Goal: Task Accomplishment & Management: Manage account settings

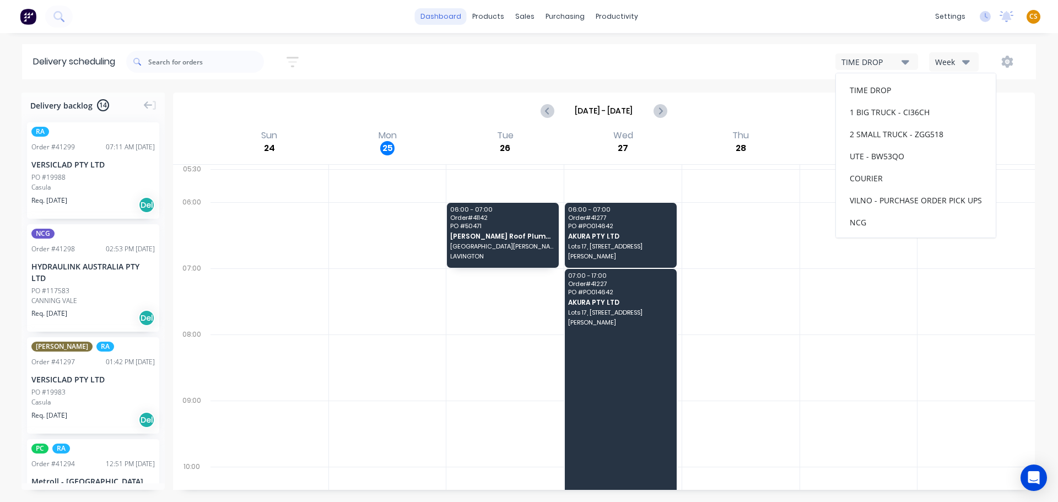
click at [438, 15] on link "dashboard" at bounding box center [441, 16] width 52 height 17
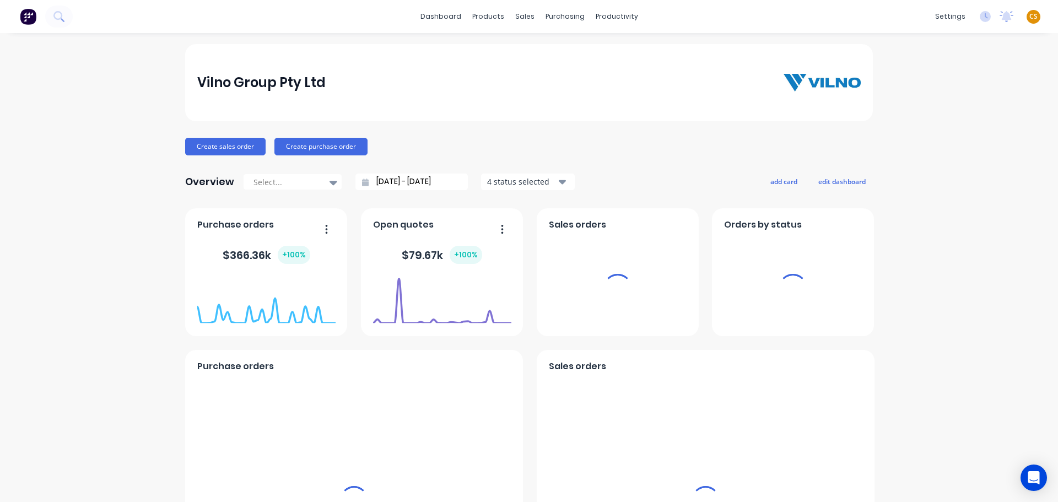
click at [1029, 15] on span "CS" at bounding box center [1033, 17] width 8 height 10
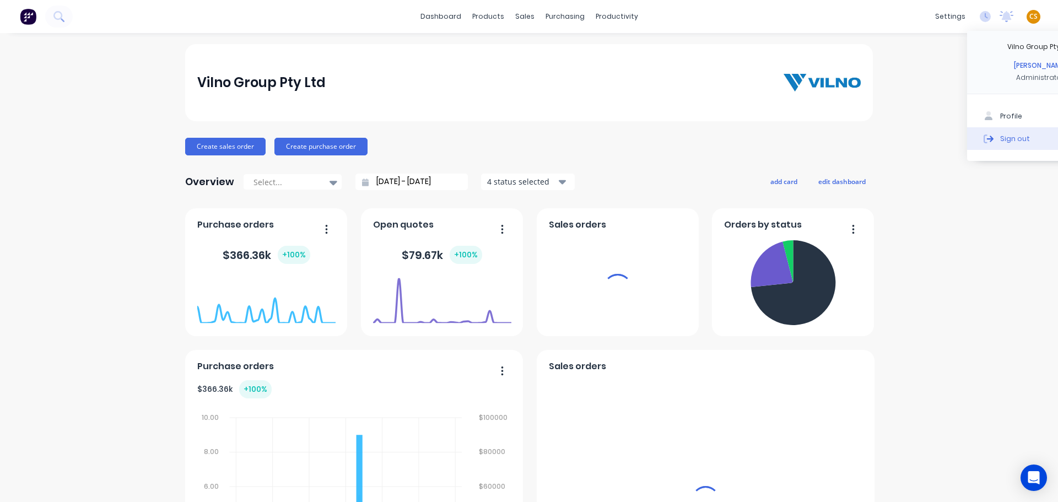
click at [1001, 140] on button "Sign out" at bounding box center [1040, 138] width 146 height 22
click at [950, 139] on button "Sign out" at bounding box center [964, 138] width 146 height 22
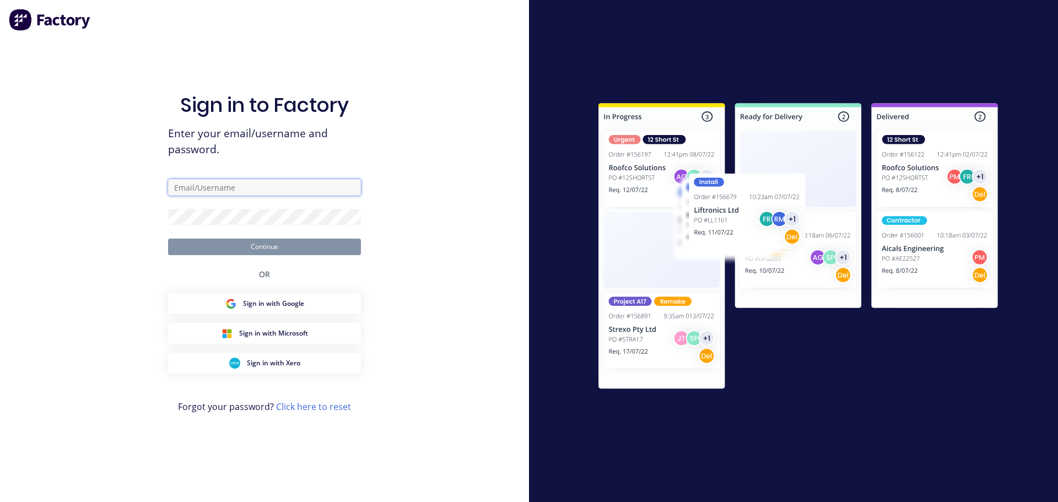
click at [206, 183] on input "text" at bounding box center [264, 187] width 193 height 17
type input "[PERSON_NAME][EMAIL_ADDRESS][DOMAIN_NAME]"
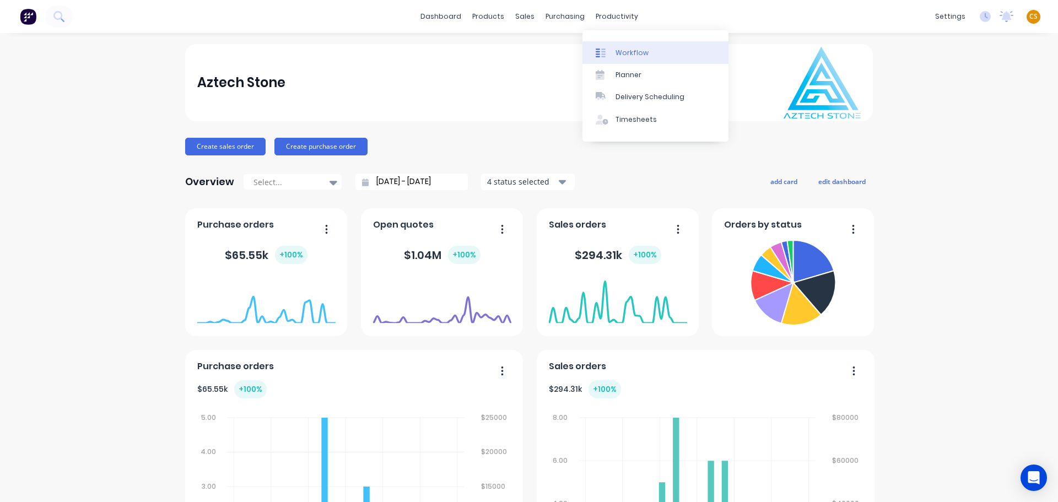
click at [627, 52] on div "Workflow" at bounding box center [631, 53] width 33 height 10
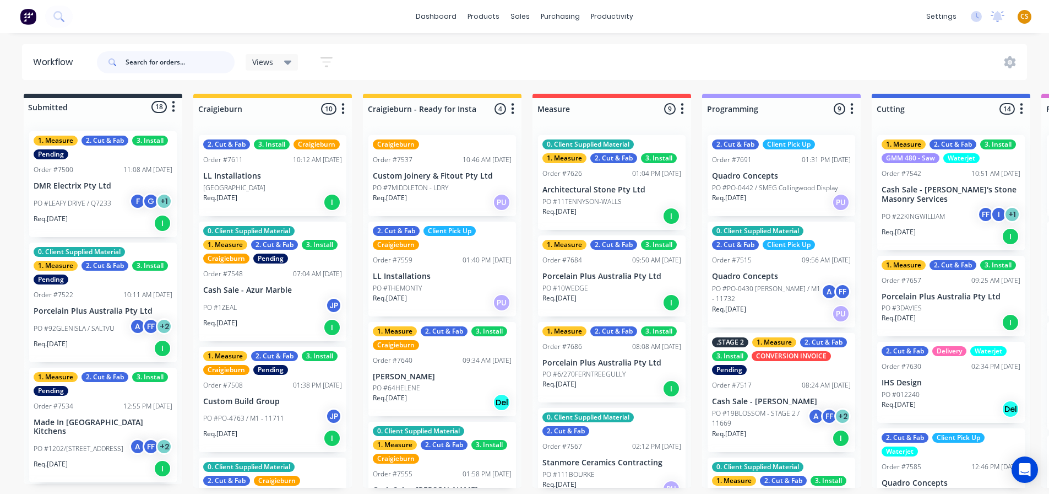
click at [147, 64] on input "text" at bounding box center [180, 62] width 109 height 22
type input "7521"
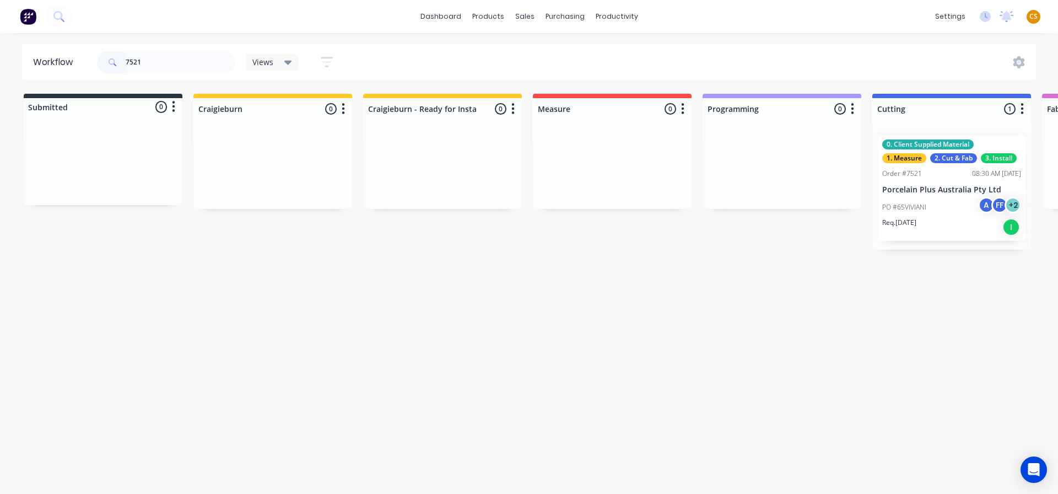
click at [952, 216] on div "PO #65VIVIANI A FF + 2" at bounding box center [951, 207] width 139 height 21
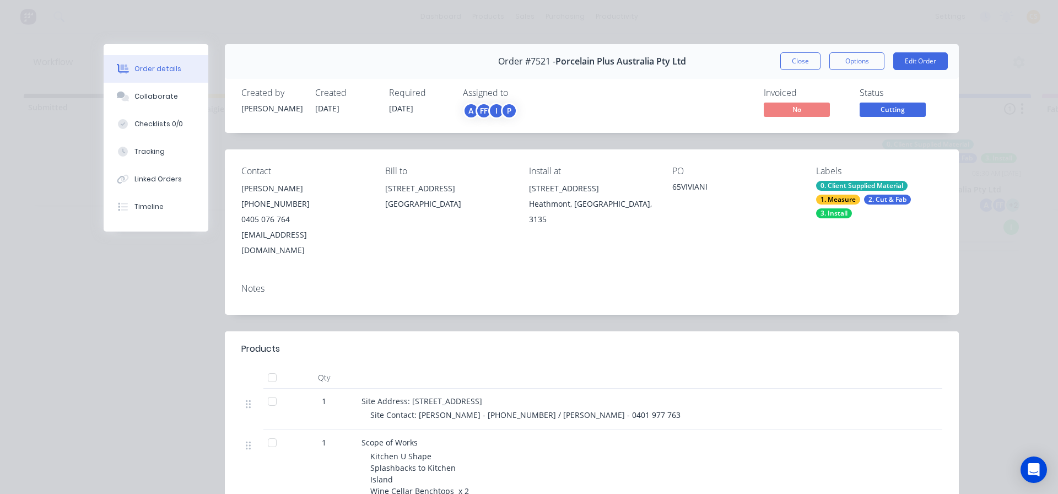
click at [398, 106] on span "01/09/25" at bounding box center [401, 108] width 24 height 10
click at [795, 61] on button "Close" at bounding box center [800, 61] width 40 height 18
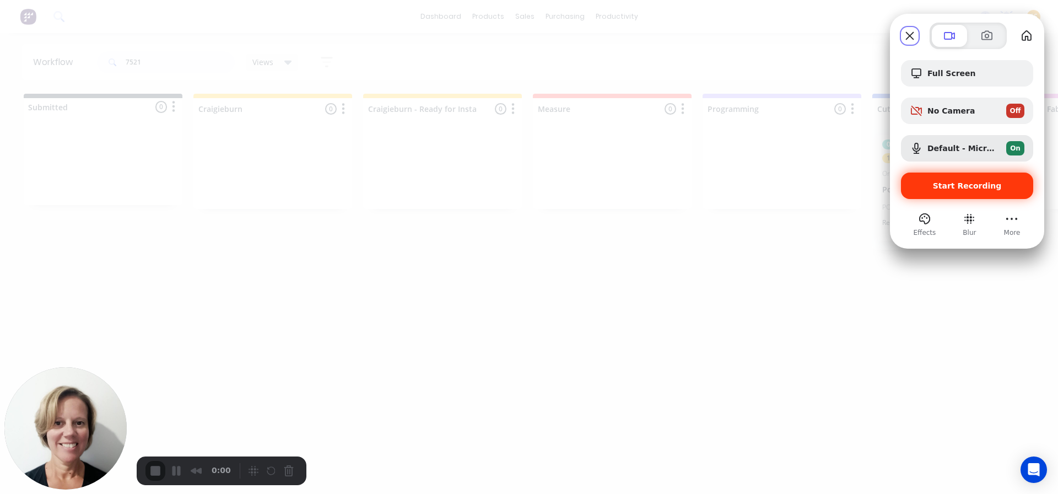
click at [920, 183] on span "Start Recording" at bounding box center [966, 185] width 115 height 9
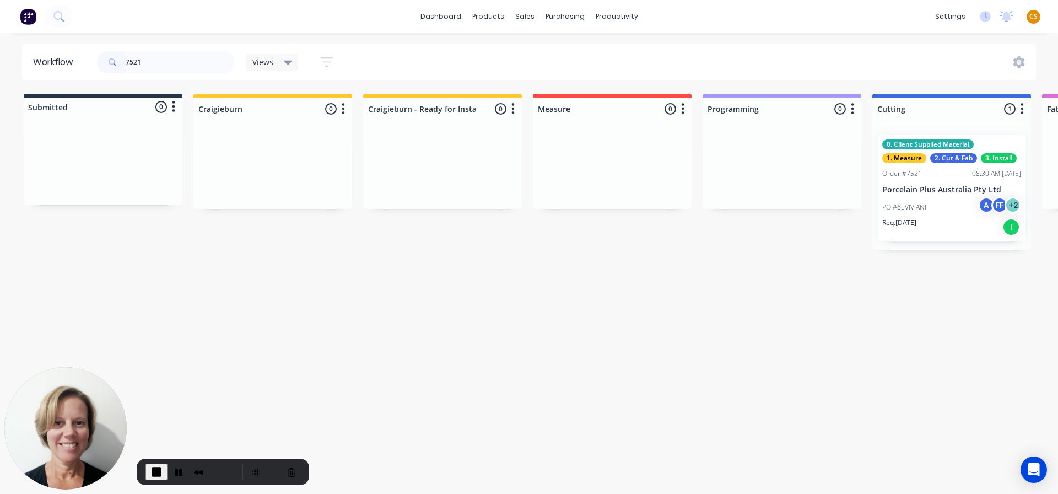
click at [950, 219] on div "Req. 01/09/25 I" at bounding box center [951, 227] width 139 height 19
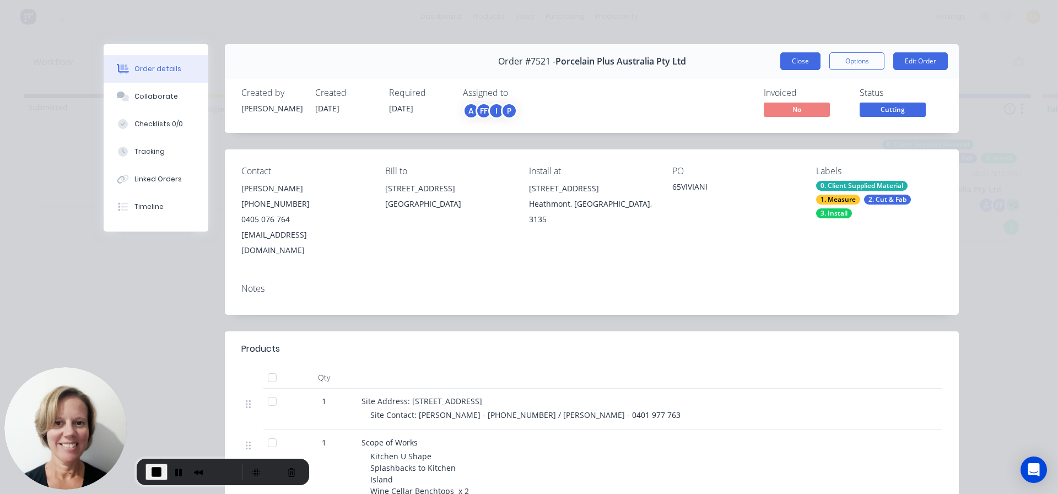
click at [800, 61] on button "Close" at bounding box center [800, 61] width 40 height 18
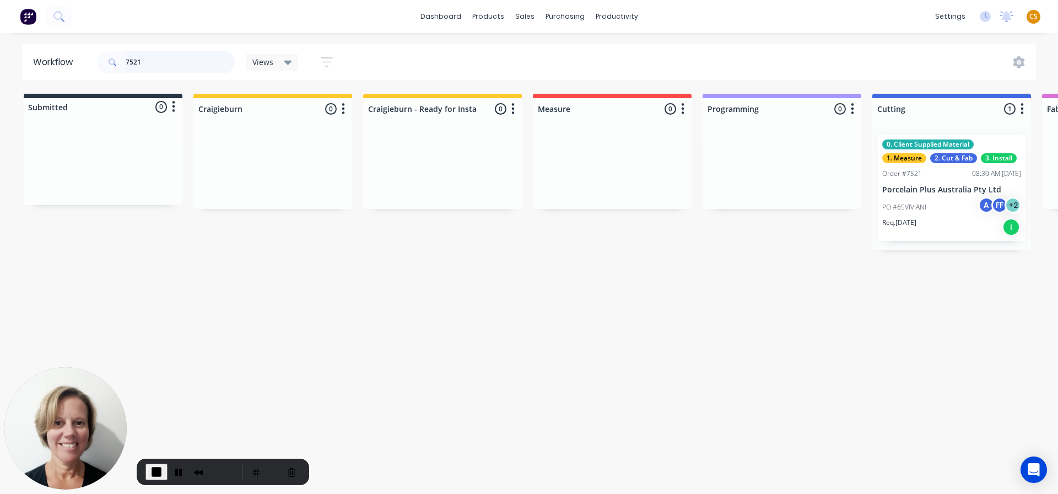
drag, startPoint x: 163, startPoint y: 59, endPoint x: 88, endPoint y: 62, distance: 74.4
click at [88, 62] on header "Workflow 7521 Views Save new view None (Default) edit Value edit Show/Hide stat…" at bounding box center [529, 62] width 1014 height 36
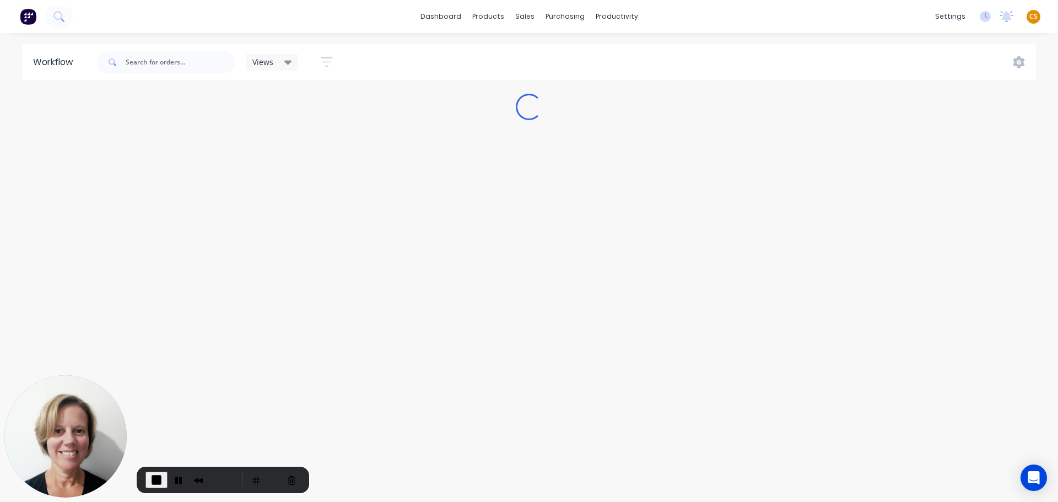
click at [220, 278] on div "Workflow Views Save new view None (Default) edit Value edit Show/Hide statuses …" at bounding box center [529, 262] width 1058 height 436
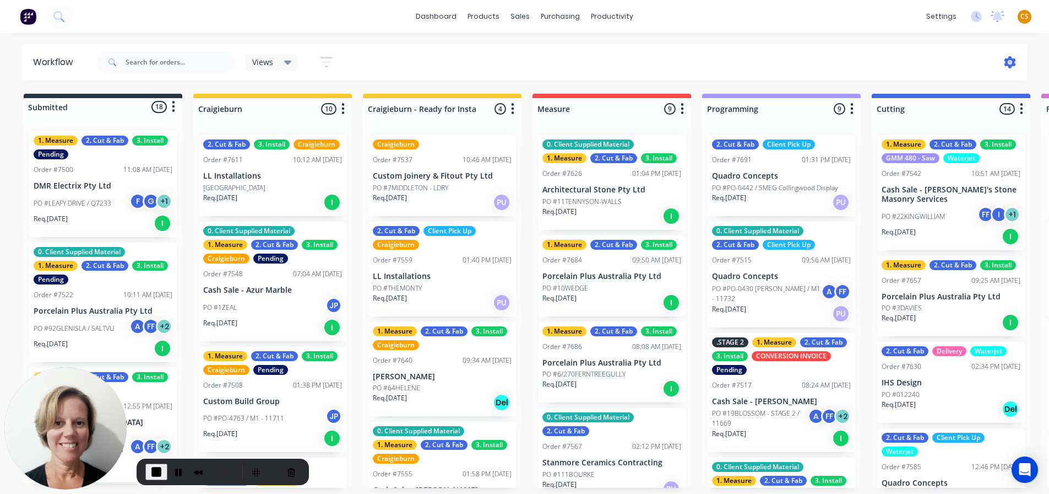
click at [1008, 62] on icon at bounding box center [1011, 62] width 12 height 12
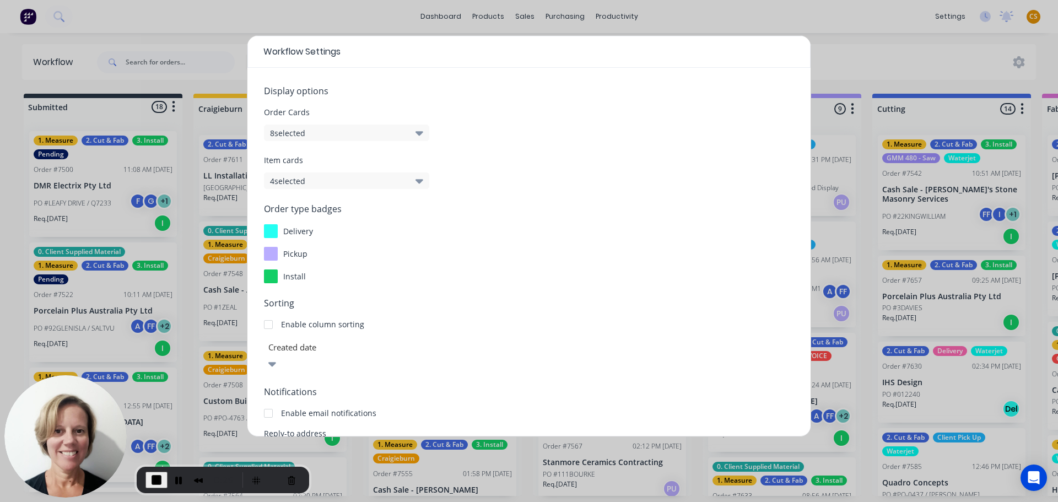
click at [306, 128] on button "8 selected" at bounding box center [346, 132] width 165 height 17
click at [135, 62] on div "Workflow Settings Display options Order Cards 8 selected Item cards 4 selected …" at bounding box center [529, 251] width 1058 height 502
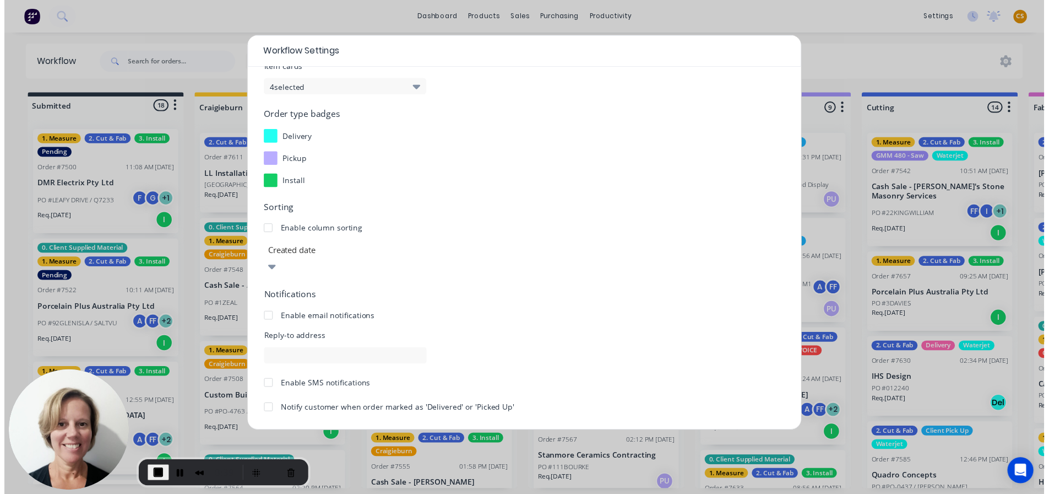
scroll to position [118, 0]
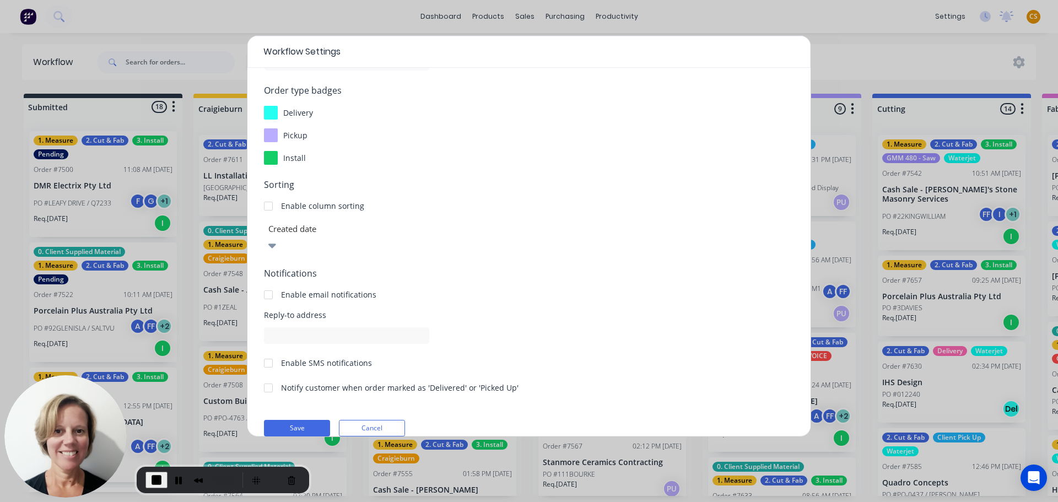
drag, startPoint x: 302, startPoint y: 410, endPoint x: 191, endPoint y: 88, distance: 340.9
click at [300, 420] on button "Save" at bounding box center [297, 428] width 66 height 17
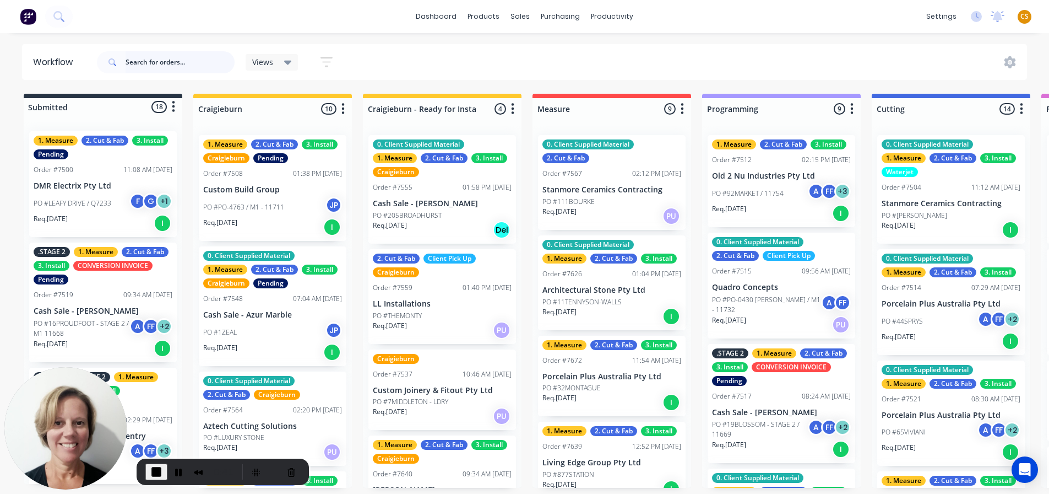
click at [159, 55] on input "text" at bounding box center [180, 62] width 109 height 22
type input "7521"
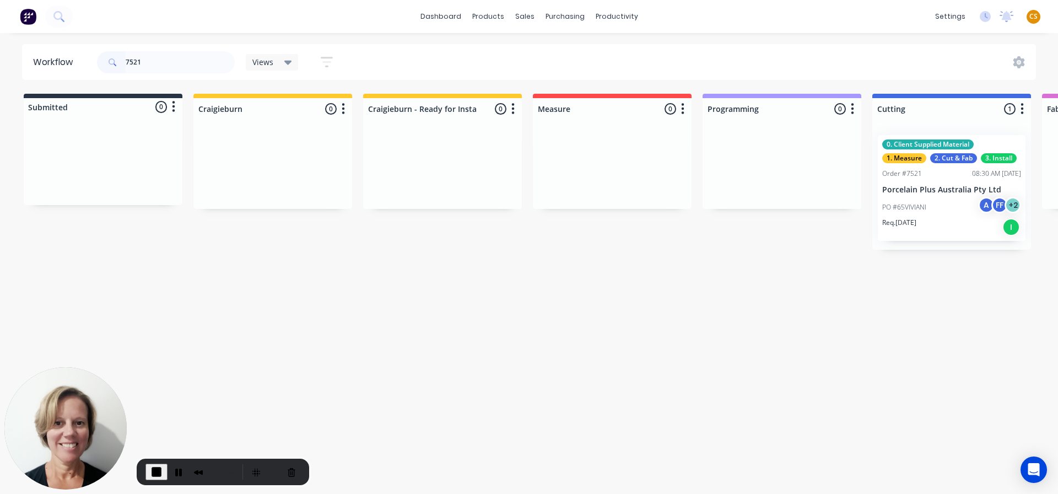
click at [945, 213] on div "PO #65VIVIANI A FF + 2" at bounding box center [951, 207] width 139 height 21
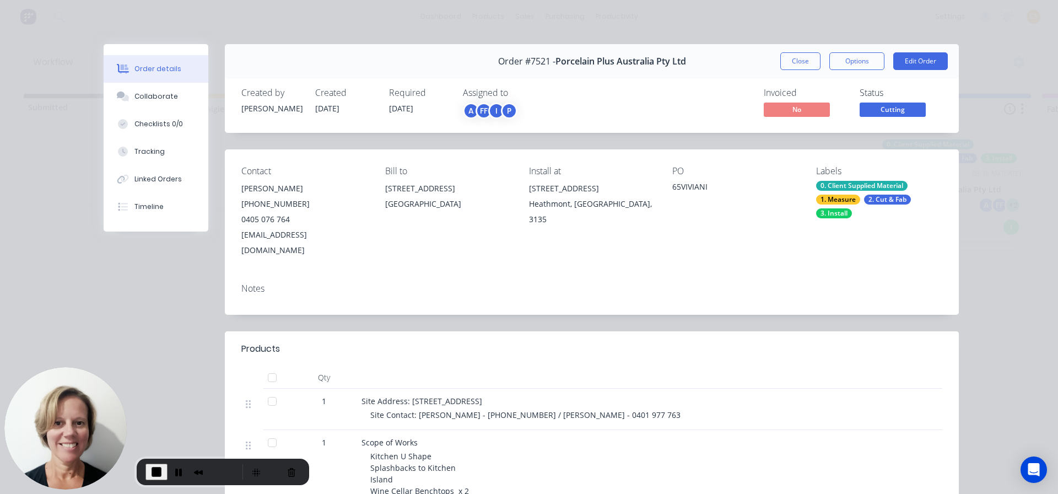
click at [315, 104] on span "03/07/25" at bounding box center [327, 108] width 24 height 10
drag, startPoint x: 313, startPoint y: 104, endPoint x: 345, endPoint y: 105, distance: 31.4
click at [345, 105] on div "Created 03/07/25" at bounding box center [345, 104] width 61 height 32
click at [155, 469] on span "End Recording" at bounding box center [156, 471] width 13 height 13
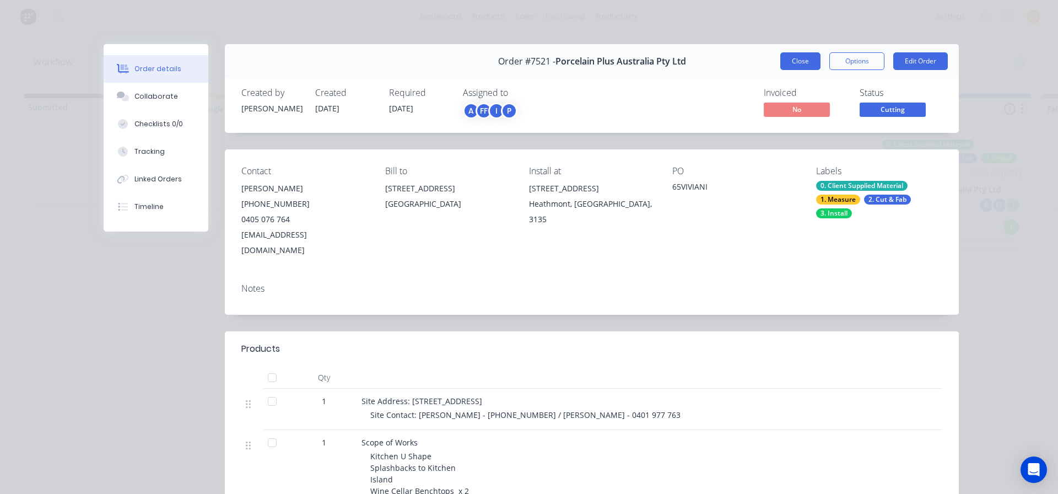
click at [792, 60] on button "Close" at bounding box center [800, 61] width 40 height 18
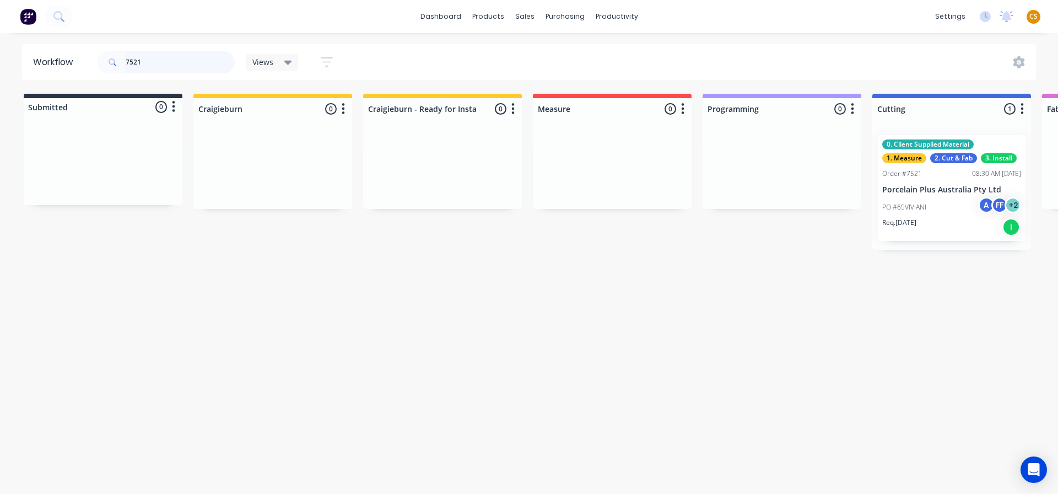
drag, startPoint x: 156, startPoint y: 61, endPoint x: 118, endPoint y: 59, distance: 37.5
click at [123, 61] on div "7521" at bounding box center [166, 62] width 138 height 22
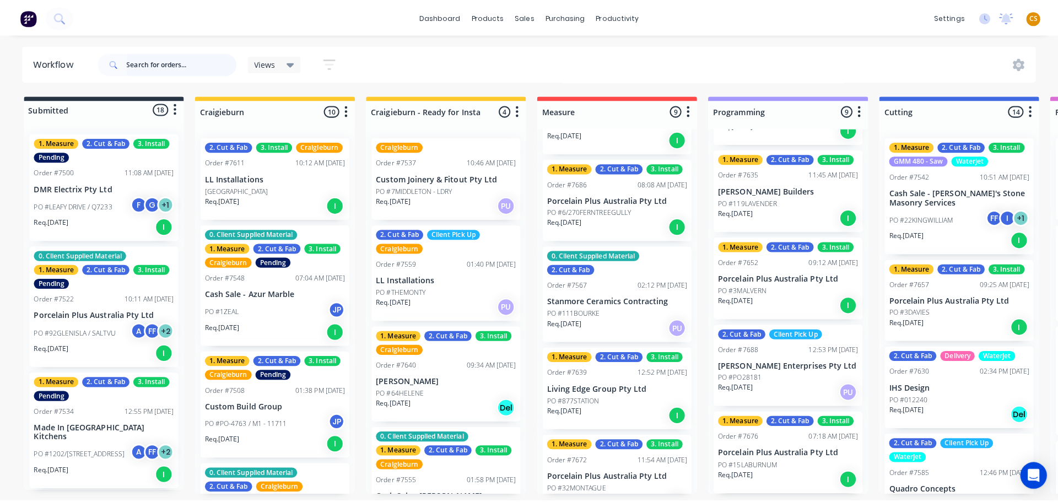
scroll to position [0, 0]
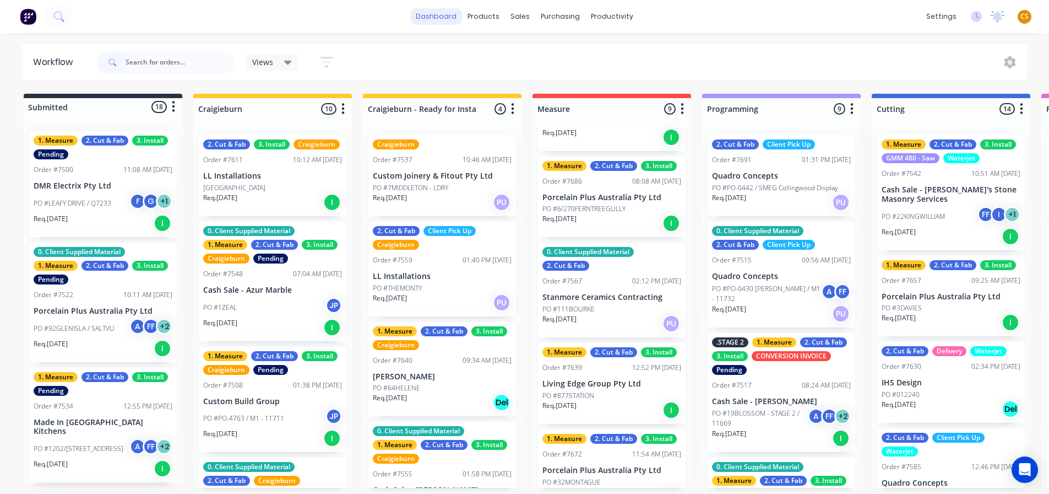
click at [429, 17] on link "dashboard" at bounding box center [436, 16] width 52 height 17
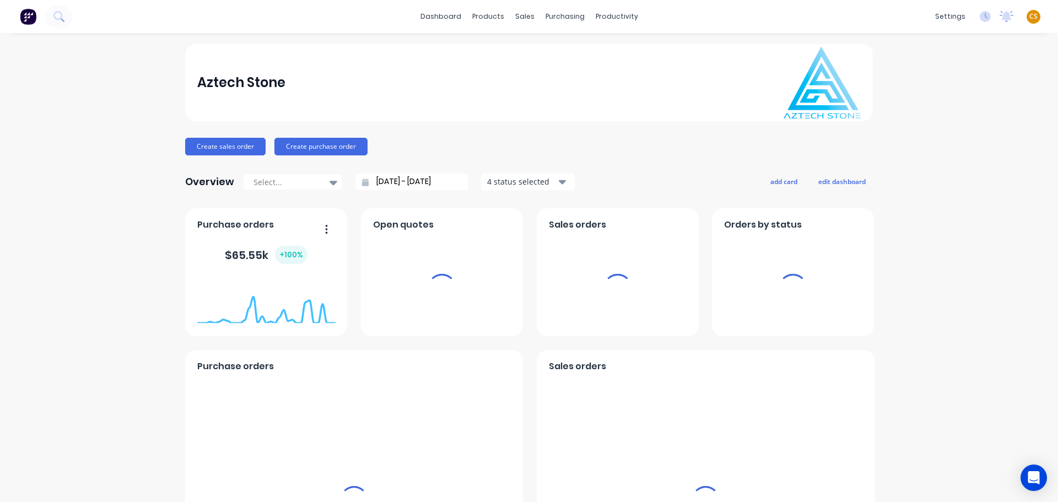
click at [1029, 16] on span "CS" at bounding box center [1033, 17] width 8 height 10
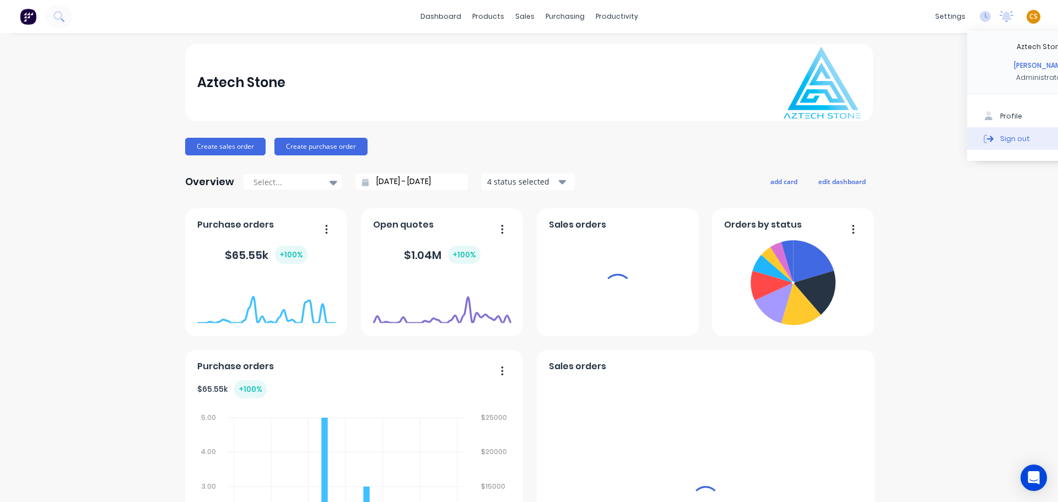
click at [1000, 141] on div "Sign out" at bounding box center [1015, 138] width 30 height 10
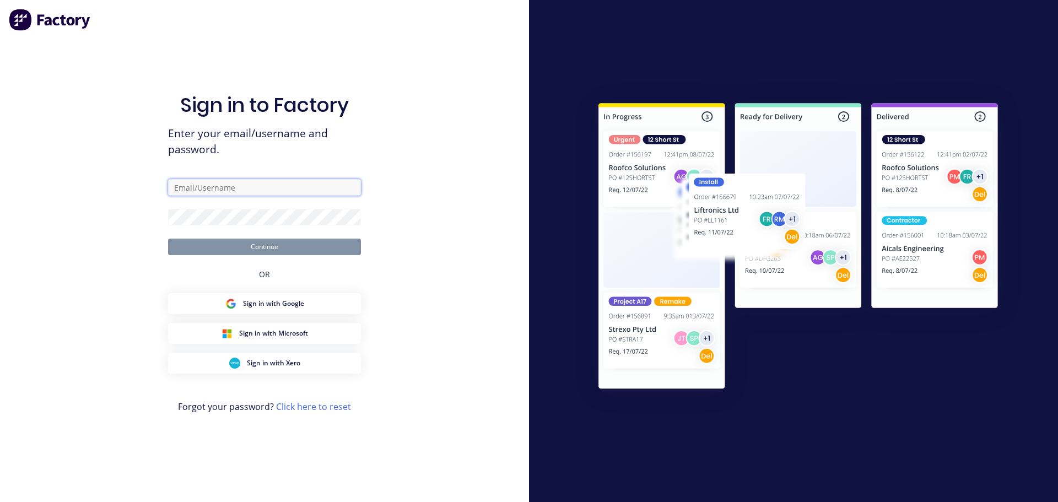
click at [237, 186] on input "text" at bounding box center [264, 187] width 193 height 17
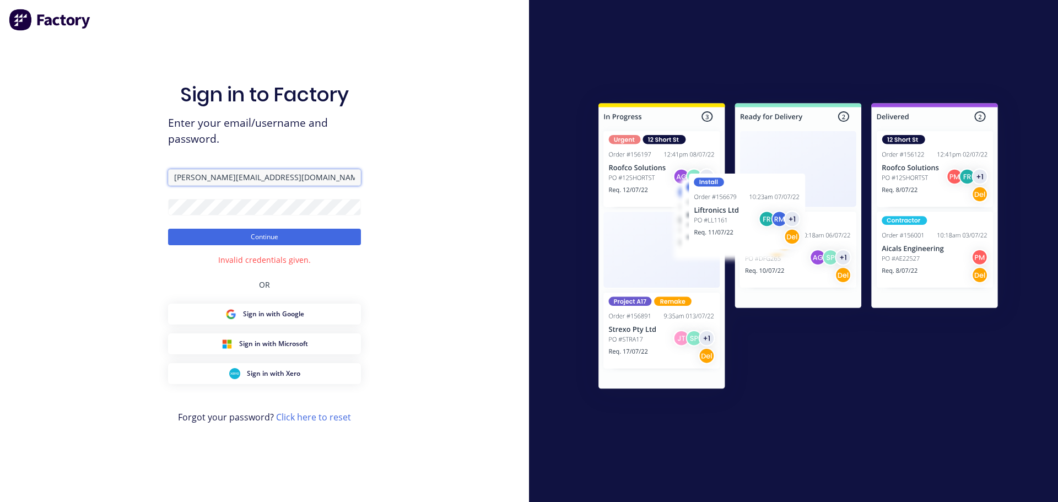
drag, startPoint x: 247, startPoint y: 177, endPoint x: 125, endPoint y: 177, distance: 122.3
click at [125, 177] on div "Sign in to Factory Enter your email/username and password. cathy@factory.app Co…" at bounding box center [264, 251] width 529 height 502
paste input "cathy@vilno.com.au"
type input "cathy@vilno.com.au"
click at [246, 237] on button "Continue" at bounding box center [264, 237] width 193 height 17
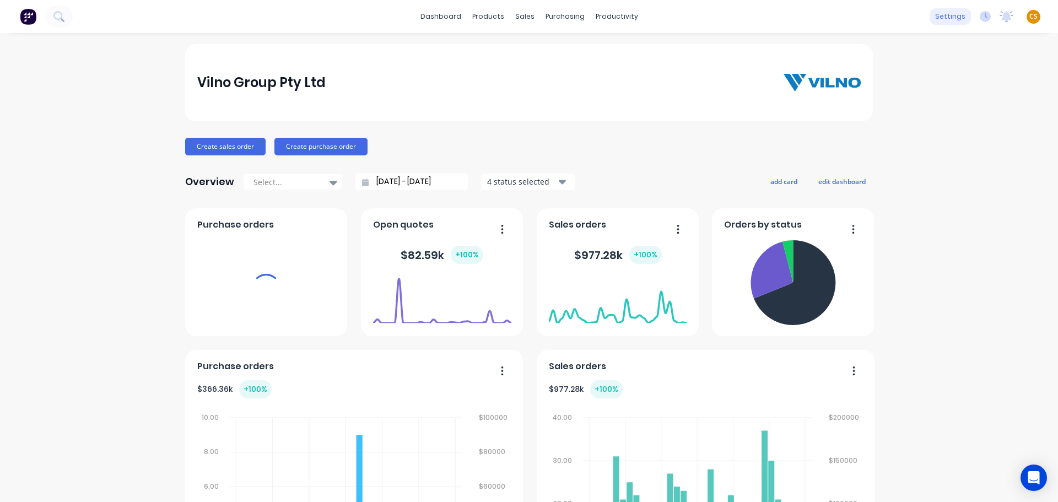
click at [942, 18] on div "settings" at bounding box center [949, 16] width 41 height 17
click at [934, 15] on div "settings" at bounding box center [949, 16] width 41 height 17
click at [598, 16] on div "productivity" at bounding box center [616, 16] width 53 height 17
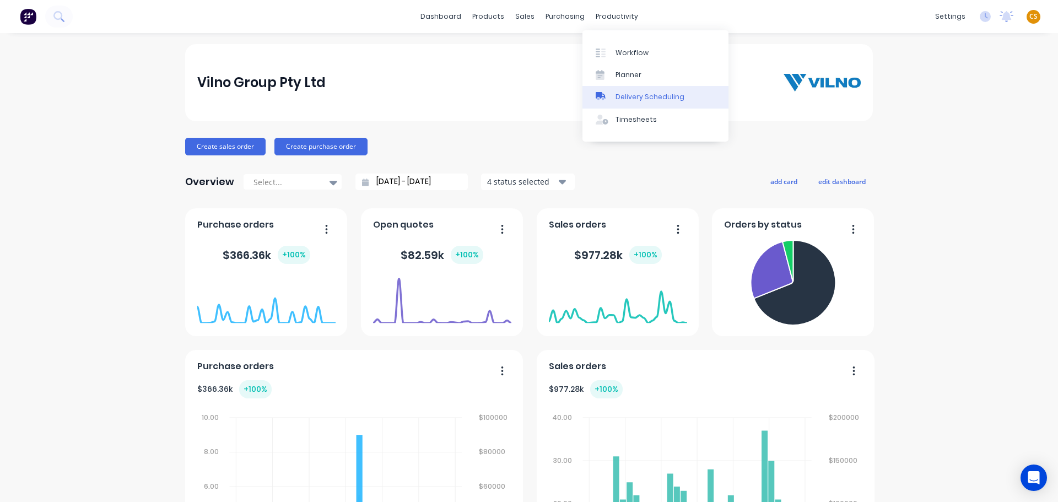
click at [637, 96] on div "Delivery Scheduling" at bounding box center [649, 97] width 69 height 10
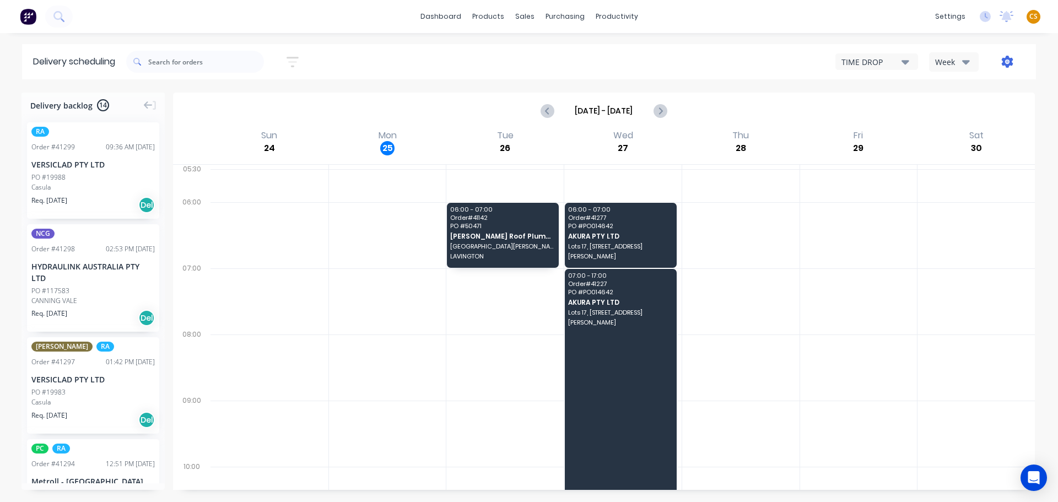
click at [1008, 62] on icon "button" at bounding box center [1006, 61] width 3 height 3
click at [946, 112] on div "Settings" at bounding box center [972, 113] width 85 height 16
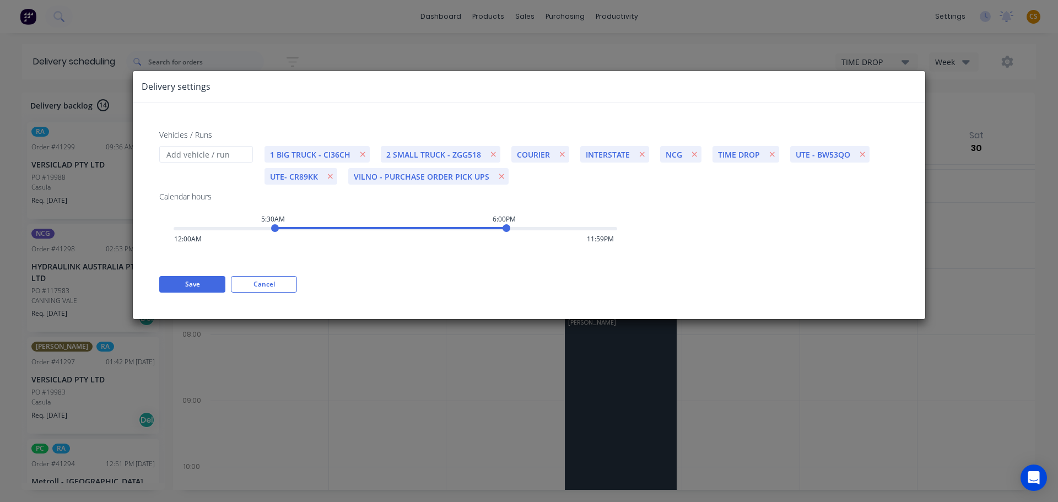
click at [819, 154] on span "UTE - BW53QO" at bounding box center [823, 155] width 66 height 12
drag, startPoint x: 255, startPoint y: 284, endPoint x: 316, endPoint y: 302, distance: 64.0
click at [255, 284] on button "Cancel" at bounding box center [264, 284] width 66 height 17
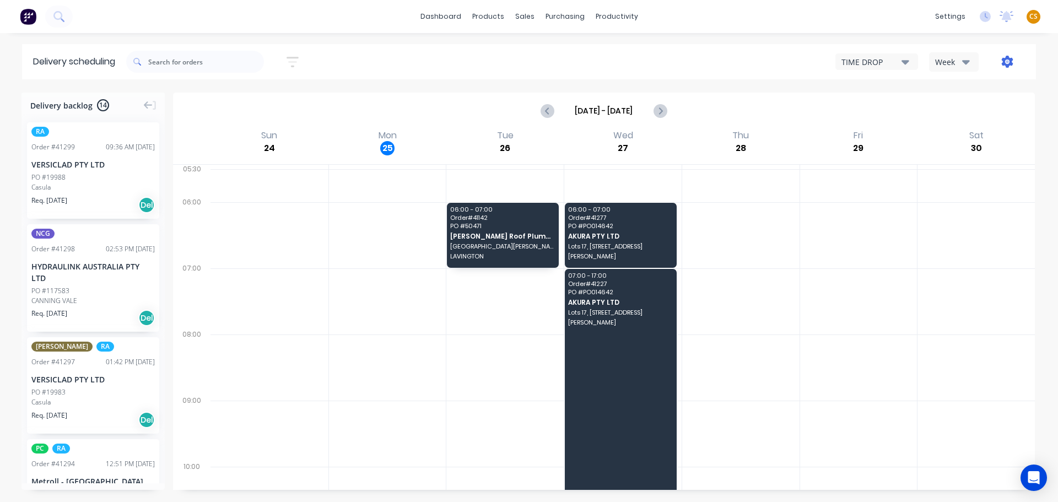
click at [1004, 64] on icon "button" at bounding box center [1007, 62] width 12 height 12
click at [944, 113] on div "Settings" at bounding box center [972, 113] width 85 height 16
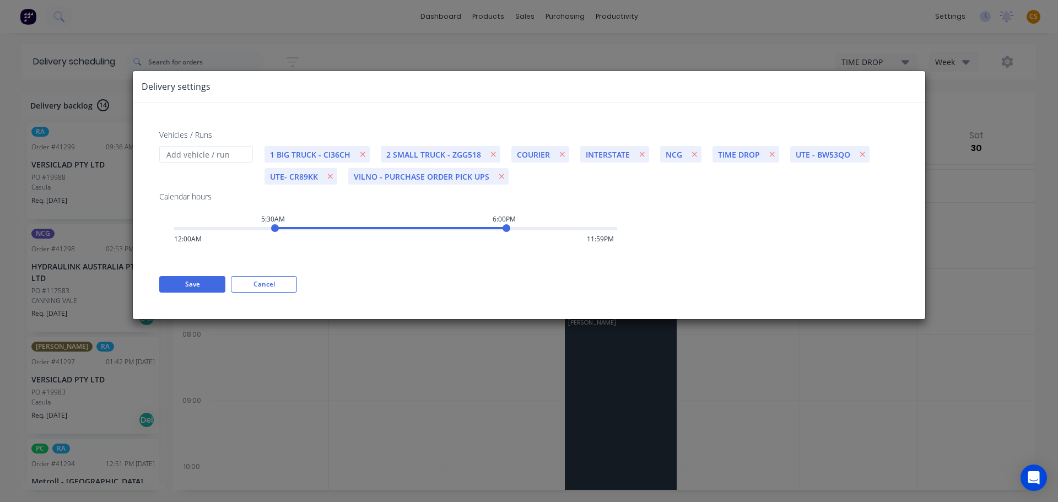
click at [799, 157] on span "UTE - BW53QO" at bounding box center [823, 155] width 66 height 12
click at [261, 286] on button "Cancel" at bounding box center [264, 284] width 66 height 17
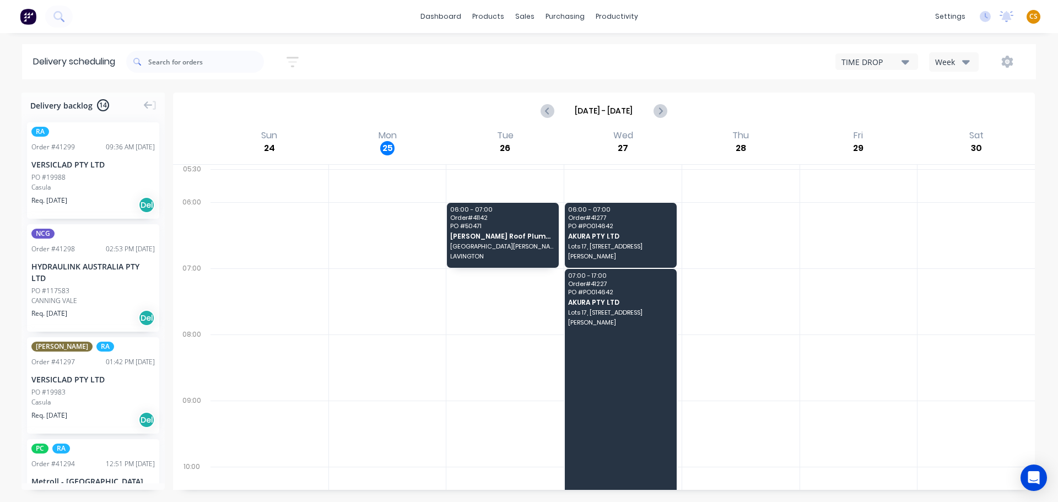
click at [903, 60] on icon "button" at bounding box center [905, 62] width 8 height 12
click at [963, 62] on icon "button" at bounding box center [966, 62] width 8 height 4
click at [956, 113] on div "Vehicle" at bounding box center [983, 113] width 109 height 22
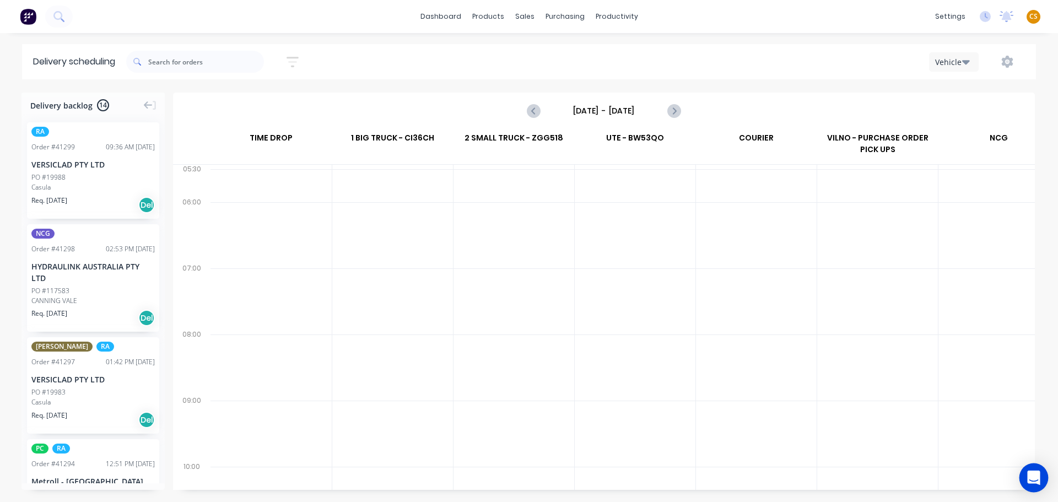
click at [1030, 484] on div "Open Intercom Messenger" at bounding box center [1033, 477] width 29 height 29
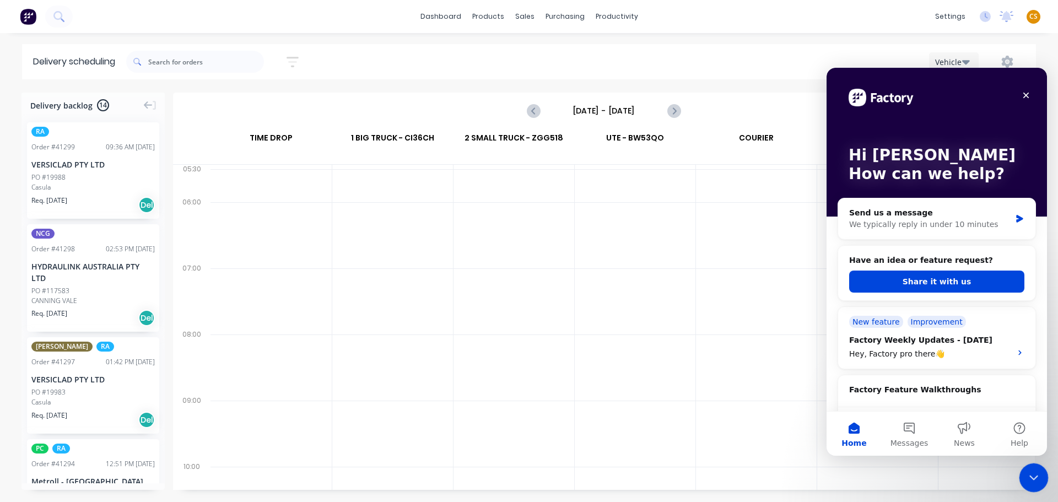
click at [1026, 479] on icon "Close Intercom Messenger" at bounding box center [1031, 475] width 13 height 13
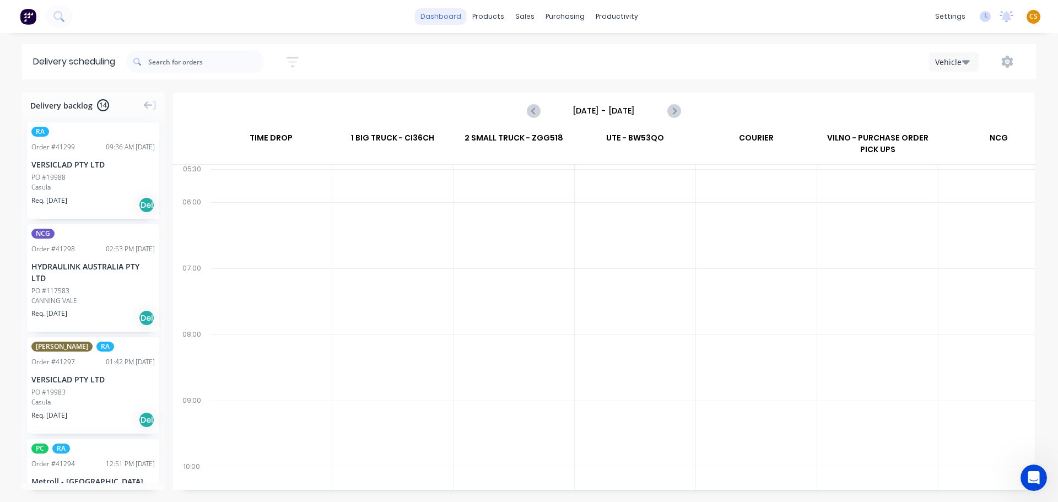
click at [447, 17] on link "dashboard" at bounding box center [441, 16] width 52 height 17
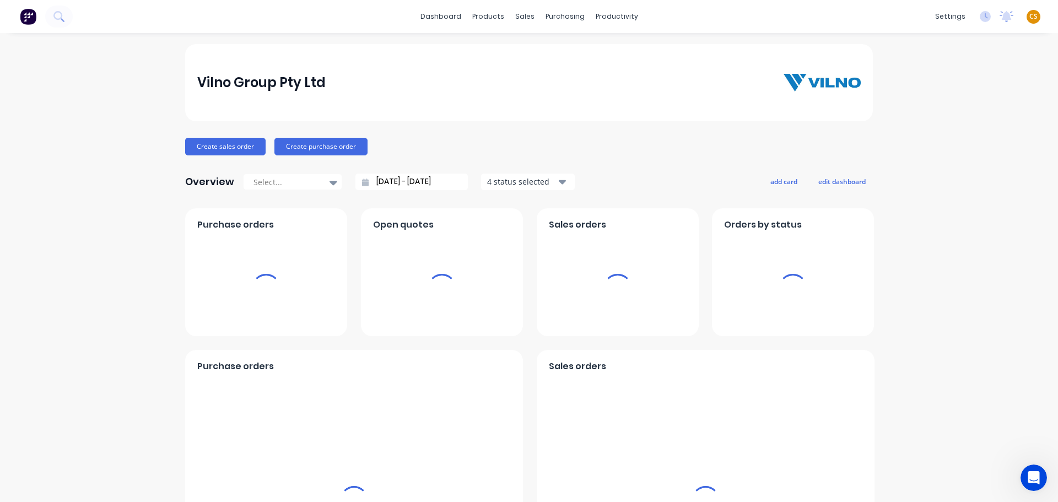
click at [1029, 15] on span "CS" at bounding box center [1033, 17] width 8 height 10
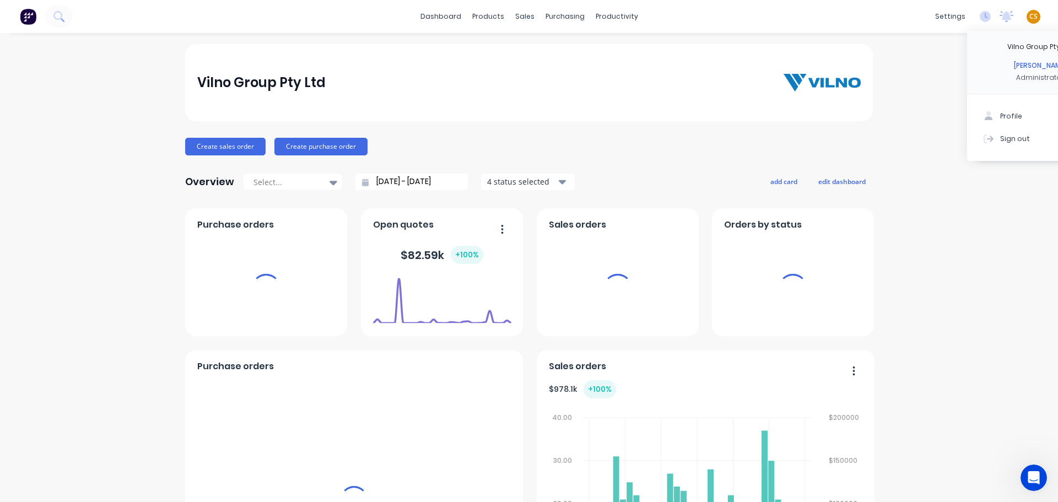
click at [1000, 138] on div "Sign out" at bounding box center [1015, 138] width 30 height 10
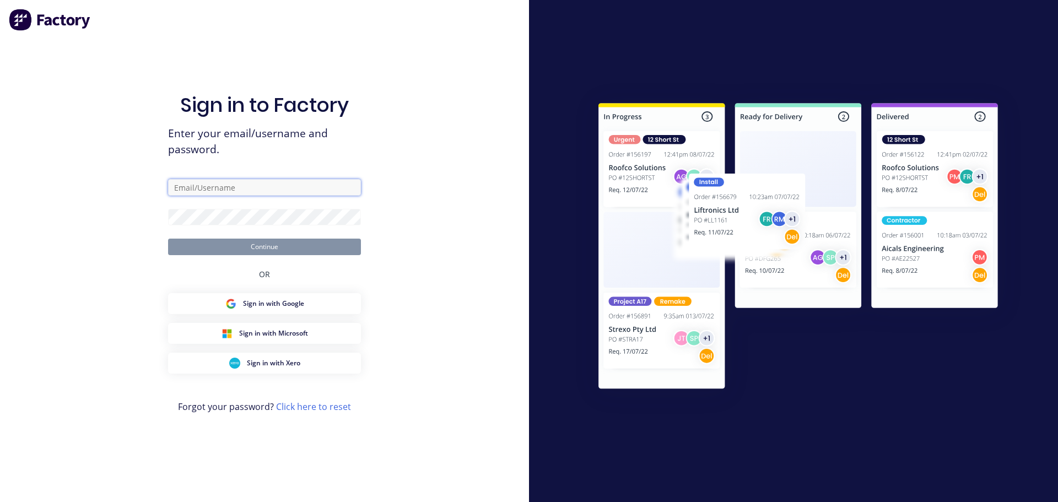
click at [205, 185] on input "text" at bounding box center [264, 187] width 193 height 17
type input "[PERSON_NAME][EMAIL_ADDRESS][DOMAIN_NAME]"
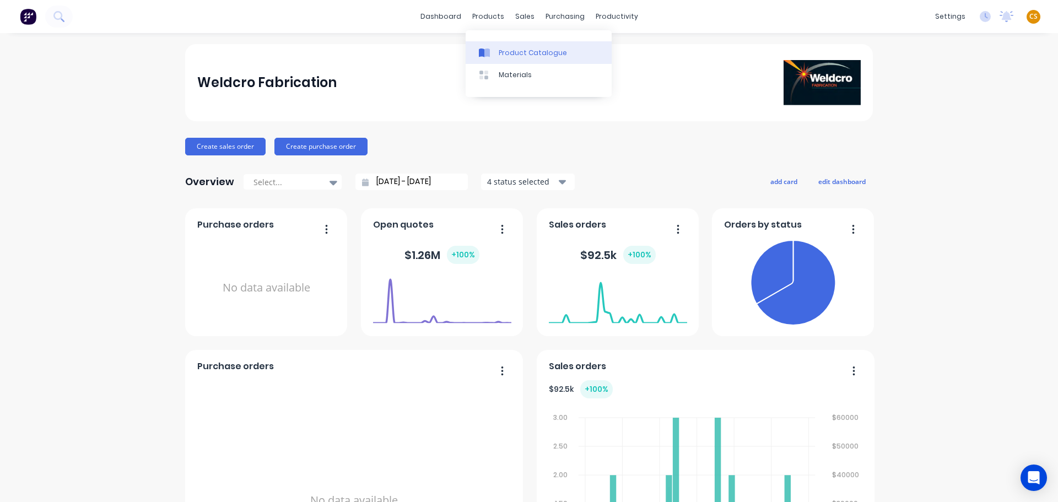
click at [507, 58] on link "Product Catalogue" at bounding box center [538, 52] width 146 height 22
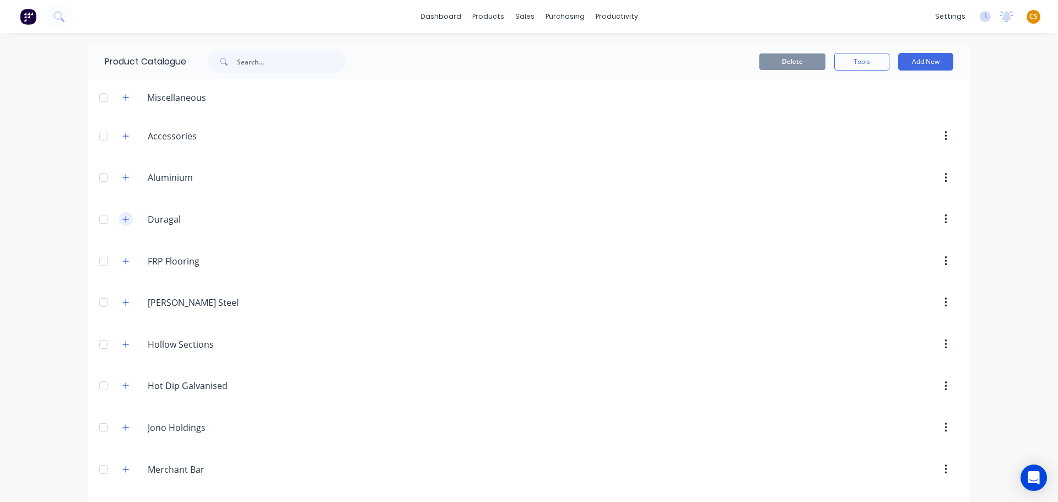
click at [126, 217] on button "button" at bounding box center [126, 219] width 14 height 14
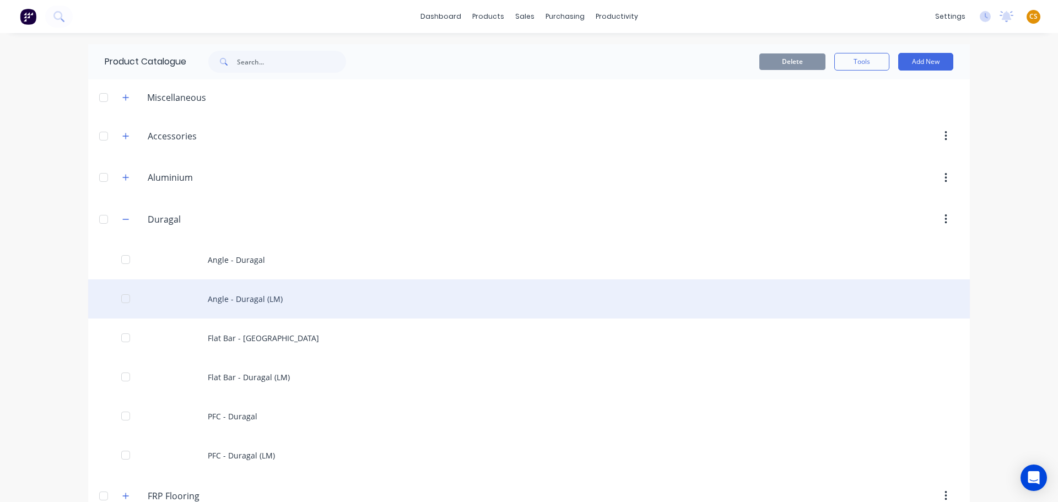
click at [229, 300] on div "Angle - Duragal (LM)" at bounding box center [528, 298] width 881 height 39
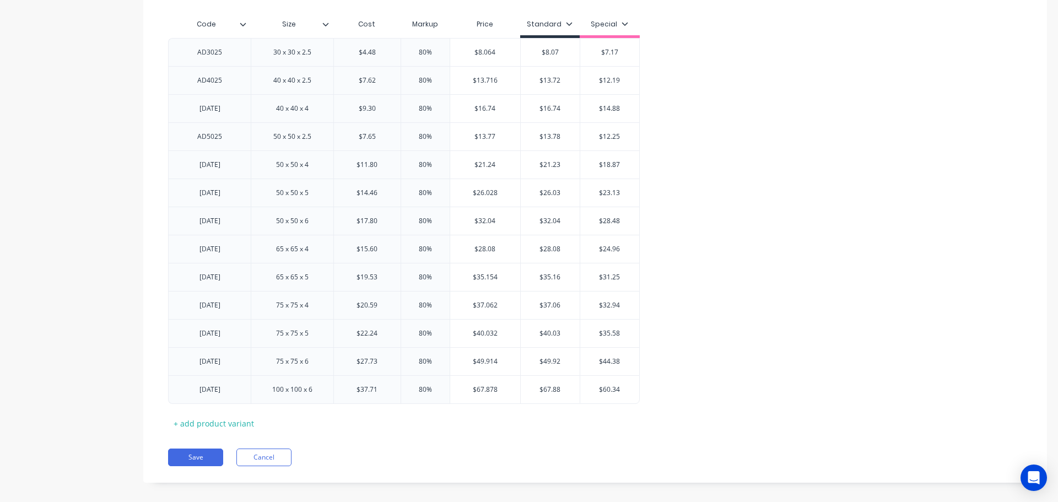
scroll to position [268, 0]
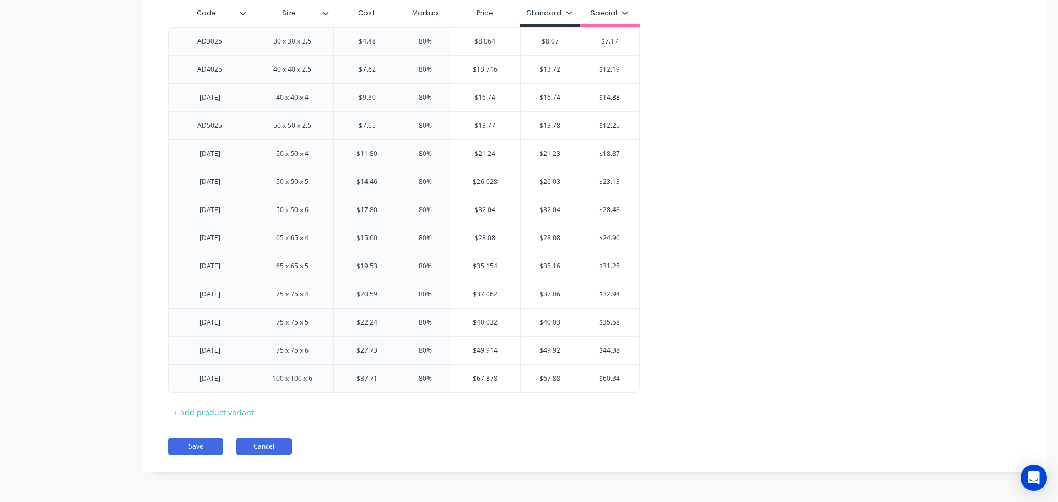
click at [257, 446] on button "Cancel" at bounding box center [263, 446] width 55 height 18
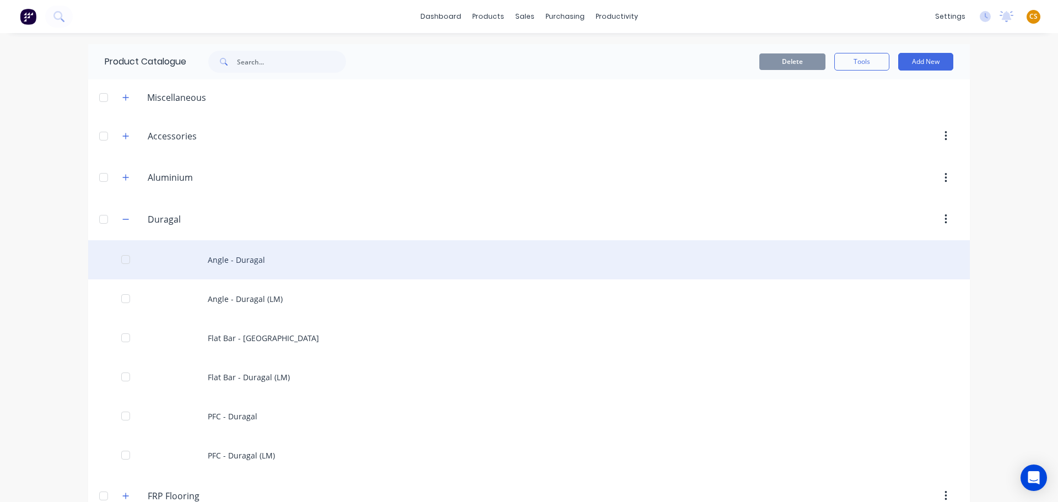
click at [236, 261] on div "Angle - Duragal" at bounding box center [528, 259] width 881 height 39
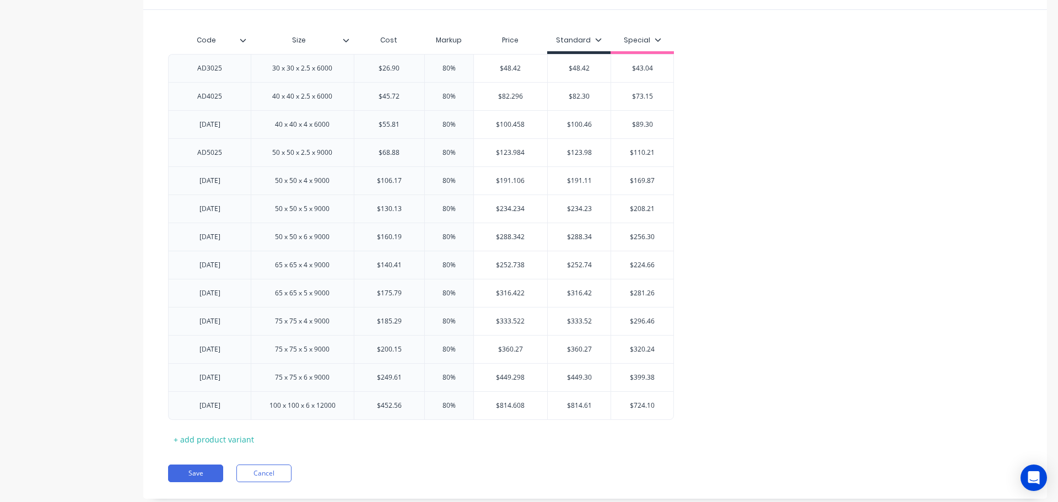
scroll to position [268, 0]
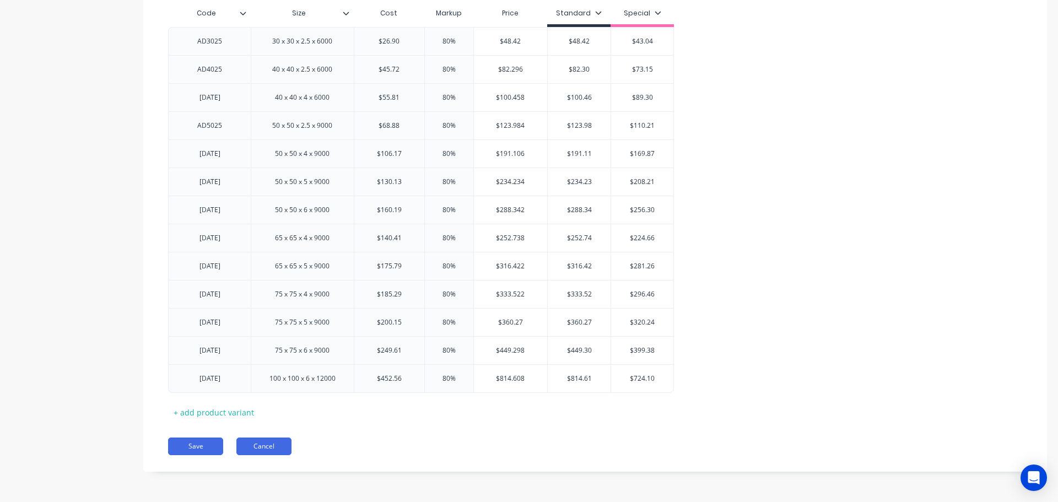
click at [265, 443] on button "Cancel" at bounding box center [263, 446] width 55 height 18
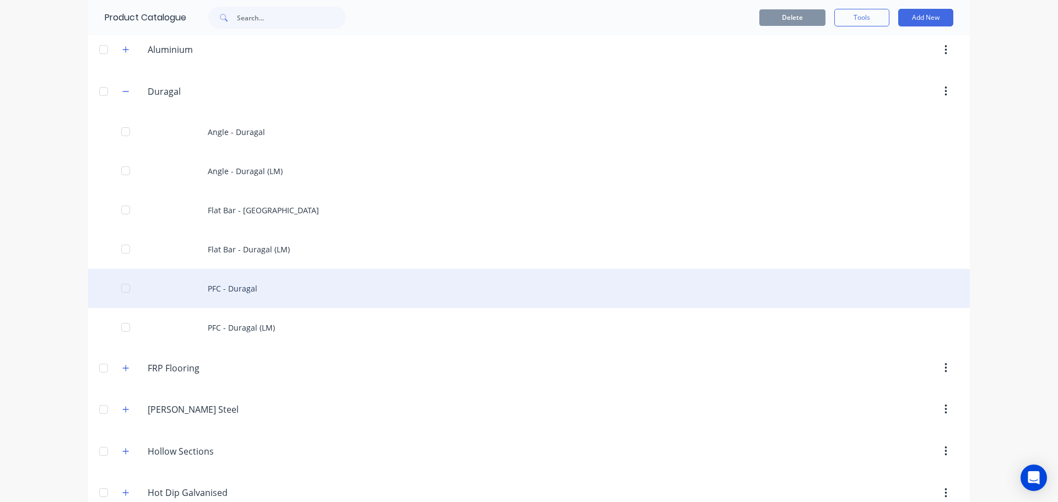
scroll to position [165, 0]
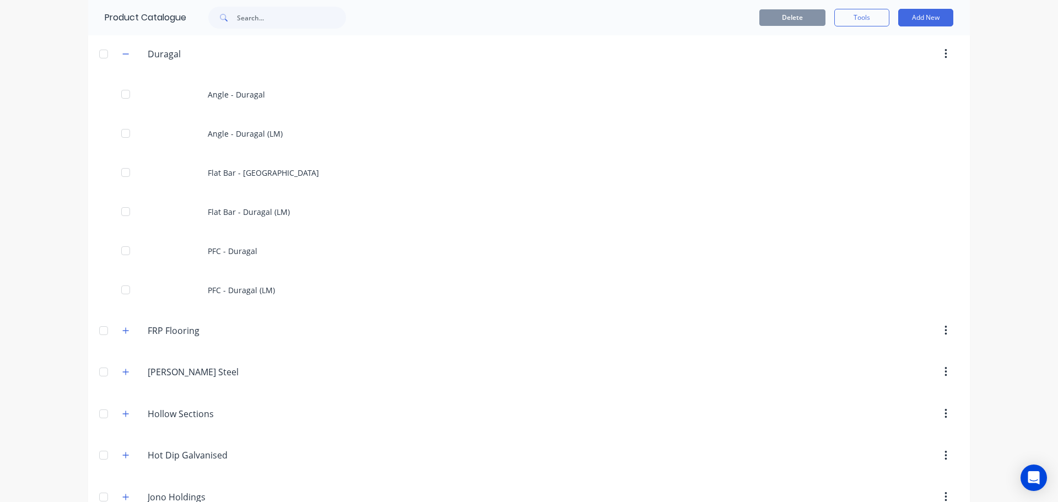
click at [127, 413] on button "button" at bounding box center [126, 414] width 14 height 14
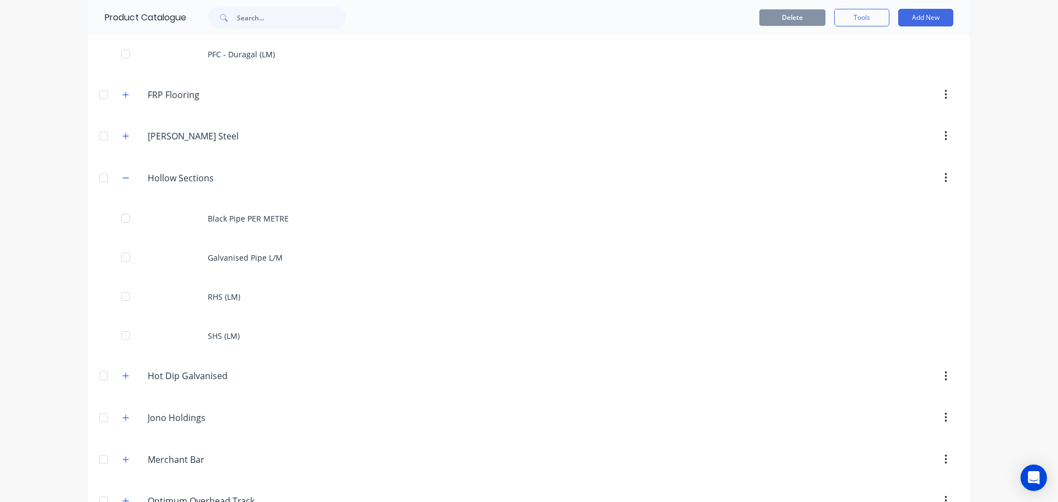
scroll to position [496, 0]
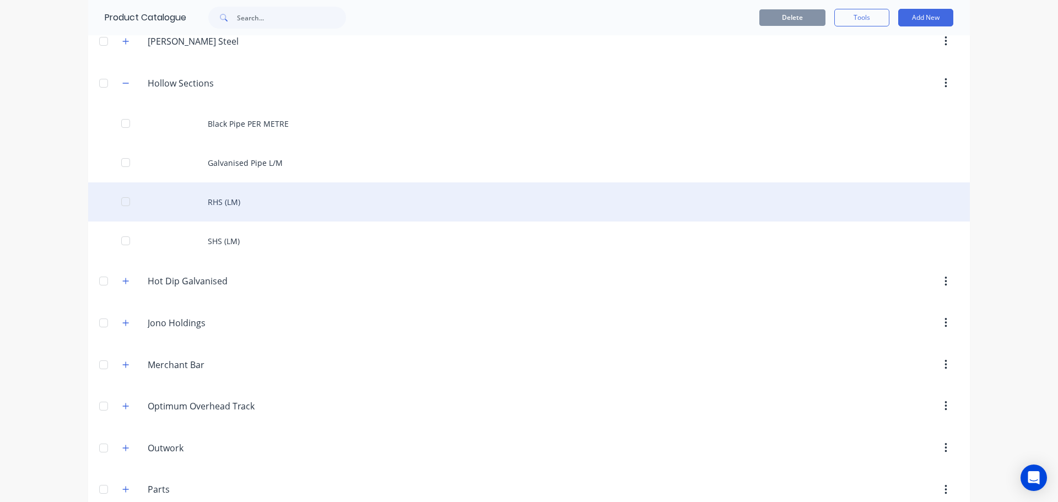
click at [221, 207] on div "RHS (LM)" at bounding box center [528, 201] width 881 height 39
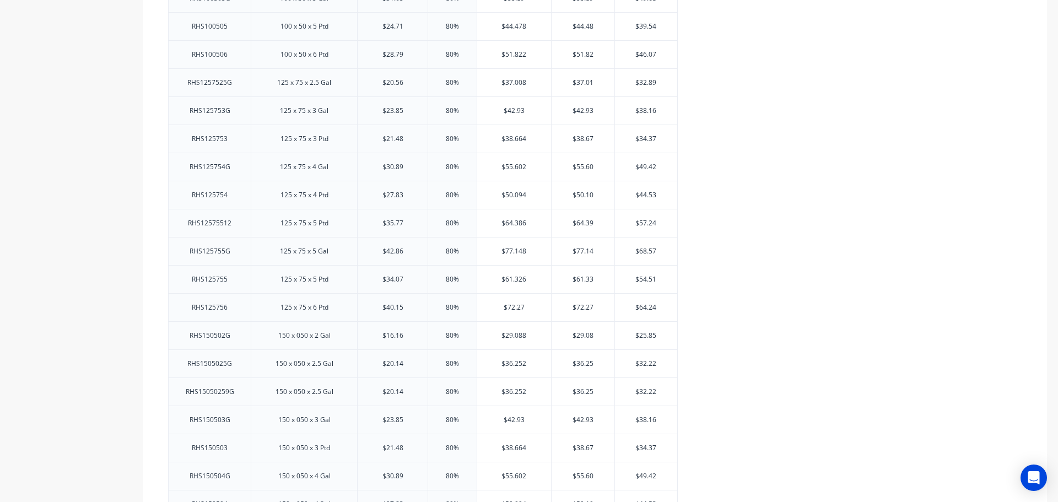
scroll to position [1959, 0]
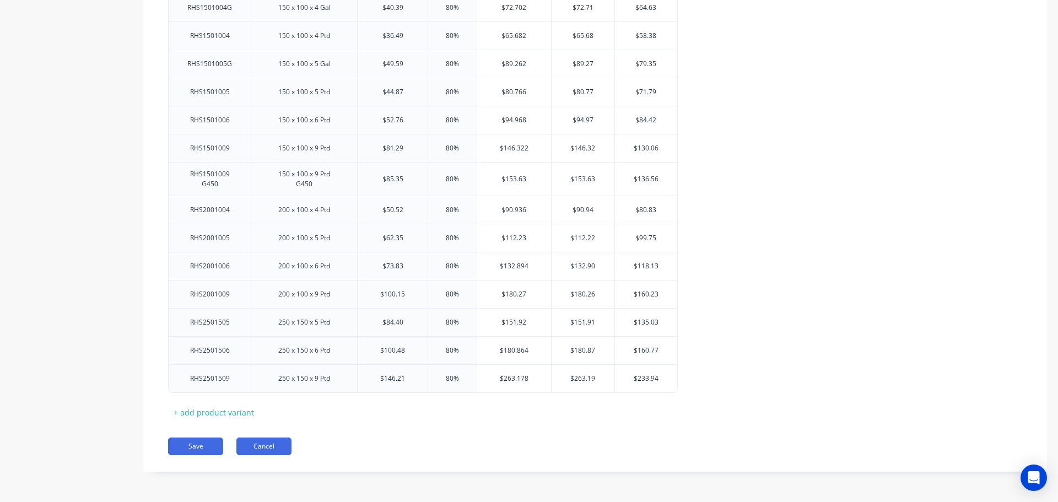
click at [267, 448] on button "Cancel" at bounding box center [263, 446] width 55 height 18
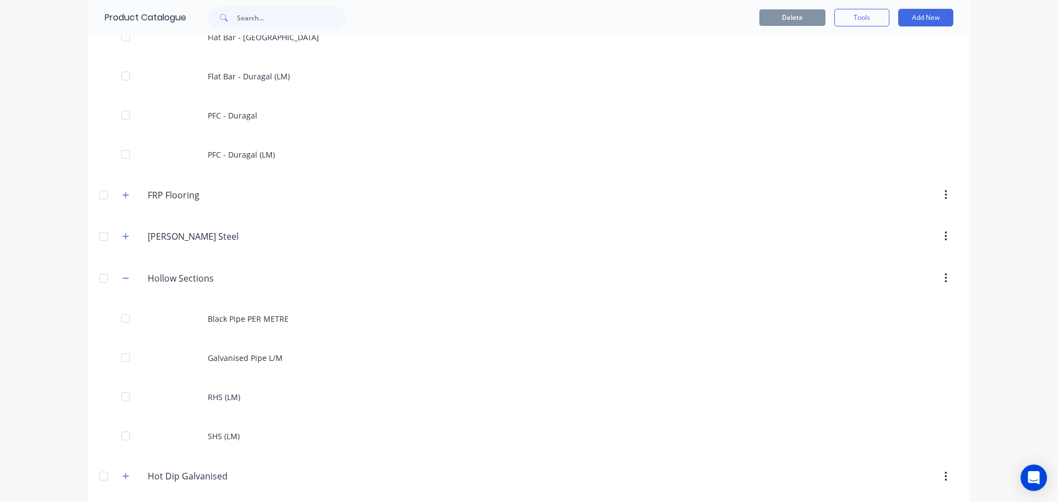
scroll to position [640, 0]
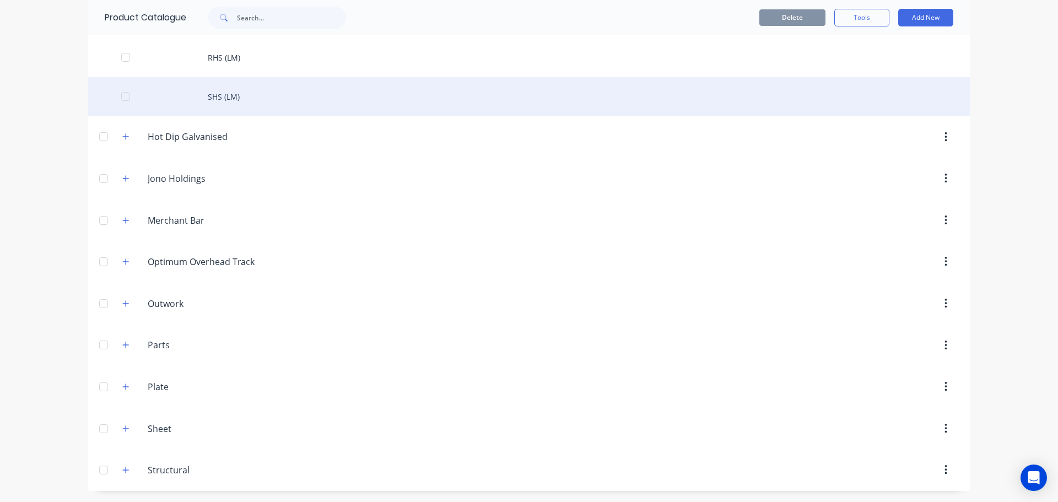
click at [228, 96] on div "SHS (LM)" at bounding box center [528, 96] width 881 height 39
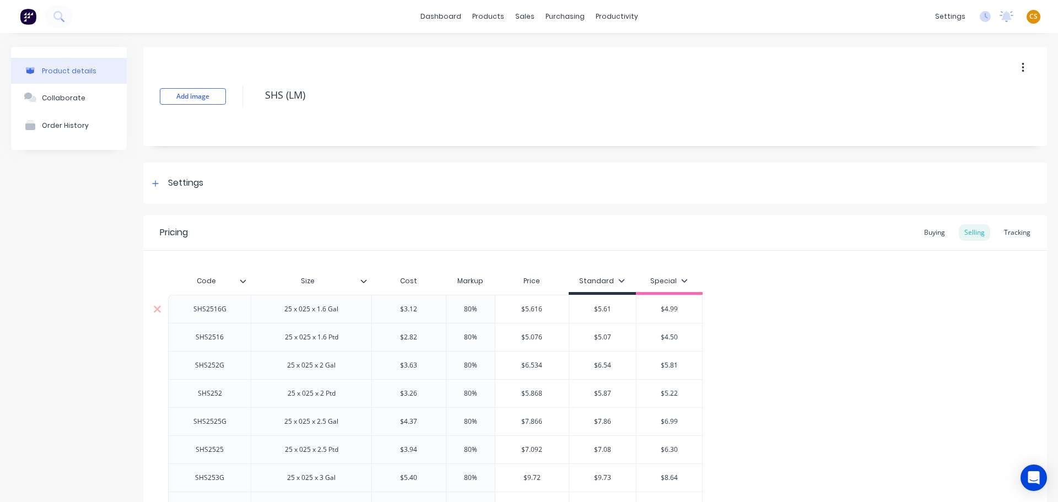
type textarea "x"
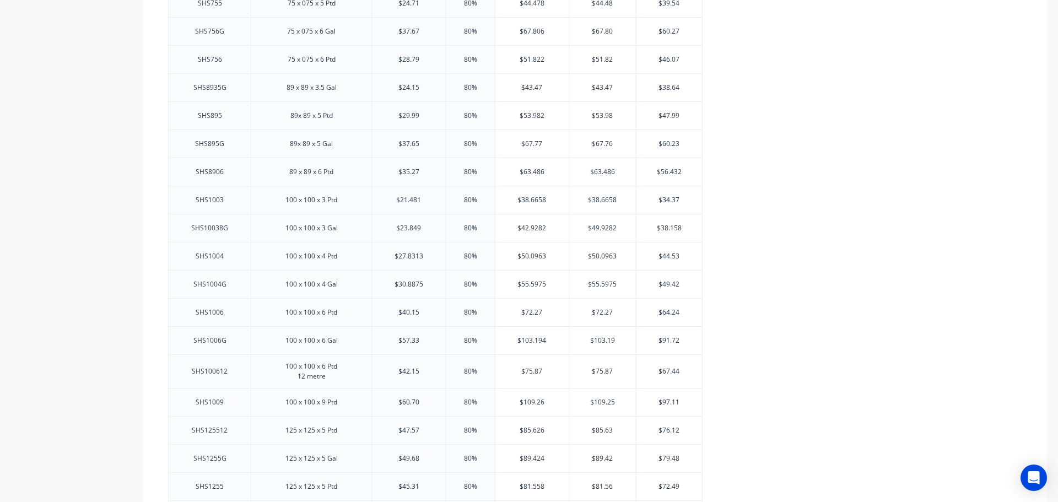
scroll to position [2077, 0]
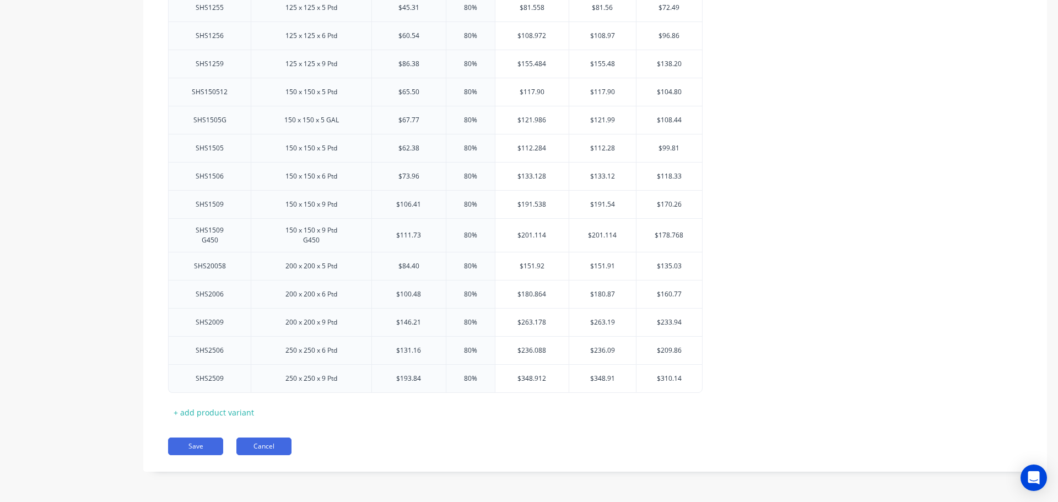
click at [262, 447] on button "Cancel" at bounding box center [263, 446] width 55 height 18
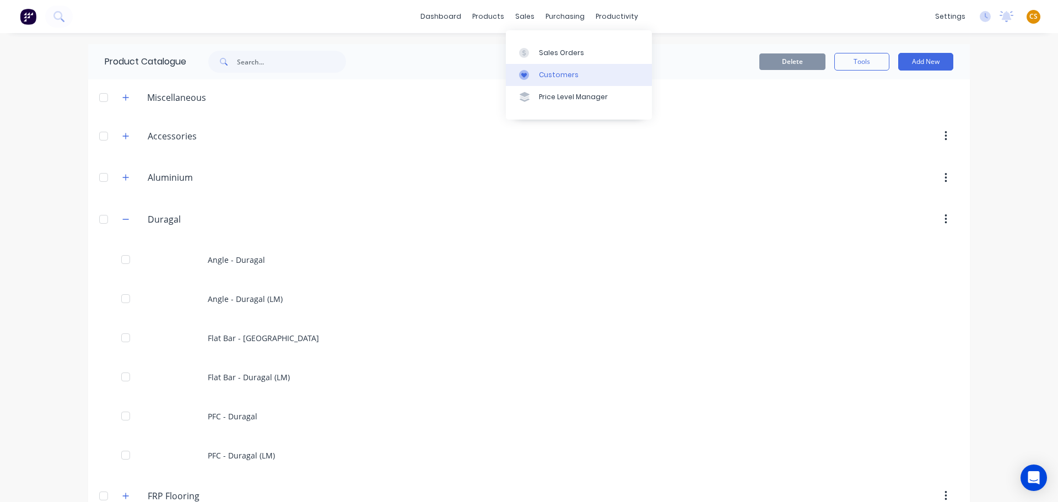
drag, startPoint x: 561, startPoint y: 56, endPoint x: 557, endPoint y: 66, distance: 10.5
click at [561, 56] on div "Sales Orders" at bounding box center [561, 53] width 45 height 10
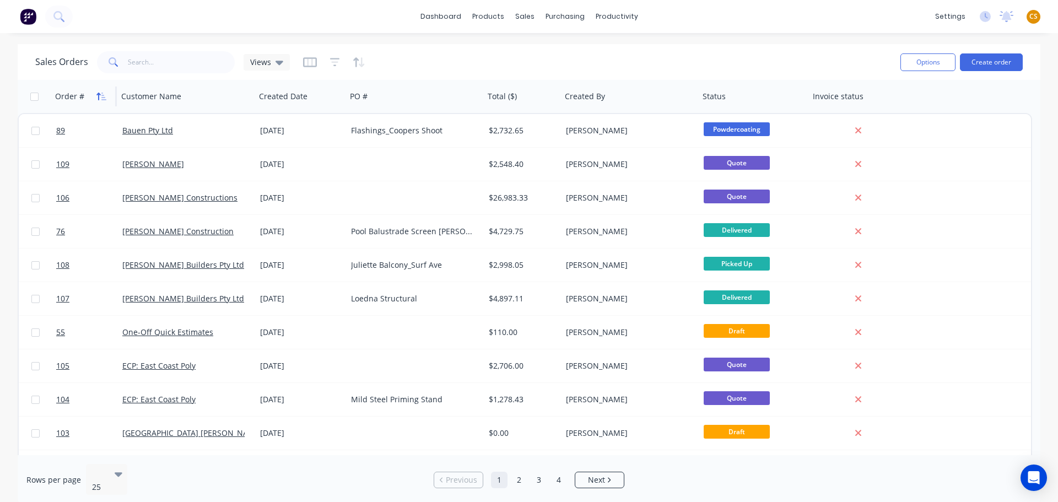
click at [102, 94] on icon "button" at bounding box center [101, 96] width 10 height 9
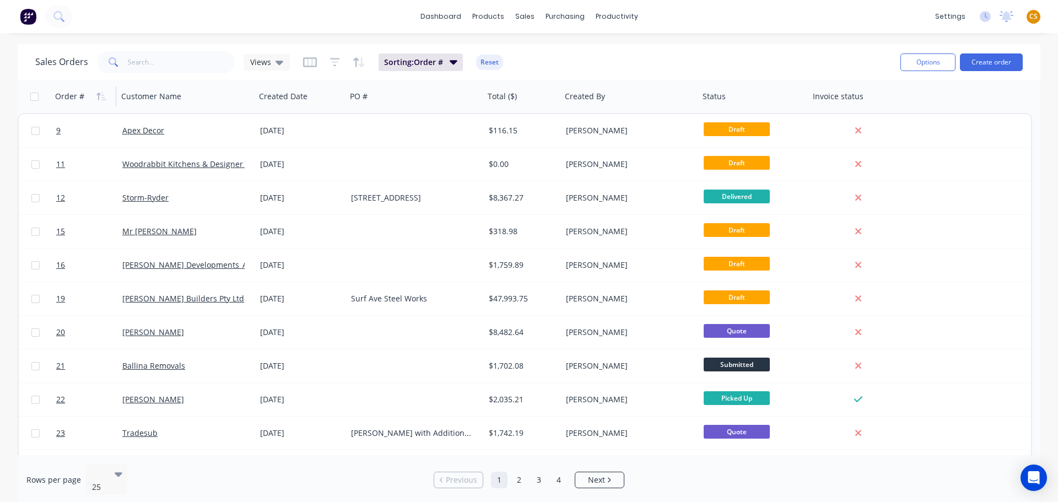
click at [102, 94] on icon "button" at bounding box center [101, 96] width 10 height 9
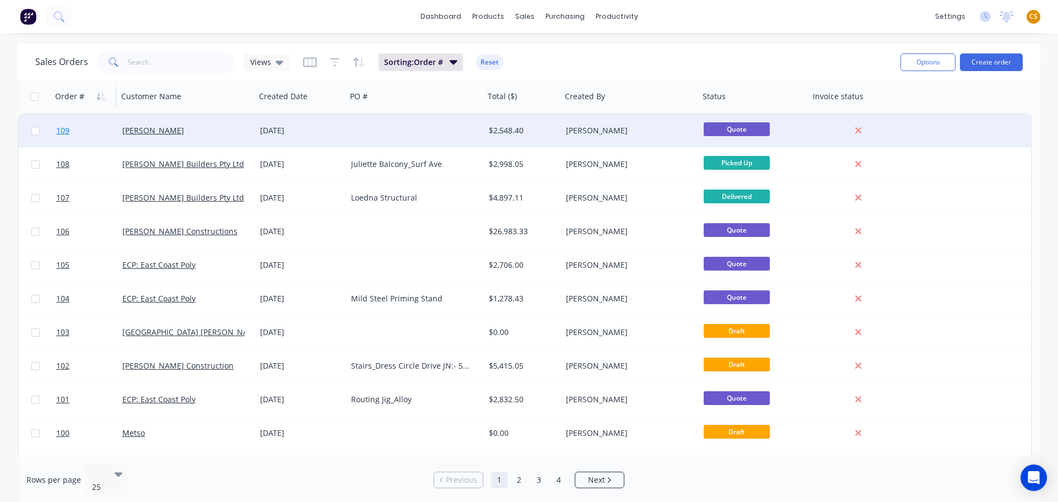
click at [62, 132] on span "109" at bounding box center [62, 130] width 13 height 11
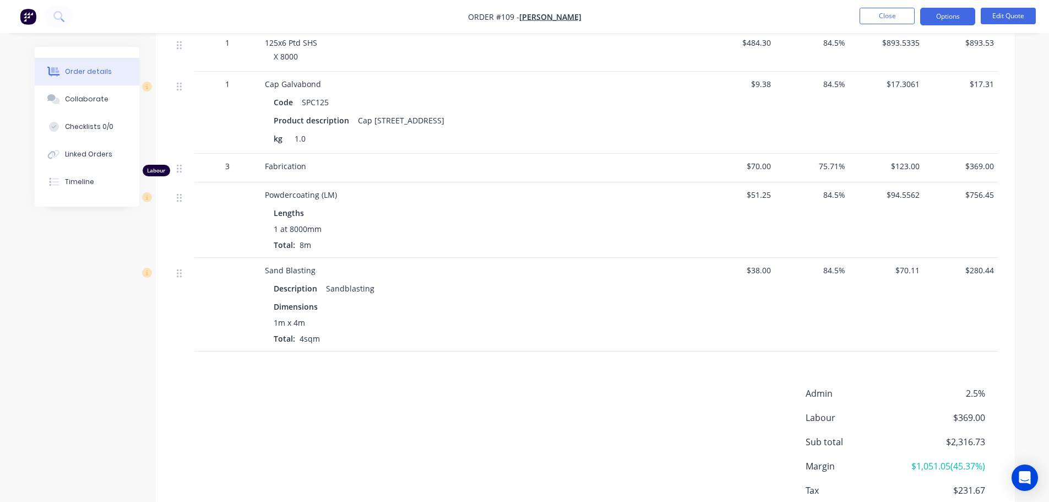
scroll to position [331, 0]
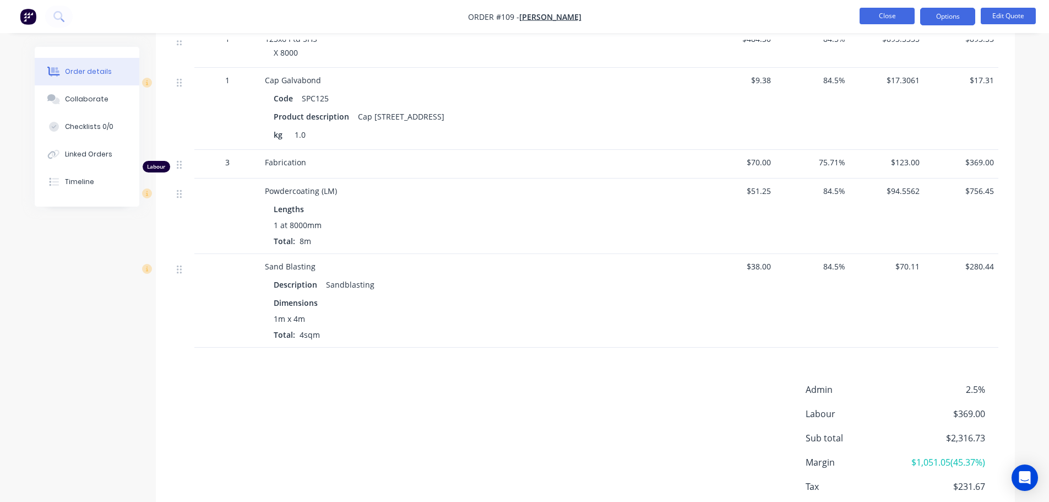
click at [879, 14] on button "Close" at bounding box center [887, 16] width 55 height 17
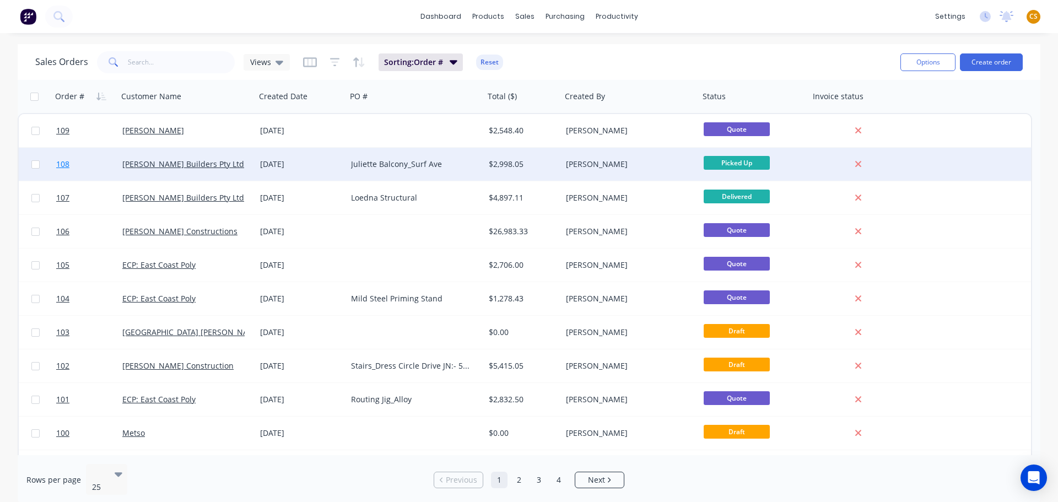
click at [62, 164] on span "108" at bounding box center [62, 164] width 13 height 11
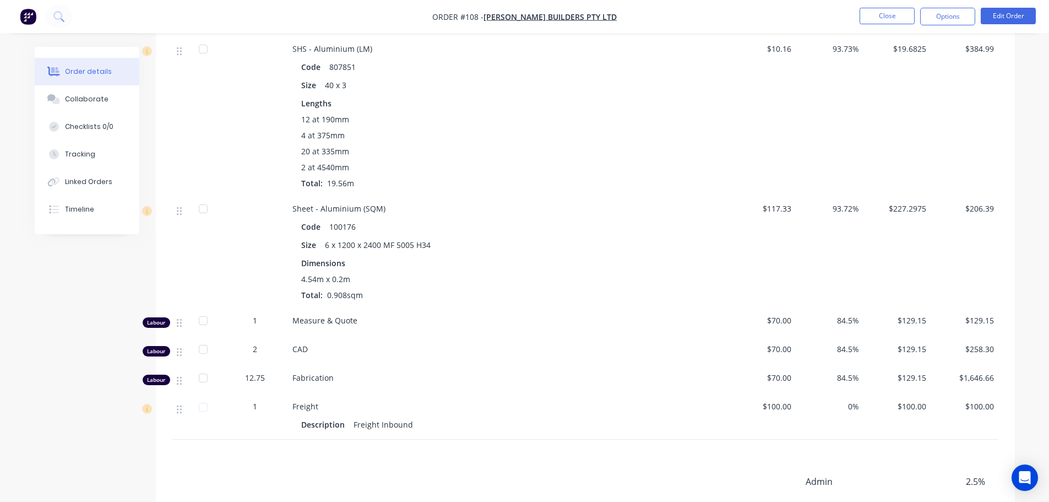
scroll to position [560, 0]
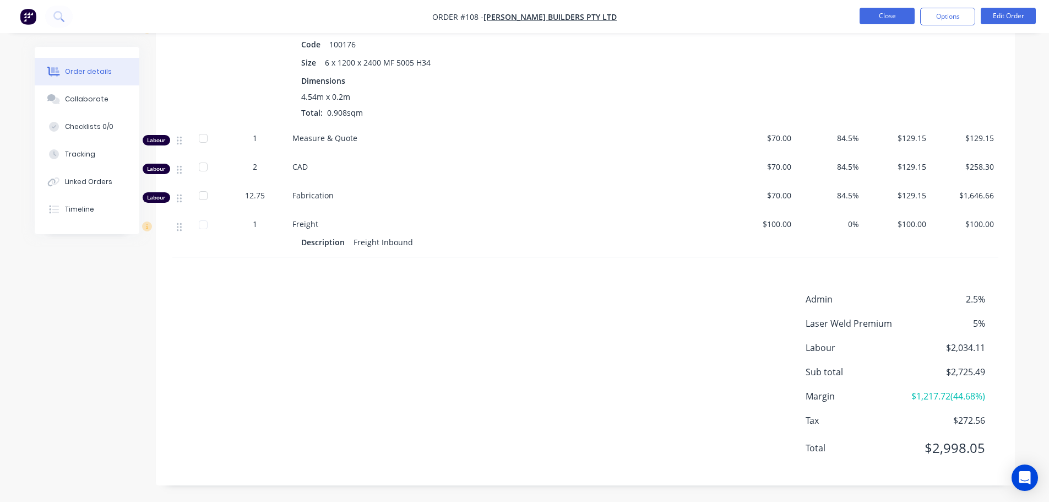
click at [872, 17] on button "Close" at bounding box center [887, 16] width 55 height 17
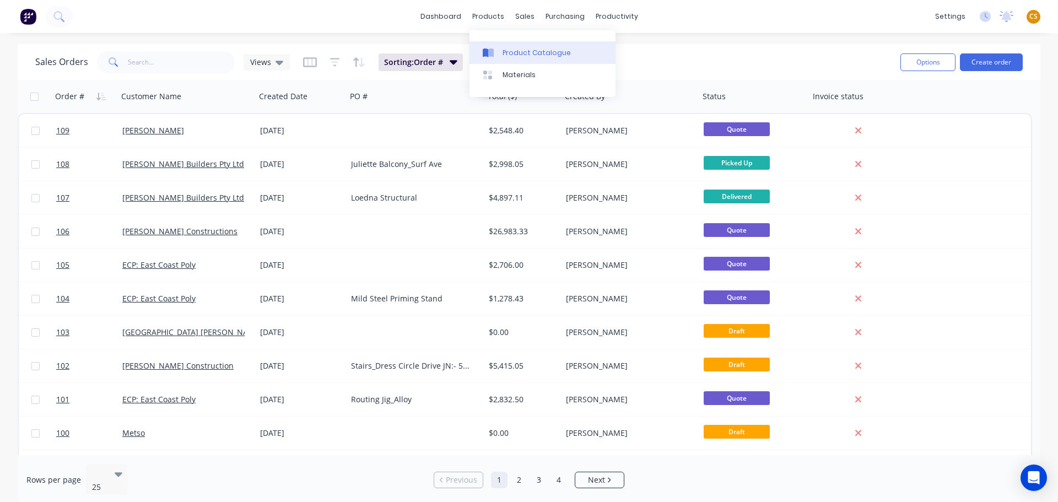
click at [508, 55] on div "Product Catalogue" at bounding box center [536, 53] width 68 height 10
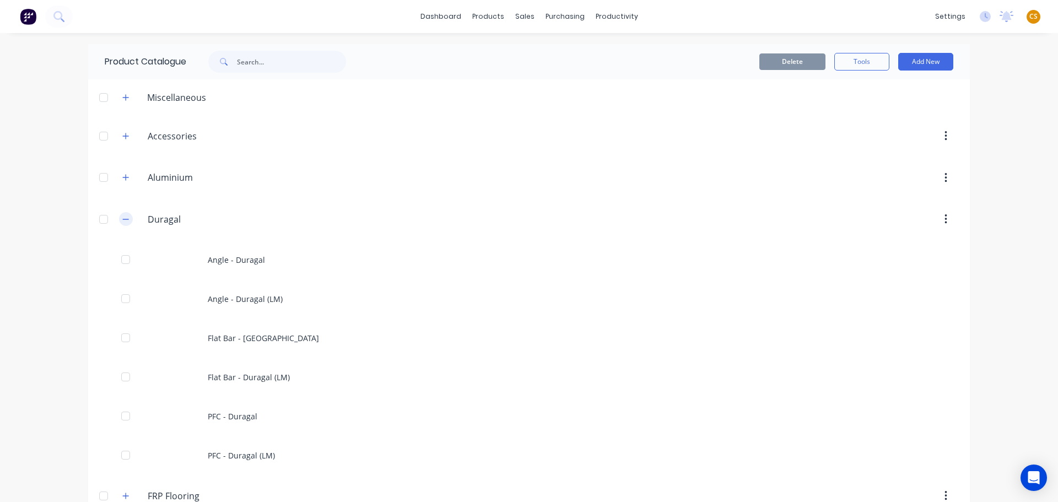
click at [122, 220] on icon "button" at bounding box center [125, 219] width 7 height 8
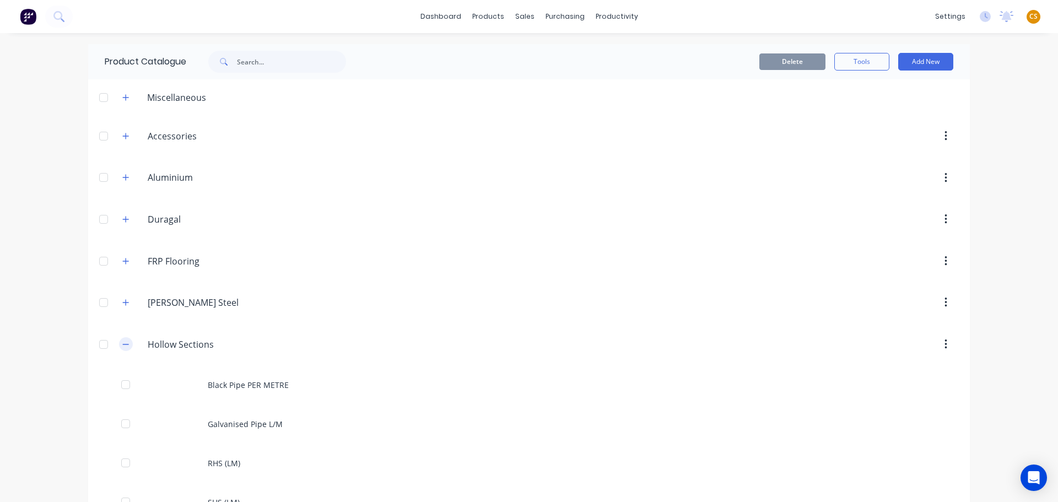
click at [124, 344] on icon "button" at bounding box center [125, 344] width 7 height 8
click at [429, 16] on link "dashboard" at bounding box center [441, 16] width 52 height 17
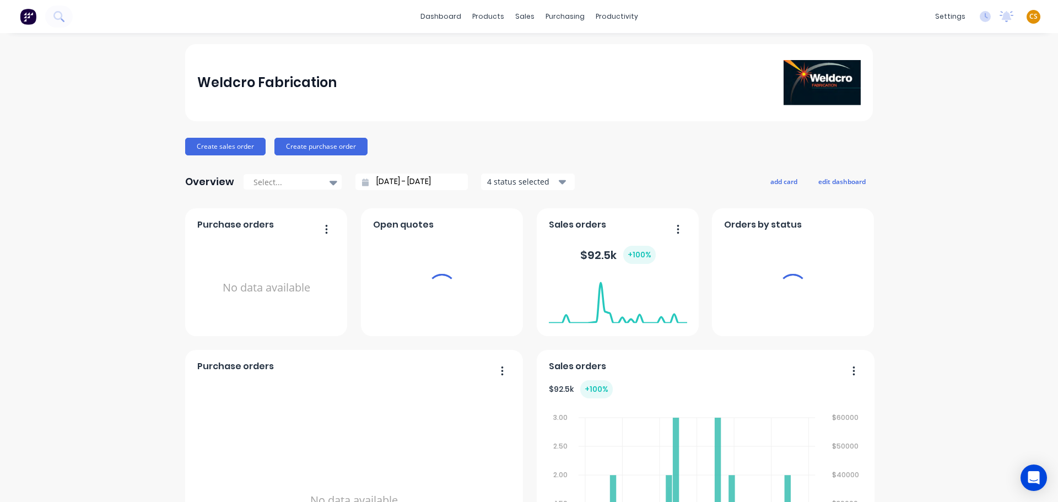
click at [1029, 17] on span "CS" at bounding box center [1033, 17] width 8 height 10
click at [1000, 137] on div "Sign out" at bounding box center [1015, 138] width 30 height 10
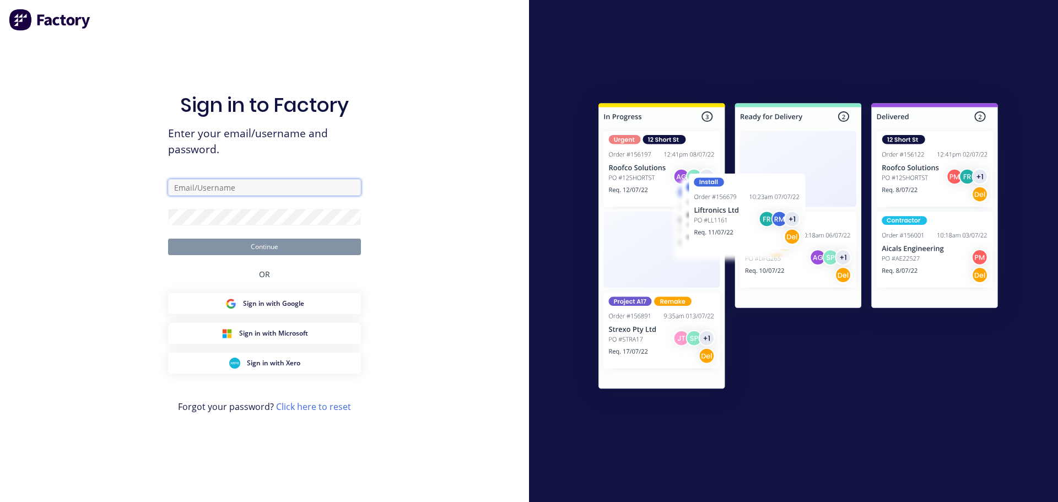
click at [209, 189] on input "text" at bounding box center [264, 187] width 193 height 17
type input "cathy@factory.app"
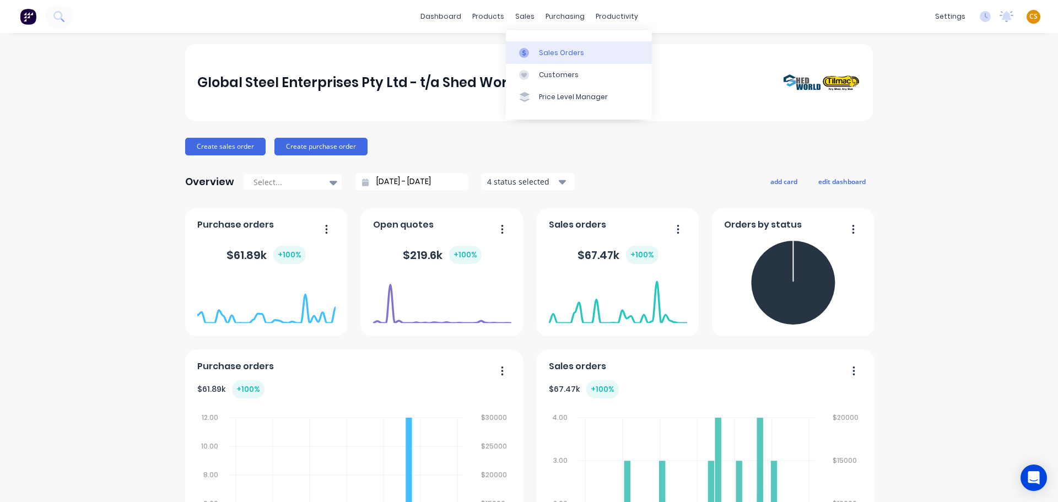
click at [546, 53] on div "Sales Orders" at bounding box center [561, 53] width 45 height 10
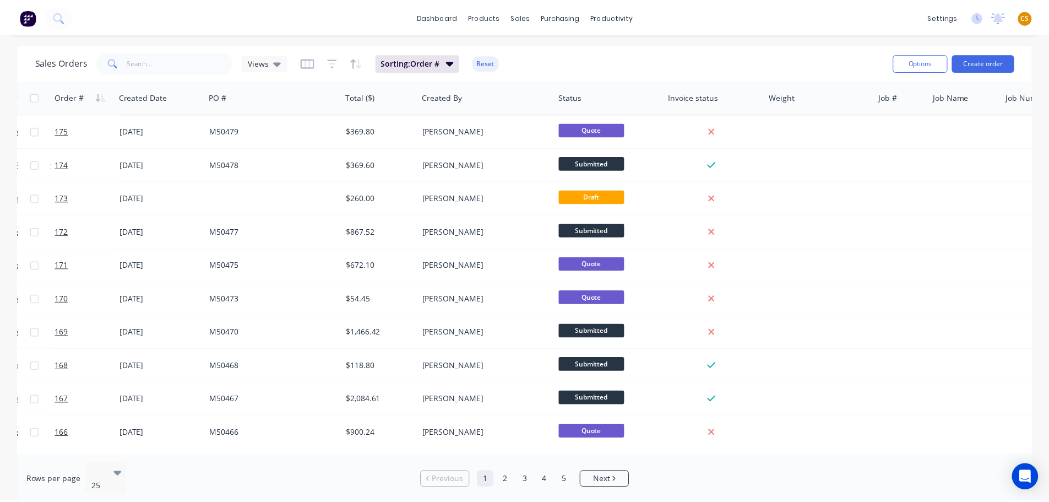
scroll to position [0, 202]
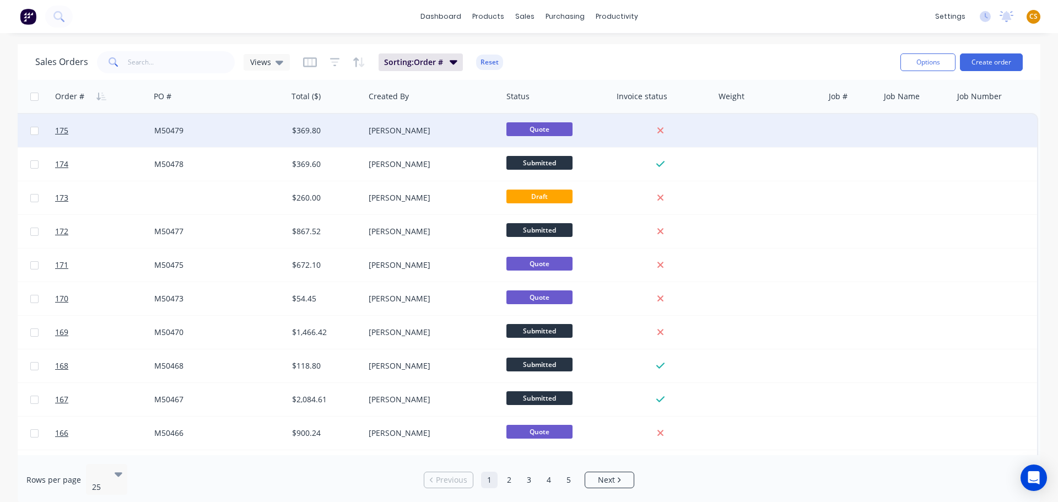
click at [231, 133] on div "M50479" at bounding box center [215, 130] width 122 height 11
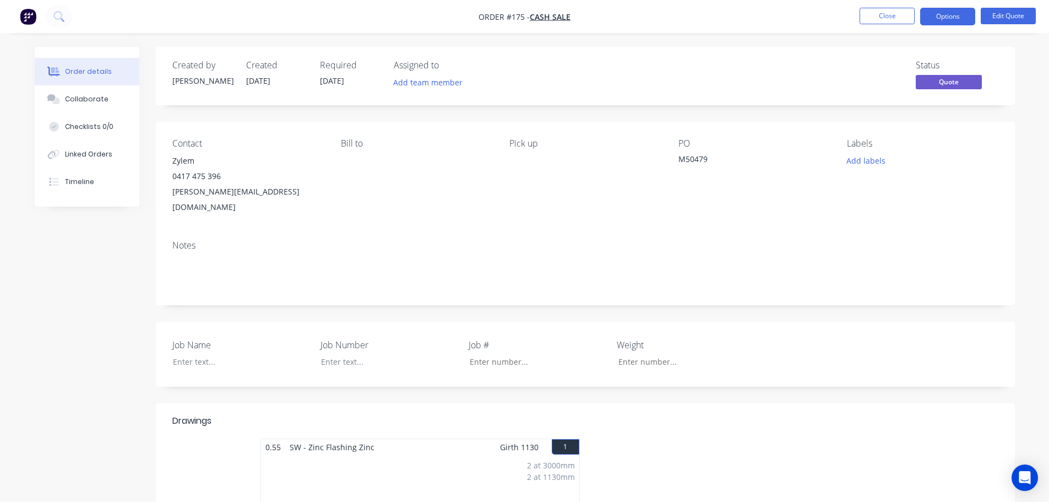
scroll to position [313, 0]
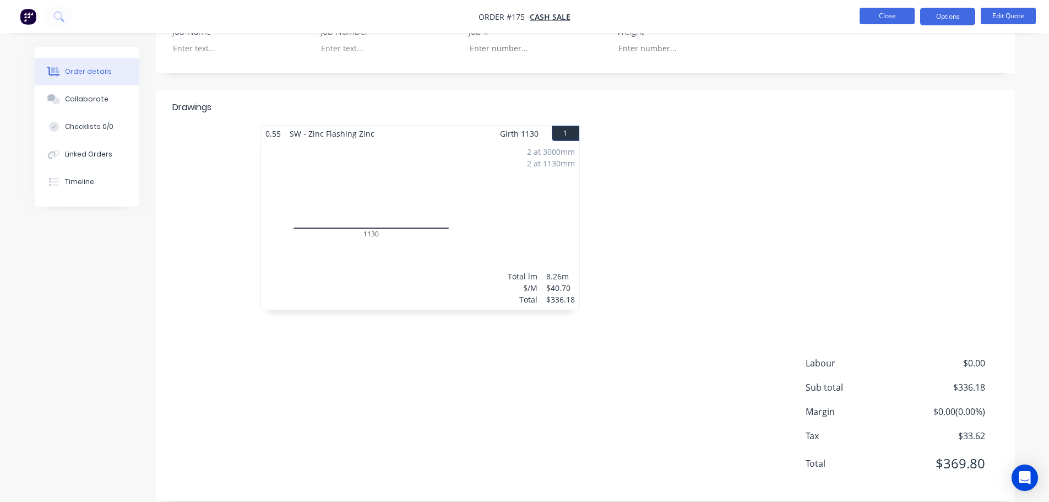
click at [886, 14] on button "Close" at bounding box center [887, 16] width 55 height 17
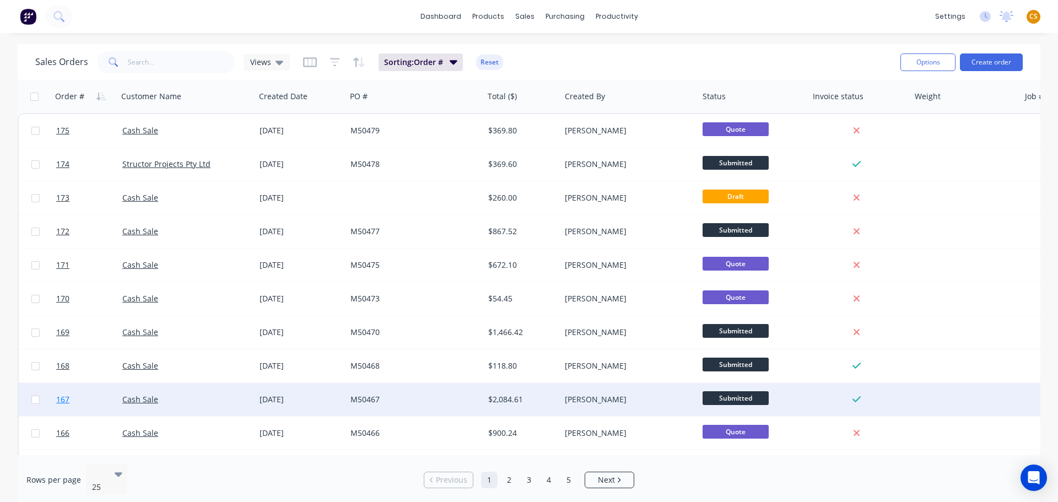
click at [64, 400] on span "167" at bounding box center [62, 399] width 13 height 11
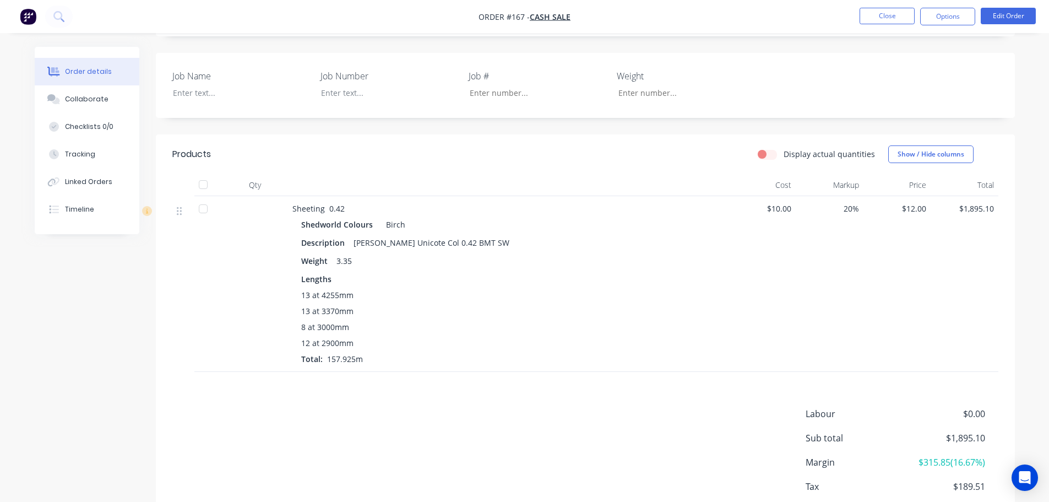
scroll to position [320, 0]
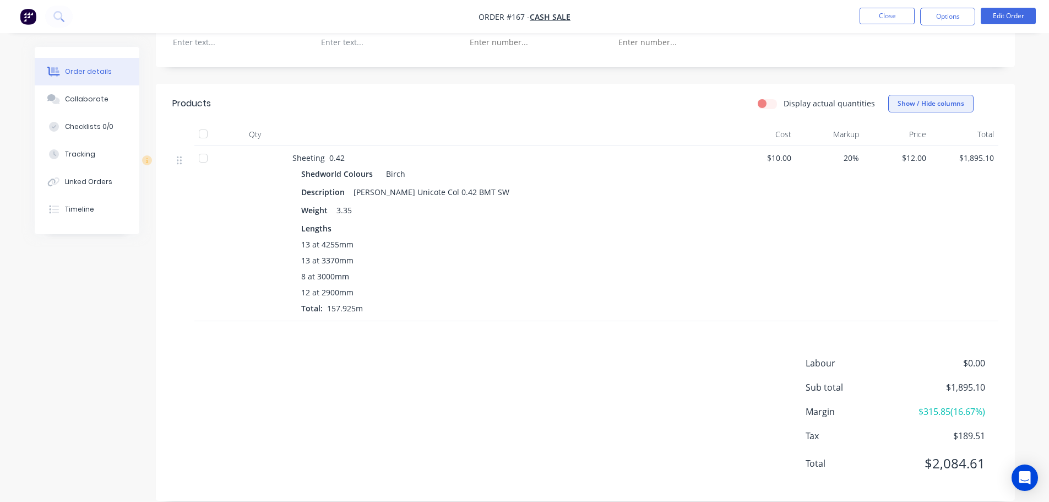
click at [900, 95] on button "Show / Hide columns" at bounding box center [931, 104] width 85 height 18
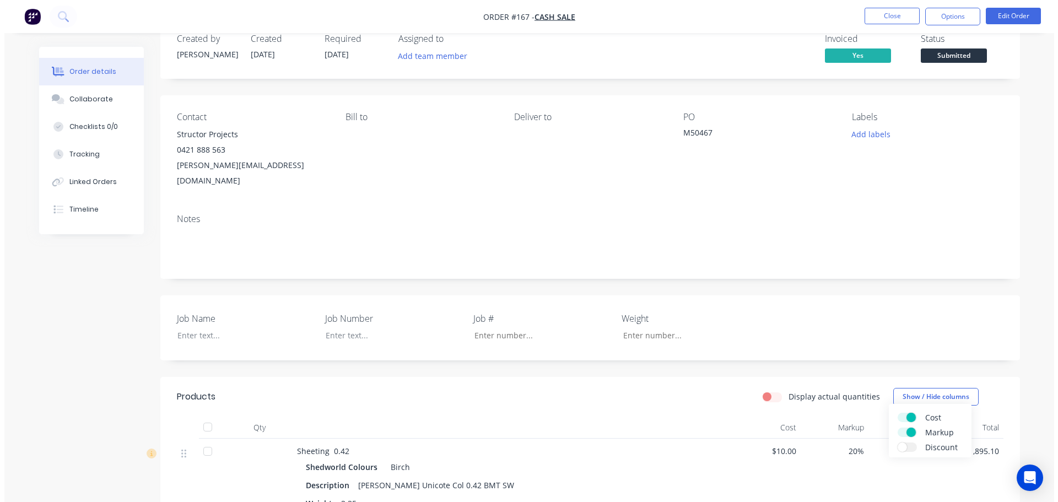
scroll to position [0, 0]
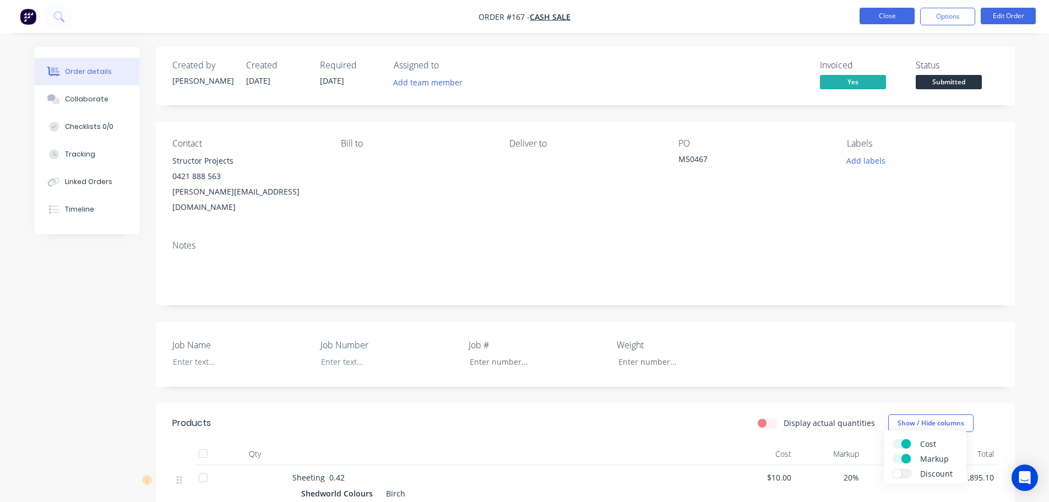
click at [871, 17] on button "Close" at bounding box center [887, 16] width 55 height 17
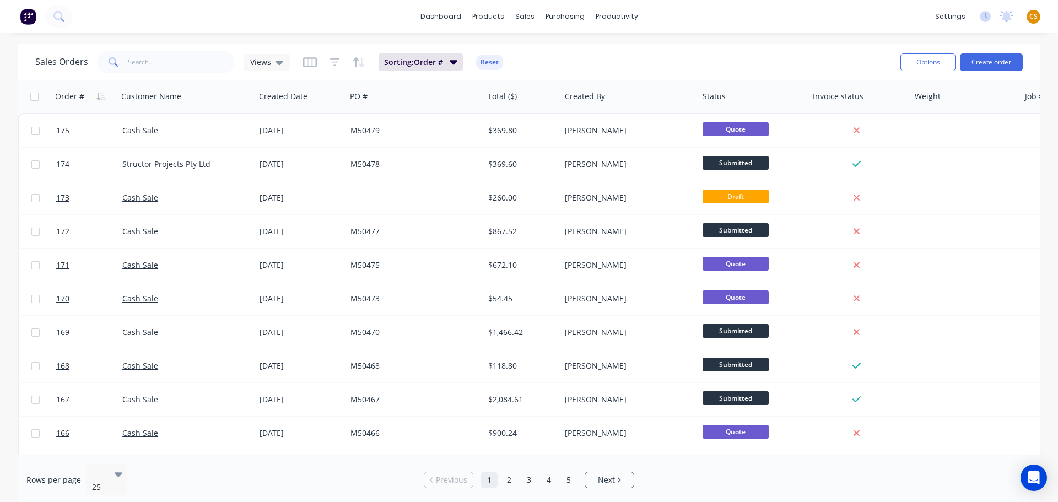
click at [300, 472] on div "Rows per page 25" at bounding box center [193, 480] width 335 height 32
click at [308, 66] on icon "button" at bounding box center [310, 62] width 14 height 10
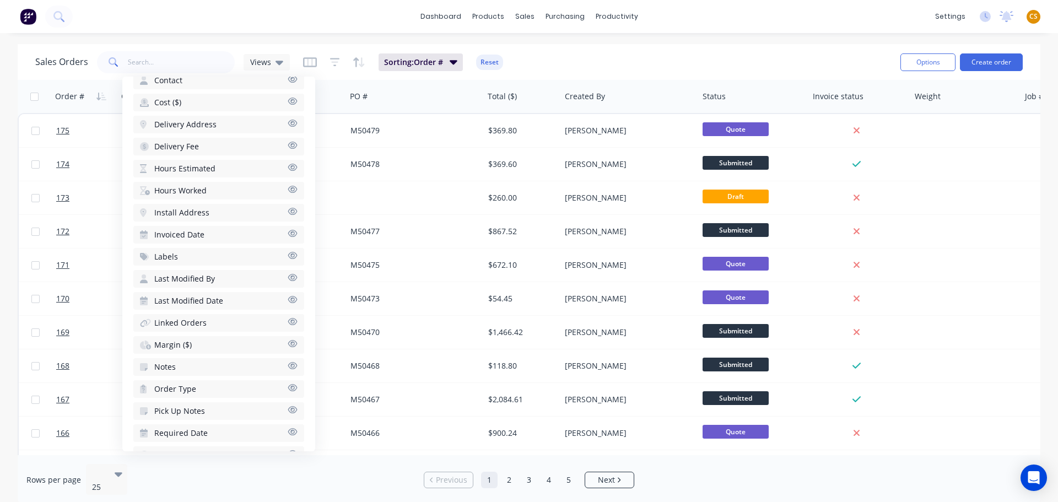
scroll to position [455, 0]
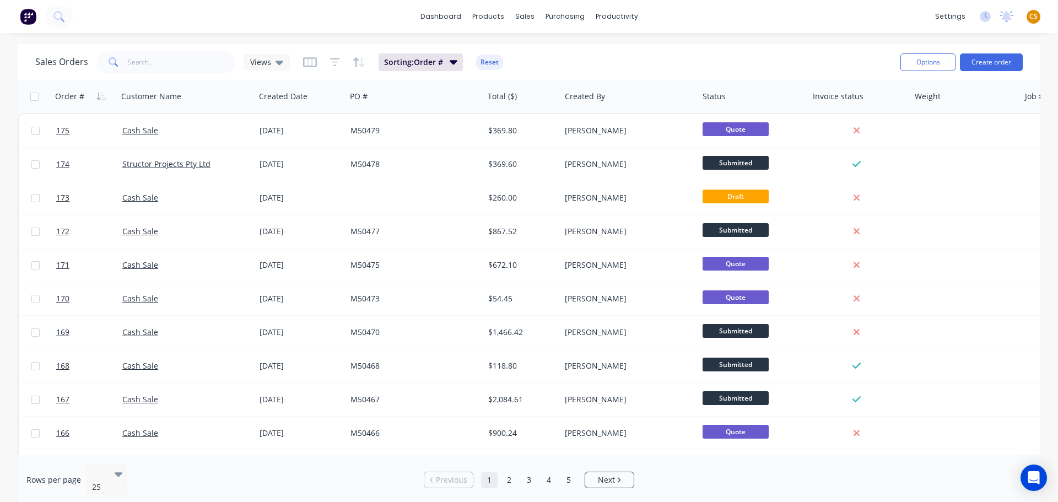
click at [779, 14] on div "dashboard products sales purchasing productivity dashboard products Product Cat…" at bounding box center [529, 16] width 1058 height 33
click at [766, 15] on div "dashboard products sales purchasing productivity dashboard products Product Cat…" at bounding box center [529, 16] width 1058 height 33
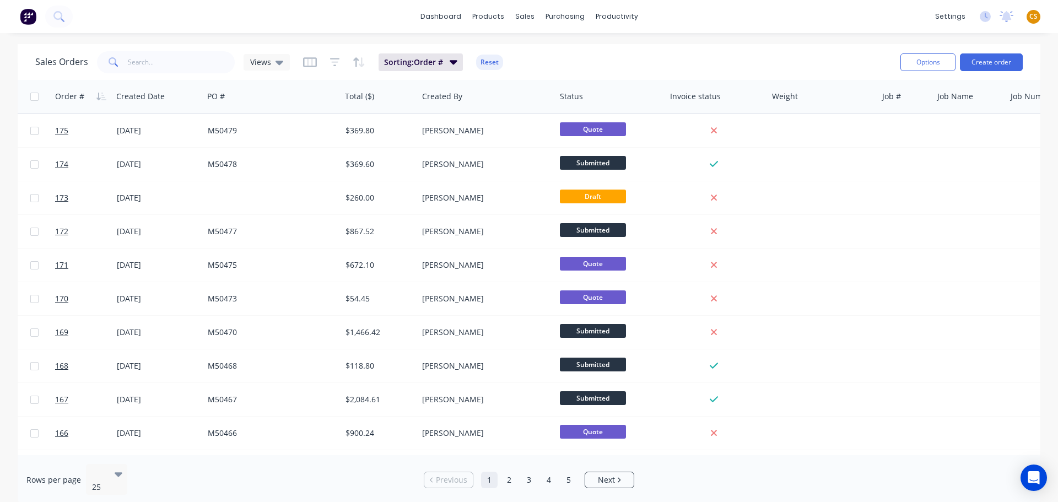
scroll to position [0, 202]
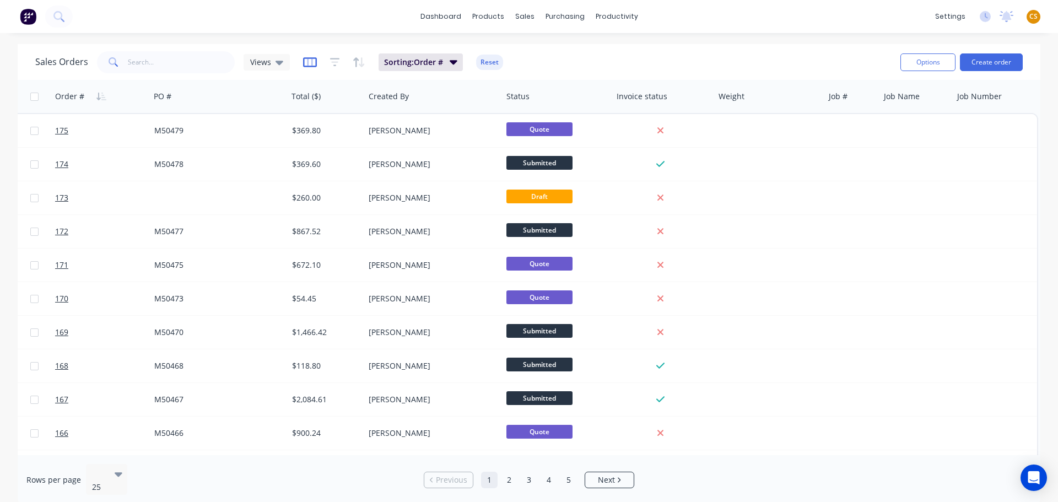
click at [307, 61] on icon "button" at bounding box center [310, 62] width 14 height 11
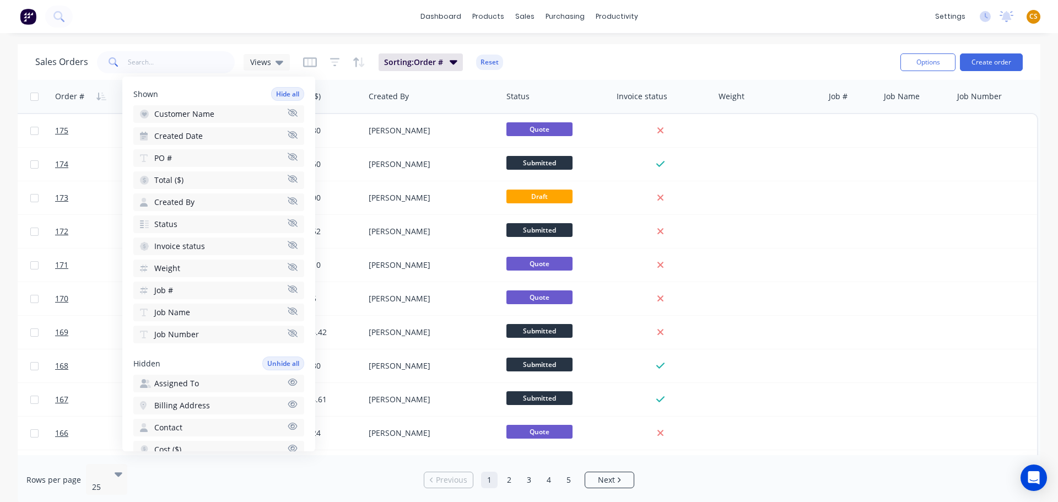
scroll to position [67, 0]
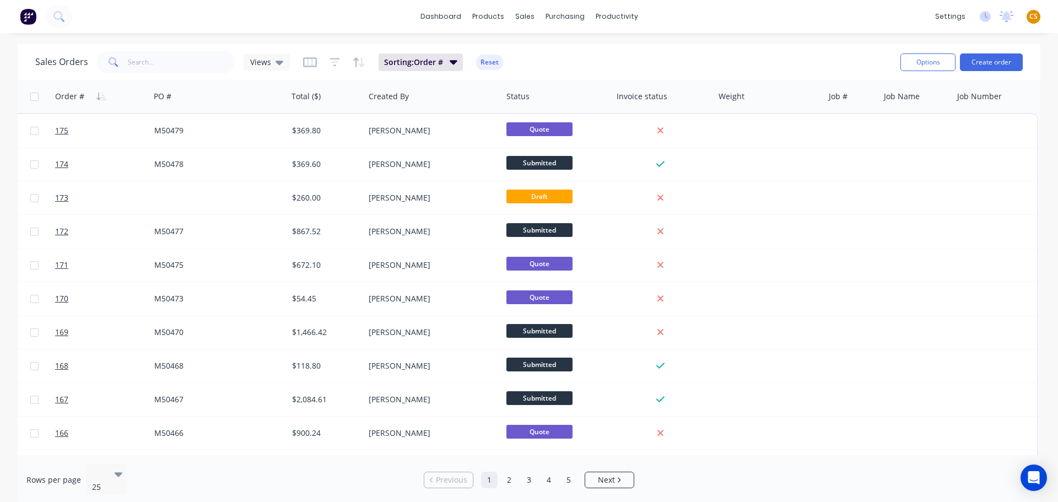
click at [790, 18] on div "dashboard products sales purchasing productivity dashboard products Product Cat…" at bounding box center [529, 16] width 1058 height 33
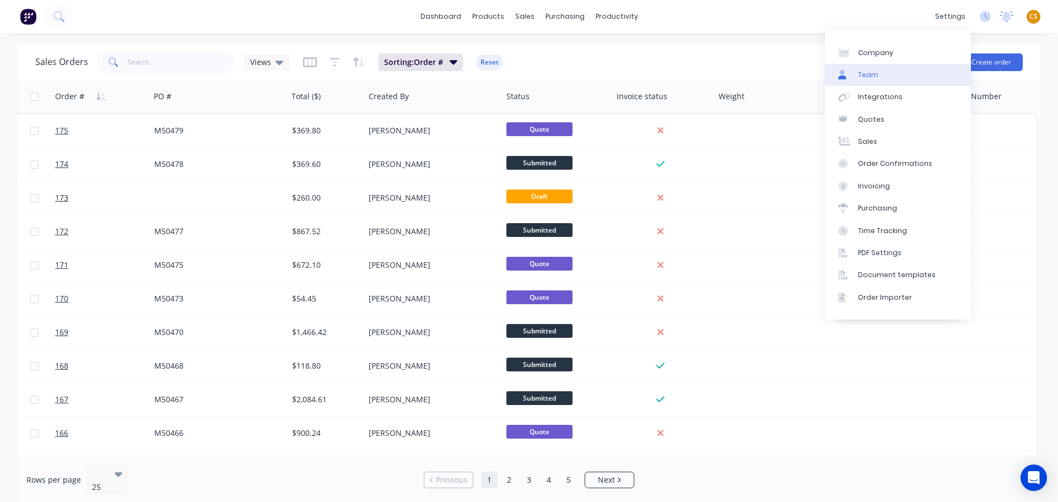
drag, startPoint x: 871, startPoint y: 80, endPoint x: 831, endPoint y: 85, distance: 40.5
click at [871, 81] on link "Team" at bounding box center [898, 75] width 146 height 22
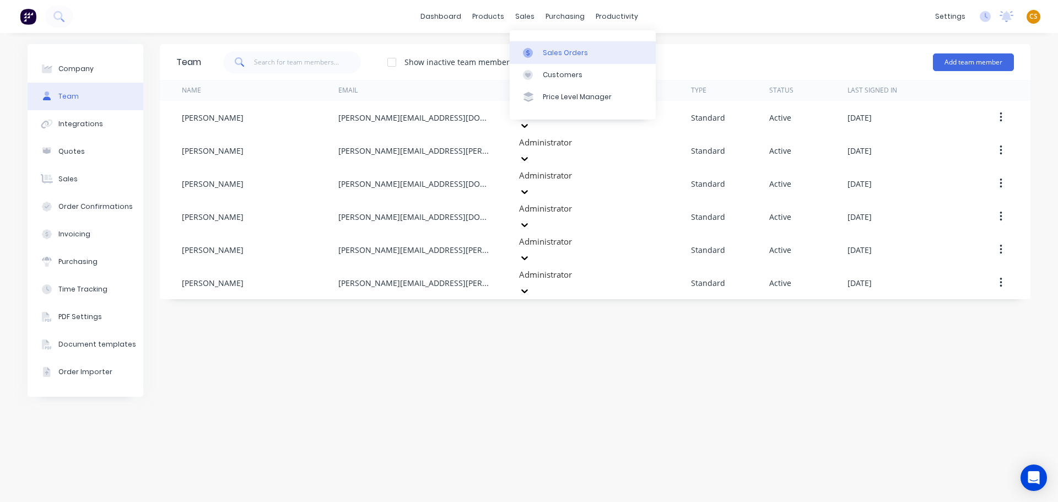
click at [553, 50] on div "Sales Orders" at bounding box center [565, 53] width 45 height 10
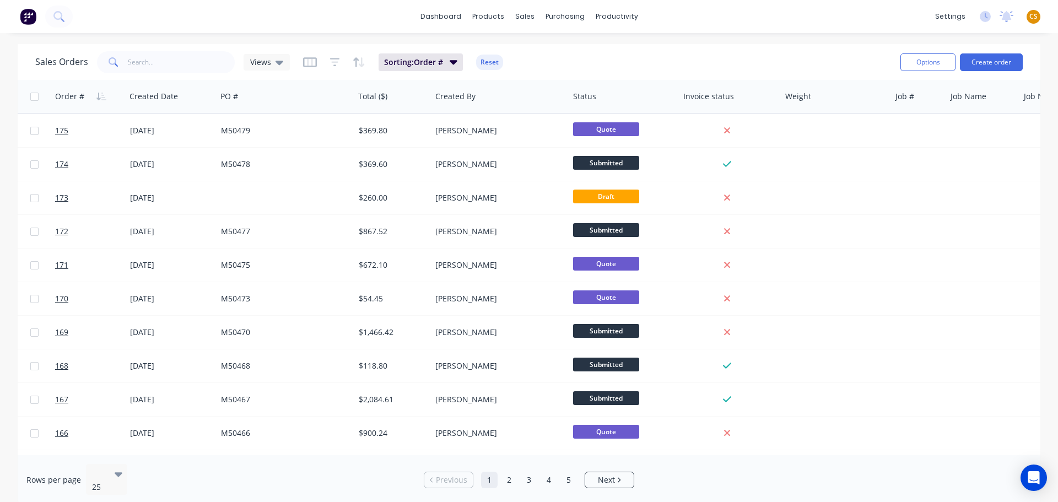
scroll to position [0, 202]
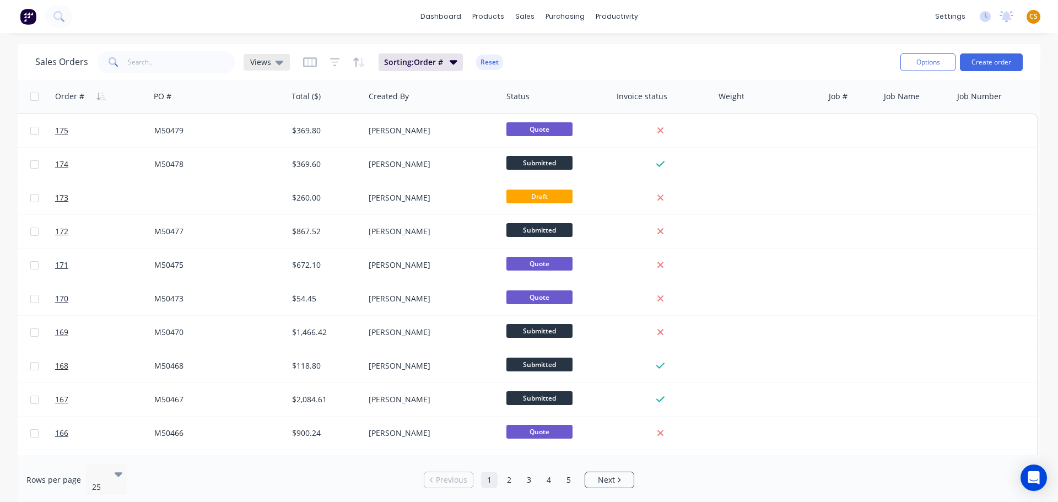
click at [275, 63] on icon at bounding box center [279, 63] width 8 height 4
click at [308, 58] on icon "button" at bounding box center [310, 62] width 14 height 10
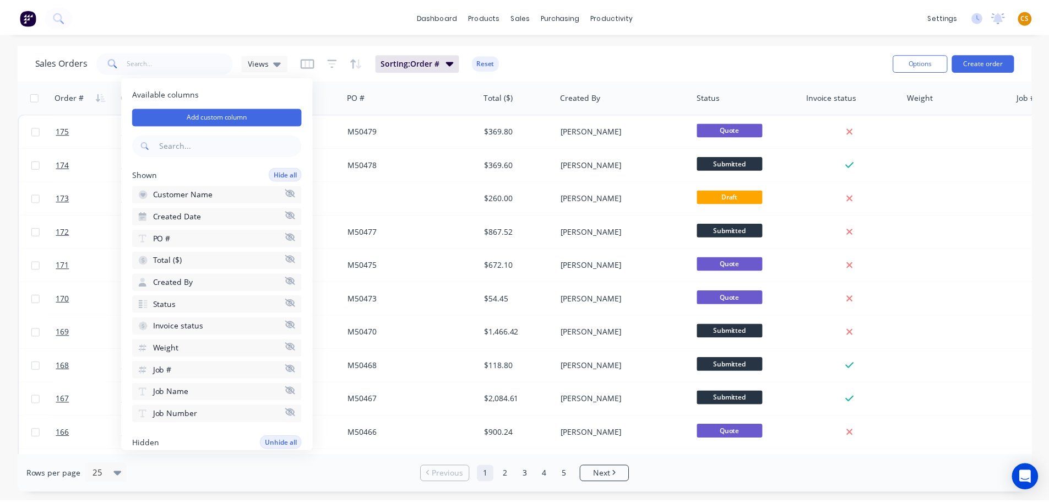
scroll to position [0, 202]
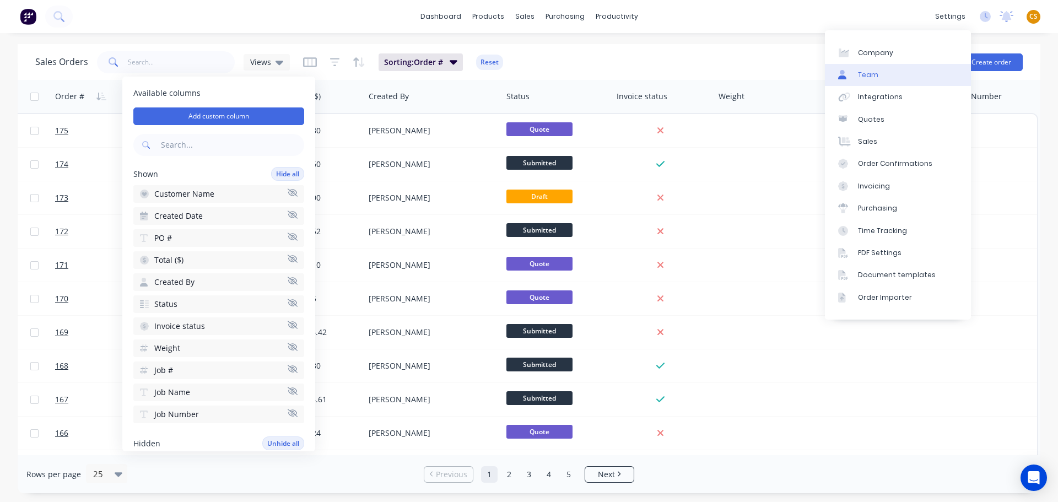
click at [867, 80] on link "Team" at bounding box center [898, 75] width 146 height 22
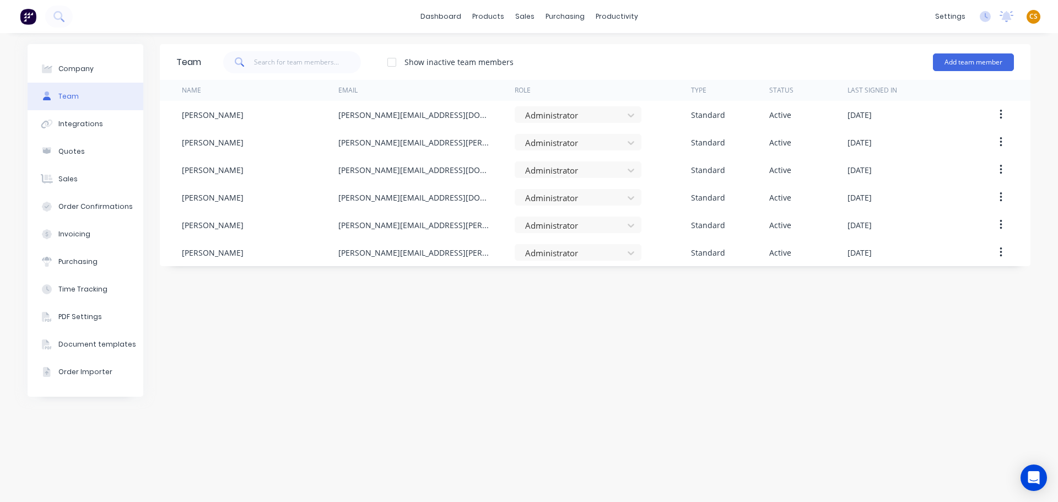
drag, startPoint x: 837, startPoint y: 24, endPoint x: 931, endPoint y: 75, distance: 107.0
click at [837, 24] on div "dashboard products sales purchasing productivity dashboard products Product Cat…" at bounding box center [529, 16] width 1058 height 33
click at [557, 52] on div "Sales Orders" at bounding box center [565, 53] width 45 height 10
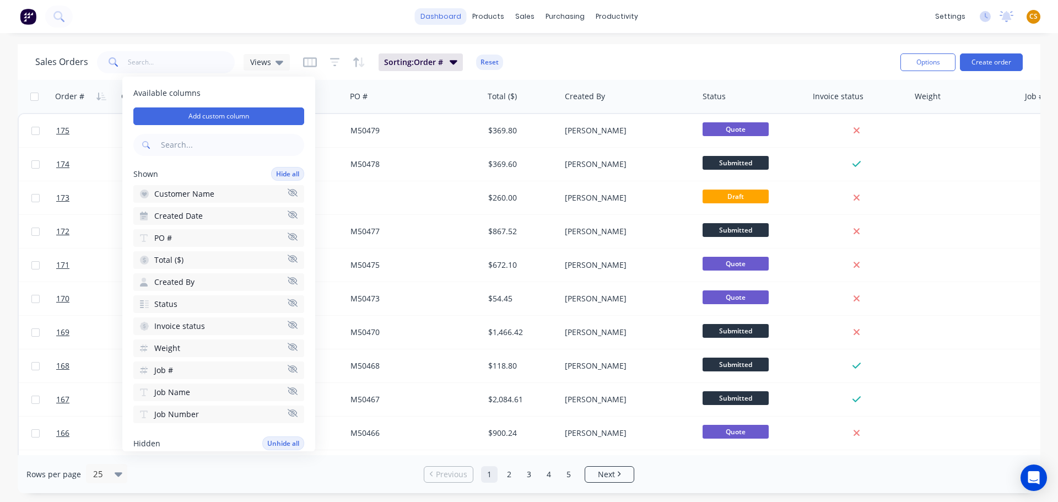
click at [440, 17] on link "dashboard" at bounding box center [441, 16] width 52 height 17
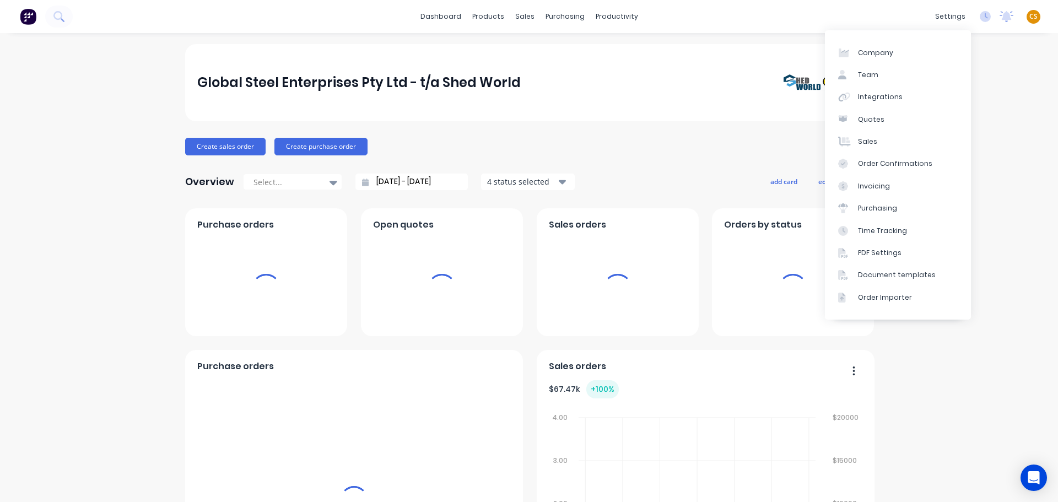
click at [876, 8] on div "dashboard products sales purchasing productivity dashboard products Product Cat…" at bounding box center [529, 16] width 1058 height 33
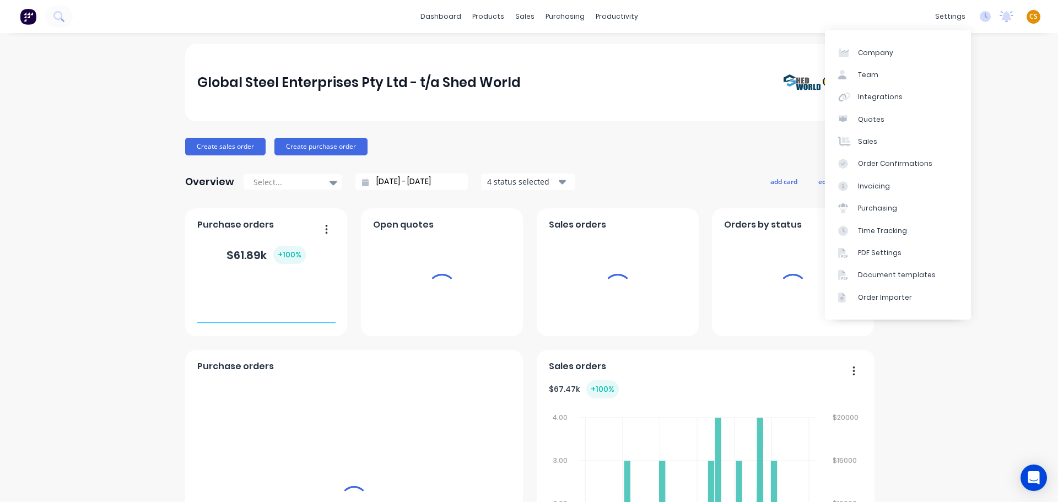
click at [1029, 18] on span "CS" at bounding box center [1033, 17] width 8 height 10
drag, startPoint x: 1025, startPoint y: 15, endPoint x: 1005, endPoint y: 144, distance: 130.5
click at [1029, 15] on span "CS" at bounding box center [1033, 17] width 8 height 10
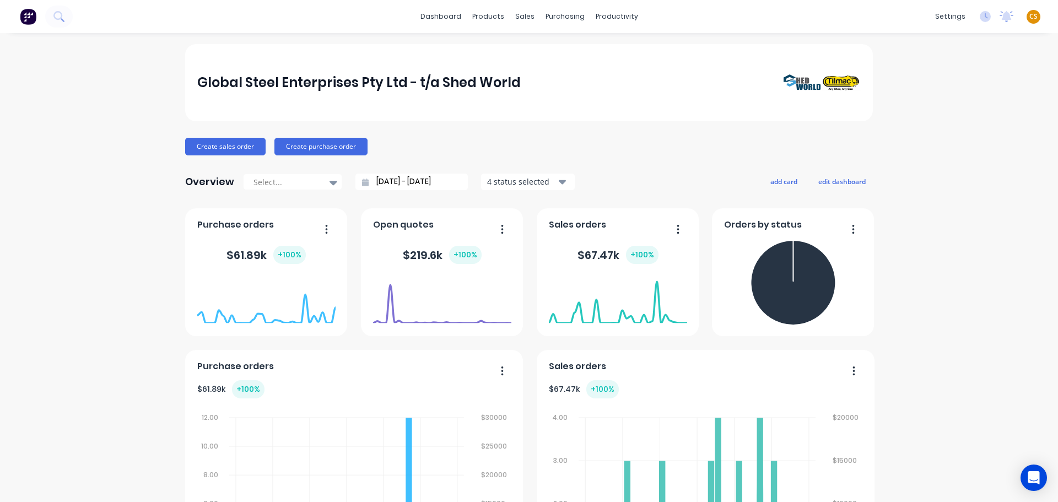
click at [1029, 19] on span "CS" at bounding box center [1033, 17] width 8 height 10
click at [941, 139] on div "Sign out" at bounding box center [939, 138] width 30 height 10
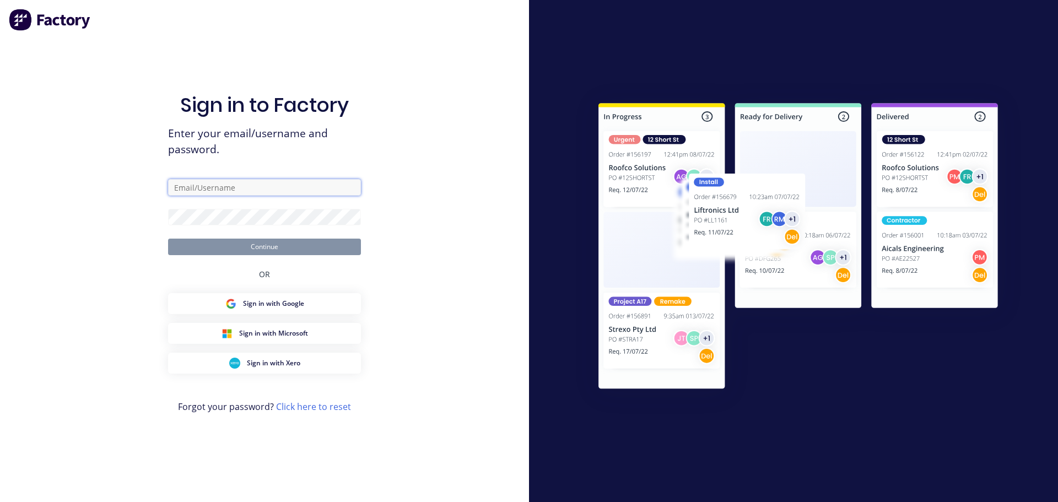
click at [253, 186] on input "text" at bounding box center [264, 187] width 193 height 17
type input "[PERSON_NAME][EMAIL_ADDRESS][DOMAIN_NAME]"
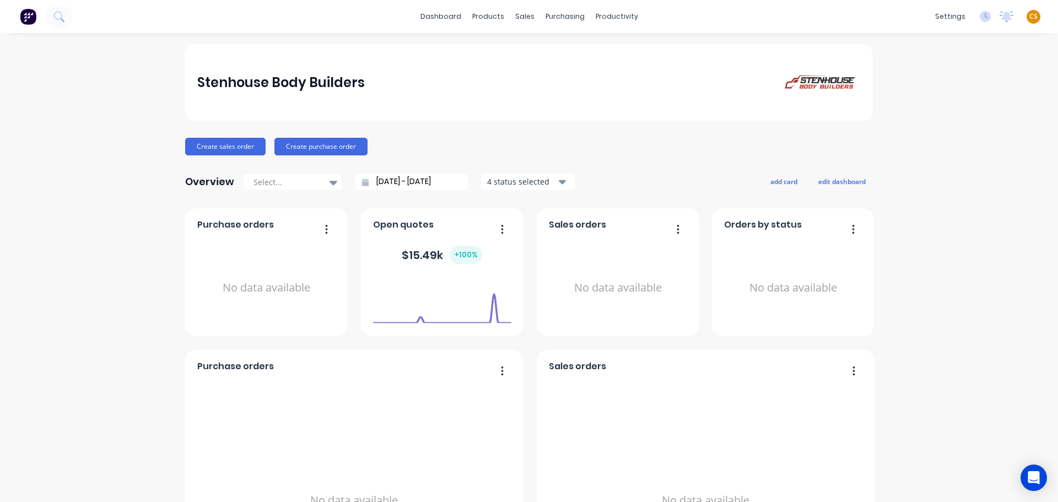
click at [787, 16] on div "dashboard products sales purchasing productivity dashboard products Product Cat…" at bounding box center [529, 16] width 1058 height 33
click at [543, 52] on div "Sales Orders" at bounding box center [561, 53] width 45 height 10
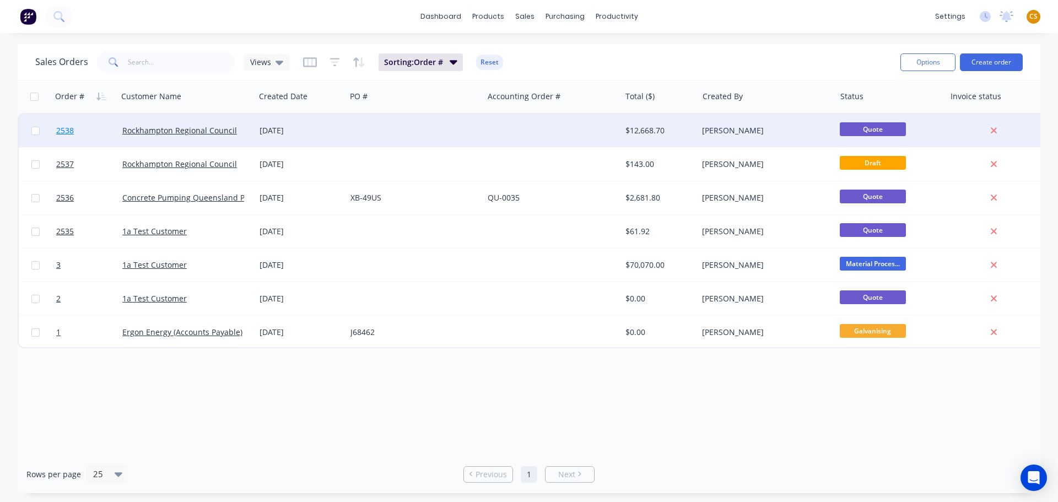
click at [80, 132] on link "2538" at bounding box center [89, 130] width 66 height 33
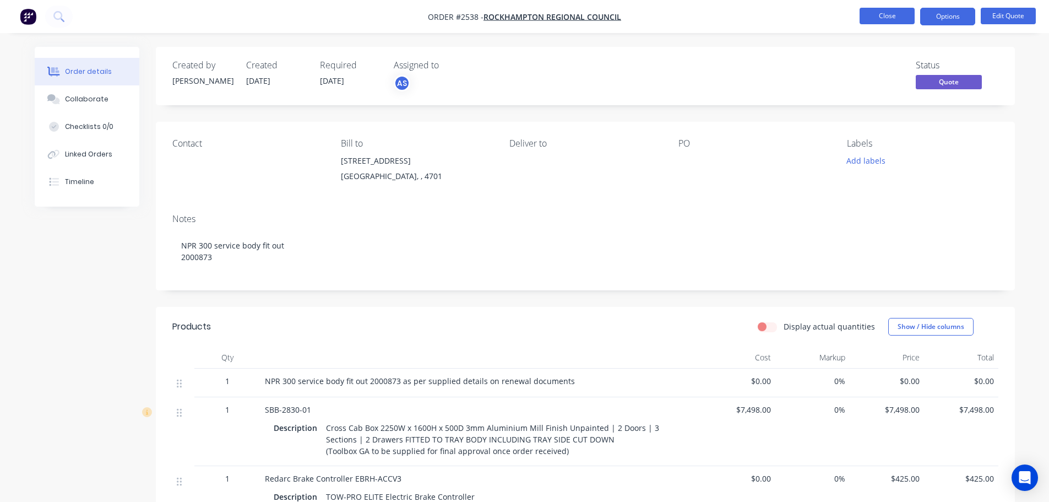
click at [868, 16] on button "Close" at bounding box center [887, 16] width 55 height 17
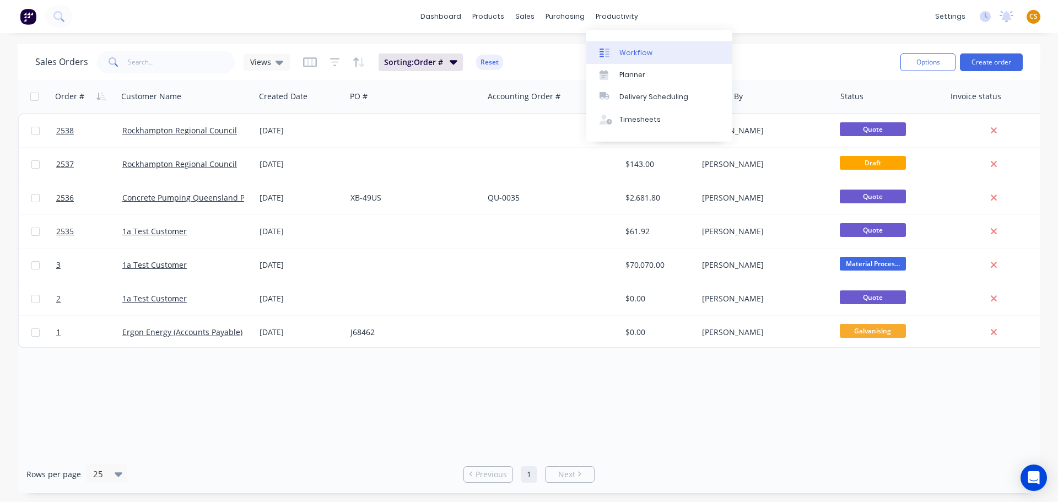
click at [643, 53] on div "Workflow" at bounding box center [635, 53] width 33 height 10
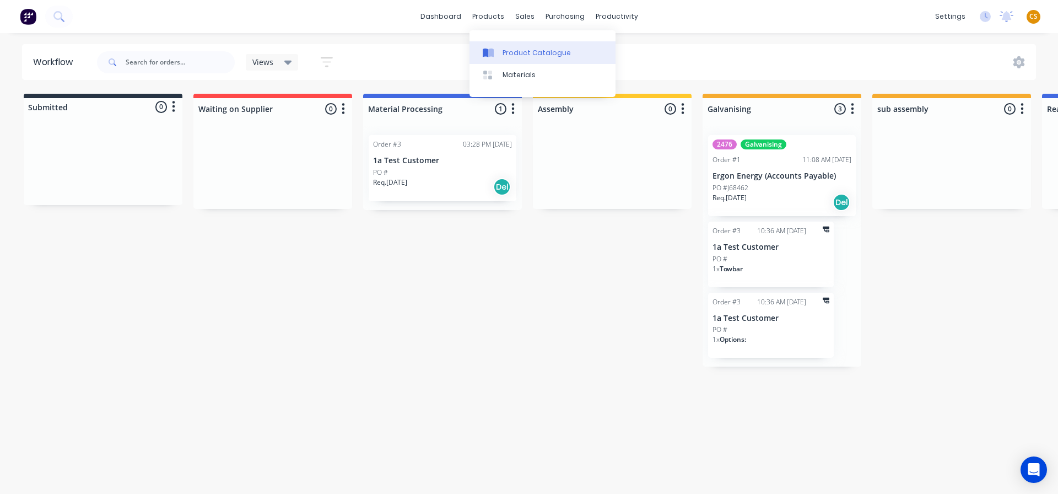
click at [516, 53] on div "Product Catalogue" at bounding box center [536, 53] width 68 height 10
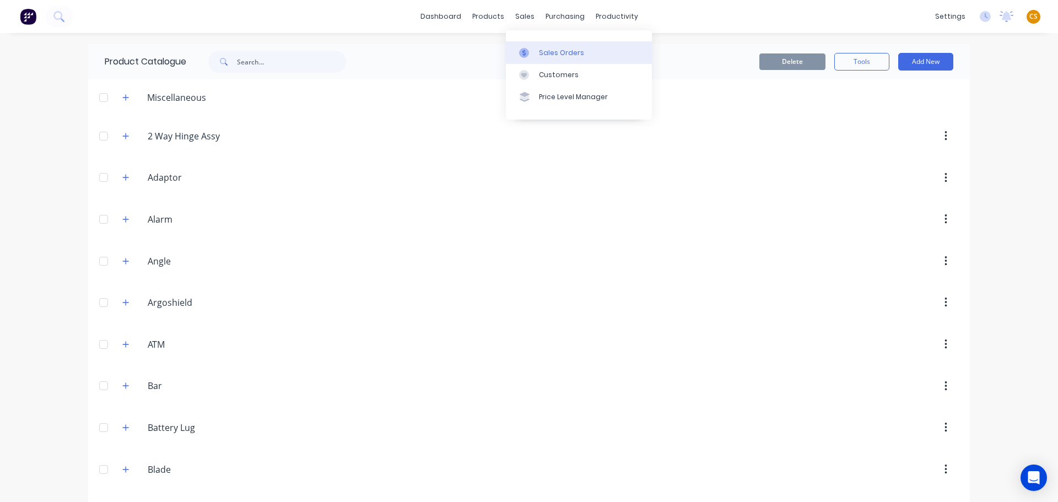
click at [549, 52] on div "Sales Orders" at bounding box center [561, 53] width 45 height 10
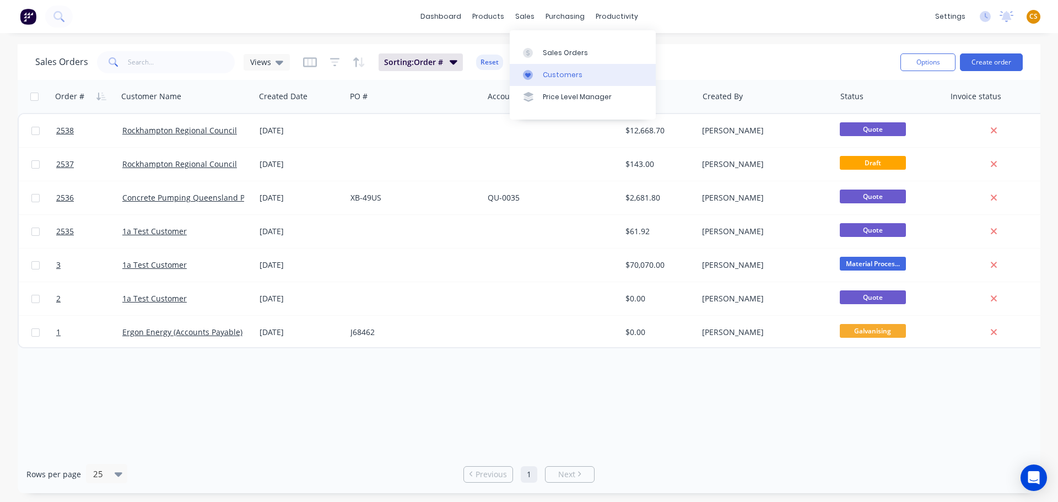
click at [553, 73] on div "Customers" at bounding box center [563, 75] width 40 height 10
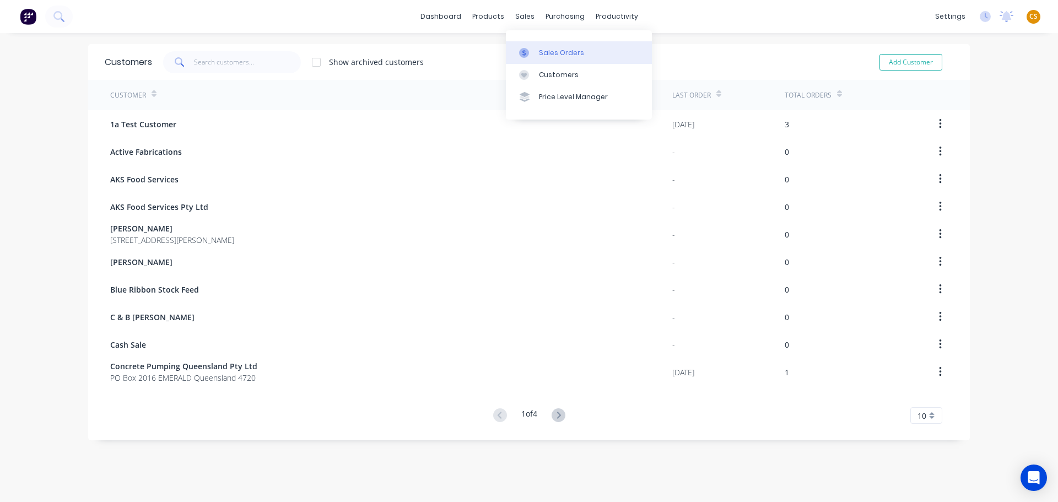
click at [552, 58] on link "Sales Orders" at bounding box center [579, 52] width 146 height 22
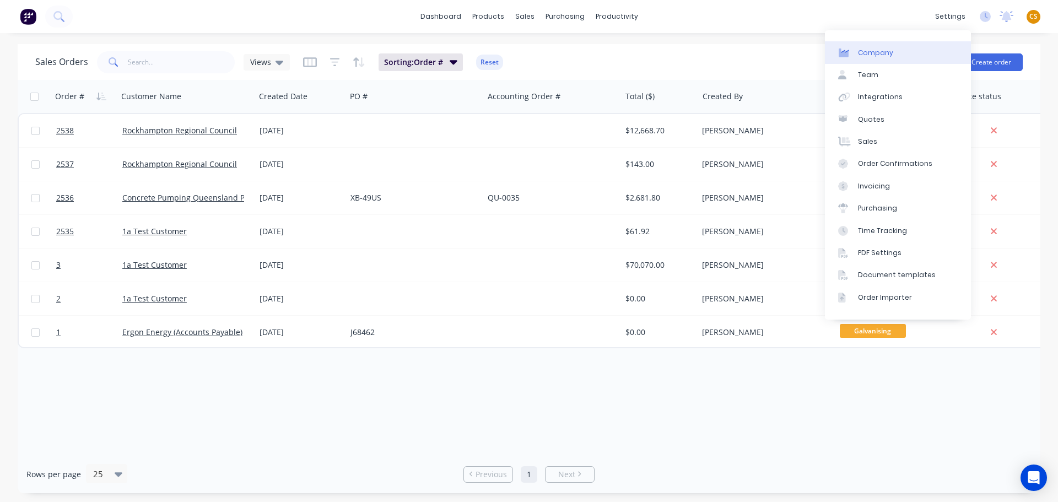
click at [881, 55] on div "Company" at bounding box center [875, 53] width 35 height 10
select select "AU"
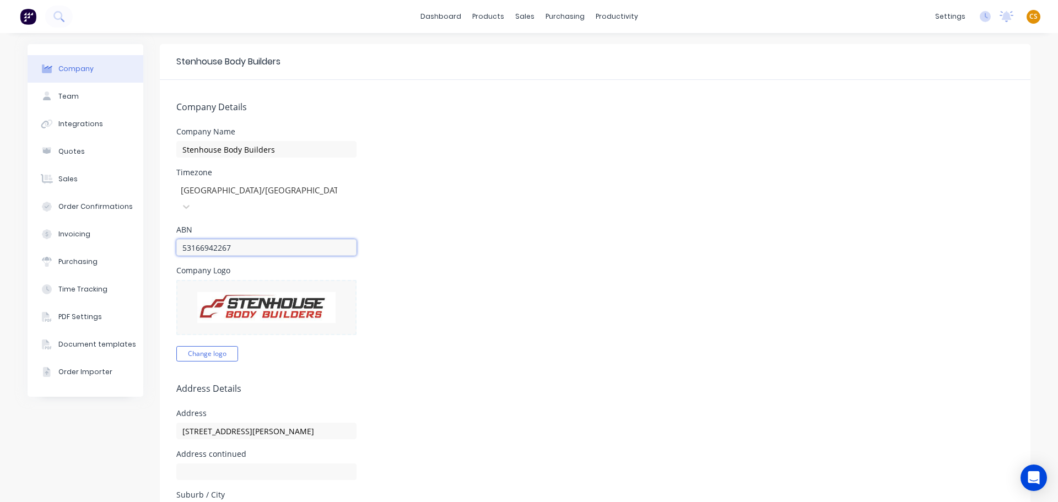
click at [196, 239] on input "53166942267" at bounding box center [266, 247] width 180 height 17
click at [551, 53] on div "Sales Orders" at bounding box center [561, 53] width 45 height 10
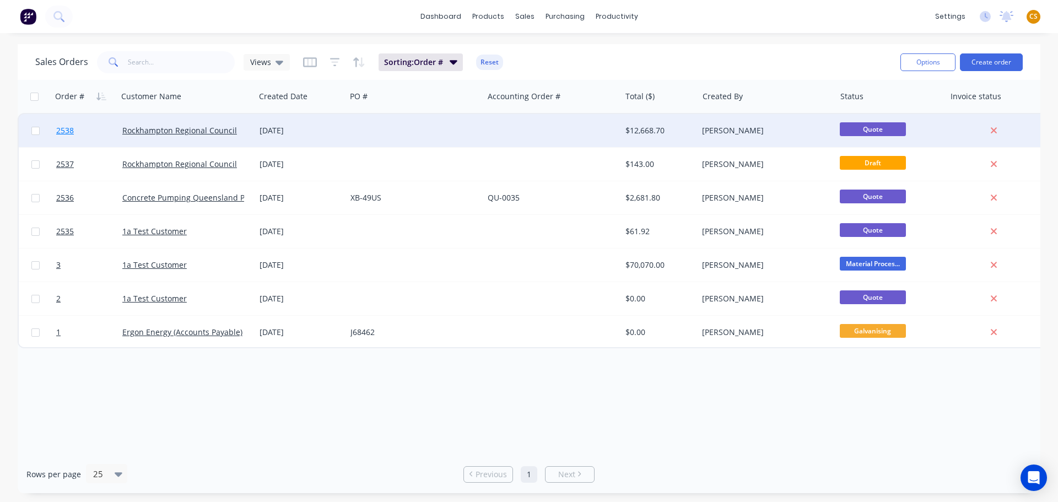
click at [79, 131] on link "2538" at bounding box center [89, 130] width 66 height 33
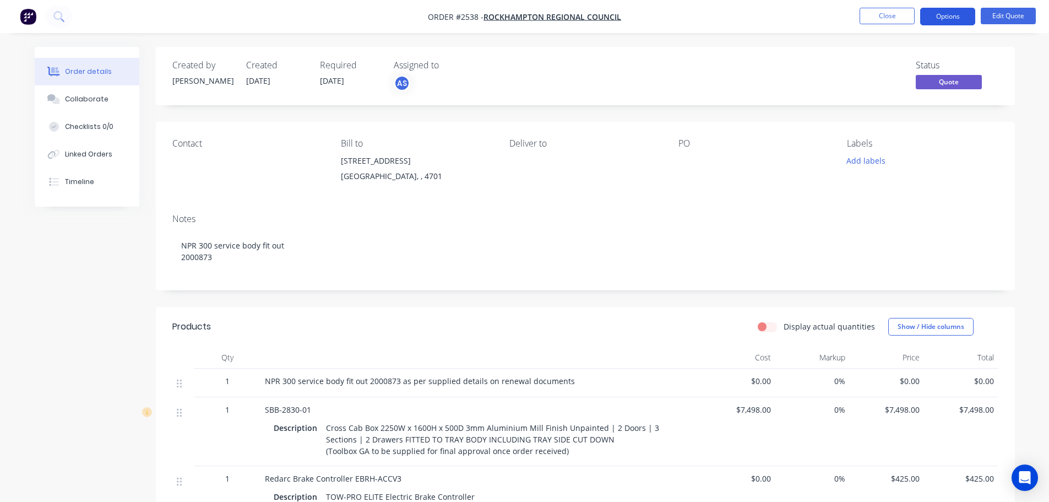
click at [942, 15] on button "Options" at bounding box center [948, 17] width 55 height 18
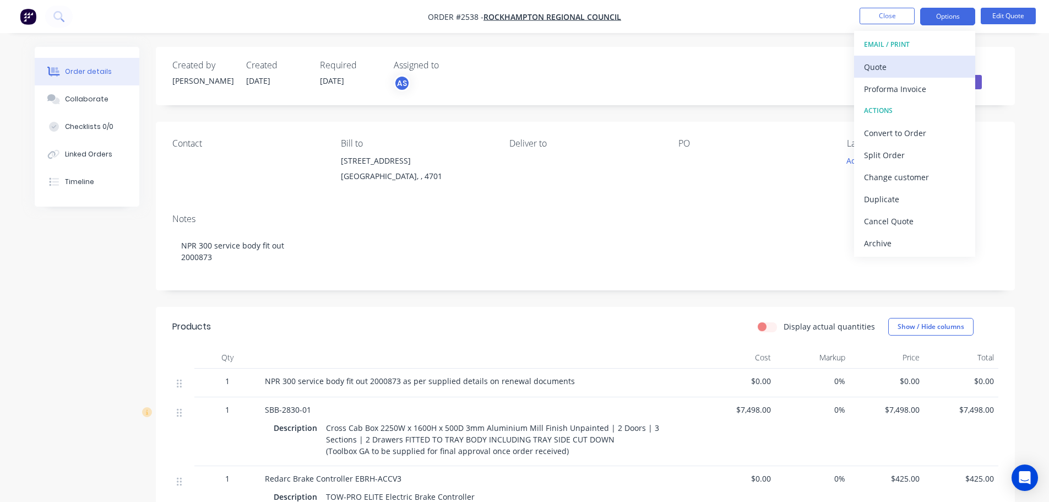
click at [896, 67] on div "Quote" at bounding box center [914, 67] width 101 height 16
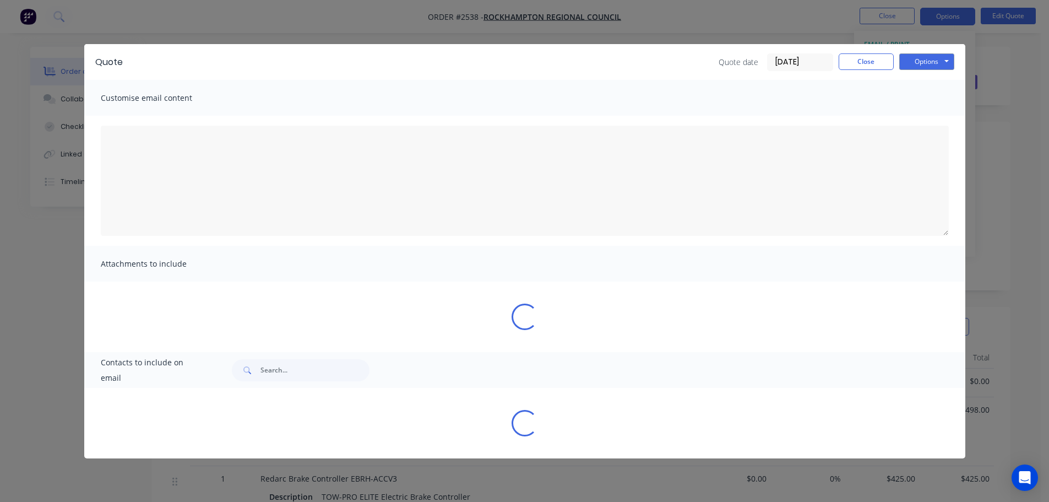
type textarea "A PDF copy of the quote has been attached to this email. To view your quote onl…"
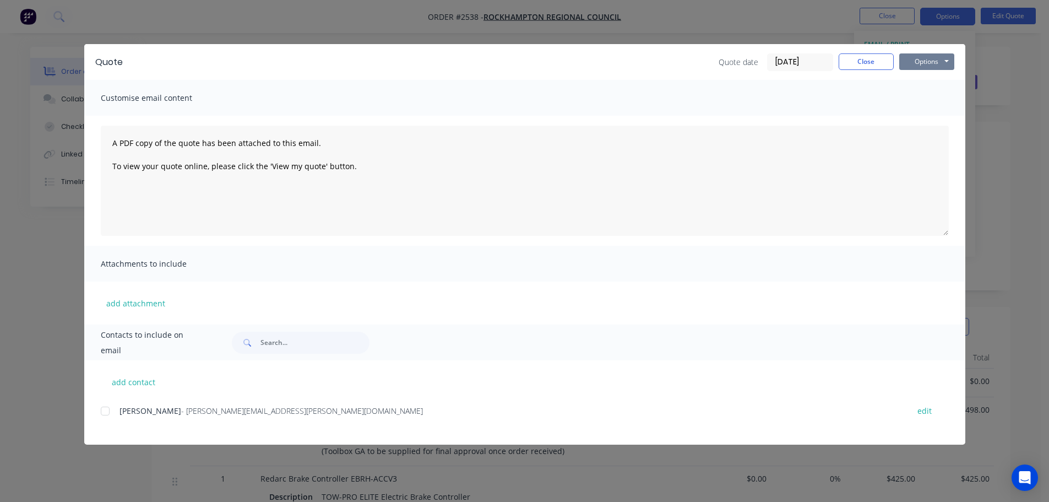
click at [923, 63] on button "Options" at bounding box center [927, 61] width 55 height 17
click at [915, 83] on button "Preview" at bounding box center [935, 81] width 71 height 18
click at [851, 62] on button "Close" at bounding box center [866, 61] width 55 height 17
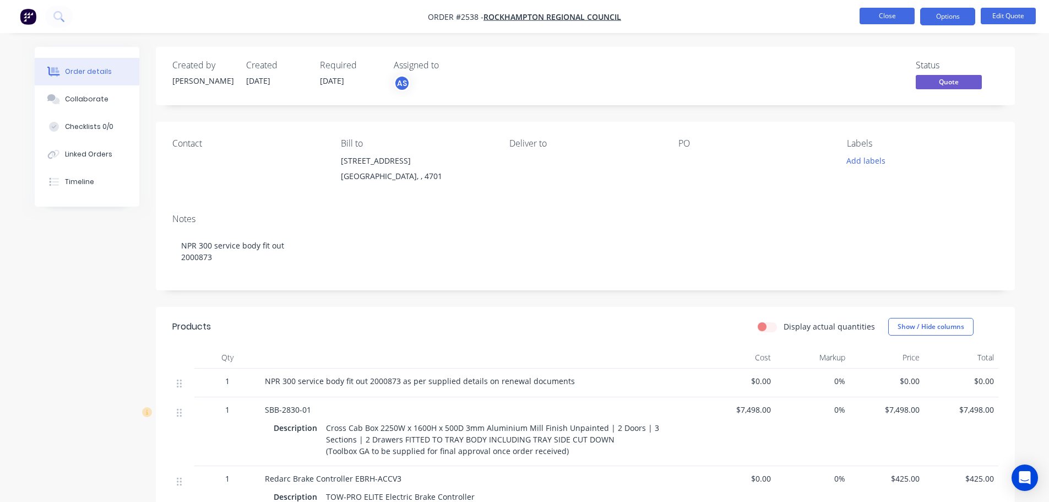
click at [869, 16] on button "Close" at bounding box center [887, 16] width 55 height 17
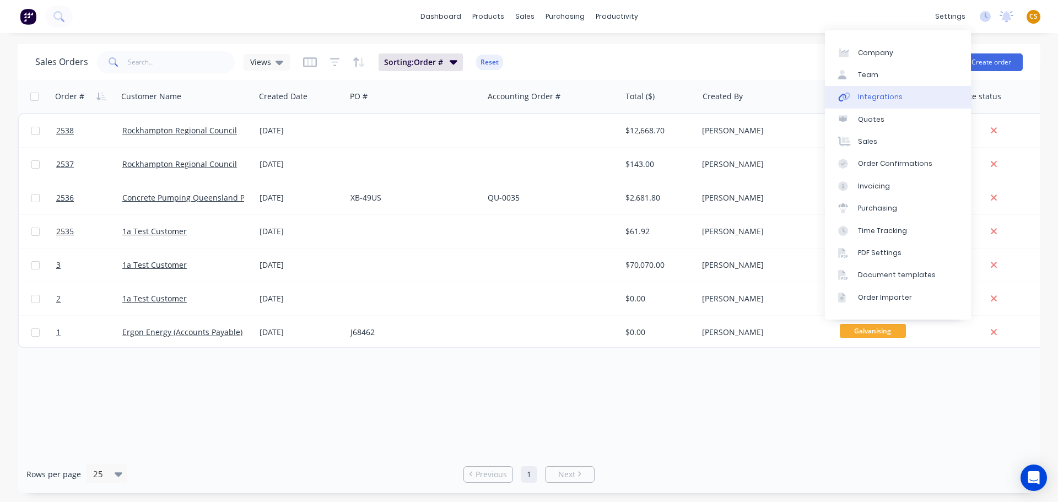
click at [878, 100] on div "Integrations" at bounding box center [880, 97] width 45 height 10
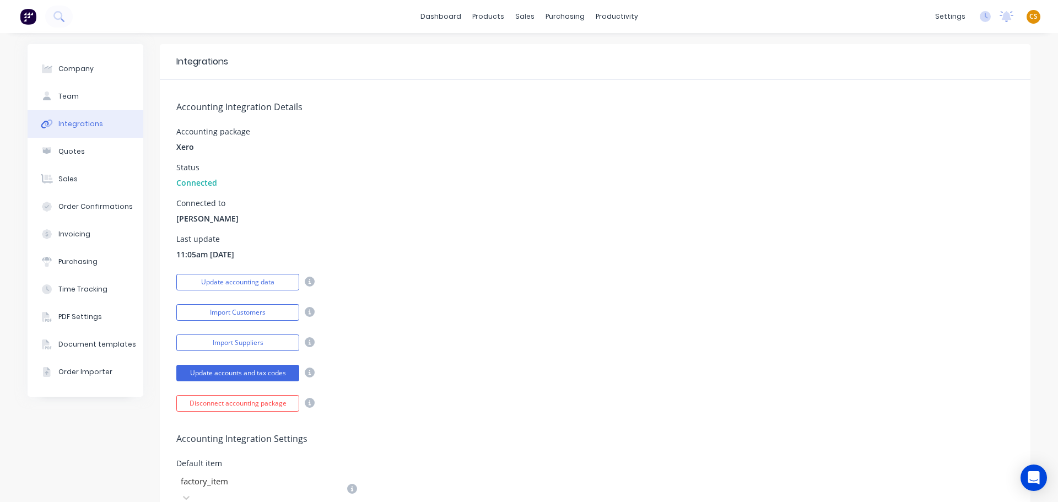
click at [185, 149] on span "Xero" at bounding box center [185, 147] width 18 height 12
drag, startPoint x: 185, startPoint y: 149, endPoint x: 190, endPoint y: 151, distance: 5.7
click at [185, 150] on span "Xero" at bounding box center [185, 147] width 18 height 12
click at [628, 53] on div "Workflow" at bounding box center [631, 53] width 33 height 10
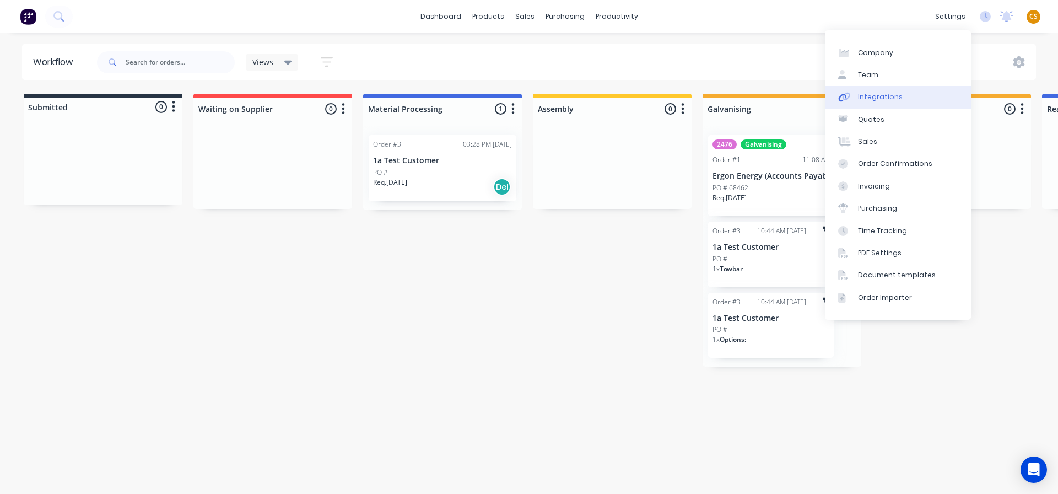
click at [888, 104] on link "Integrations" at bounding box center [898, 97] width 146 height 22
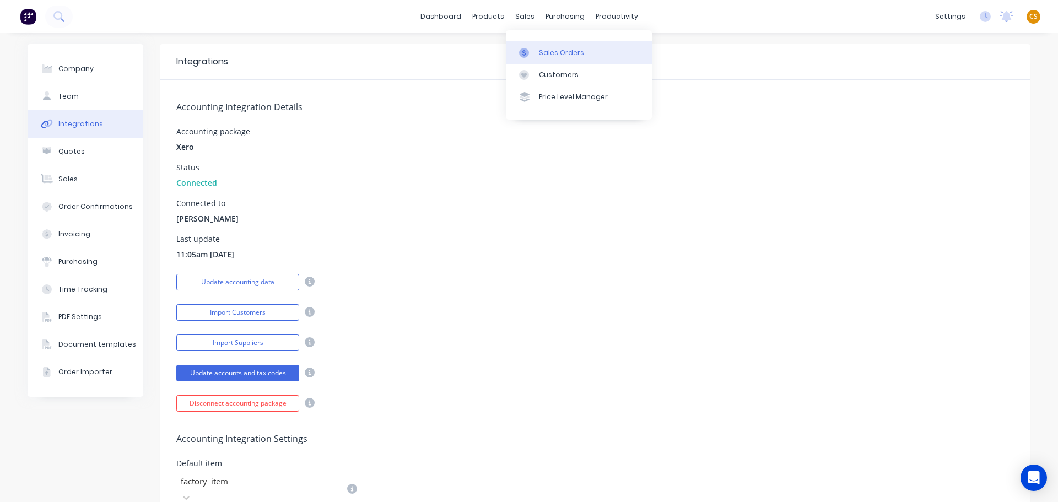
click at [548, 56] on div "Sales Orders" at bounding box center [561, 53] width 45 height 10
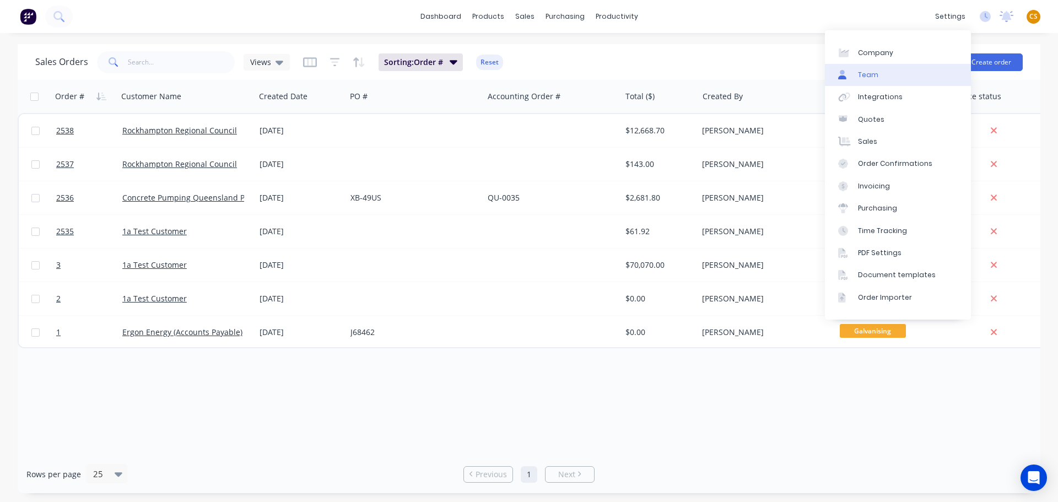
click at [897, 72] on link "Team" at bounding box center [898, 75] width 146 height 22
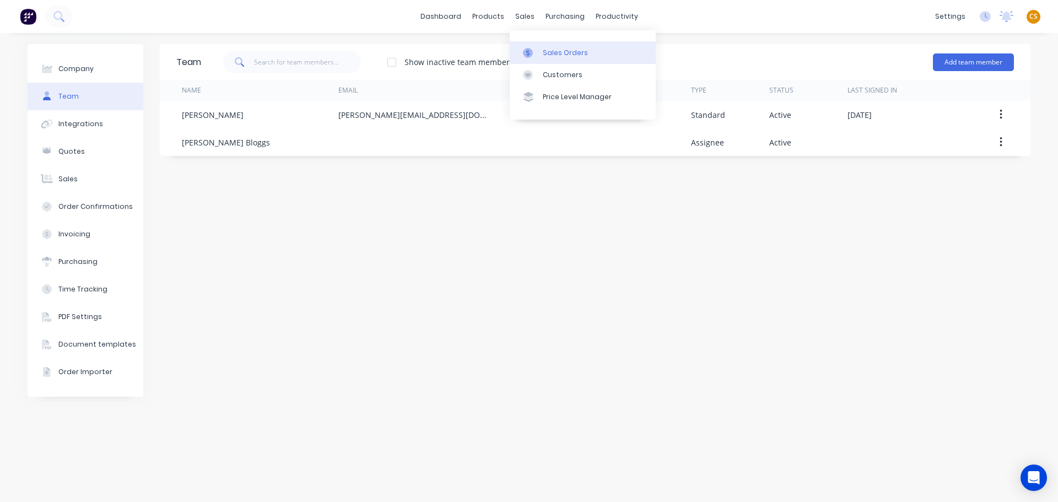
click at [560, 52] on div "Sales Orders" at bounding box center [565, 53] width 45 height 10
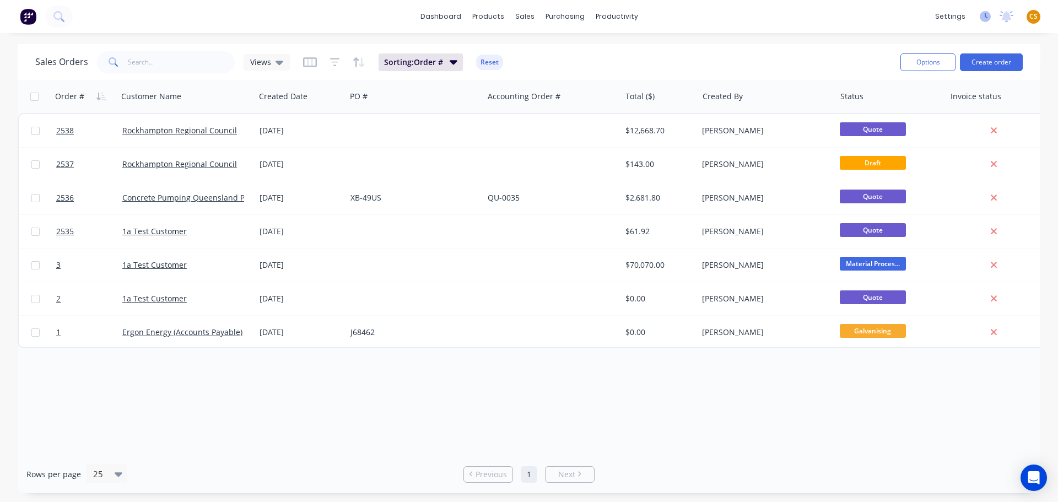
click at [984, 18] on icon at bounding box center [984, 16] width 11 height 11
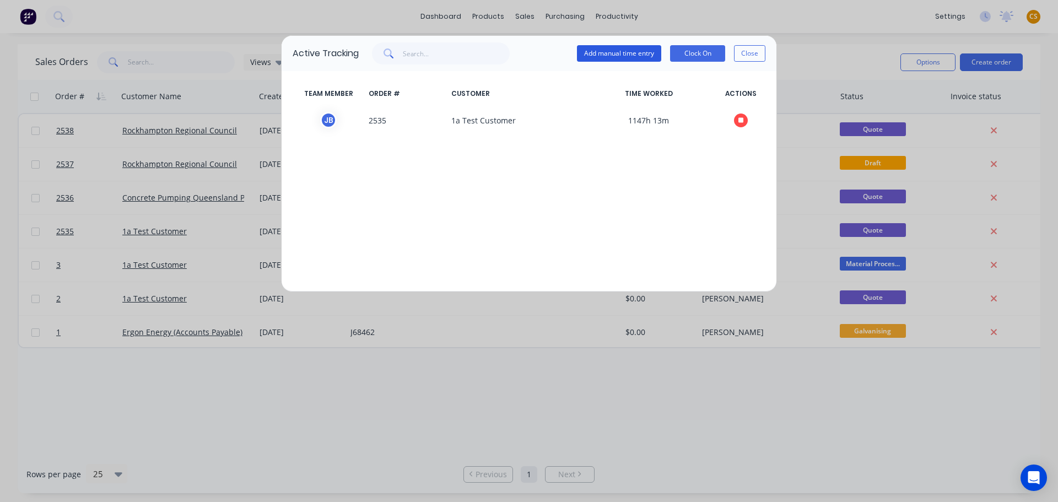
click at [592, 53] on button "Add manual time entry" at bounding box center [619, 53] width 84 height 17
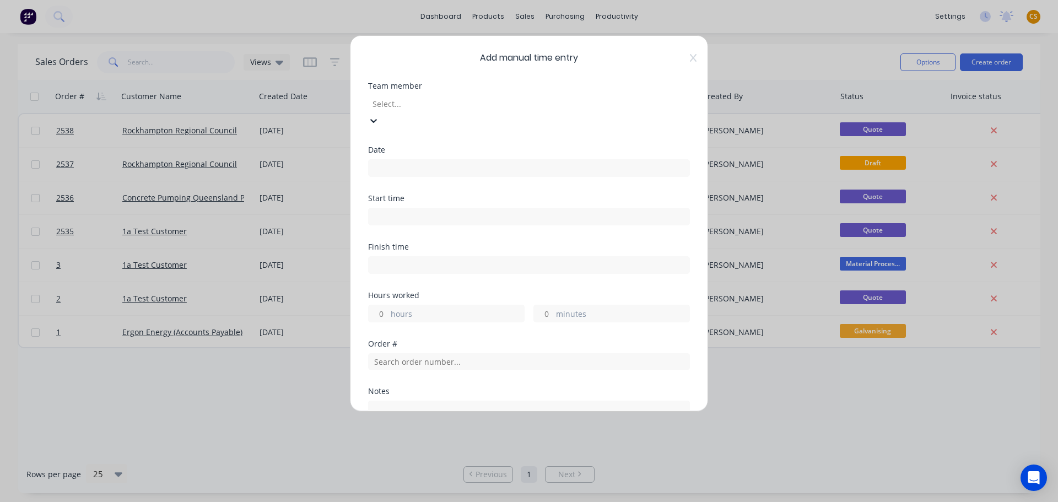
click at [475, 101] on div at bounding box center [450, 104] width 159 height 14
click at [400, 160] on input at bounding box center [529, 168] width 321 height 17
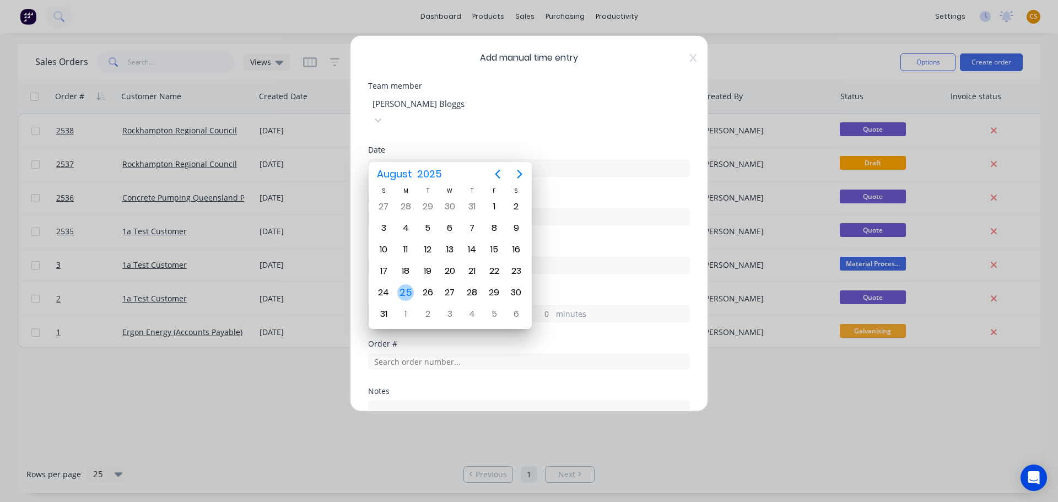
drag, startPoint x: 404, startPoint y: 290, endPoint x: 418, endPoint y: 256, distance: 37.1
click at [404, 290] on div "25" at bounding box center [405, 292] width 17 height 17
type input "25/08/2025"
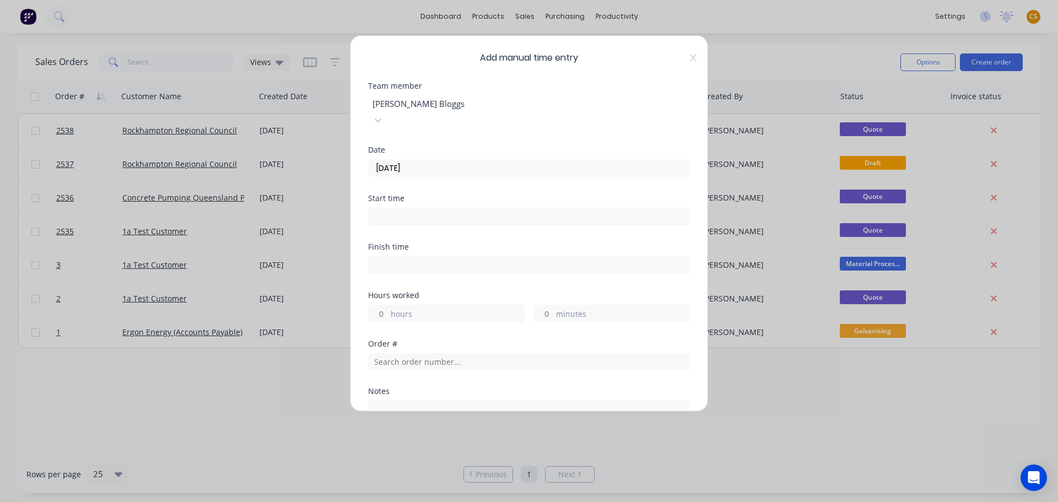
click at [396, 208] on input at bounding box center [529, 216] width 321 height 17
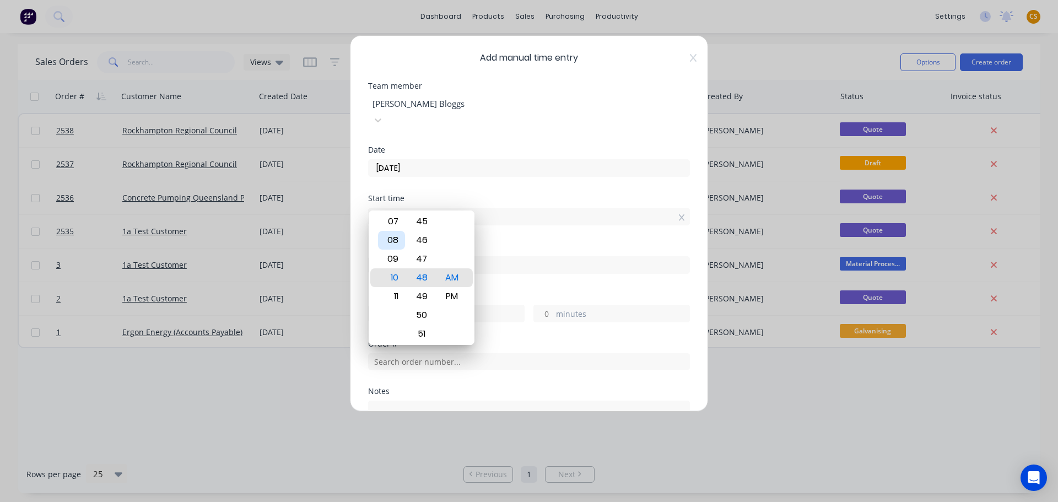
click at [392, 243] on div "08" at bounding box center [391, 240] width 27 height 19
type input "08:48 AM"
click at [534, 224] on div "Start time 08:48 AM" at bounding box center [529, 218] width 322 height 48
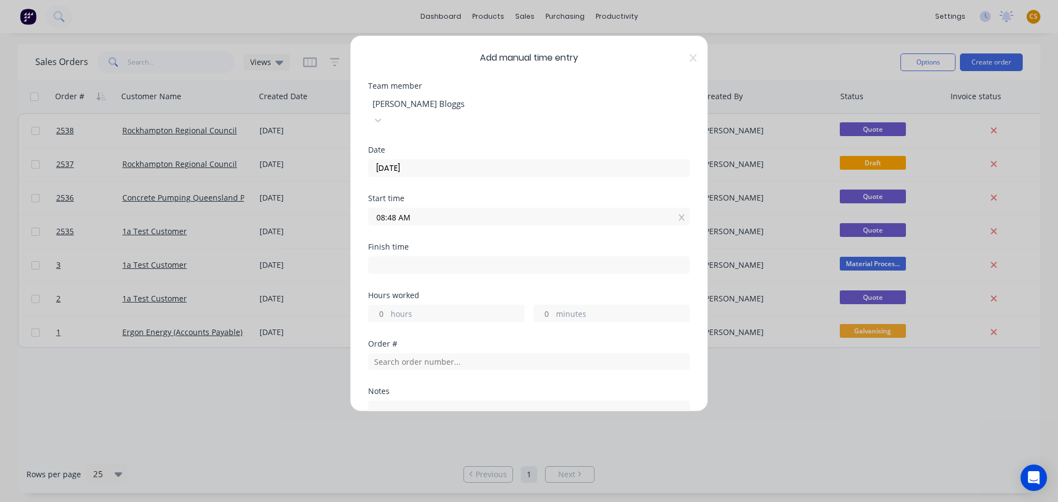
click at [384, 305] on input "hours" at bounding box center [378, 313] width 19 height 17
type input "5"
type input "01:48 PM"
click at [361, 311] on div "Add manual time entry Team member Joe Bloggs Date 25/08/2025 Start time 08:48 A…" at bounding box center [529, 223] width 358 height 376
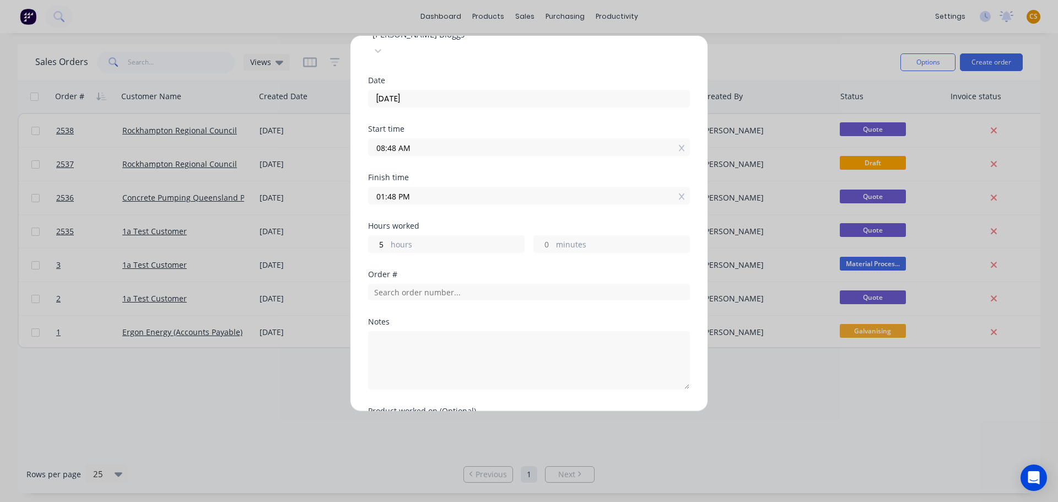
scroll to position [98, 0]
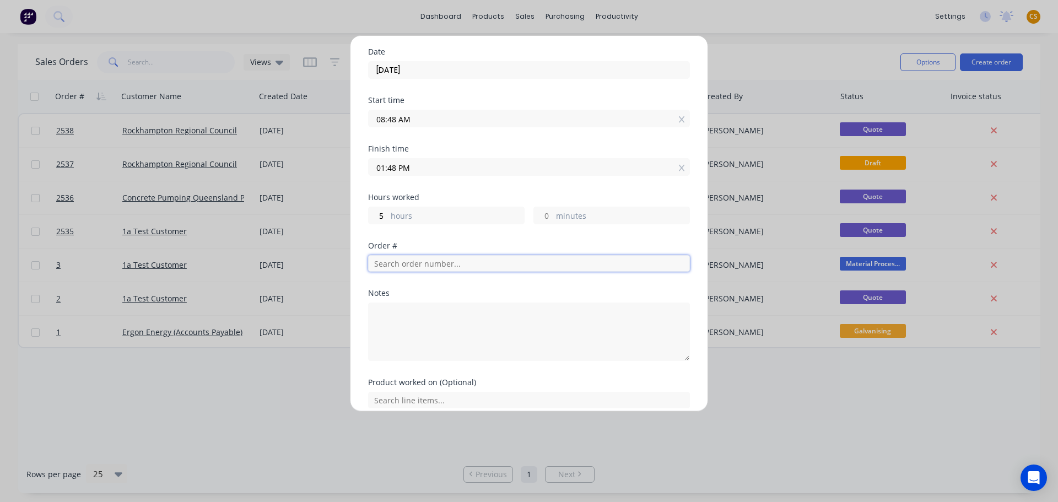
click at [457, 255] on input "text" at bounding box center [529, 263] width 322 height 17
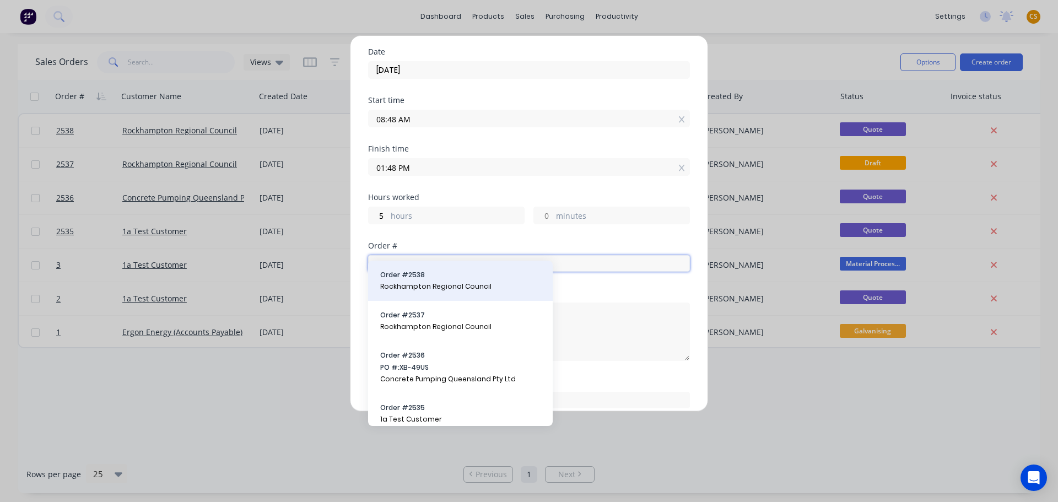
type input "25"
click at [434, 280] on button "Order # 2538 Rockhampton Regional Council" at bounding box center [460, 280] width 167 height 23
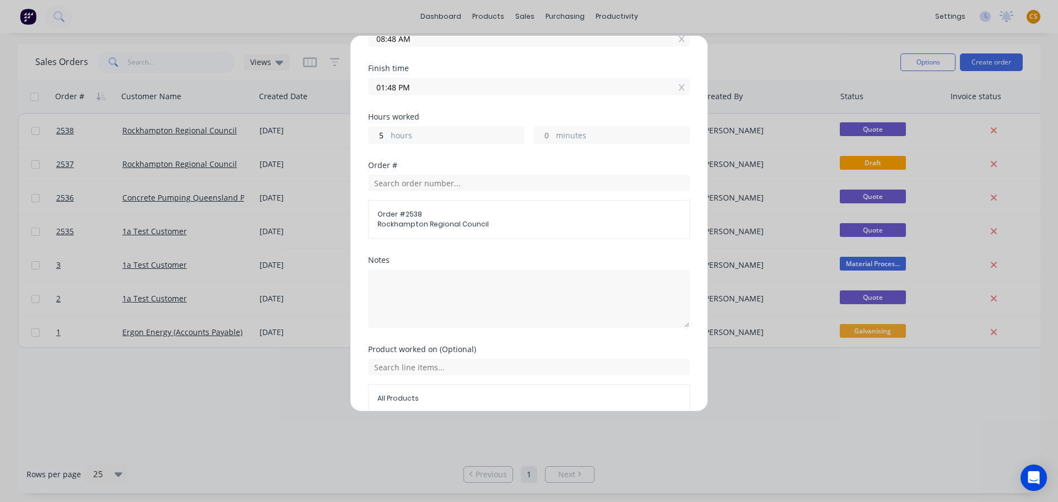
scroll to position [214, 0]
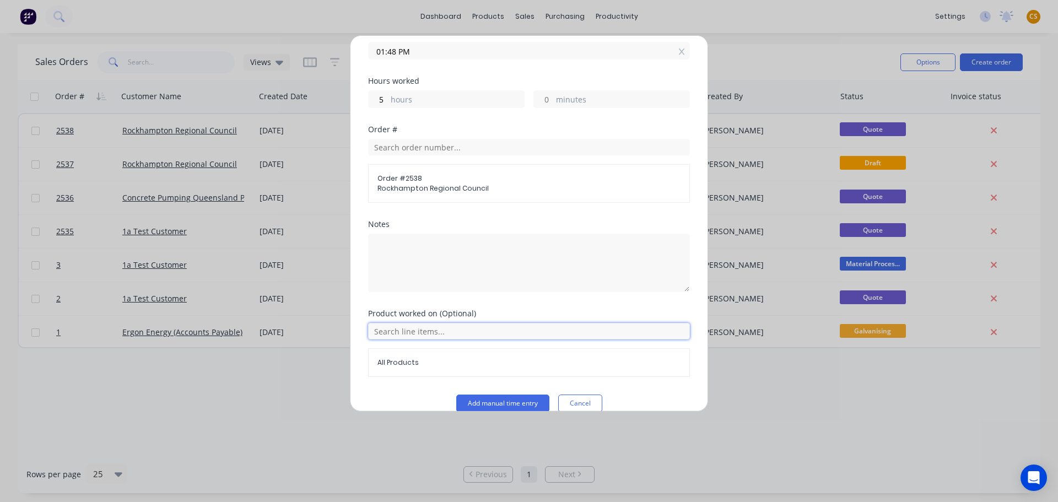
click at [431, 323] on input "text" at bounding box center [529, 331] width 322 height 17
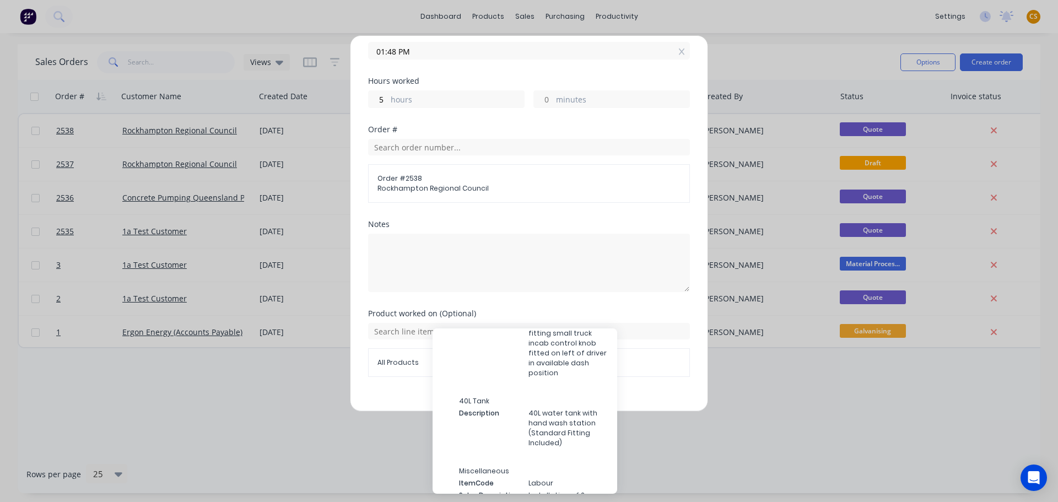
scroll to position [313, 0]
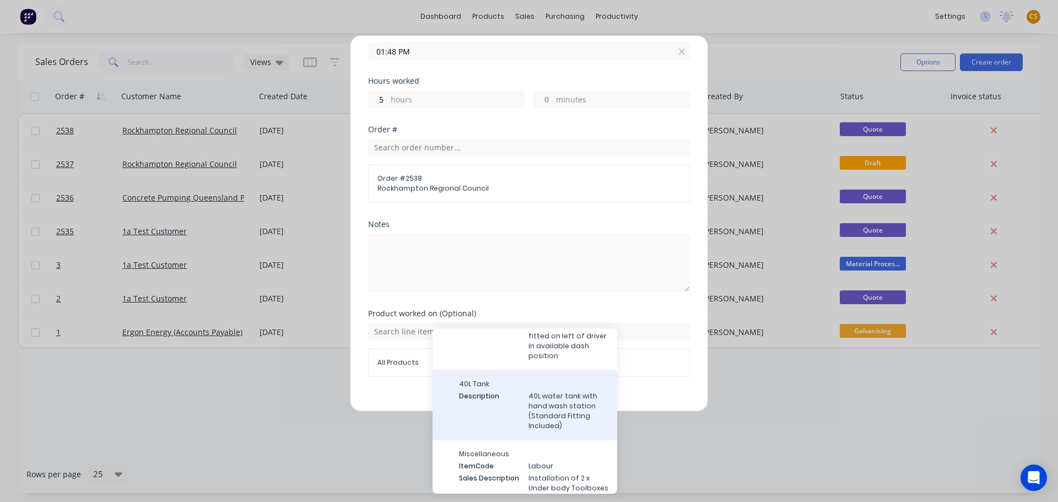
click at [553, 422] on span "40L water tank with hand wash station (Standard Fitting Included)" at bounding box center [568, 411] width 80 height 40
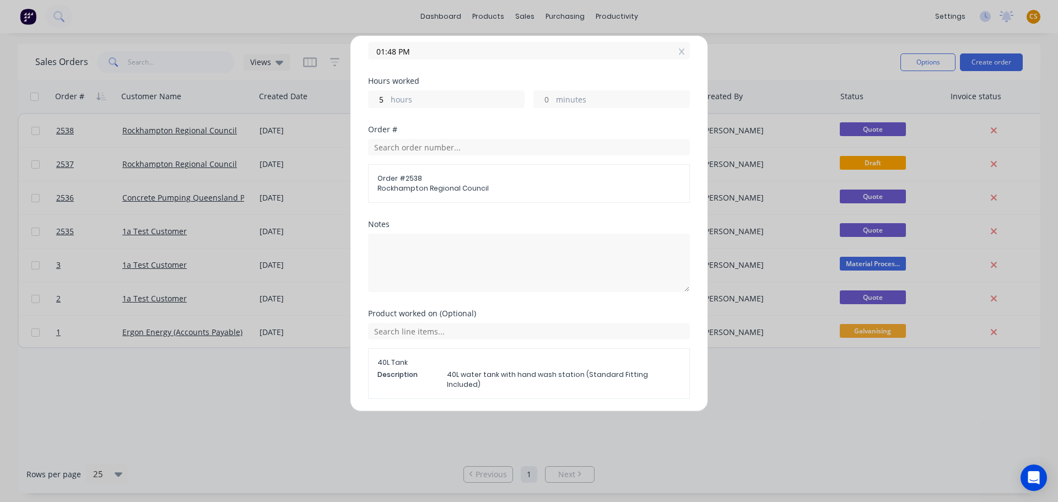
click at [481, 416] on button "Add manual time entry" at bounding box center [502, 425] width 93 height 18
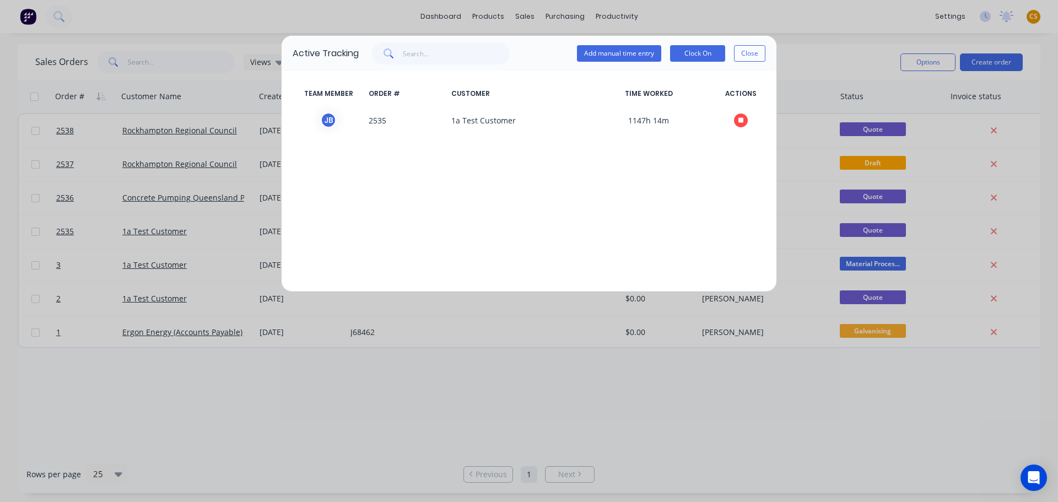
click at [746, 51] on button "Close" at bounding box center [749, 53] width 31 height 17
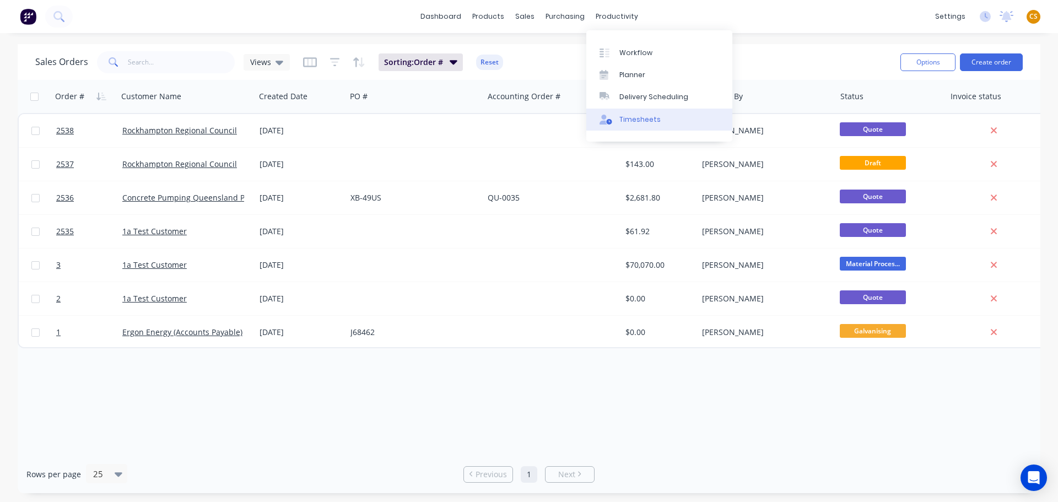
click at [632, 120] on div "Timesheets" at bounding box center [639, 120] width 41 height 10
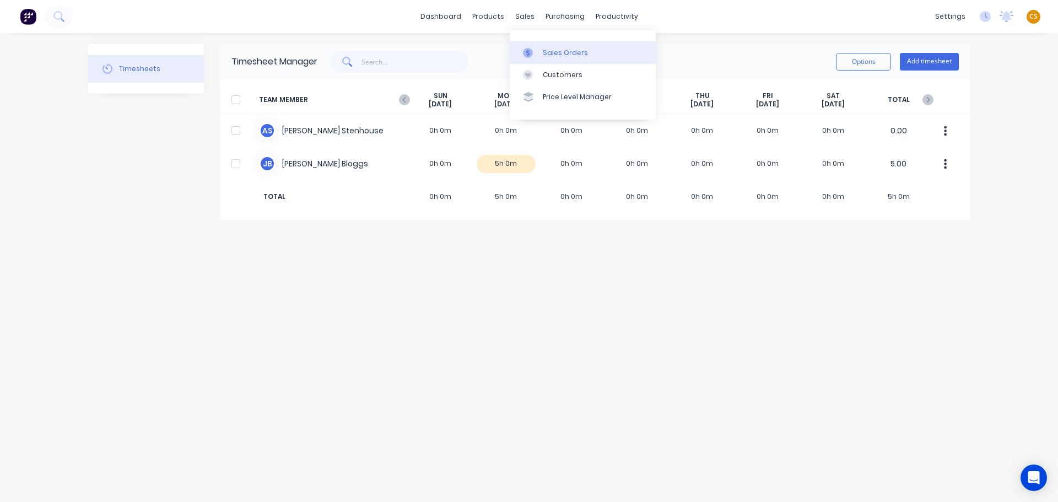
click at [551, 48] on div "Sales Orders" at bounding box center [565, 53] width 45 height 10
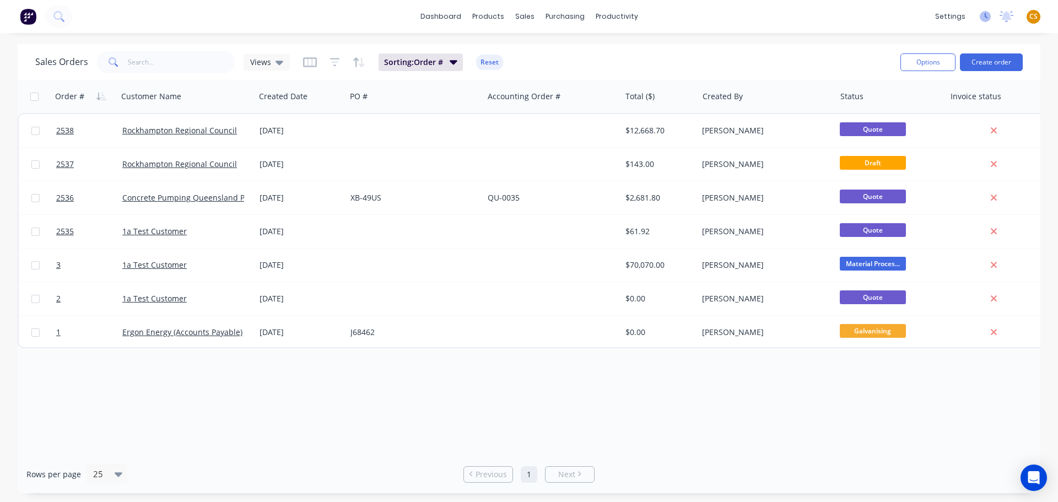
click at [982, 16] on icon at bounding box center [984, 16] width 11 height 11
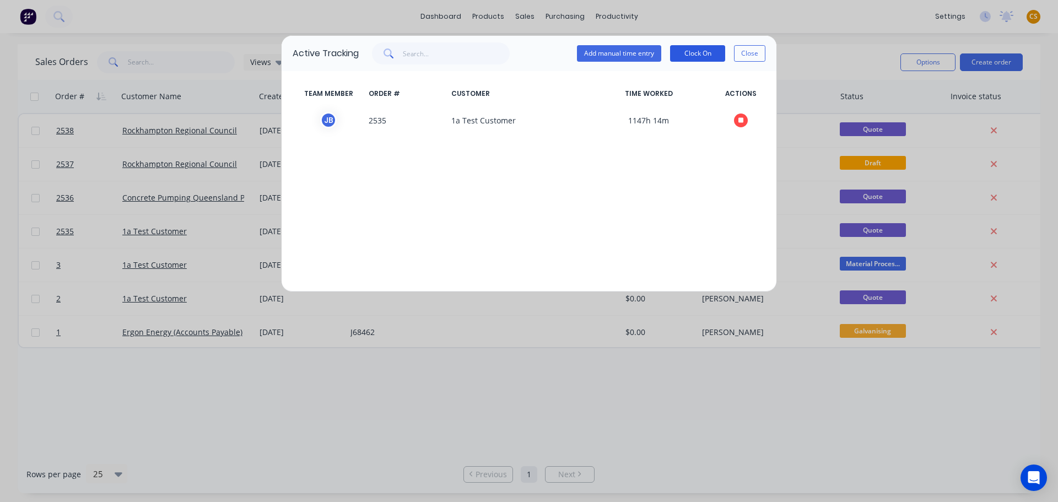
click at [703, 51] on button "Clock On" at bounding box center [697, 53] width 55 height 17
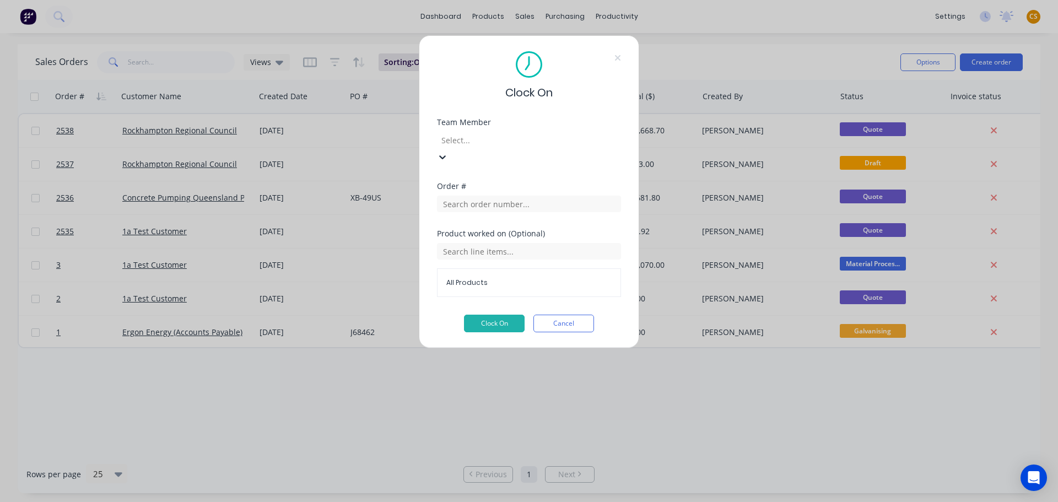
click at [481, 140] on div at bounding box center [519, 140] width 159 height 14
click at [494, 196] on input "text" at bounding box center [529, 204] width 184 height 17
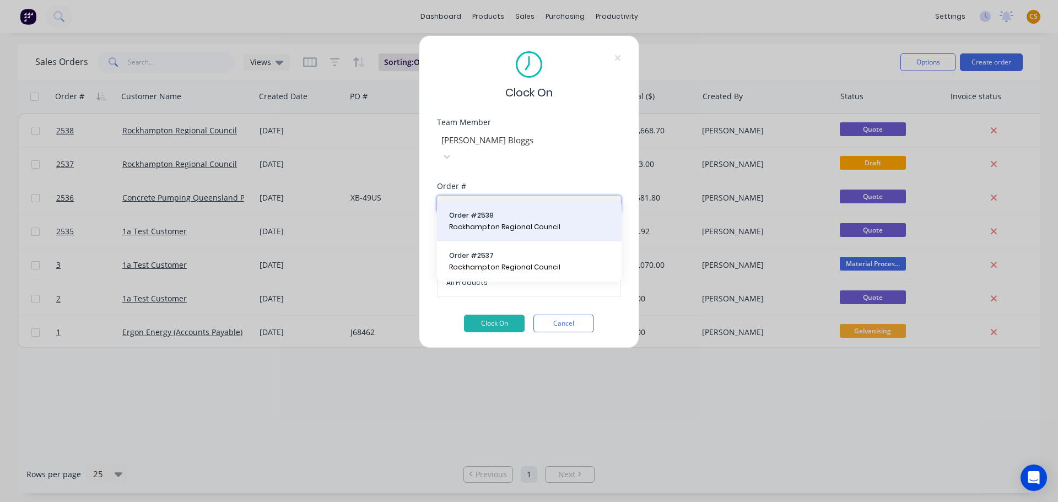
type input "roc"
click at [507, 223] on span "Rockhampton Regional Council" at bounding box center [529, 227] width 160 height 10
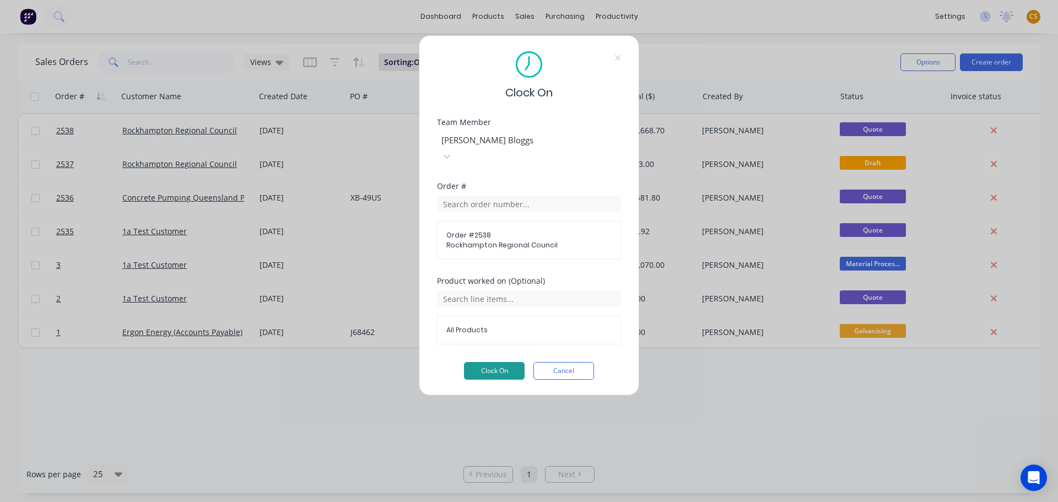
click at [499, 362] on button "Clock On" at bounding box center [494, 371] width 61 height 18
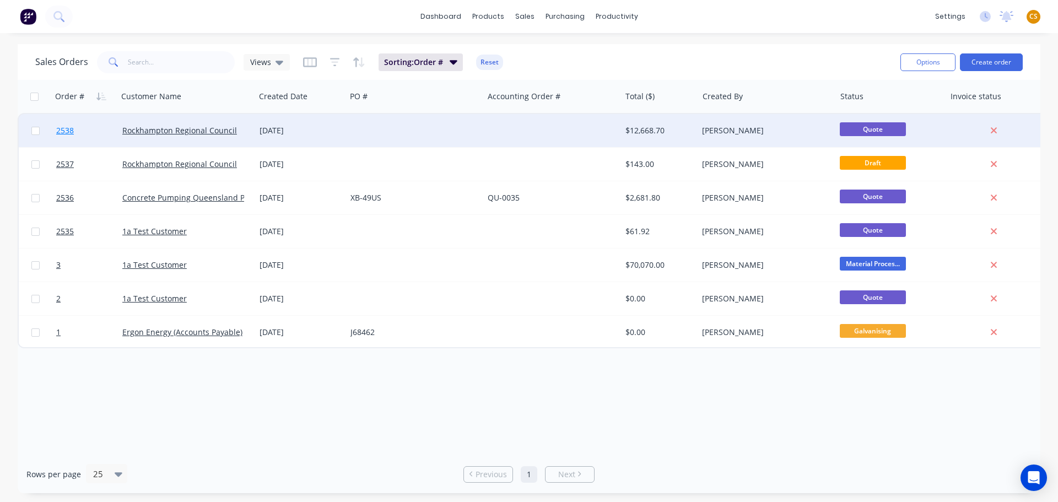
click at [84, 128] on link "2538" at bounding box center [89, 130] width 66 height 33
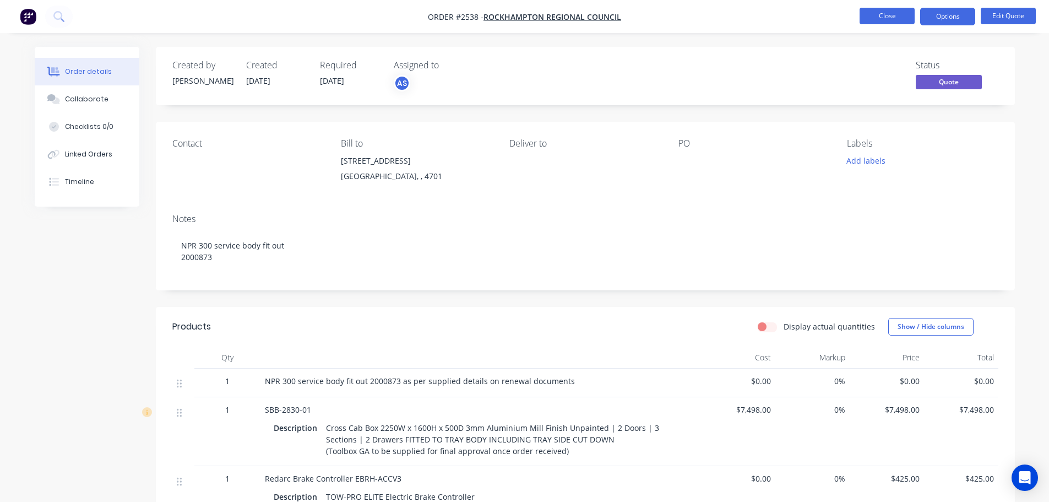
click at [894, 18] on button "Close" at bounding box center [887, 16] width 55 height 17
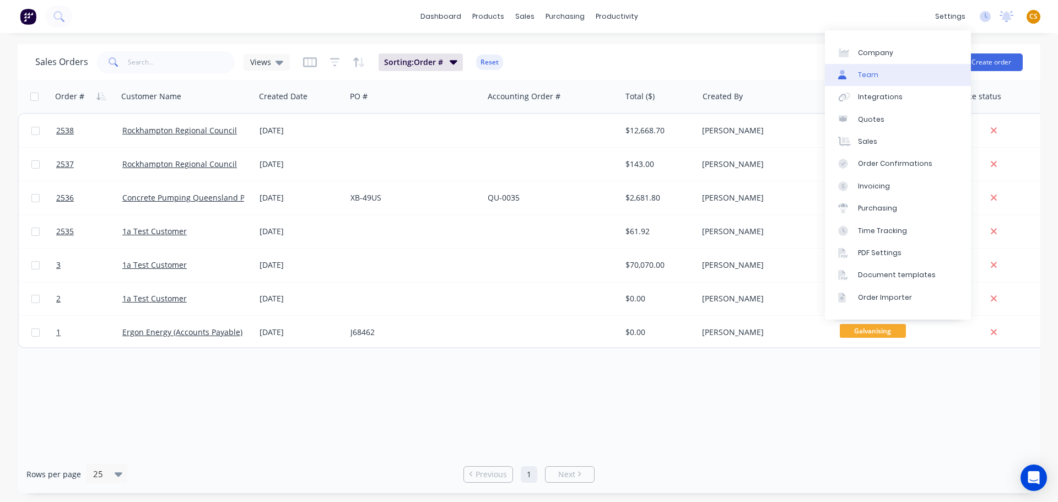
click at [872, 73] on div "Team" at bounding box center [868, 75] width 20 height 10
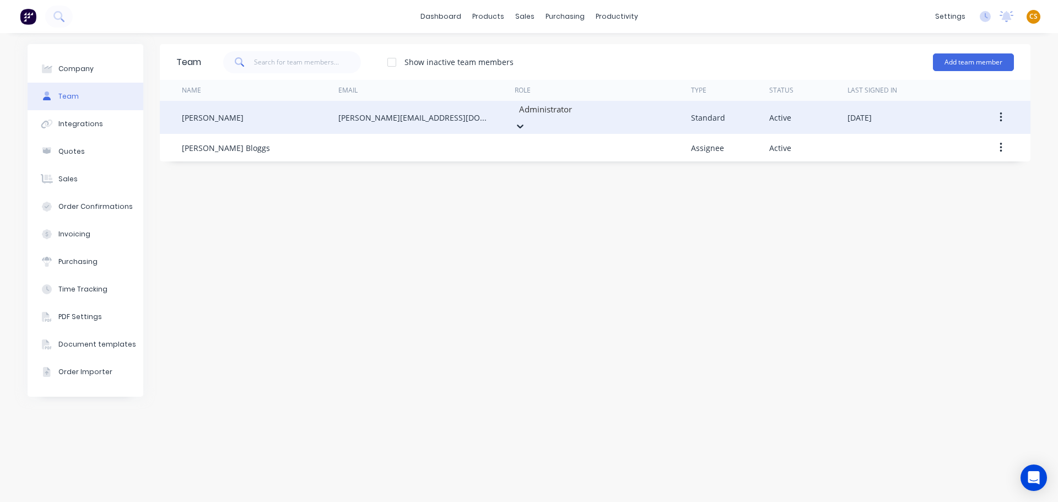
click at [523, 124] on icon at bounding box center [520, 126] width 7 height 4
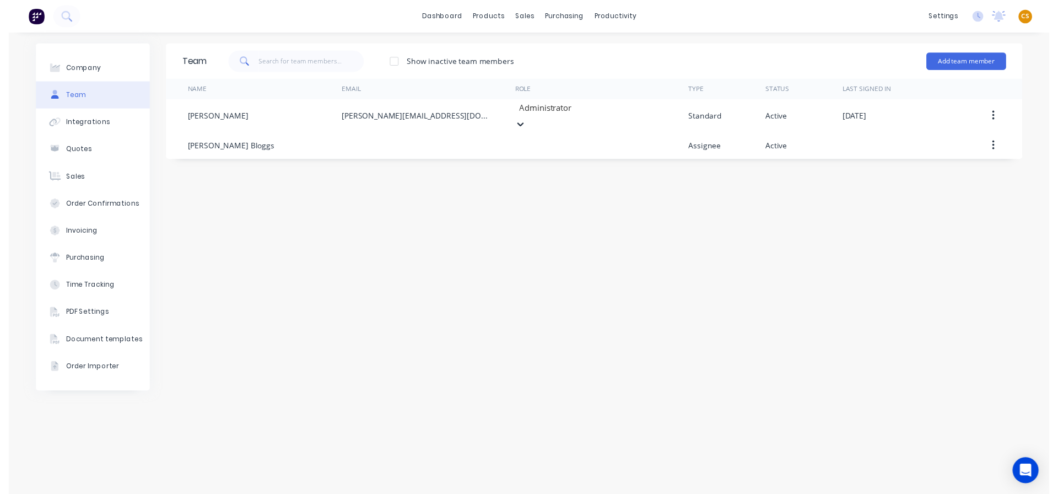
scroll to position [167, 0]
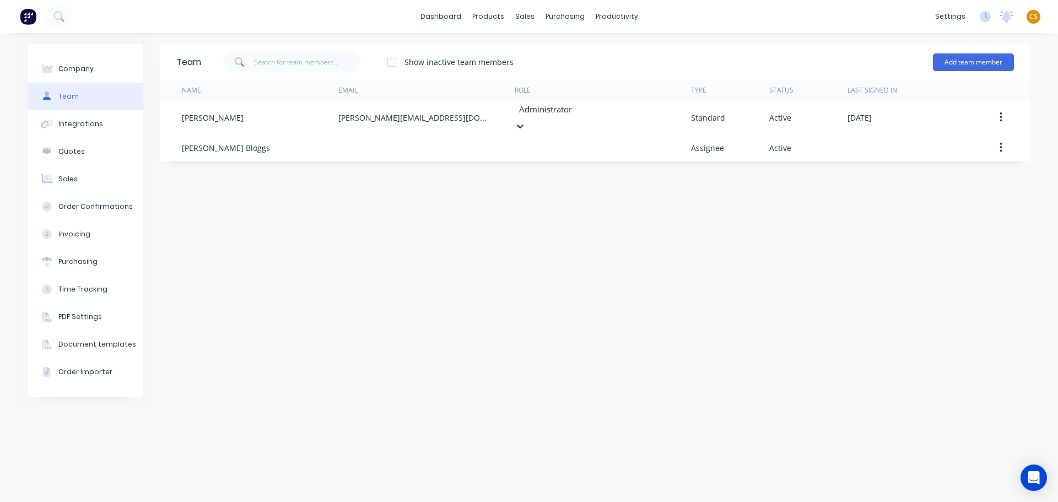
click at [717, 57] on div "Show inactive team members Add team member" at bounding box center [607, 62] width 813 height 33
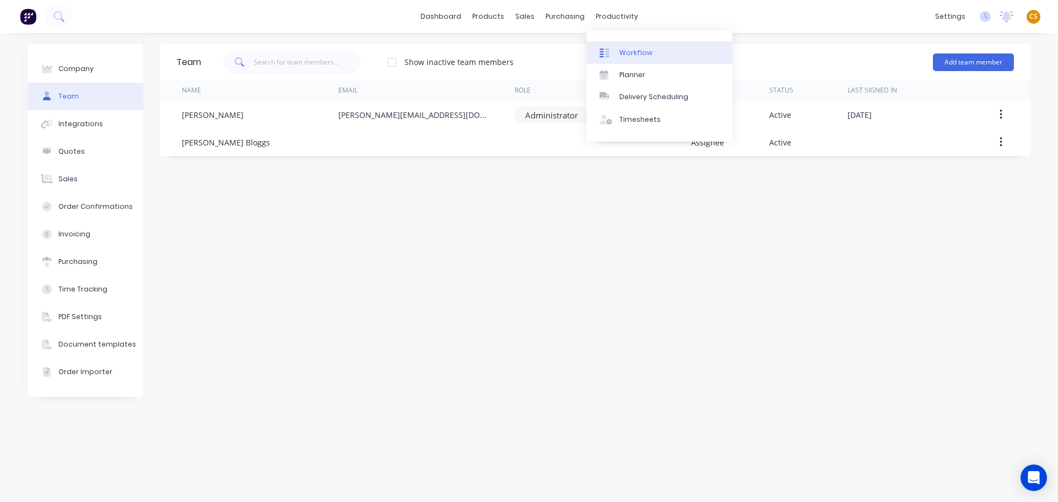
click at [625, 52] on div "Workflow" at bounding box center [635, 53] width 33 height 10
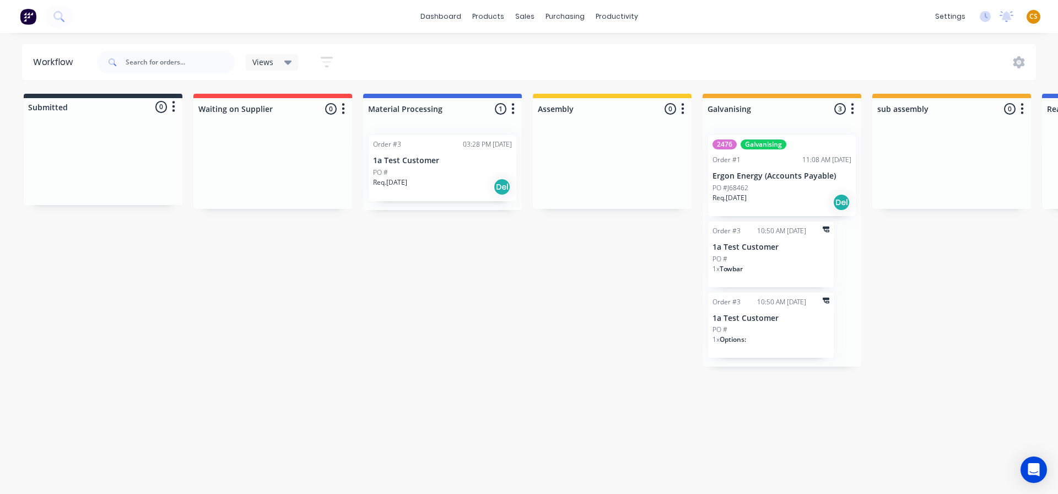
click at [787, 190] on div "PO #J68462" at bounding box center [781, 188] width 139 height 10
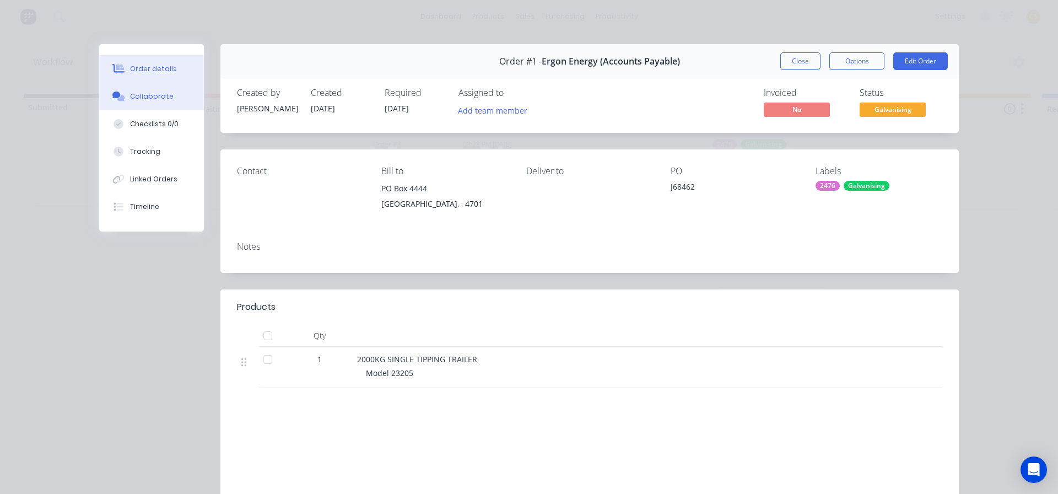
click at [161, 104] on button "Collaborate" at bounding box center [151, 97] width 105 height 28
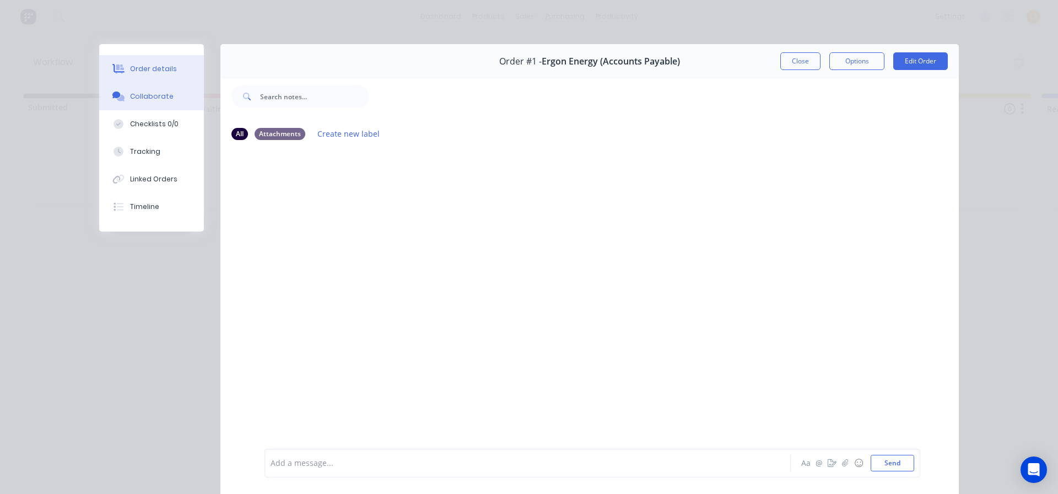
click at [139, 70] on div "Order details" at bounding box center [153, 69] width 47 height 10
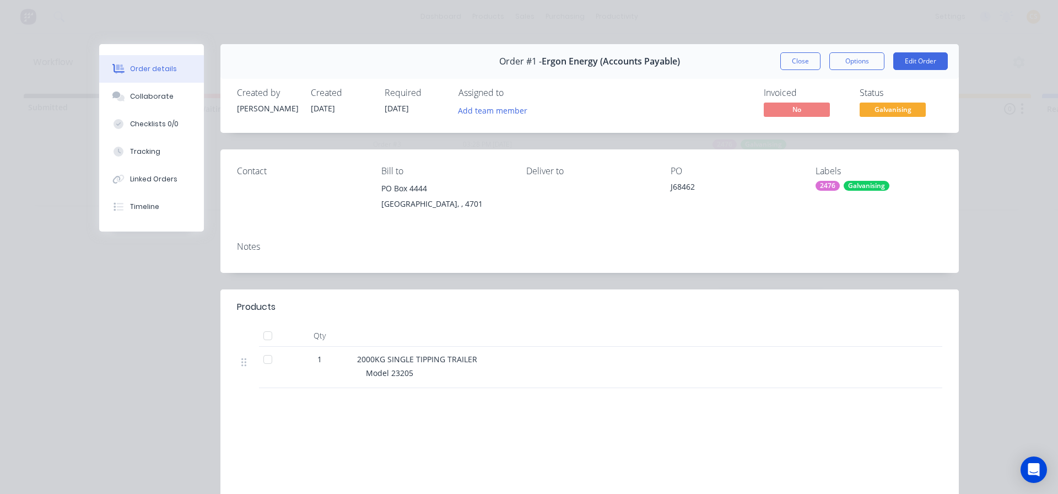
drag, startPoint x: 796, startPoint y: 61, endPoint x: 685, endPoint y: 91, distance: 114.7
click at [796, 61] on button "Close" at bounding box center [800, 61] width 40 height 18
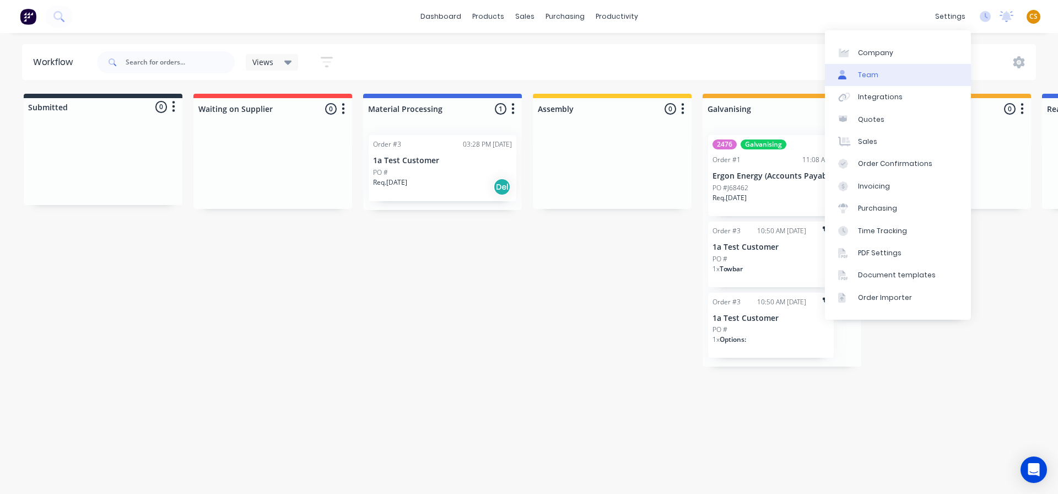
click at [876, 76] on div "Team" at bounding box center [868, 75] width 20 height 10
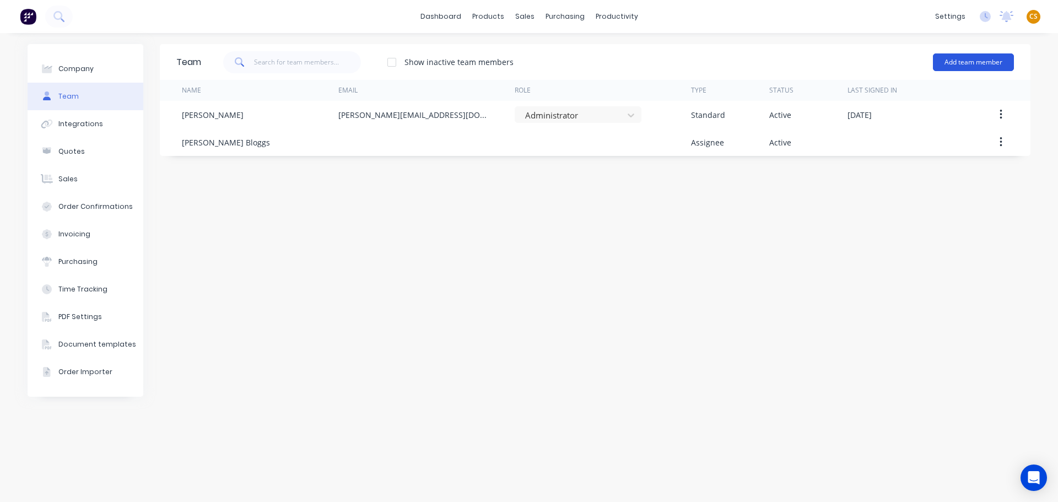
click at [956, 60] on button "Add team member" at bounding box center [973, 62] width 81 height 18
click at [707, 267] on div "Team Show inactive team members Add team member Name Email Role Type Status Las…" at bounding box center [595, 267] width 870 height 447
click at [989, 64] on button "Add team member" at bounding box center [973, 62] width 81 height 18
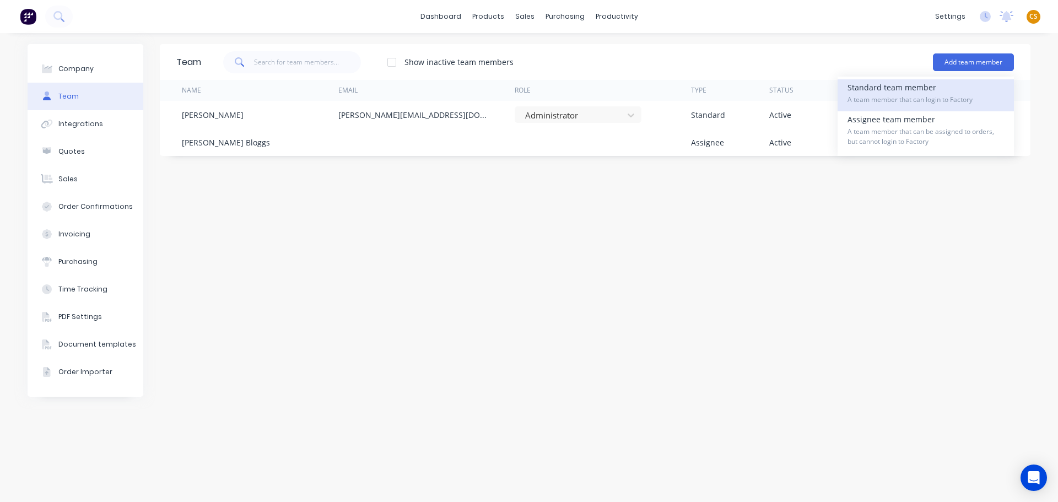
click at [955, 98] on span "A team member that can login to Factory" at bounding box center [925, 100] width 156 height 10
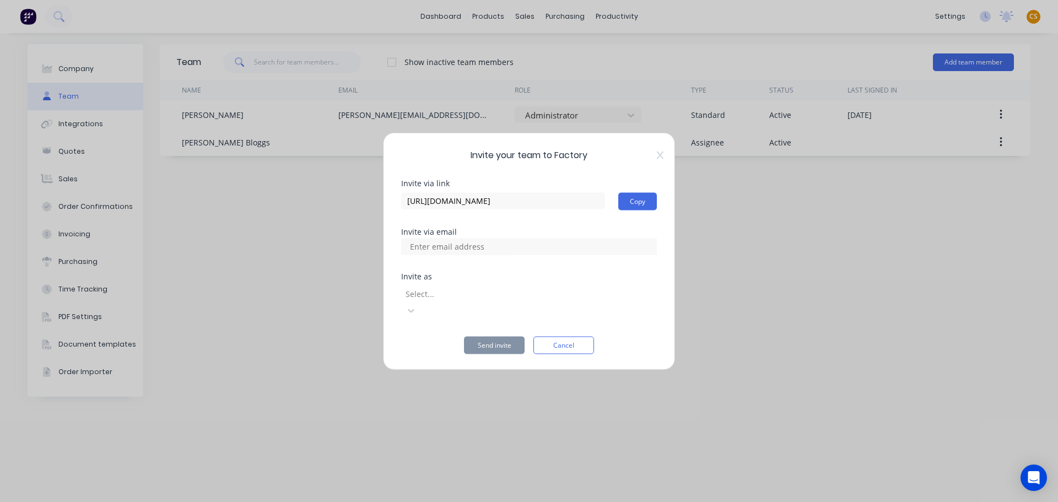
click at [508, 301] on div at bounding box center [483, 294] width 159 height 14
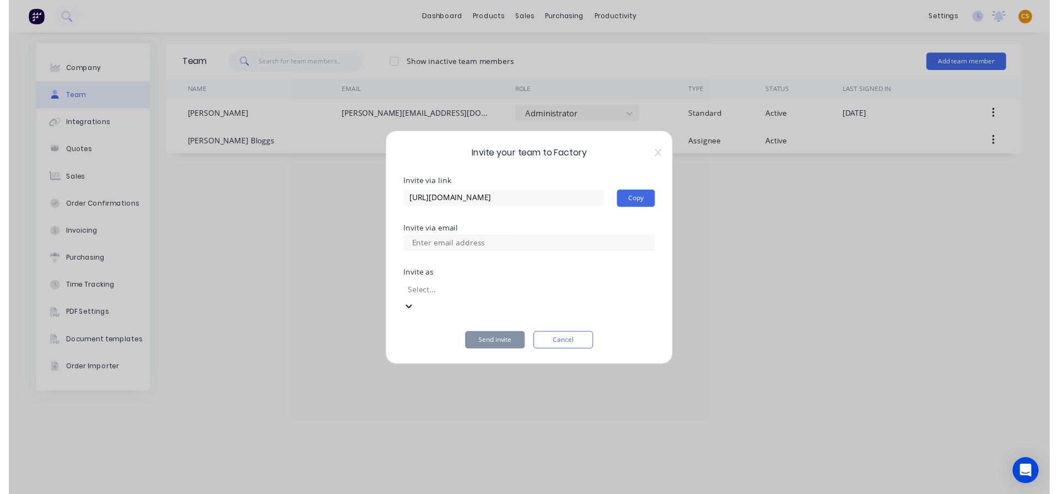
scroll to position [142, 0]
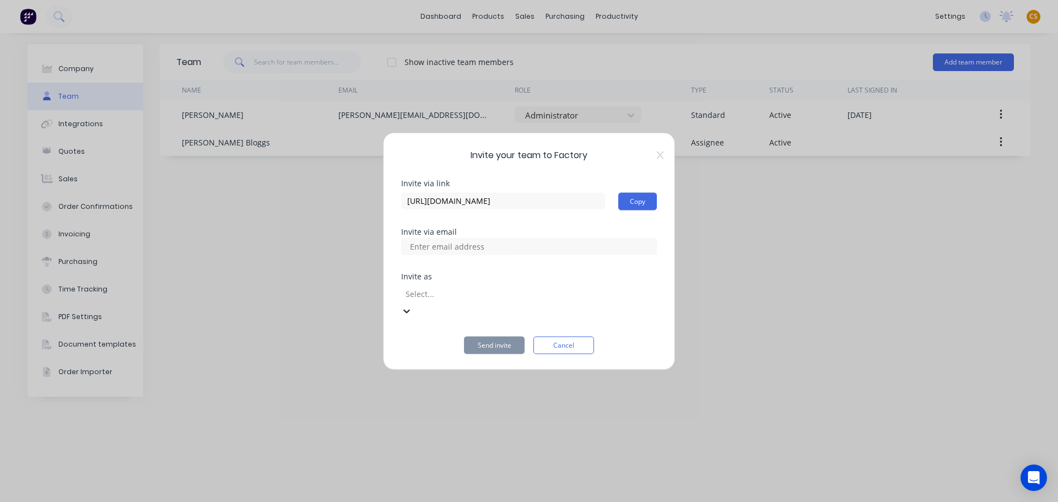
click at [491, 255] on input at bounding box center [459, 246] width 110 height 17
click at [570, 340] on button "Cancel" at bounding box center [563, 345] width 61 height 18
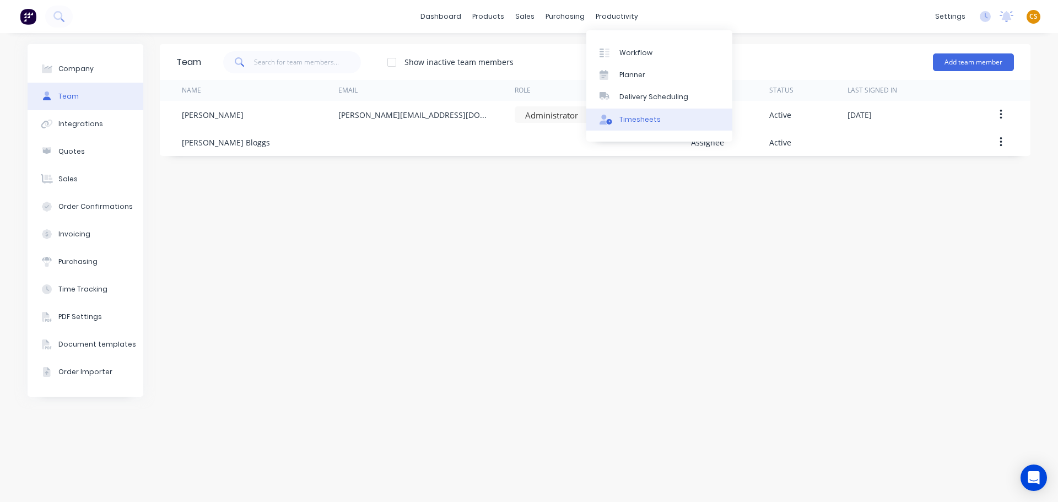
click at [655, 122] on div "Timesheets" at bounding box center [639, 120] width 41 height 10
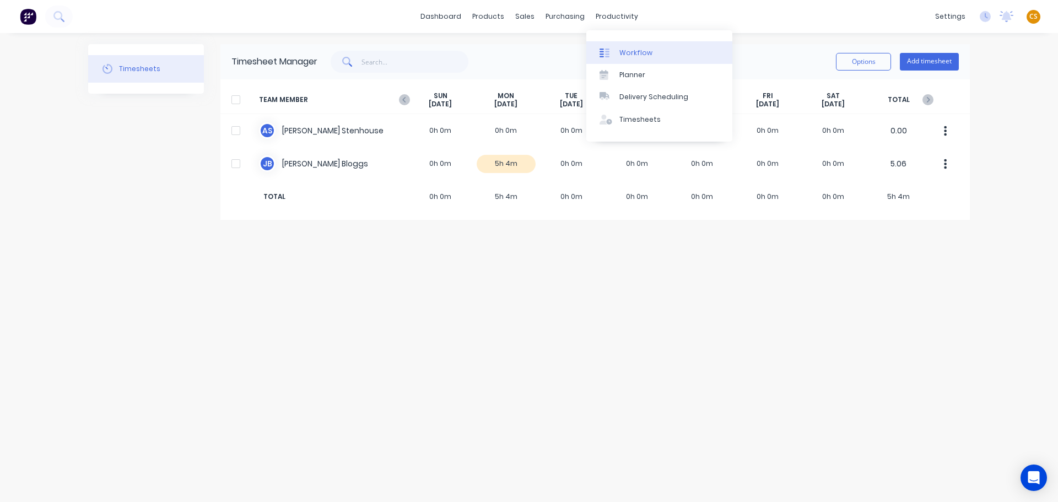
click at [636, 53] on div "Workflow" at bounding box center [635, 53] width 33 height 10
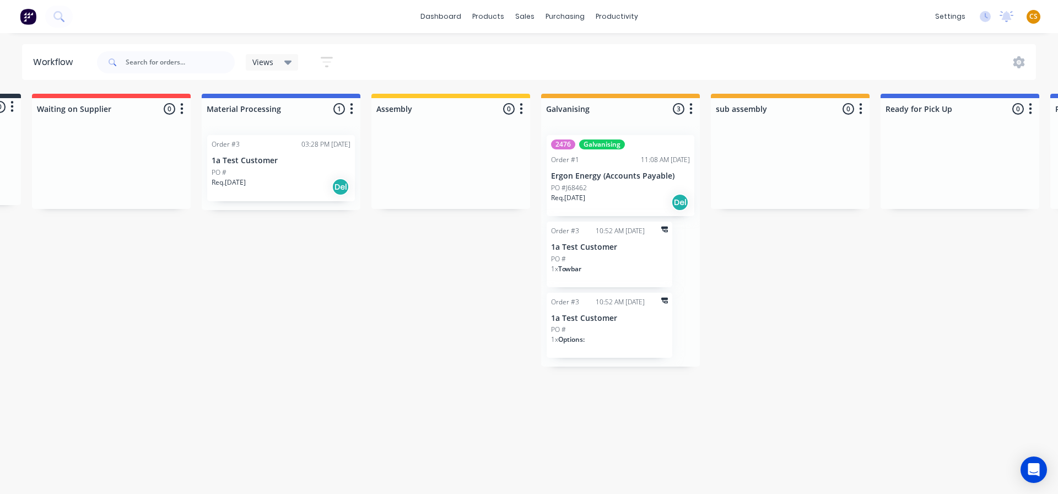
scroll to position [0, 160]
click at [693, 106] on icon "button" at bounding box center [691, 109] width 3 height 14
click at [620, 191] on button "Sort By" at bounding box center [643, 187] width 110 height 18
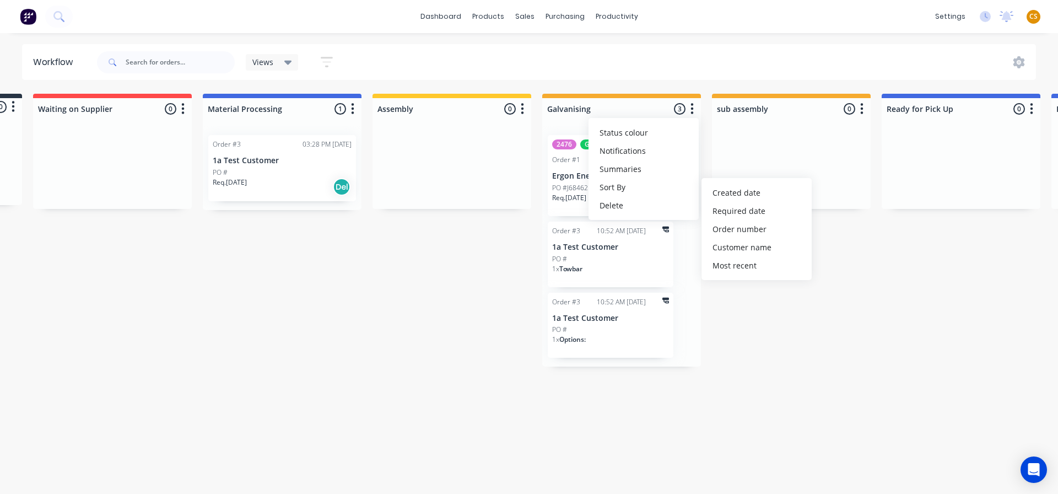
click at [843, 348] on div "Submitted 0 Status colour #273444 hex #273444 Save Cancel Summaries Total order…" at bounding box center [669, 230] width 1677 height 273
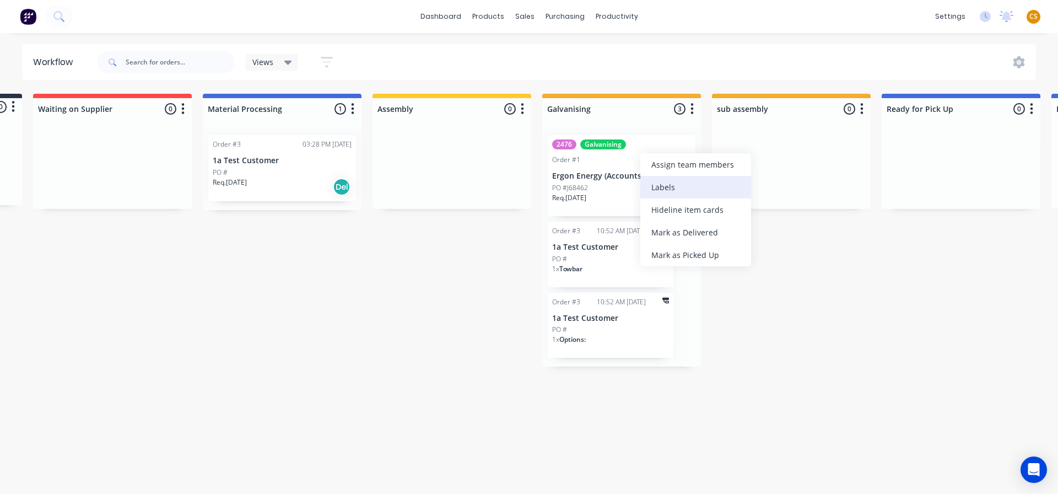
click at [688, 186] on div "Labels" at bounding box center [695, 187] width 111 height 23
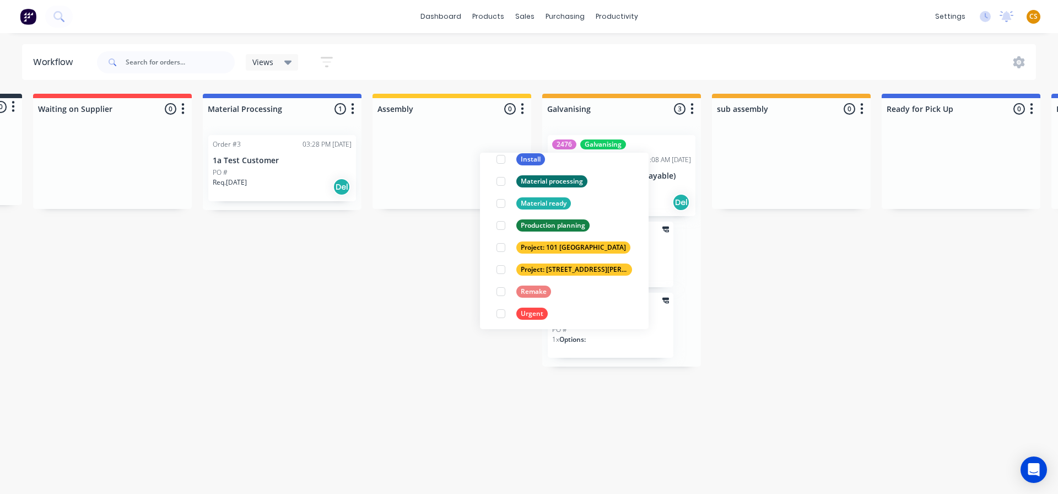
scroll to position [132, 0]
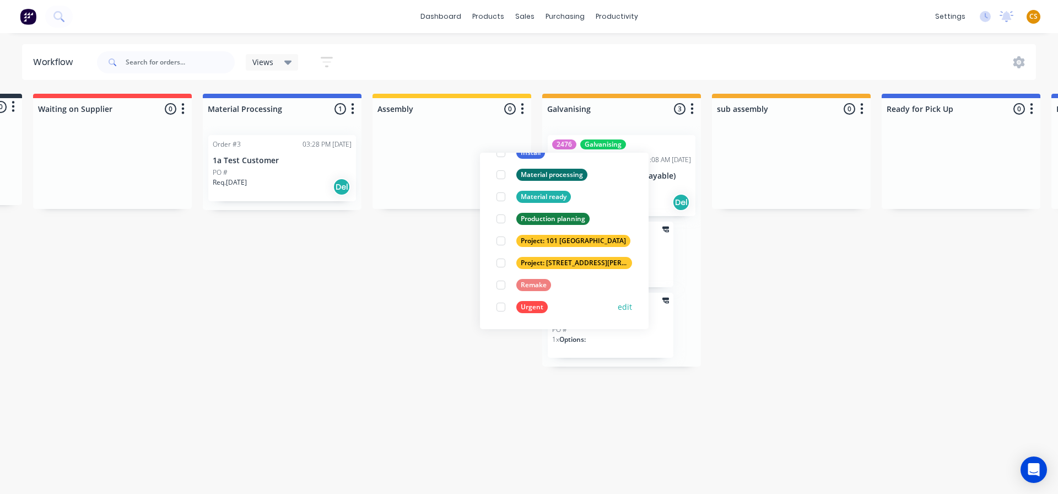
click at [501, 306] on div at bounding box center [501, 307] width 22 height 22
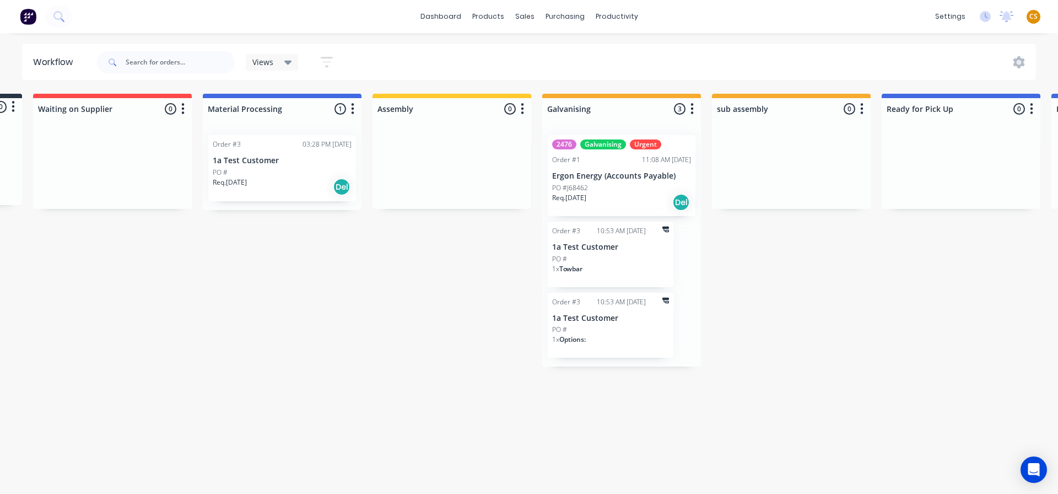
click at [839, 301] on div "Submitted 0 Status colour #273444 hex #273444 Save Cancel Summaries Total order…" at bounding box center [669, 230] width 1677 height 273
click at [325, 63] on icon "button" at bounding box center [327, 62] width 12 height 14
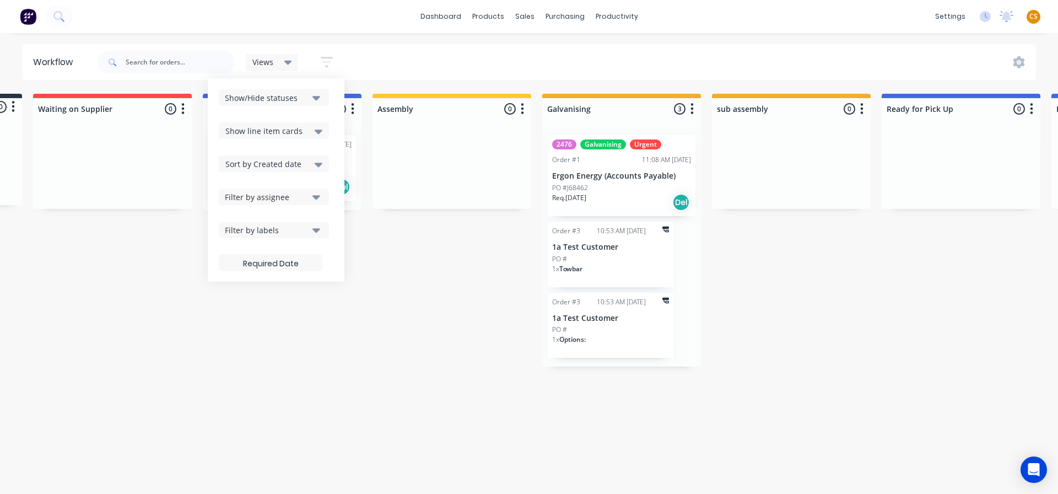
click at [266, 134] on span "Show line item cards" at bounding box center [263, 131] width 77 height 12
click at [260, 176] on div "Hide line item cards" at bounding box center [274, 174] width 110 height 20
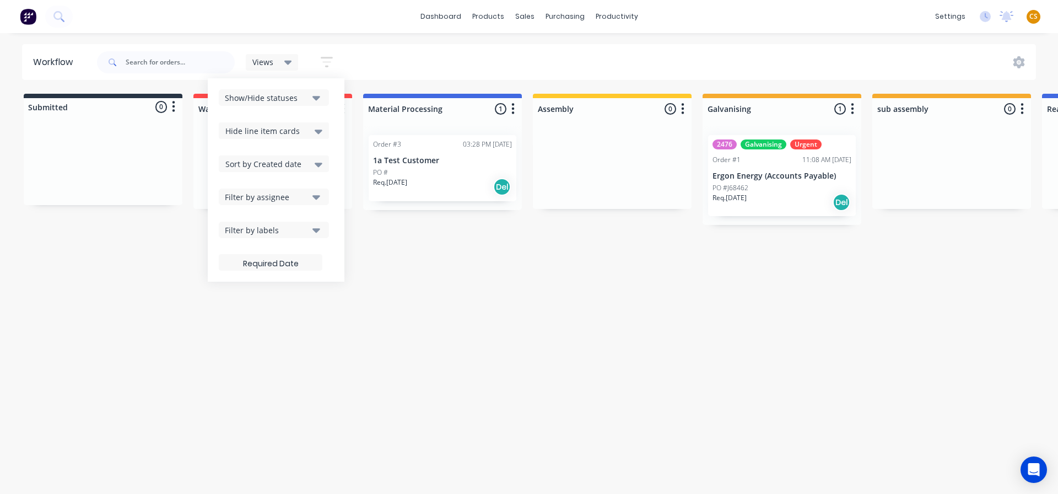
click at [431, 349] on div "Workflow Views Save new view None (Default) edit Show/Hide statuses Hide line i…" at bounding box center [529, 257] width 1058 height 427
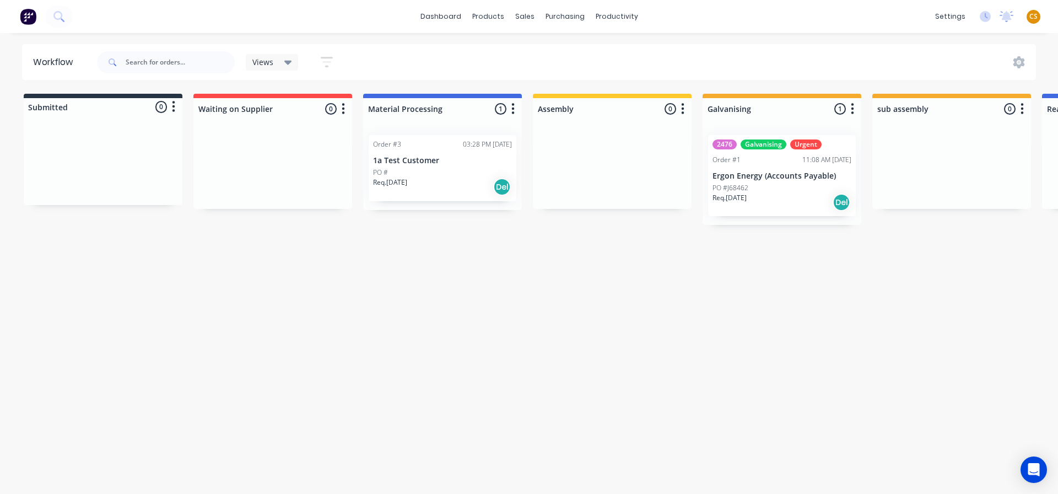
click at [445, 172] on div "PO #" at bounding box center [442, 172] width 139 height 10
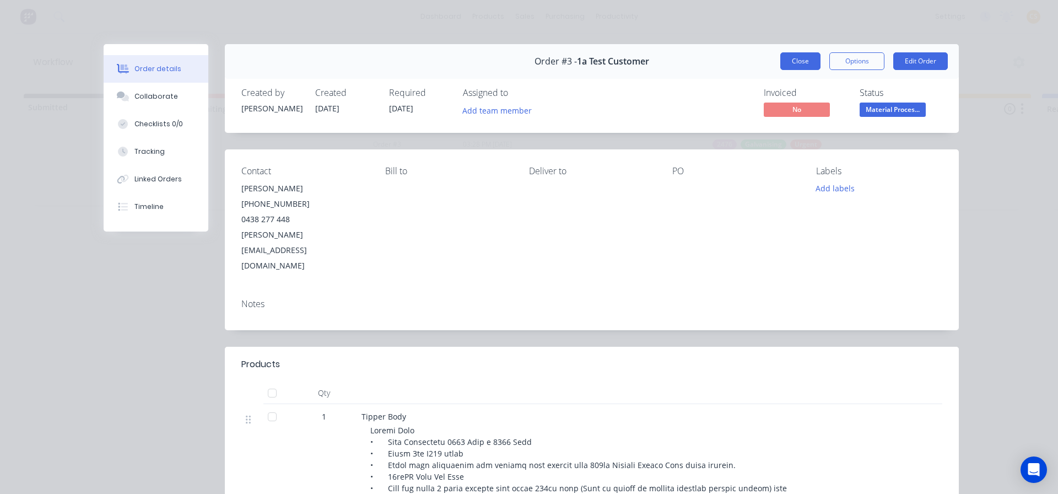
click at [784, 63] on button "Close" at bounding box center [800, 61] width 40 height 18
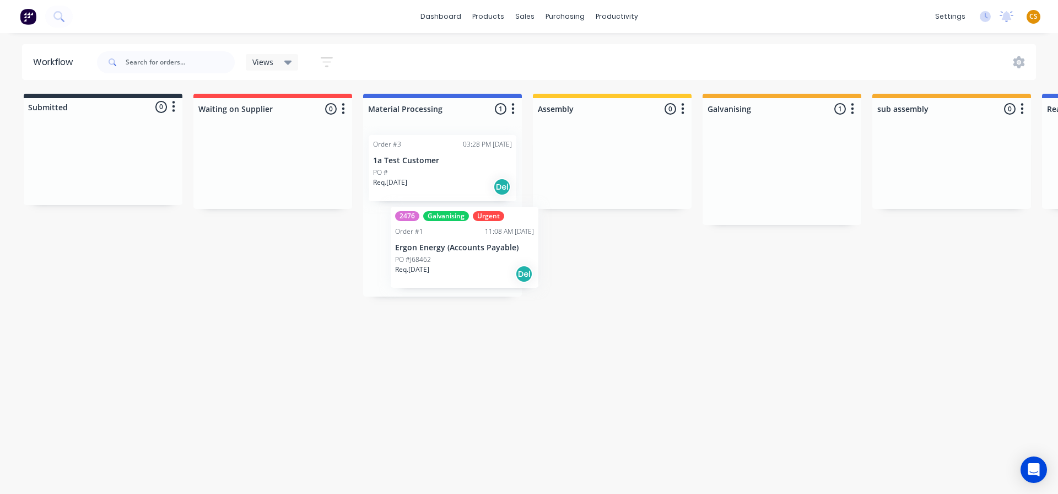
drag, startPoint x: 784, startPoint y: 194, endPoint x: 454, endPoint y: 268, distance: 338.3
click at [454, 269] on div "Submitted 0 Status colour #273444 hex #273444 Save Cancel Summaries Total order…" at bounding box center [830, 195] width 1677 height 203
click at [434, 174] on div "PO #" at bounding box center [442, 172] width 139 height 10
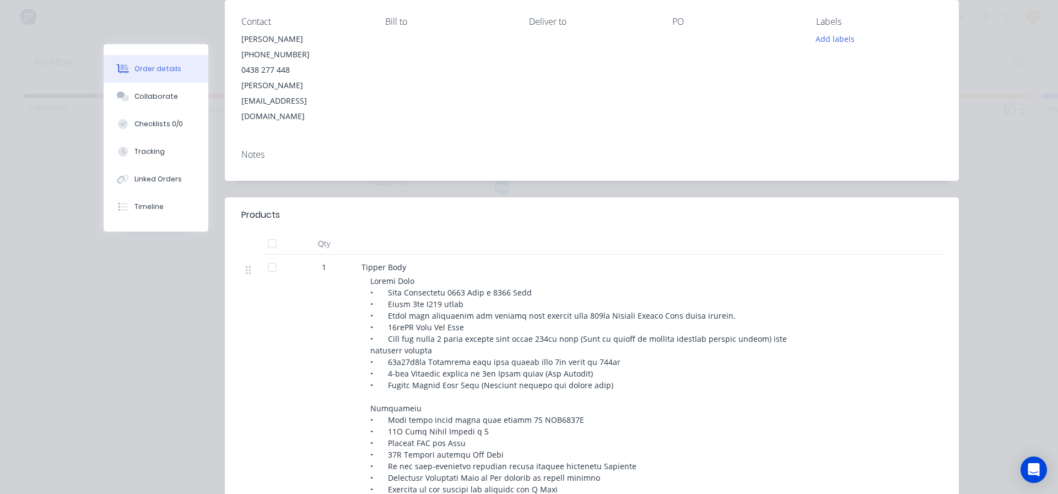
scroll to position [165, 0]
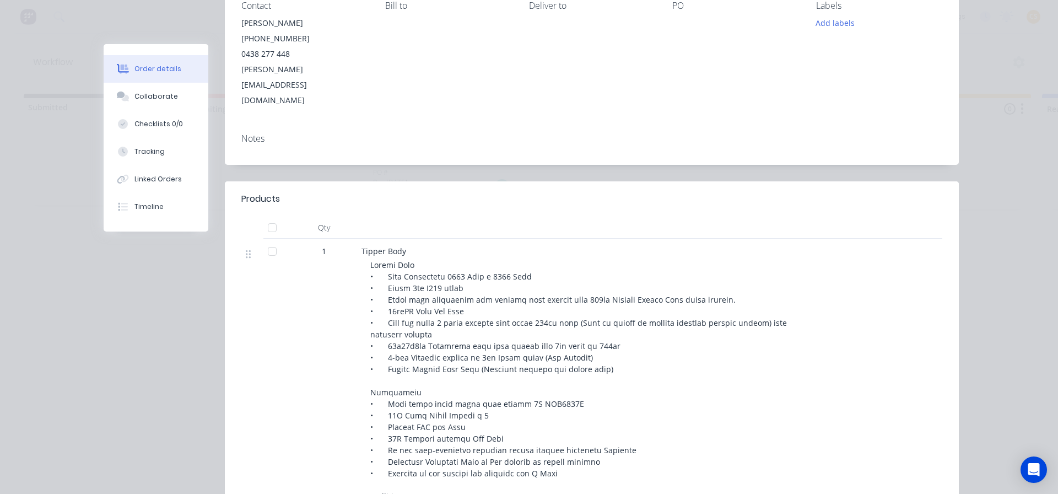
click at [268, 240] on div at bounding box center [272, 251] width 22 height 22
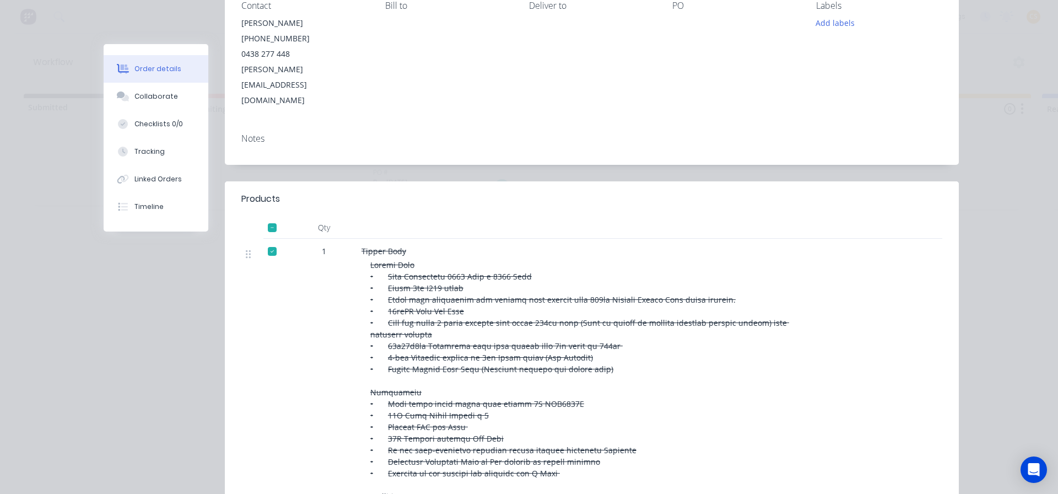
click at [268, 240] on div at bounding box center [272, 251] width 22 height 22
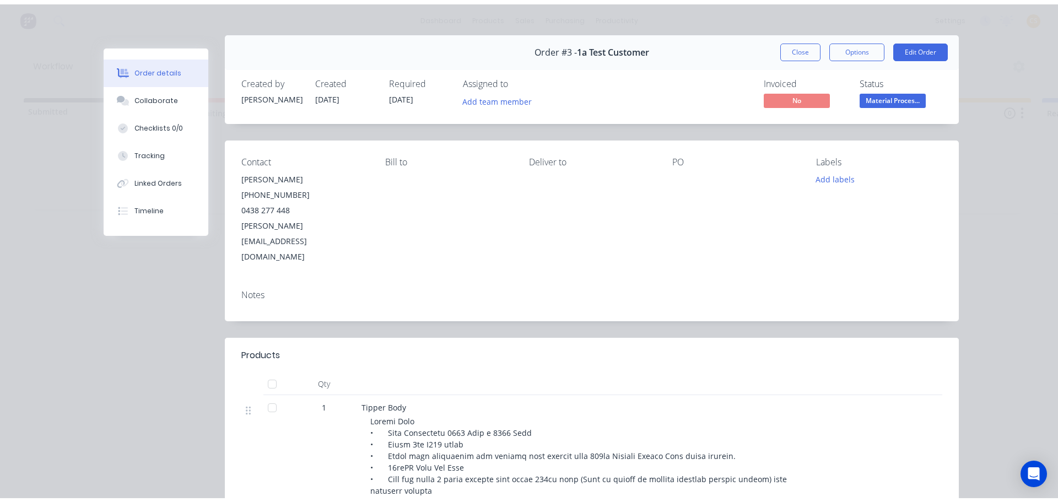
scroll to position [0, 0]
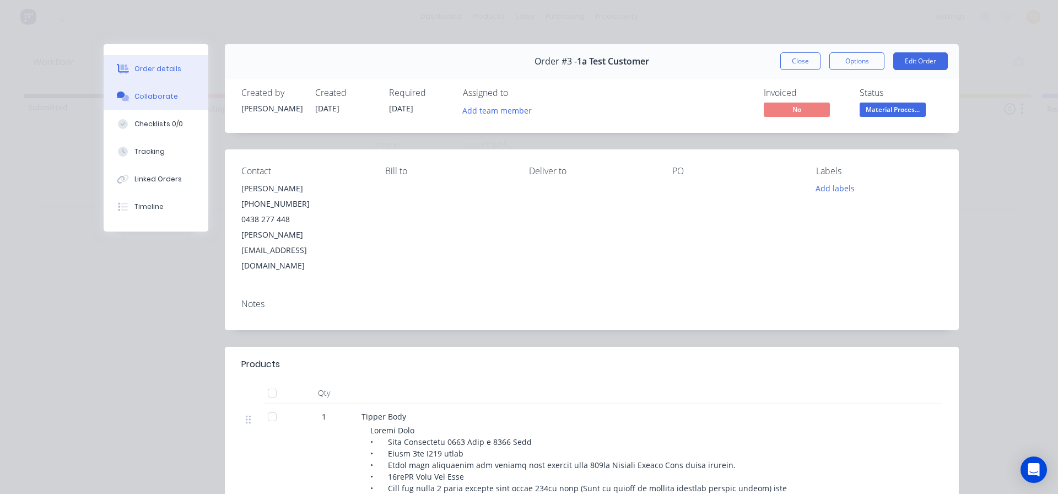
click at [158, 95] on div "Collaborate" at bounding box center [156, 96] width 44 height 10
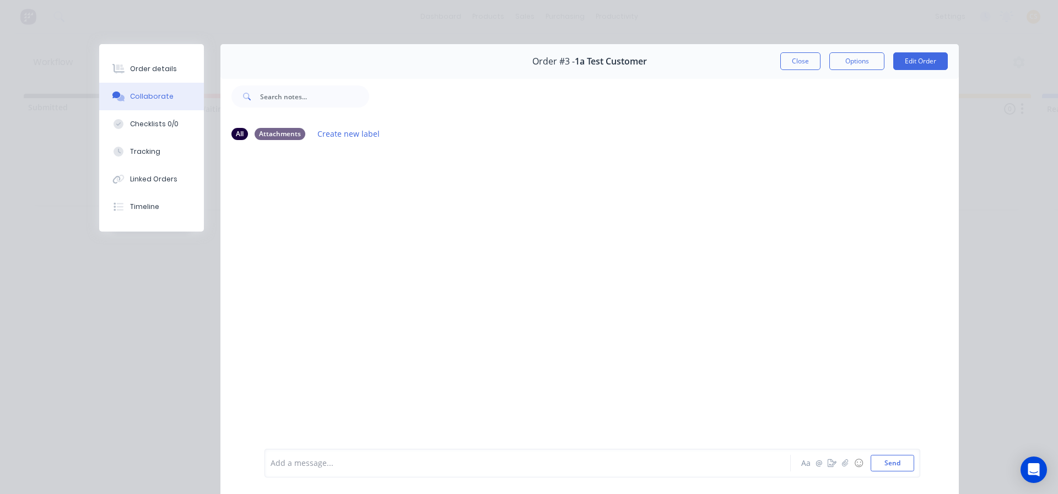
click at [306, 463] on div at bounding box center [512, 463] width 482 height 12
click at [889, 462] on button "Send" at bounding box center [892, 462] width 44 height 17
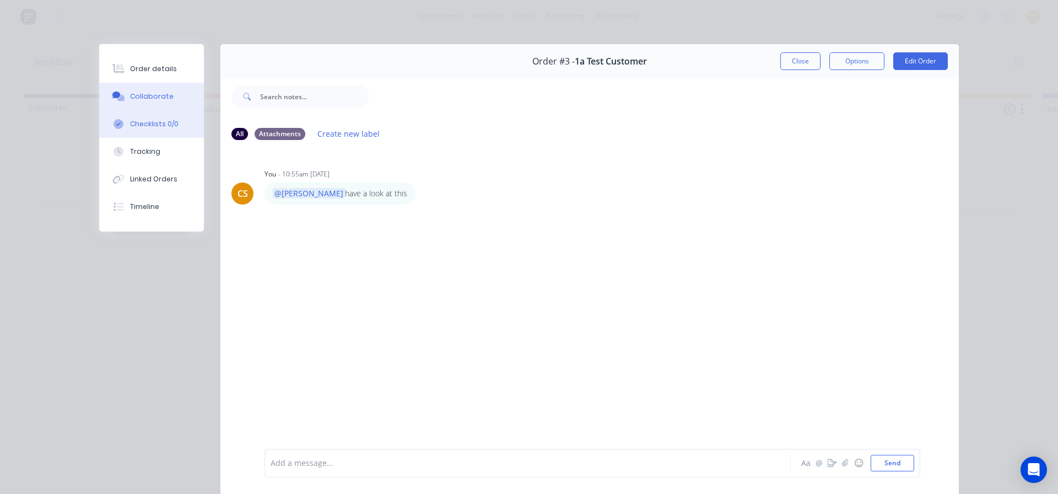
click at [140, 124] on div "Checklists 0/0" at bounding box center [154, 124] width 48 height 10
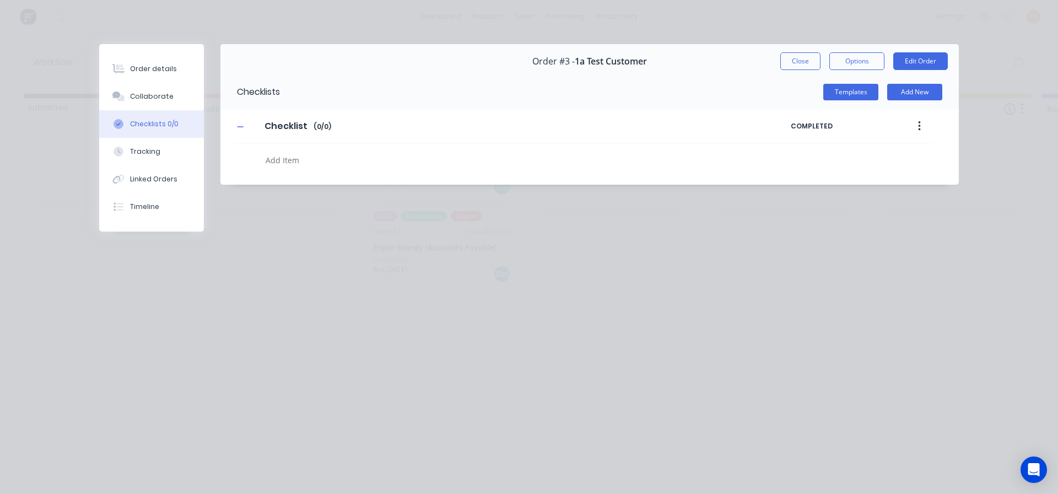
click at [296, 160] on textarea at bounding box center [483, 160] width 445 height 16
type textarea "x"
type textarea "i"
type textarea "x"
type textarea "it"
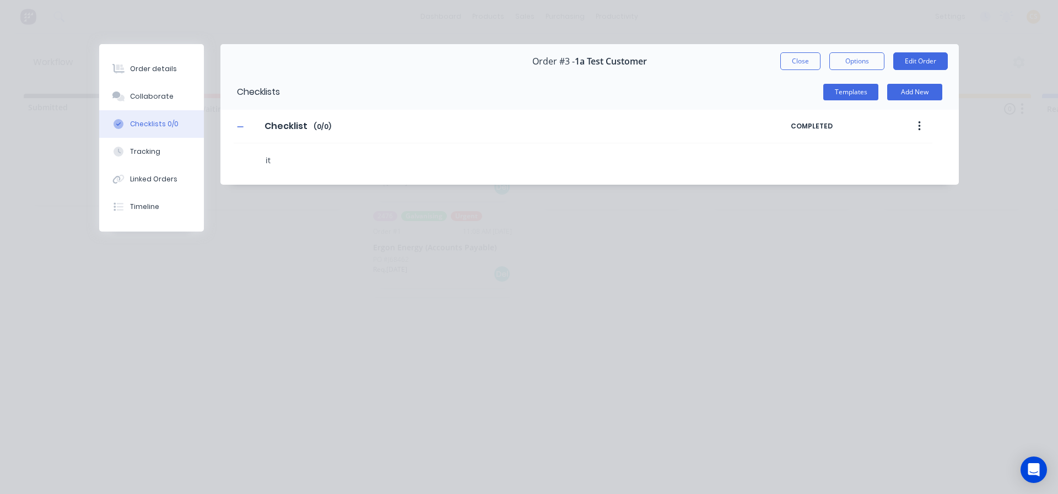
type textarea "x"
type textarea "ite"
type textarea "x"
type textarea "item"
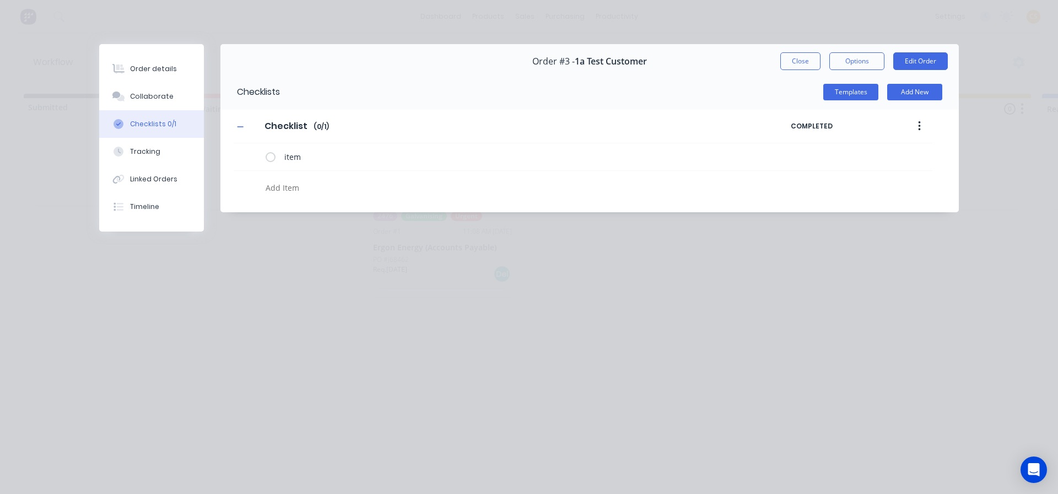
type textarea "x"
type textarea "i"
type textarea "x"
type textarea "it"
type textarea "x"
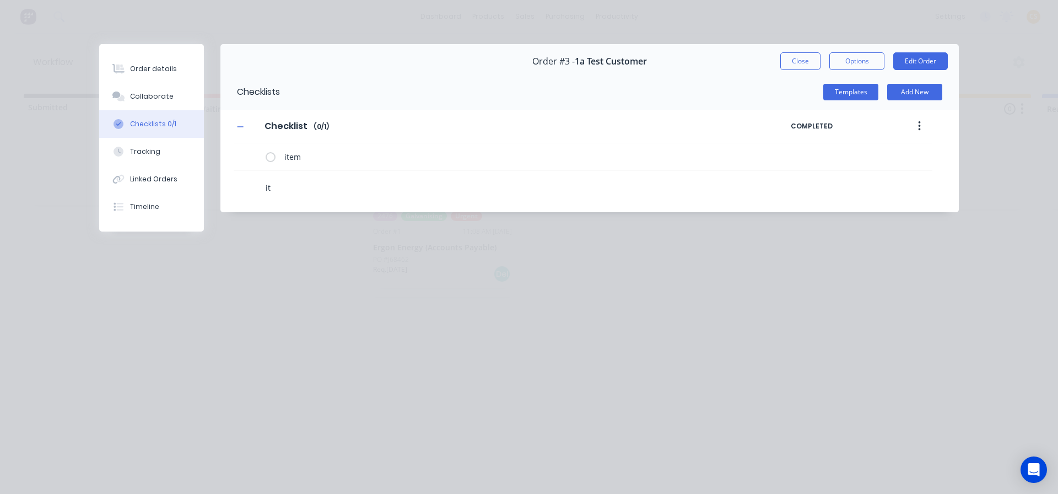
type textarea "ite"
type textarea "x"
type textarea "item"
type textarea "x"
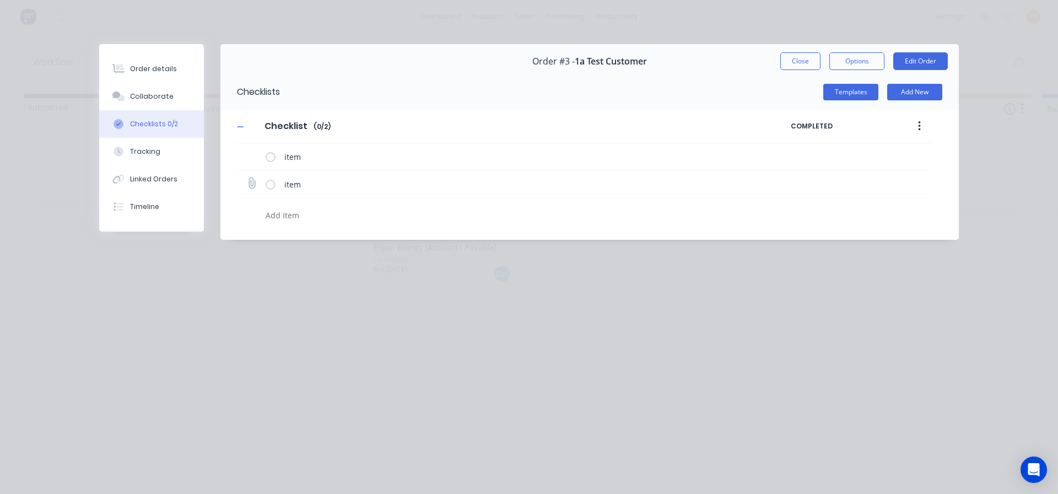
click at [269, 185] on label at bounding box center [271, 184] width 10 height 12
click at [0, 0] on input "checkbox" at bounding box center [0, 0] width 0 height 0
type textarea "x"
click at [141, 150] on div "Tracking" at bounding box center [145, 152] width 30 height 10
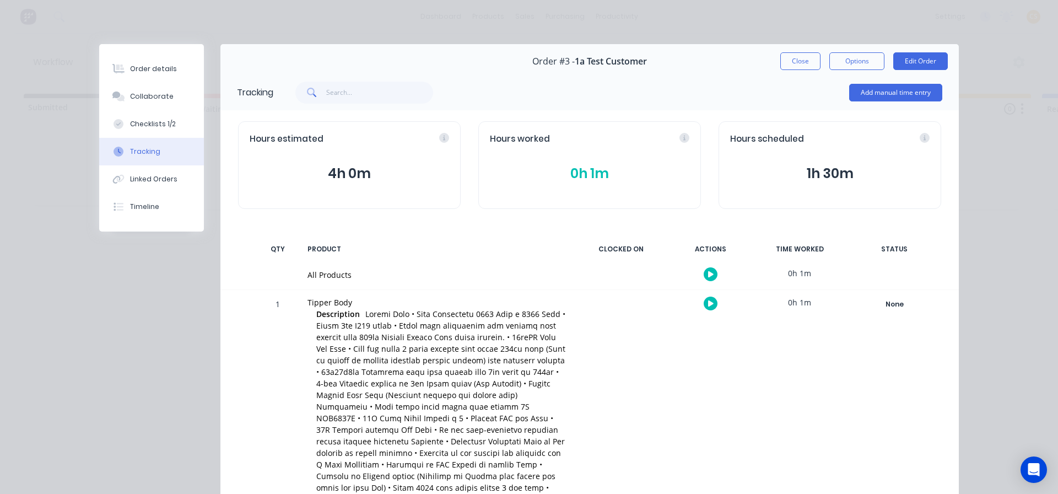
click at [708, 304] on icon "button" at bounding box center [711, 303] width 6 height 6
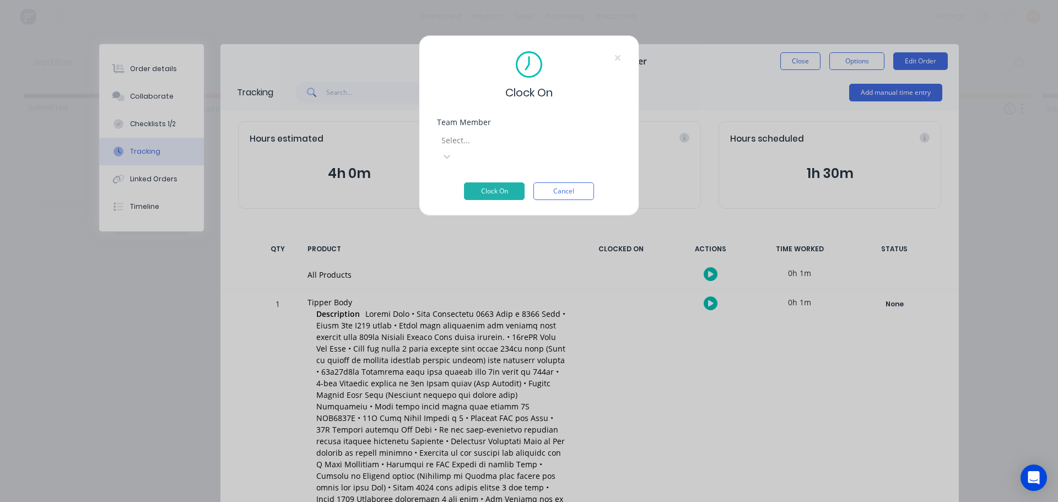
click at [489, 135] on div at bounding box center [519, 140] width 159 height 14
click at [459, 447] on div "Joe Bloggs" at bounding box center [529, 453] width 1058 height 12
click at [500, 182] on button "Clock On" at bounding box center [494, 191] width 61 height 18
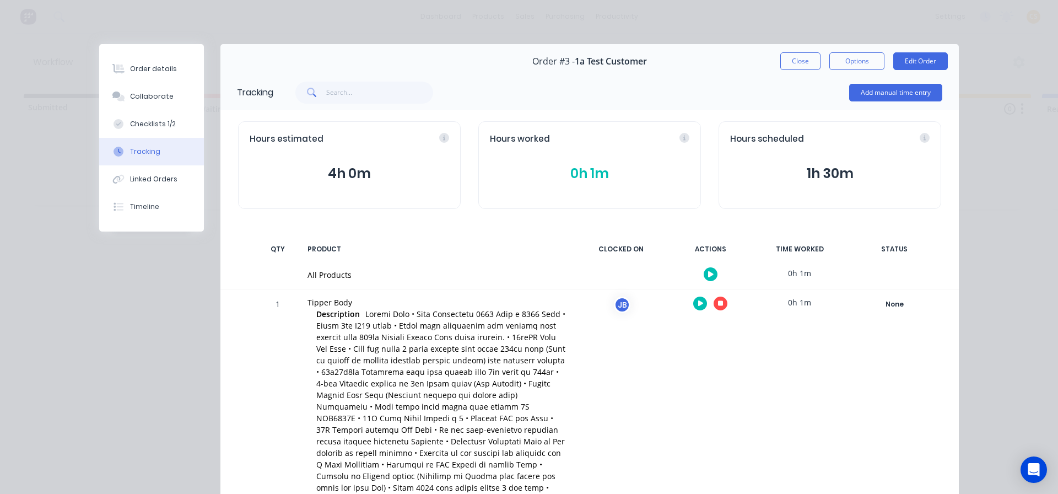
click at [345, 172] on button "4h 0m" at bounding box center [349, 173] width 199 height 21
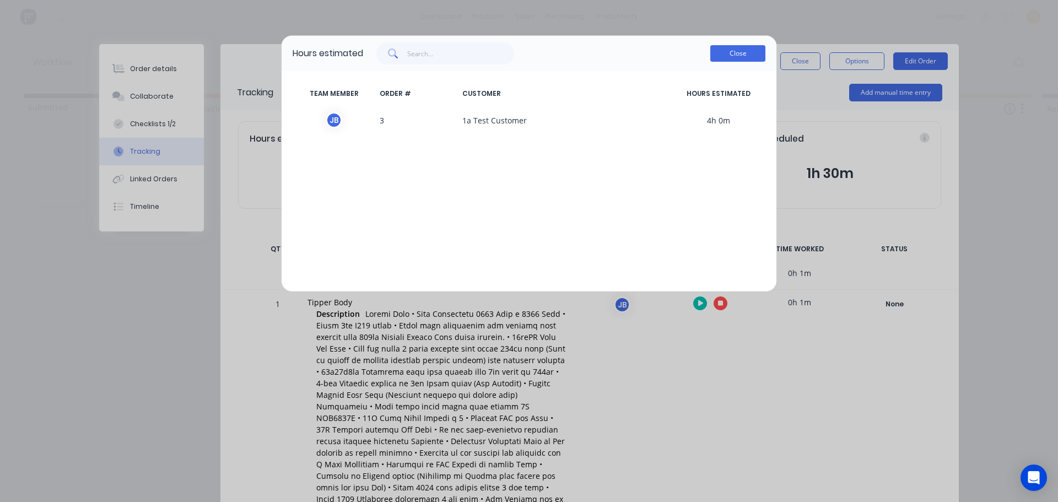
click at [737, 55] on button "Close" at bounding box center [737, 53] width 55 height 17
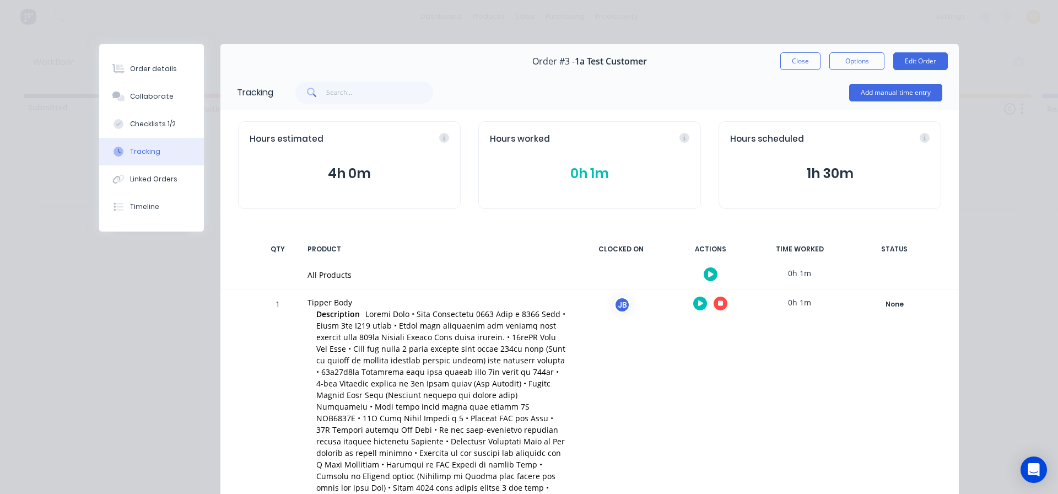
click at [581, 177] on button "0h 1m" at bounding box center [589, 173] width 199 height 21
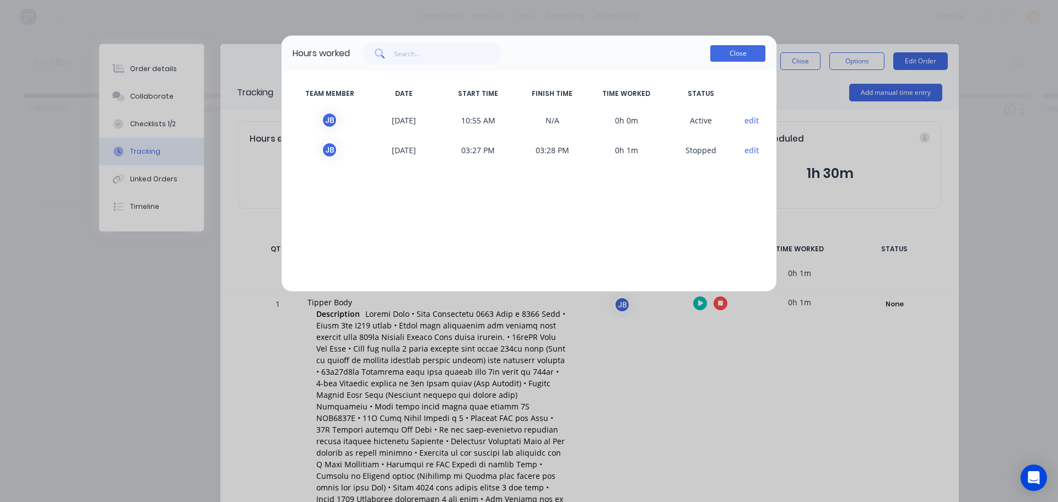
click at [730, 50] on button "Close" at bounding box center [737, 53] width 55 height 17
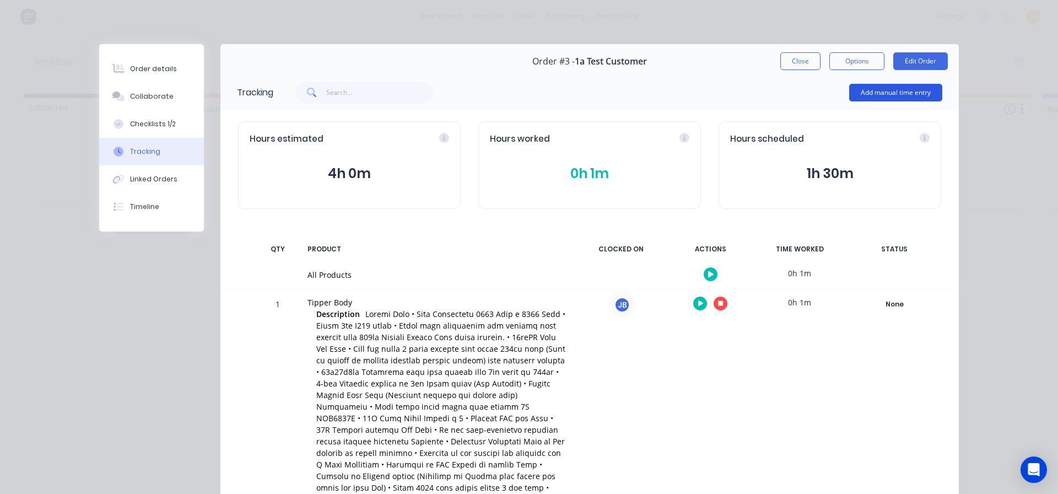
click at [865, 95] on button "Add manual time entry" at bounding box center [895, 93] width 93 height 18
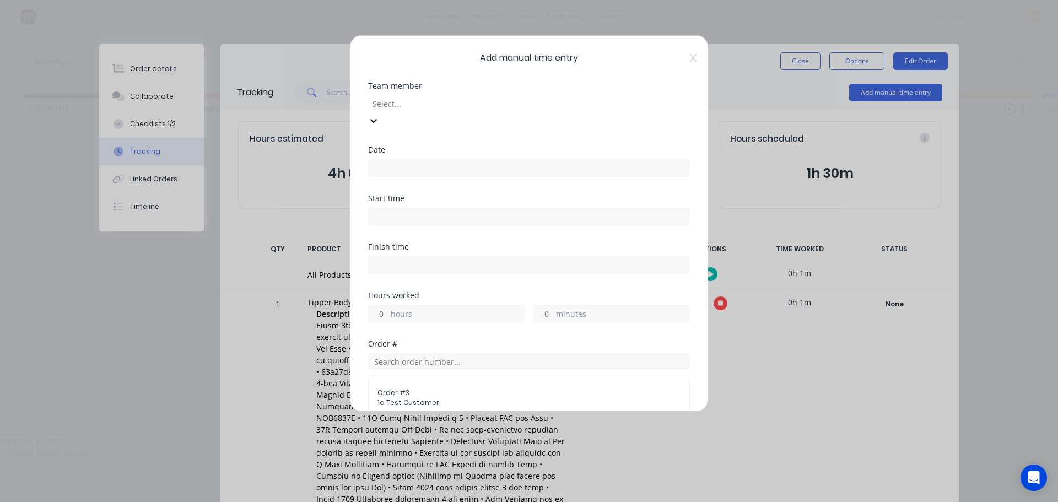
click at [442, 107] on div at bounding box center [450, 104] width 159 height 14
click at [404, 447] on div "Joe Bloggs" at bounding box center [529, 453] width 1058 height 12
click at [387, 160] on input at bounding box center [529, 168] width 321 height 17
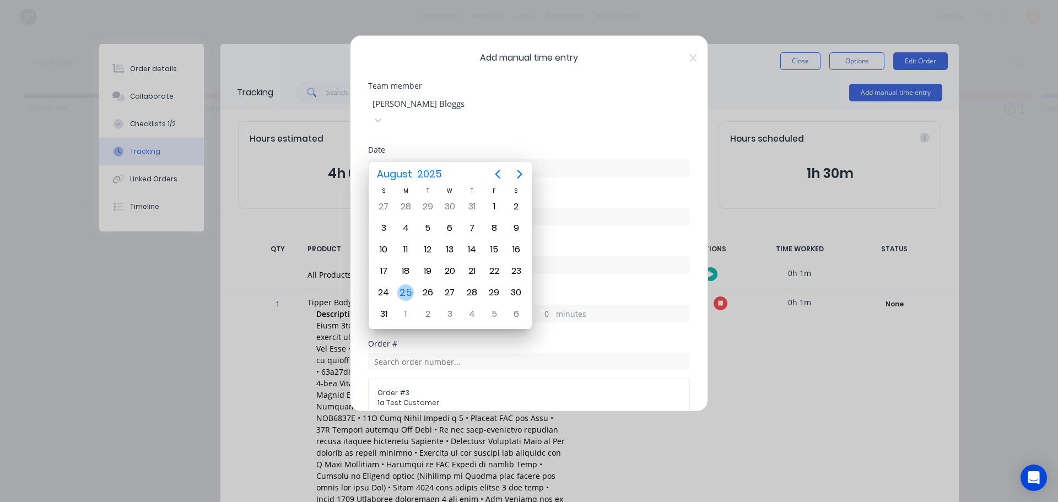
click at [405, 290] on div "25" at bounding box center [405, 292] width 17 height 17
type input "25/08/2025"
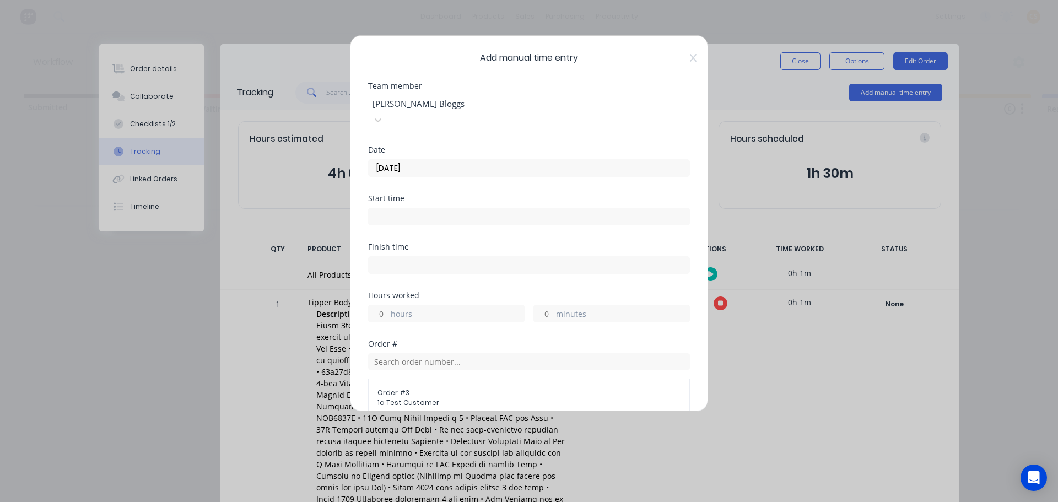
click at [391, 208] on input at bounding box center [529, 216] width 321 height 17
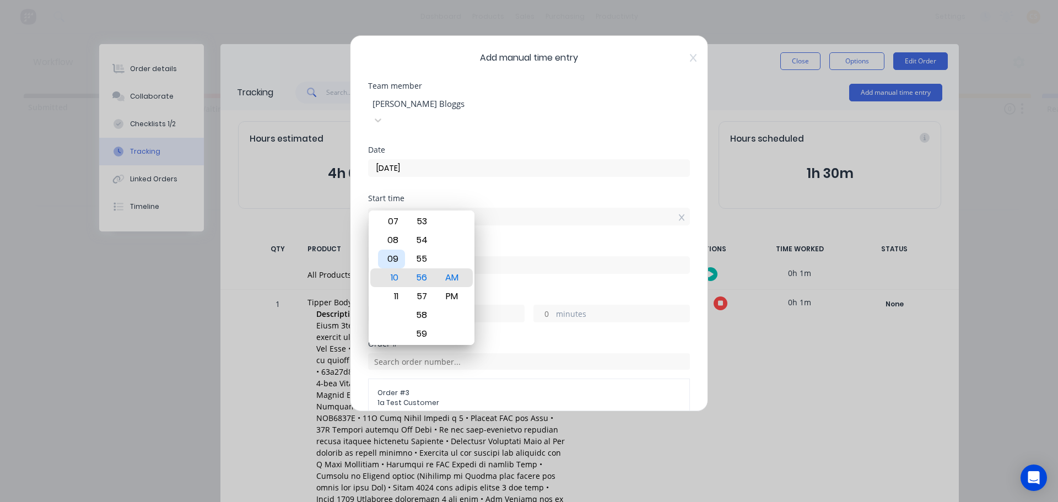
click at [391, 261] on div "09" at bounding box center [391, 259] width 27 height 19
type input "09:56 AM"
click at [540, 225] on div "Start time 09:56 AM" at bounding box center [529, 218] width 322 height 48
click at [492, 308] on label "hours" at bounding box center [457, 315] width 133 height 14
click at [388, 305] on input "hours" at bounding box center [378, 313] width 19 height 17
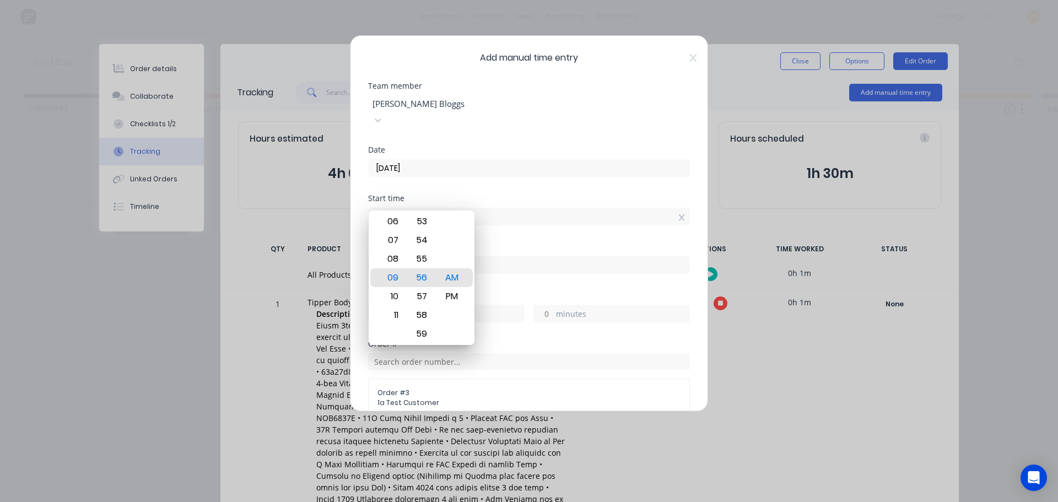
type input "09:56 AM"
drag, startPoint x: 390, startPoint y: 257, endPoint x: 410, endPoint y: 258, distance: 20.4
click at [392, 258] on div "08" at bounding box center [391, 259] width 27 height 19
type input "08:56 AM"
type input "12"
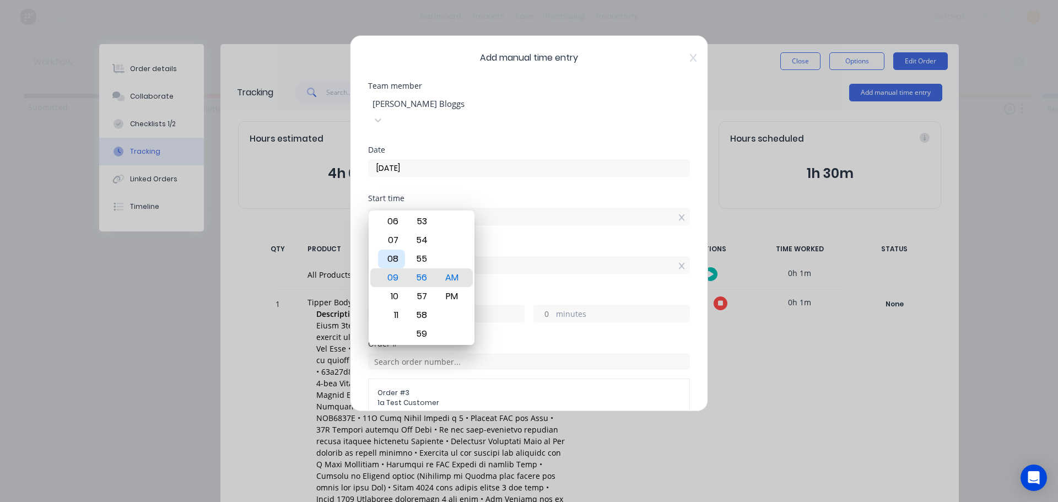
type input "0"
click at [425, 236] on div "54" at bounding box center [421, 240] width 27 height 19
type input "08:54 AM"
type input "2"
click at [431, 208] on input "08:54 AM" at bounding box center [529, 216] width 321 height 17
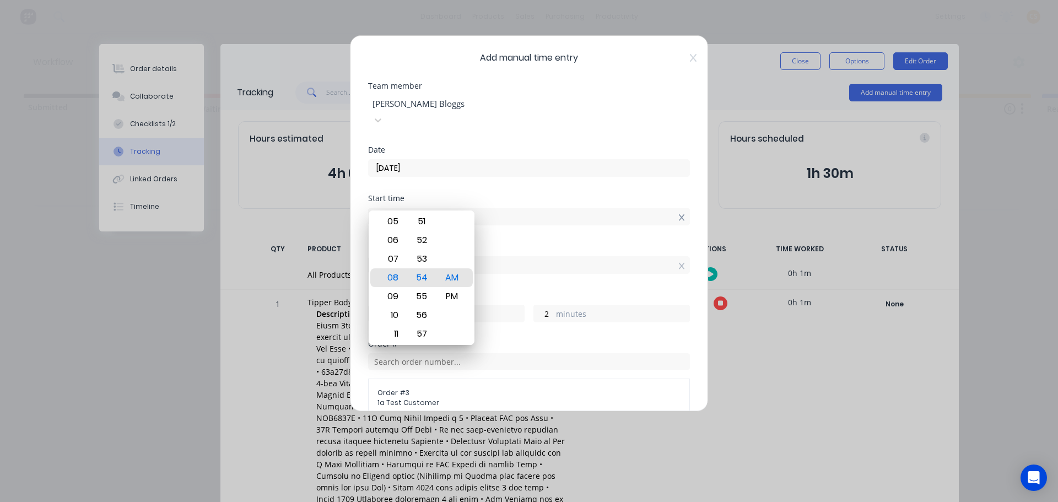
click at [678, 214] on icon at bounding box center [681, 217] width 6 height 7
type input "10:56 AM"
type input "10"
type input "0"
click at [581, 243] on div "Finish time" at bounding box center [529, 247] width 322 height 8
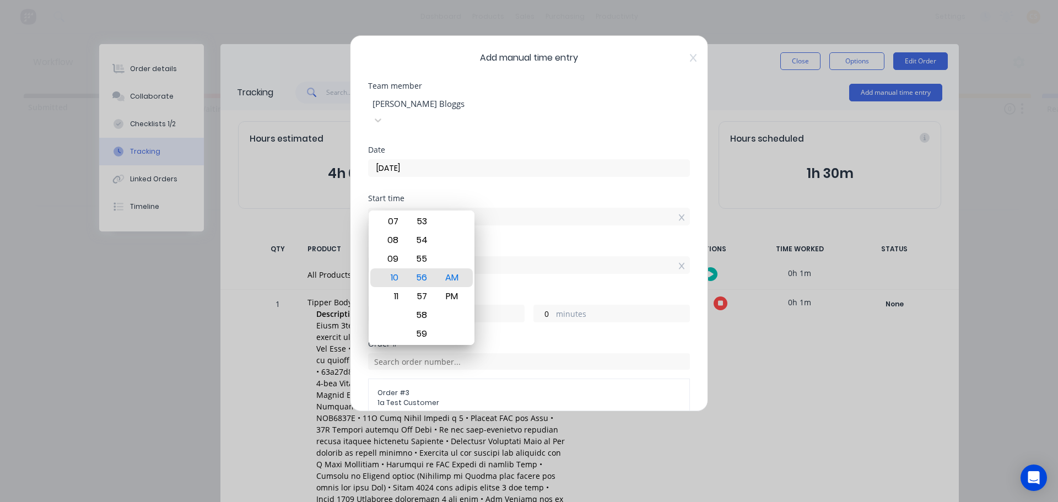
click at [519, 274] on div "Finish time 09:56 AM" at bounding box center [529, 267] width 322 height 48
click at [491, 308] on label "hours" at bounding box center [457, 315] width 133 height 14
click at [388, 305] on input "10" at bounding box center [378, 313] width 19 height 17
type input "08:56 PM"
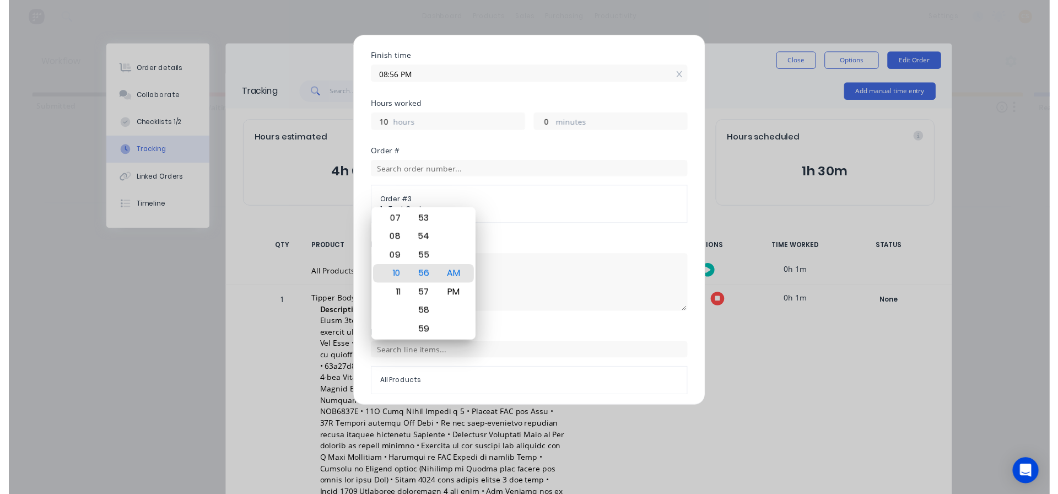
scroll to position [214, 0]
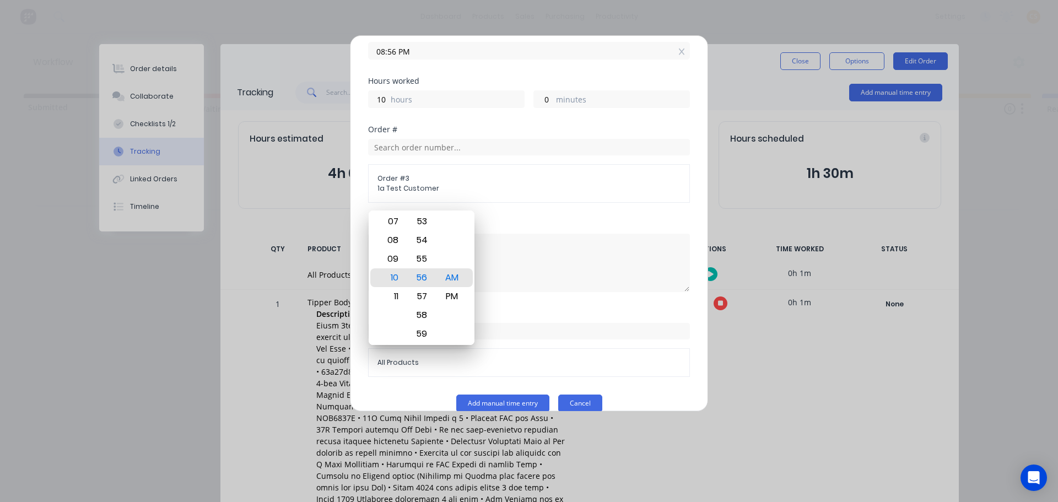
click at [567, 394] on button "Cancel" at bounding box center [580, 403] width 44 height 18
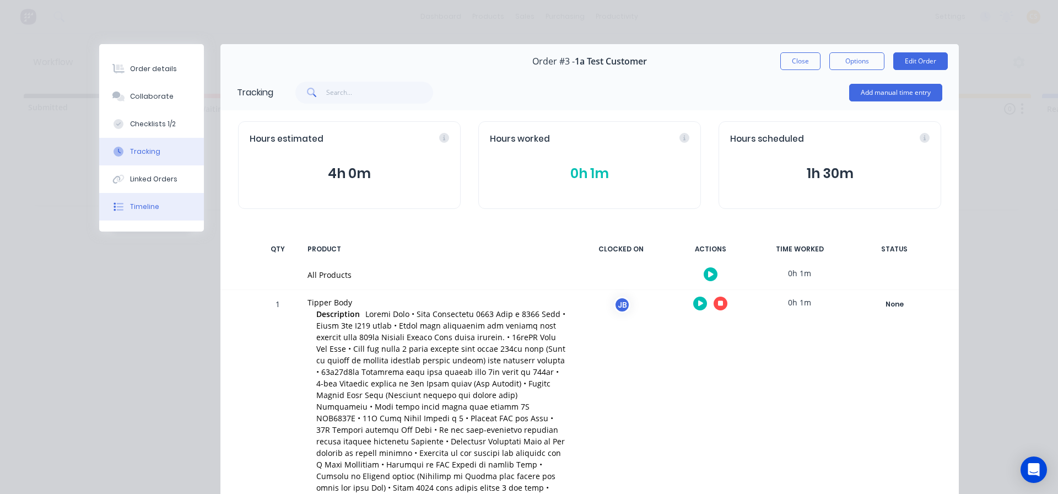
click at [148, 210] on div "Timeline" at bounding box center [144, 207] width 29 height 10
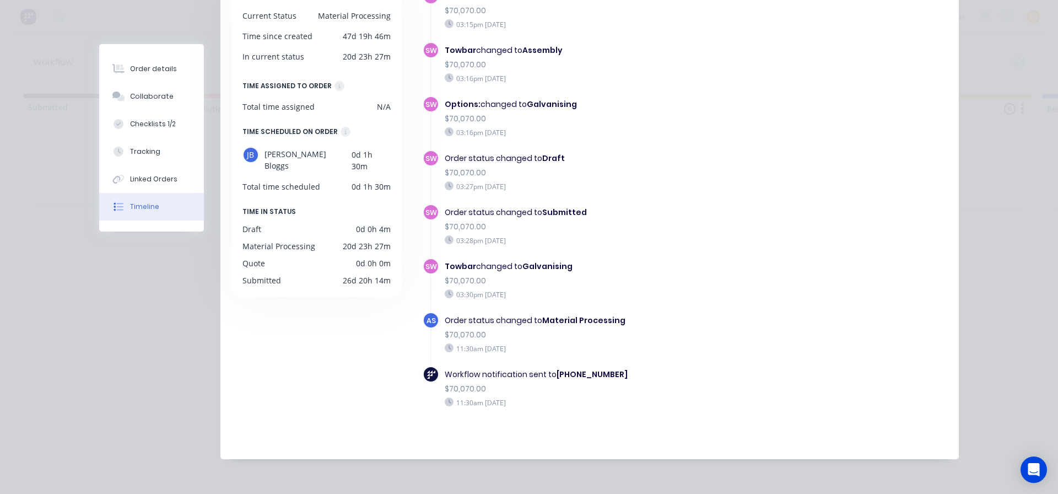
scroll to position [0, 0]
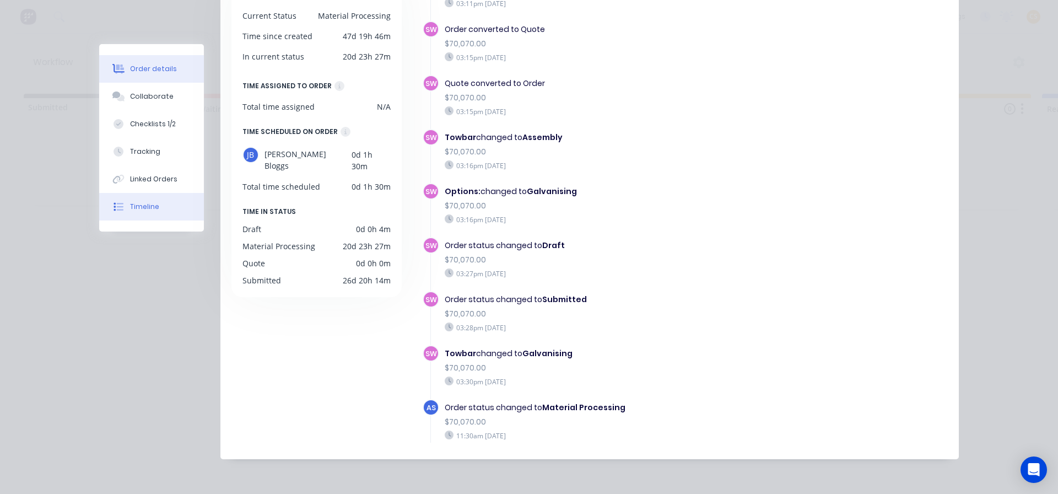
click at [130, 68] on div "Order details" at bounding box center [153, 69] width 47 height 10
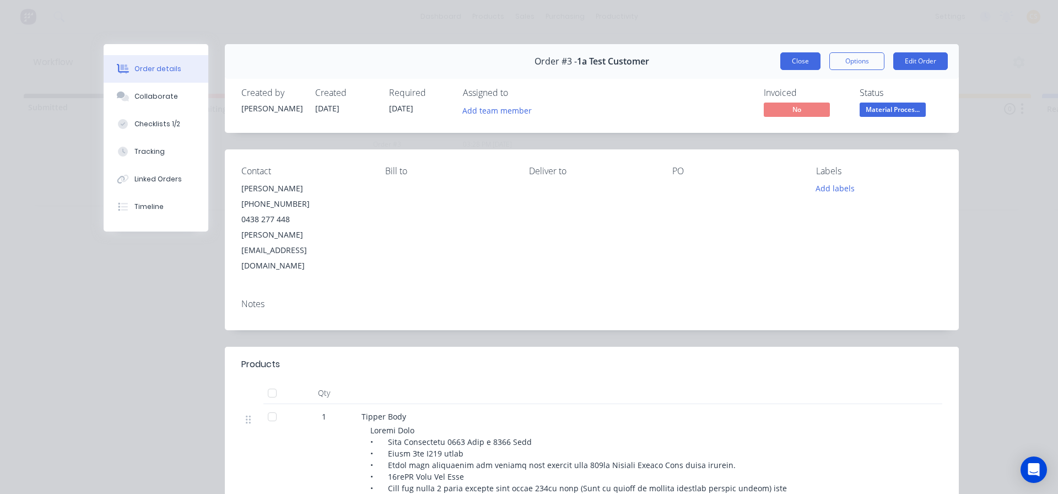
click at [793, 59] on button "Close" at bounding box center [800, 61] width 40 height 18
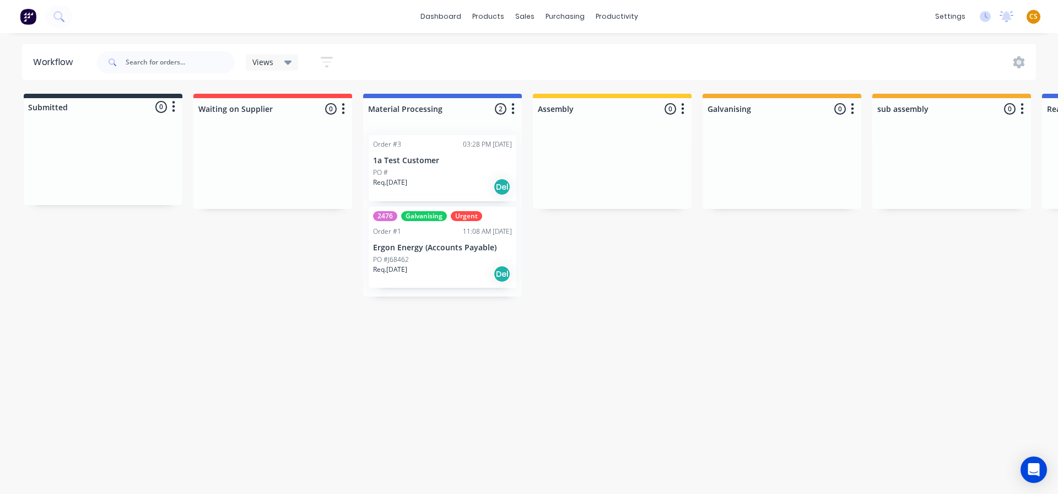
click at [743, 13] on div "dashboard products sales purchasing productivity dashboard products Product Cat…" at bounding box center [529, 16] width 1058 height 33
click at [1032, 17] on span "CS" at bounding box center [1033, 17] width 8 height 10
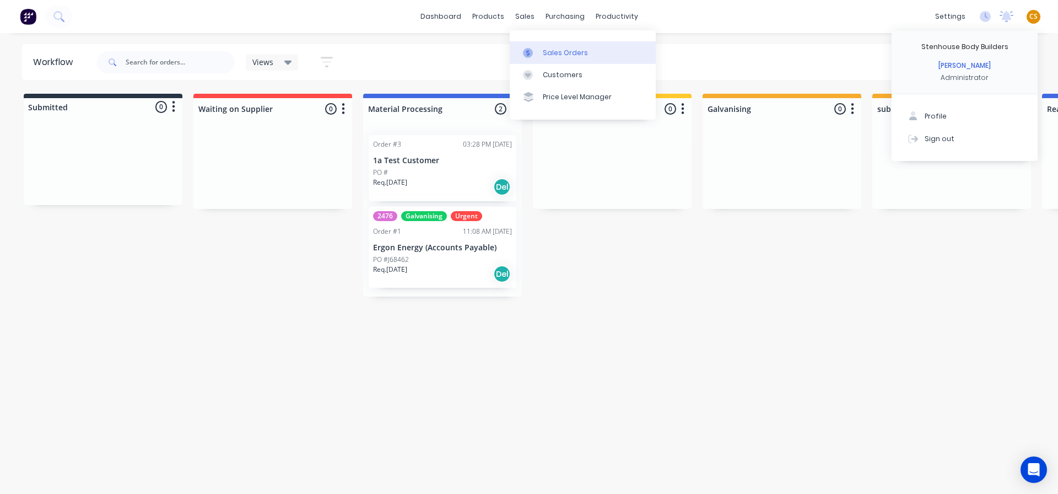
click at [561, 55] on div "Sales Orders" at bounding box center [565, 53] width 45 height 10
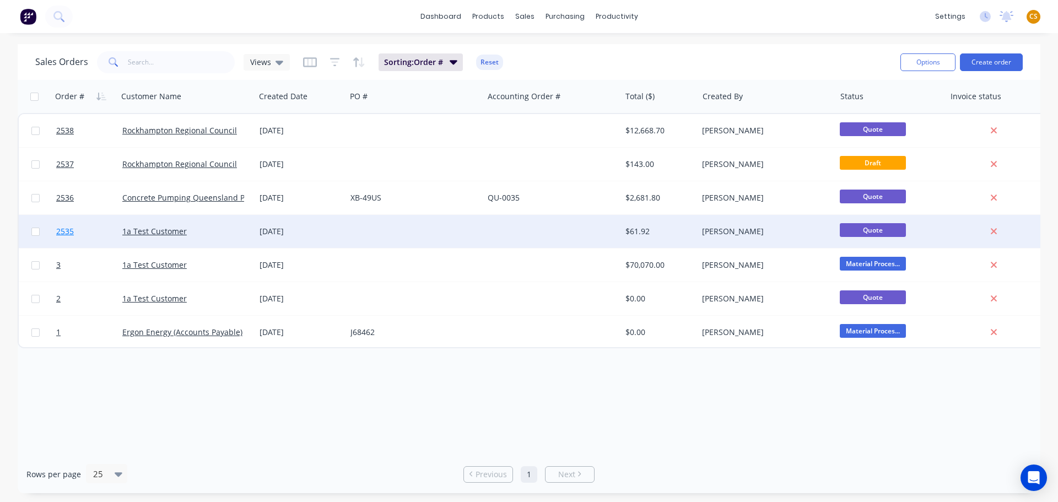
click at [85, 234] on link "2535" at bounding box center [89, 231] width 66 height 33
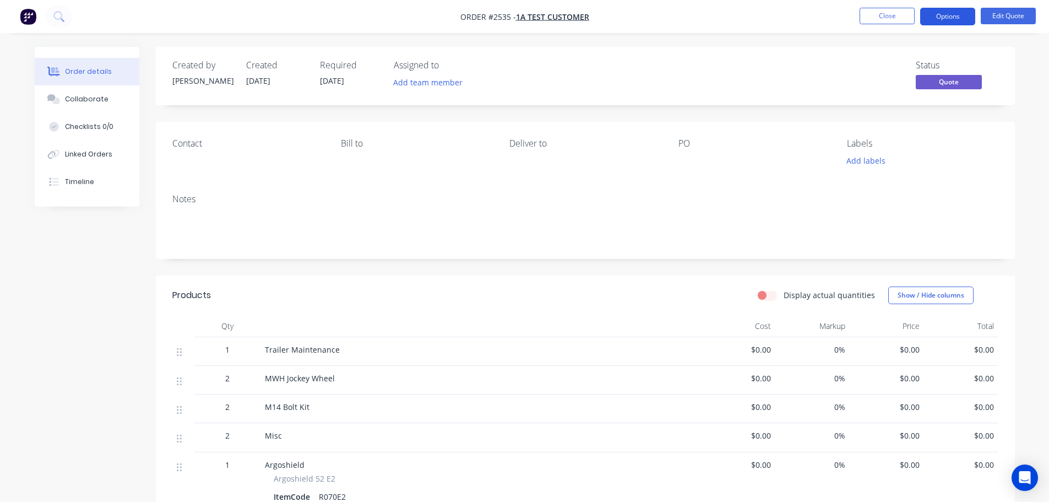
click at [954, 15] on button "Options" at bounding box center [948, 17] width 55 height 18
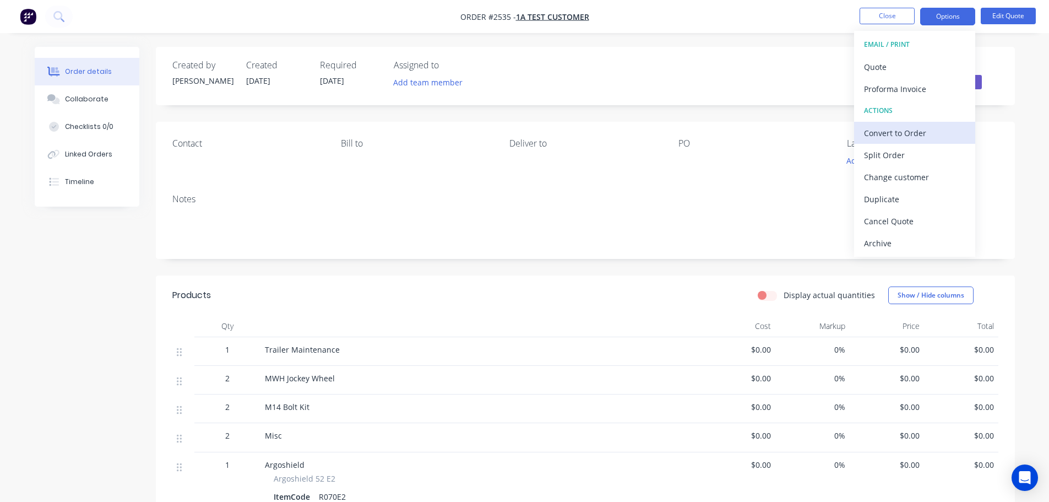
click at [919, 137] on div "Convert to Order" at bounding box center [914, 133] width 101 height 16
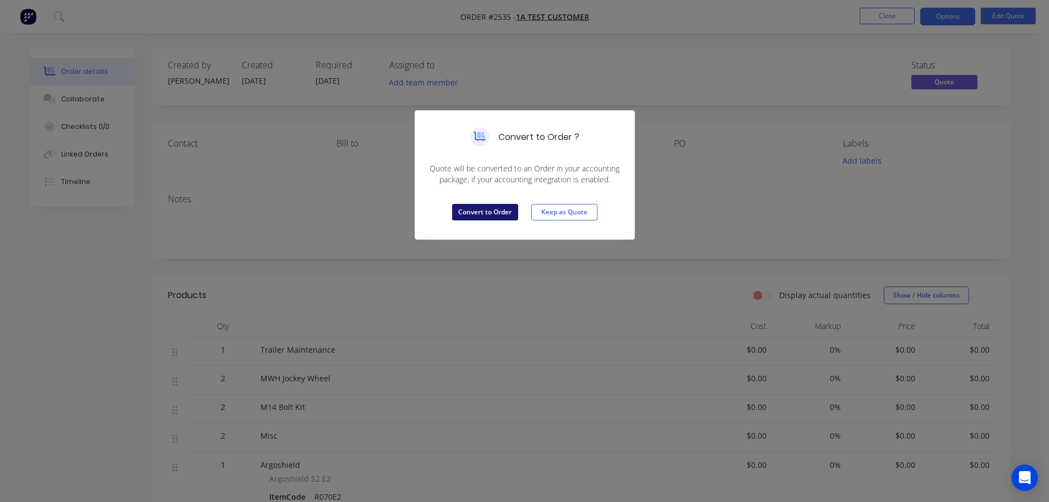
click at [488, 212] on button "Convert to Order" at bounding box center [485, 212] width 66 height 17
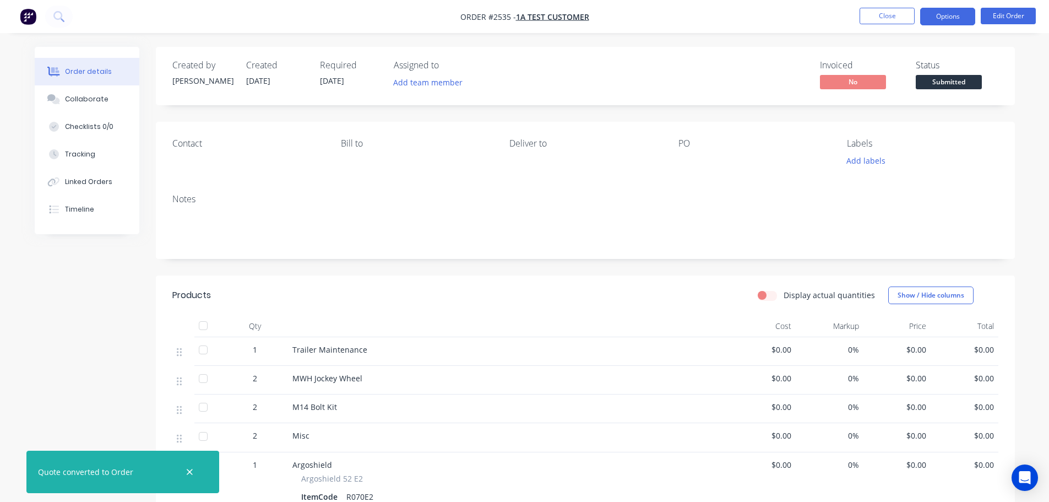
click at [937, 15] on button "Options" at bounding box center [948, 17] width 55 height 18
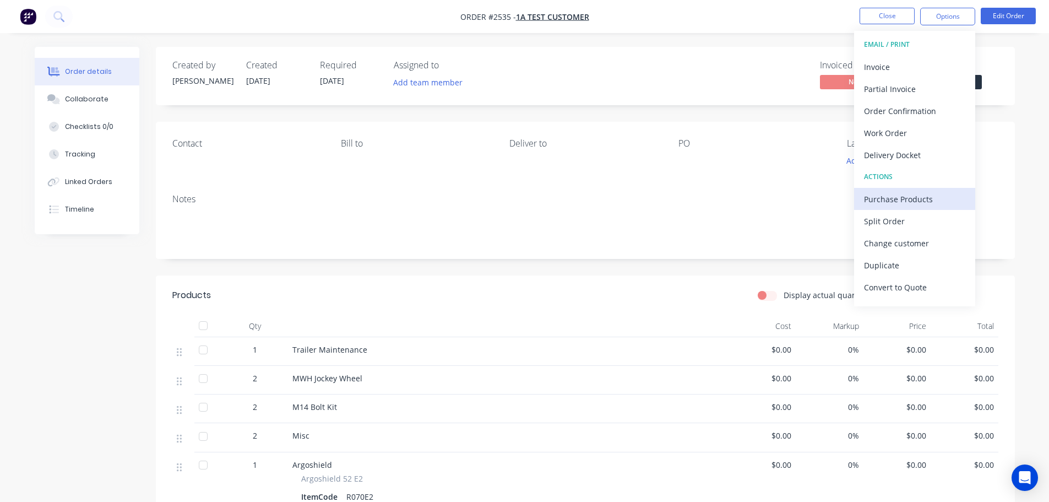
click at [935, 201] on div "Purchase Products" at bounding box center [914, 199] width 101 height 16
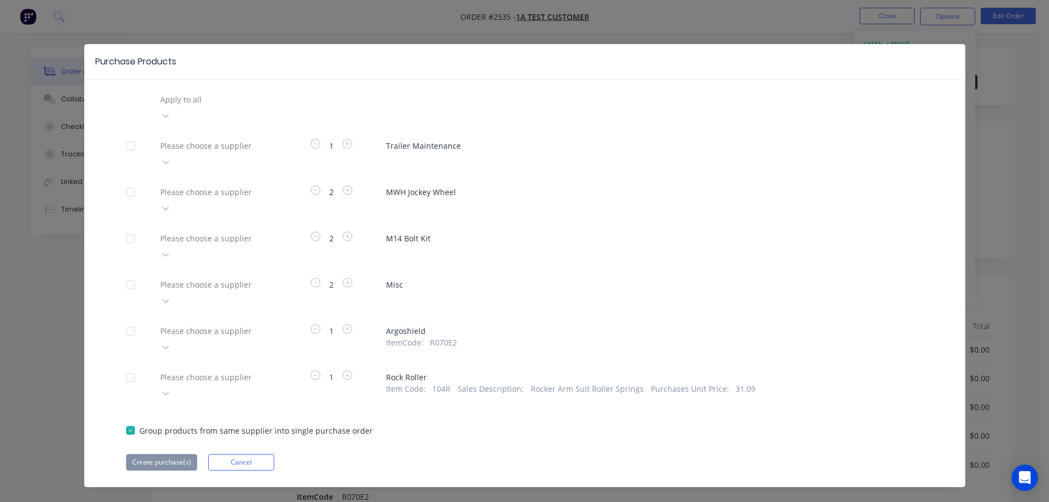
click at [232, 106] on div at bounding box center [238, 100] width 159 height 14
click at [430, 454] on div "Create purchase(s) Cancel" at bounding box center [525, 462] width 798 height 17
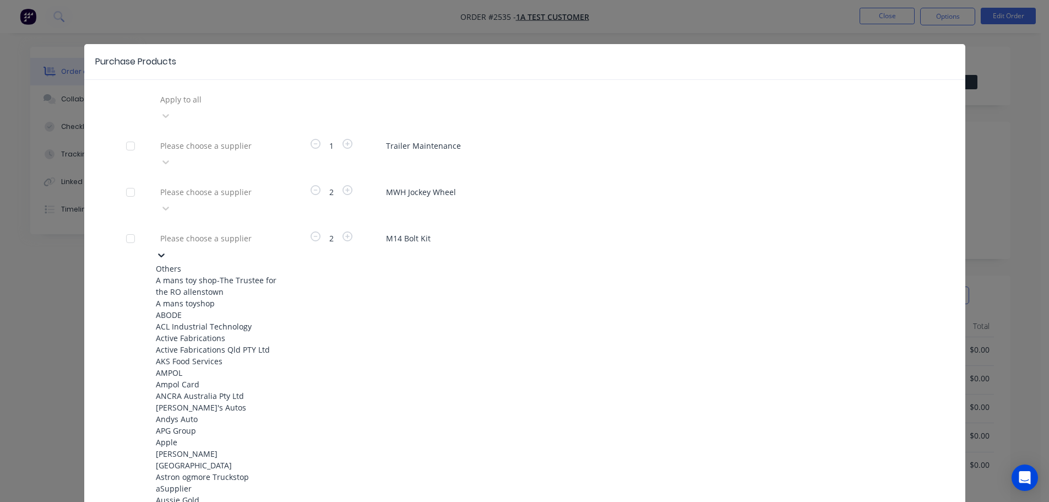
click at [217, 231] on div at bounding box center [238, 238] width 159 height 14
click at [215, 332] on div "Active Fabrications" at bounding box center [216, 338] width 121 height 12
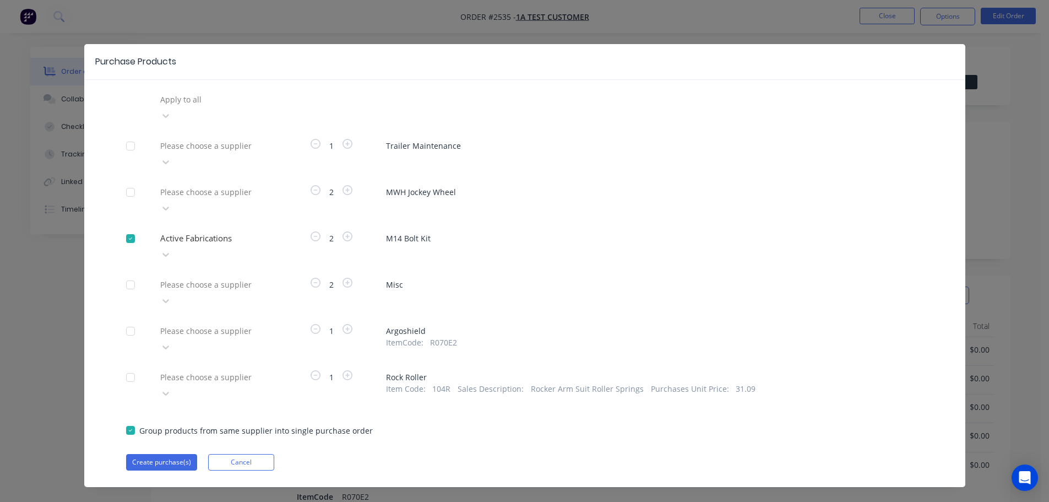
click at [129, 228] on div at bounding box center [131, 239] width 22 height 22
click at [261, 454] on button "Cancel" at bounding box center [241, 462] width 66 height 17
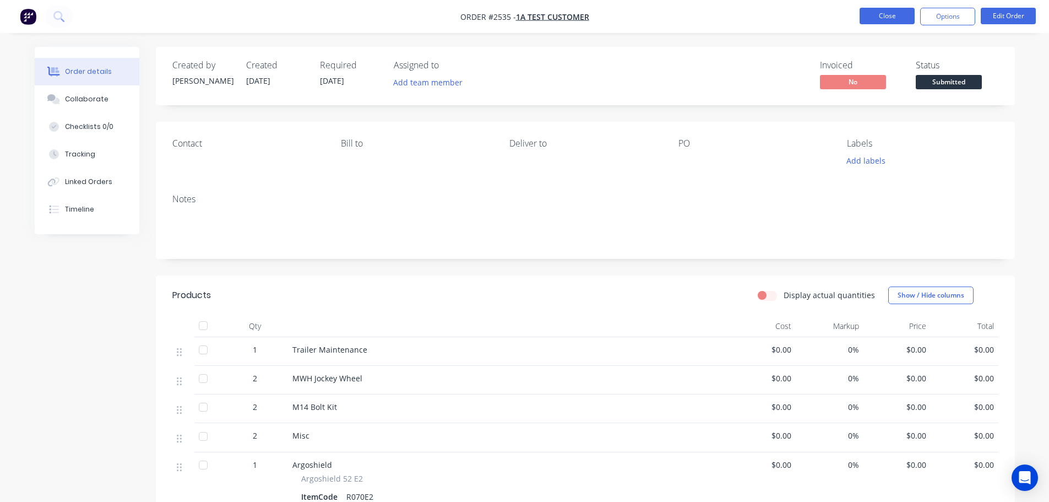
click at [889, 16] on button "Close" at bounding box center [887, 16] width 55 height 17
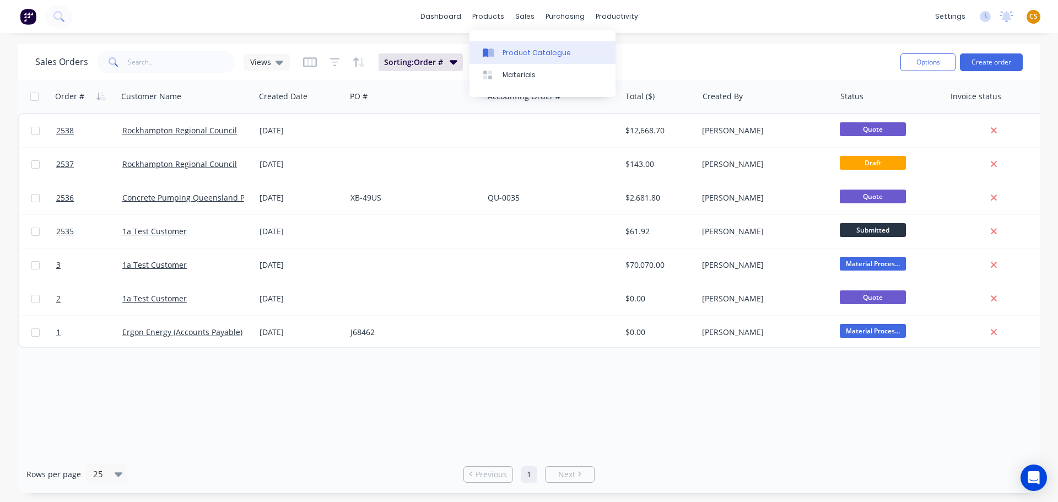
click at [528, 53] on div "Product Catalogue" at bounding box center [536, 53] width 68 height 10
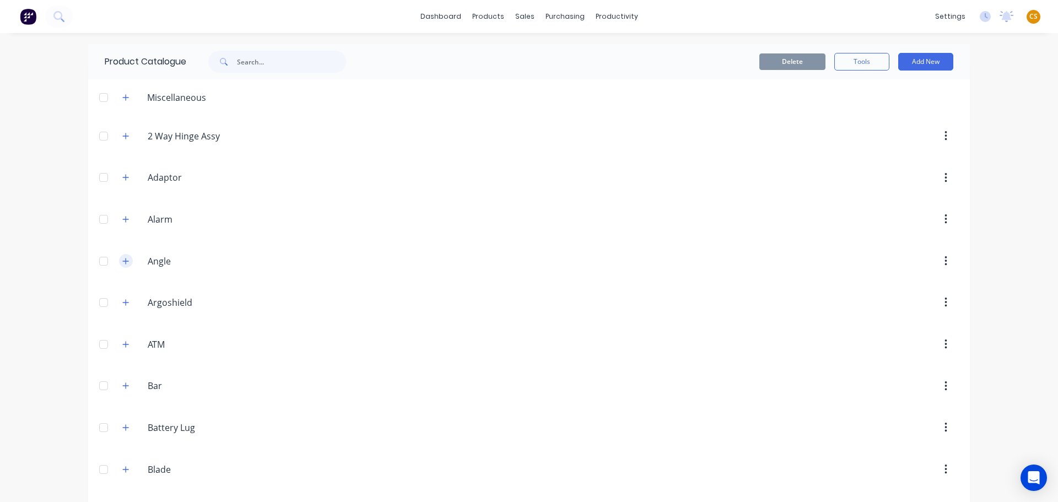
click at [122, 260] on icon "button" at bounding box center [125, 261] width 7 height 8
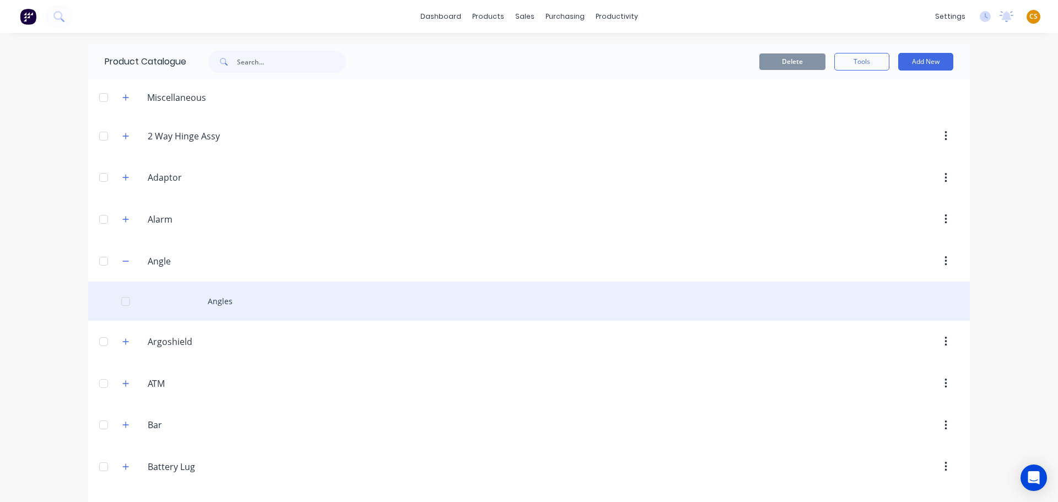
click at [216, 301] on div "Angles" at bounding box center [528, 300] width 881 height 39
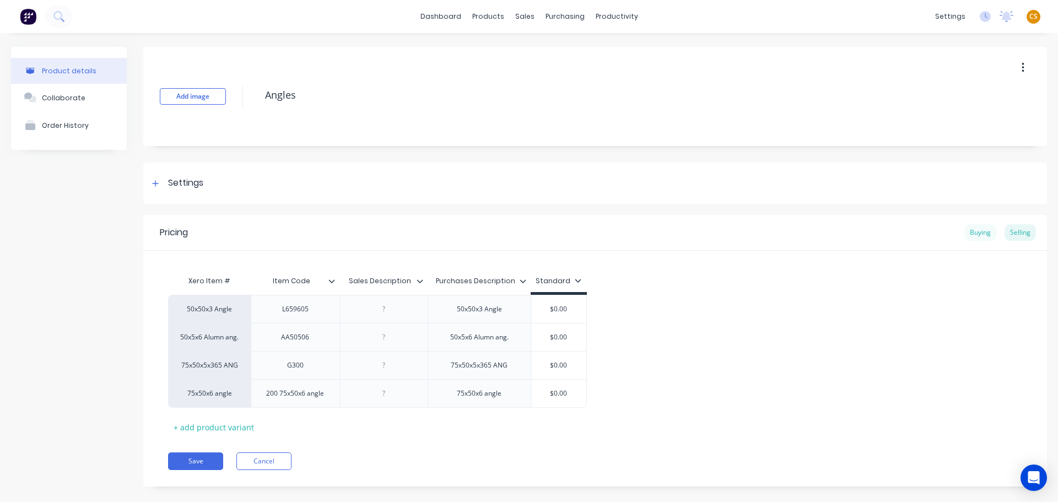
click at [964, 234] on div "Buying" at bounding box center [980, 232] width 32 height 17
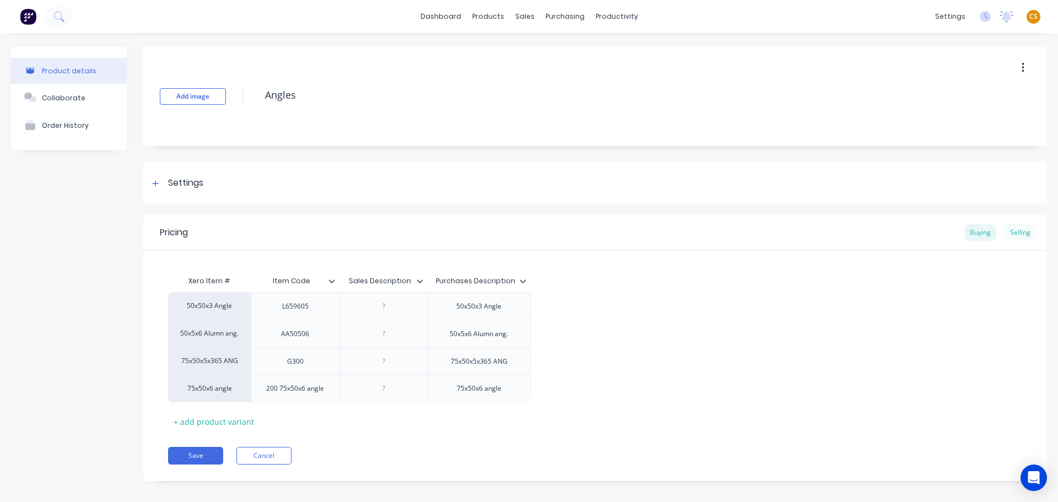
click at [1015, 234] on div "Selling" at bounding box center [1019, 232] width 31 height 17
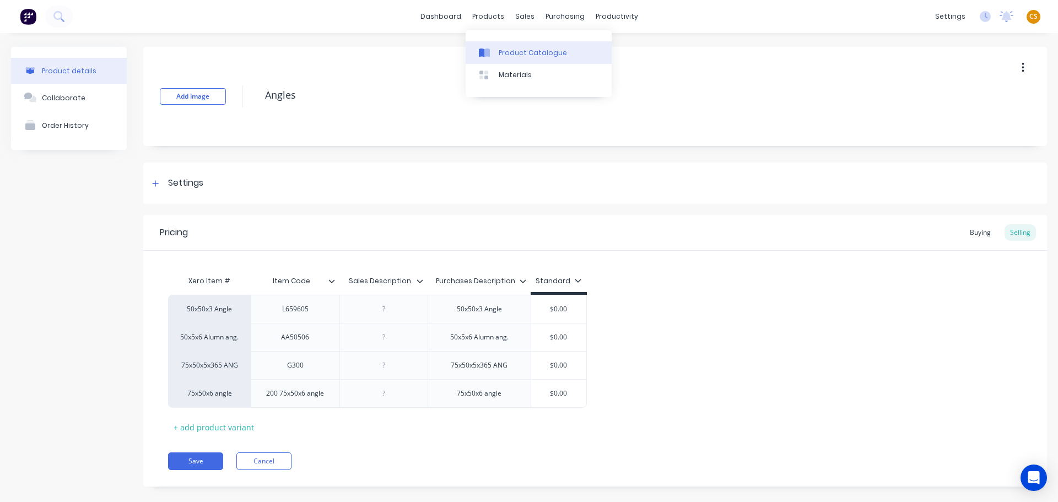
click at [521, 53] on div "Product Catalogue" at bounding box center [533, 53] width 68 height 10
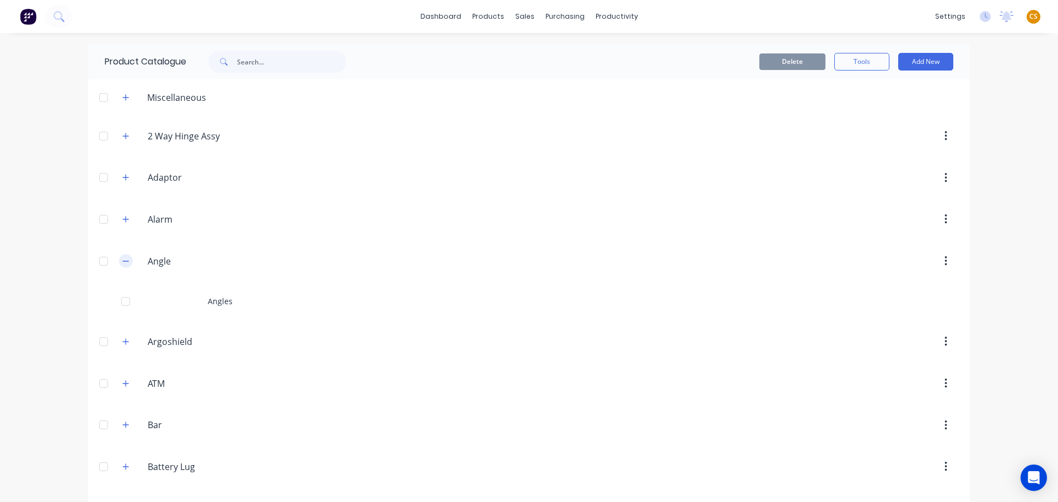
click at [122, 262] on icon "button" at bounding box center [125, 261] width 7 height 8
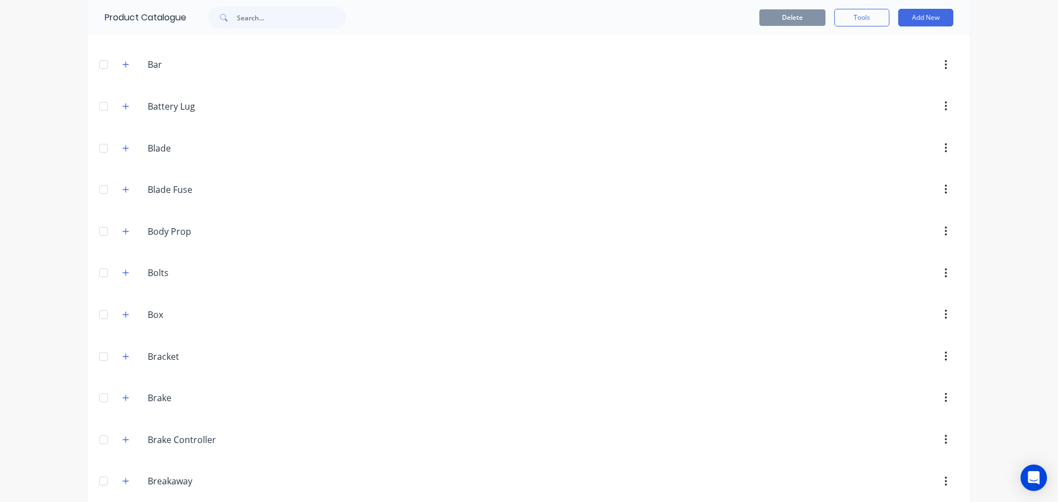
scroll to position [331, 0]
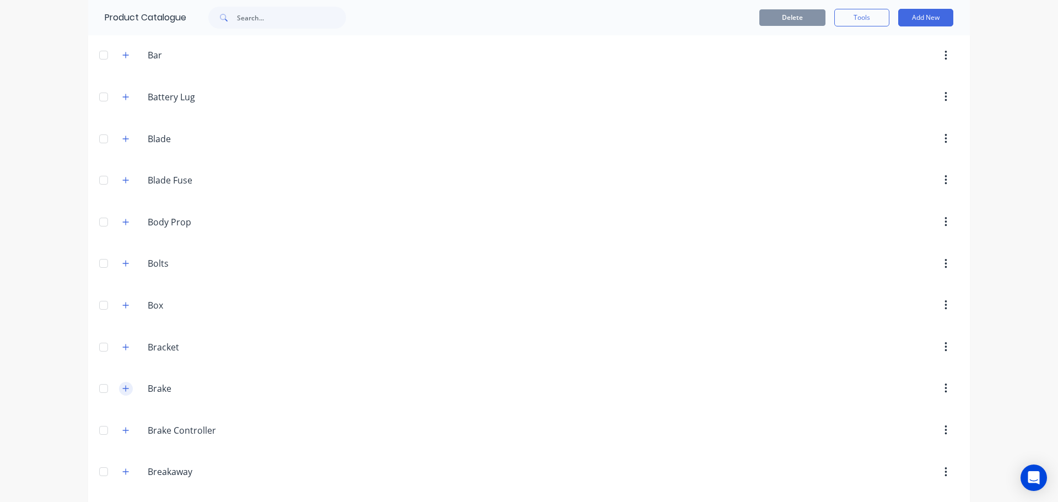
click at [124, 388] on icon "button" at bounding box center [126, 388] width 6 height 6
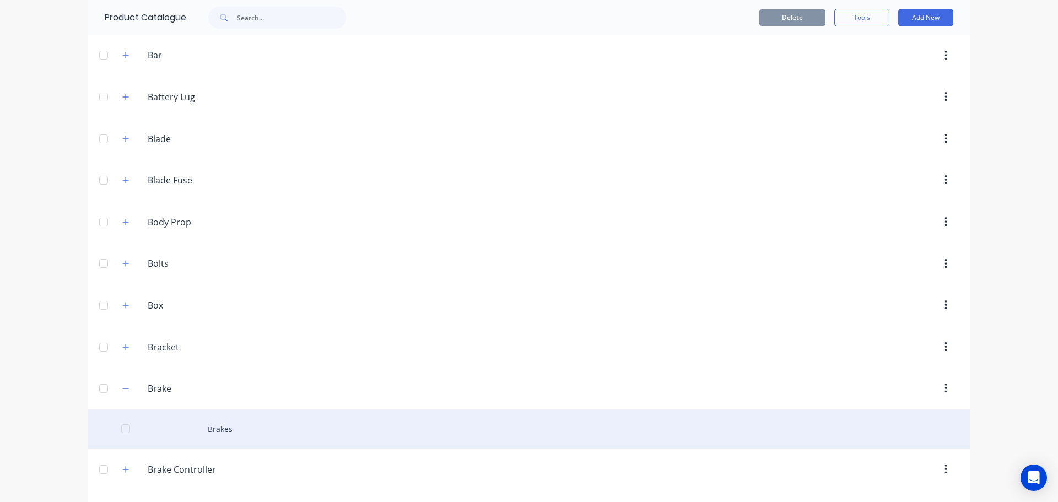
click at [210, 425] on div "Brakes" at bounding box center [528, 428] width 881 height 39
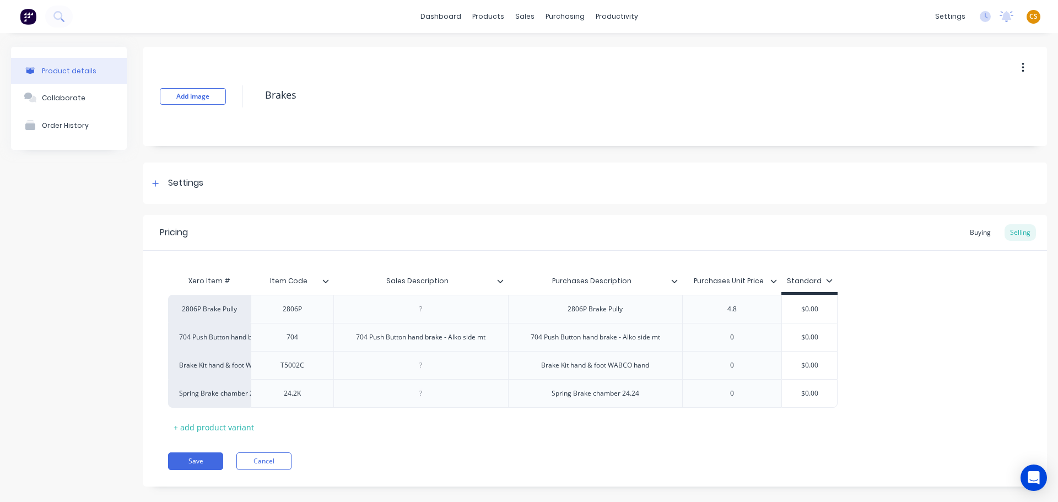
click at [773, 279] on icon at bounding box center [773, 281] width 7 height 7
click at [674, 280] on icon at bounding box center [674, 281] width 7 height 7
click at [500, 282] on icon at bounding box center [500, 280] width 6 height 3
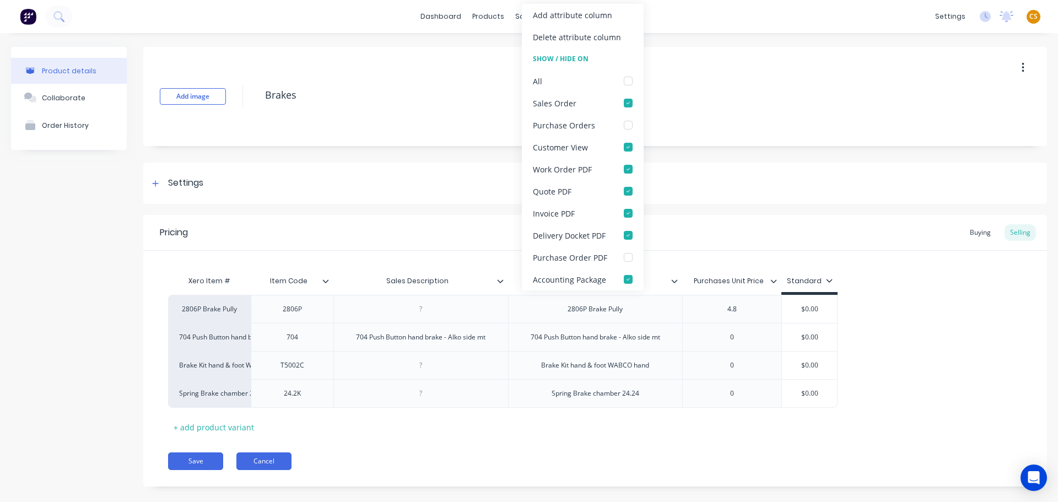
click at [281, 461] on button "Cancel" at bounding box center [263, 461] width 55 height 18
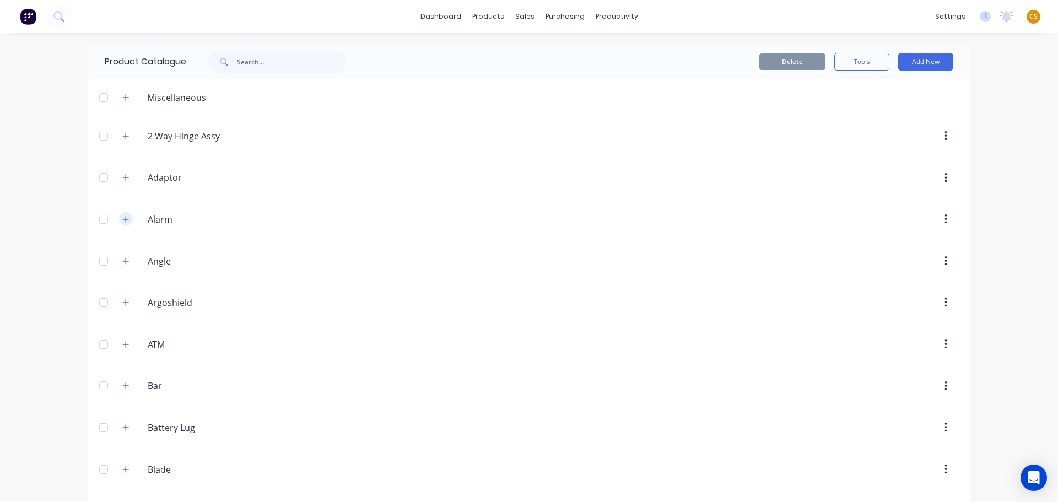
click at [123, 221] on icon "button" at bounding box center [125, 219] width 7 height 8
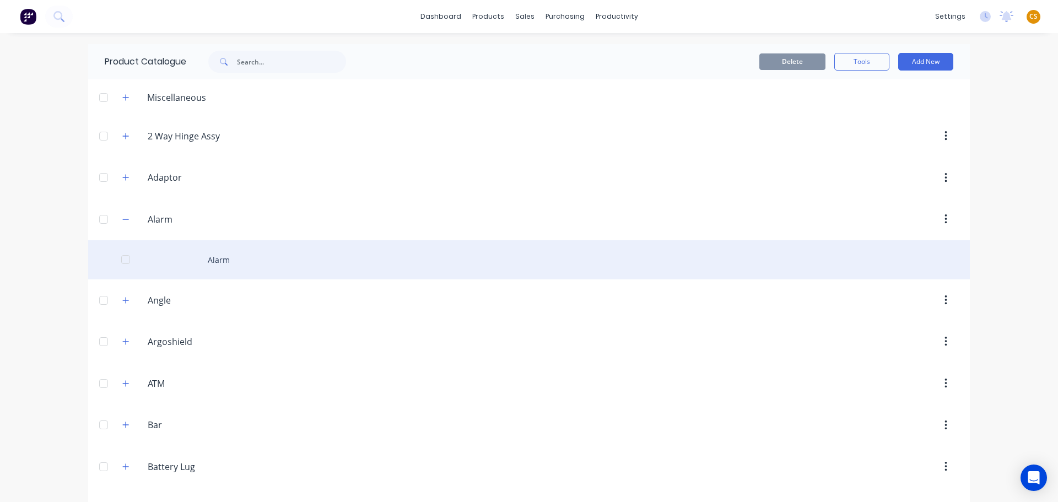
click at [223, 263] on div "Alarm" at bounding box center [528, 259] width 881 height 39
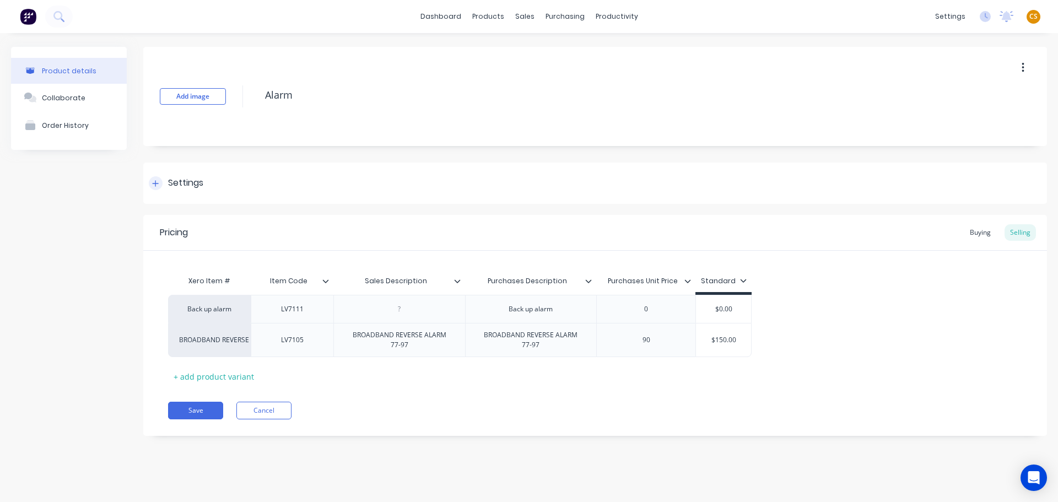
click at [158, 185] on icon at bounding box center [155, 184] width 7 height 8
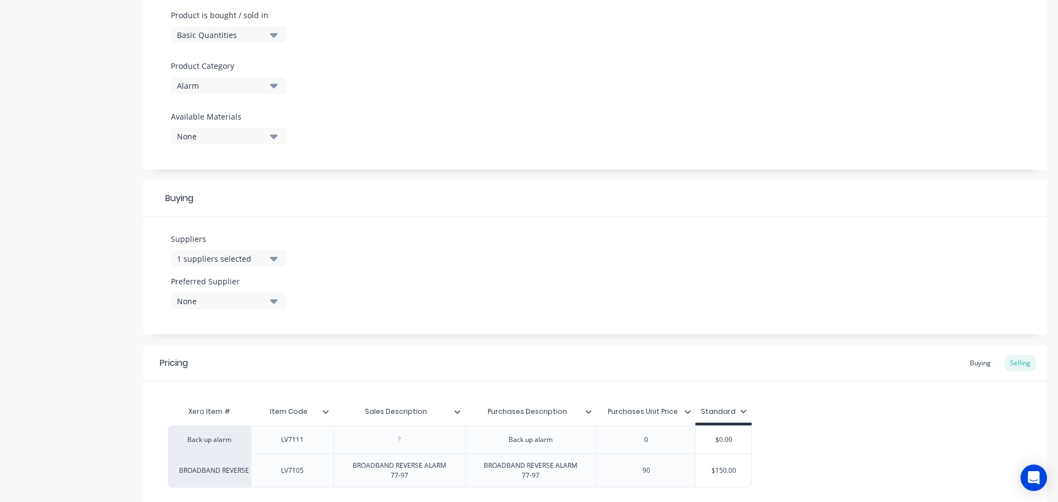
scroll to position [338, 0]
click at [224, 261] on div "1 suppliers selected" at bounding box center [221, 258] width 88 height 12
click at [422, 301] on div "Suppliers 1 suppliers selected Capral Hayes Steel Jono Holdings Peter Lewis_San…" at bounding box center [594, 274] width 903 height 118
click at [216, 302] on div "None" at bounding box center [221, 300] width 88 height 12
click at [444, 288] on div "Suppliers 1 suppliers selected Preferred Supplier None No options..." at bounding box center [594, 274] width 903 height 118
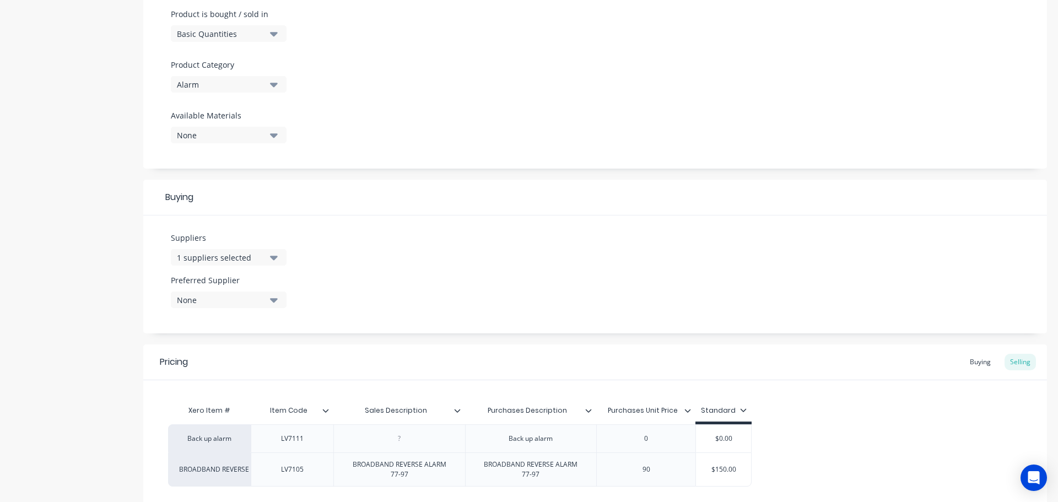
click at [236, 261] on div "1 suppliers selected" at bounding box center [221, 258] width 88 height 12
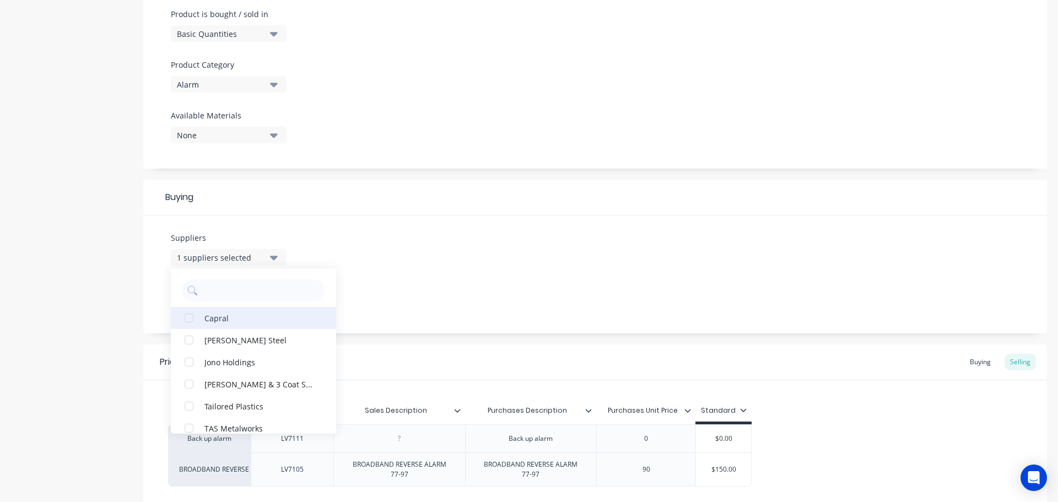
click at [191, 318] on div "button" at bounding box center [189, 318] width 22 height 22
click at [434, 279] on div "Suppliers 2 suppliers selected Capral Hayes Steel Jono Holdings Peter Lewis_San…" at bounding box center [594, 274] width 903 height 118
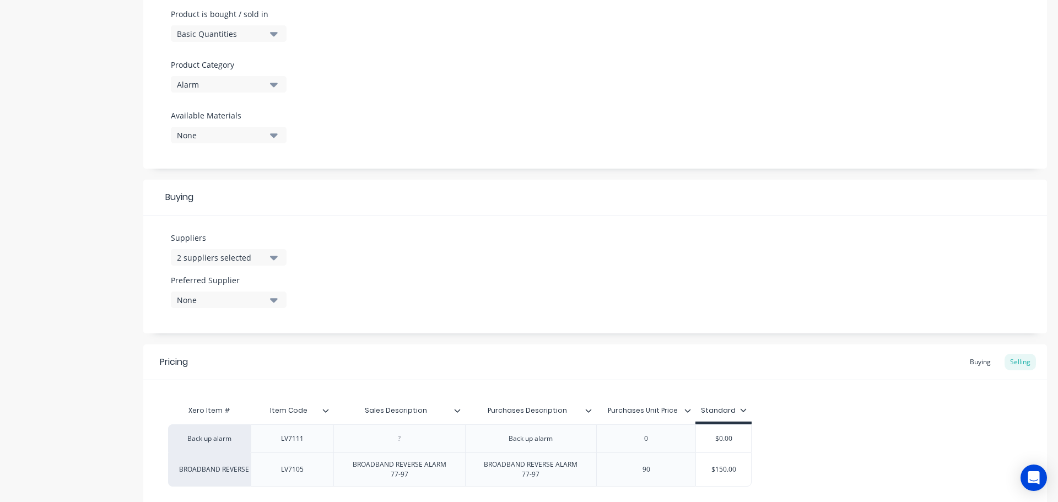
click at [219, 303] on div "None" at bounding box center [221, 300] width 88 height 12
drag, startPoint x: 189, startPoint y: 360, endPoint x: 254, endPoint y: 349, distance: 66.0
click at [192, 360] on div "button" at bounding box center [189, 360] width 22 height 22
click at [662, 287] on div "Suppliers 2 suppliers selected Preferred Supplier Capral Capral" at bounding box center [594, 274] width 903 height 118
click at [975, 365] on div "Buying" at bounding box center [980, 362] width 32 height 17
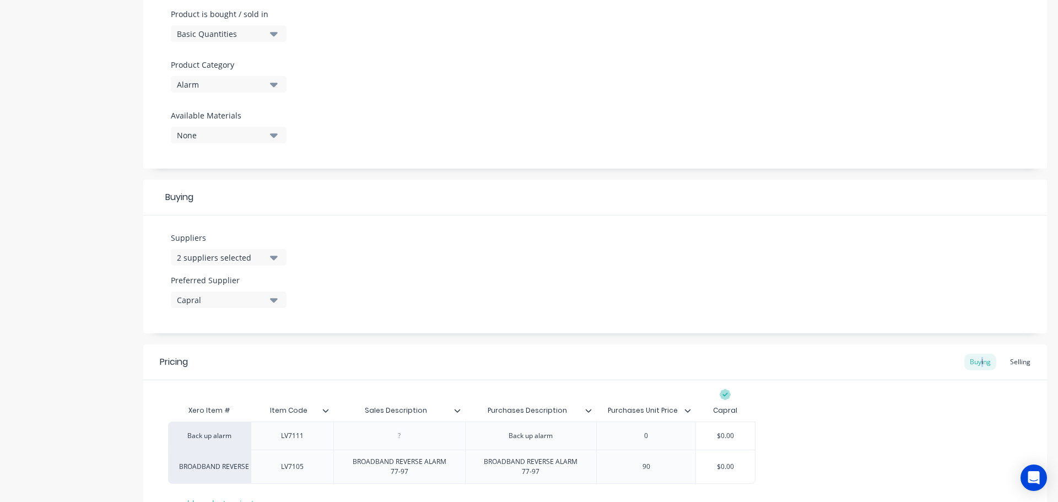
click at [227, 257] on div "2 suppliers selected" at bounding box center [221, 258] width 88 height 12
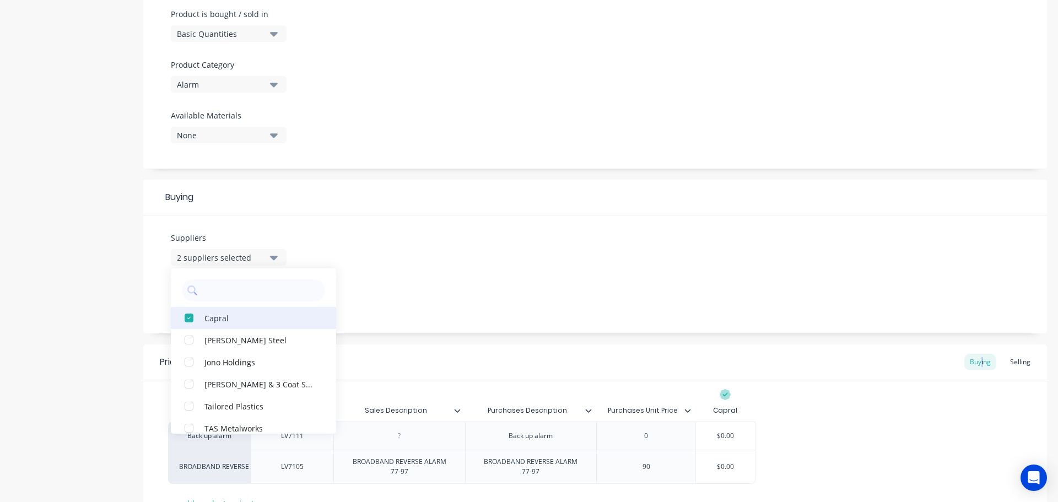
click at [190, 317] on div "button" at bounding box center [189, 318] width 22 height 22
type textarea "x"
click at [466, 290] on div "Suppliers 1 suppliers selected Capral Hayes Steel Jono Holdings Peter Lewis_San…" at bounding box center [594, 274] width 903 height 118
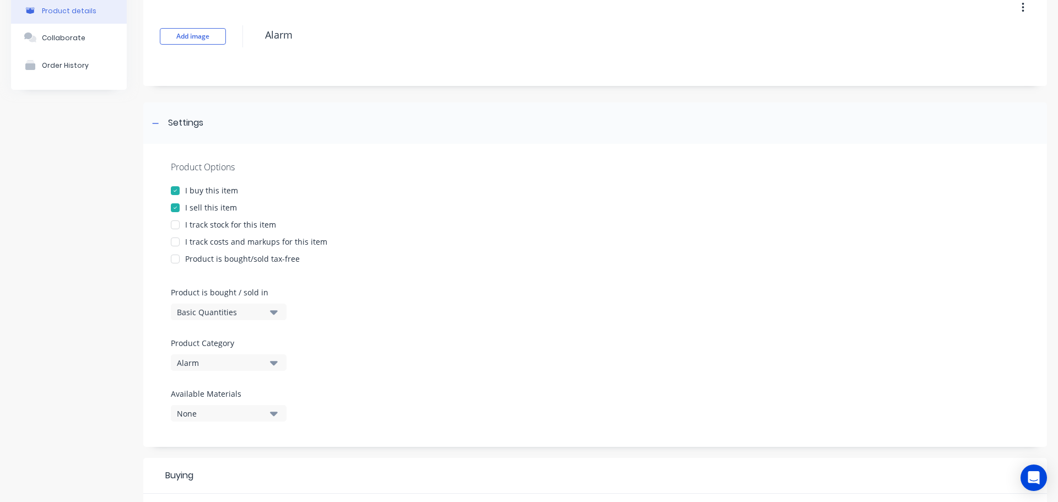
scroll to position [0, 0]
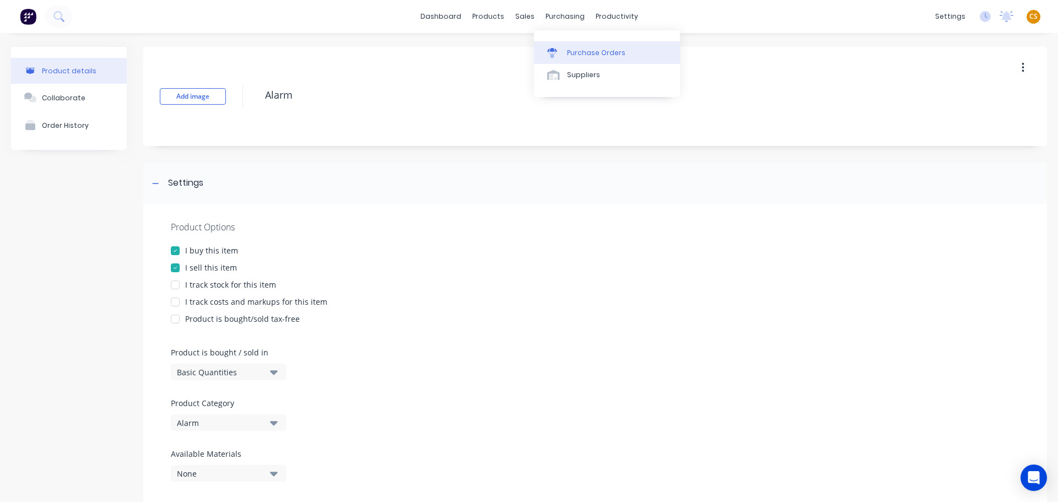
click at [576, 54] on div "Purchase Orders" at bounding box center [596, 53] width 58 height 10
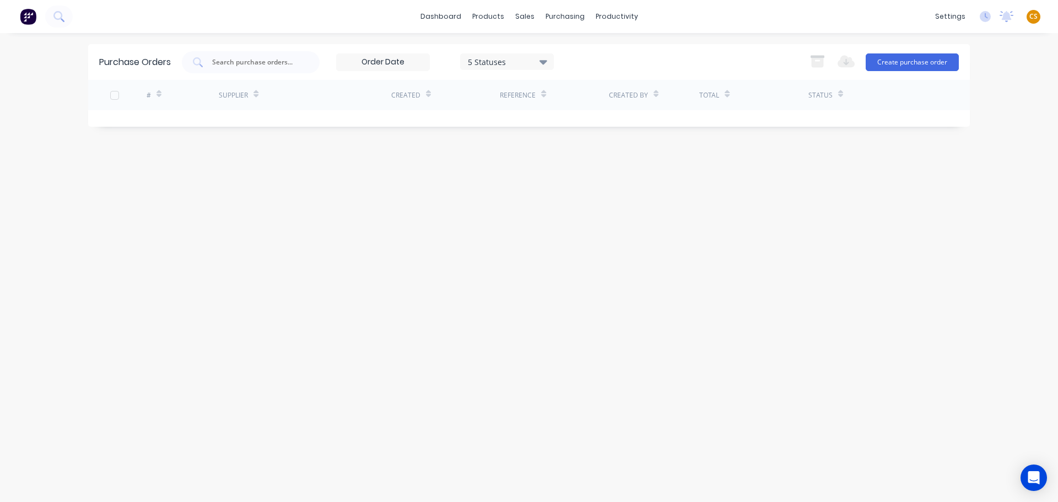
click at [506, 60] on div "5 Statuses" at bounding box center [507, 62] width 79 height 12
click at [580, 91] on div at bounding box center [581, 90] width 22 height 22
click at [250, 263] on div "Purchase Orders 7 Statuses 7 Statuses Export to Excel (XLSX) Create purchase or…" at bounding box center [528, 267] width 881 height 447
click at [902, 62] on button "Create purchase order" at bounding box center [911, 62] width 93 height 18
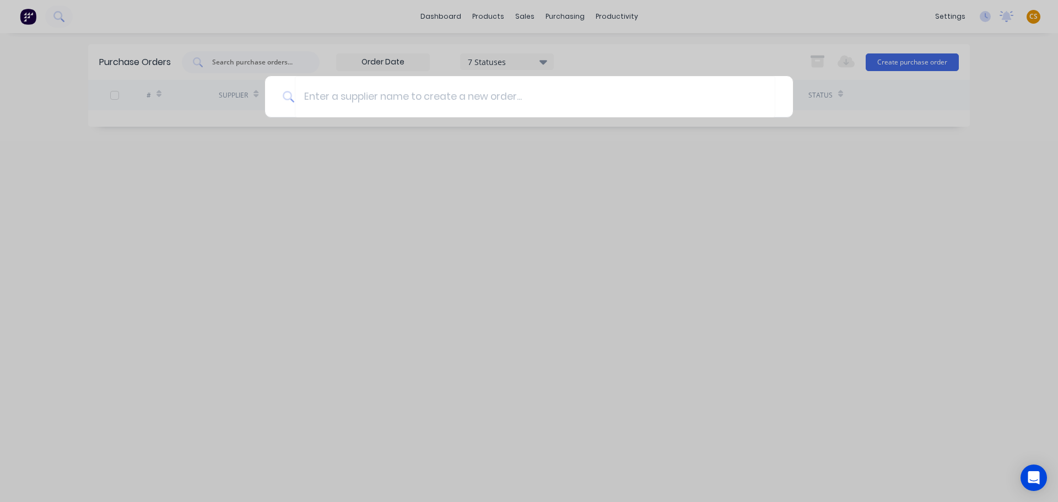
click at [561, 17] on div at bounding box center [529, 251] width 1058 height 502
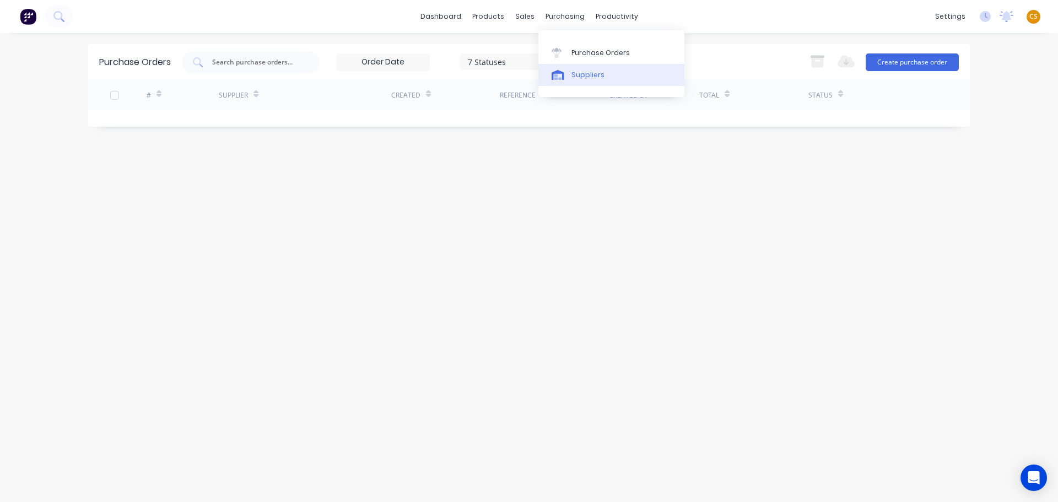
click at [582, 77] on div "Suppliers" at bounding box center [587, 75] width 33 height 10
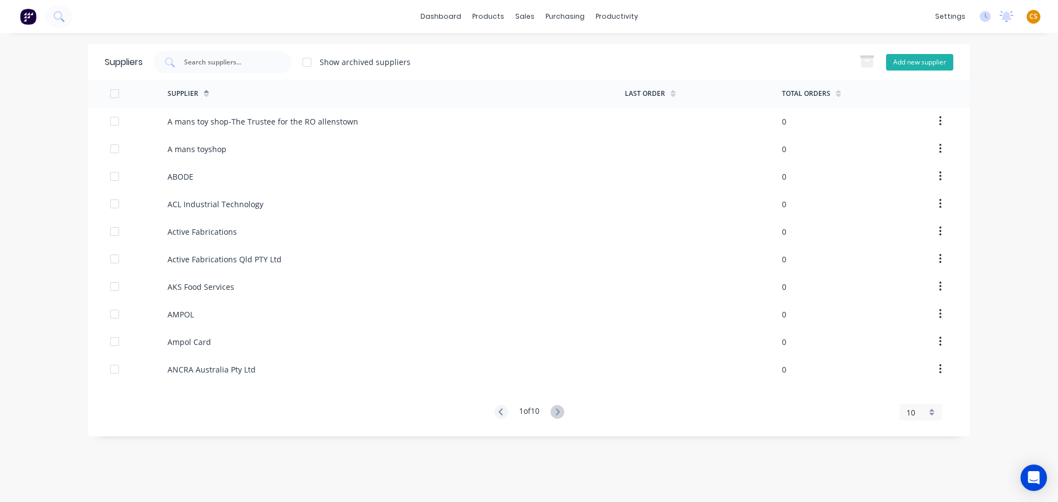
click at [897, 65] on button "Add new supplier" at bounding box center [919, 62] width 67 height 17
select select "AU"
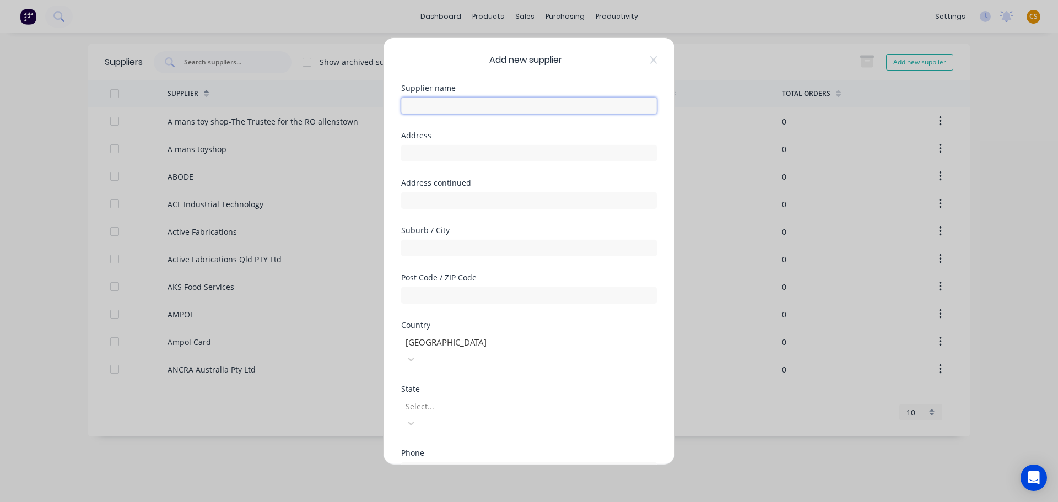
click at [444, 109] on input "text" at bounding box center [529, 105] width 256 height 17
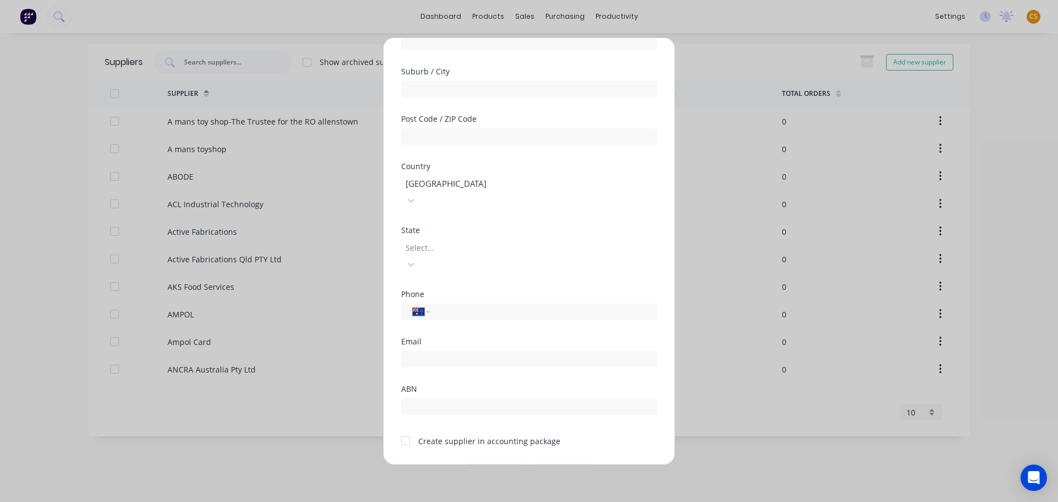
type input ".1a Test Supplier"
click at [404, 430] on div at bounding box center [405, 441] width 22 height 22
click at [479, 464] on button "Save" at bounding box center [494, 473] width 61 height 18
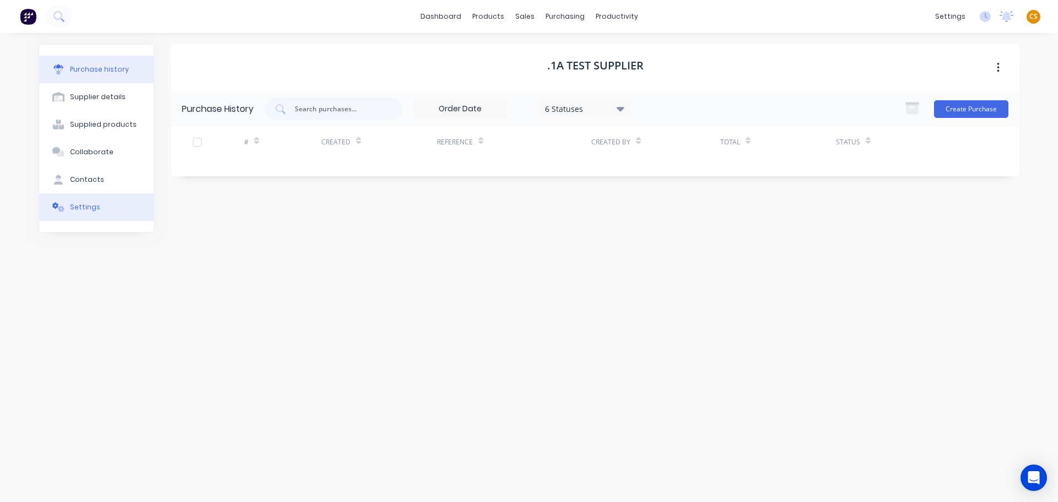
click at [91, 217] on button "Settings" at bounding box center [96, 207] width 115 height 28
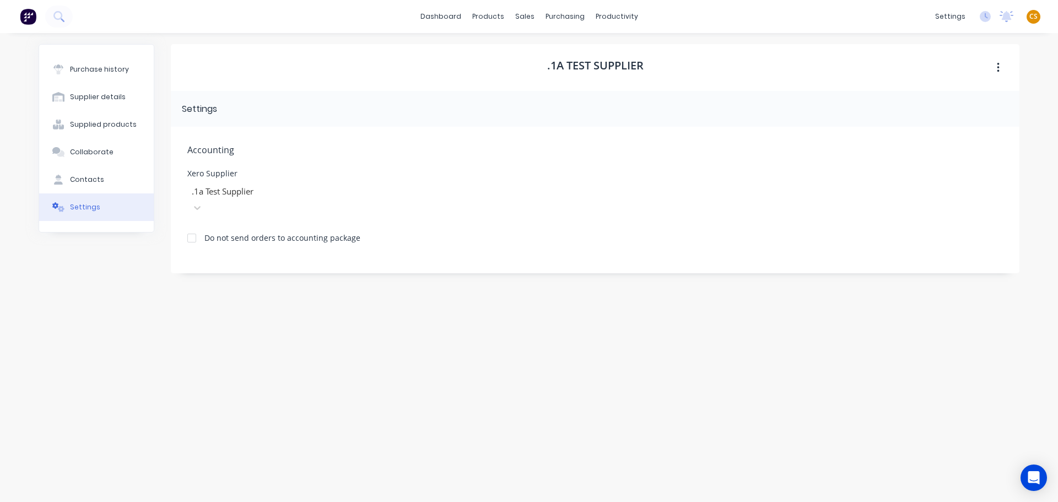
click at [188, 227] on div at bounding box center [192, 238] width 22 height 22
click at [555, 156] on div "Accounting Xero Supplier .1a Test Supplier Do not send orders to accounting pac…" at bounding box center [595, 200] width 848 height 147
click at [94, 64] on div "Purchase history" at bounding box center [99, 69] width 59 height 10
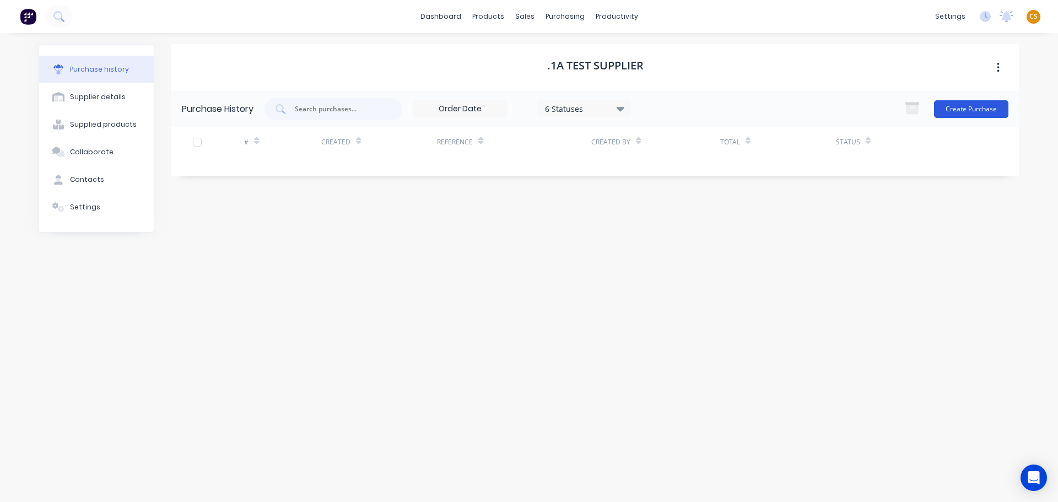
click at [976, 109] on button "Create Purchase" at bounding box center [971, 109] width 74 height 18
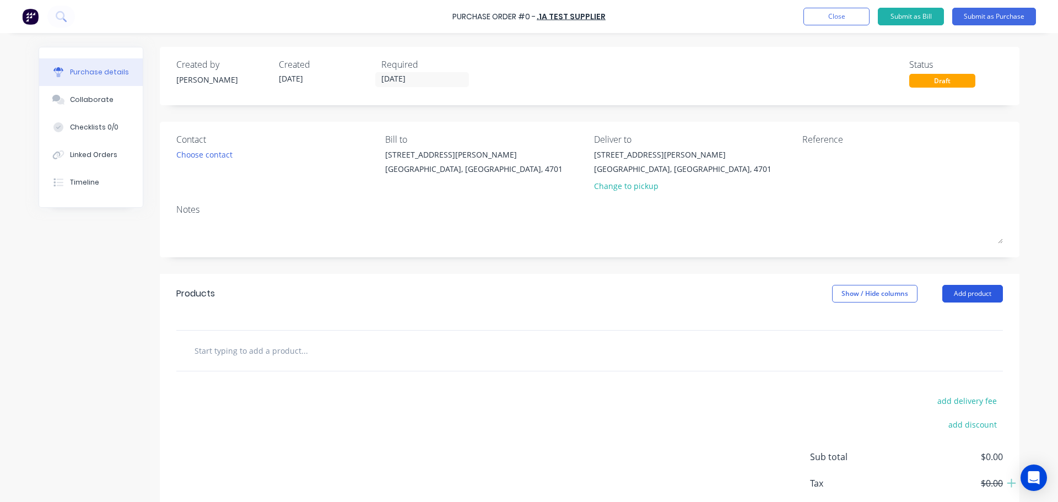
click at [961, 296] on button "Add product" at bounding box center [972, 294] width 61 height 18
click at [271, 349] on input "text" at bounding box center [304, 350] width 220 height 22
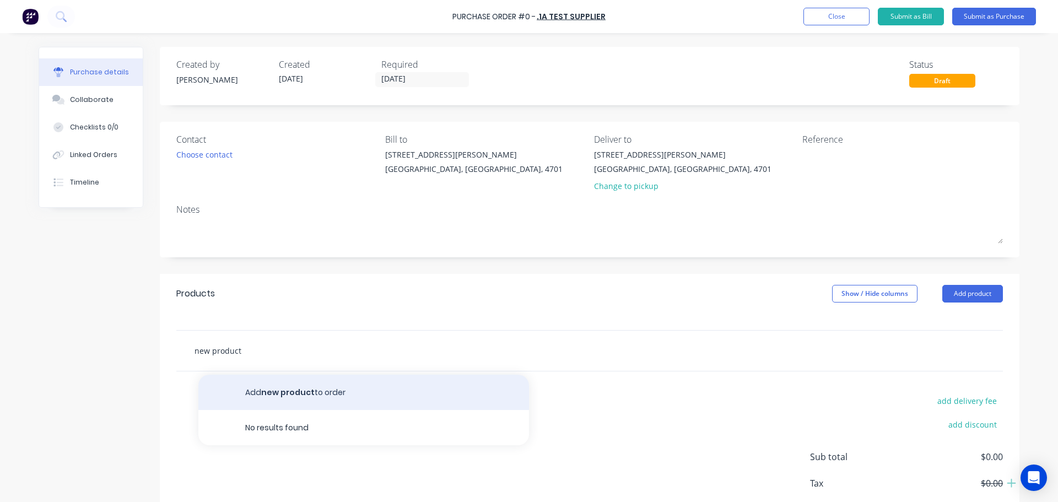
type input "new product"
click at [311, 386] on button "Add new product to order" at bounding box center [363, 392] width 331 height 35
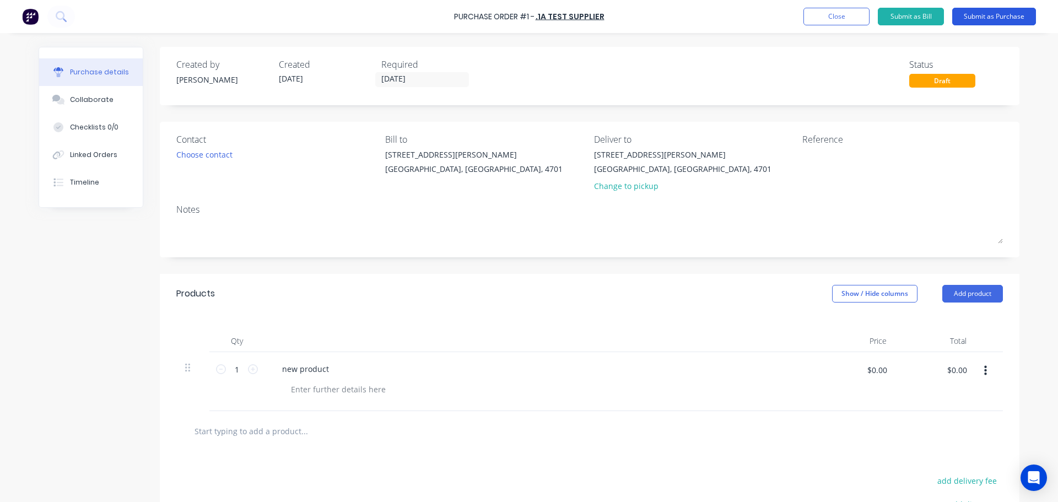
click at [967, 16] on button "Submit as Purchase" at bounding box center [994, 17] width 84 height 18
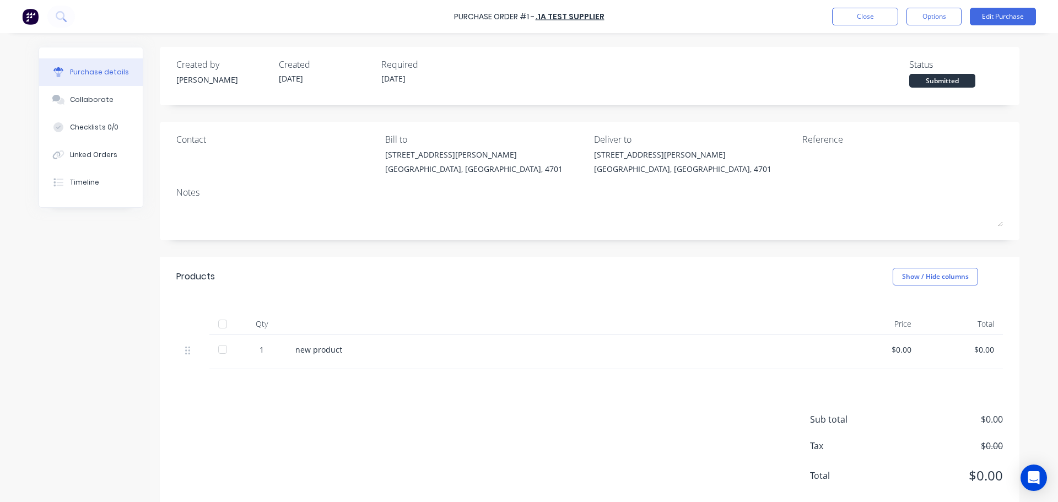
click at [219, 350] on div at bounding box center [223, 349] width 22 height 22
click at [219, 351] on div at bounding box center [223, 349] width 22 height 22
click at [220, 326] on div at bounding box center [223, 324] width 22 height 22
click at [913, 62] on div "Status" at bounding box center [956, 64] width 94 height 13
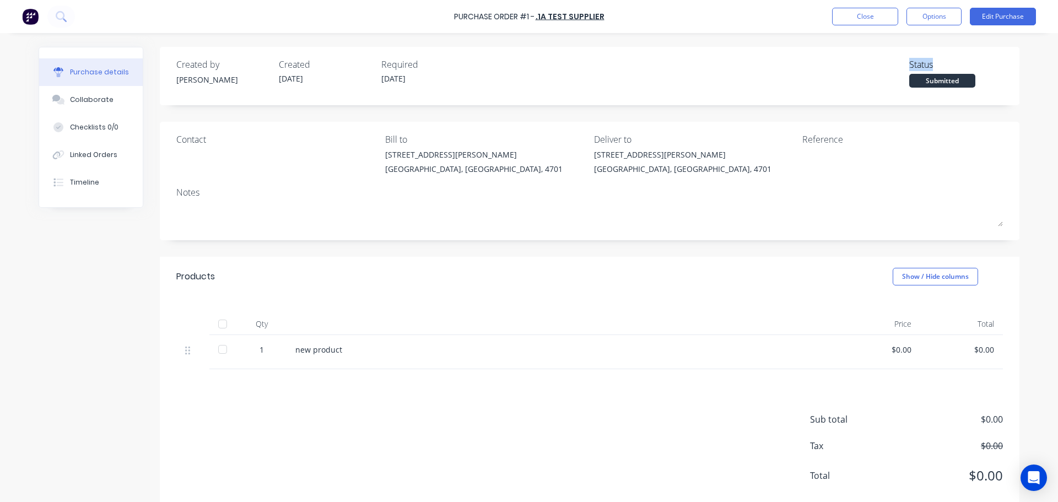
click at [912, 61] on div "Status" at bounding box center [956, 64] width 94 height 13
click at [218, 327] on div at bounding box center [223, 324] width 22 height 22
click at [930, 17] on button "Options" at bounding box center [933, 17] width 55 height 18
click at [1029, 98] on div "Purchase Order #1 - .1a Test Supplier Close Options Print / Email Convert to Bi…" at bounding box center [529, 251] width 1058 height 502
click at [997, 15] on button "Edit Purchase" at bounding box center [1003, 17] width 66 height 18
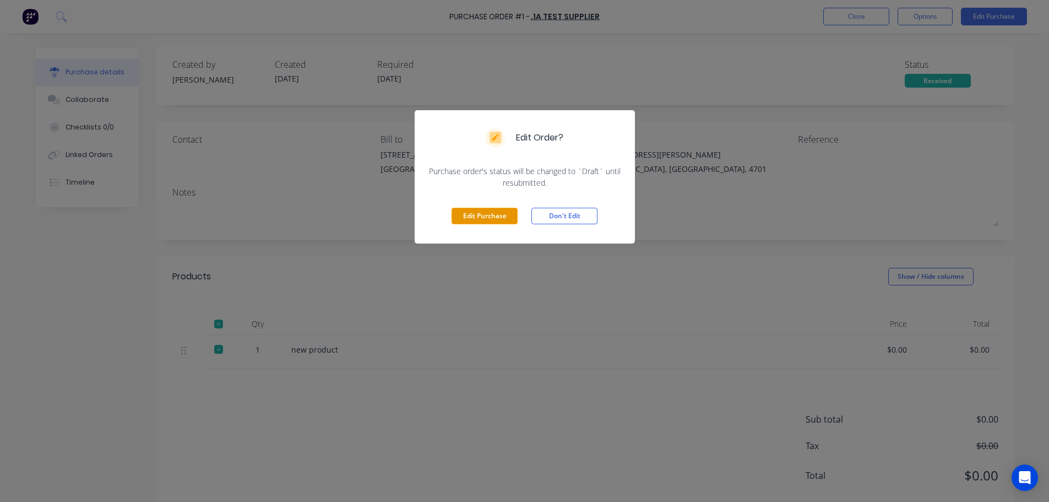
click at [477, 218] on button "Edit Purchase" at bounding box center [485, 216] width 66 height 17
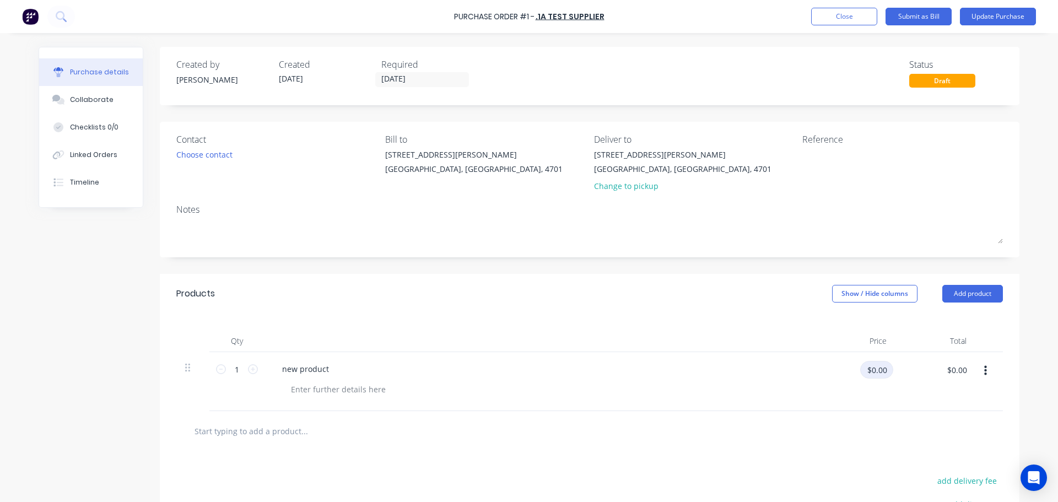
click at [869, 370] on input "$0.00" at bounding box center [876, 370] width 33 height 18
type input "$10.00"
click at [990, 16] on button "Update Purchase" at bounding box center [998, 17] width 76 height 18
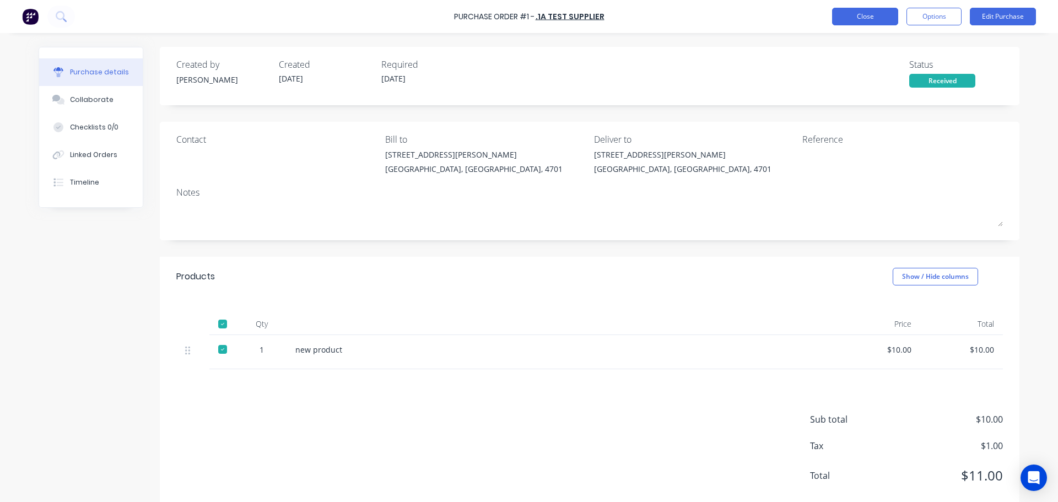
click at [852, 18] on button "Close" at bounding box center [865, 17] width 66 height 18
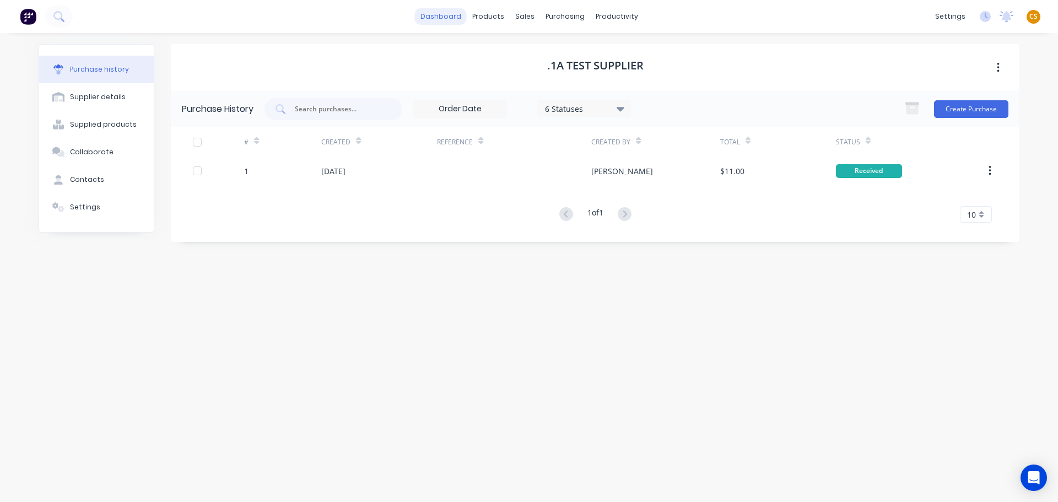
click at [456, 13] on link "dashboard" at bounding box center [441, 16] width 52 height 17
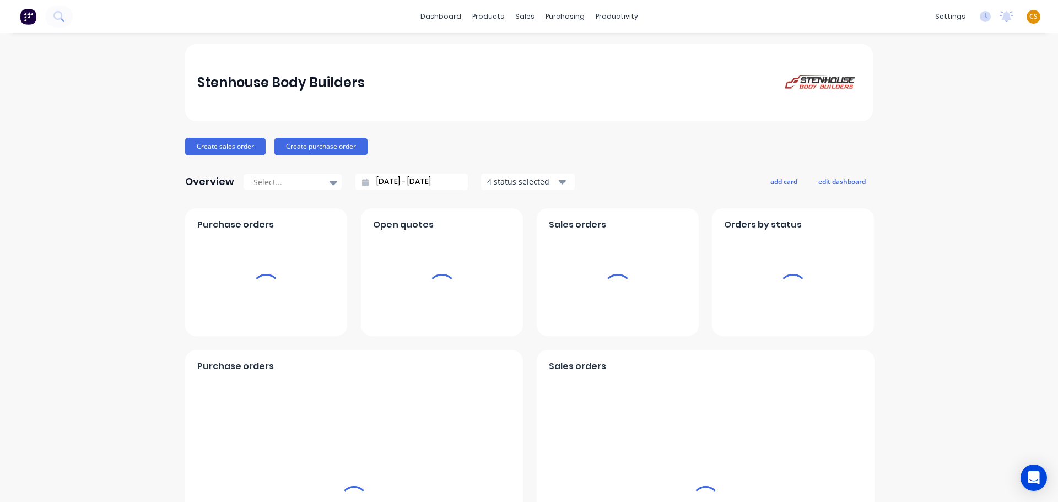
click at [1029, 17] on span "CS" at bounding box center [1033, 17] width 8 height 10
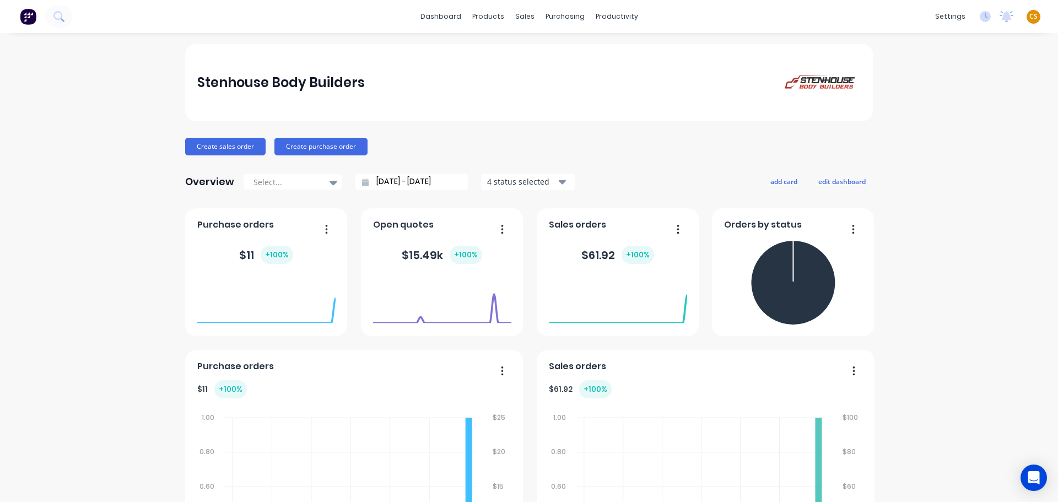
click at [1029, 14] on span "CS" at bounding box center [1033, 17] width 8 height 10
click at [932, 138] on div "Sign out" at bounding box center [939, 138] width 30 height 10
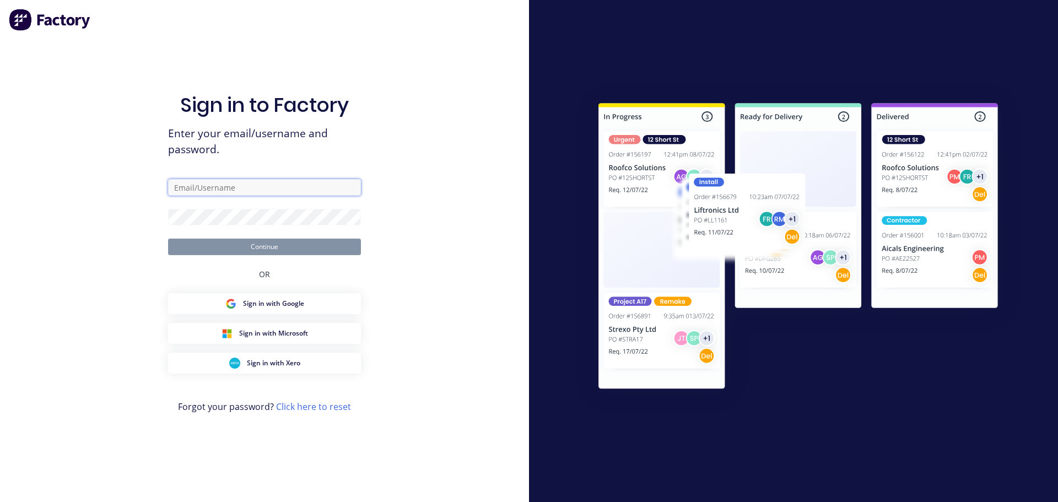
click at [267, 185] on input "text" at bounding box center [264, 187] width 193 height 17
type input "cathy@factory.app"
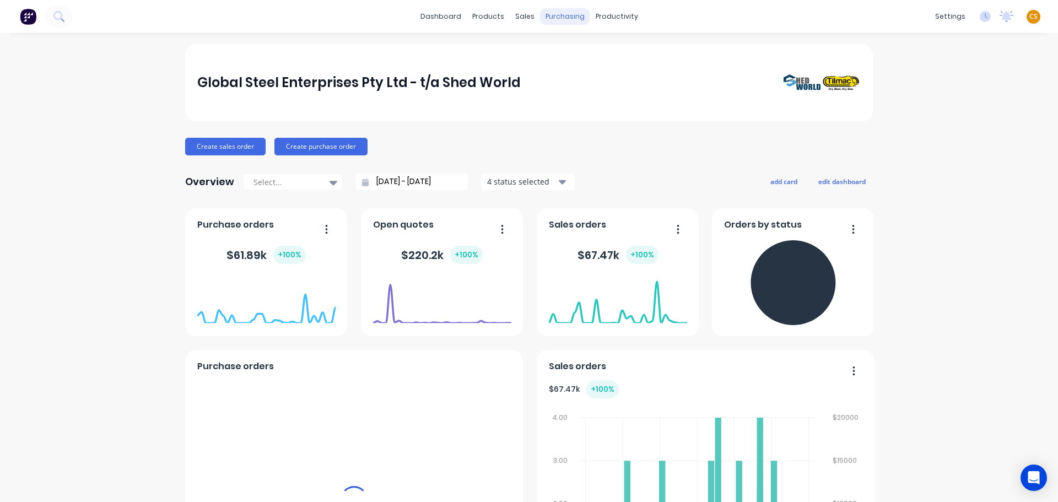
click at [729, 24] on div "dashboard products sales purchasing productivity dashboard products Product Cat…" at bounding box center [529, 16] width 1058 height 33
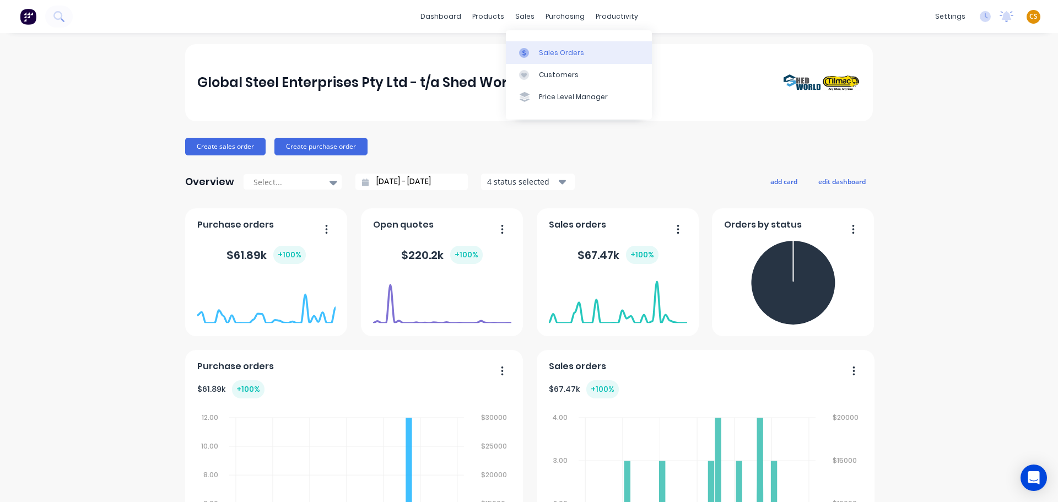
click at [550, 54] on div "Sales Orders" at bounding box center [561, 53] width 45 height 10
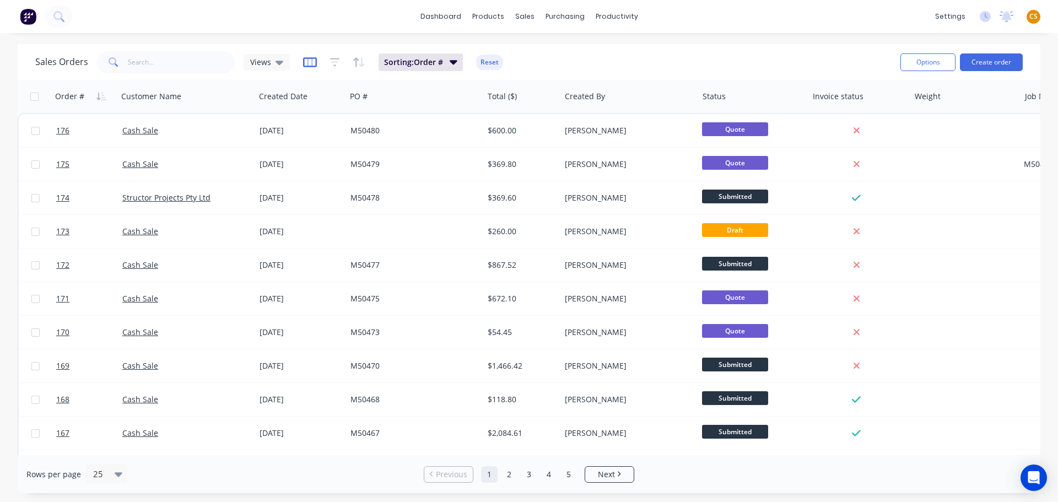
click at [307, 60] on icon "button" at bounding box center [310, 61] width 6 height 7
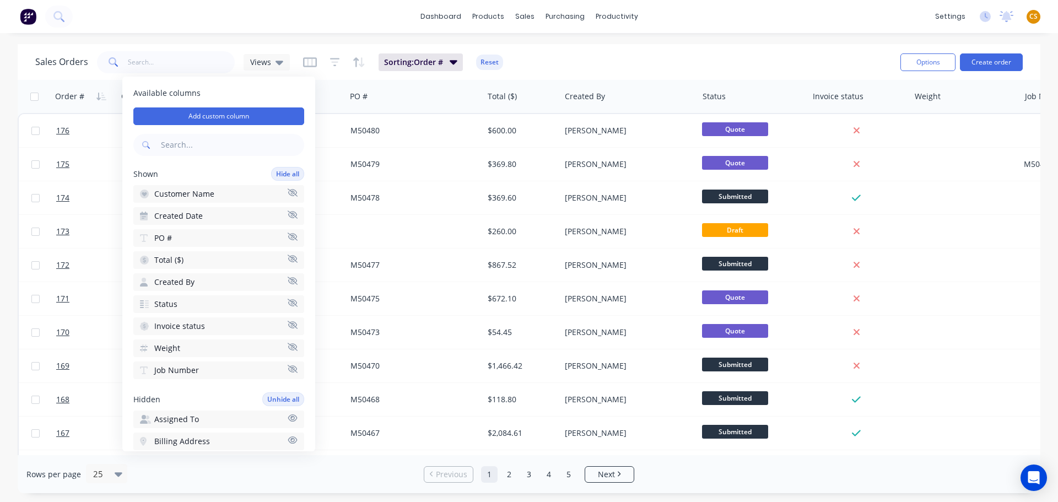
click at [811, 25] on div "dashboard products sales purchasing productivity dashboard products Product Cat…" at bounding box center [529, 16] width 1058 height 33
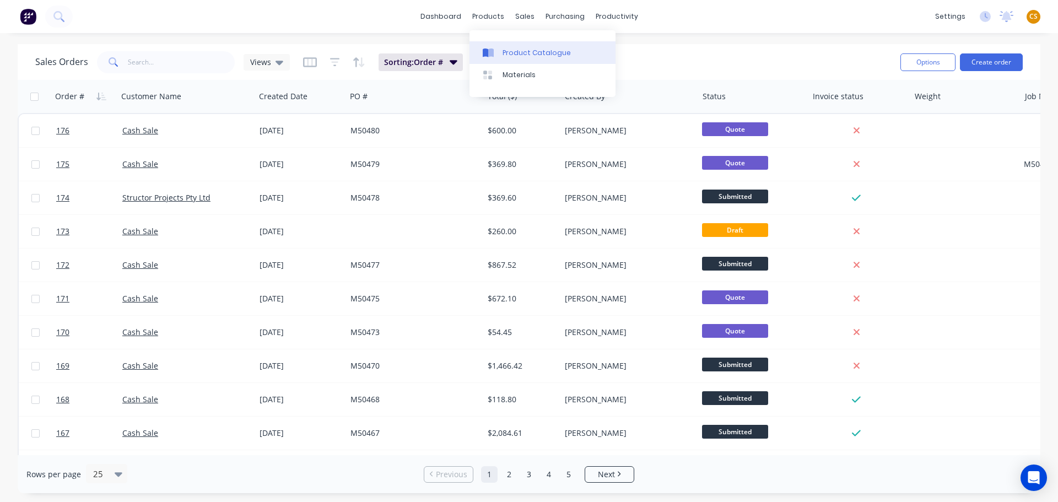
click at [514, 48] on div "Product Catalogue" at bounding box center [536, 53] width 68 height 10
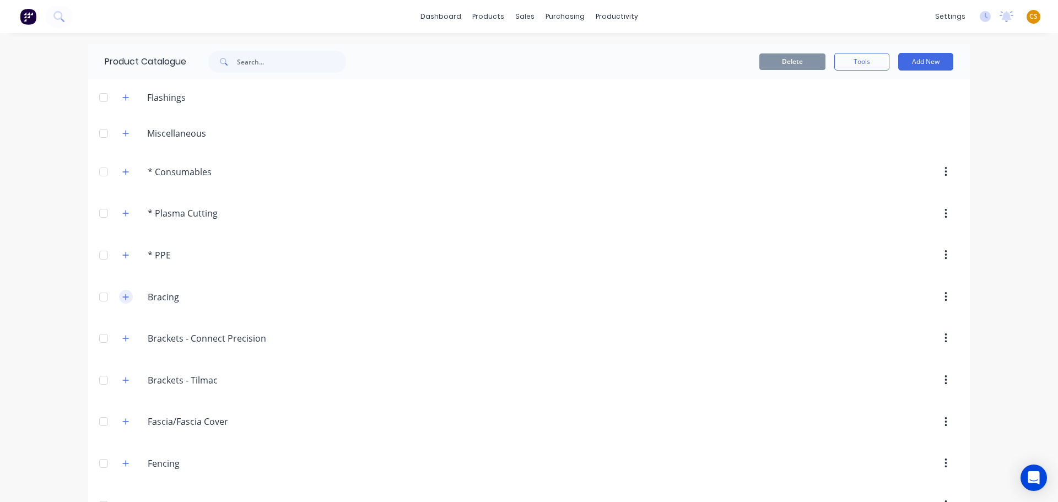
click at [122, 299] on icon "button" at bounding box center [125, 297] width 7 height 8
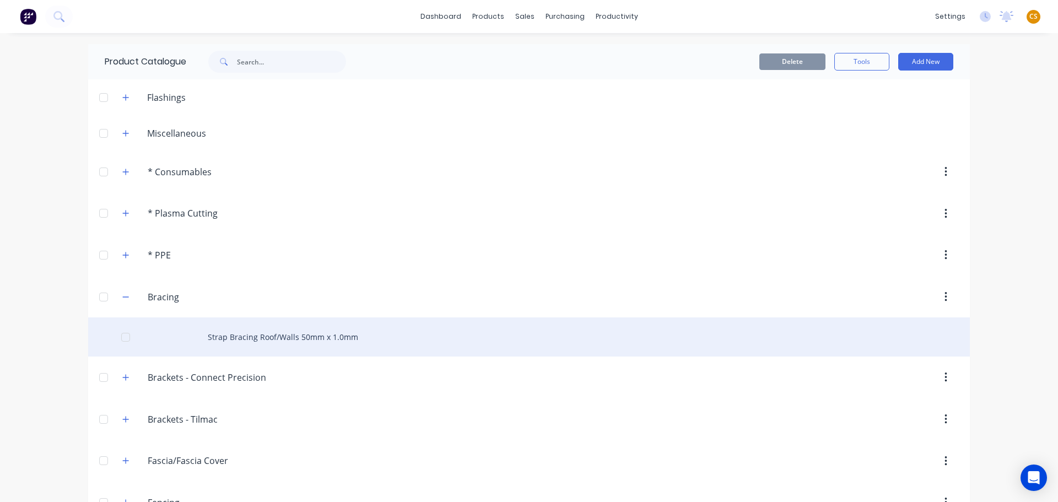
click at [271, 340] on div "Strap Bracing Roof/Walls 50mm x 1.0mm" at bounding box center [528, 336] width 881 height 39
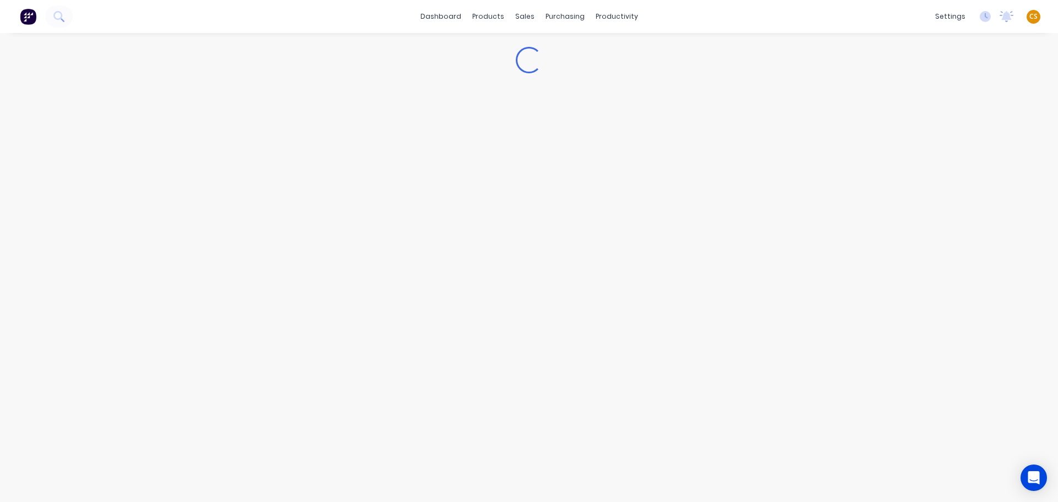
type textarea "x"
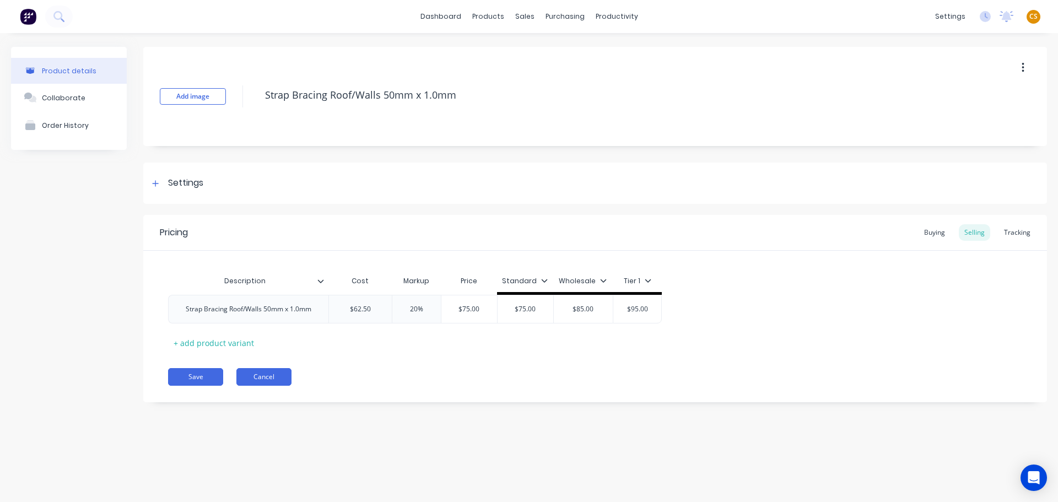
click at [272, 378] on button "Cancel" at bounding box center [263, 377] width 55 height 18
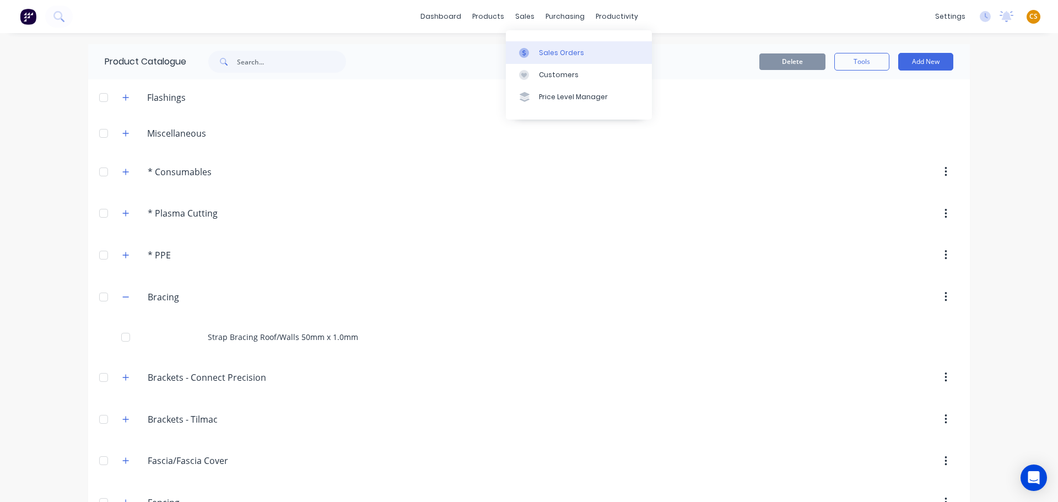
click at [551, 53] on div "Sales Orders" at bounding box center [561, 53] width 45 height 10
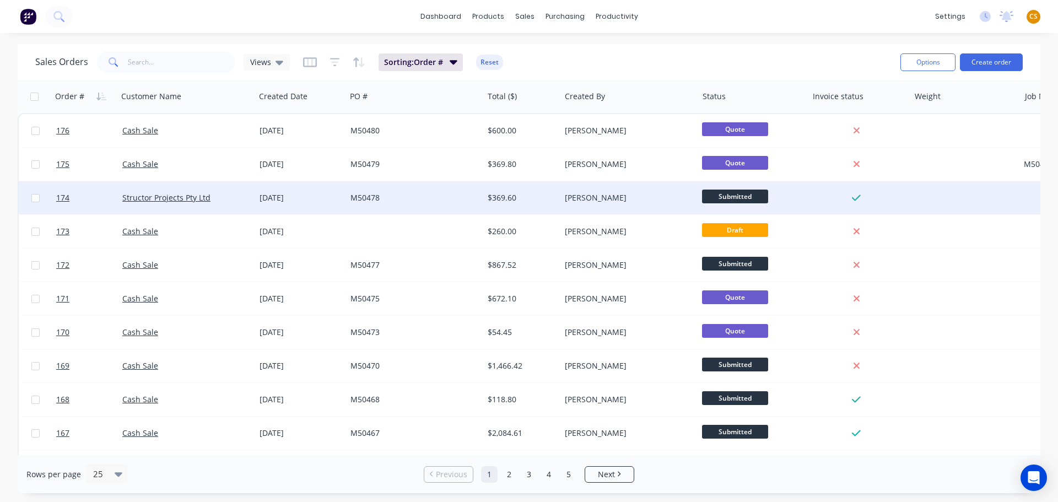
click at [390, 198] on div "M50478" at bounding box center [411, 197] width 122 height 11
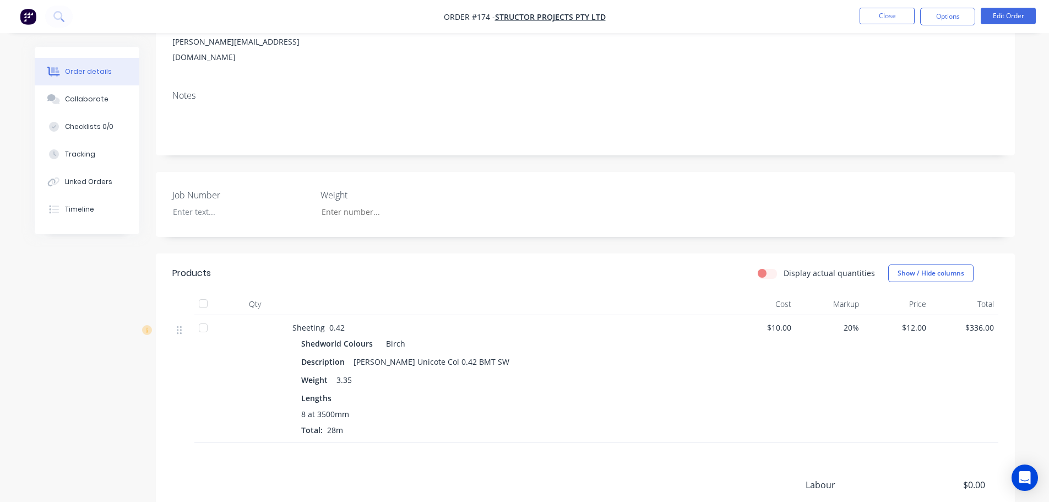
scroll to position [165, 0]
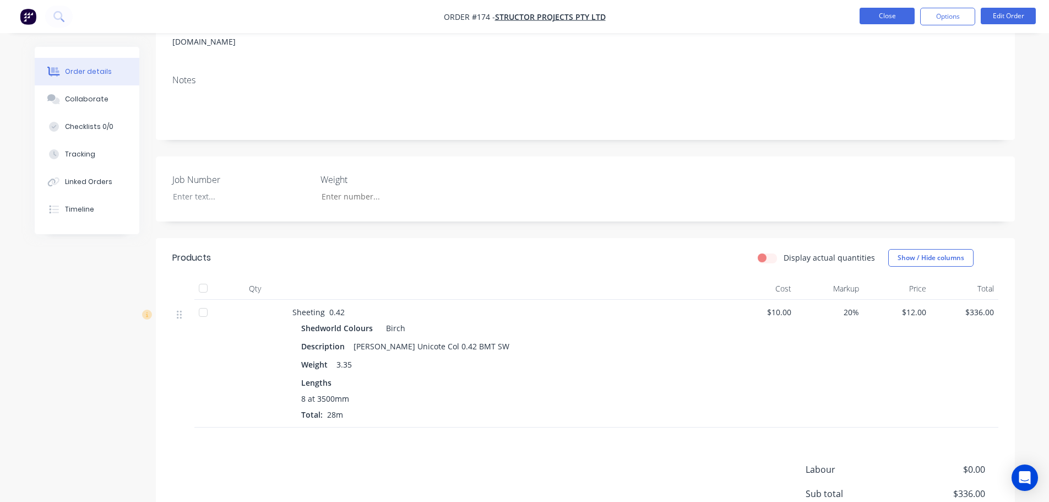
click at [867, 19] on button "Close" at bounding box center [887, 16] width 55 height 17
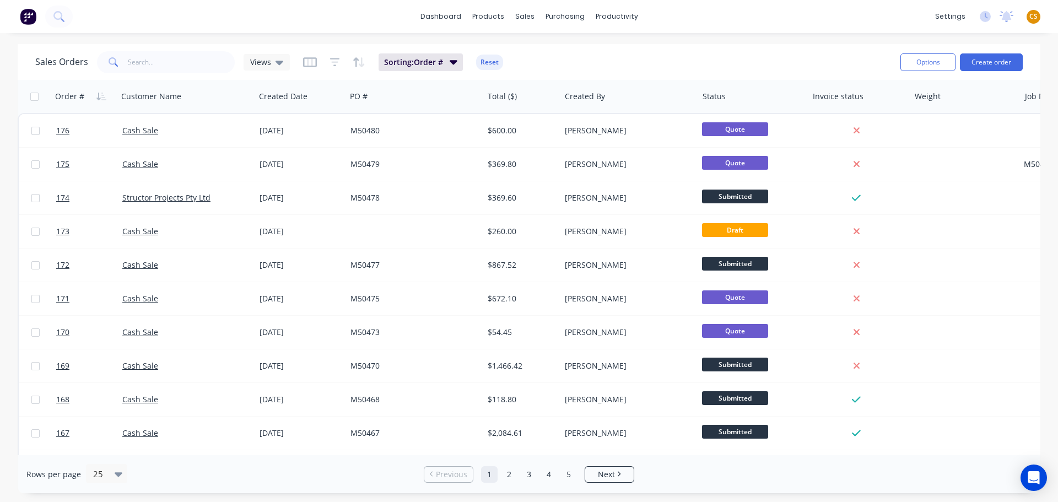
click at [1033, 18] on span "CS" at bounding box center [1033, 17] width 8 height 10
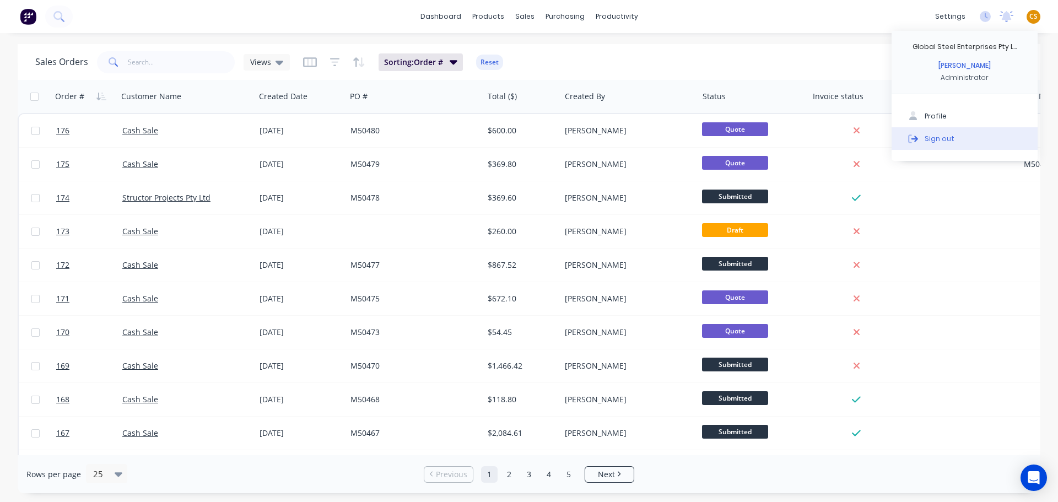
click at [944, 138] on div "Sign out" at bounding box center [939, 138] width 30 height 10
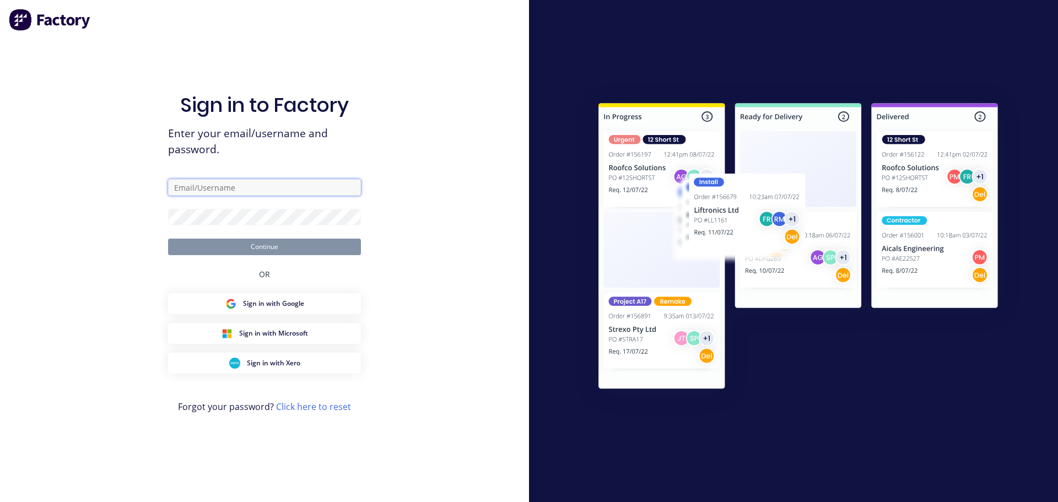
click at [215, 186] on input "text" at bounding box center [264, 187] width 193 height 17
type input "cathy@factory.app"
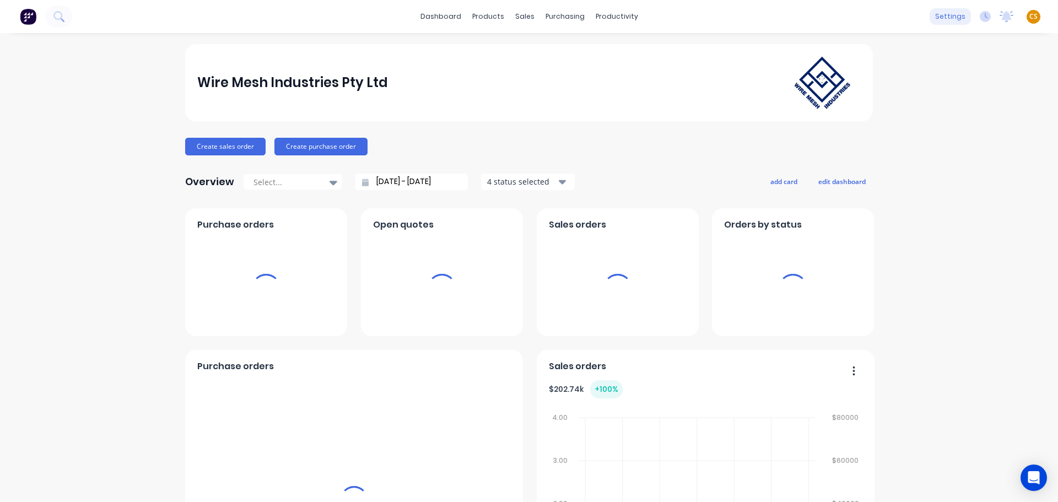
click at [938, 19] on div "settings" at bounding box center [949, 16] width 41 height 17
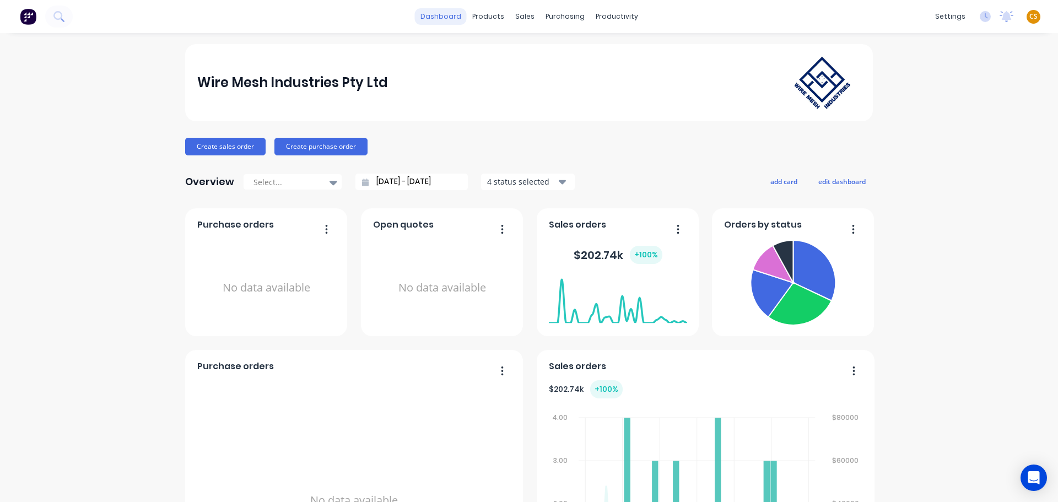
click at [441, 15] on link "dashboard" at bounding box center [441, 16] width 52 height 17
click at [1029, 15] on span "CS" at bounding box center [1033, 17] width 8 height 10
click at [928, 139] on div "Sign out" at bounding box center [939, 138] width 30 height 10
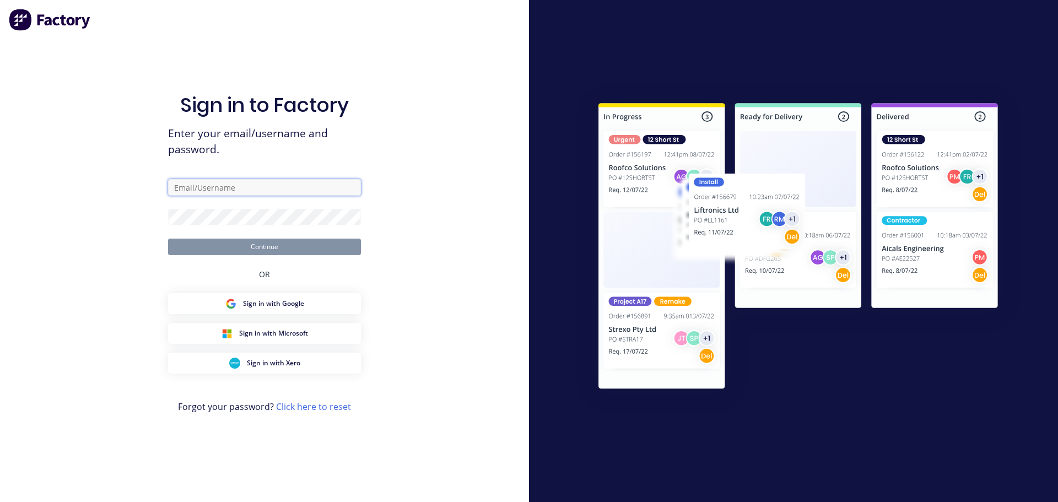
click at [227, 185] on input "text" at bounding box center [264, 187] width 193 height 17
type input "cathy@factory.app"
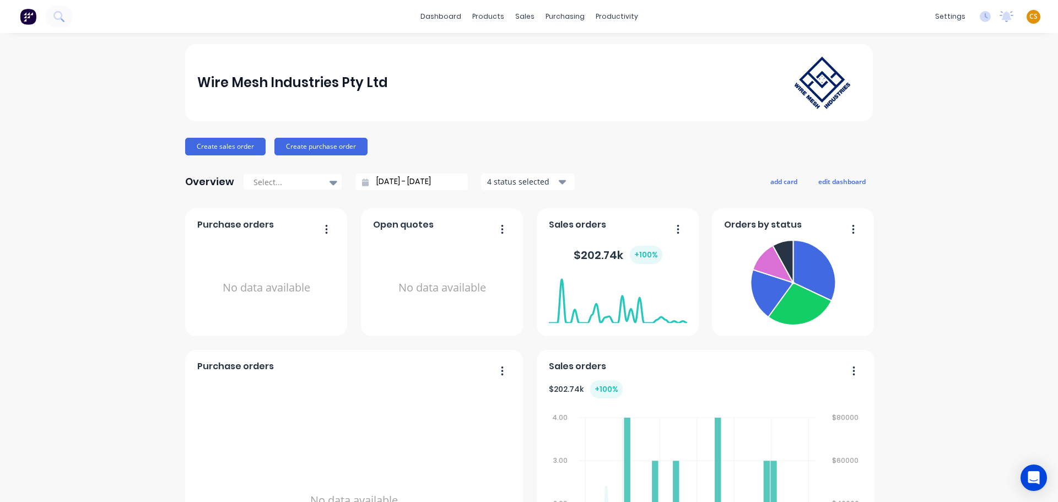
click at [1029, 17] on span "CS" at bounding box center [1033, 17] width 8 height 10
click at [934, 138] on div "Sign out" at bounding box center [939, 138] width 30 height 10
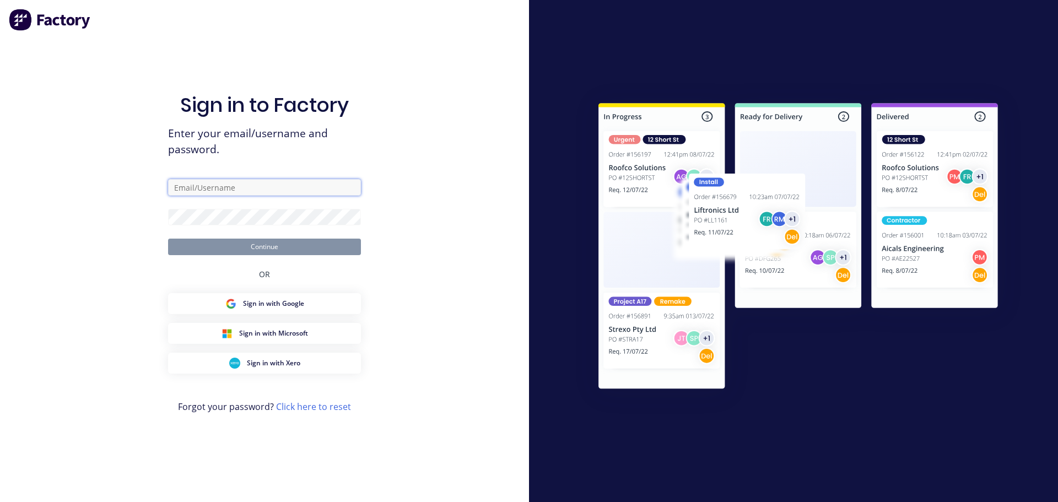
click at [251, 187] on input "text" at bounding box center [264, 187] width 193 height 17
type input "cathy@factory.app"
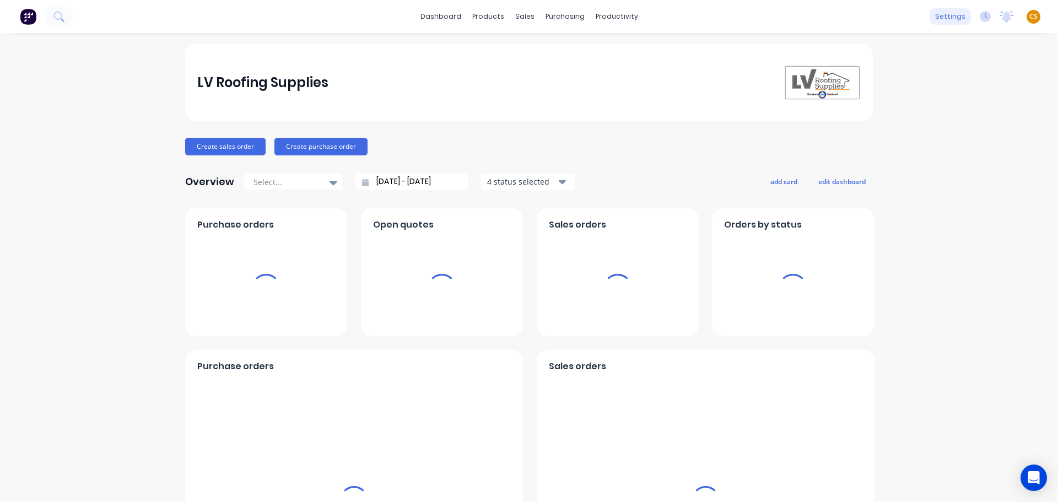
click at [941, 17] on div "settings" at bounding box center [949, 16] width 41 height 17
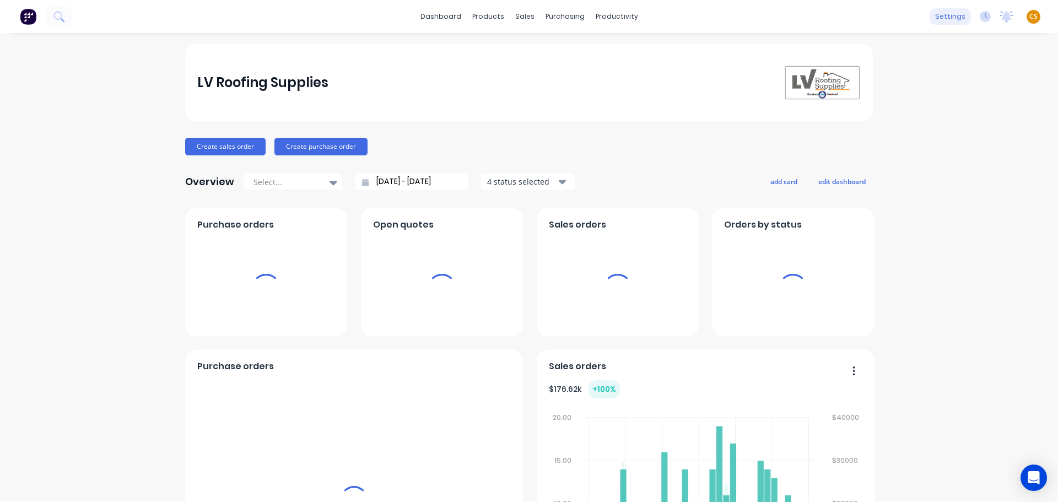
click at [941, 17] on div "settings" at bounding box center [949, 16] width 41 height 17
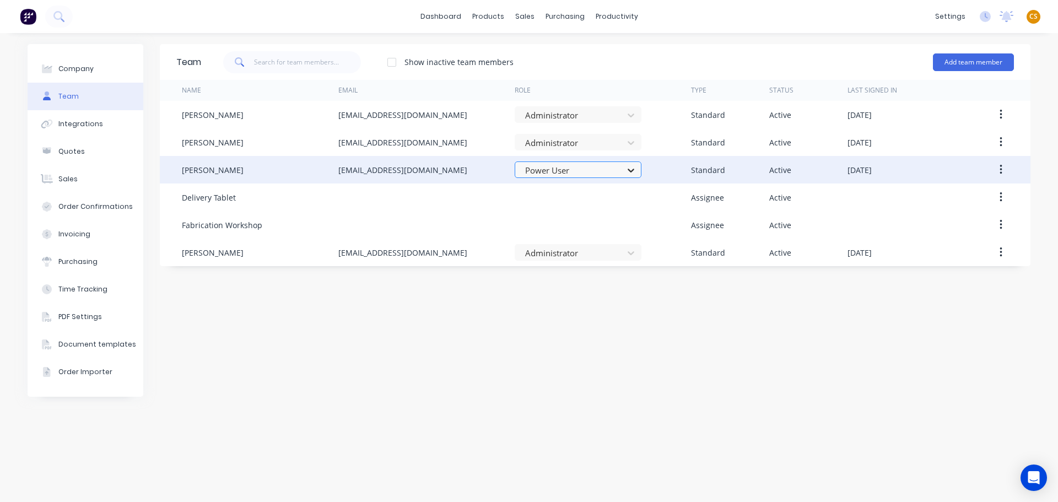
click at [635, 173] on icon at bounding box center [630, 170] width 11 height 11
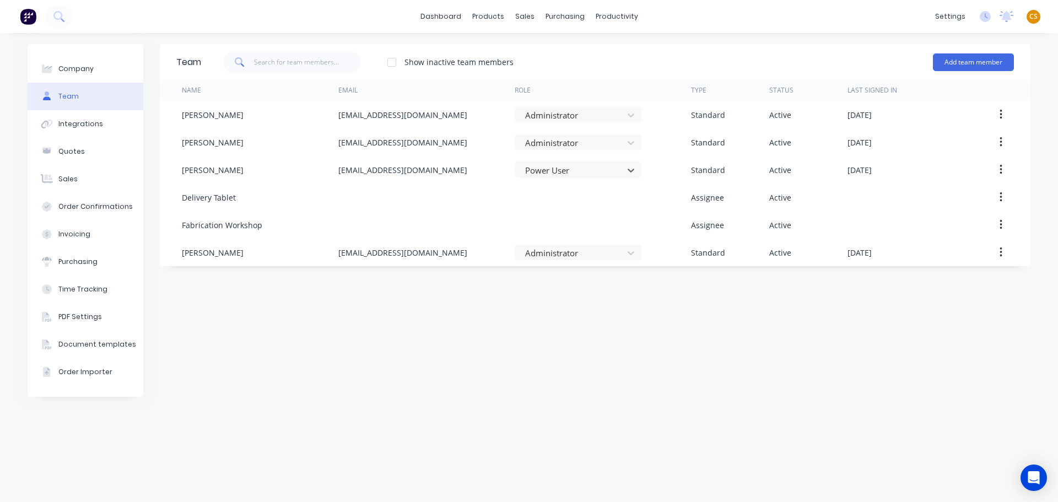
click at [756, 8] on div "dashboard products sales purchasing productivity dashboard products Product Cat…" at bounding box center [529, 16] width 1058 height 33
click at [583, 54] on div "Purchase Orders" at bounding box center [600, 53] width 58 height 10
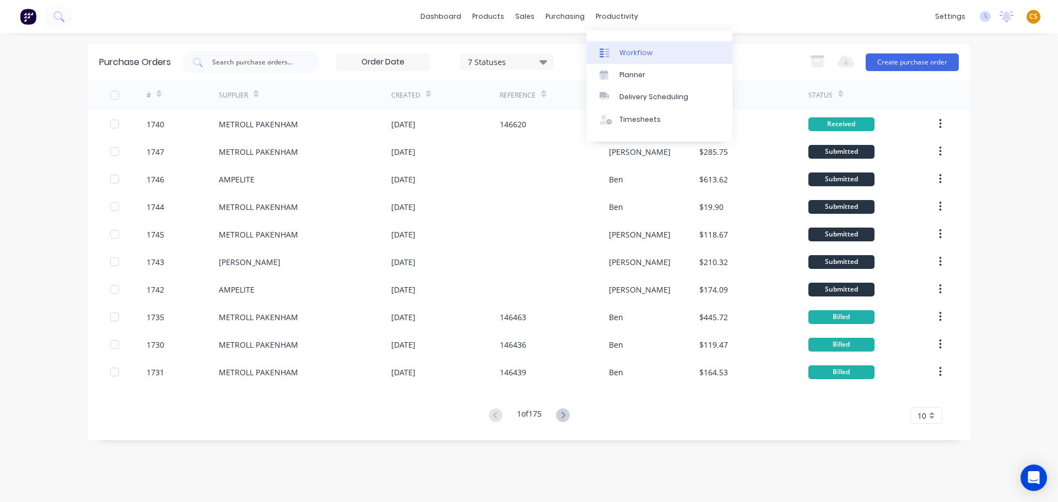
click at [632, 49] on div "Workflow" at bounding box center [635, 53] width 33 height 10
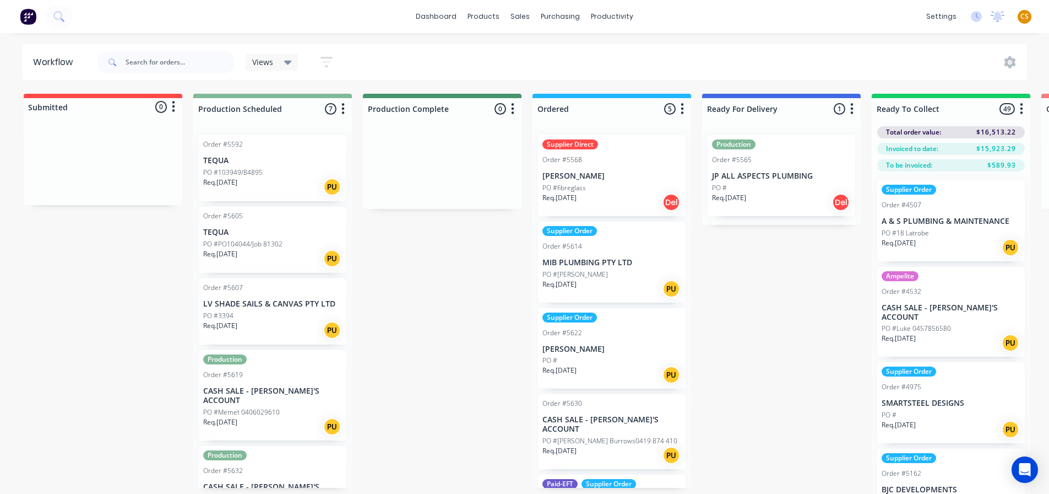
click at [623, 171] on p "[PERSON_NAME]" at bounding box center [612, 175] width 139 height 9
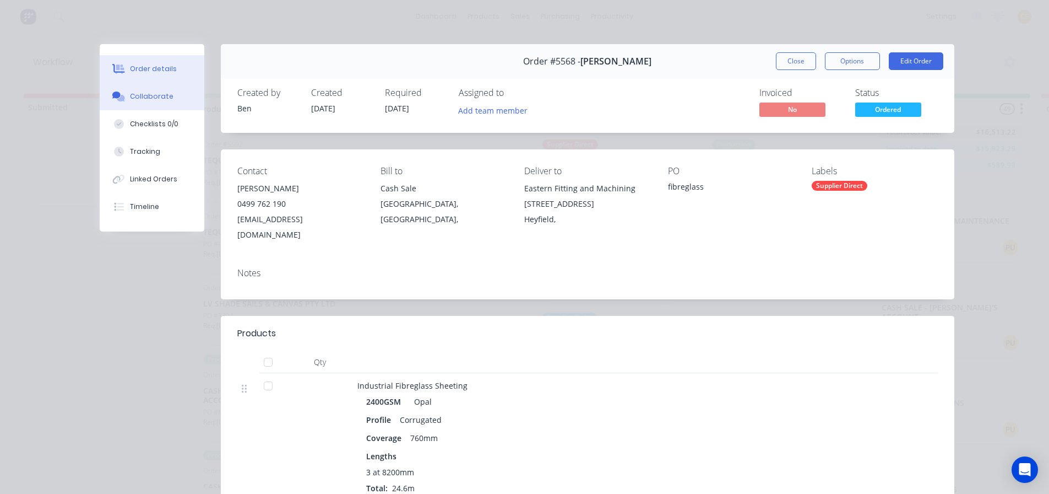
click at [137, 93] on div "Collaborate" at bounding box center [152, 96] width 44 height 10
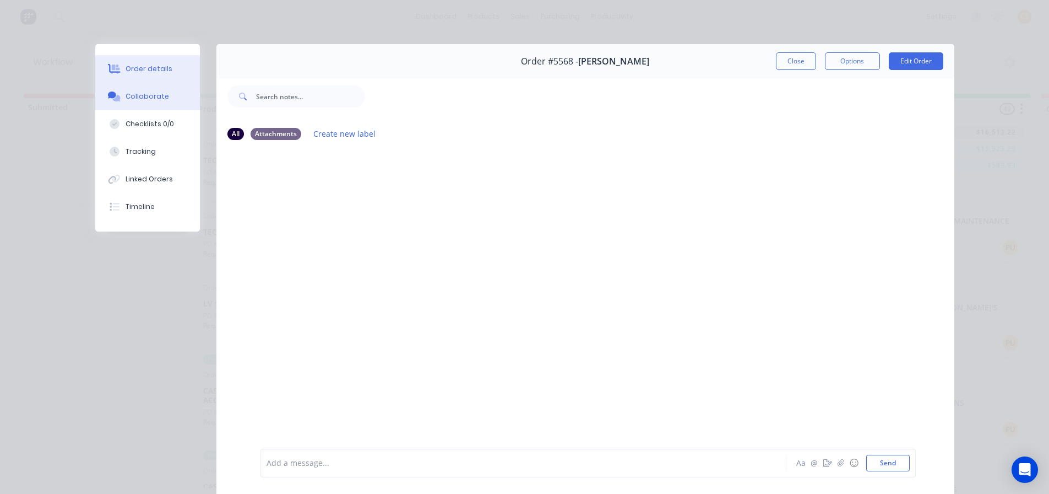
click at [143, 73] on div "Order details" at bounding box center [149, 69] width 47 height 10
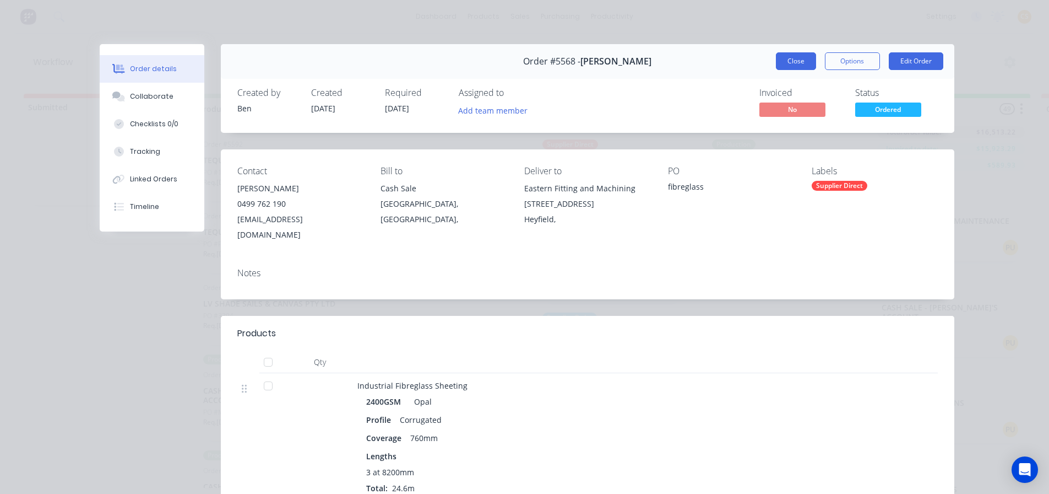
click at [792, 62] on button "Close" at bounding box center [796, 61] width 40 height 18
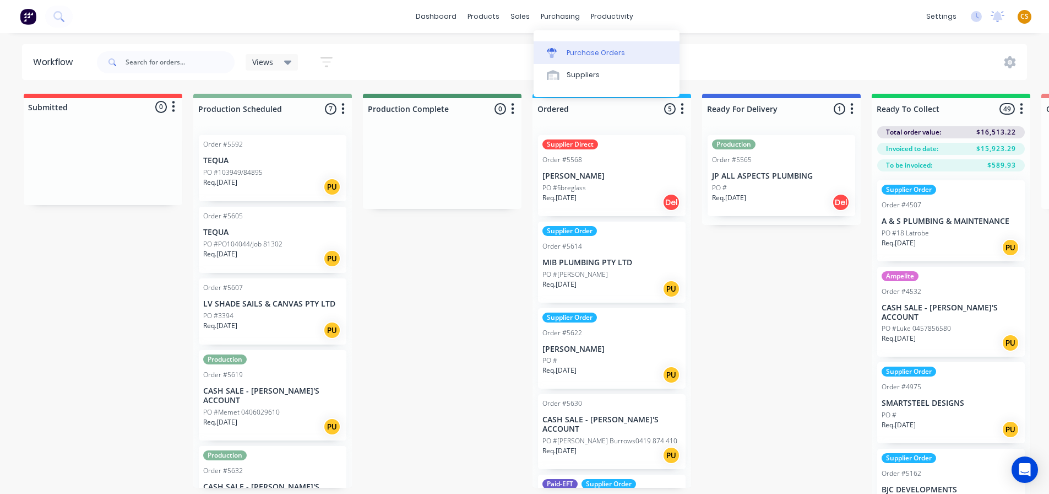
click at [586, 54] on div "Purchase Orders" at bounding box center [596, 53] width 58 height 10
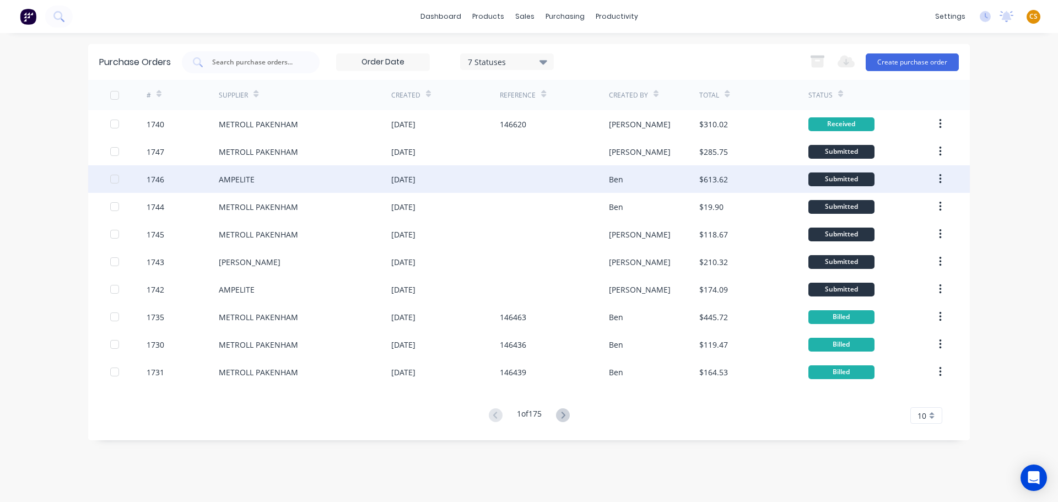
click at [468, 178] on div "[DATE]" at bounding box center [445, 179] width 109 height 28
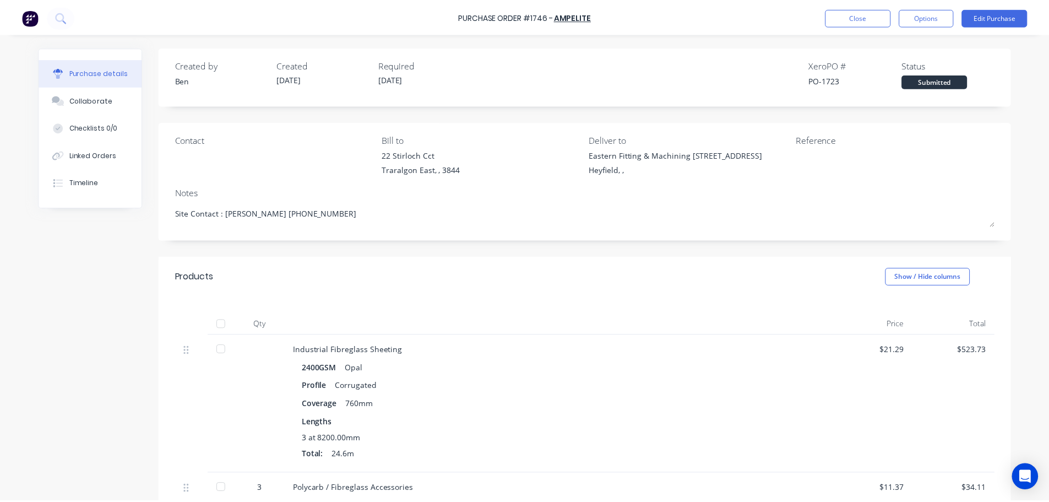
scroll to position [165, 0]
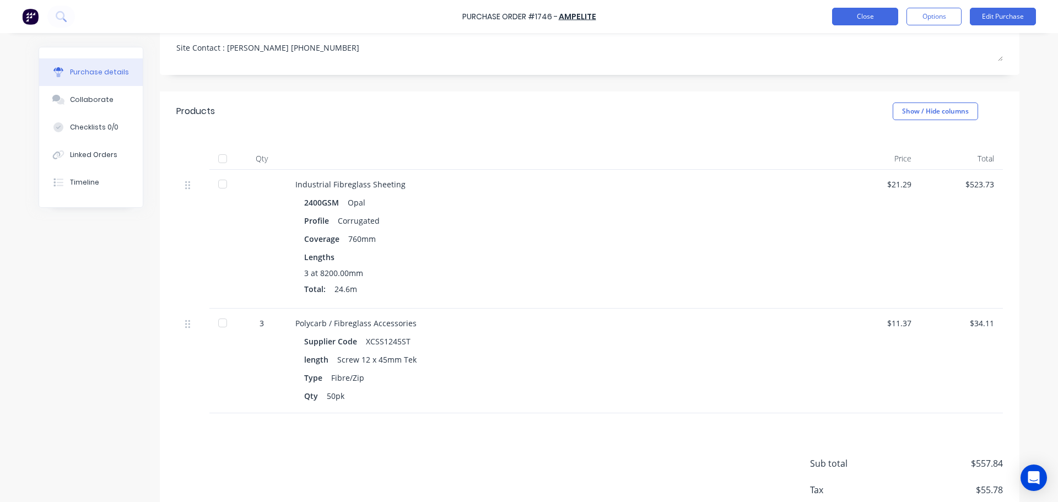
click at [844, 18] on button "Close" at bounding box center [865, 17] width 66 height 18
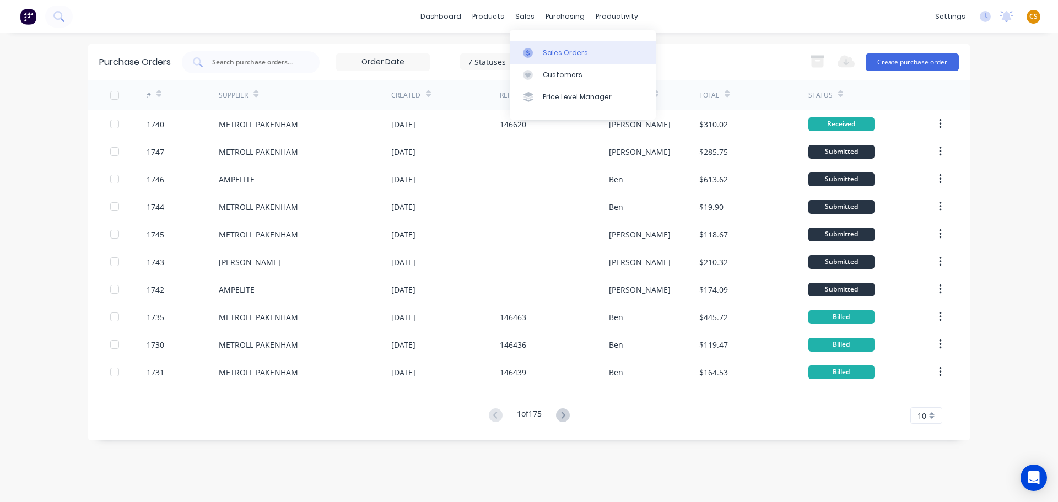
click at [555, 50] on div "Sales Orders" at bounding box center [565, 53] width 45 height 10
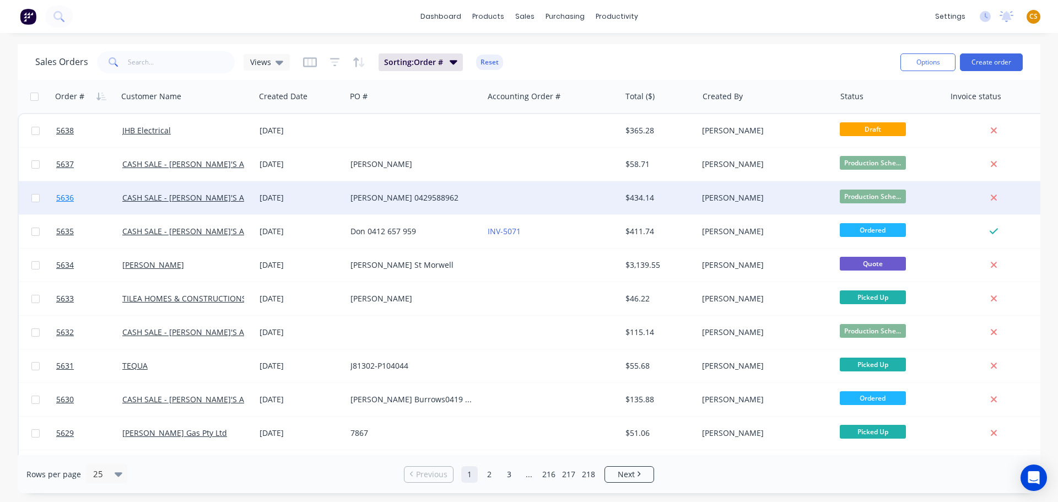
click at [85, 197] on link "5636" at bounding box center [89, 197] width 66 height 33
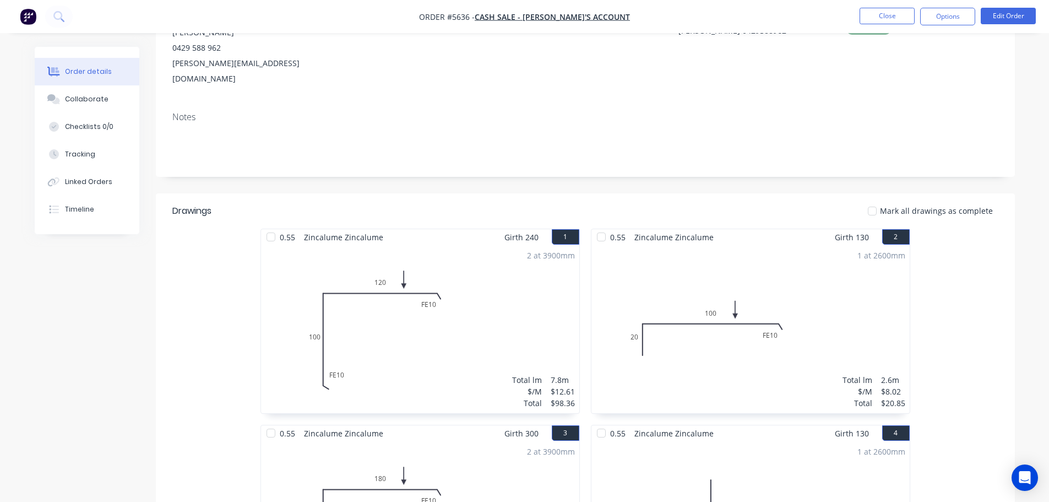
scroll to position [624, 0]
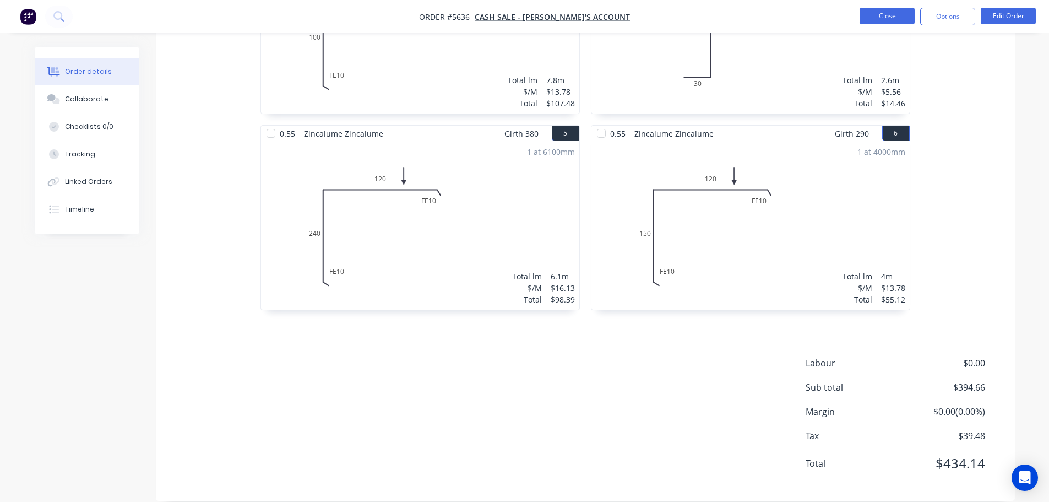
click at [873, 12] on button "Close" at bounding box center [887, 16] width 55 height 17
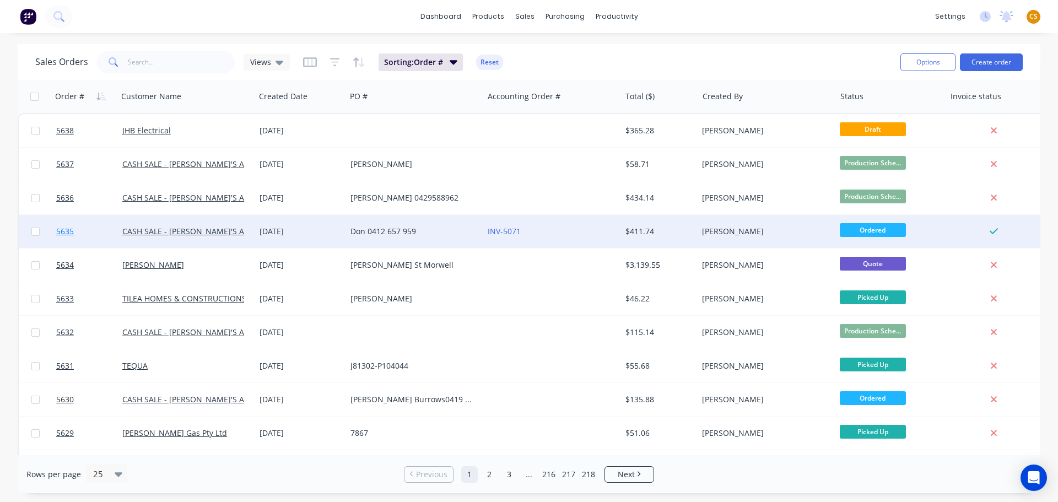
click at [88, 235] on link "5635" at bounding box center [89, 231] width 66 height 33
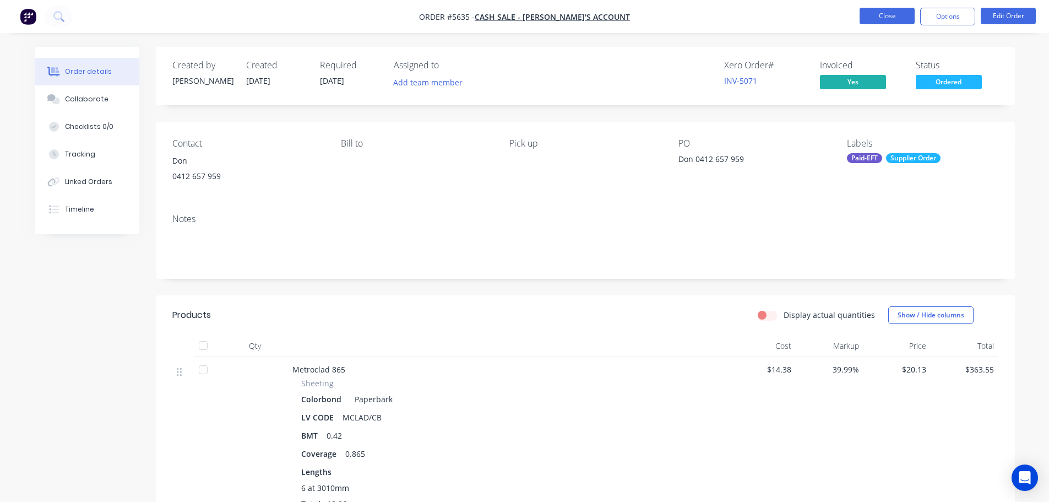
click at [876, 17] on button "Close" at bounding box center [887, 16] width 55 height 17
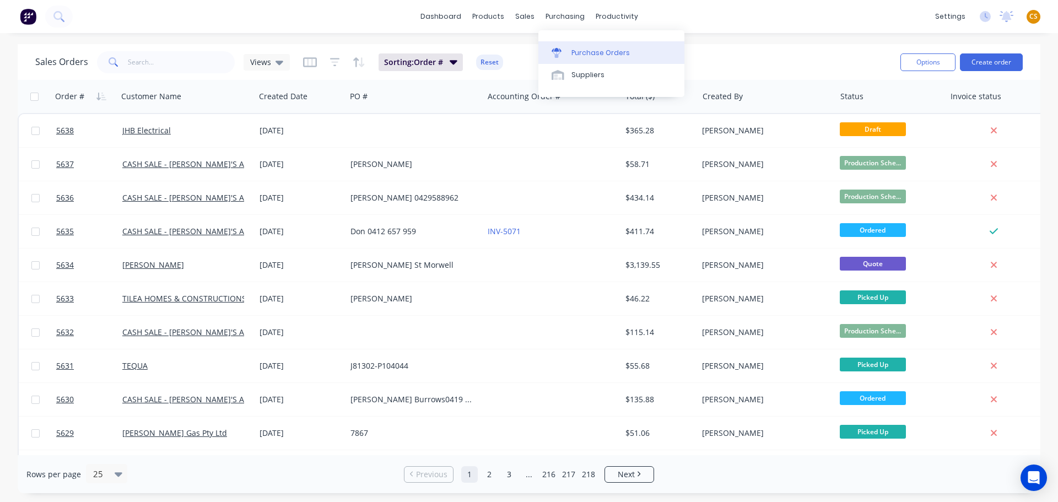
click at [583, 56] on div "Purchase Orders" at bounding box center [600, 53] width 58 height 10
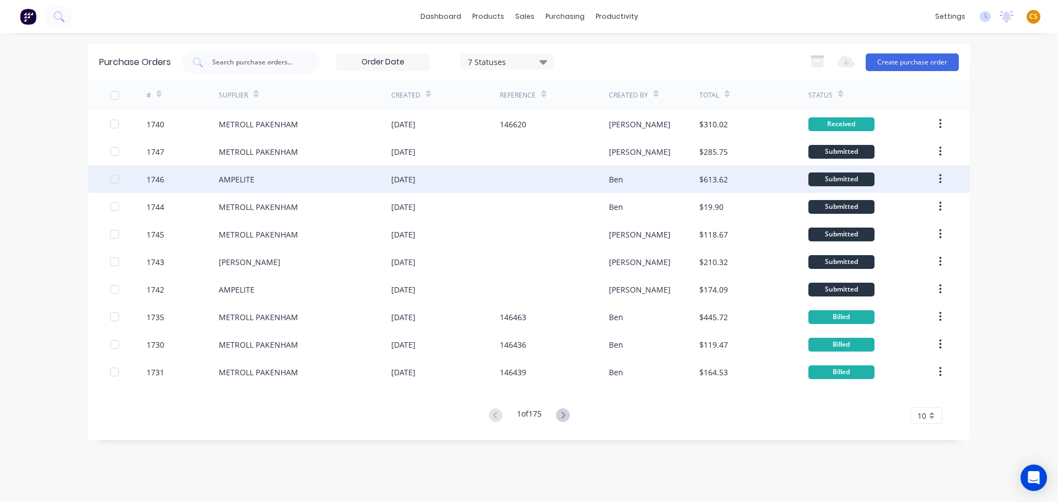
click at [179, 183] on div "1746" at bounding box center [183, 179] width 73 height 28
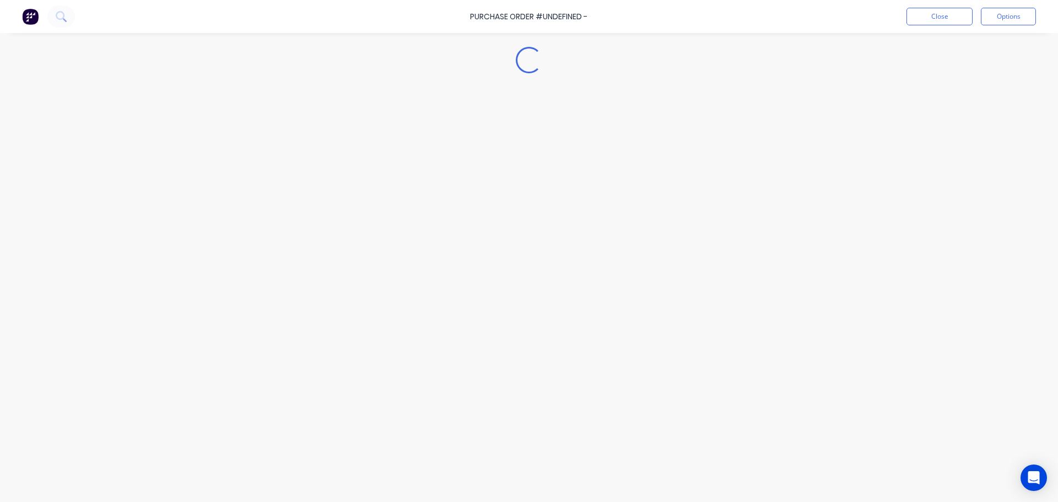
type textarea "x"
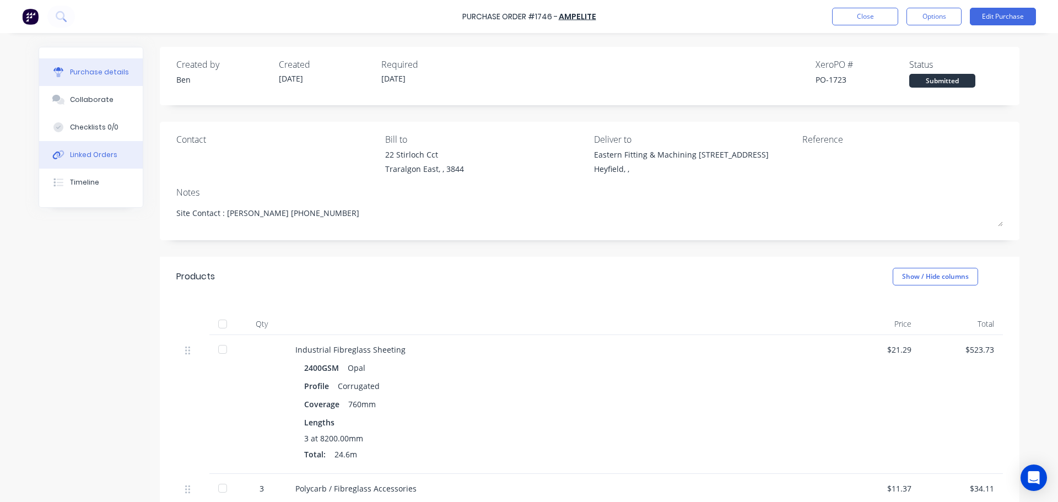
click at [90, 158] on div "Linked Orders" at bounding box center [93, 155] width 47 height 10
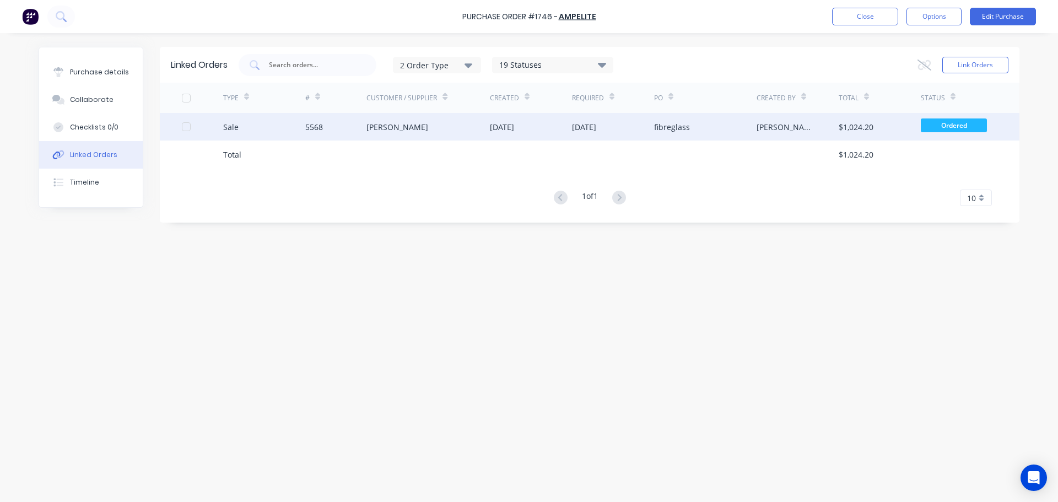
click at [344, 125] on div "5568" at bounding box center [336, 127] width 62 height 28
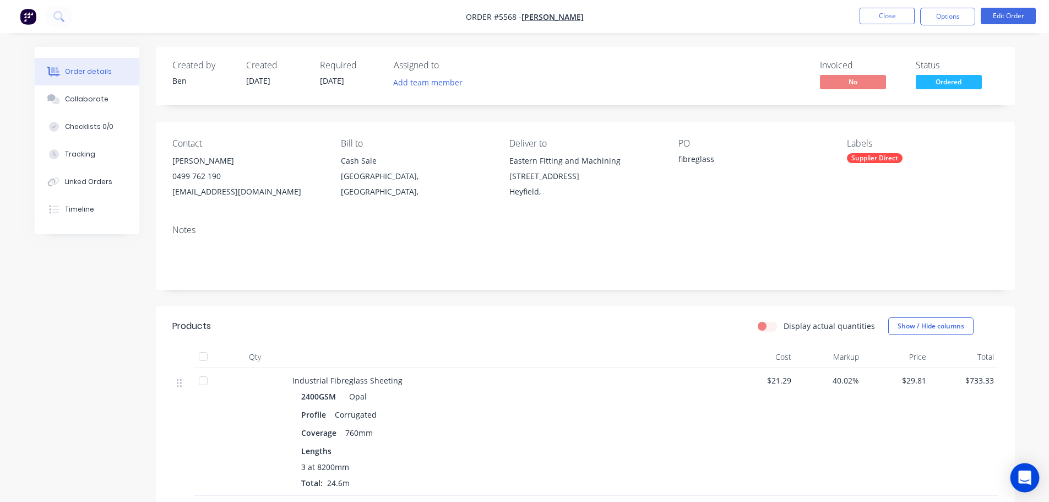
click at [1028, 477] on icon "Open Intercom Messenger" at bounding box center [1025, 477] width 13 height 14
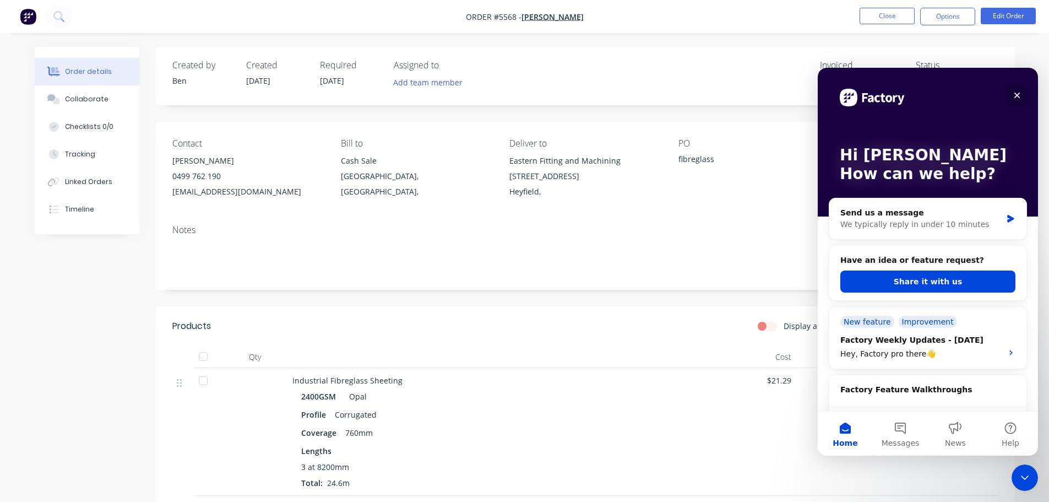
click at [1019, 95] on icon "Close" at bounding box center [1017, 95] width 9 height 9
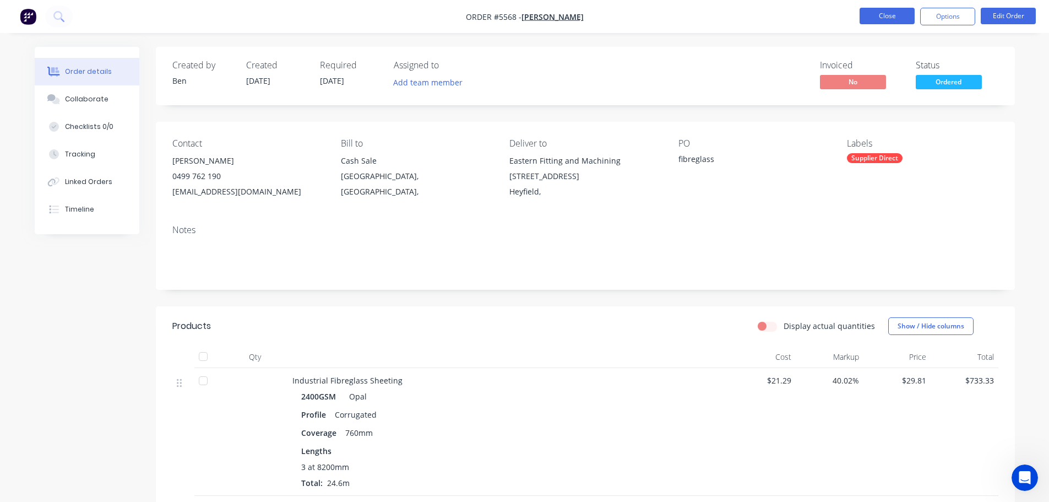
click at [876, 12] on button "Close" at bounding box center [887, 16] width 55 height 17
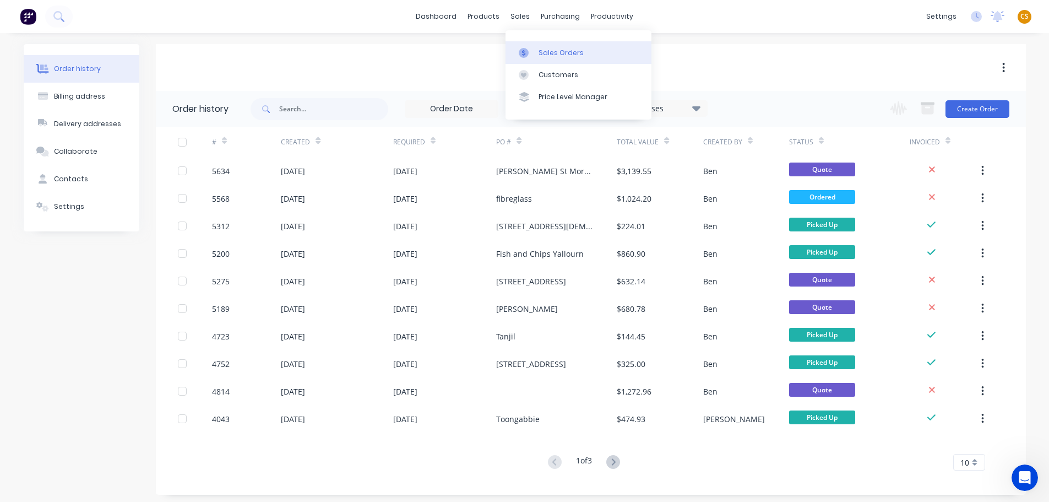
click at [548, 53] on div "Sales Orders" at bounding box center [561, 53] width 45 height 10
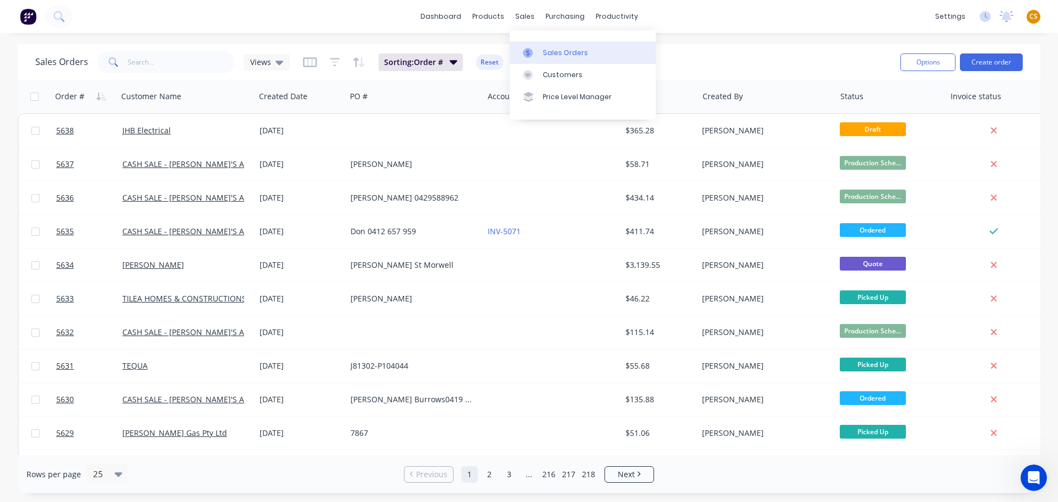
click at [555, 53] on div "Sales Orders" at bounding box center [565, 53] width 45 height 10
click at [39, 60] on h1 "Sales Orders" at bounding box center [61, 62] width 53 height 10
drag, startPoint x: 39, startPoint y: 60, endPoint x: 64, endPoint y: 59, distance: 25.4
click at [64, 59] on h1 "Sales Orders" at bounding box center [61, 62] width 53 height 10
click at [277, 62] on icon at bounding box center [279, 63] width 8 height 4
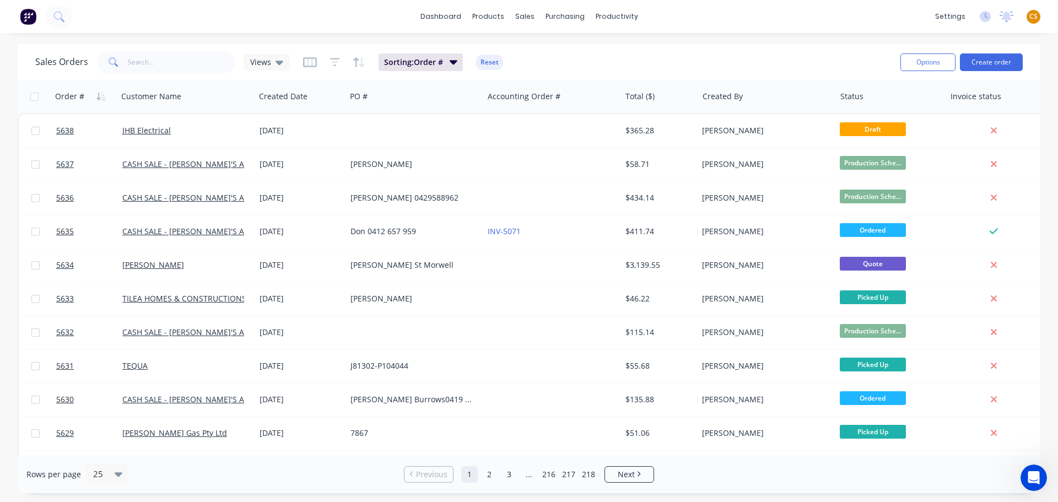
click at [653, 61] on div "Sales Orders Views Sorting: Order # Reset" at bounding box center [463, 61] width 856 height 27
click at [311, 63] on icon "button" at bounding box center [310, 62] width 14 height 11
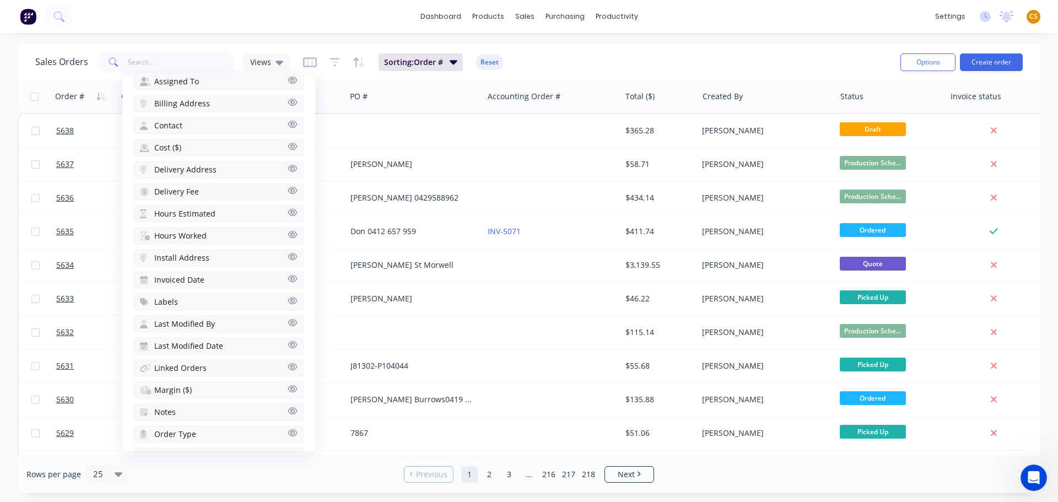
scroll to position [327, 0]
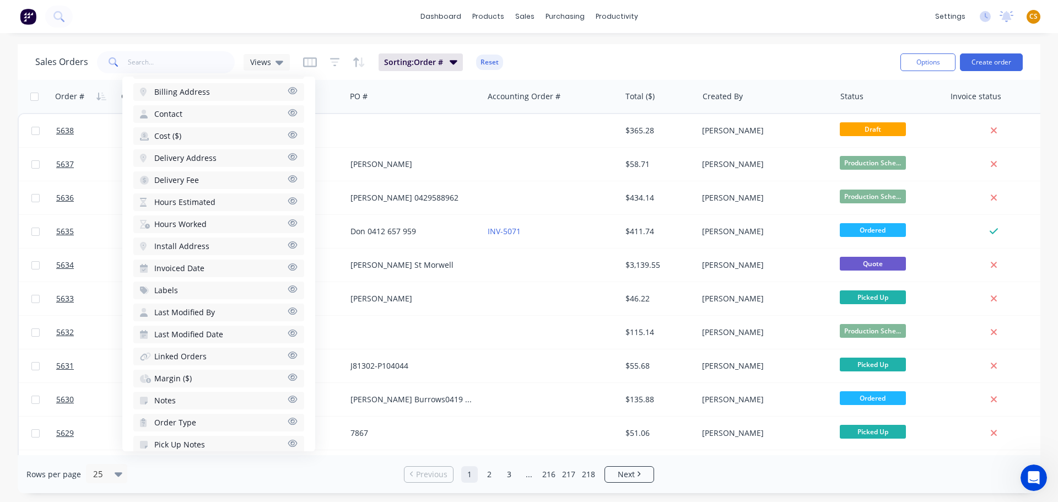
click at [288, 378] on icon "button" at bounding box center [293, 377] width 10 height 8
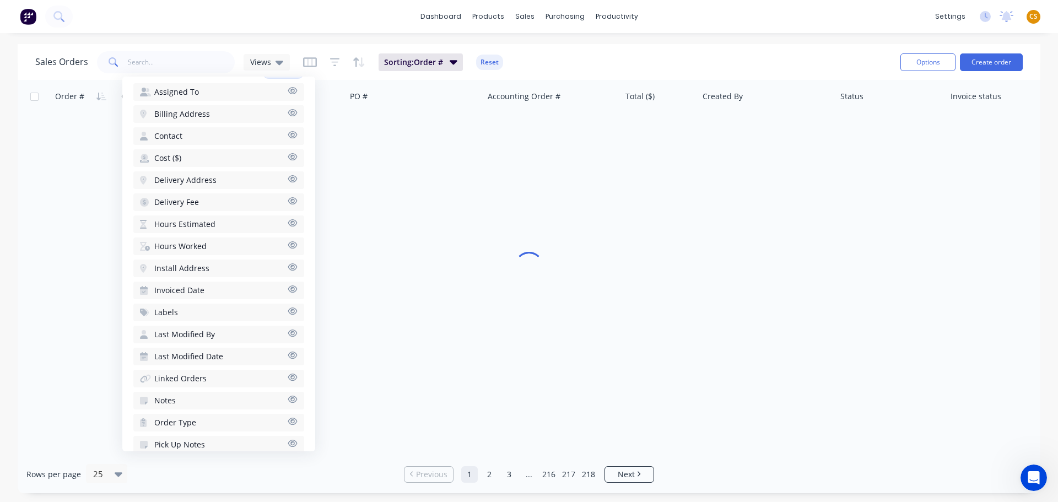
scroll to position [349, 0]
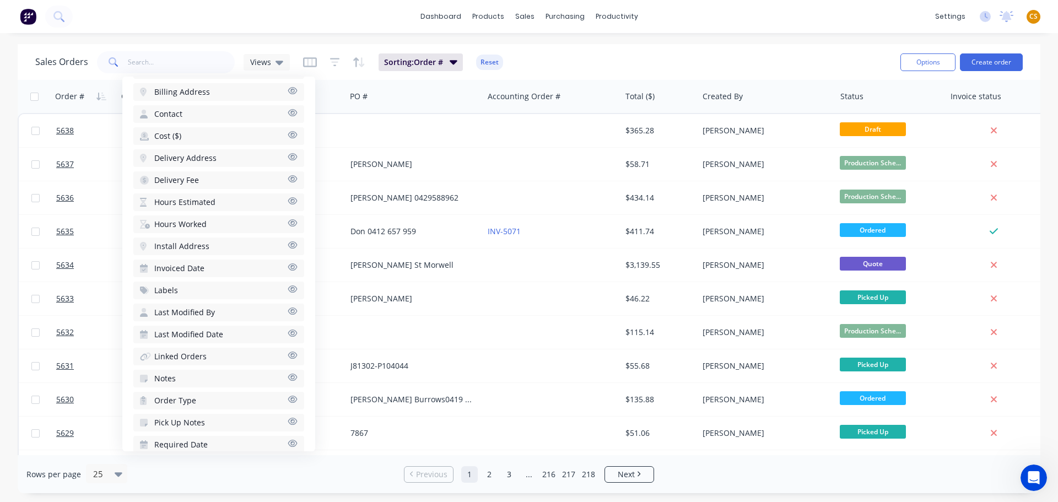
click at [288, 202] on icon "button" at bounding box center [292, 200] width 9 height 7
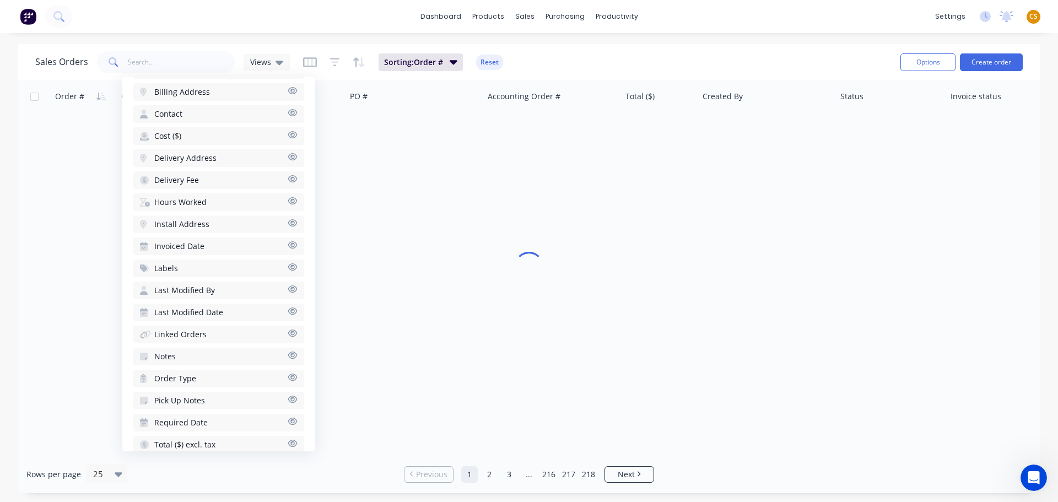
click at [288, 222] on icon "button" at bounding box center [292, 222] width 9 height 7
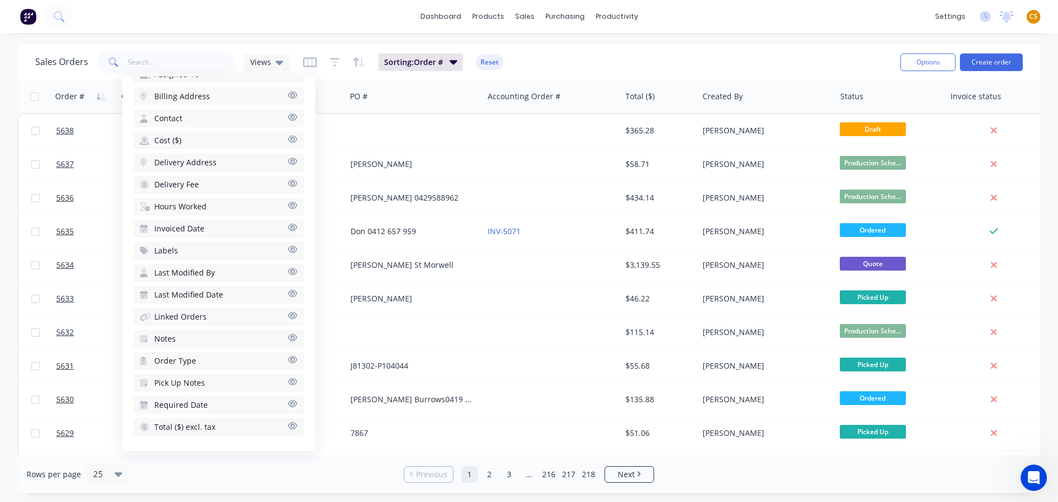
click at [288, 205] on icon "button" at bounding box center [292, 205] width 9 height 7
click at [695, 475] on div "Rows per page 25 Previous 1 2 3 ... 216 217 218 Next" at bounding box center [529, 474] width 1022 height 38
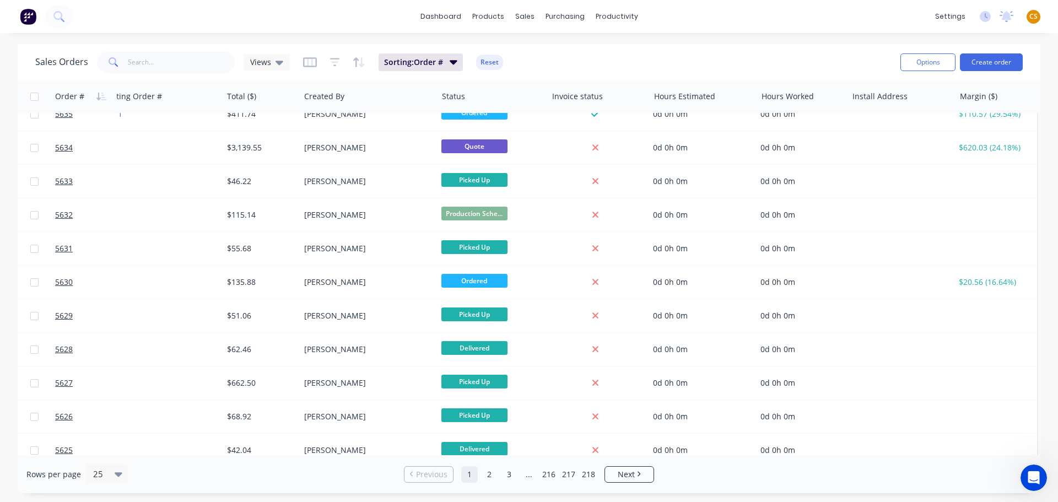
scroll to position [0, 404]
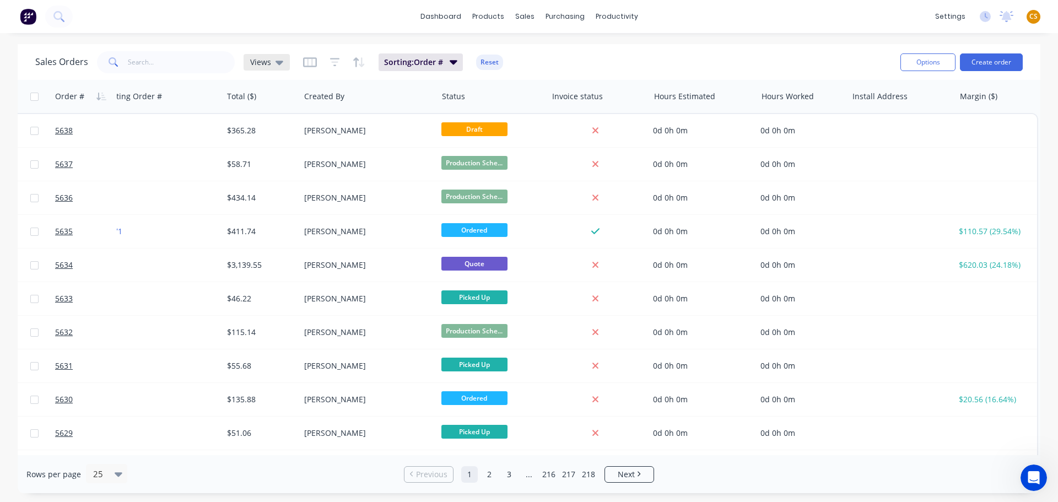
click at [275, 65] on icon at bounding box center [279, 62] width 8 height 12
click at [770, 59] on div "Sales Orders Views Sorting: Order # Reset" at bounding box center [463, 61] width 856 height 27
click at [692, 60] on div "Sales Orders Views Sorting: Order # Reset" at bounding box center [463, 61] width 856 height 27
click at [334, 62] on icon "button" at bounding box center [334, 62] width 7 height 2
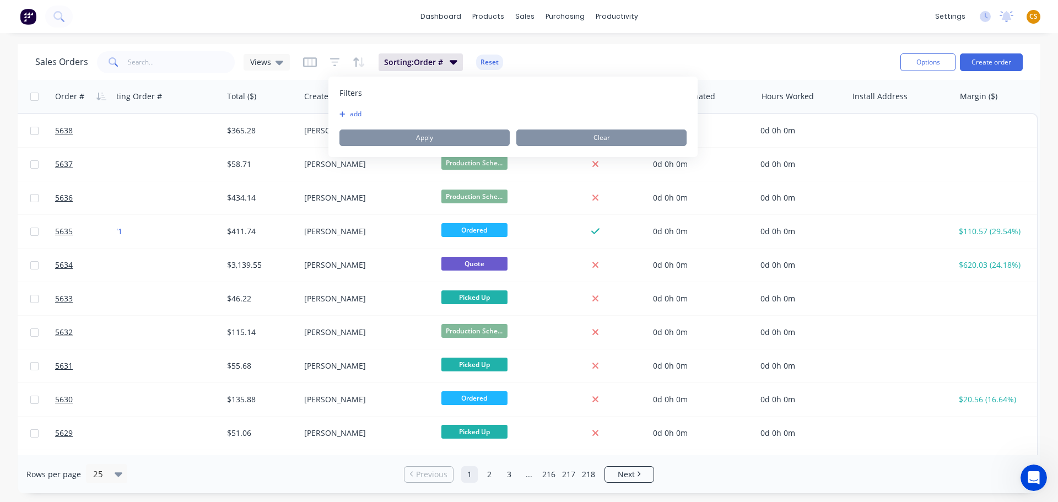
click at [355, 112] on button "add" at bounding box center [353, 114] width 28 height 9
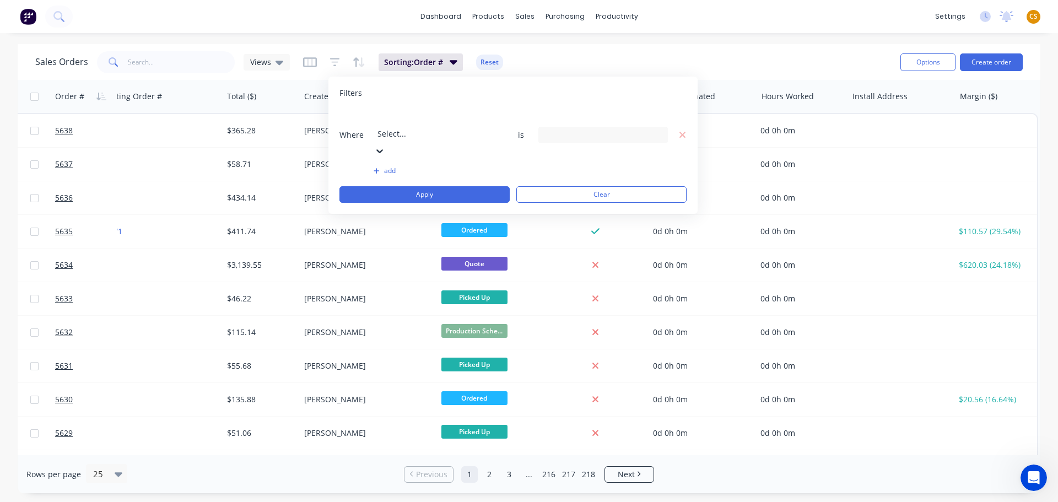
click at [447, 121] on div at bounding box center [456, 119] width 159 height 14
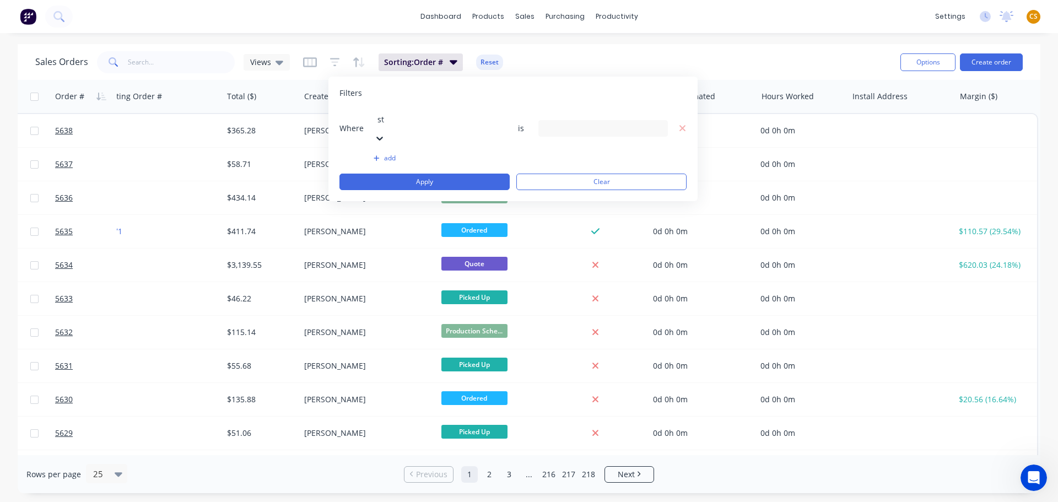
type input "sta"
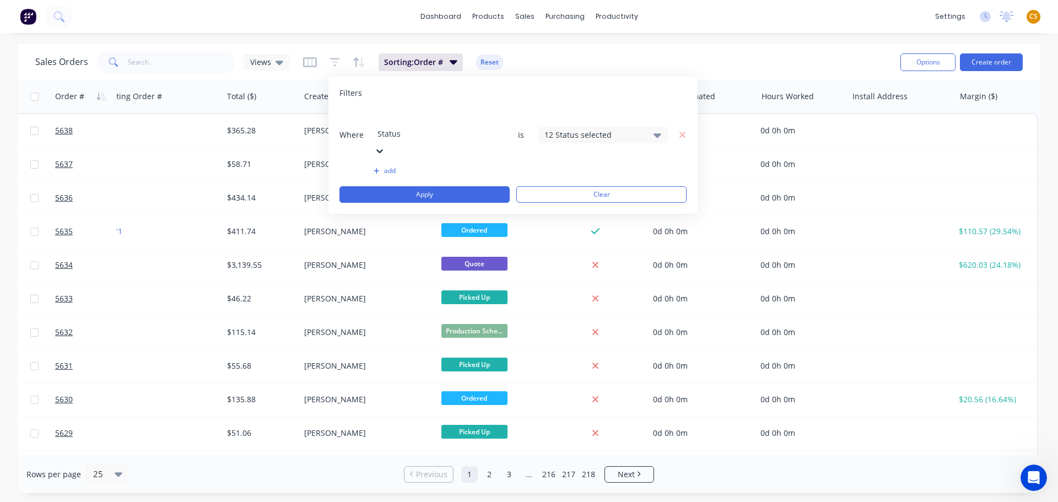
click at [647, 127] on div "12 Status selected" at bounding box center [602, 135] width 129 height 17
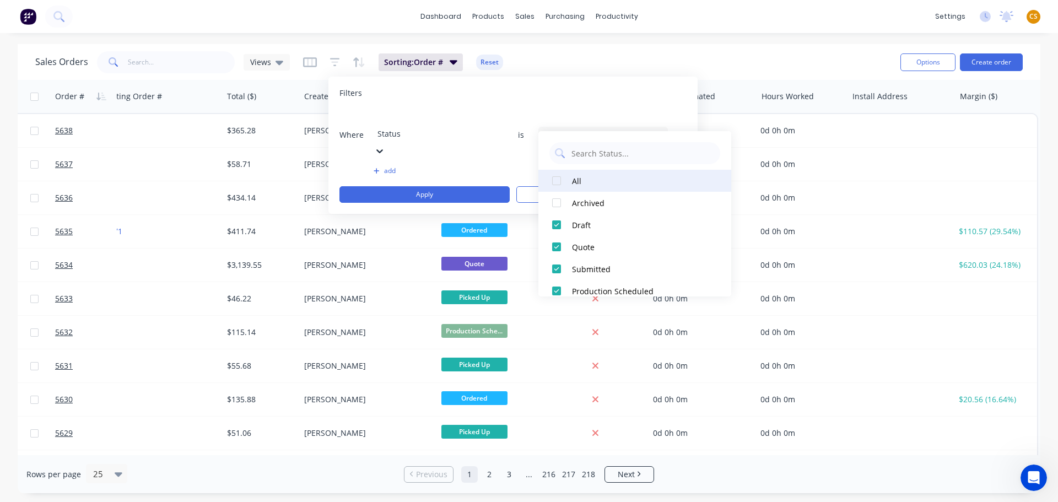
click at [554, 182] on div at bounding box center [556, 181] width 22 height 22
click at [555, 180] on div at bounding box center [556, 181] width 22 height 22
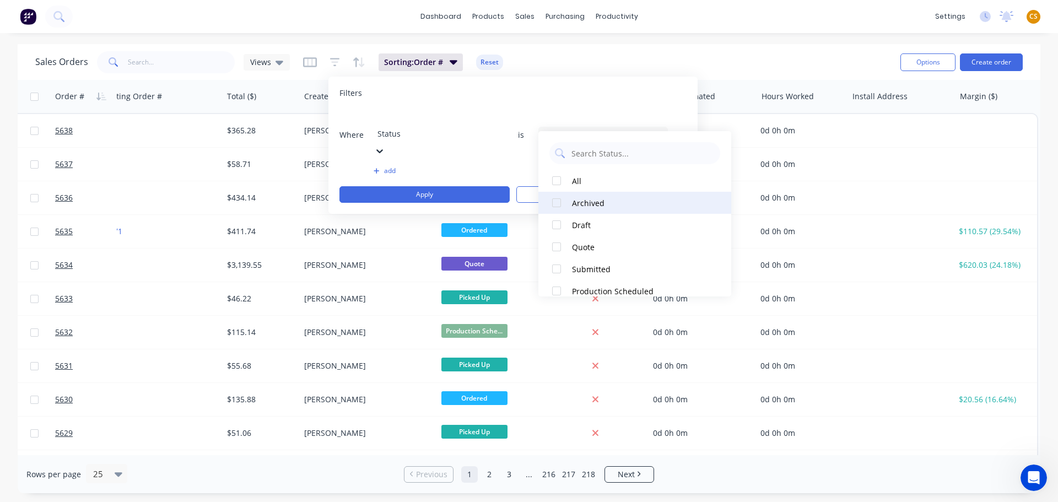
click at [556, 201] on div at bounding box center [556, 203] width 22 height 22
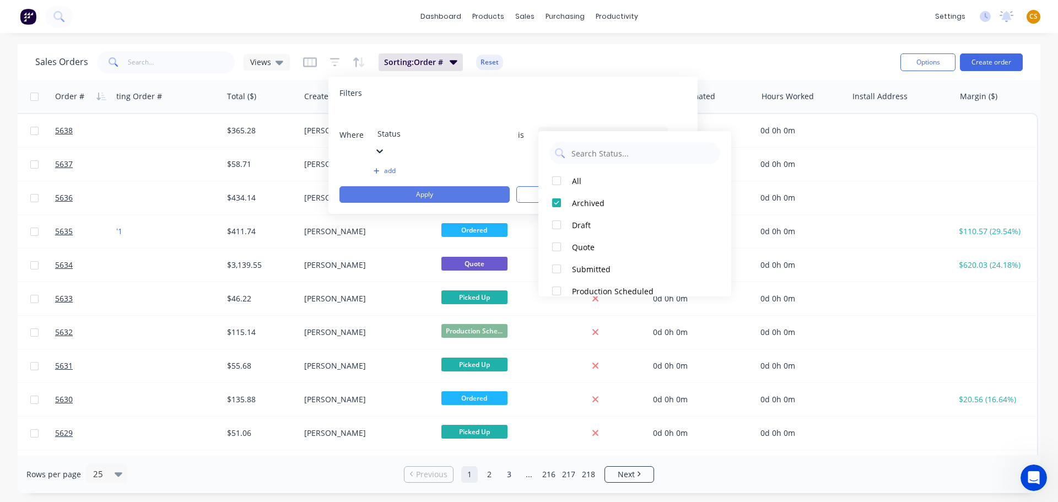
click at [486, 186] on button "Apply" at bounding box center [424, 194] width 170 height 17
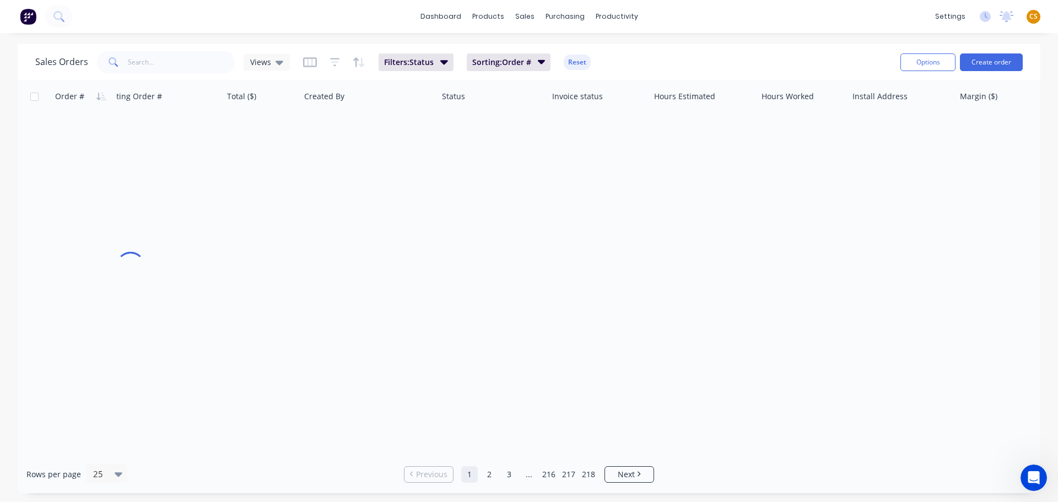
scroll to position [0, 398]
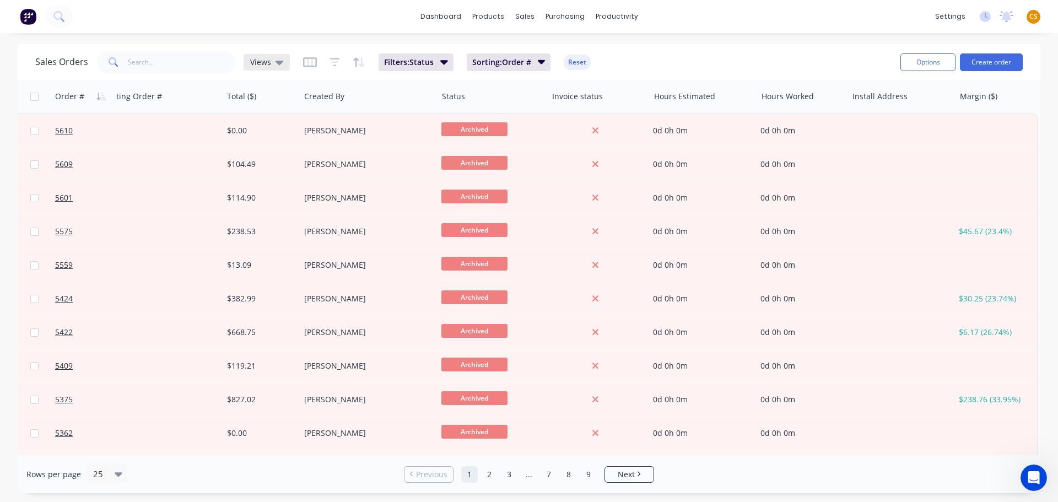
click at [278, 64] on icon at bounding box center [279, 63] width 8 height 4
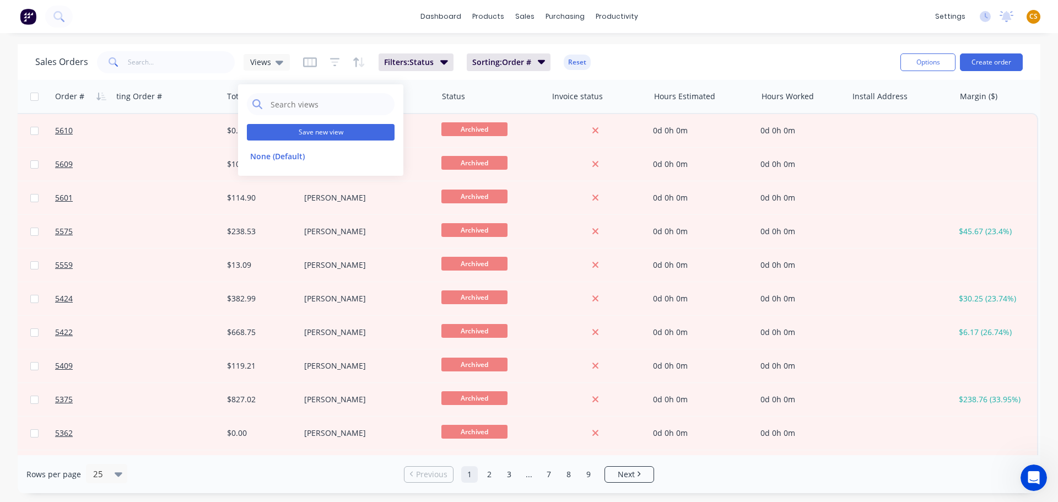
click at [305, 132] on button "Save new view" at bounding box center [321, 132] width 148 height 17
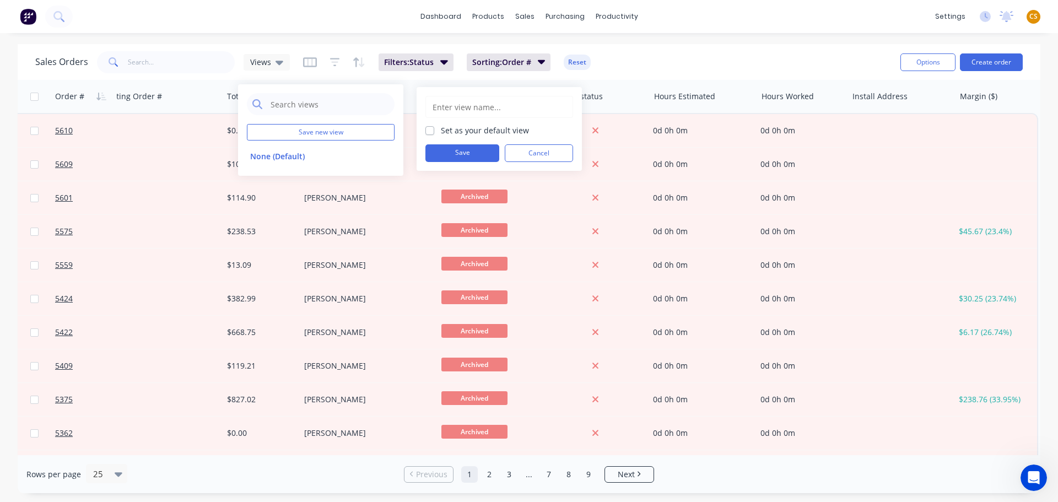
click at [471, 107] on input "text" at bounding box center [499, 106] width 136 height 21
click at [225, 475] on div "Rows per page 25" at bounding box center [193, 474] width 335 height 20
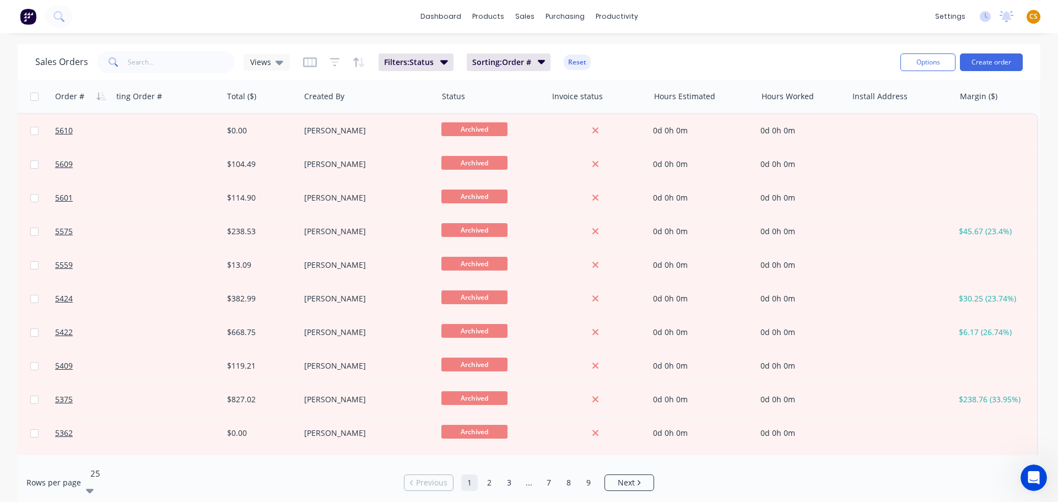
click at [94, 489] on icon at bounding box center [90, 491] width 8 height 4
click at [685, 57] on div "Sales Orders Views Filters: Status Sorting: Order # Reset" at bounding box center [463, 61] width 856 height 27
click at [305, 64] on icon "button" at bounding box center [310, 62] width 14 height 11
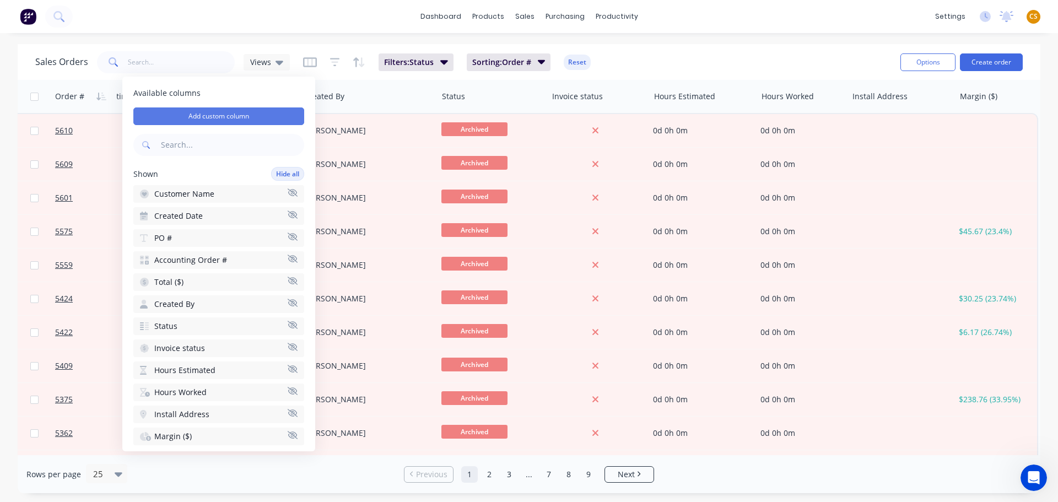
click at [256, 115] on button "Add custom column" at bounding box center [218, 116] width 171 height 18
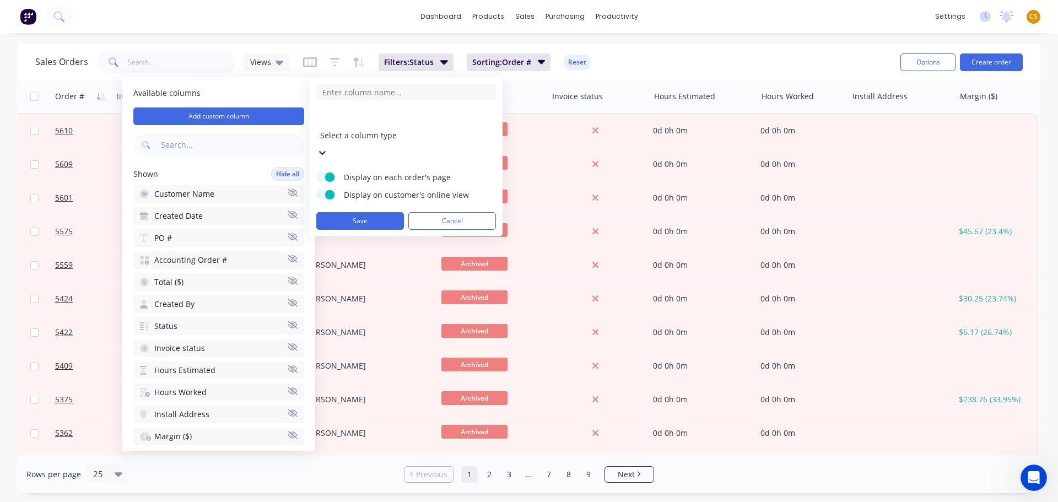
click at [380, 119] on div at bounding box center [399, 120] width 159 height 14
click at [455, 105] on form "Select a column type Display on each order's page Display on customer's online …" at bounding box center [406, 157] width 180 height 146
click at [352, 120] on div at bounding box center [399, 120] width 159 height 14
click at [383, 105] on form "Select a column type Display on each order's page Display on customer's online …" at bounding box center [406, 157] width 180 height 146
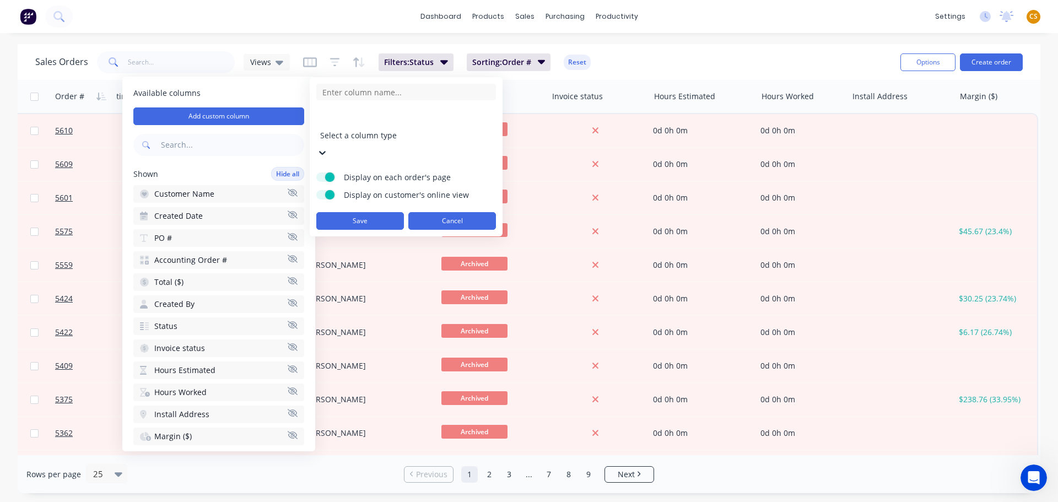
click at [458, 212] on button "Cancel" at bounding box center [452, 221] width 88 height 18
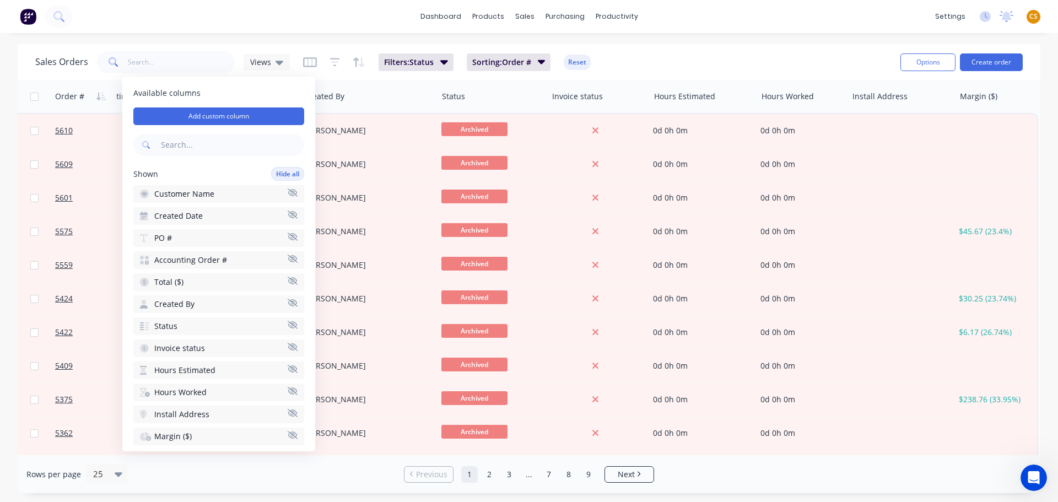
click at [665, 57] on div "Sales Orders Views Filters: Status Sorting: Order # Reset" at bounding box center [463, 61] width 856 height 27
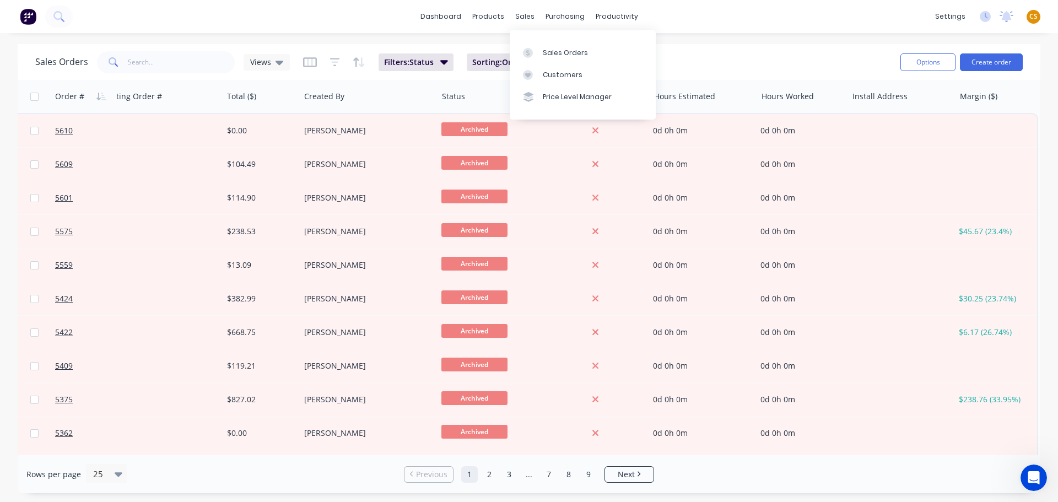
click at [760, 57] on div "Sales Orders Views Filters: Status Sorting: Order # Reset" at bounding box center [463, 61] width 856 height 27
click at [576, 62] on button "Reset" at bounding box center [577, 62] width 27 height 15
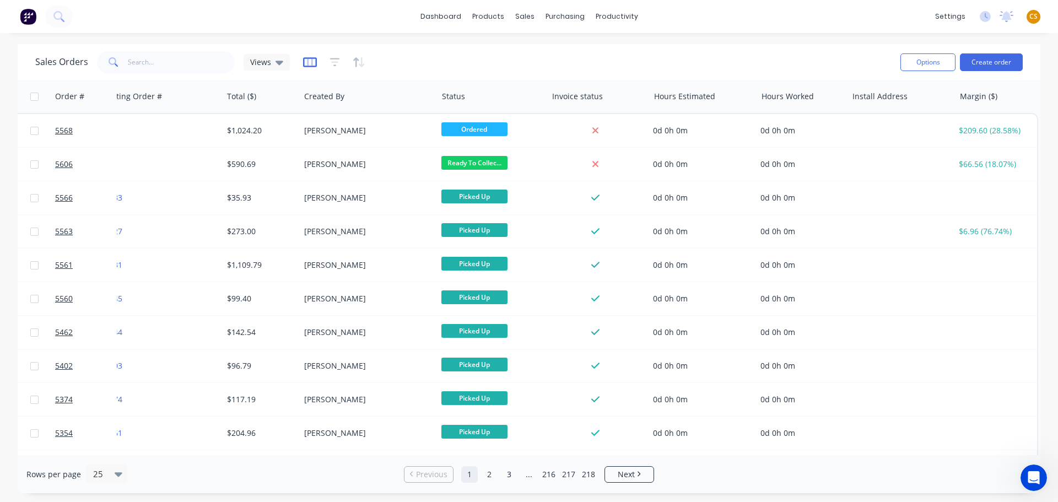
click at [308, 63] on icon "button" at bounding box center [310, 62] width 14 height 11
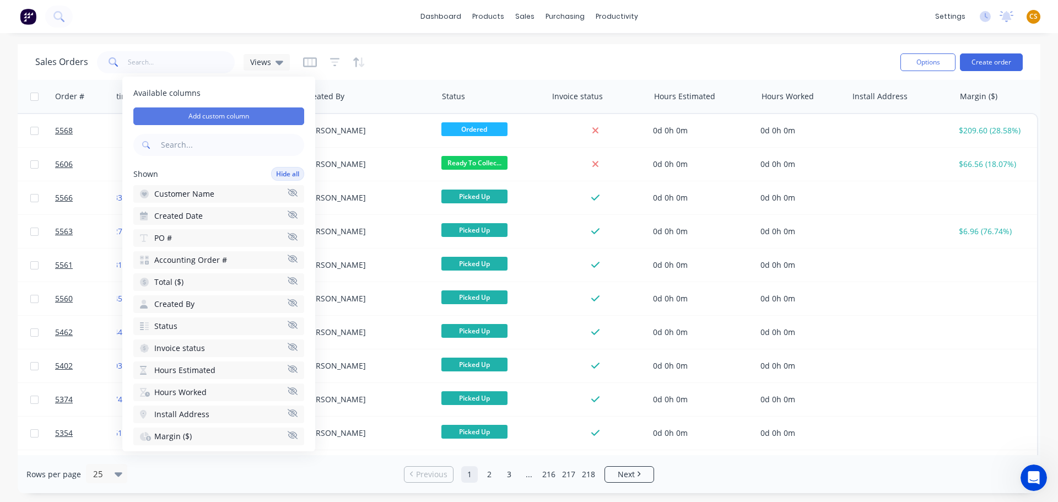
click at [226, 119] on button "Add custom column" at bounding box center [218, 116] width 171 height 18
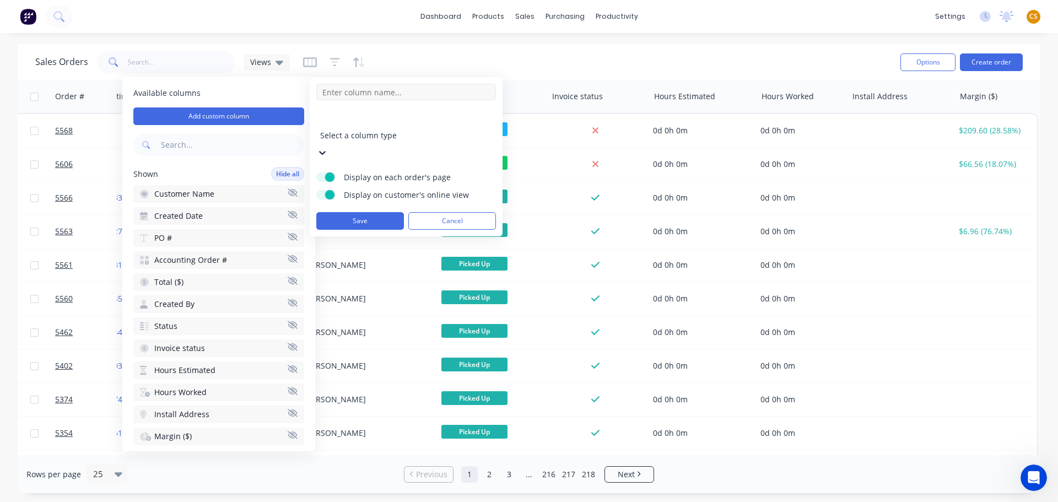
click at [358, 93] on input at bounding box center [406, 92] width 180 height 17
click at [427, 122] on div at bounding box center [399, 120] width 159 height 14
click at [467, 212] on button "Cancel" at bounding box center [452, 221] width 88 height 18
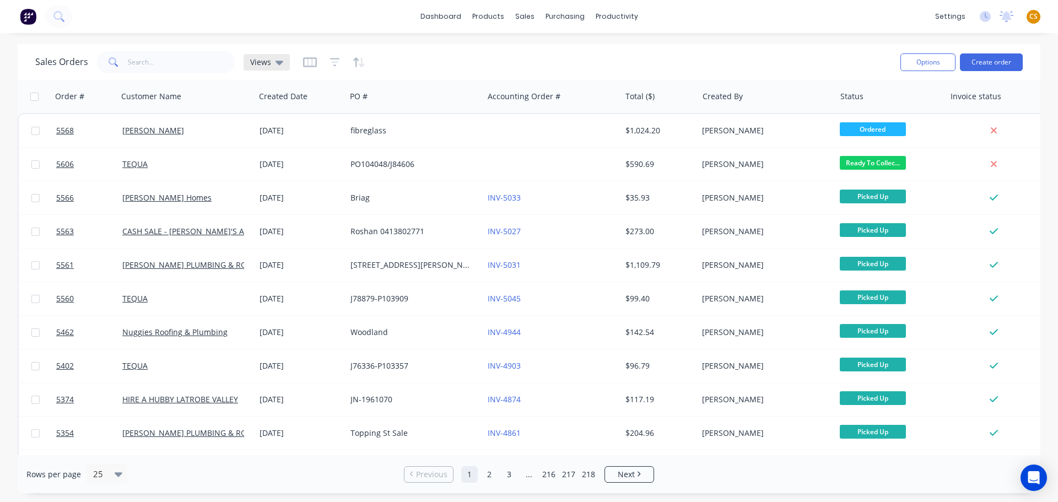
click at [261, 64] on span "Views" at bounding box center [260, 62] width 21 height 12
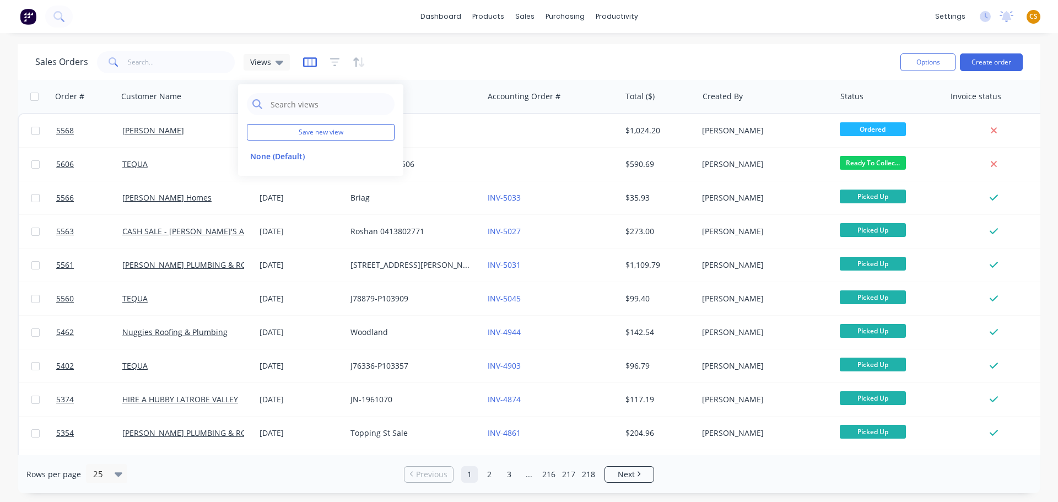
click at [304, 63] on icon "button" at bounding box center [310, 62] width 14 height 11
click at [502, 51] on div "Sales Orders Views" at bounding box center [463, 61] width 856 height 27
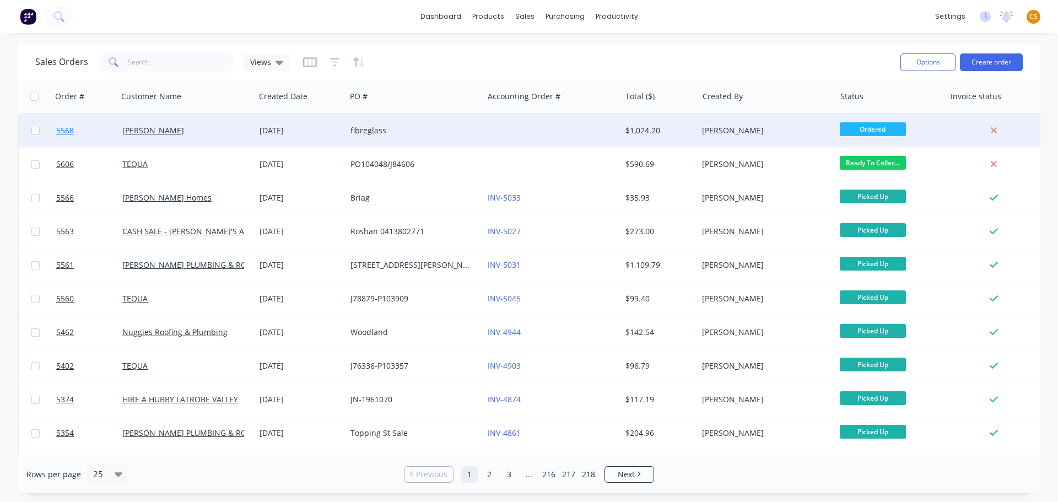
click at [82, 130] on link "5568" at bounding box center [89, 130] width 66 height 33
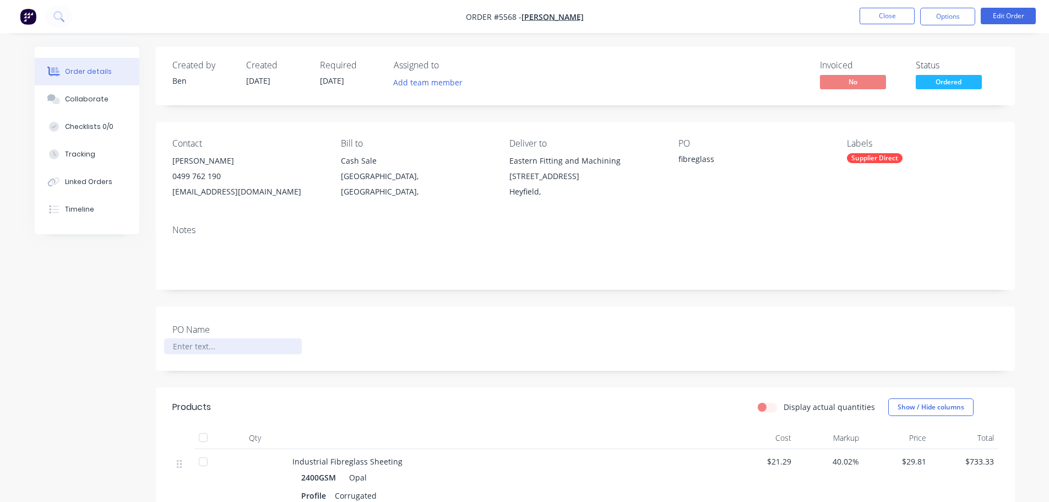
click at [176, 351] on div at bounding box center [233, 346] width 138 height 16
click at [878, 17] on button "Close" at bounding box center [887, 16] width 55 height 17
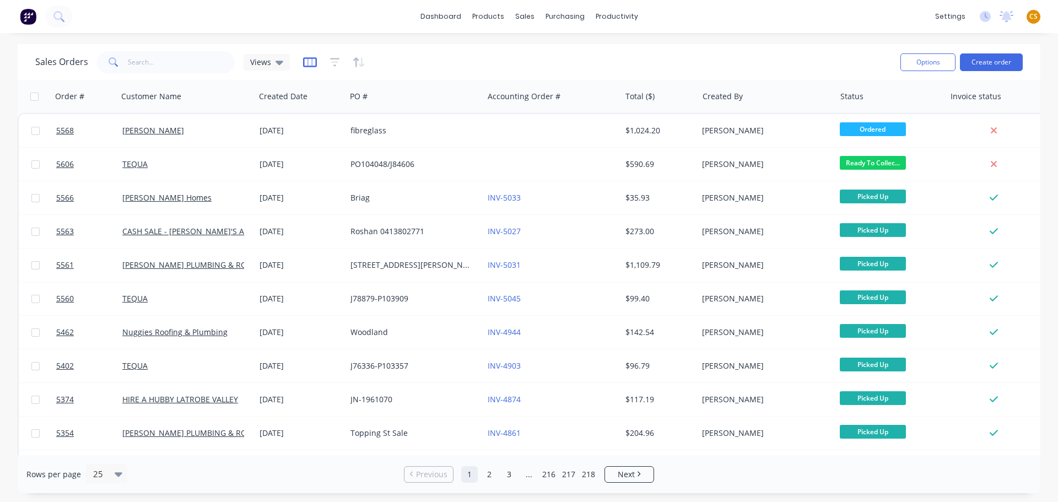
click at [308, 67] on icon "button" at bounding box center [310, 62] width 14 height 10
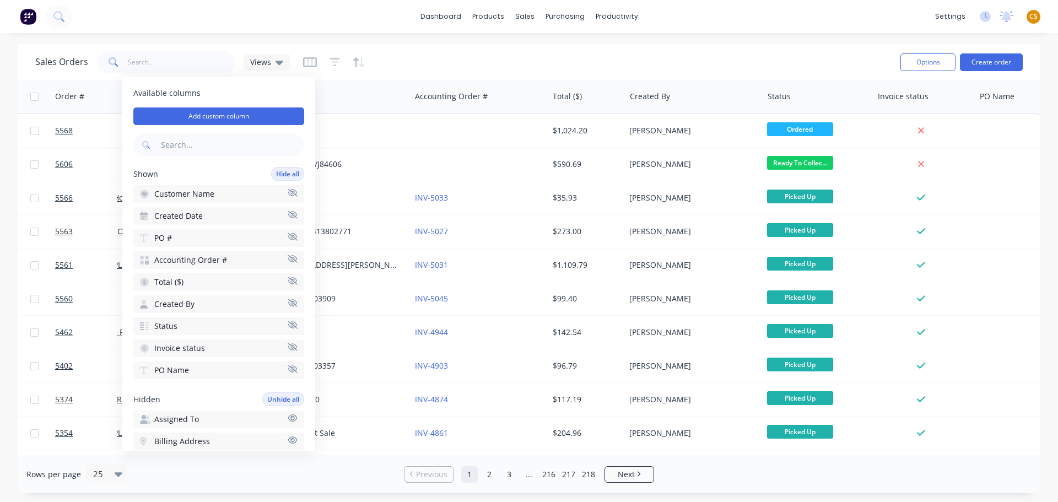
scroll to position [0, 83]
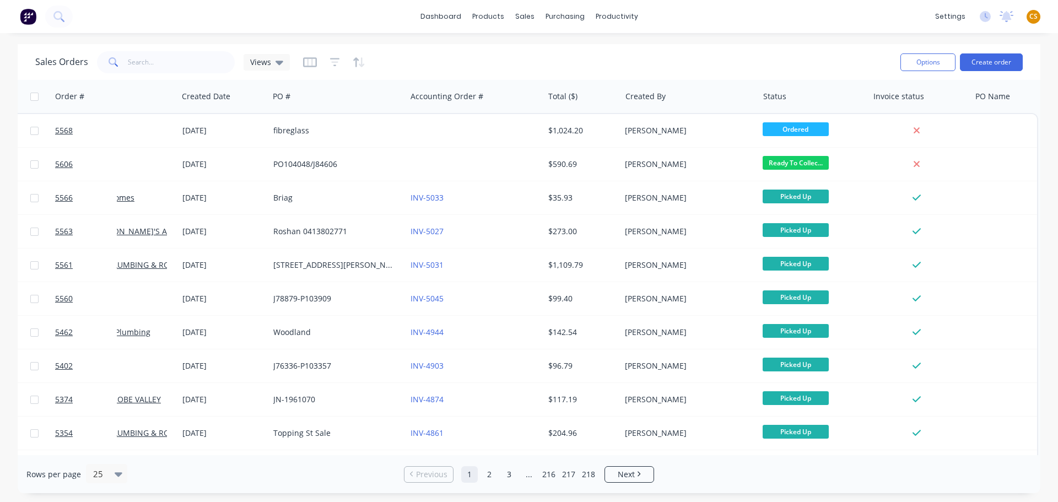
click at [757, 51] on div "Sales Orders Views" at bounding box center [463, 61] width 856 height 27
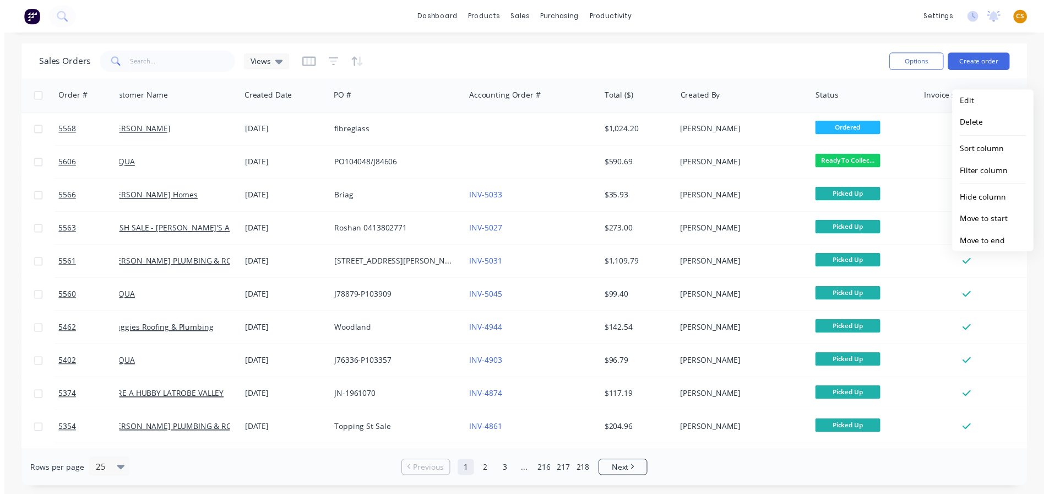
scroll to position [0, 0]
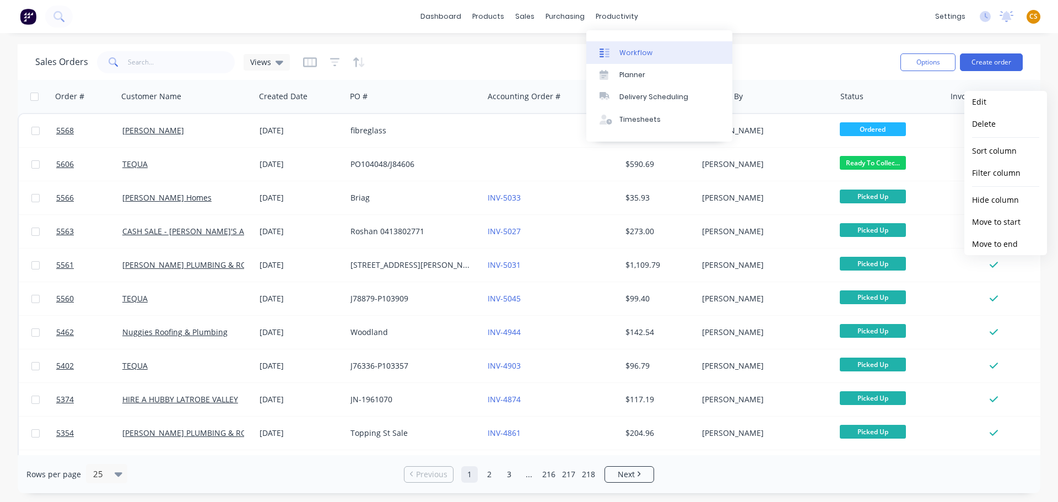
click at [635, 50] on div "Workflow" at bounding box center [635, 53] width 33 height 10
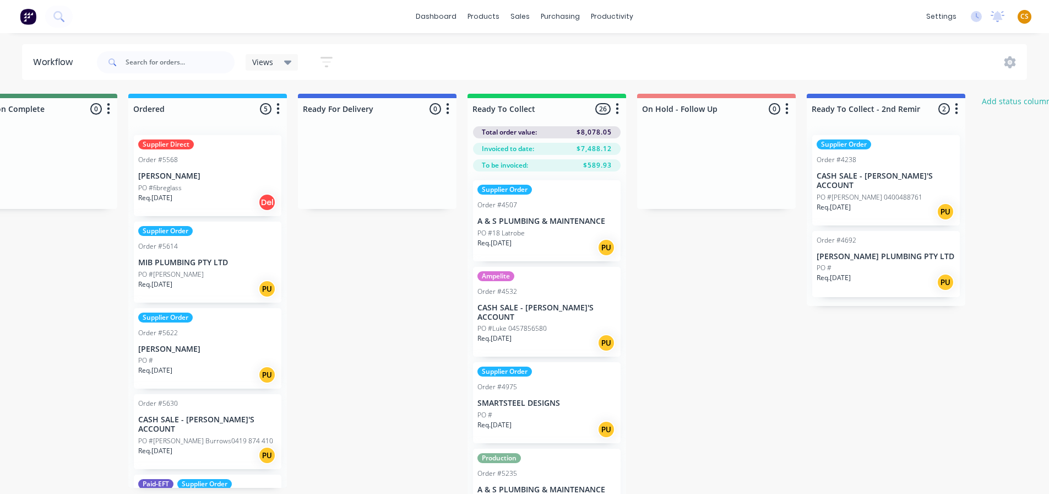
scroll to position [0, 410]
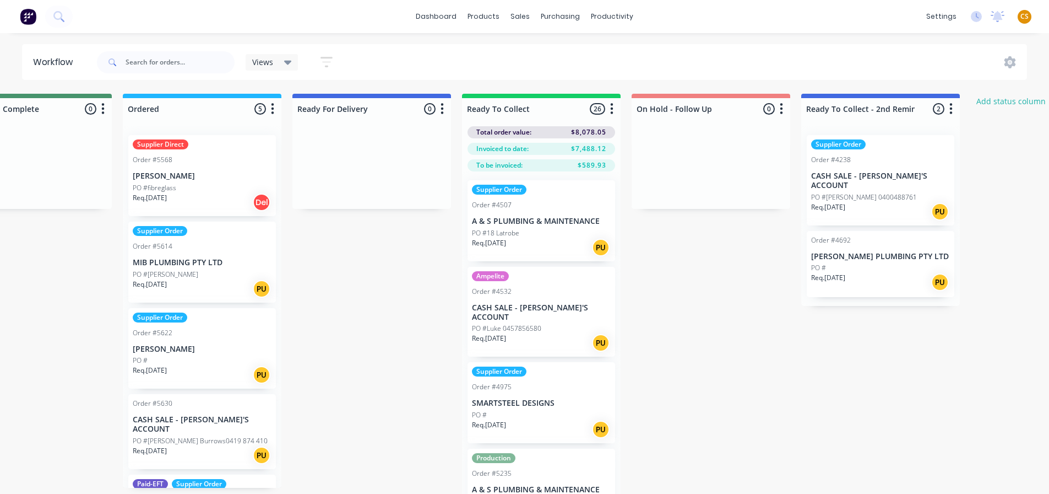
click at [613, 108] on icon "button" at bounding box center [612, 108] width 3 height 11
click at [691, 257] on div "Submitted 0 Status colour #FF4949 hex #FF4949 Save Cancel Summaries Total order…" at bounding box center [420, 313] width 1677 height 439
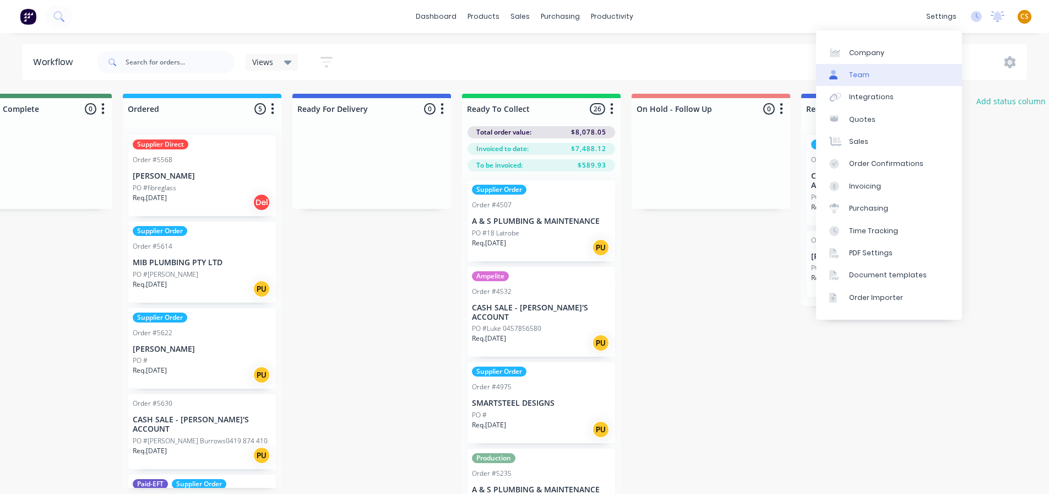
click at [901, 74] on link "Team" at bounding box center [889, 75] width 146 height 22
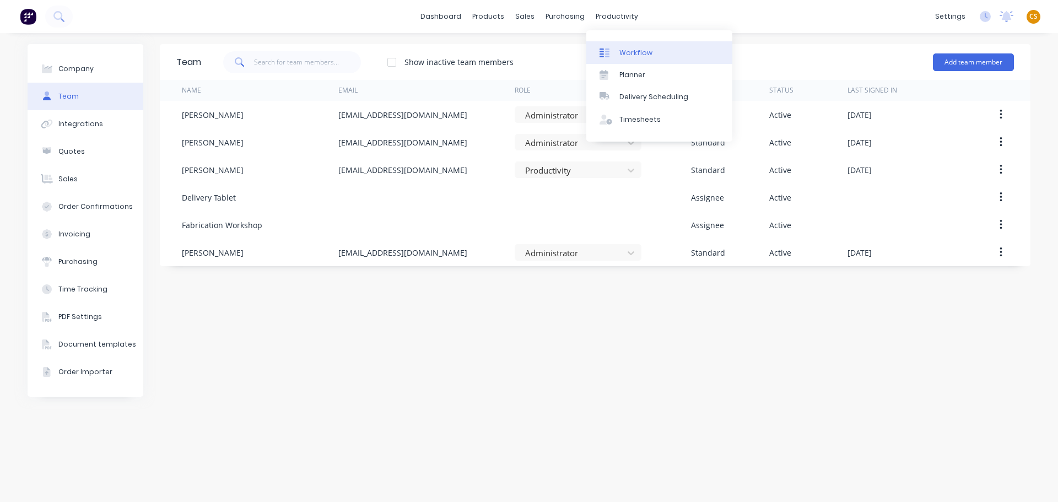
click at [643, 51] on div "Workflow" at bounding box center [635, 53] width 33 height 10
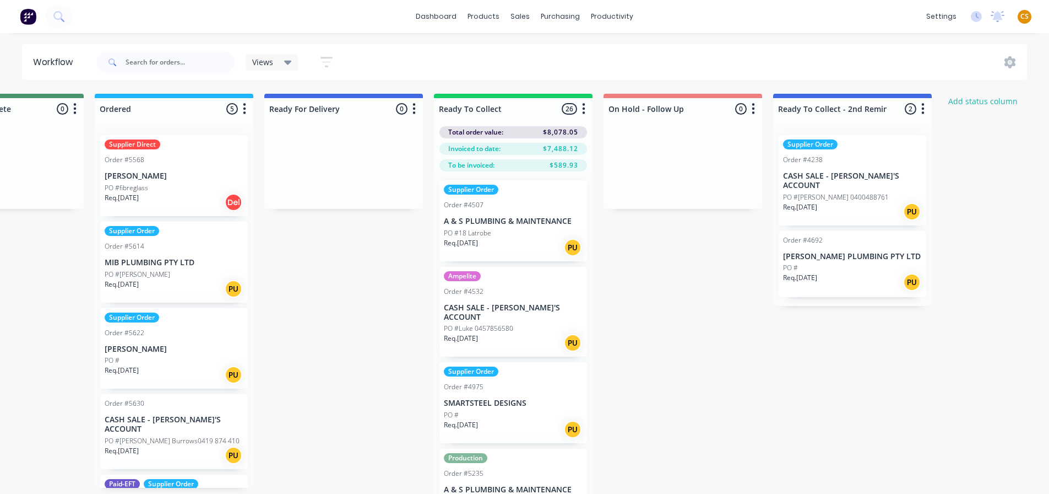
scroll to position [0, 436]
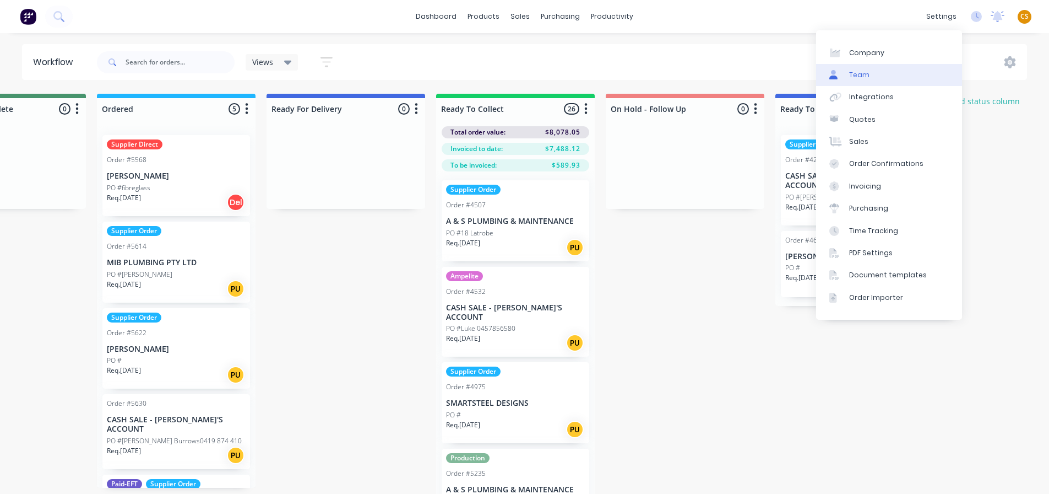
click at [874, 77] on link "Team" at bounding box center [889, 75] width 146 height 22
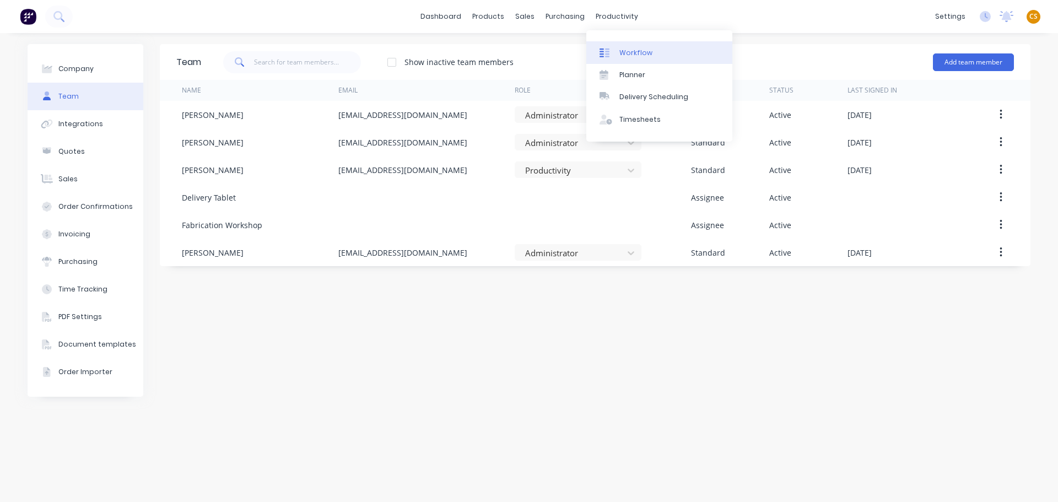
click at [648, 50] on div "Workflow" at bounding box center [635, 53] width 33 height 10
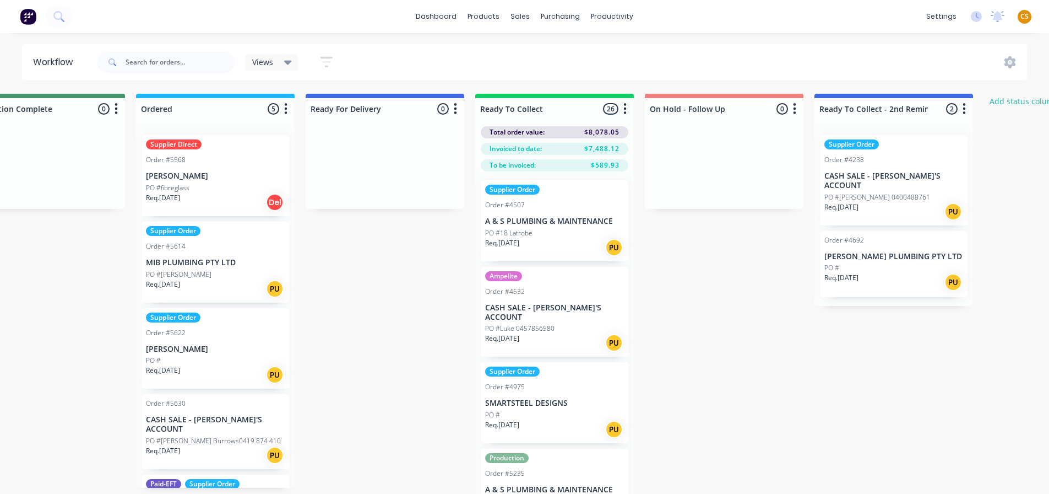
scroll to position [0, 404]
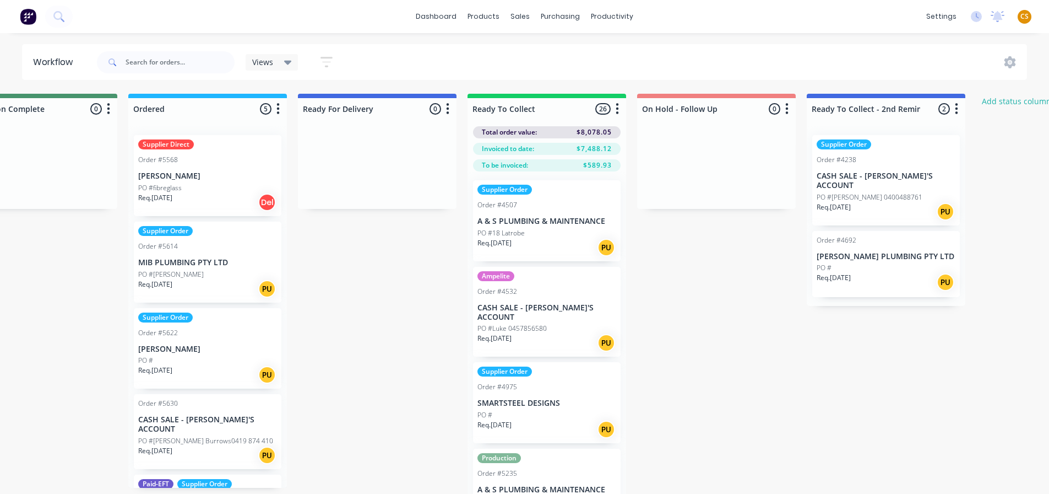
click at [618, 111] on icon "button" at bounding box center [617, 109] width 3 height 14
click at [562, 169] on button "Summaries" at bounding box center [569, 169] width 110 height 18
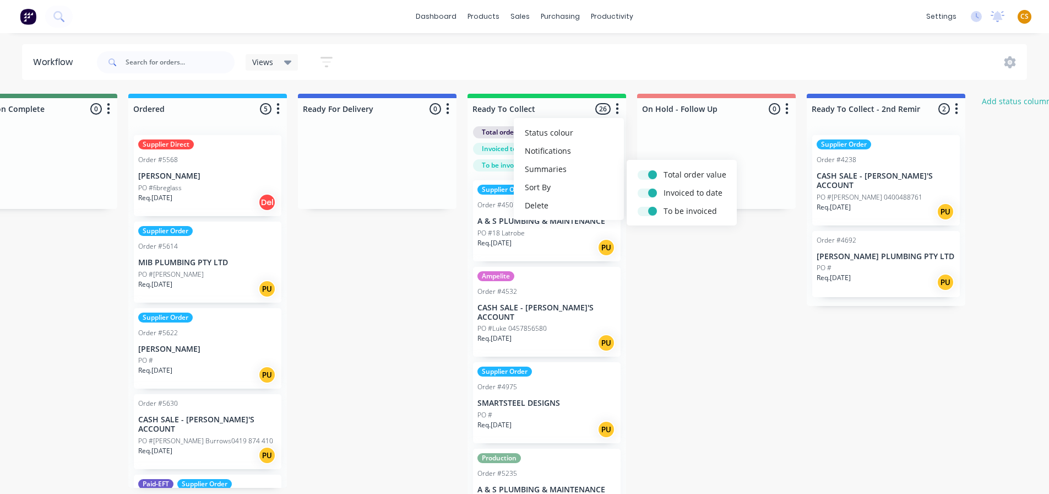
click at [737, 312] on div "Submitted 0 Status colour #FF4949 hex #FF4949 Save Cancel Summaries Total order…" at bounding box center [425, 313] width 1677 height 439
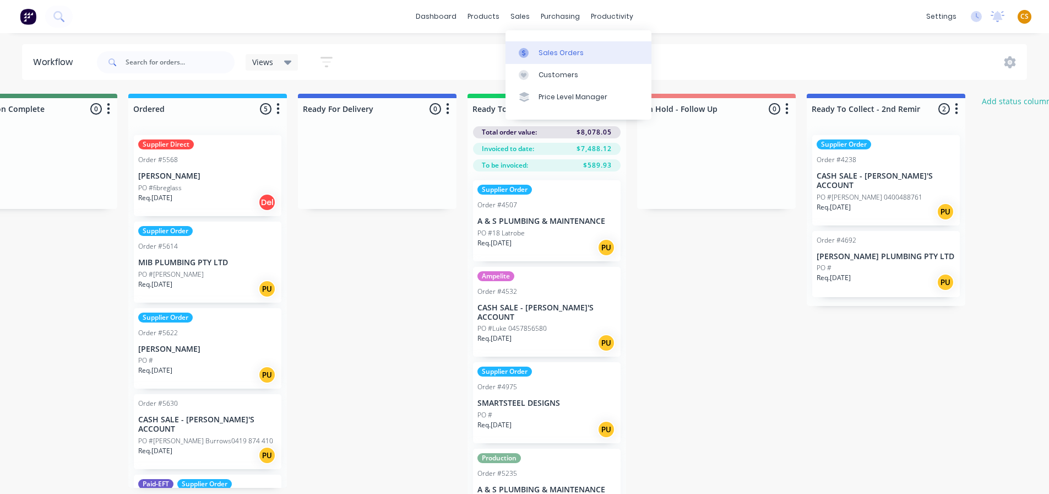
click at [551, 53] on div "Sales Orders" at bounding box center [561, 53] width 45 height 10
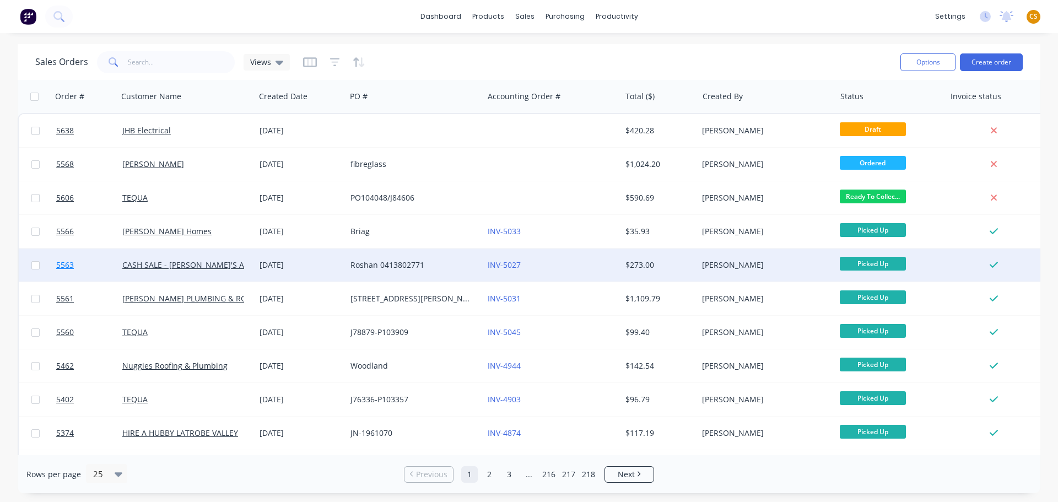
click at [85, 264] on link "5563" at bounding box center [89, 264] width 66 height 33
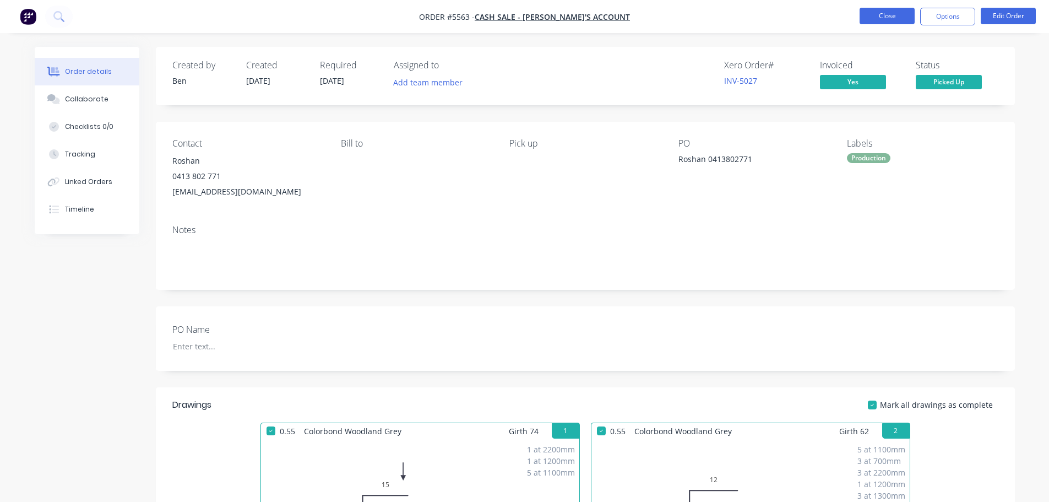
click at [871, 15] on button "Close" at bounding box center [887, 16] width 55 height 17
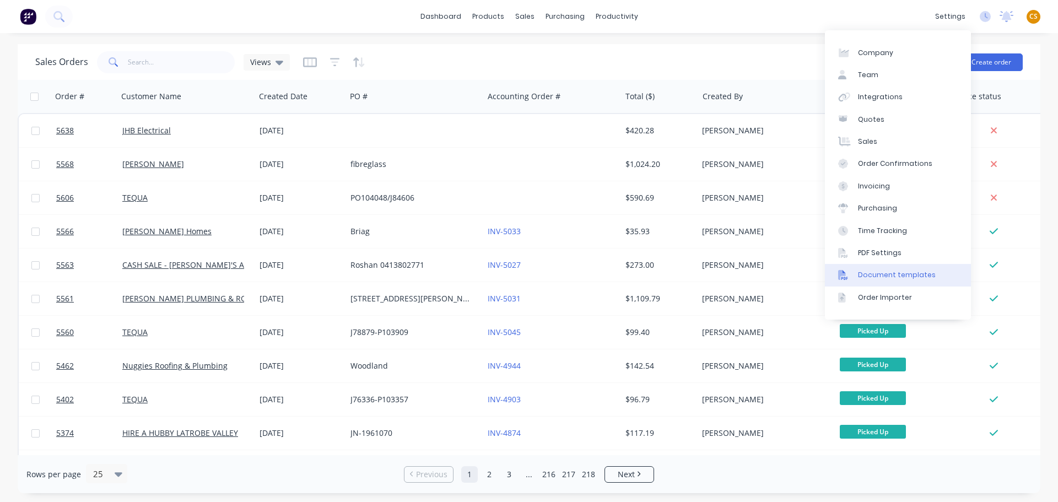
click at [900, 275] on div "Document templates" at bounding box center [897, 275] width 78 height 10
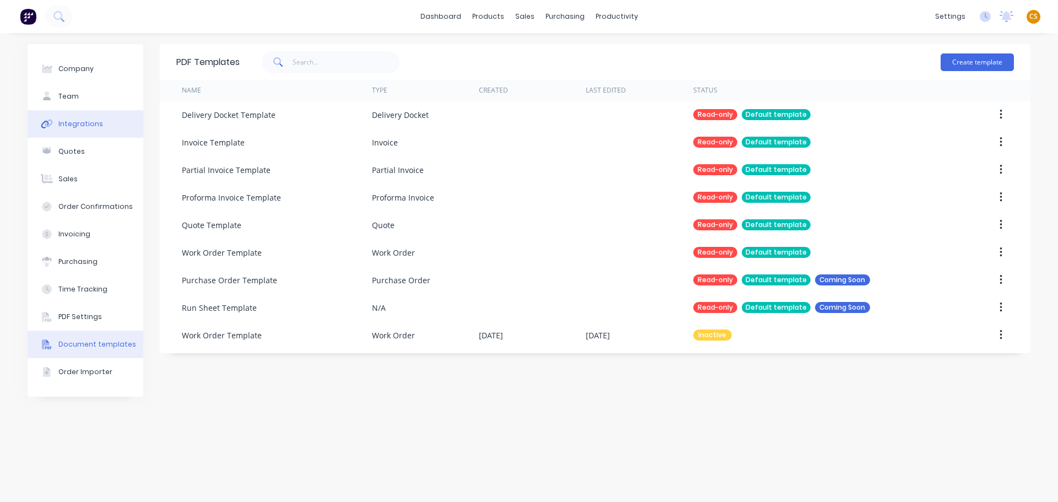
click at [85, 122] on div "Integrations" at bounding box center [80, 124] width 45 height 10
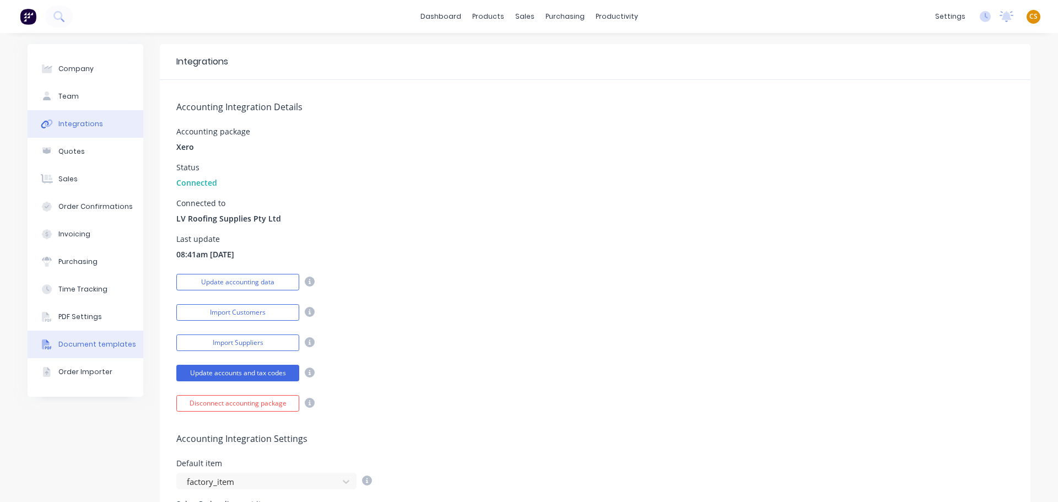
click at [77, 343] on div "Document templates" at bounding box center [97, 344] width 78 height 10
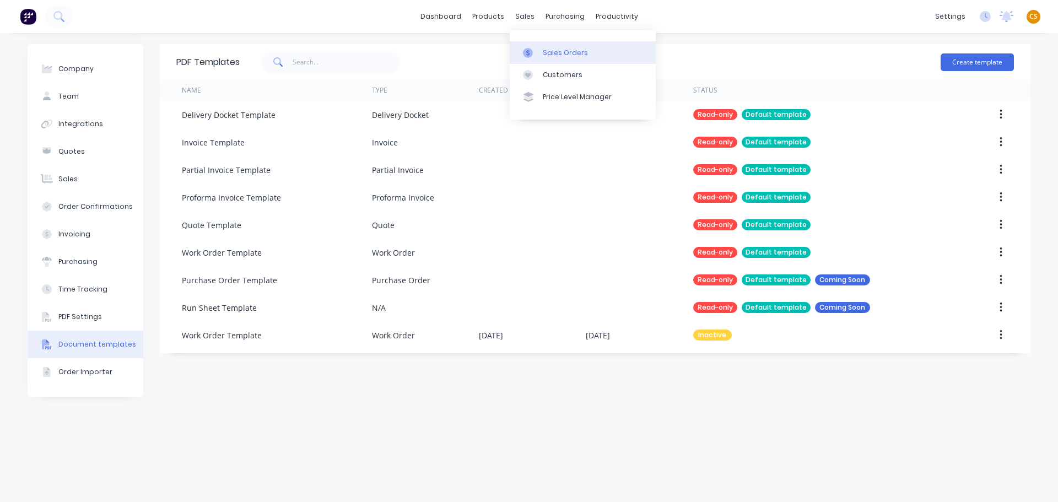
click at [558, 53] on div "Sales Orders" at bounding box center [565, 53] width 45 height 10
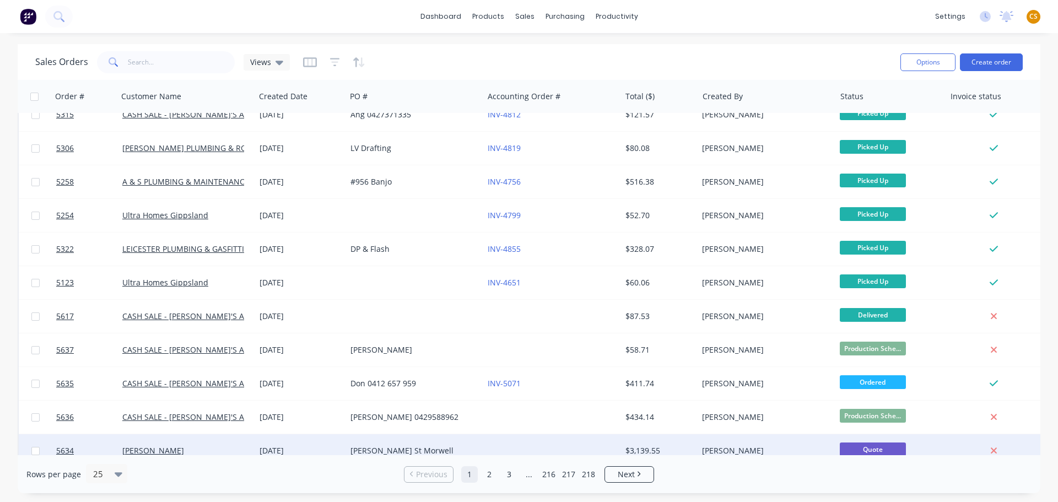
scroll to position [504, 0]
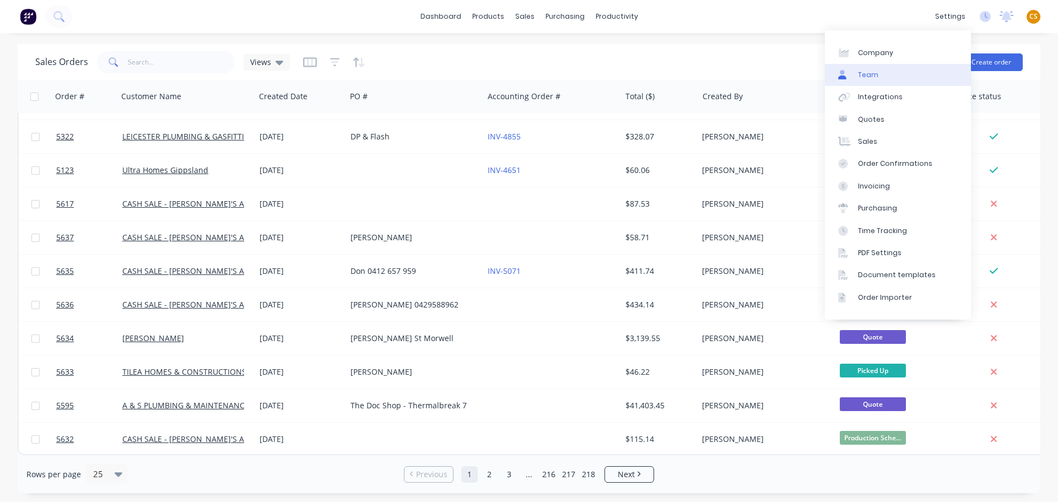
click at [873, 80] on link "Team" at bounding box center [898, 75] width 146 height 22
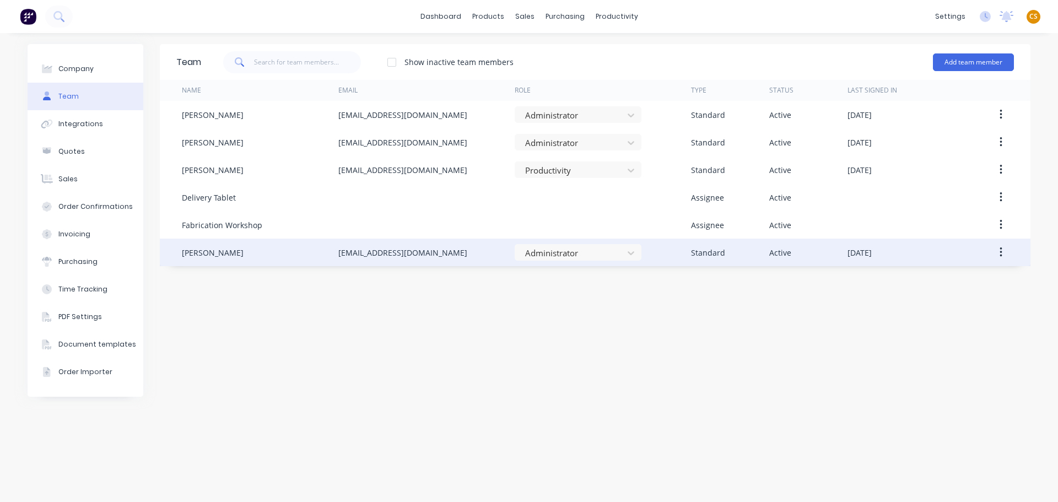
drag, startPoint x: 458, startPoint y: 254, endPoint x: 305, endPoint y: 254, distance: 153.1
click at [305, 254] on div "Michelle Claridge accpayable@lvroofing.com.au Administrator Standard Active Aug…" at bounding box center [595, 253] width 870 height 28
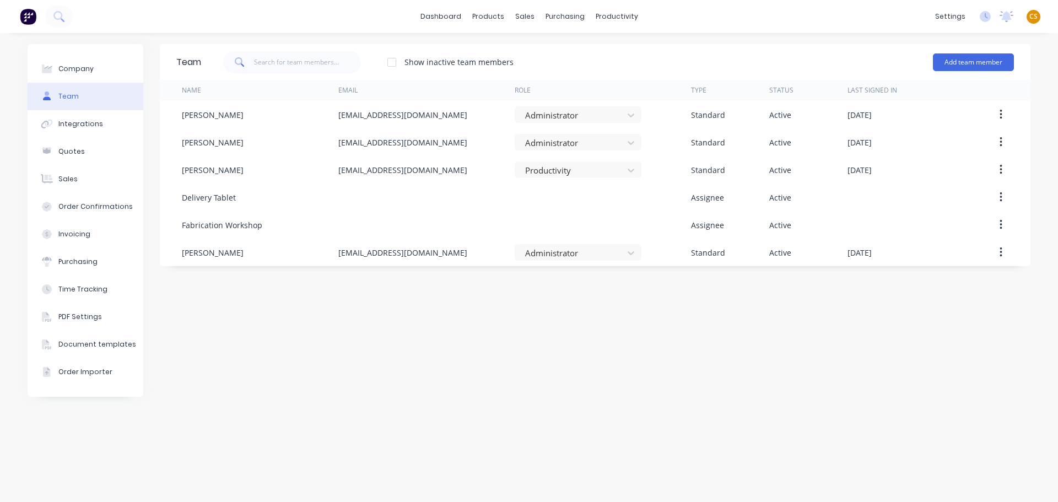
copy div "accpayable@lvroofing.com.au"
click at [436, 19] on link "dashboard" at bounding box center [441, 16] width 52 height 17
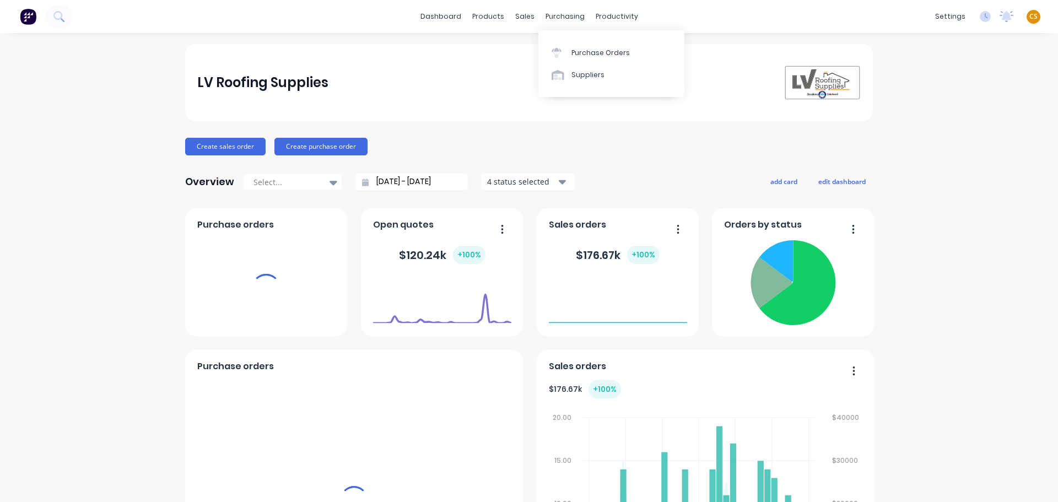
click at [1029, 15] on span "CS" at bounding box center [1033, 17] width 8 height 10
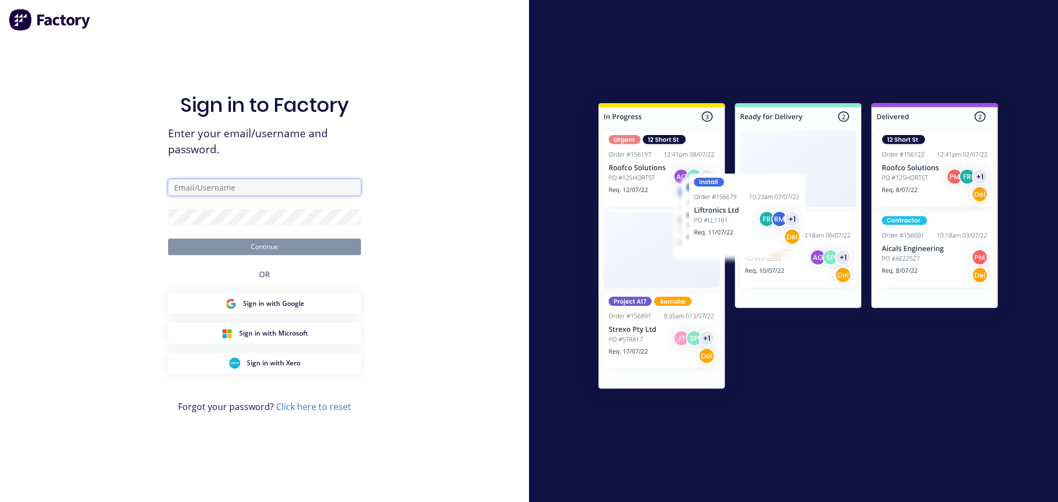
click at [195, 191] on input "text" at bounding box center [264, 187] width 193 height 17
type input "cathy@factory.app"
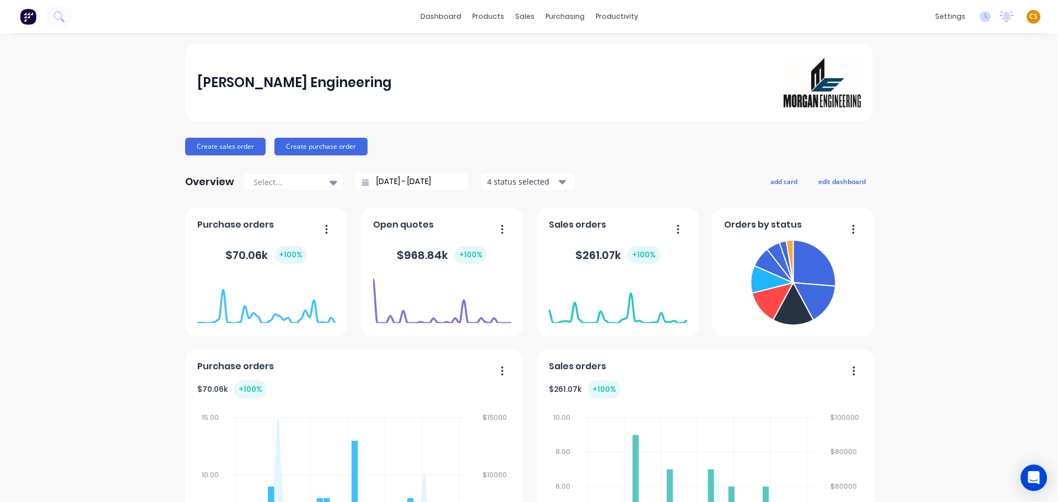
click at [1029, 15] on span "CS" at bounding box center [1033, 17] width 8 height 10
click at [937, 142] on div "Sign out" at bounding box center [939, 138] width 30 height 10
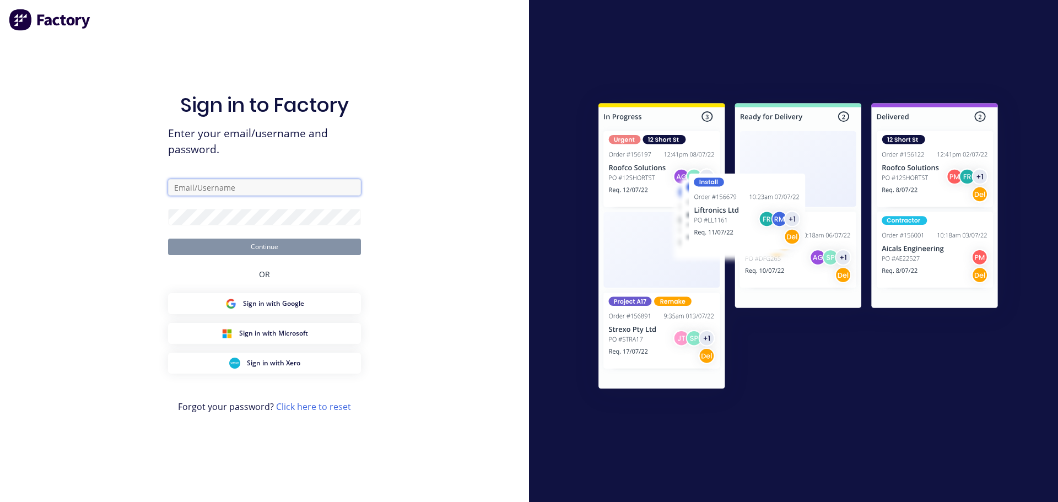
click at [197, 188] on input "text" at bounding box center [264, 187] width 193 height 17
type input "cathy@factory.app"
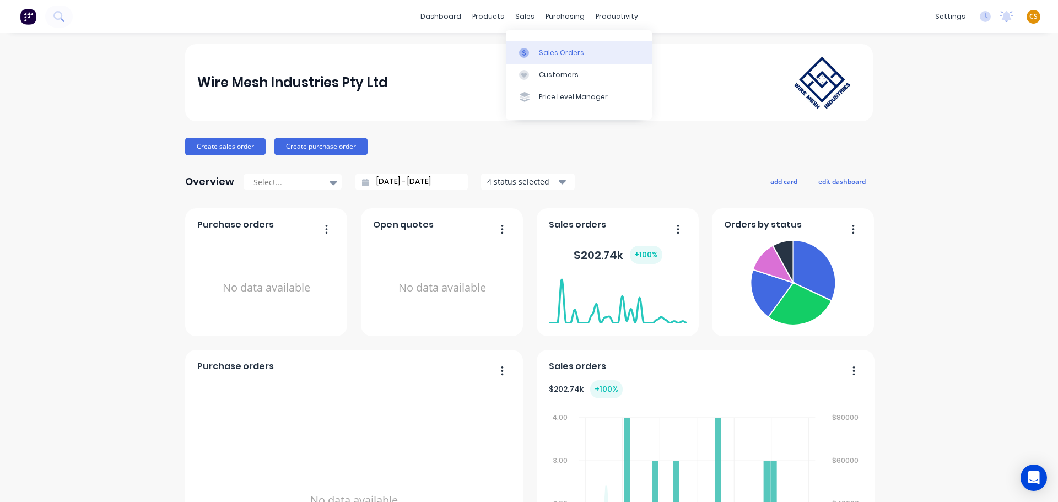
click at [548, 51] on div "Sales Orders" at bounding box center [561, 53] width 45 height 10
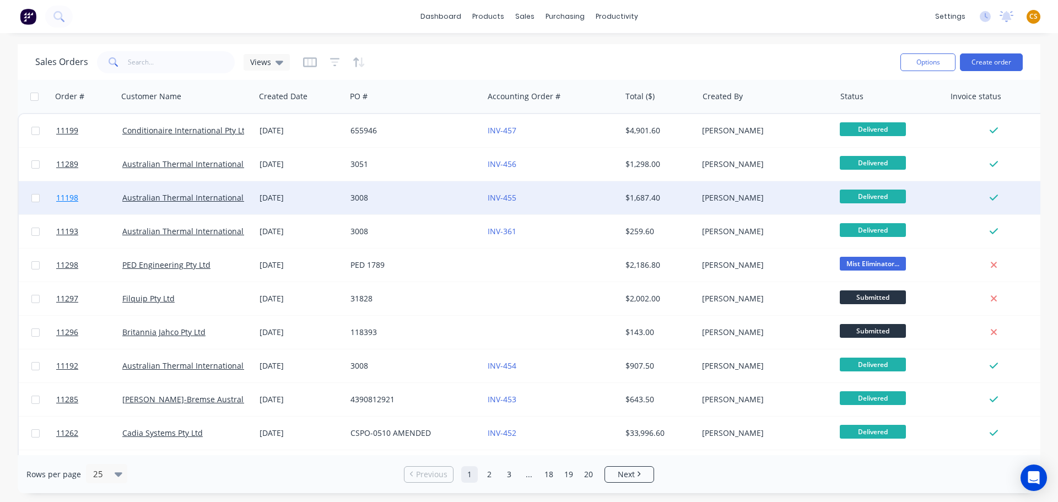
click at [85, 199] on link "11198" at bounding box center [89, 197] width 66 height 33
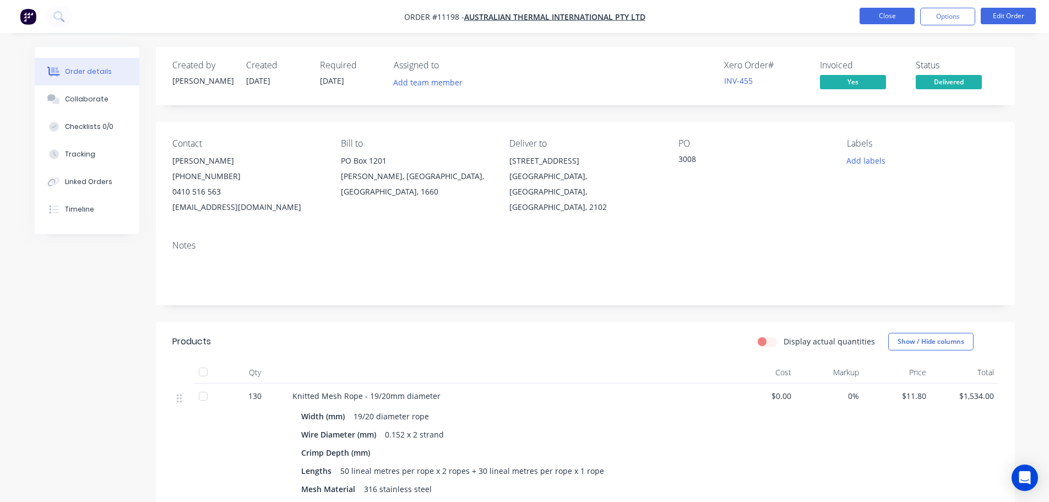
click at [885, 18] on button "Close" at bounding box center [887, 16] width 55 height 17
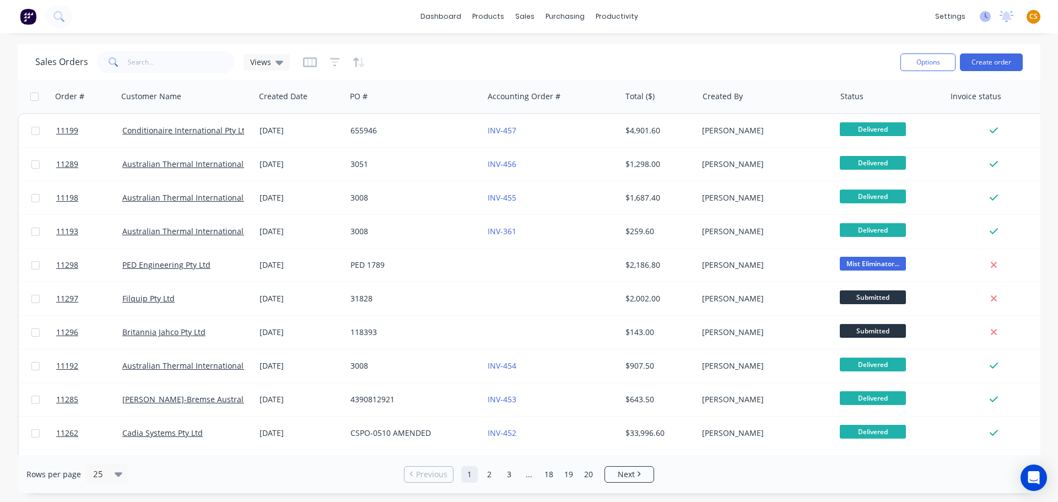
click at [984, 17] on icon at bounding box center [984, 16] width 11 height 11
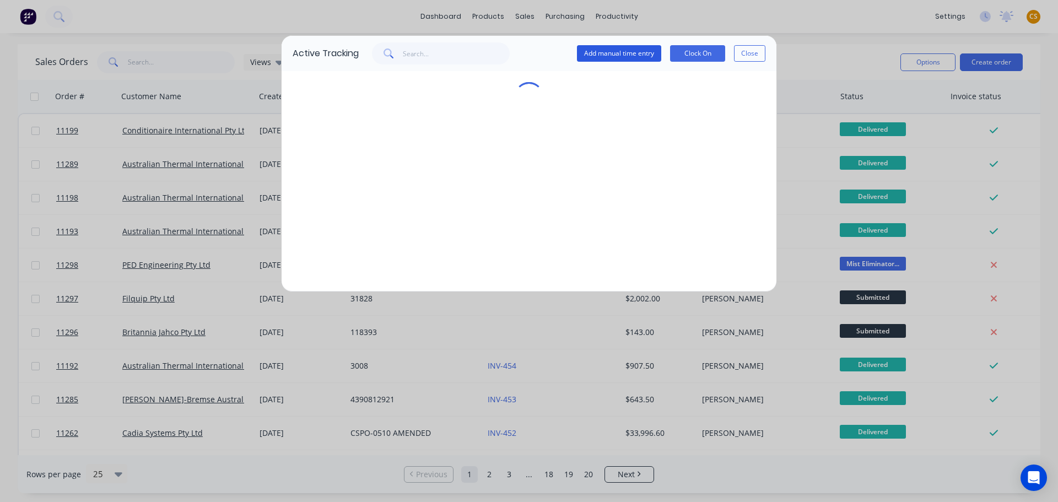
click at [625, 52] on button "Add manual time entry" at bounding box center [619, 53] width 84 height 17
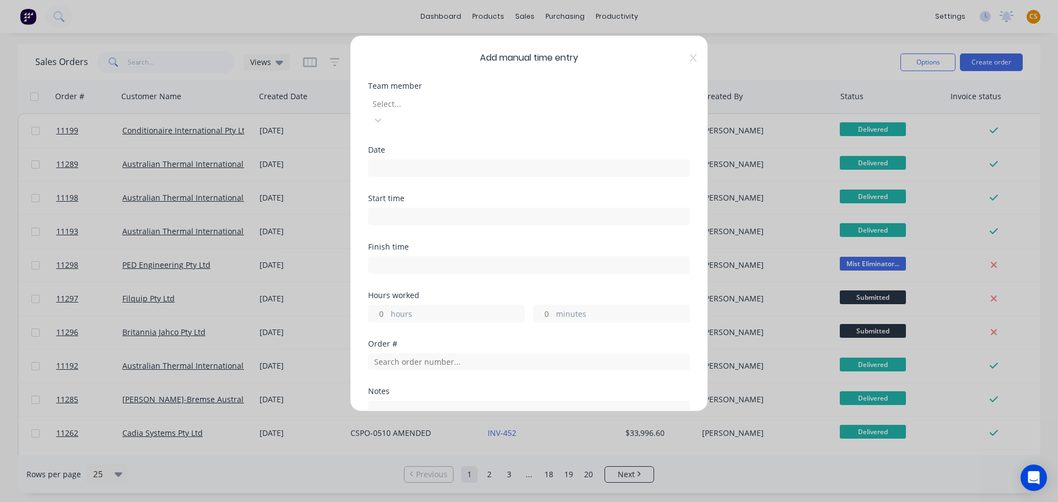
click at [410, 208] on input at bounding box center [529, 216] width 321 height 17
type input "12:33 PM"
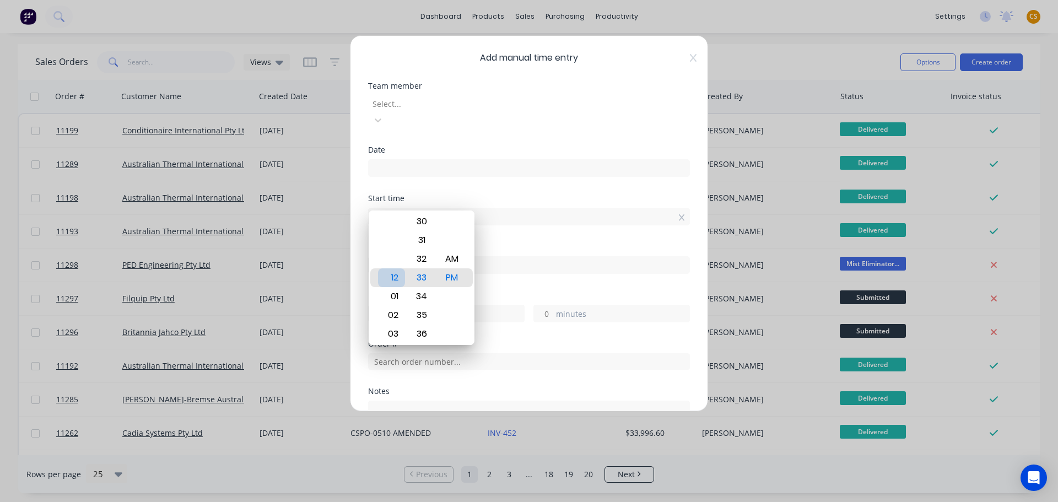
click at [393, 278] on div "12" at bounding box center [391, 277] width 27 height 19
click at [500, 219] on div "Start time 12:33 PM" at bounding box center [529, 218] width 322 height 48
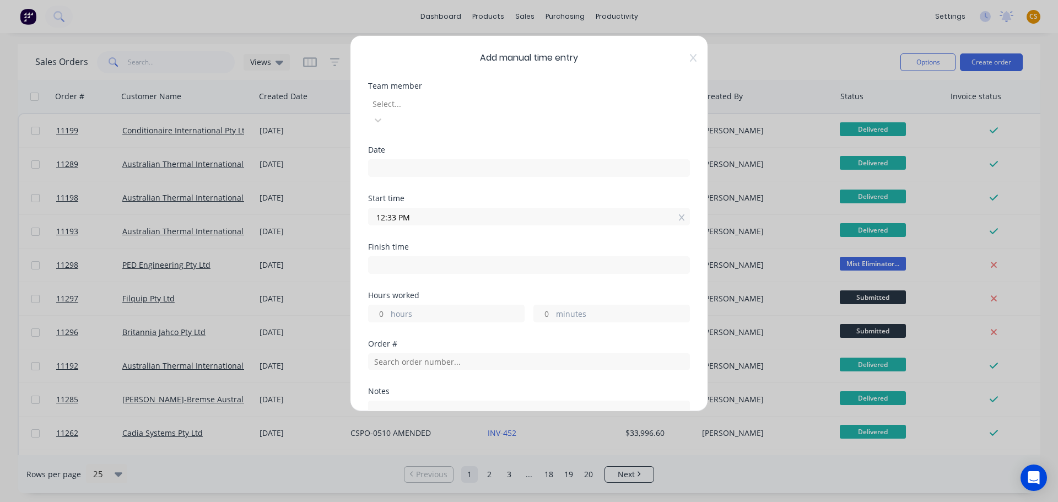
click at [386, 257] on input at bounding box center [529, 265] width 321 height 17
type input "12:33 PM"
type input "0"
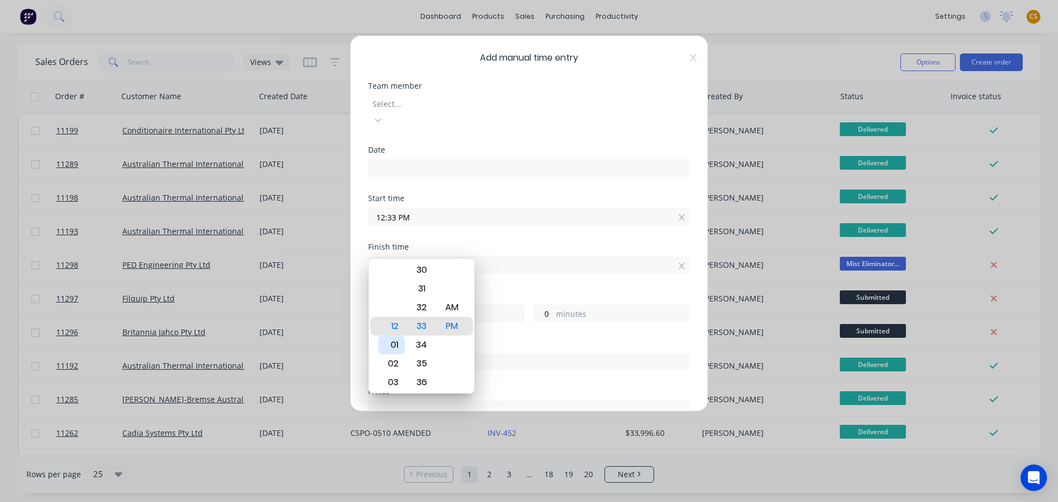
click at [394, 343] on div "01" at bounding box center [391, 344] width 27 height 19
type input "01:33 PM"
type input "1"
click at [431, 102] on div at bounding box center [450, 104] width 159 height 14
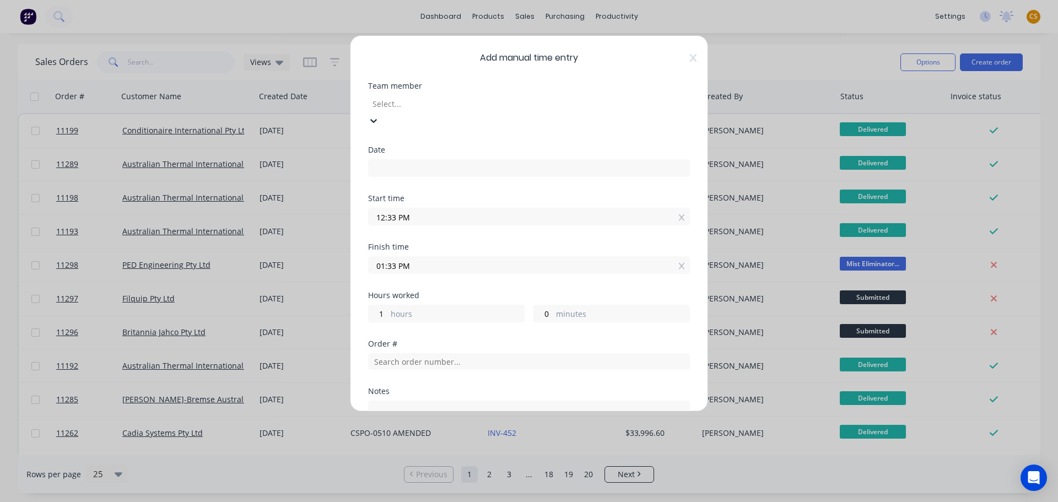
click at [394, 160] on input at bounding box center [529, 168] width 321 height 17
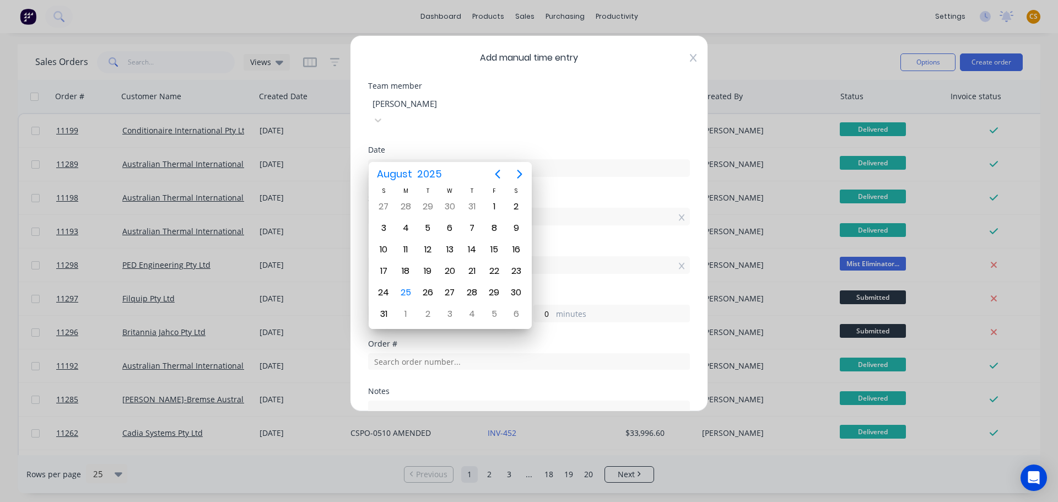
click at [689, 62] on div "Add manual time entry Team member Sam Dermody Date Start time 12:33 PM Finish t…" at bounding box center [529, 223] width 358 height 376
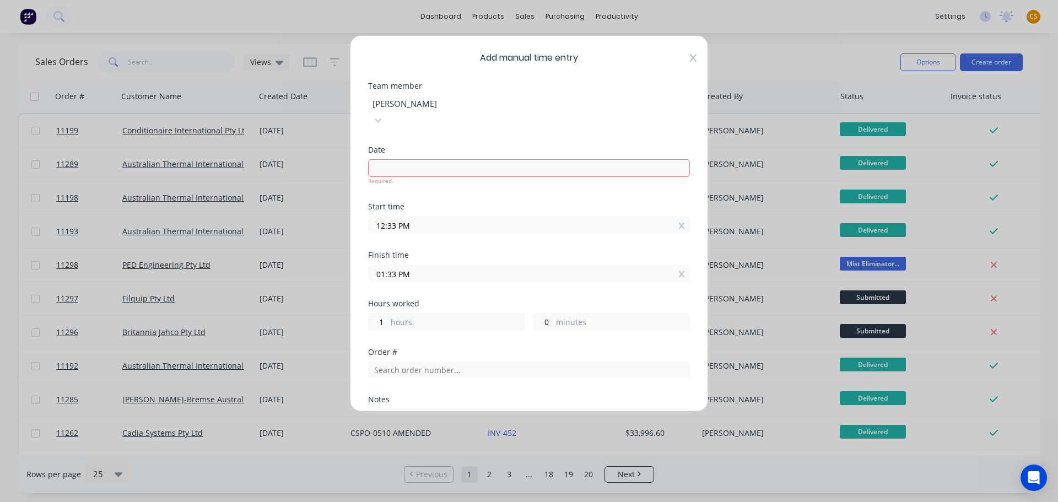
click at [690, 59] on icon at bounding box center [693, 58] width 7 height 8
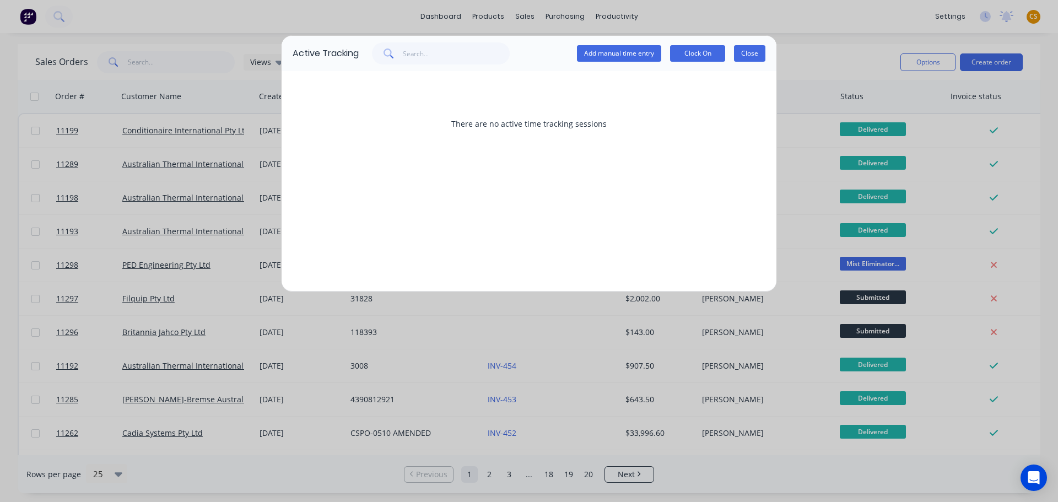
click at [751, 55] on button "Close" at bounding box center [749, 53] width 31 height 17
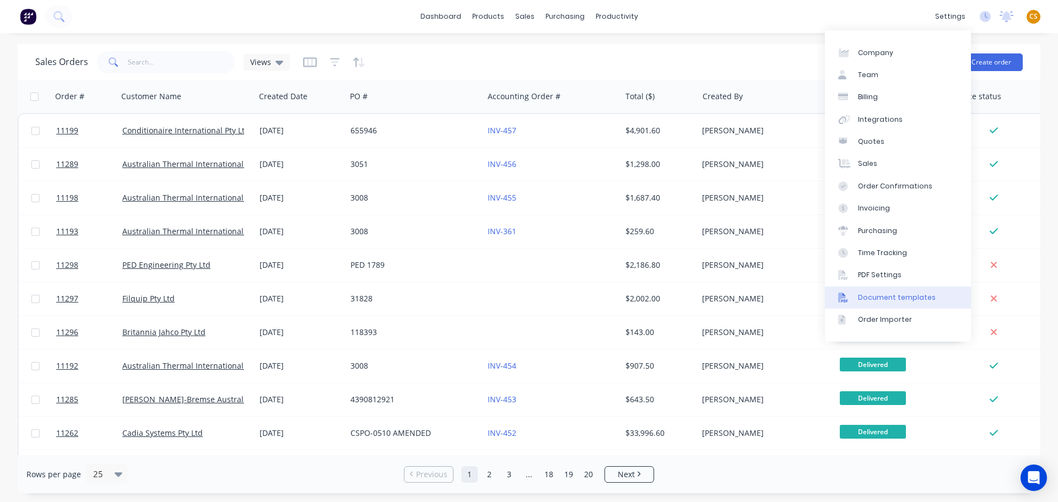
click at [902, 302] on div "Document templates" at bounding box center [897, 298] width 78 height 10
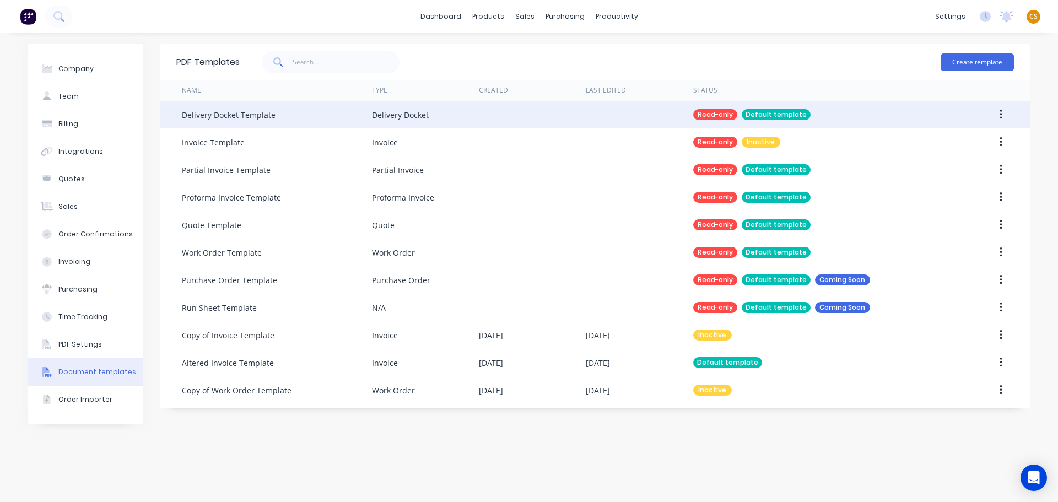
click at [1000, 115] on icon "button" at bounding box center [1000, 115] width 2 height 10
click at [934, 145] on div "Duplicate" at bounding box center [961, 144] width 85 height 16
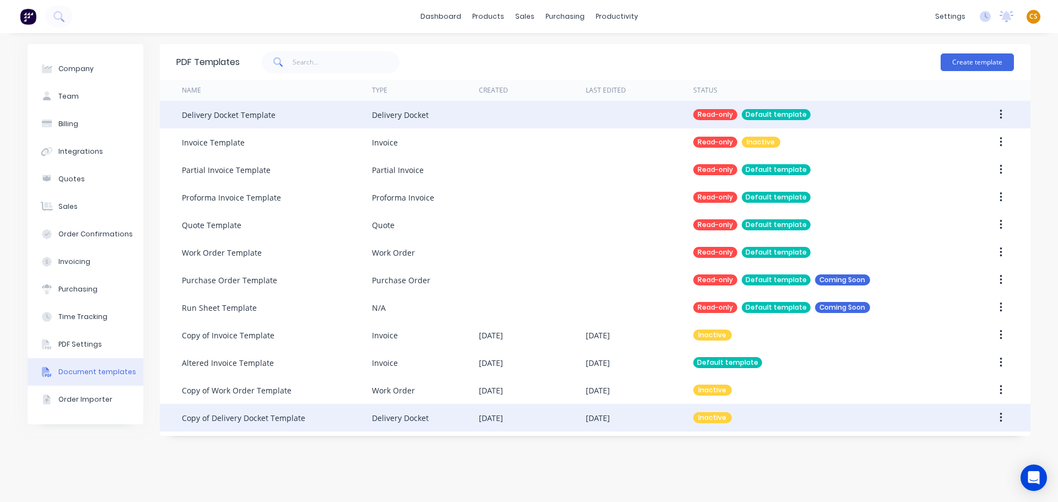
click at [544, 420] on div "25 Aug 2025" at bounding box center [532, 418] width 107 height 28
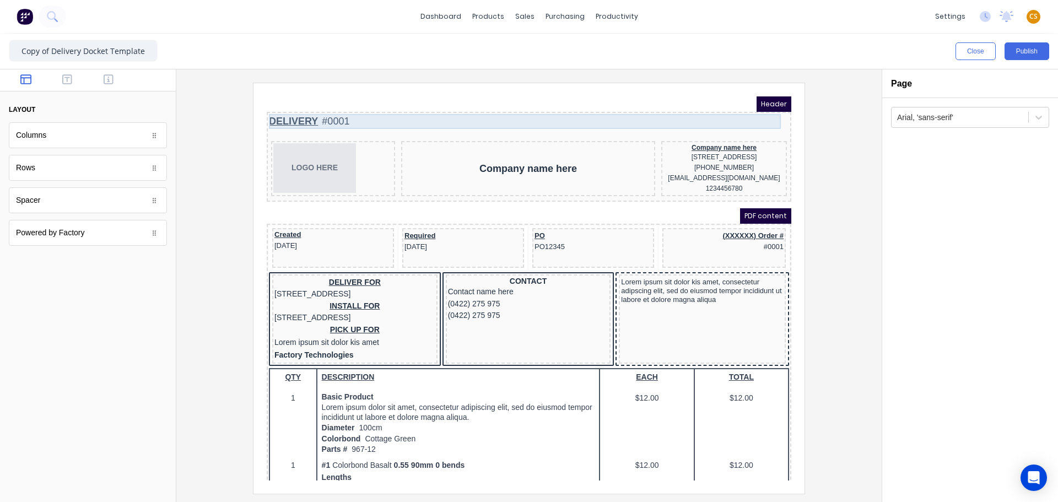
click at [291, 105] on div "DELIVERY #0001" at bounding box center [516, 108] width 520 height 15
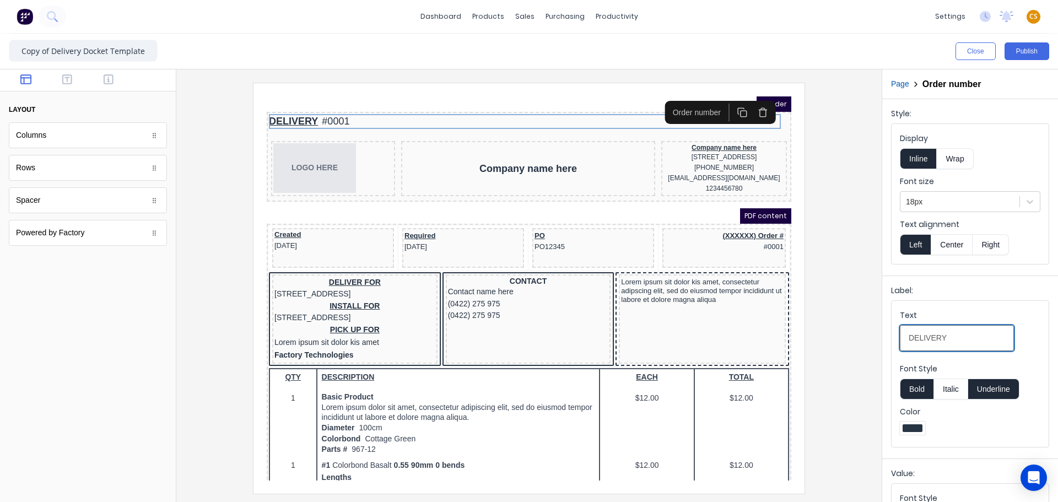
click at [944, 335] on input "DELIVERY" at bounding box center [957, 338] width 114 height 26
type input "DELIVERY DOCKET"
click at [837, 212] on div at bounding box center [528, 288] width 687 height 410
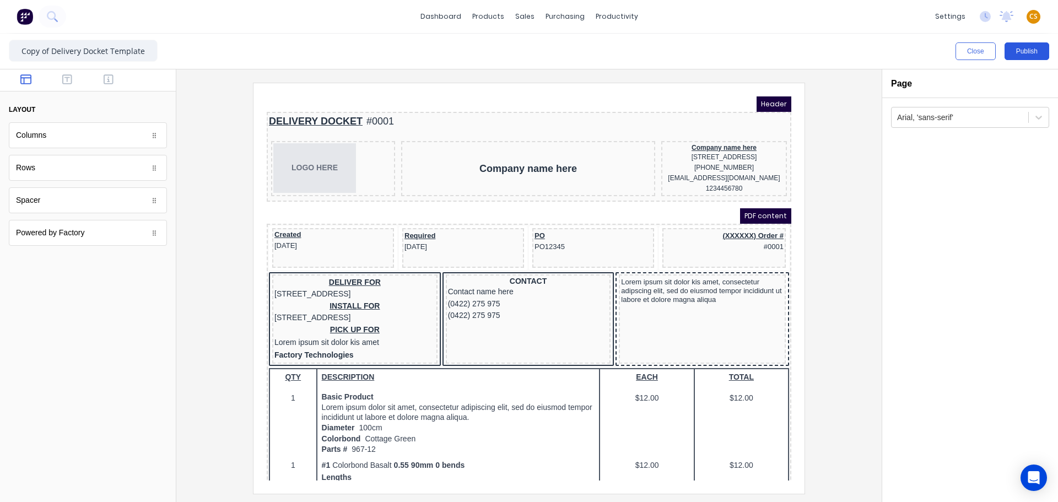
click at [1024, 52] on button "Publish" at bounding box center [1026, 51] width 45 height 18
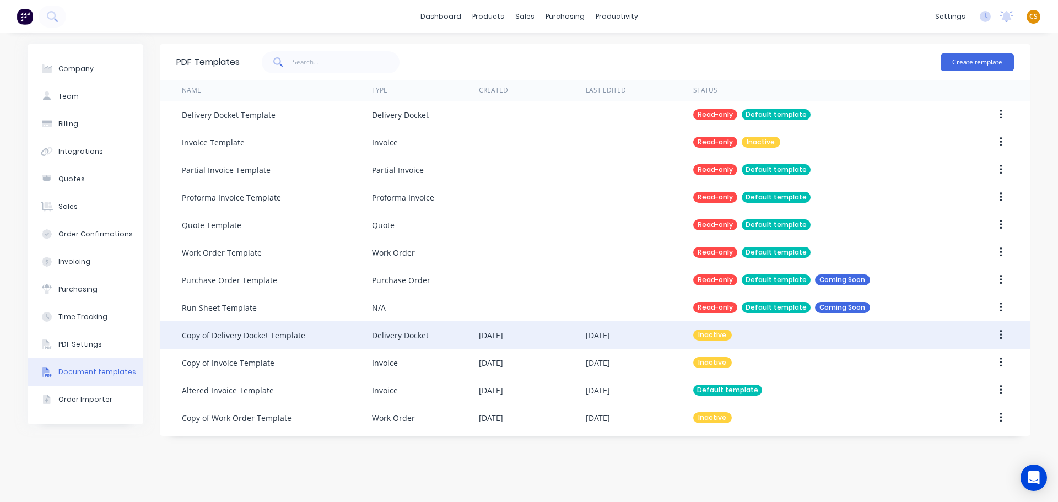
click at [538, 333] on div "[DATE]" at bounding box center [532, 335] width 107 height 28
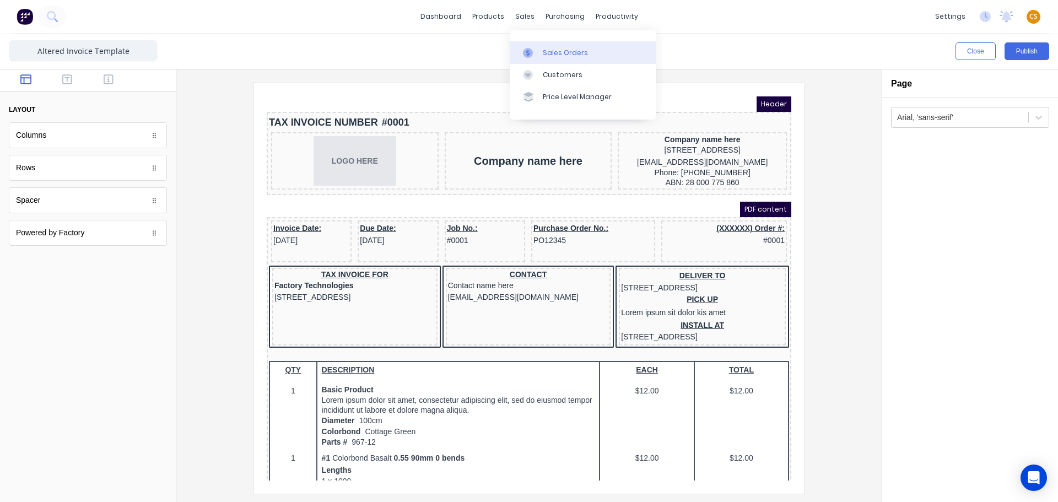
click at [559, 52] on div "Sales Orders" at bounding box center [565, 53] width 45 height 10
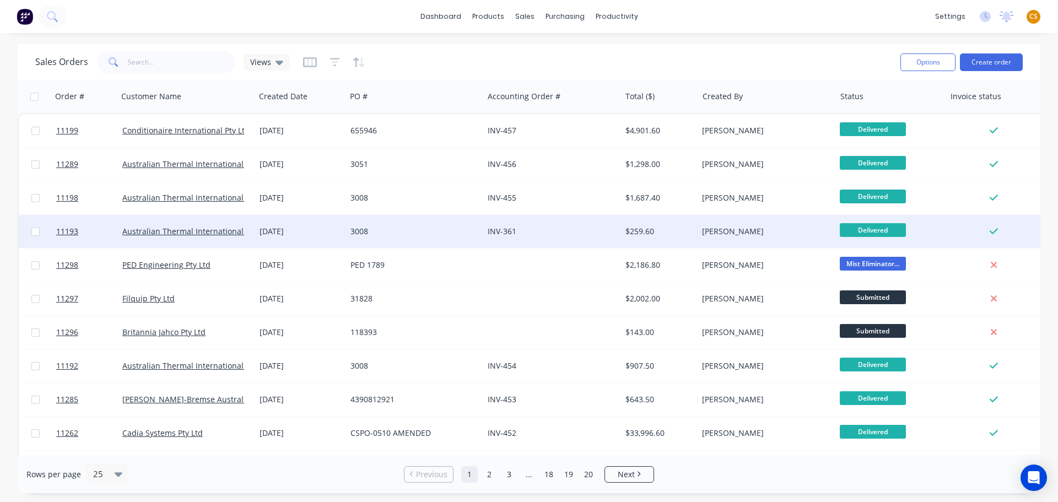
click at [382, 226] on div "3008" at bounding box center [411, 231] width 122 height 11
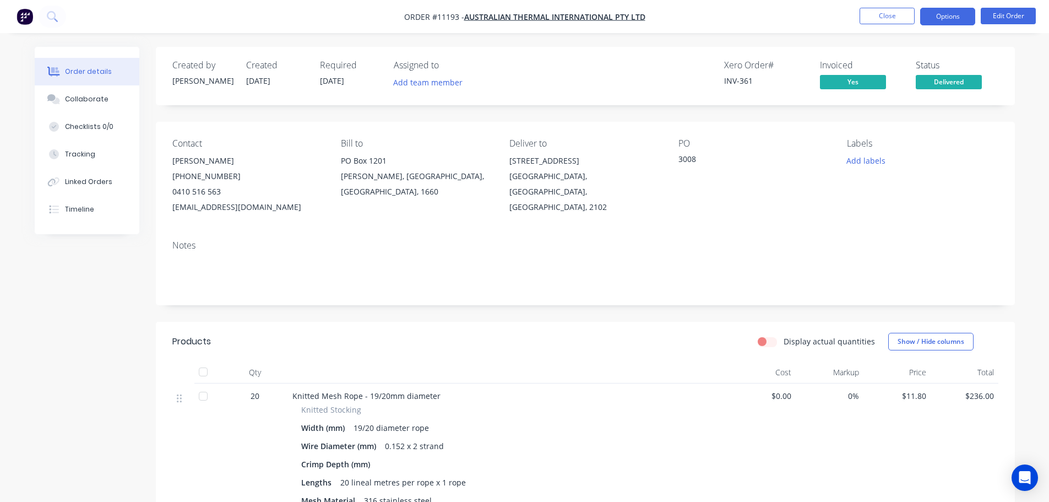
click at [953, 19] on button "Options" at bounding box center [948, 17] width 55 height 18
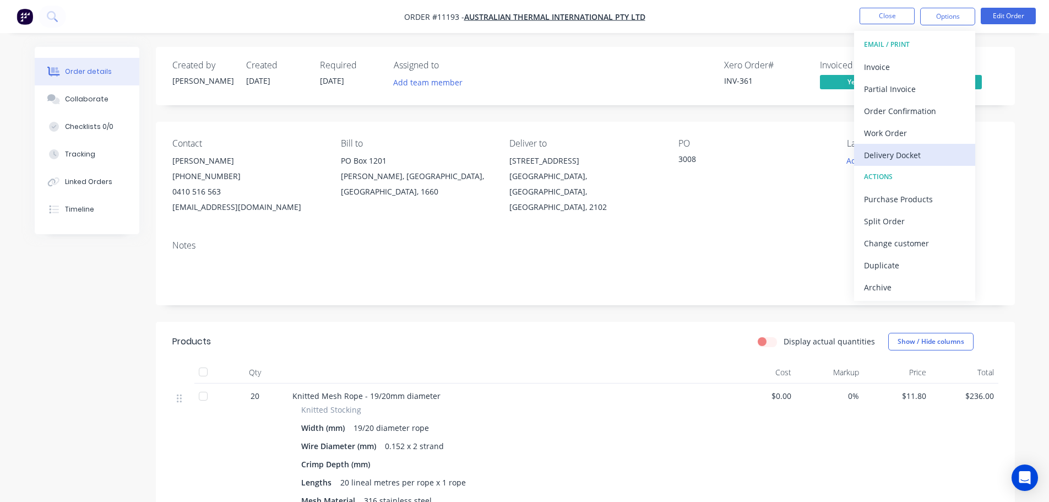
click at [896, 156] on div "Delivery Docket" at bounding box center [914, 155] width 101 height 16
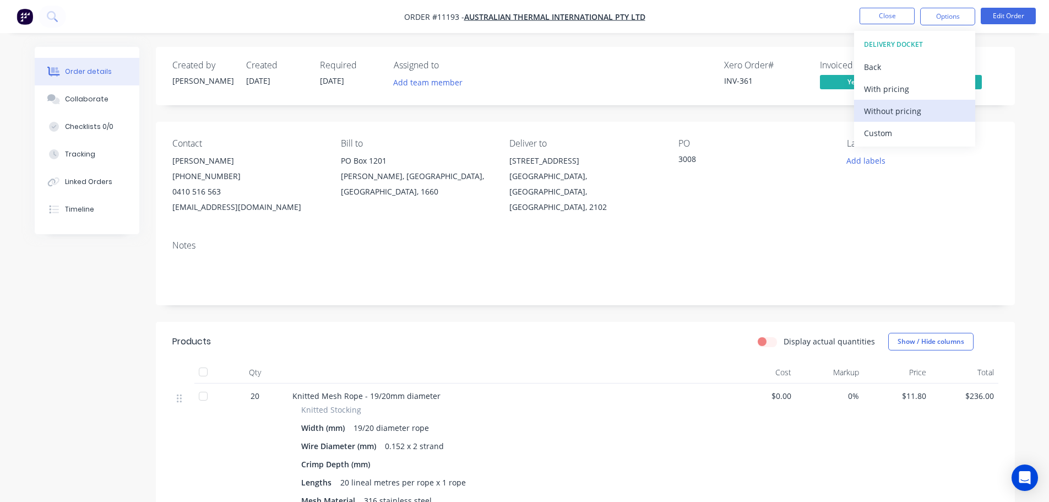
click at [908, 111] on div "Without pricing" at bounding box center [914, 111] width 101 height 16
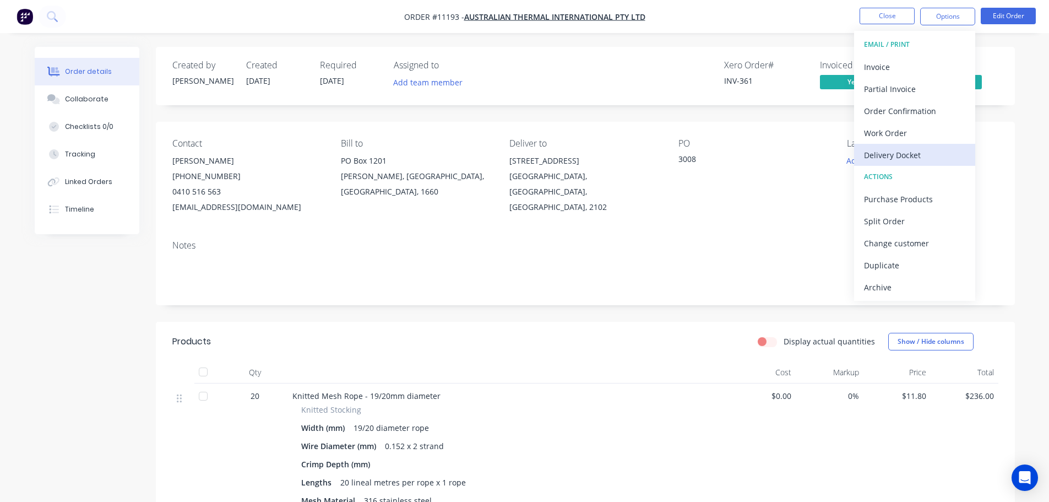
click at [920, 157] on div "Delivery Docket" at bounding box center [914, 155] width 101 height 16
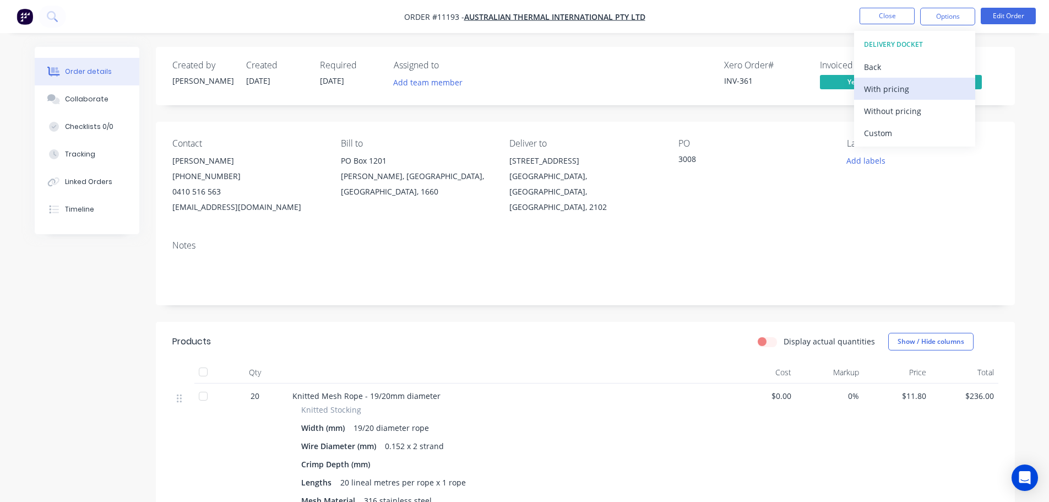
click at [905, 91] on div "With pricing" at bounding box center [914, 89] width 101 height 16
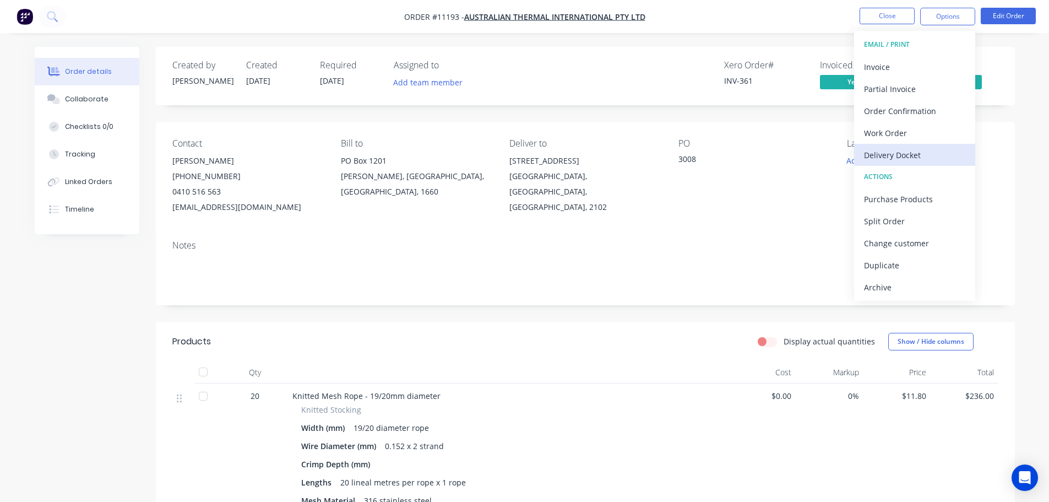
click at [922, 153] on div "Delivery Docket" at bounding box center [914, 155] width 101 height 16
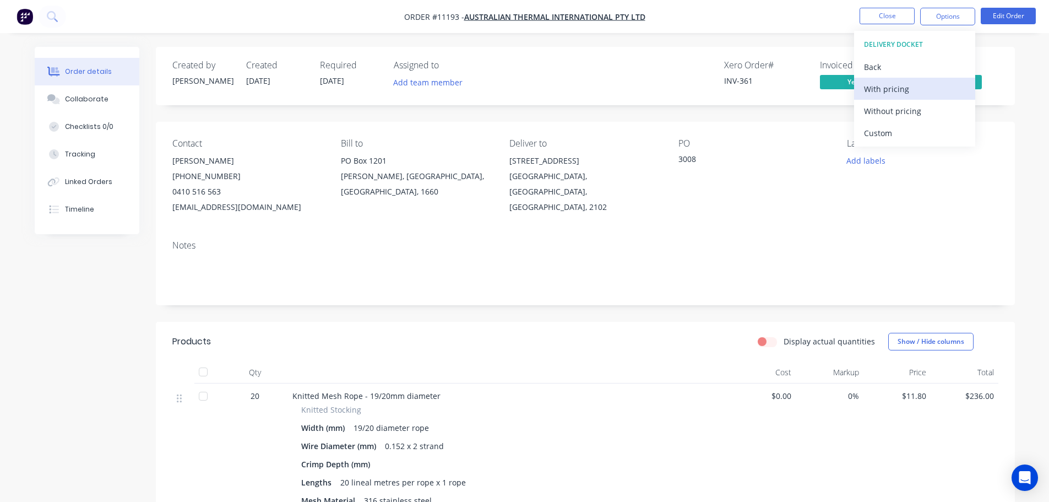
click at [912, 91] on div "With pricing" at bounding box center [914, 89] width 101 height 16
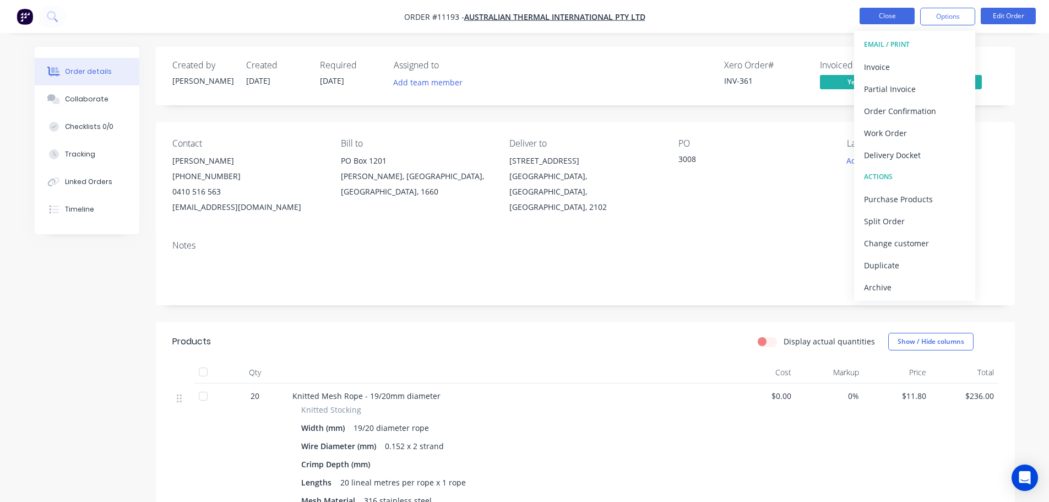
click at [901, 18] on button "Close" at bounding box center [887, 16] width 55 height 17
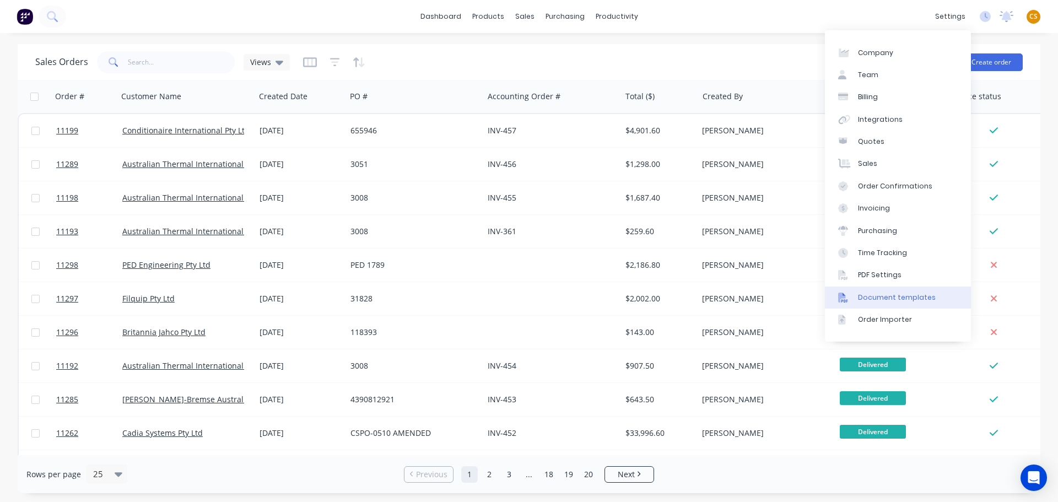
click at [905, 301] on div "Document templates" at bounding box center [897, 298] width 78 height 10
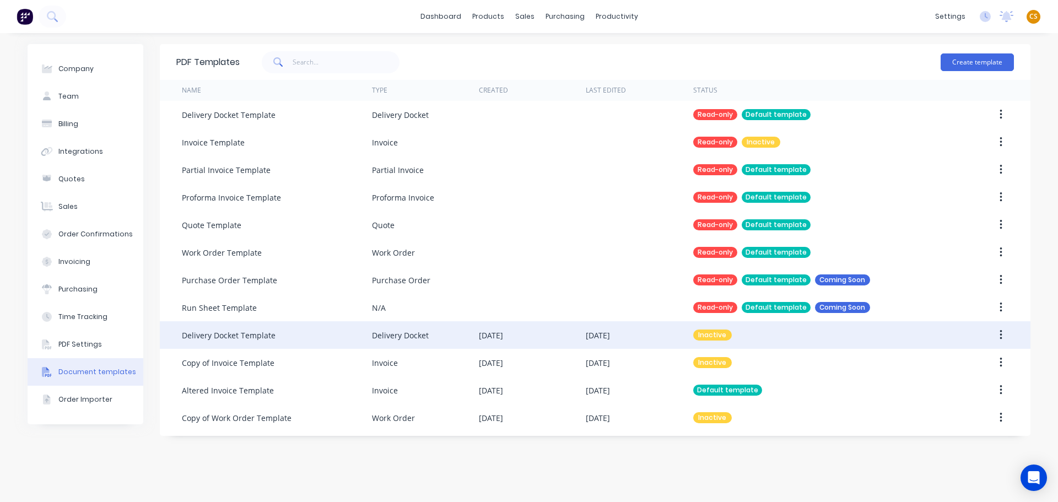
click at [1001, 333] on icon "button" at bounding box center [1000, 335] width 3 height 12
click at [965, 381] on div "Make default" at bounding box center [961, 386] width 85 height 16
click at [1036, 88] on div "Company Team Billing Integrations Quotes Sales Order Confirmations Invoicing Pu…" at bounding box center [529, 267] width 1058 height 469
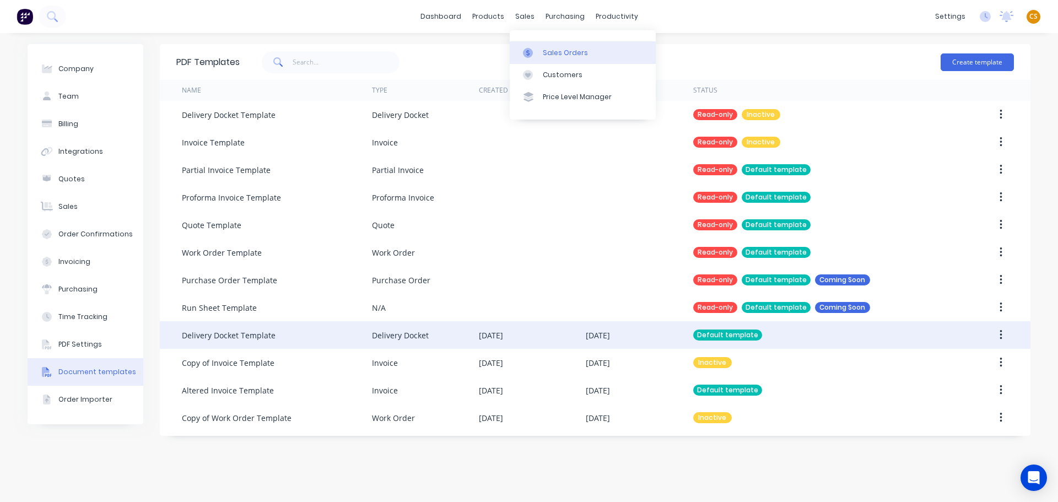
click at [554, 54] on div "Sales Orders" at bounding box center [565, 53] width 45 height 10
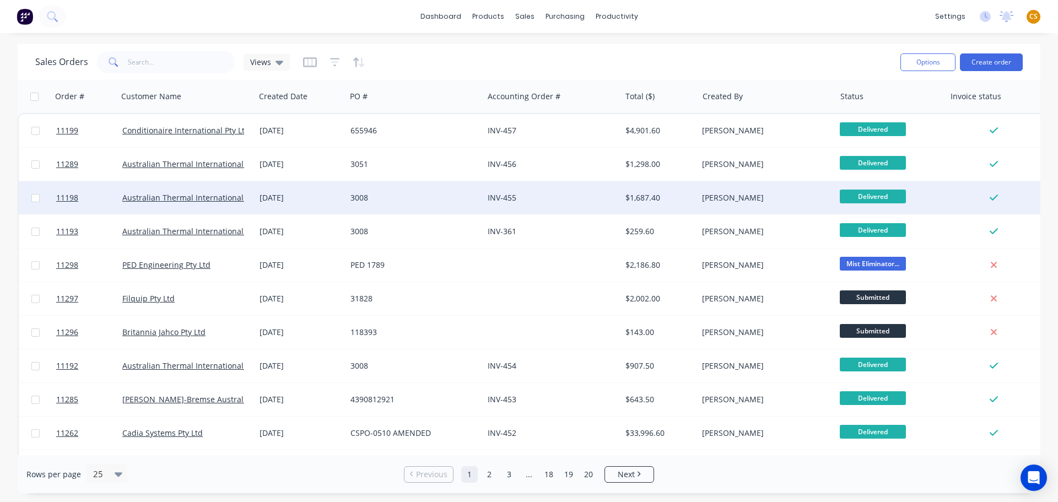
click at [398, 203] on div "3008" at bounding box center [414, 197] width 137 height 33
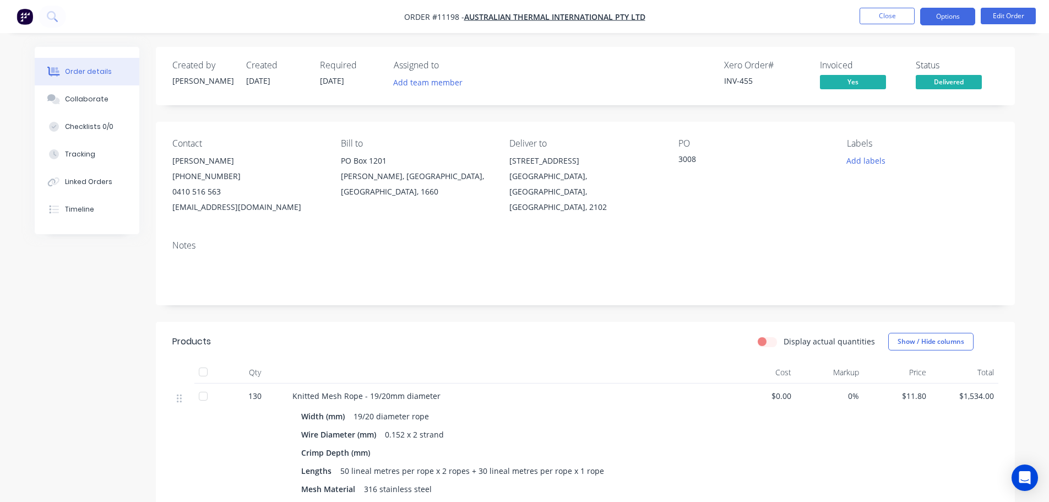
click at [946, 18] on button "Options" at bounding box center [948, 17] width 55 height 18
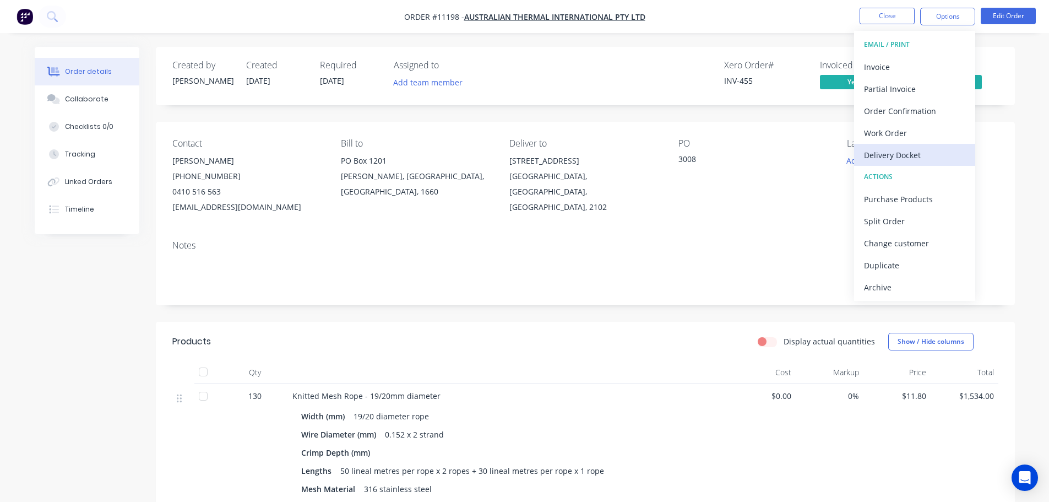
click at [894, 155] on div "Delivery Docket" at bounding box center [914, 155] width 101 height 16
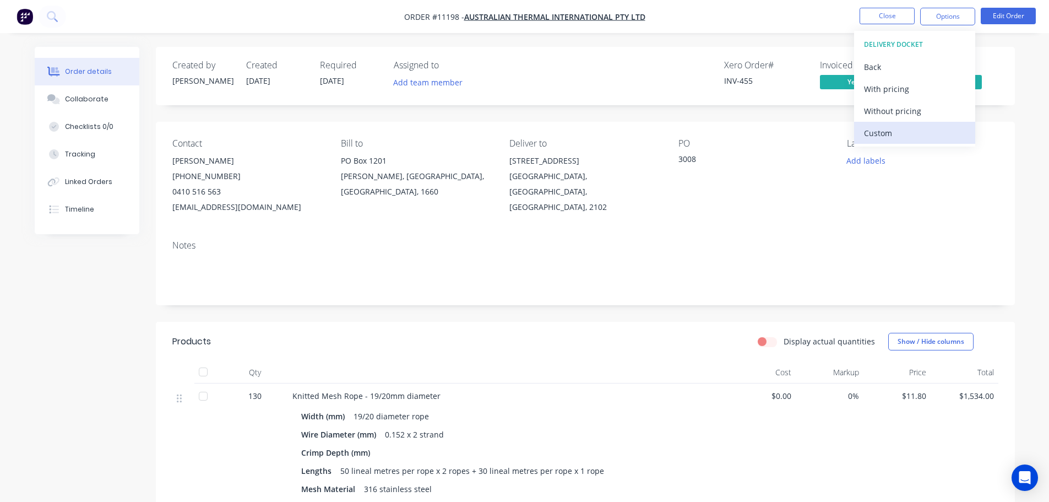
click at [887, 131] on div "Custom" at bounding box center [914, 133] width 101 height 16
click at [887, 110] on div "Without pricing" at bounding box center [914, 111] width 101 height 16
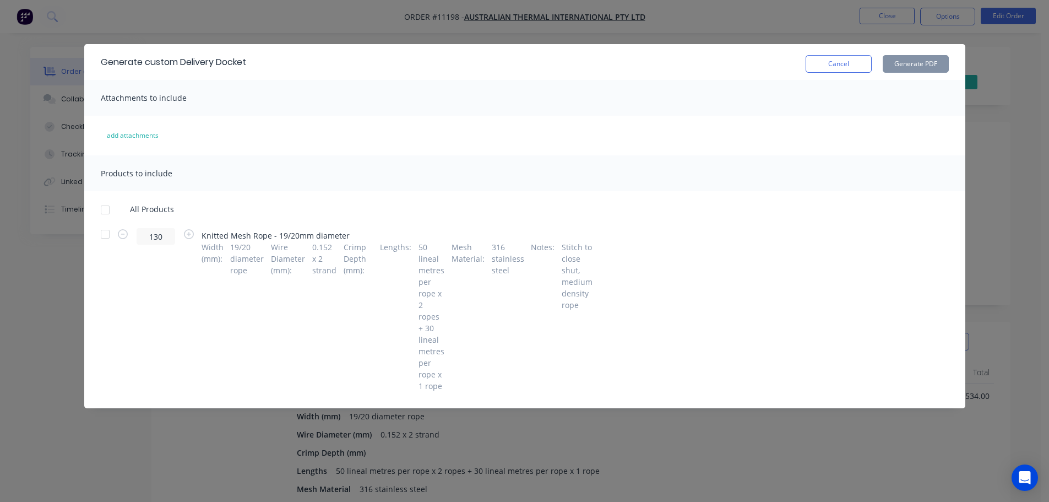
click at [104, 210] on div at bounding box center [105, 210] width 22 height 22
click at [905, 63] on button "Generate PDF" at bounding box center [916, 64] width 66 height 18
click at [831, 64] on button "Cancel" at bounding box center [839, 64] width 66 height 18
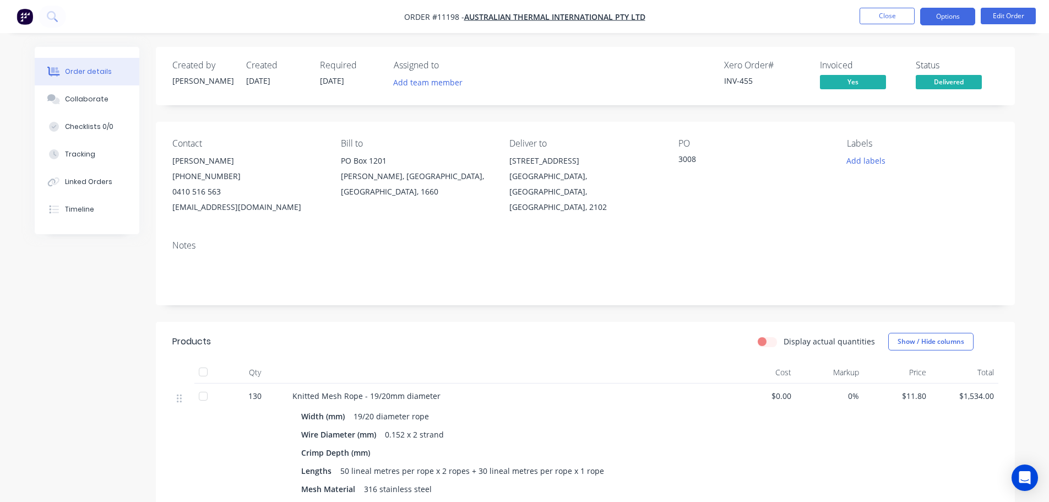
click at [941, 19] on button "Options" at bounding box center [948, 17] width 55 height 18
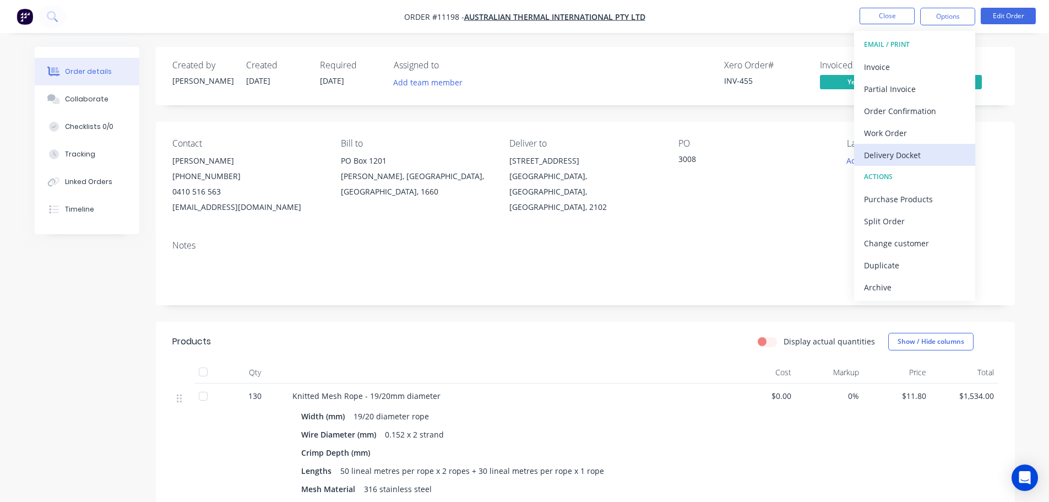
click at [901, 153] on div "Delivery Docket" at bounding box center [914, 155] width 101 height 16
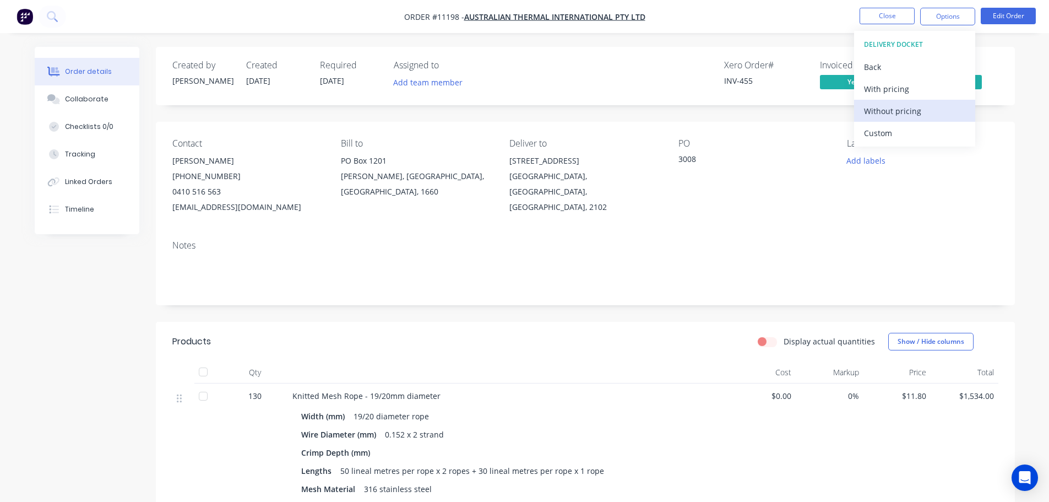
click at [905, 108] on div "Without pricing" at bounding box center [914, 111] width 101 height 16
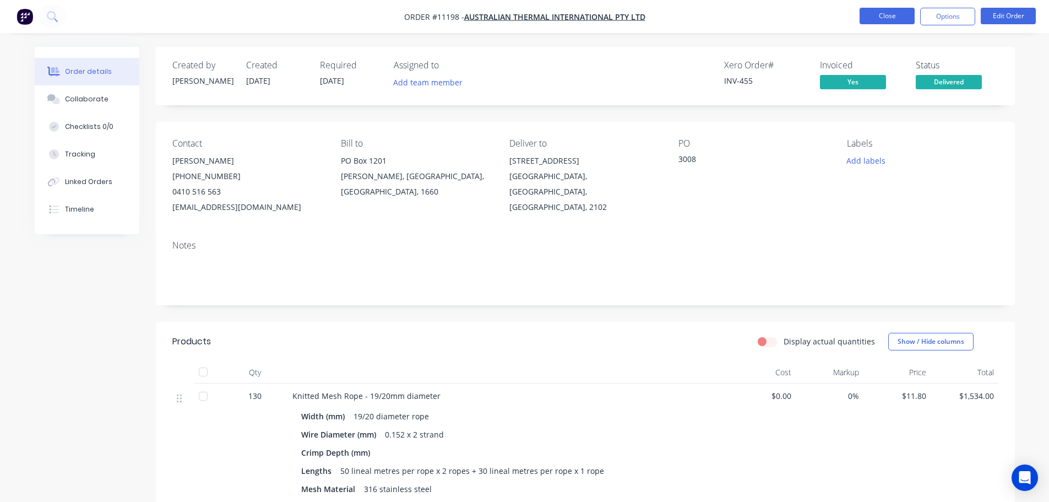
click at [875, 17] on button "Close" at bounding box center [887, 16] width 55 height 17
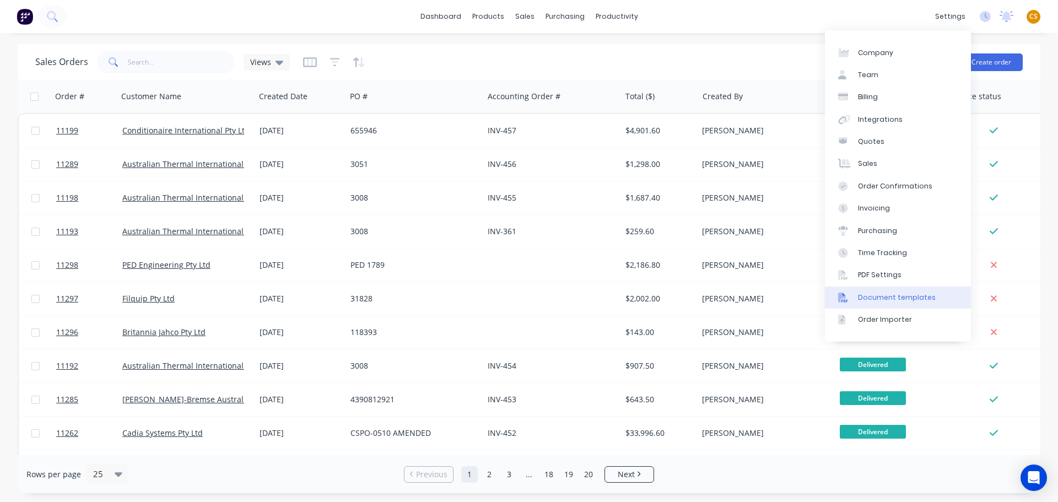
click at [873, 299] on div "Document templates" at bounding box center [897, 298] width 78 height 10
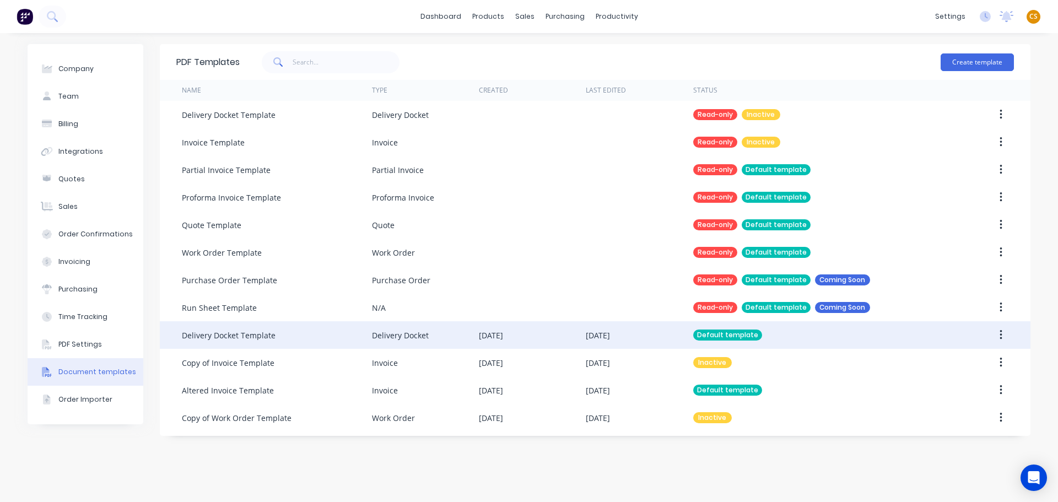
click at [543, 336] on div "[DATE]" at bounding box center [532, 335] width 107 height 28
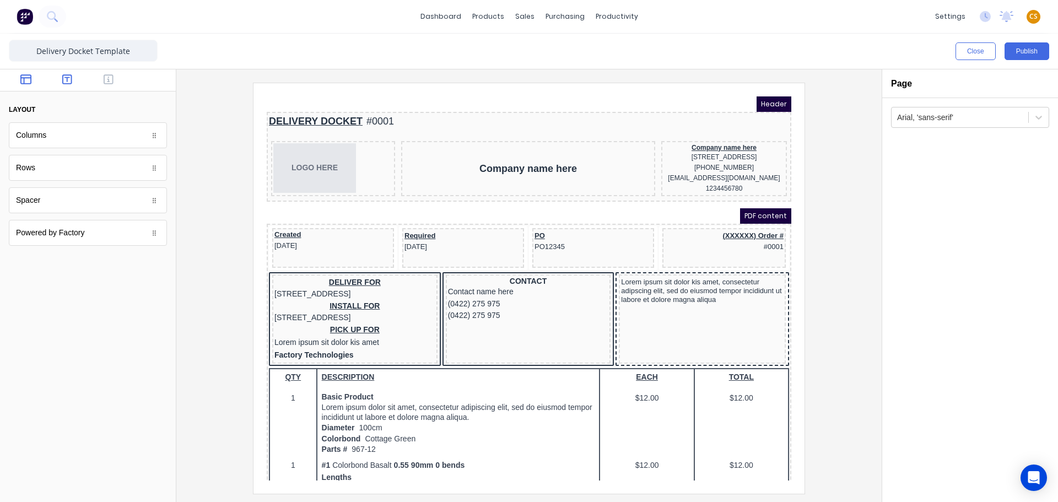
click at [65, 79] on icon "button" at bounding box center [67, 79] width 10 height 11
click at [105, 78] on icon "button" at bounding box center [109, 79] width 10 height 10
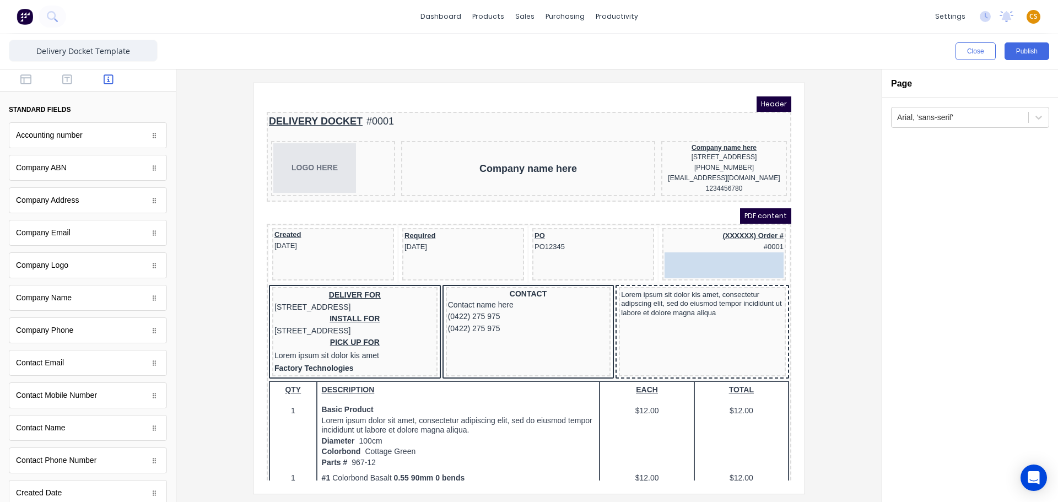
drag, startPoint x: 78, startPoint y: 134, endPoint x: 495, endPoint y: 166, distance: 418.2
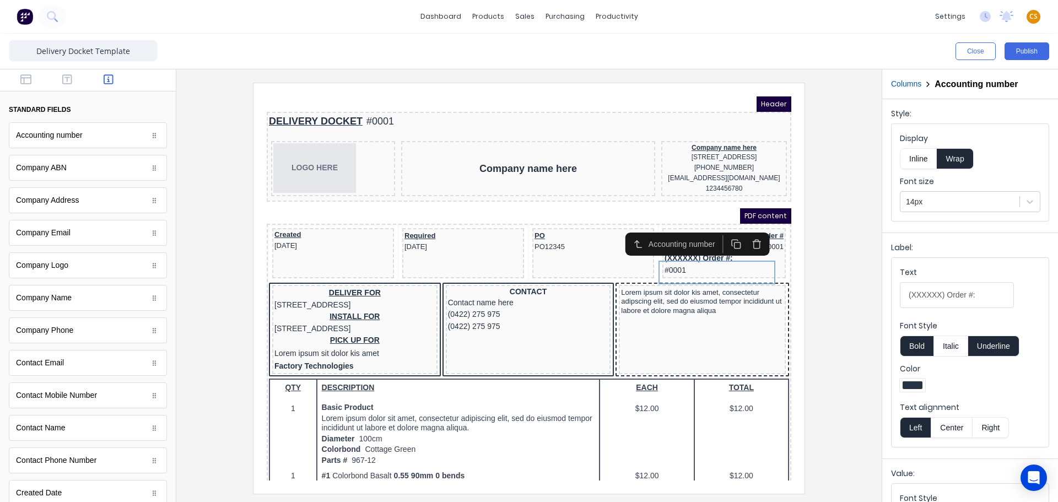
click at [987, 425] on button "Right" at bounding box center [990, 427] width 36 height 21
click at [830, 262] on div at bounding box center [528, 288] width 687 height 410
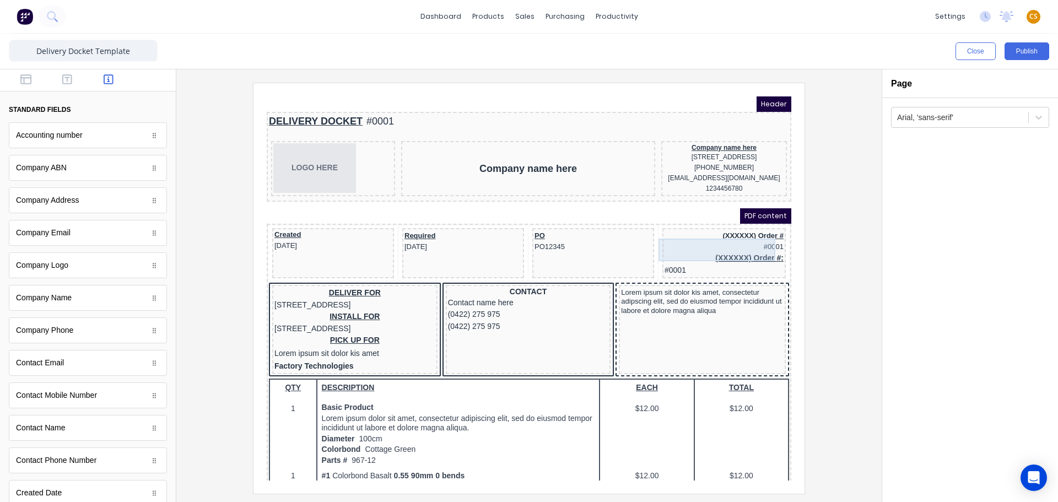
click at [741, 232] on div "(XXXXXX) Order # #0001" at bounding box center [710, 228] width 119 height 23
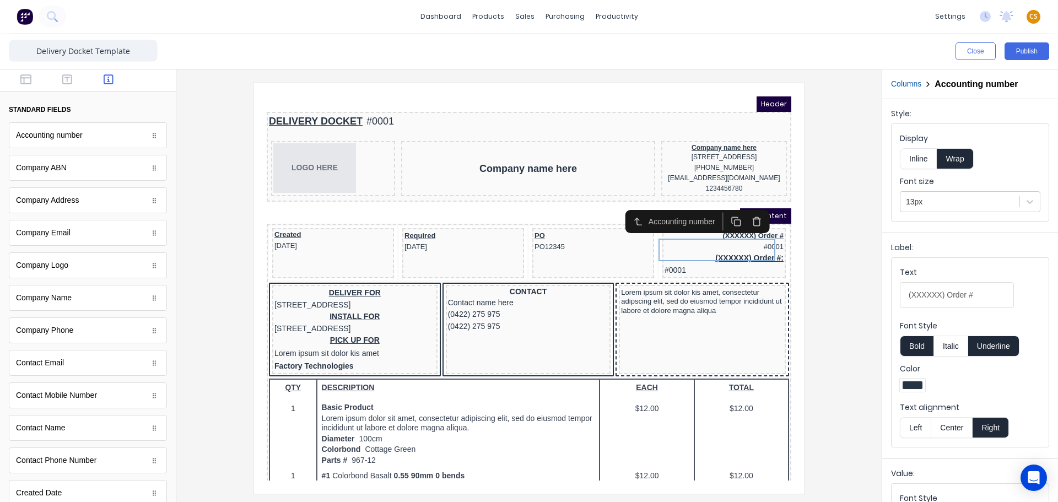
click at [742, 210] on icon "button" at bounding box center [744, 208] width 10 height 10
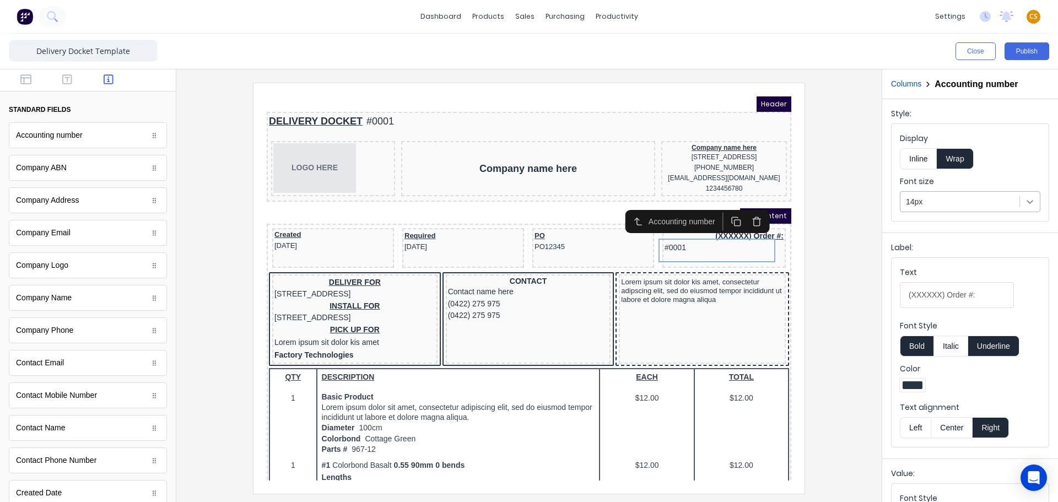
click at [1024, 200] on icon at bounding box center [1029, 201] width 11 height 11
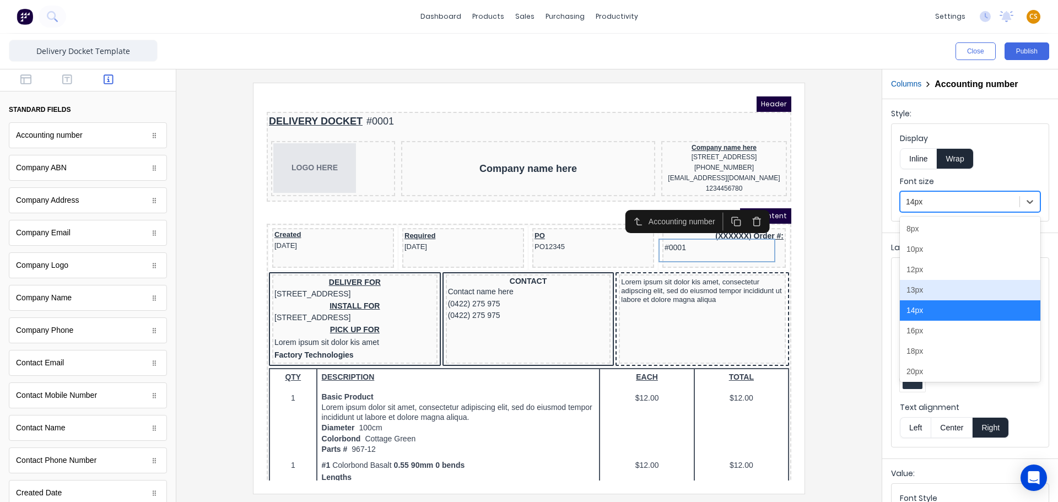
click at [921, 296] on div "13px" at bounding box center [970, 290] width 140 height 20
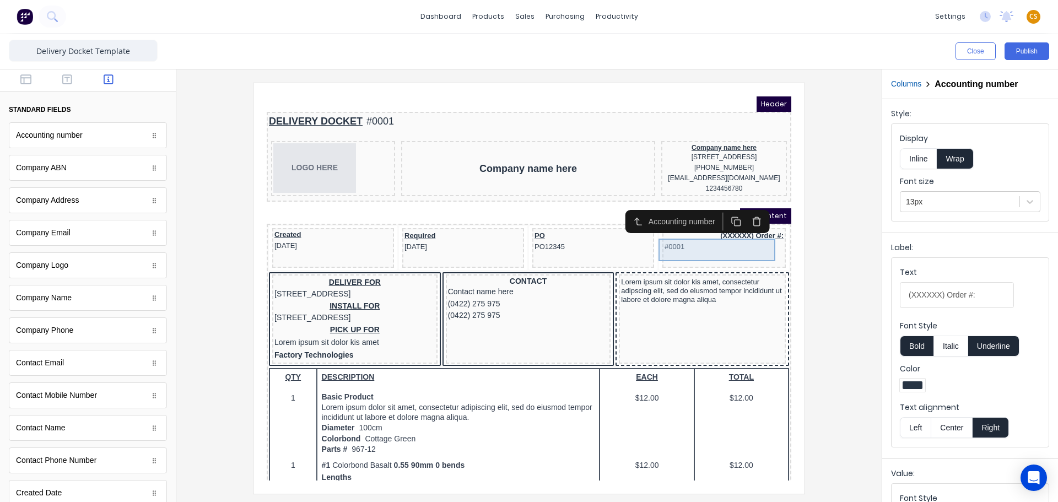
click at [659, 240] on div "(XXXXXX) Order #: #0001" at bounding box center [710, 228] width 119 height 23
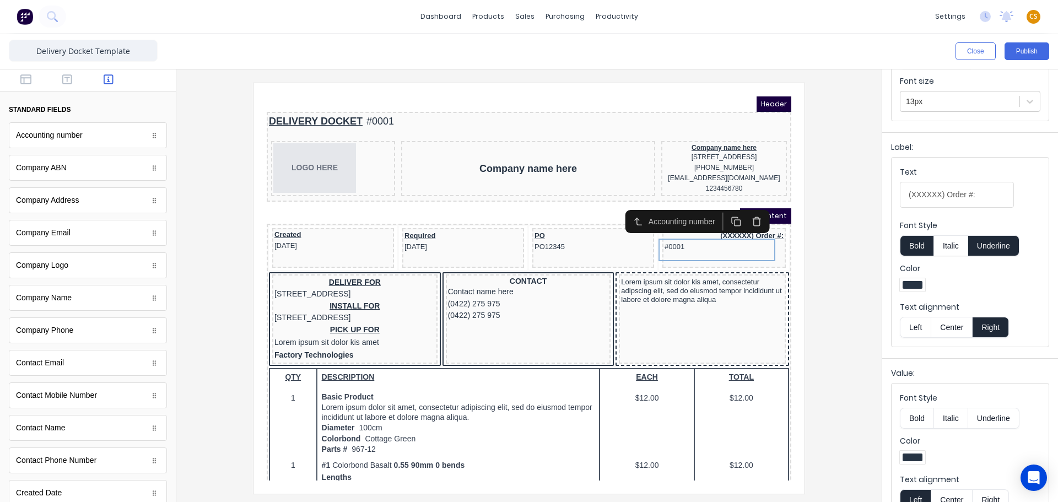
scroll to position [126, 0]
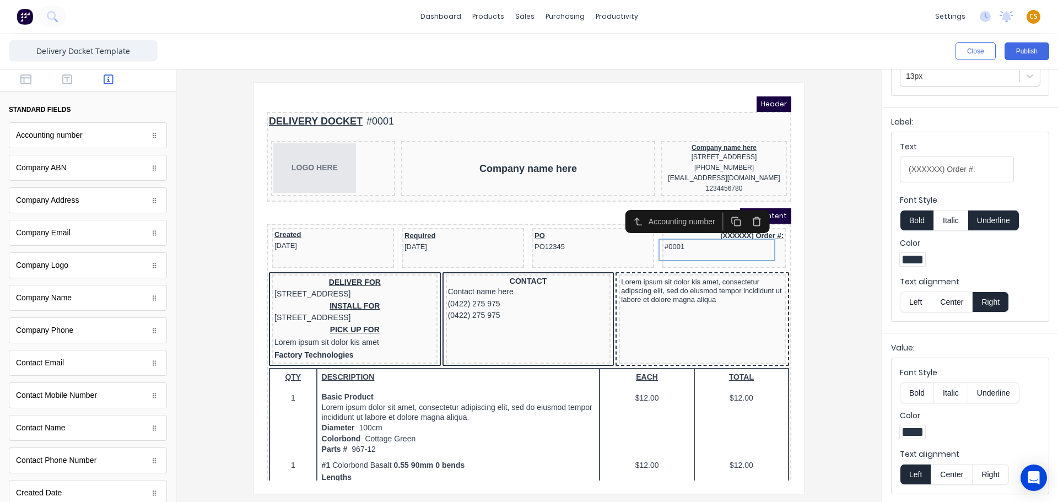
click at [986, 473] on button "Right" at bounding box center [990, 474] width 36 height 21
click at [1025, 55] on button "Publish" at bounding box center [1026, 51] width 45 height 18
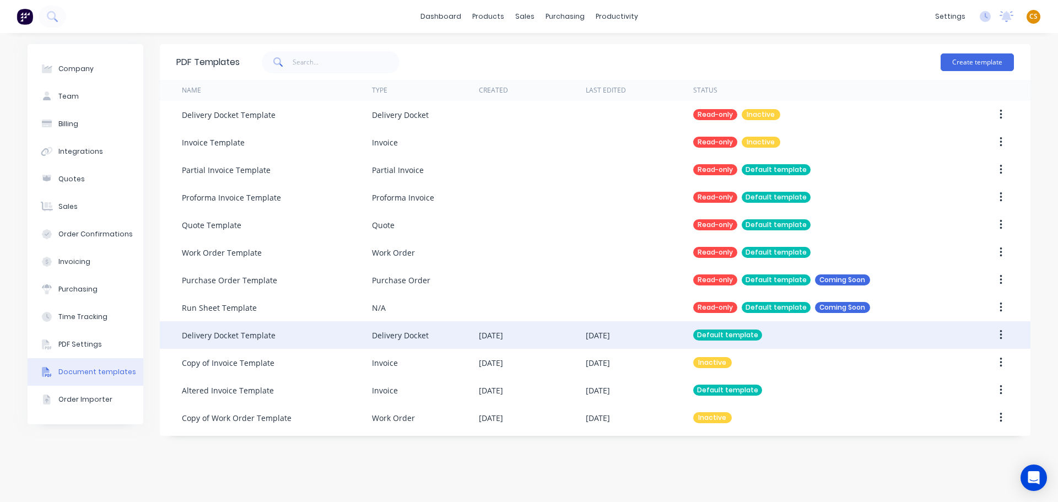
click at [1001, 336] on icon "button" at bounding box center [1000, 335] width 3 height 12
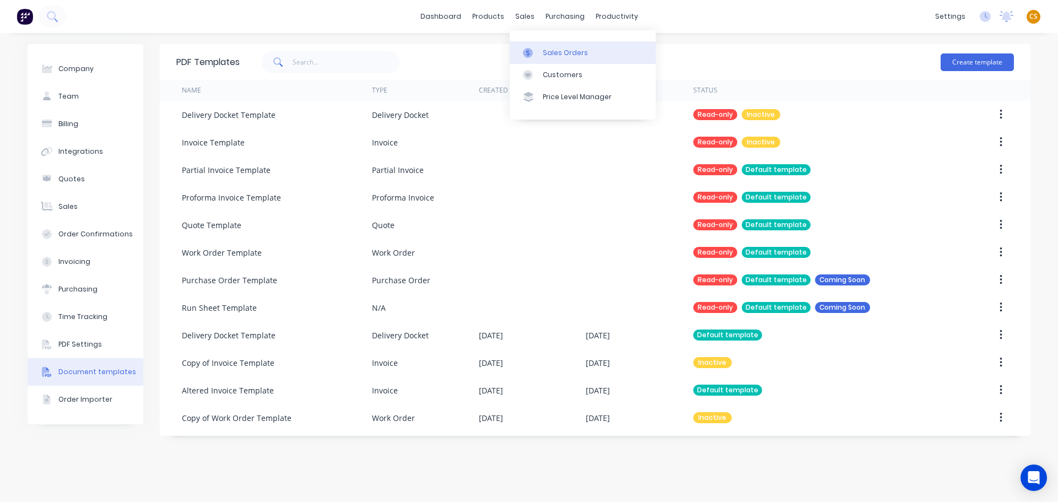
click at [545, 52] on div "Sales Orders" at bounding box center [565, 53] width 45 height 10
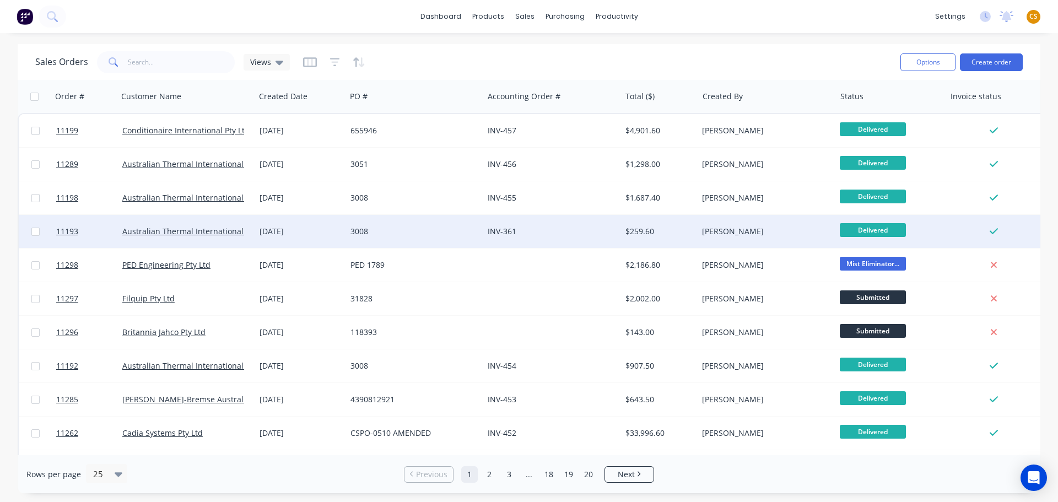
click at [397, 237] on div "3008" at bounding box center [414, 231] width 137 height 33
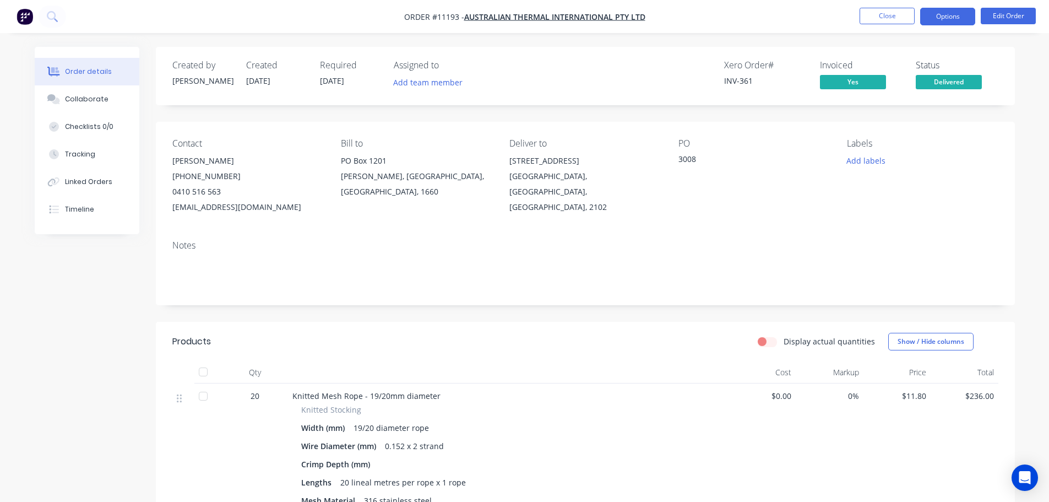
click at [949, 20] on button "Options" at bounding box center [948, 17] width 55 height 18
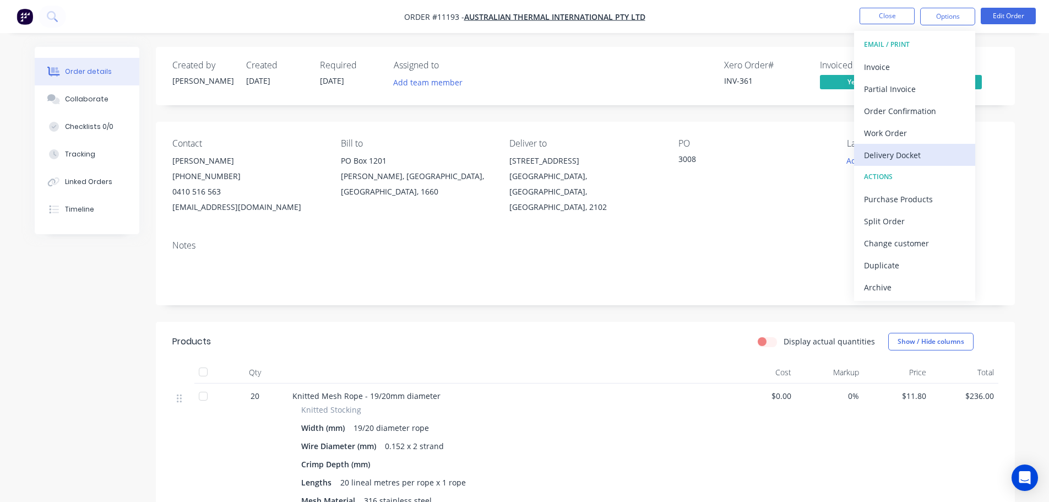
click at [906, 154] on div "Delivery Docket" at bounding box center [914, 155] width 101 height 16
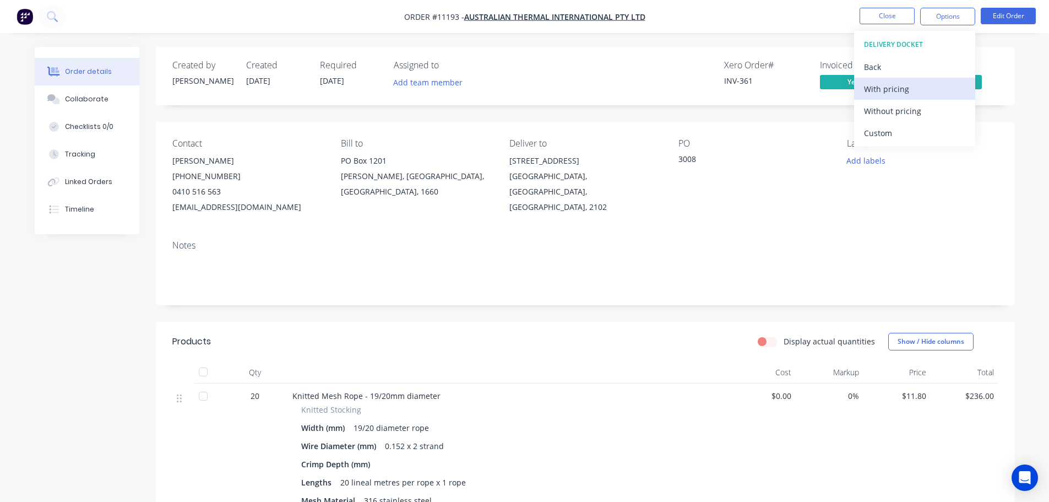
click at [881, 93] on div "With pricing" at bounding box center [914, 89] width 101 height 16
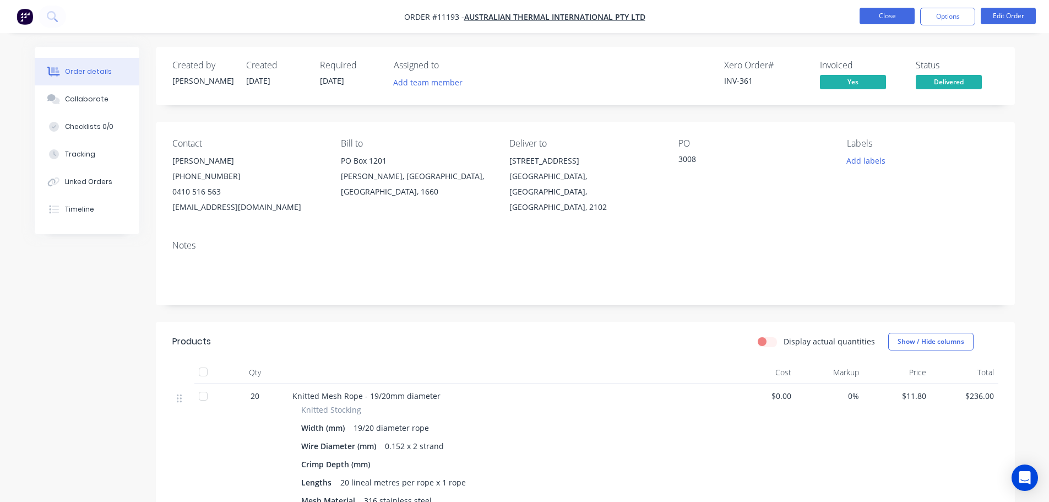
click at [889, 17] on button "Close" at bounding box center [887, 16] width 55 height 17
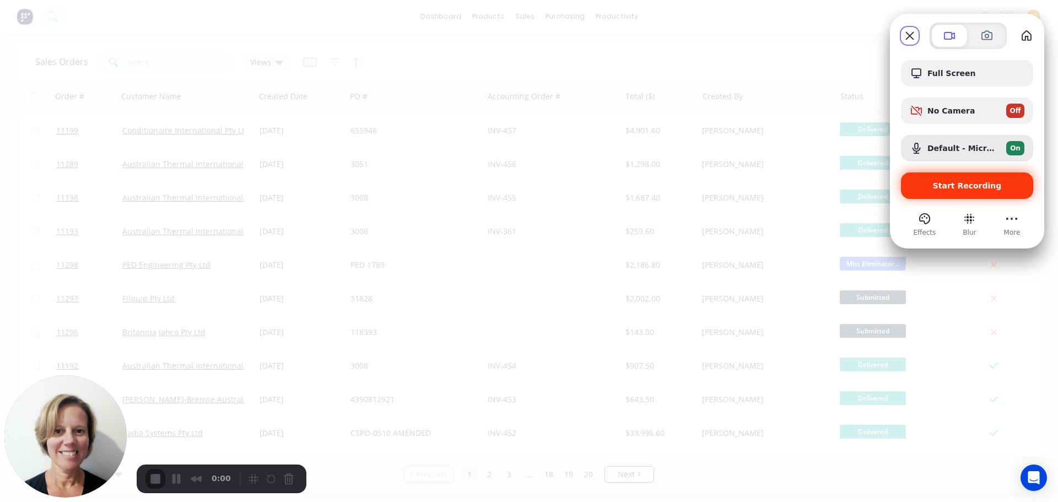
click at [924, 187] on span "Start Recording" at bounding box center [966, 185] width 115 height 9
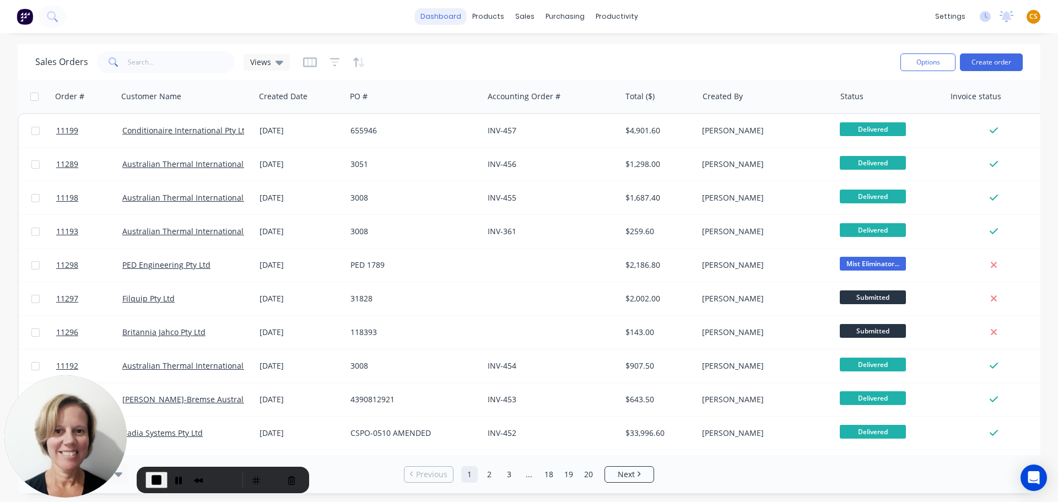
click at [436, 17] on link "dashboard" at bounding box center [441, 16] width 52 height 17
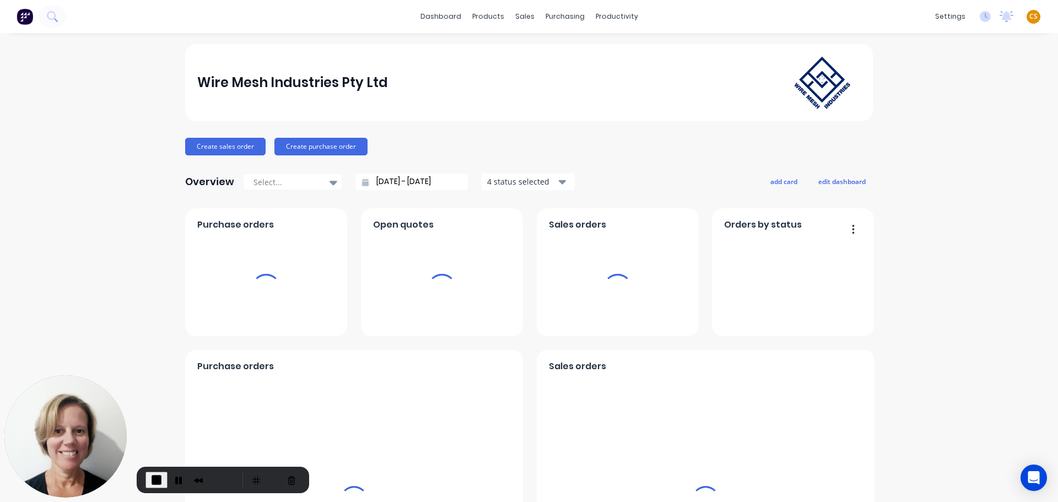
click at [215, 80] on div "Wire Mesh Industries Pty Ltd" at bounding box center [292, 83] width 191 height 22
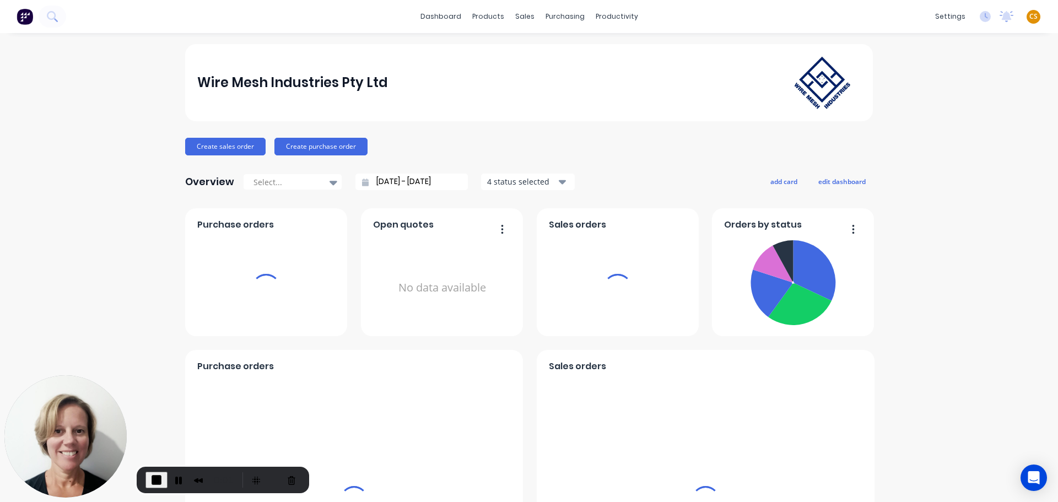
drag, startPoint x: 215, startPoint y: 80, endPoint x: 234, endPoint y: 83, distance: 18.3
click at [234, 83] on div "Wire Mesh Industries Pty Ltd" at bounding box center [292, 83] width 191 height 22
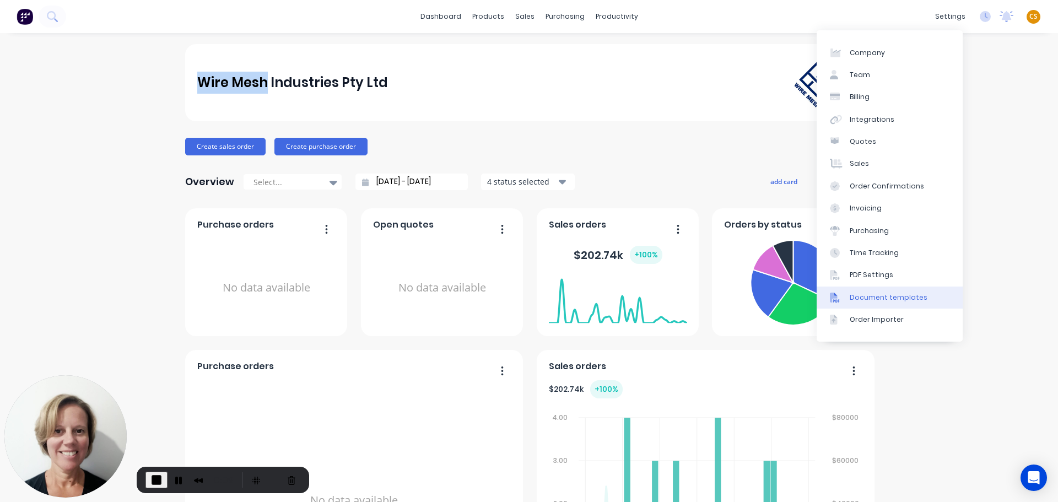
click at [905, 297] on div "Document templates" at bounding box center [888, 298] width 78 height 10
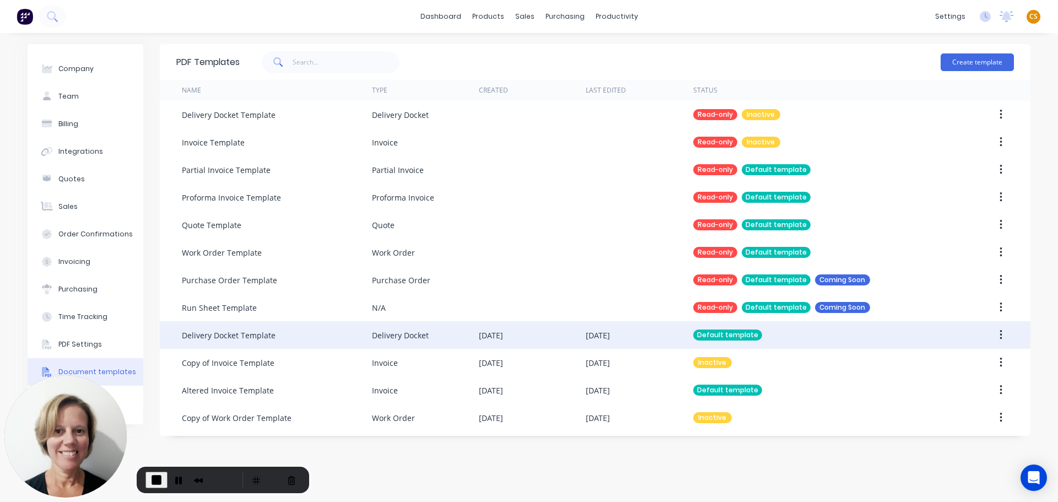
click at [647, 334] on div "25 Aug 2025" at bounding box center [639, 335] width 107 height 28
click at [557, 338] on div "[DATE]" at bounding box center [532, 335] width 107 height 28
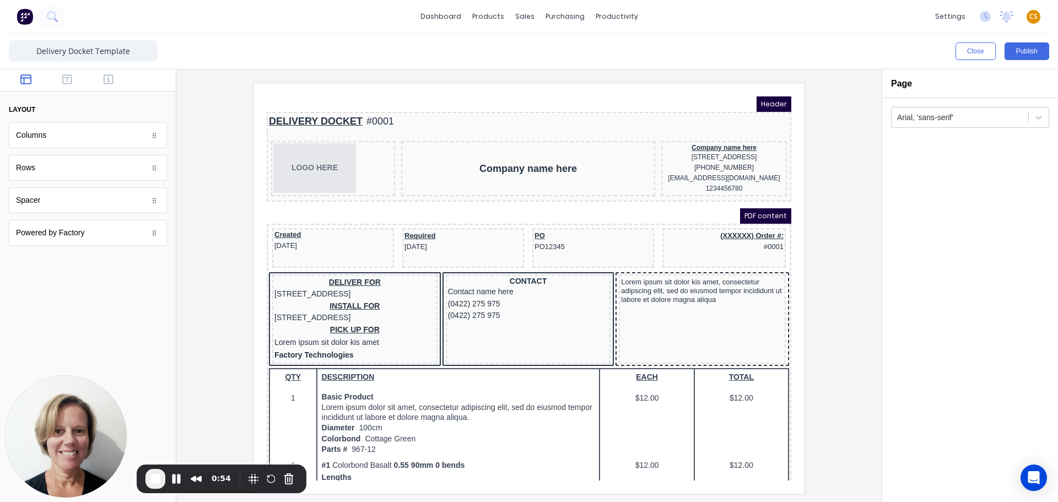
click at [836, 255] on div at bounding box center [528, 288] width 687 height 410
click at [723, 230] on div "(XXXXXX) Order #: #0001" at bounding box center [710, 228] width 119 height 23
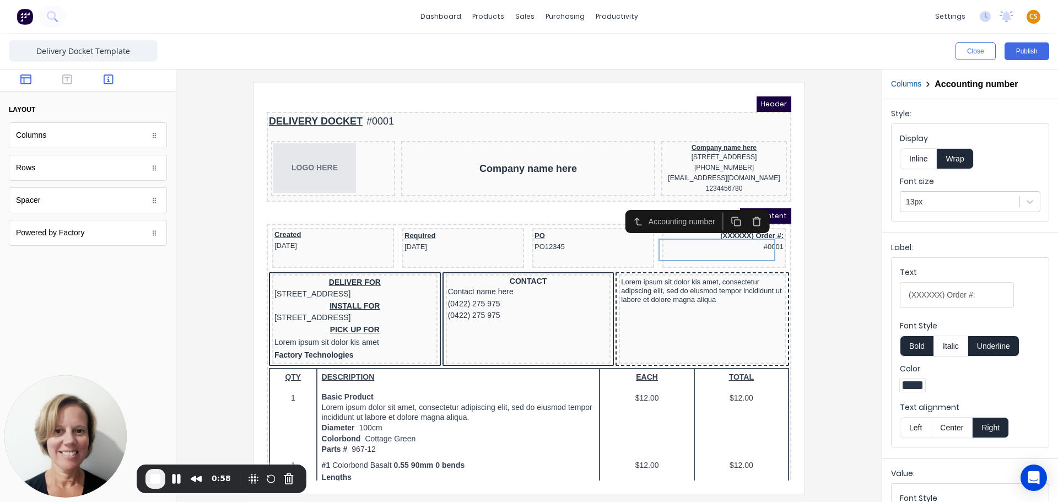
click at [109, 79] on icon "button" at bounding box center [109, 79] width 10 height 10
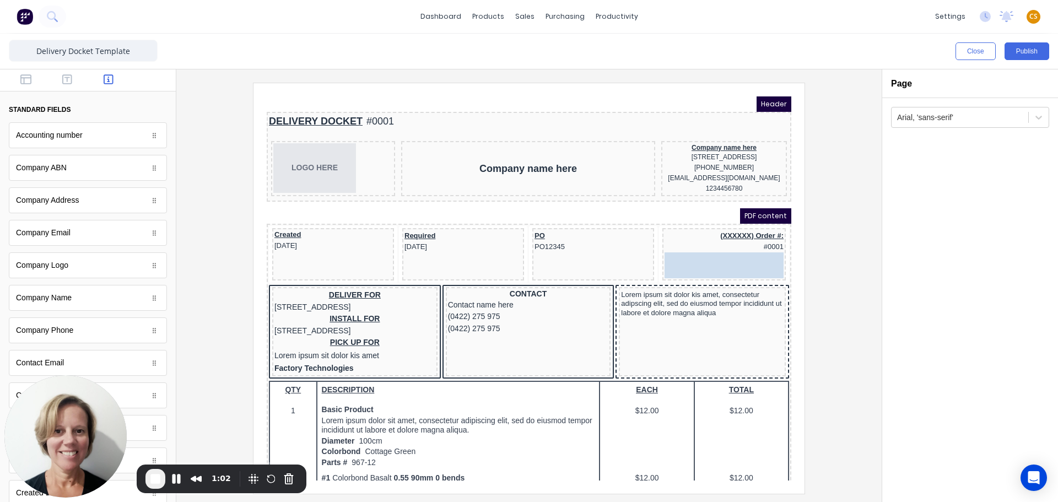
drag, startPoint x: 71, startPoint y: 139, endPoint x: 760, endPoint y: 266, distance: 700.8
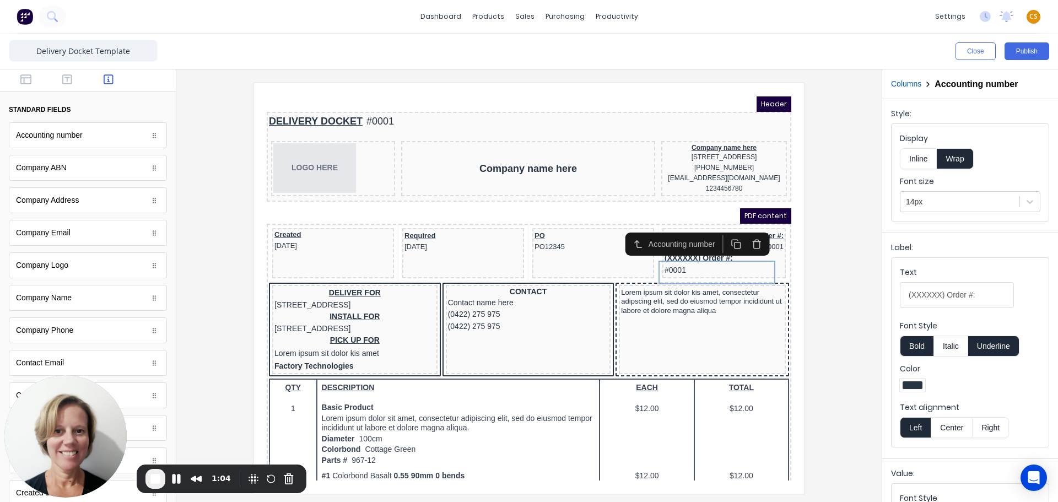
click at [811, 236] on div at bounding box center [528, 288] width 687 height 410
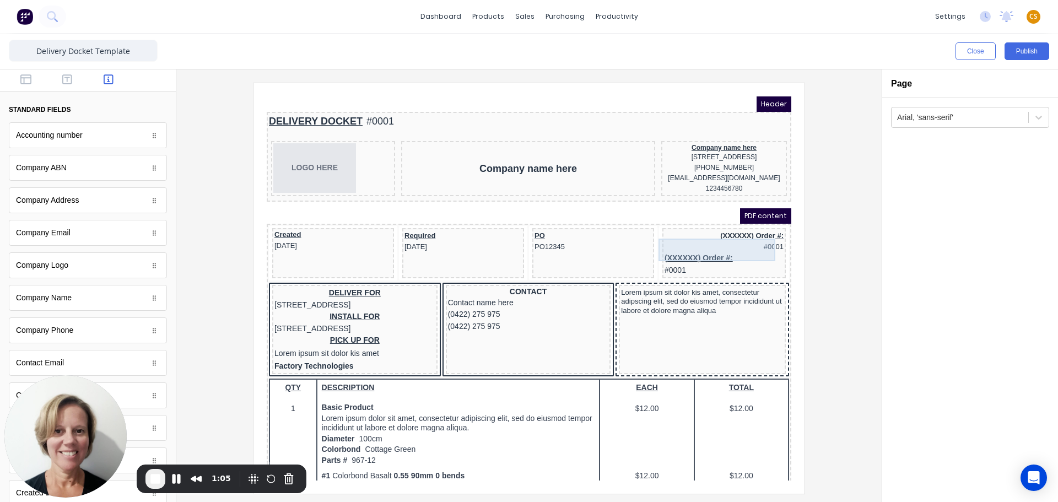
click at [745, 236] on div "(XXXXXX) Order #: #0001" at bounding box center [710, 228] width 119 height 23
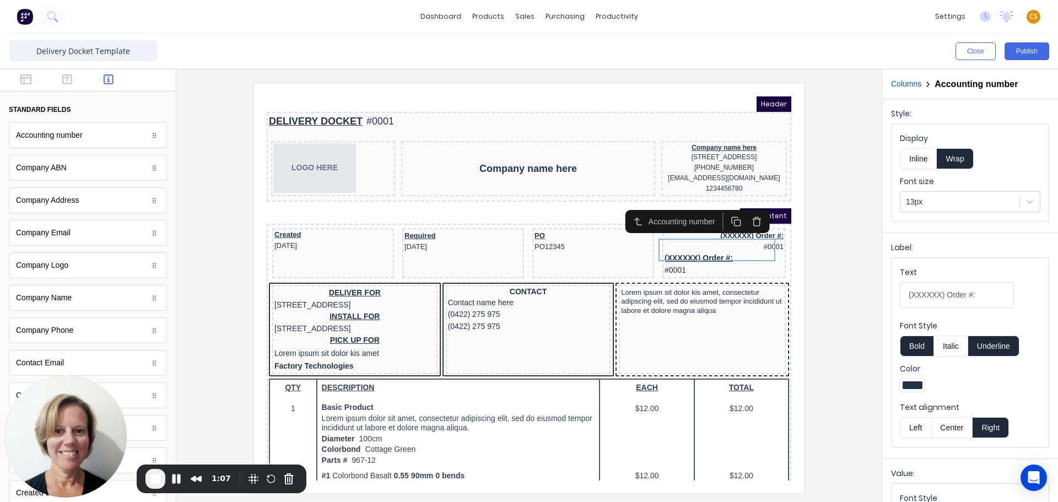
click at [744, 208] on icon "button" at bounding box center [744, 208] width 10 height 10
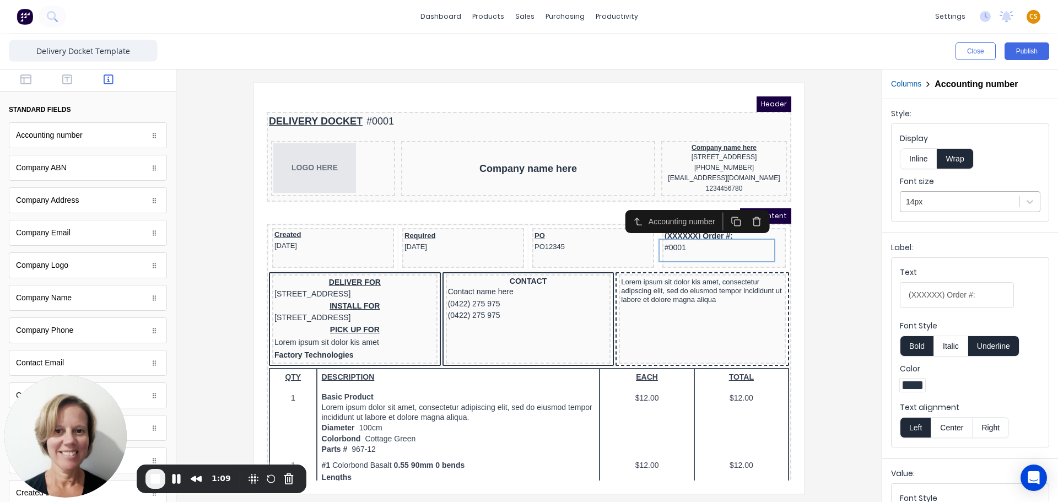
click at [929, 199] on div at bounding box center [960, 202] width 108 height 14
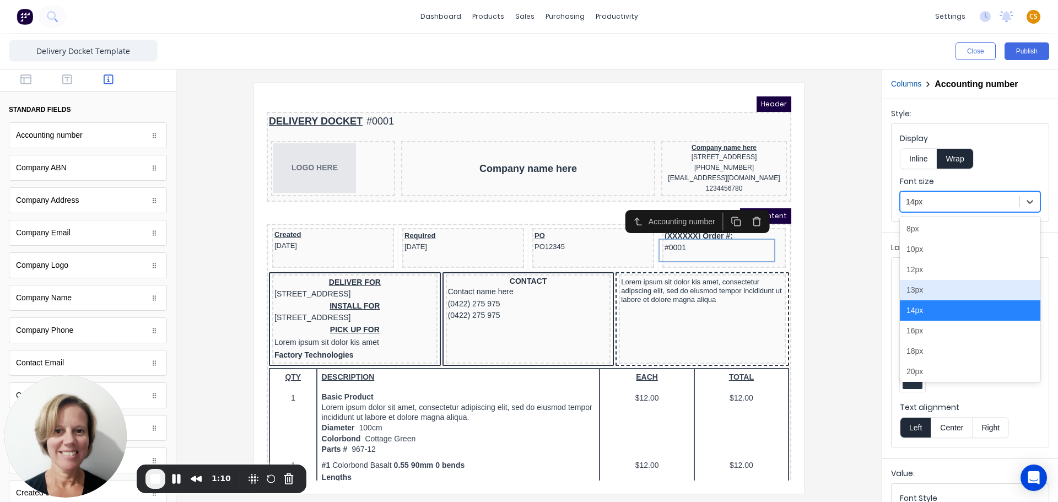
click at [922, 287] on div "13px" at bounding box center [970, 290] width 140 height 20
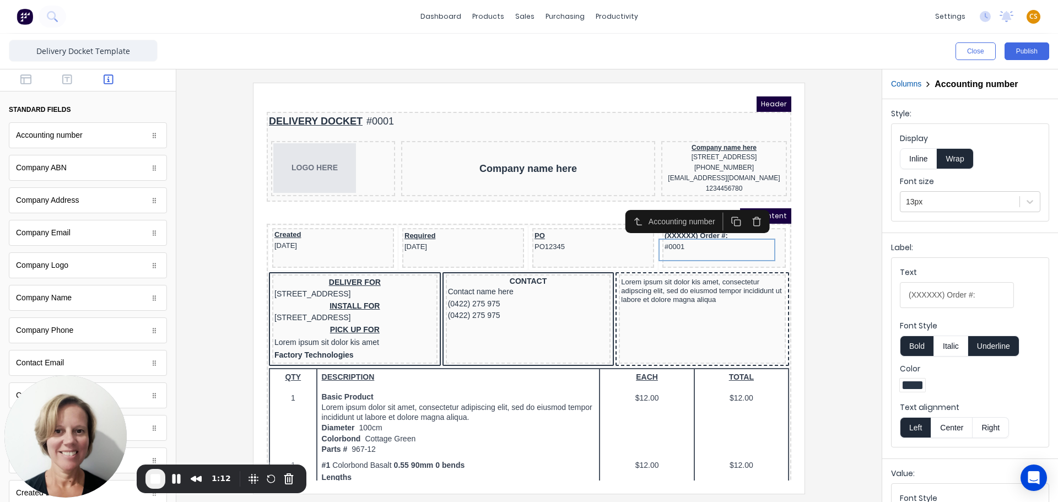
click at [988, 427] on button "Right" at bounding box center [990, 427] width 36 height 21
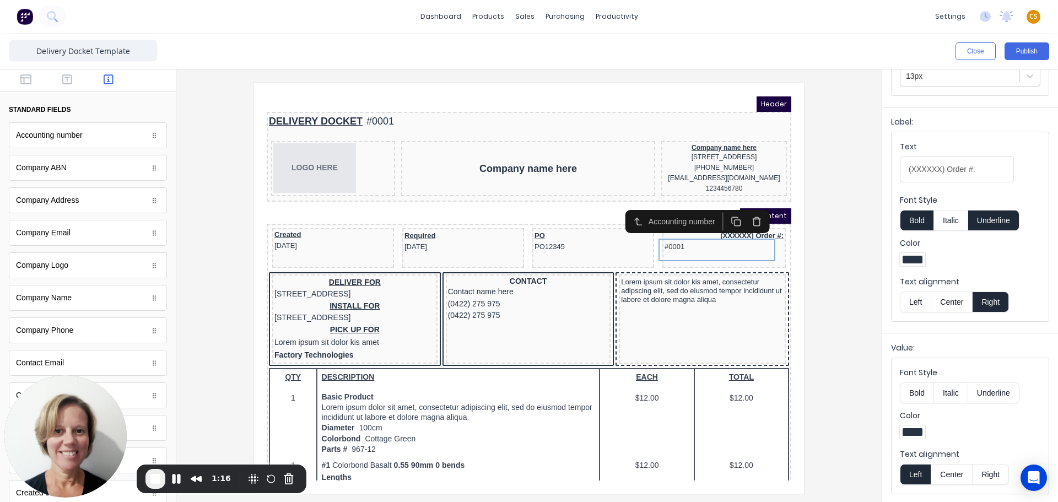
click at [988, 473] on button "Right" at bounding box center [990, 474] width 36 height 21
click at [833, 178] on div at bounding box center [528, 288] width 687 height 410
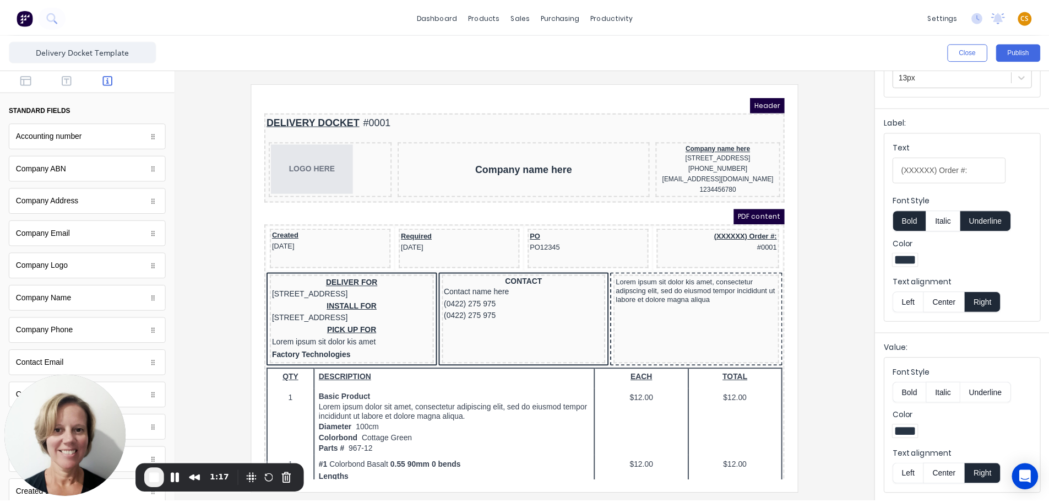
scroll to position [0, 0]
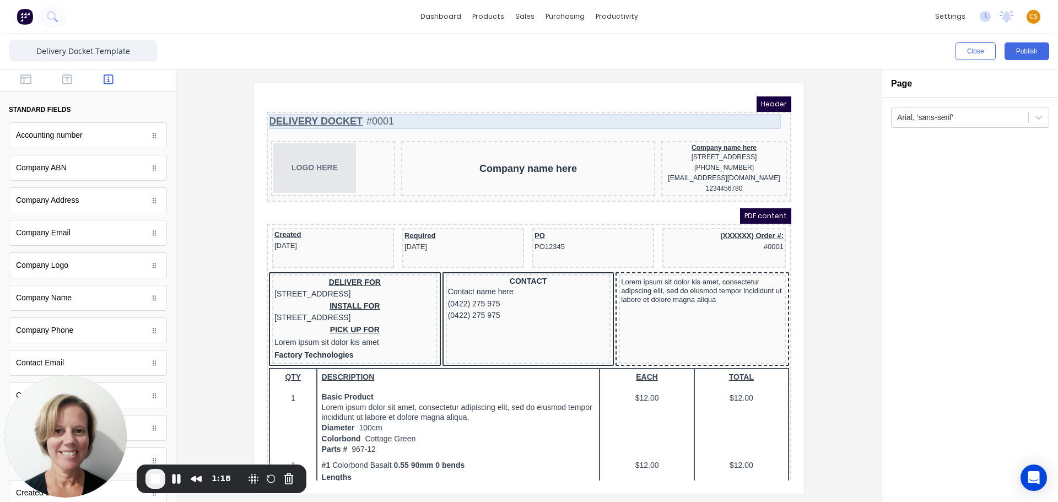
click at [333, 105] on div "DELIVERY DOCKET #0001" at bounding box center [516, 108] width 520 height 15
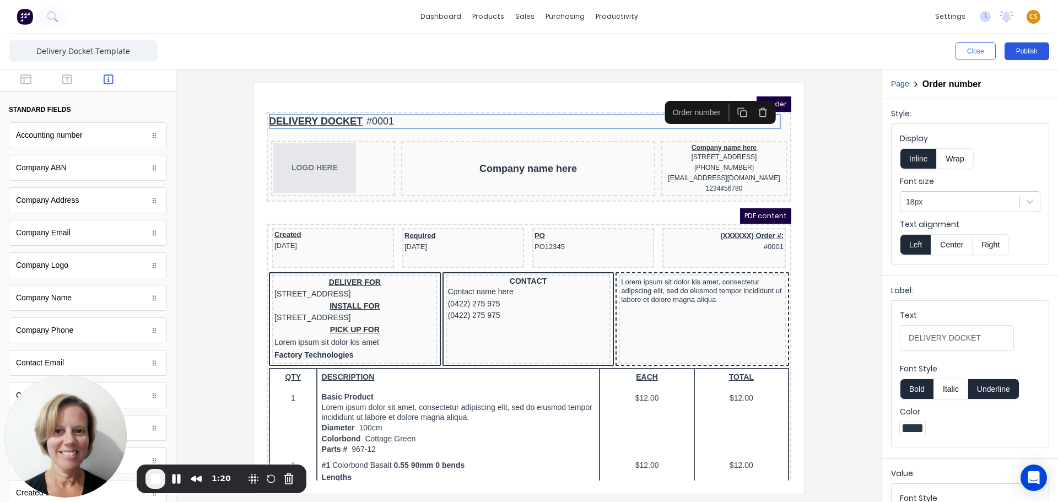
click at [1028, 50] on button "Publish" at bounding box center [1026, 51] width 45 height 18
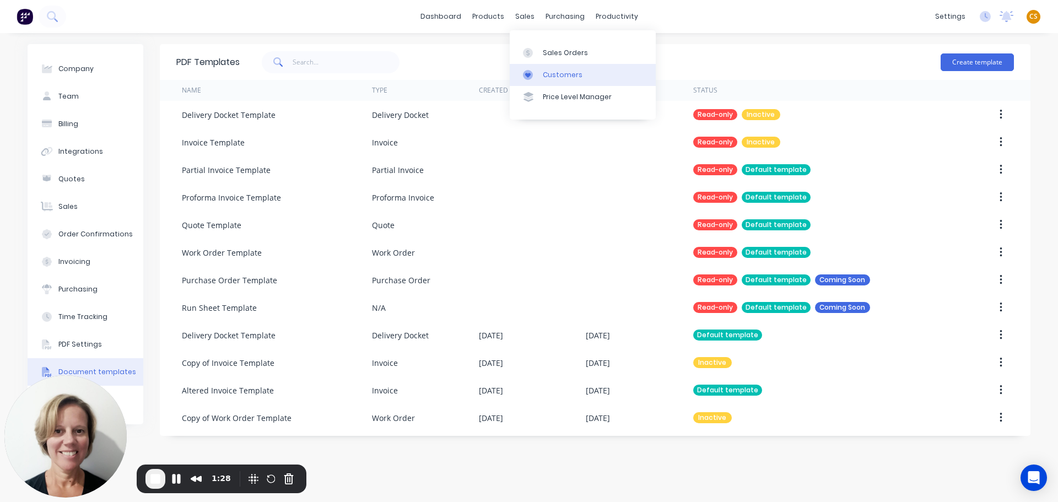
drag, startPoint x: 555, startPoint y: 57, endPoint x: 554, endPoint y: 66, distance: 9.4
click at [555, 57] on div "Sales Orders" at bounding box center [565, 53] width 45 height 10
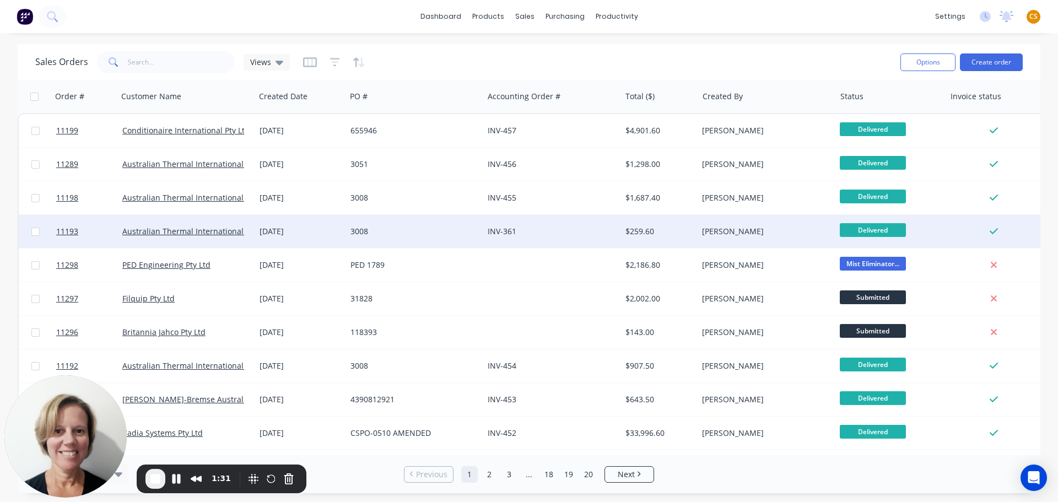
click at [269, 235] on div "06 Jun 2025" at bounding box center [300, 231] width 82 height 11
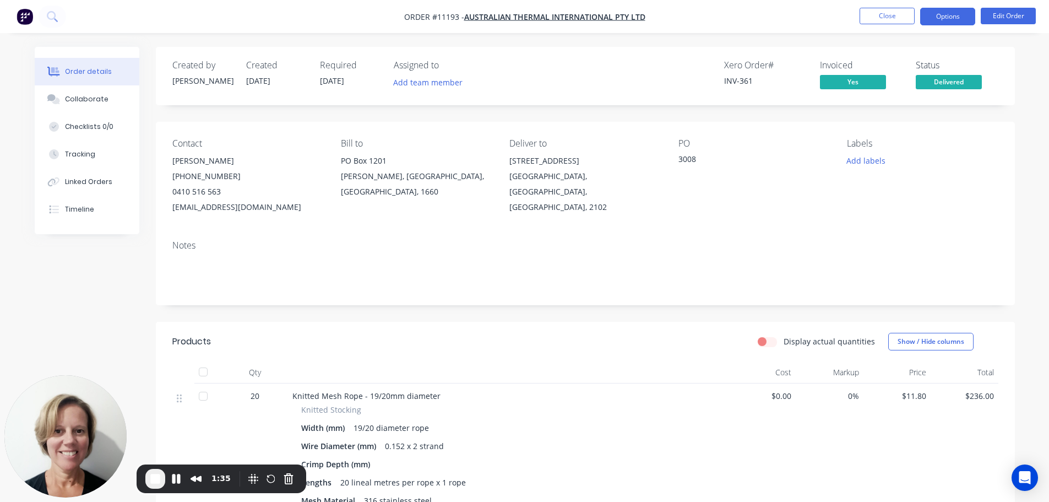
click at [948, 21] on button "Options" at bounding box center [948, 17] width 55 height 18
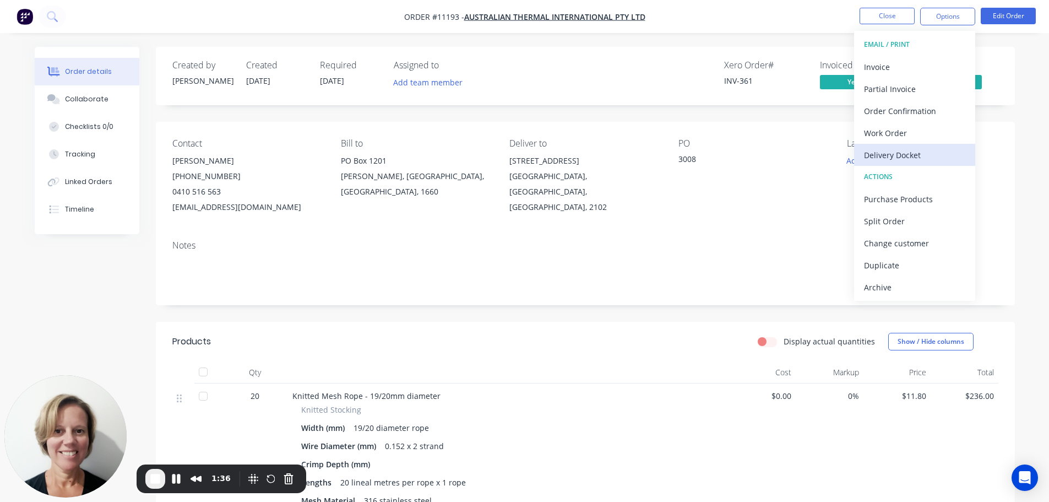
click at [897, 161] on div "Delivery Docket" at bounding box center [914, 155] width 101 height 16
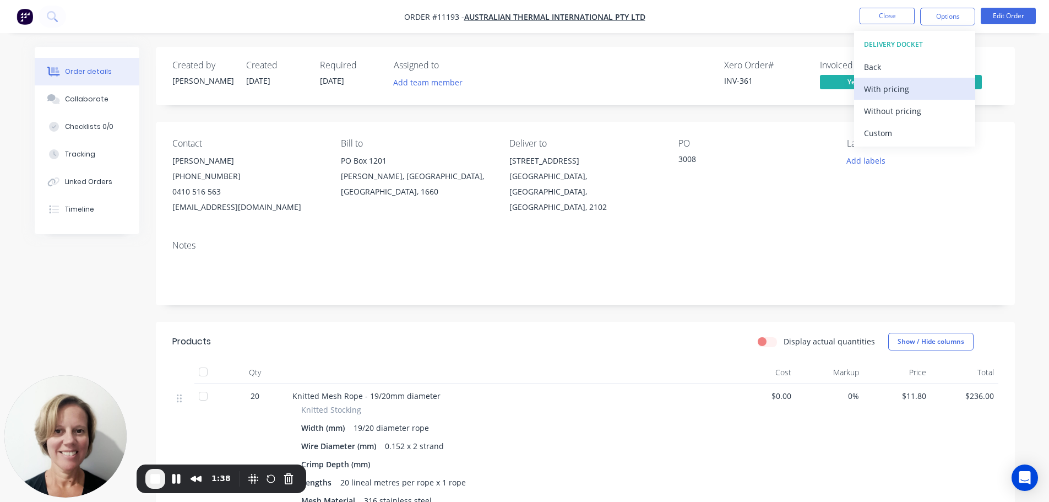
click at [905, 92] on div "With pricing" at bounding box center [914, 89] width 101 height 16
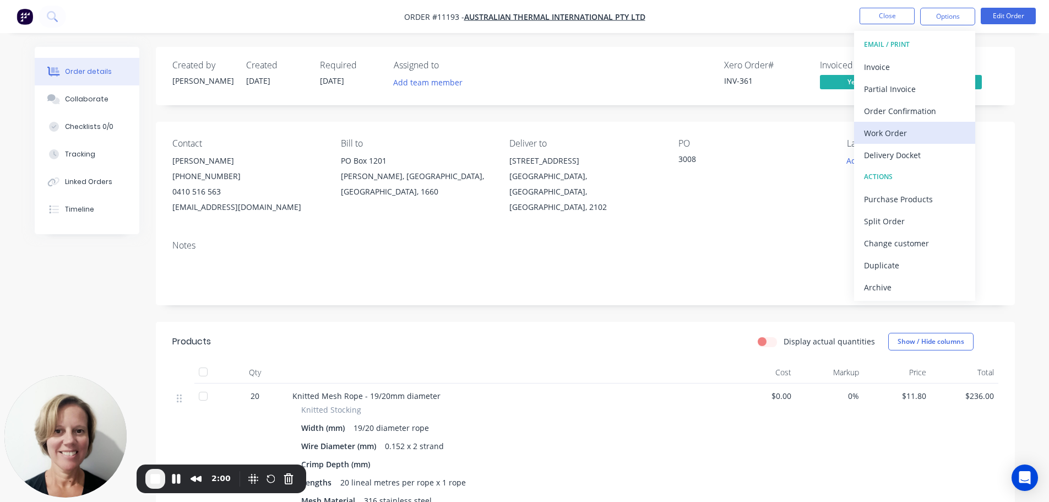
click at [896, 138] on div "Work Order" at bounding box center [914, 133] width 101 height 16
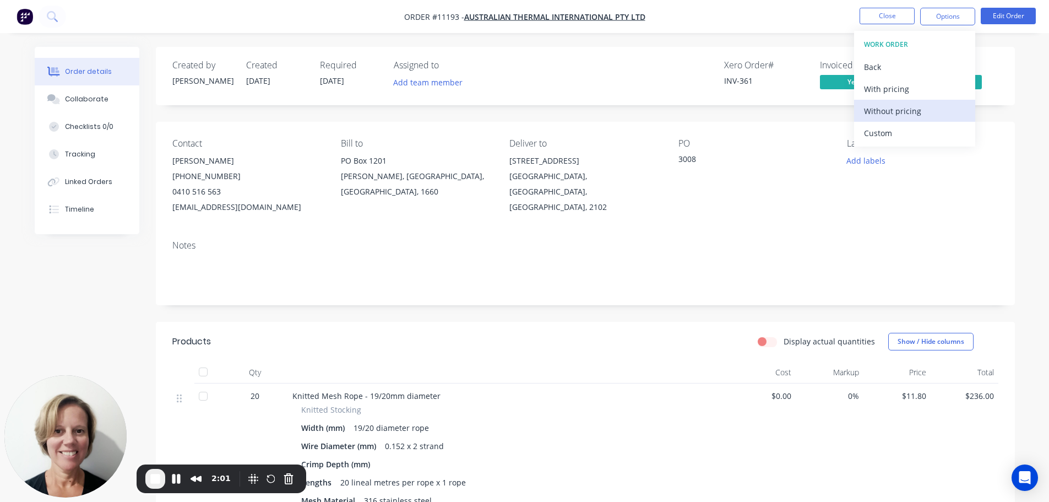
click at [913, 107] on div "Without pricing" at bounding box center [914, 111] width 101 height 16
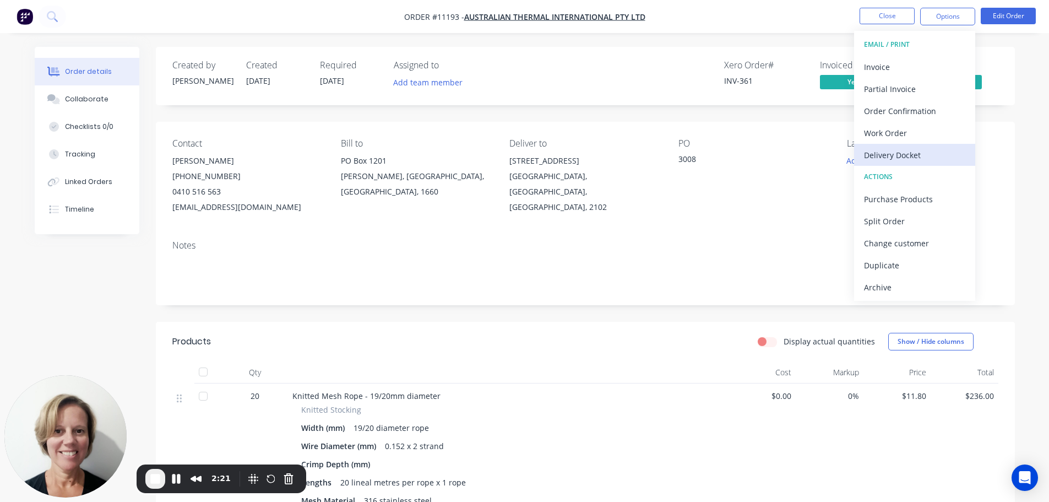
click at [911, 157] on div "Delivery Docket" at bounding box center [914, 155] width 101 height 16
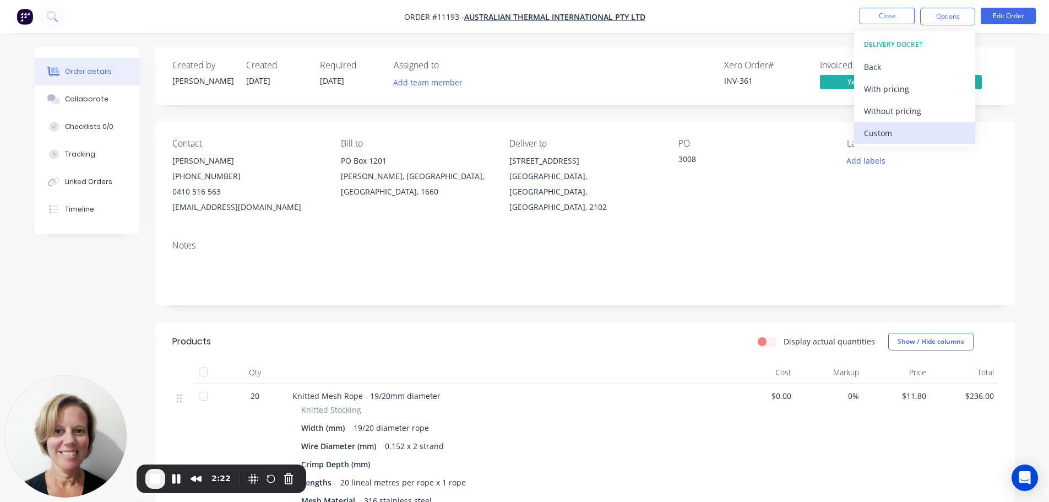
click at [890, 137] on div "Custom" at bounding box center [914, 133] width 101 height 16
click at [906, 87] on div "With pricing" at bounding box center [914, 89] width 101 height 16
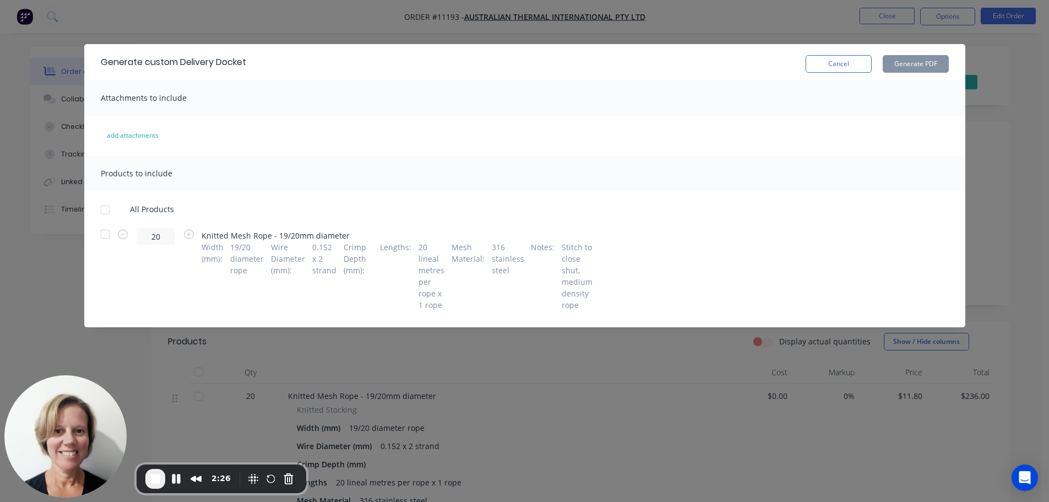
drag, startPoint x: 107, startPoint y: 207, endPoint x: 140, endPoint y: 205, distance: 33.1
click at [107, 207] on div at bounding box center [105, 210] width 22 height 22
click at [897, 64] on button "Generate PDF" at bounding box center [916, 64] width 66 height 18
click at [839, 63] on button "Cancel" at bounding box center [839, 64] width 66 height 18
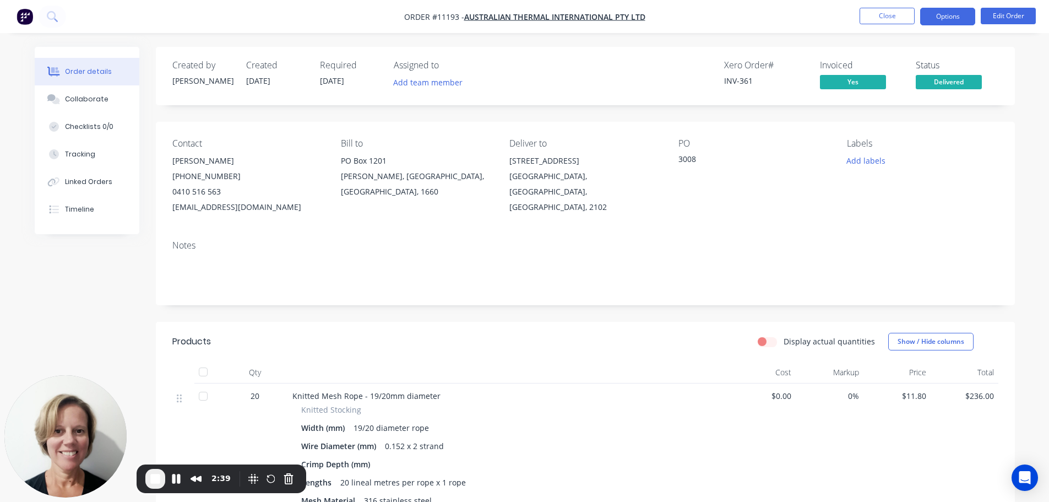
click at [943, 17] on button "Options" at bounding box center [948, 17] width 55 height 18
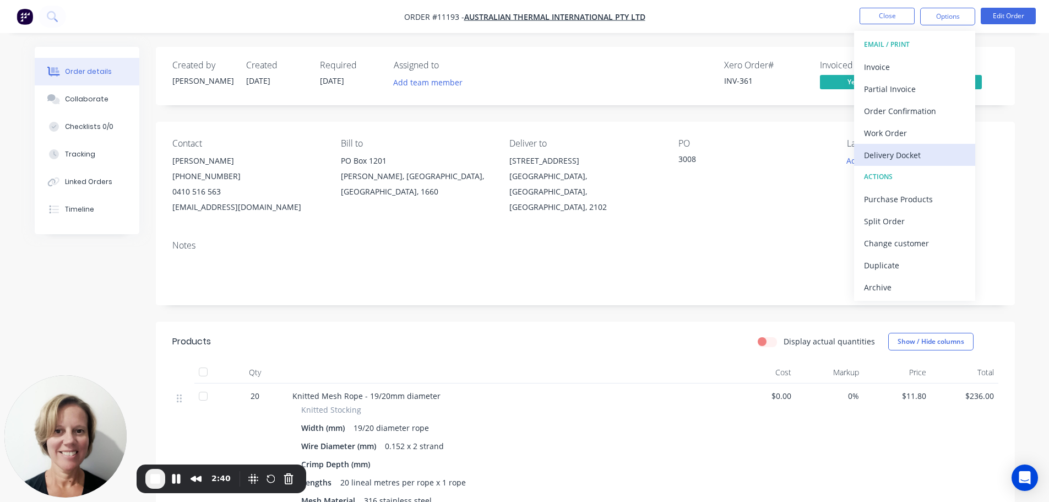
click at [905, 158] on div "Delivery Docket" at bounding box center [914, 155] width 101 height 16
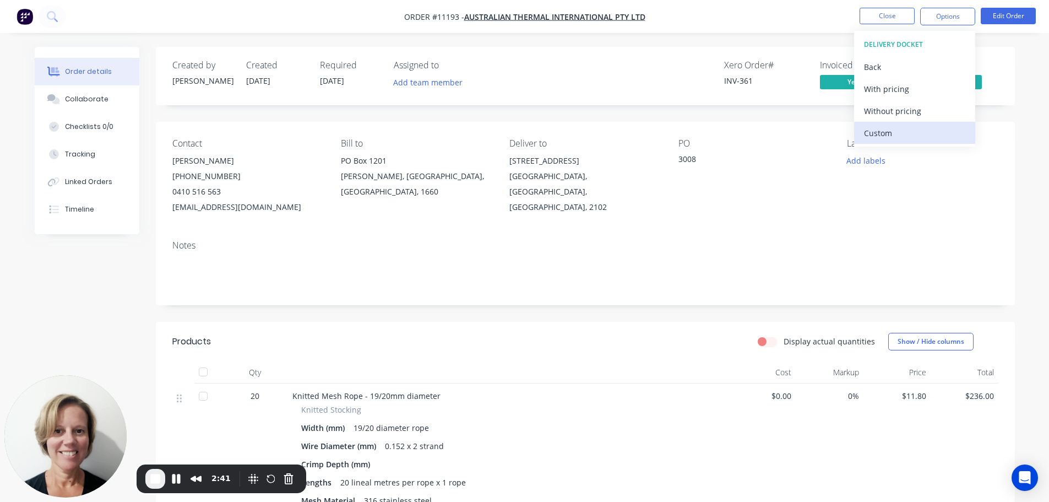
click at [877, 134] on div "Custom" at bounding box center [914, 133] width 101 height 16
click at [911, 108] on div "Without pricing" at bounding box center [914, 111] width 101 height 16
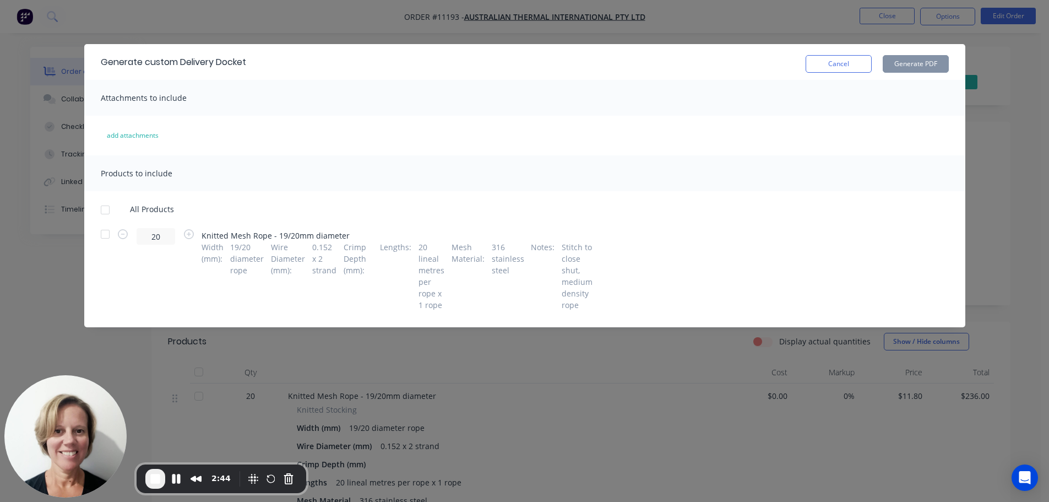
click at [106, 211] on div at bounding box center [105, 210] width 22 height 22
click at [921, 62] on button "Generate PDF" at bounding box center [916, 64] width 66 height 18
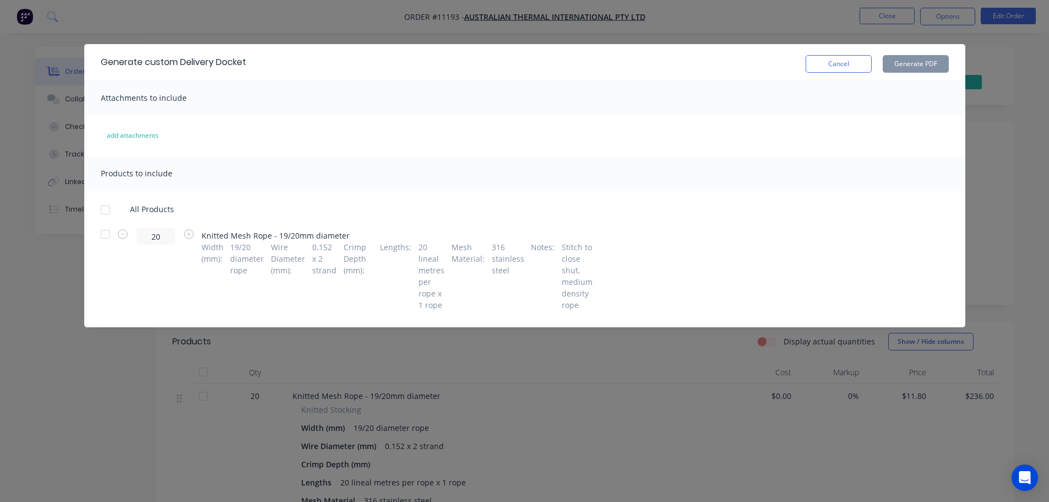
drag, startPoint x: 838, startPoint y: 66, endPoint x: 852, endPoint y: 66, distance: 13.8
click at [839, 66] on button "Cancel" at bounding box center [839, 64] width 66 height 18
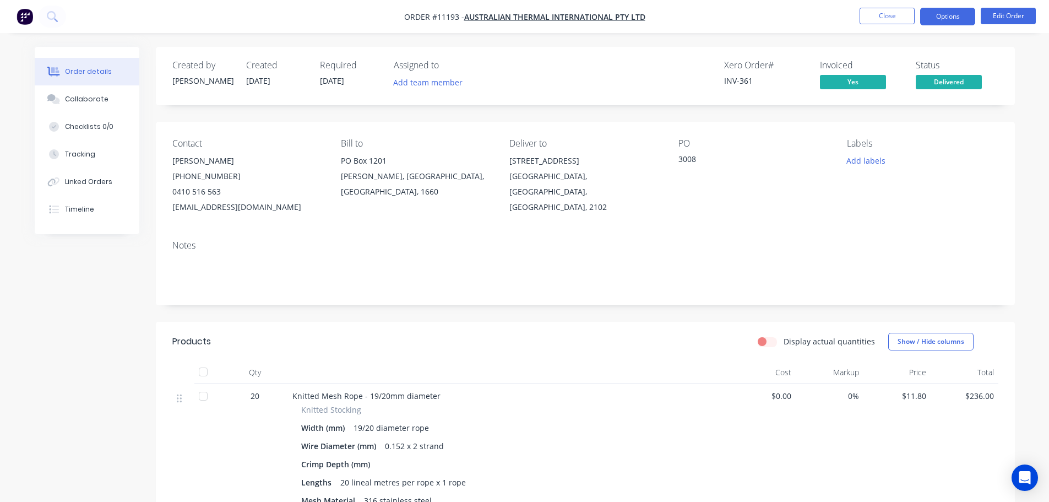
click at [955, 17] on button "Options" at bounding box center [948, 17] width 55 height 18
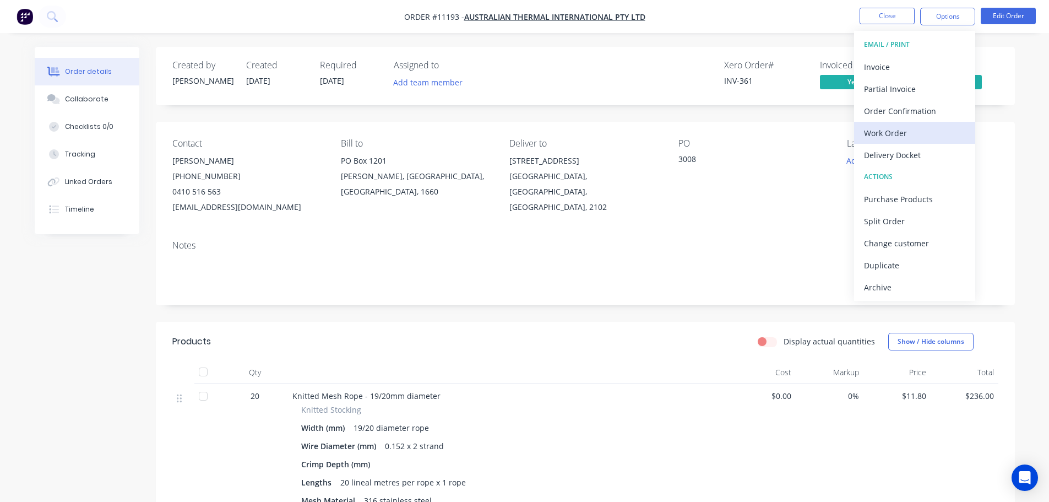
click at [921, 139] on div "Work Order" at bounding box center [914, 133] width 101 height 16
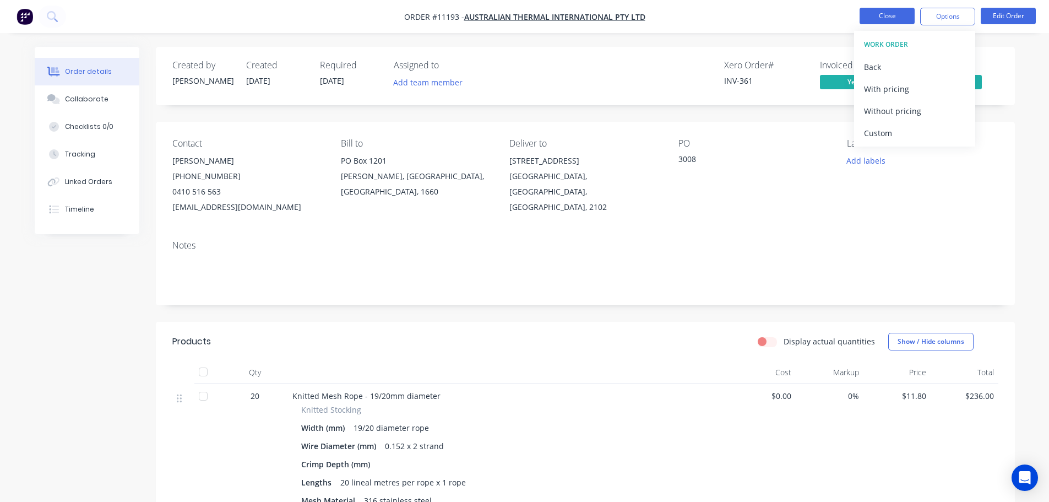
click at [886, 14] on button "Close" at bounding box center [887, 16] width 55 height 17
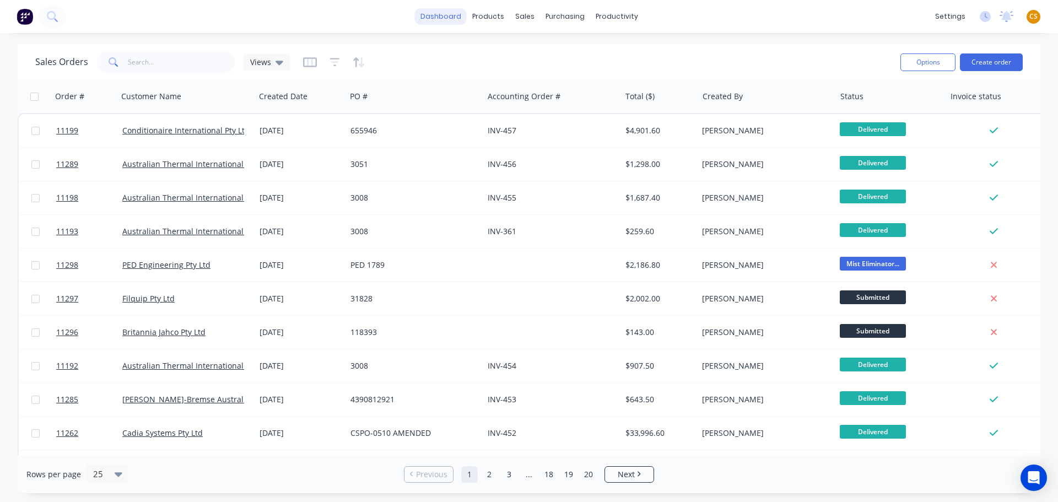
click at [448, 14] on link "dashboard" at bounding box center [441, 16] width 52 height 17
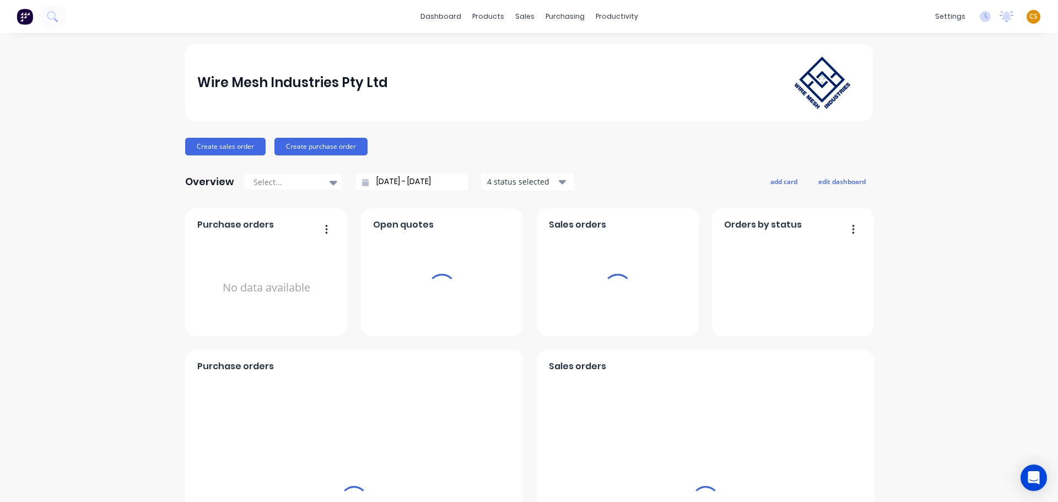
click at [1029, 17] on span "CS" at bounding box center [1033, 17] width 8 height 10
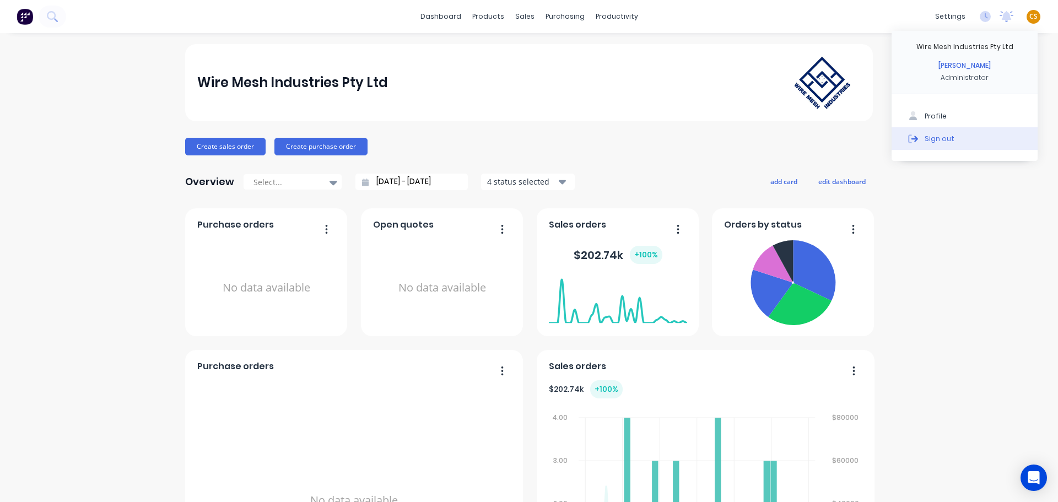
click at [1005, 145] on button "Sign out" at bounding box center [964, 138] width 146 height 22
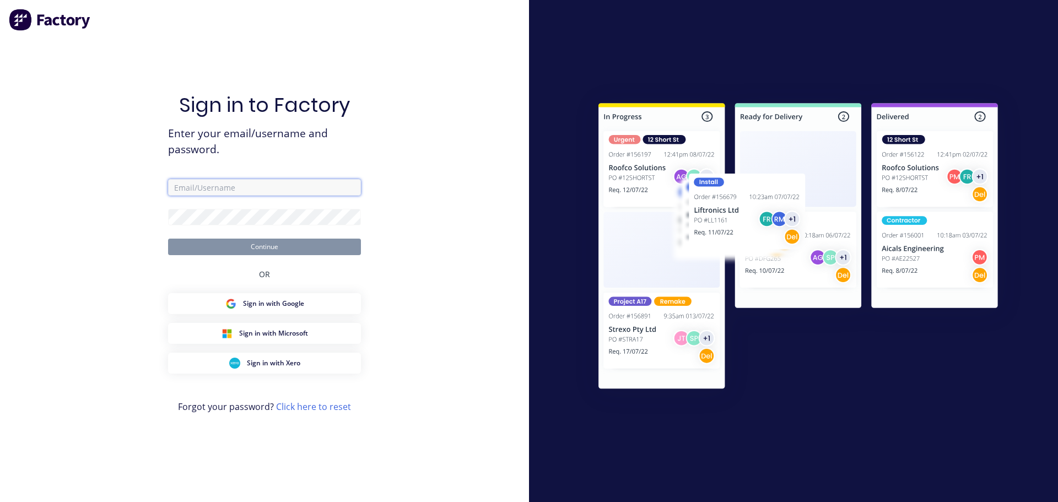
click at [232, 190] on input "text" at bounding box center [264, 187] width 193 height 17
type input "[PERSON_NAME][EMAIL_ADDRESS][DOMAIN_NAME]"
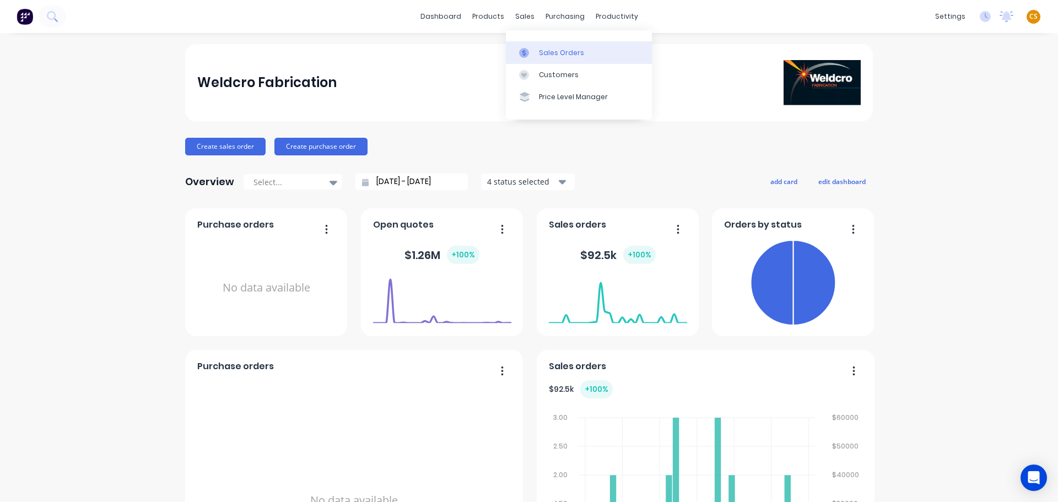
click at [546, 53] on div "Sales Orders" at bounding box center [561, 53] width 45 height 10
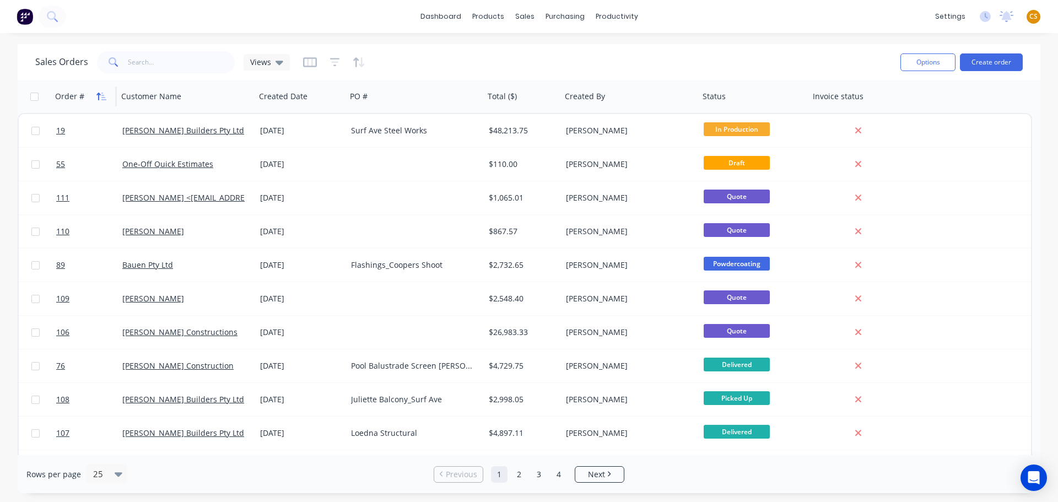
click at [100, 98] on icon "button" at bounding box center [101, 96] width 10 height 9
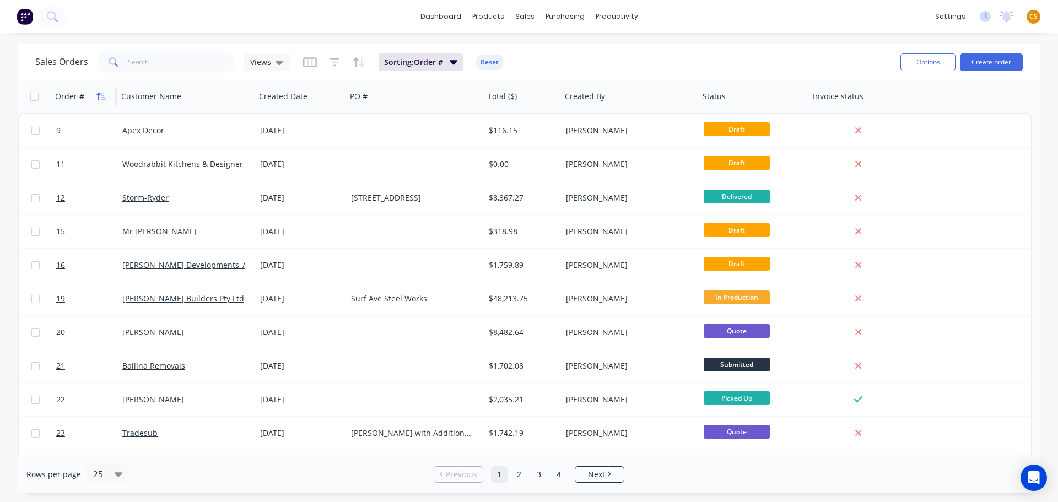
click at [96, 94] on icon "button" at bounding box center [101, 96] width 10 height 9
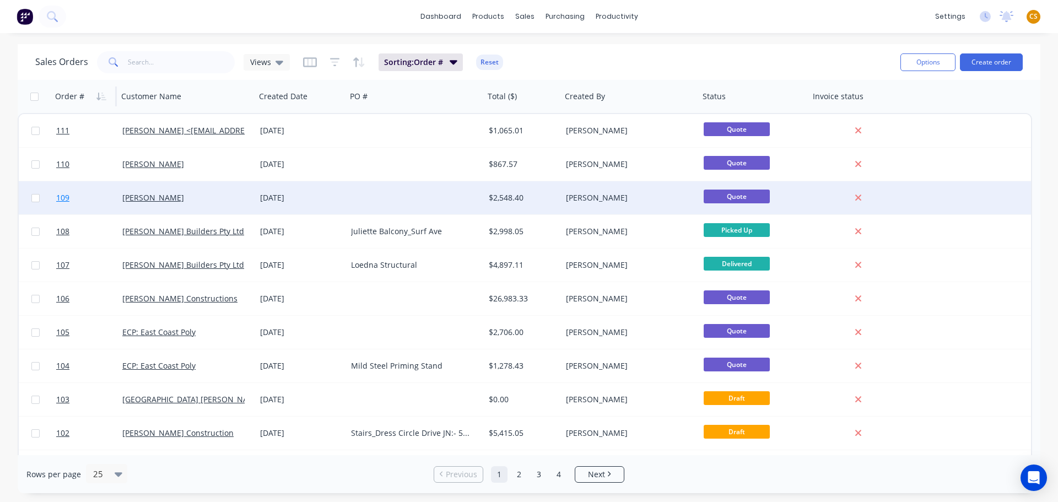
click at [84, 200] on link "109" at bounding box center [89, 197] width 66 height 33
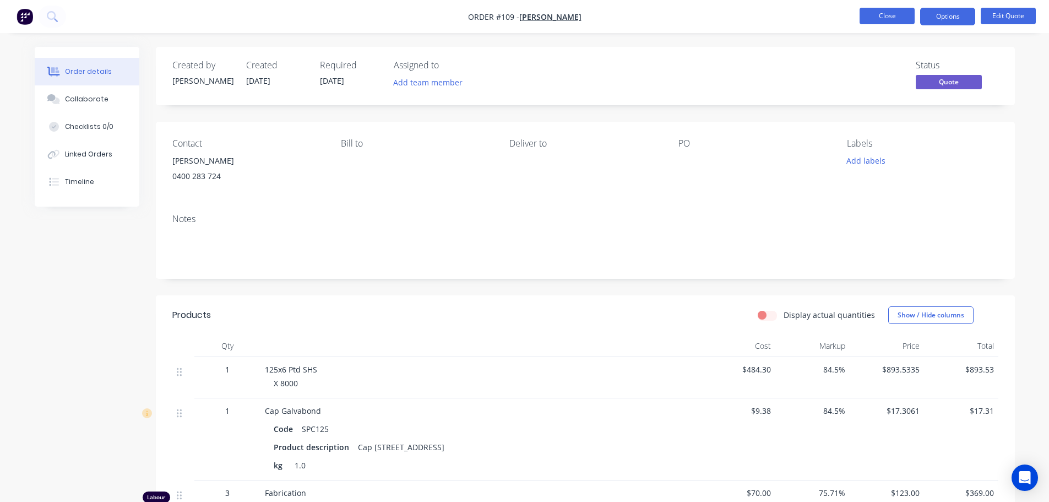
click at [877, 20] on button "Close" at bounding box center [887, 16] width 55 height 17
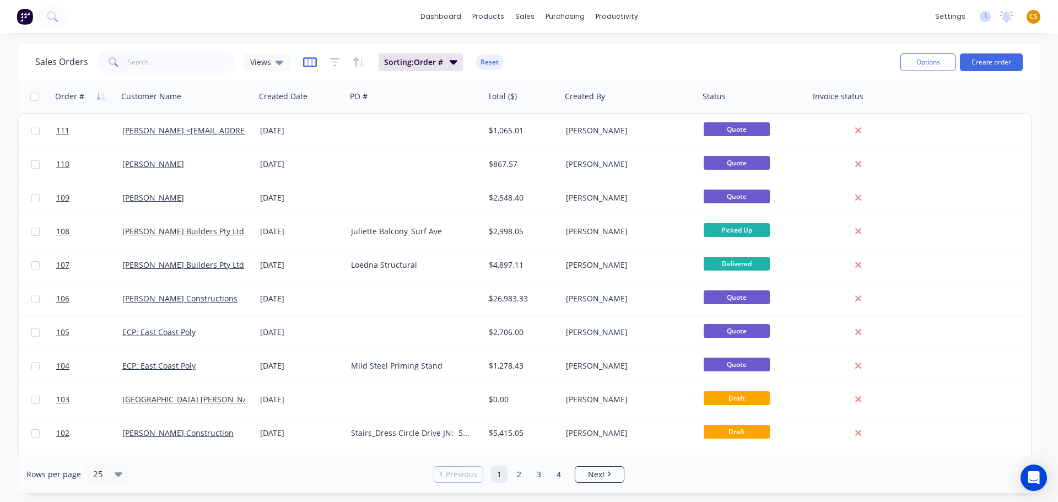
click at [307, 64] on icon "button" at bounding box center [310, 62] width 14 height 11
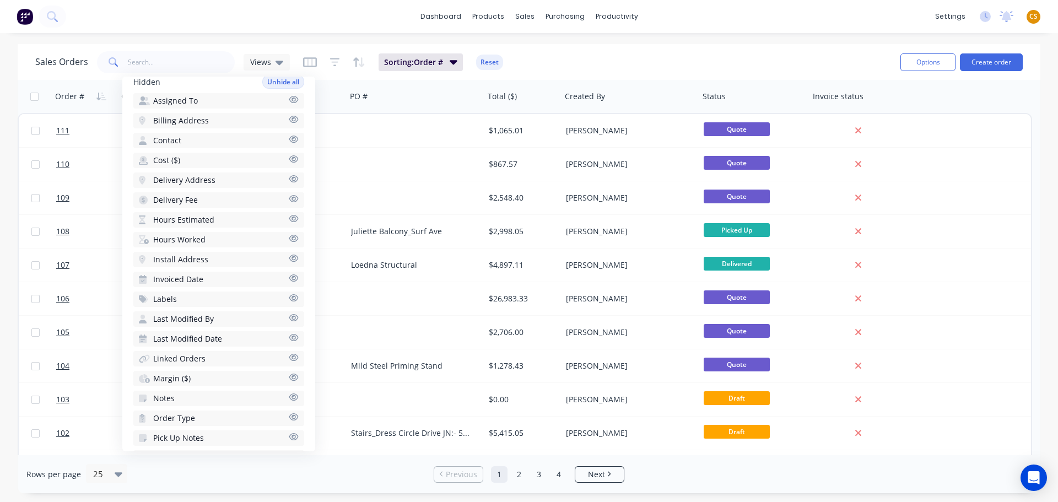
scroll to position [259, 0]
click at [273, 375] on button "Margin ($)" at bounding box center [218, 376] width 171 height 15
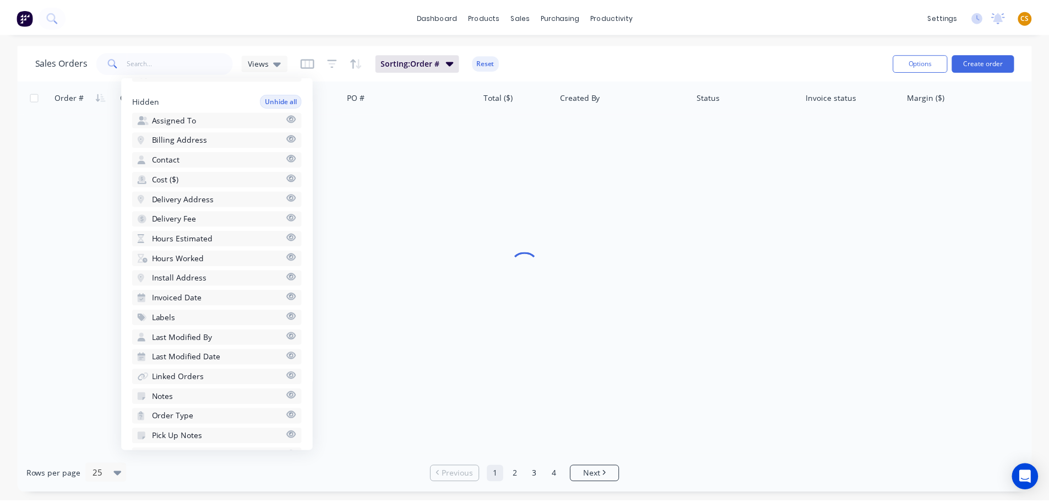
scroll to position [279, 0]
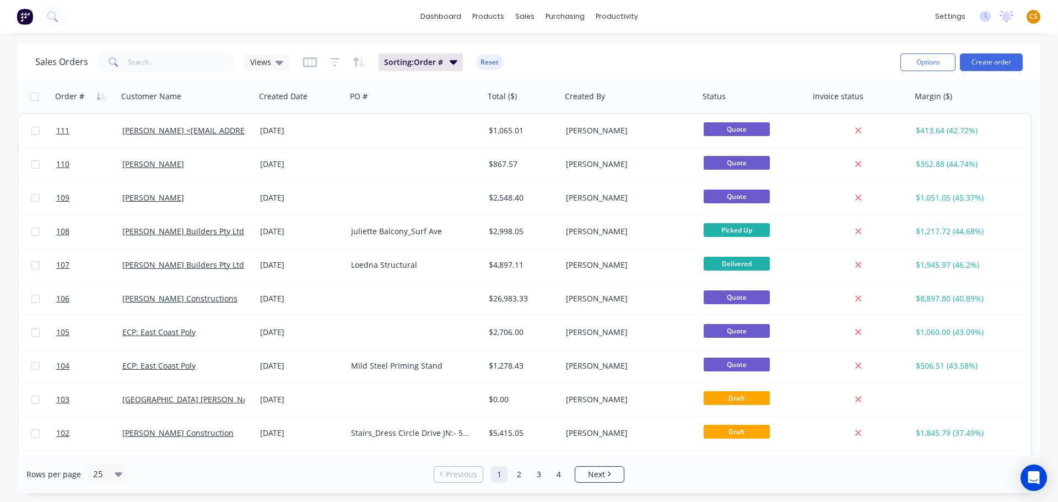
click at [834, 23] on div "dashboard products sales purchasing productivity dashboard products Product Cat…" at bounding box center [529, 16] width 1058 height 33
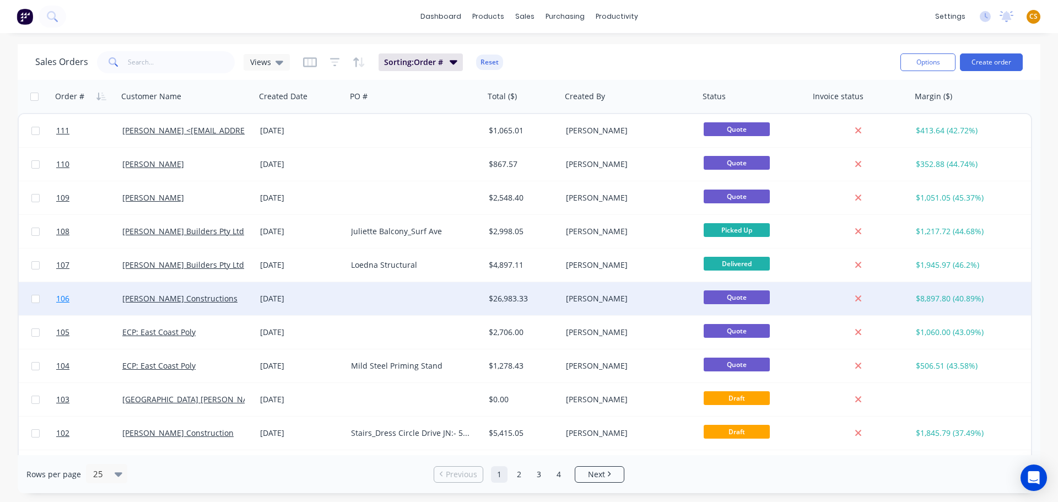
click at [82, 301] on link "106" at bounding box center [89, 298] width 66 height 33
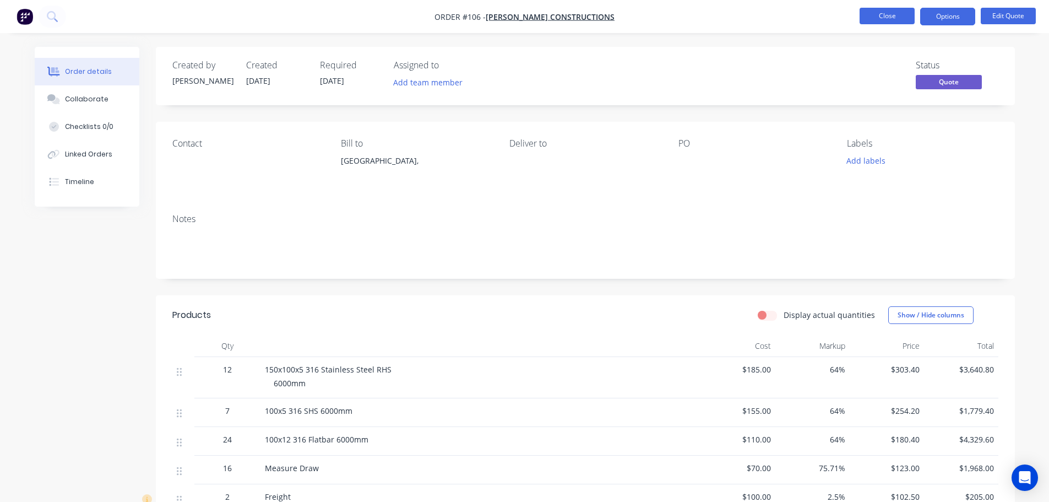
click at [902, 19] on button "Close" at bounding box center [887, 16] width 55 height 17
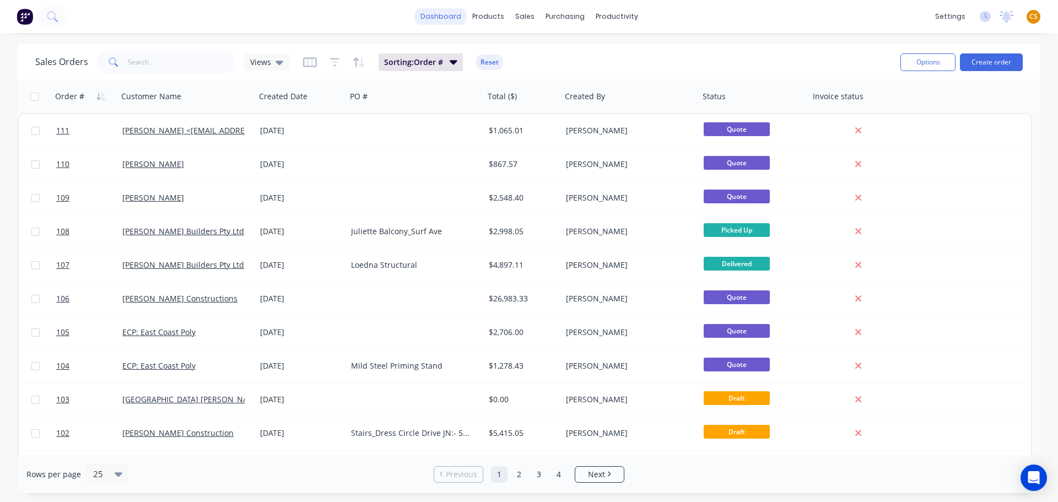
click at [450, 19] on link "dashboard" at bounding box center [441, 16] width 52 height 17
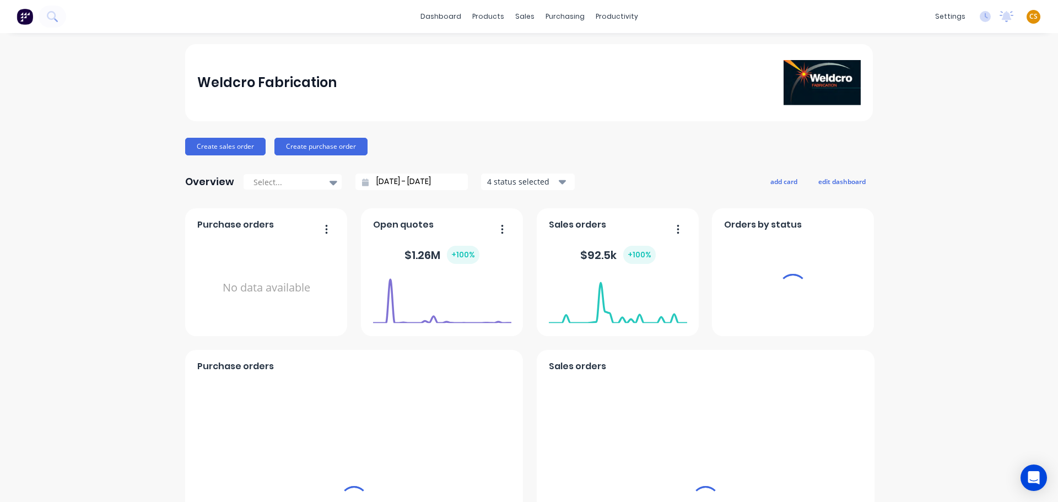
click at [1029, 18] on span "CS" at bounding box center [1033, 17] width 8 height 10
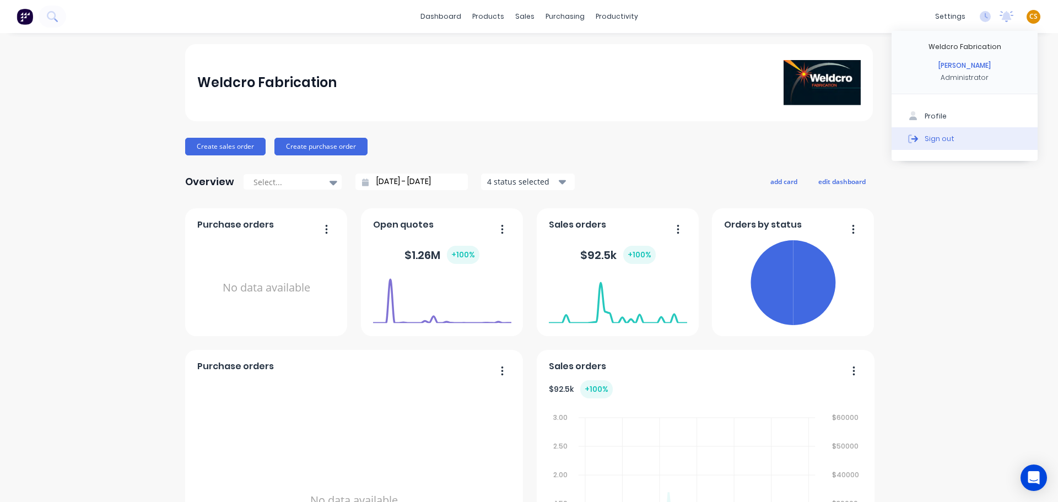
click at [1001, 137] on button "Sign out" at bounding box center [964, 138] width 146 height 22
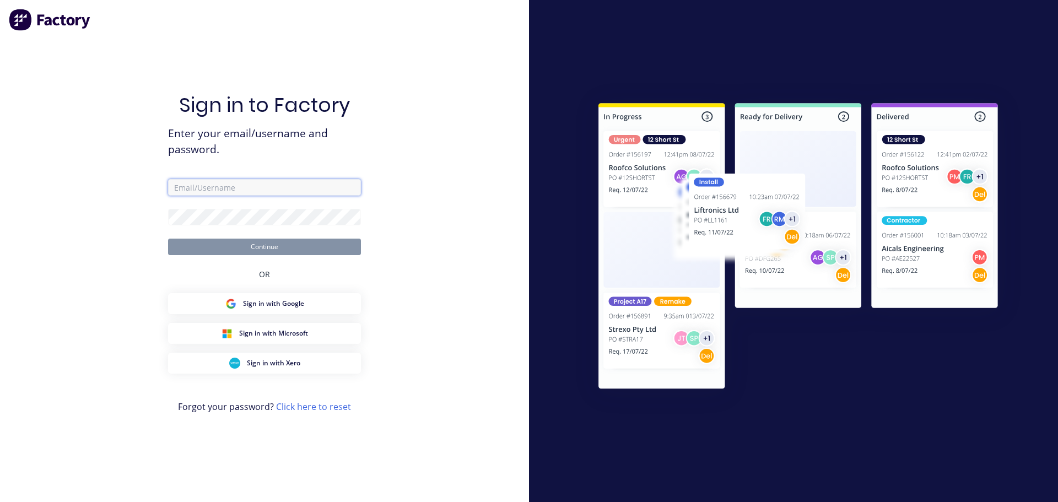
click at [230, 190] on input "text" at bounding box center [264, 187] width 193 height 17
type input "[PERSON_NAME][EMAIL_ADDRESS][DOMAIN_NAME]"
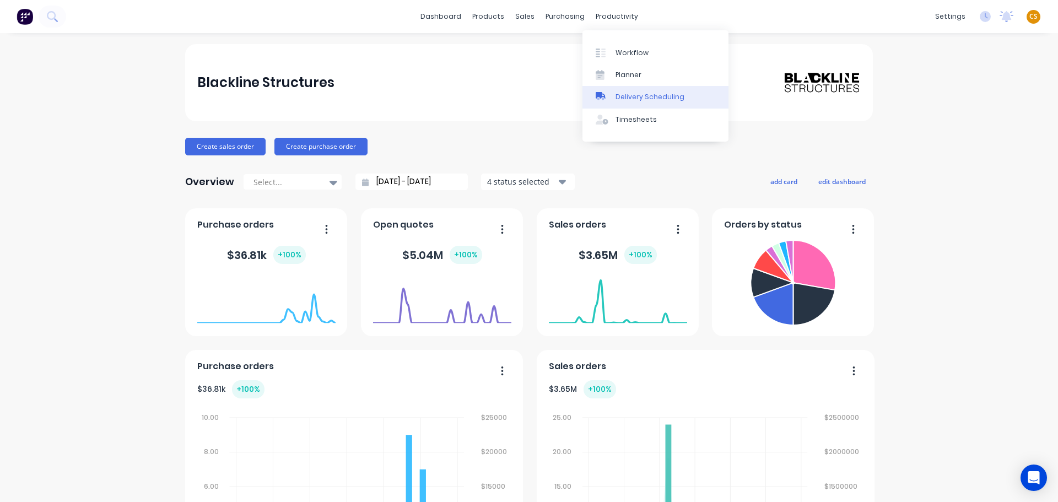
drag, startPoint x: 626, startPoint y: 51, endPoint x: 701, endPoint y: 97, distance: 88.5
click at [626, 51] on div "Workflow" at bounding box center [631, 53] width 33 height 10
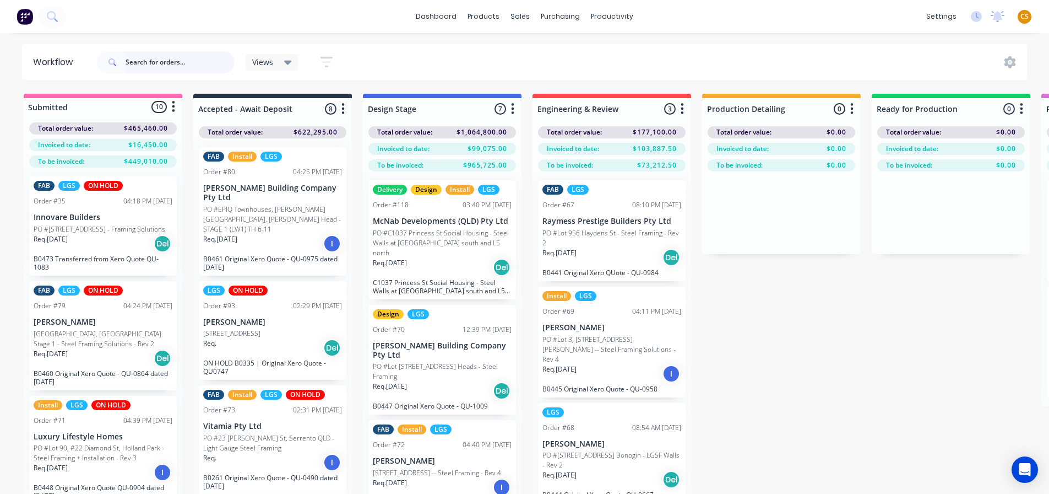
click at [144, 62] on input "text" at bounding box center [180, 62] width 109 height 22
type input "91"
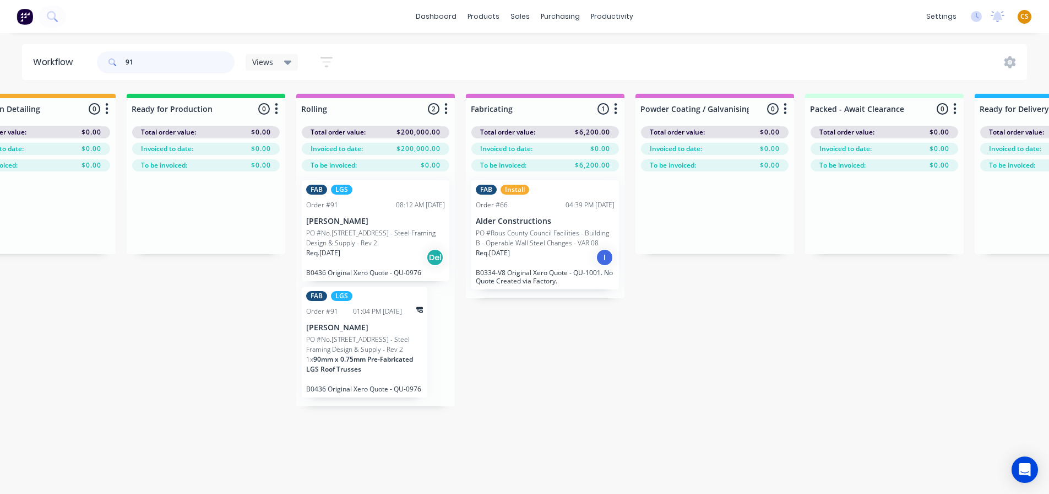
scroll to position [0, 728]
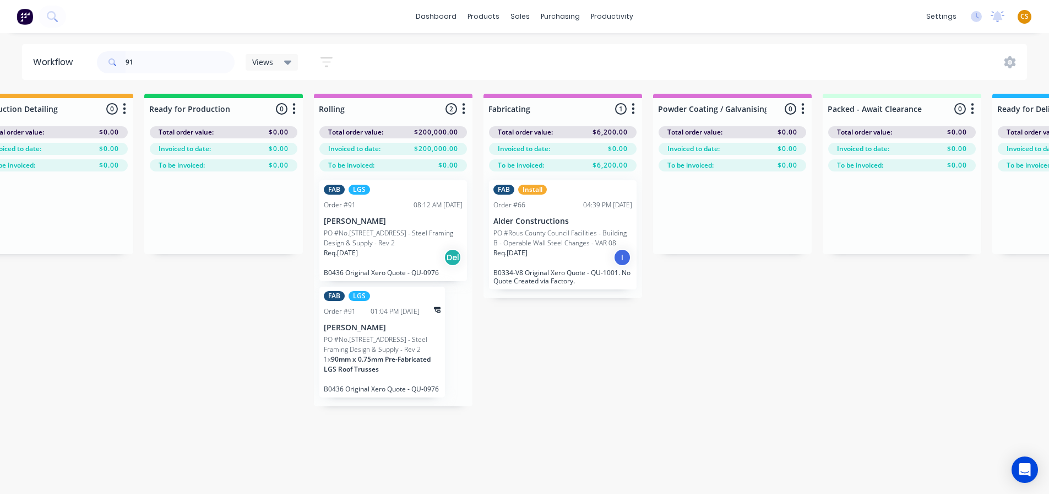
click at [400, 234] on p "PO #No.446 Mundoolun Connection Rd - Steel Framing Design & Supply - Rev 2" at bounding box center [393, 238] width 139 height 20
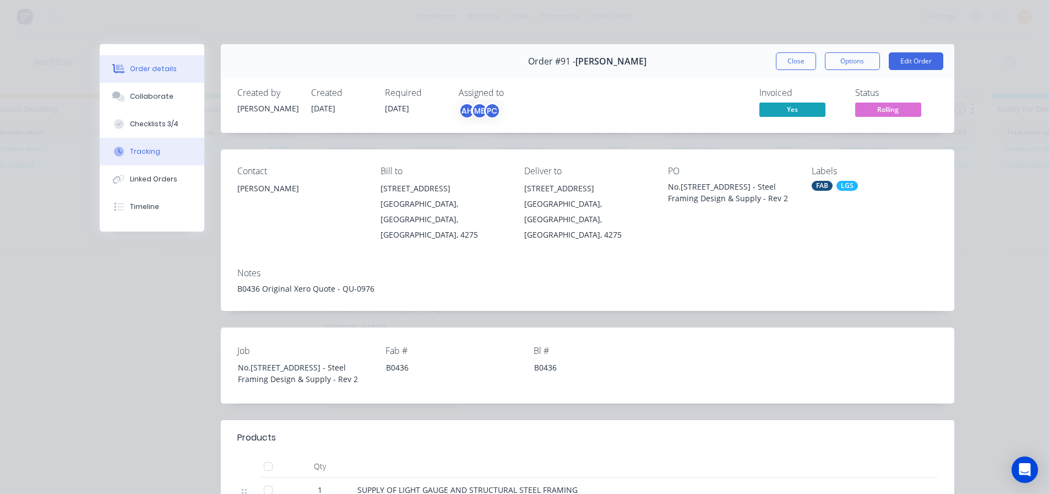
click at [130, 150] on div "Tracking" at bounding box center [145, 152] width 30 height 10
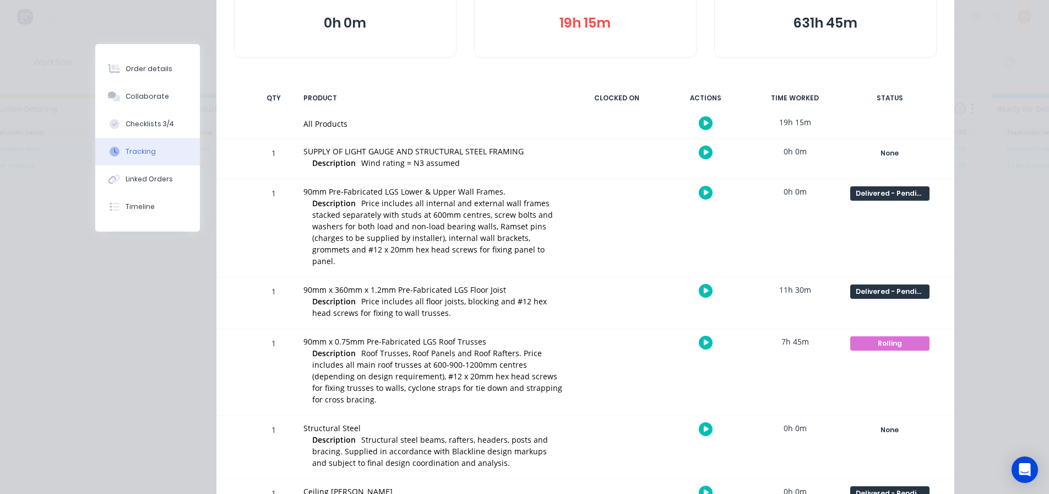
scroll to position [165, 0]
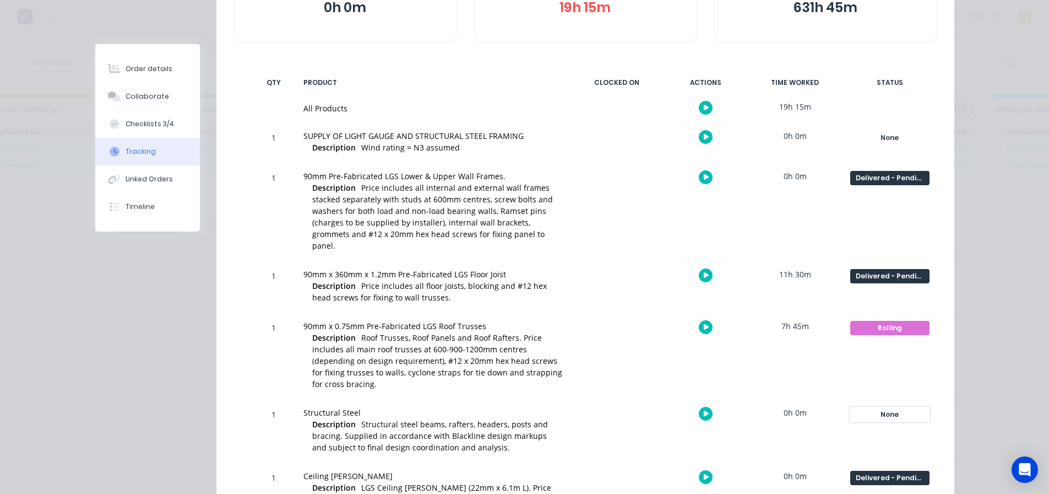
click at [884, 407] on div "None" at bounding box center [890, 414] width 79 height 14
click at [307, 407] on div "Structural Steel" at bounding box center [433, 413] width 259 height 12
drag, startPoint x: 307, startPoint y: 399, endPoint x: 354, endPoint y: 399, distance: 46.8
click at [354, 407] on div "Structural Steel" at bounding box center [433, 413] width 259 height 12
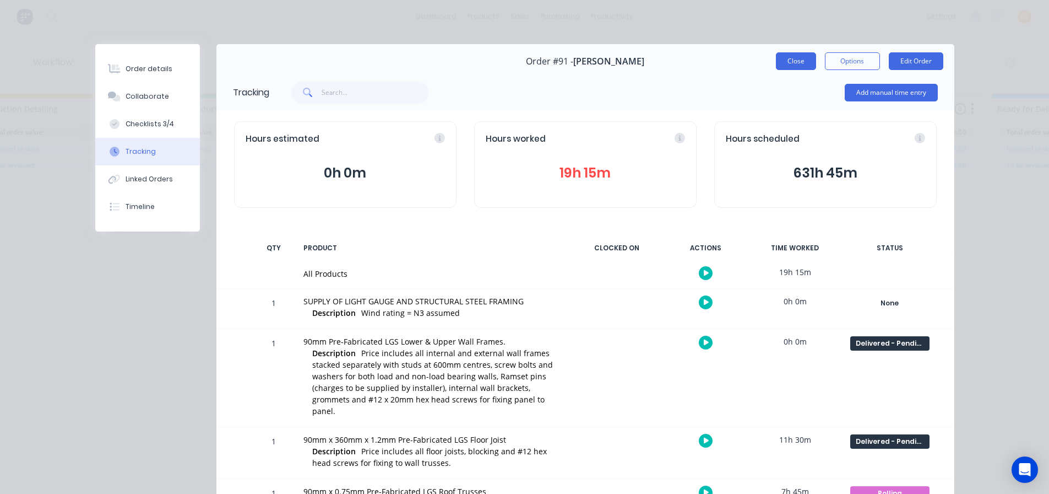
click at [795, 60] on button "Close" at bounding box center [796, 61] width 40 height 18
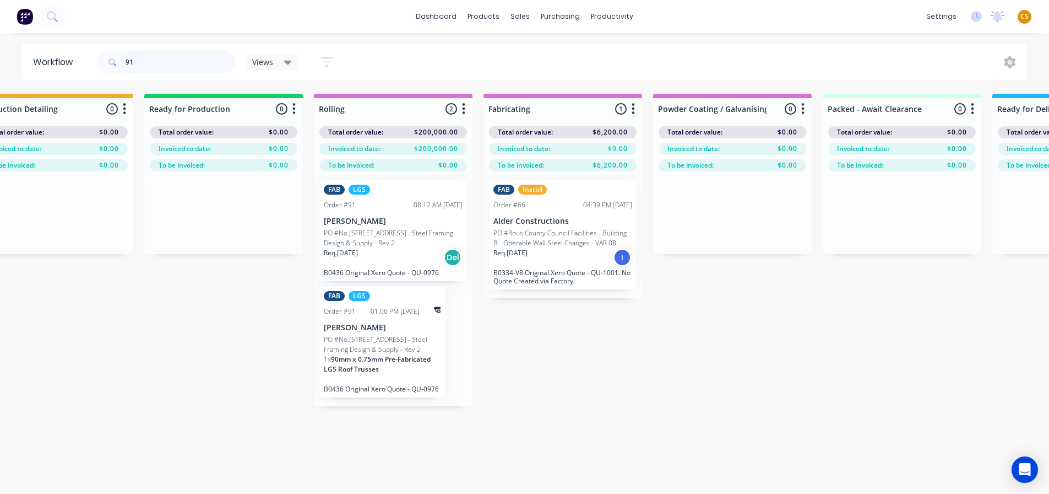
drag, startPoint x: 150, startPoint y: 59, endPoint x: 112, endPoint y: 57, distance: 38.1
click at [112, 57] on div "91" at bounding box center [166, 62] width 138 height 22
click at [329, 61] on icon "button" at bounding box center [326, 62] width 9 height 2
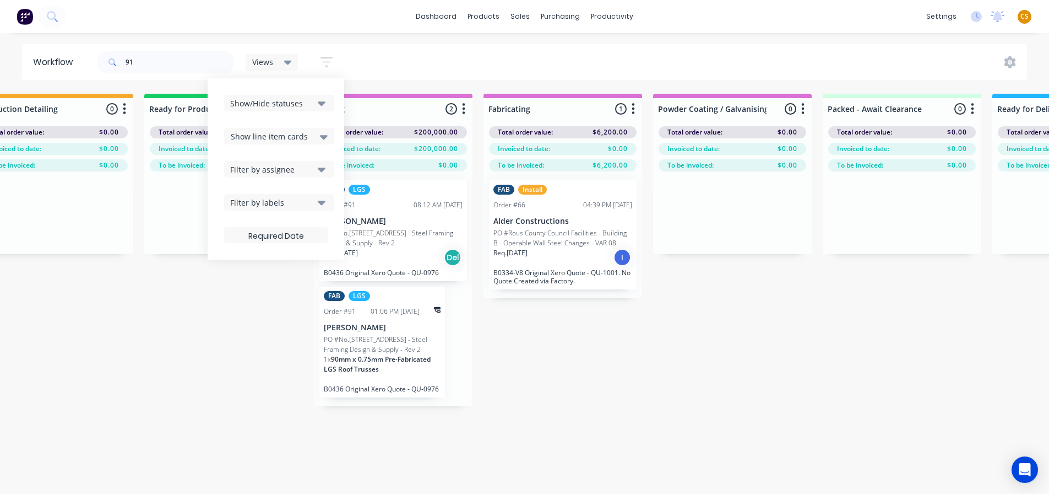
click at [275, 136] on span "Show line item cards" at bounding box center [269, 137] width 77 height 12
click at [261, 59] on span "Views" at bounding box center [262, 62] width 21 height 12
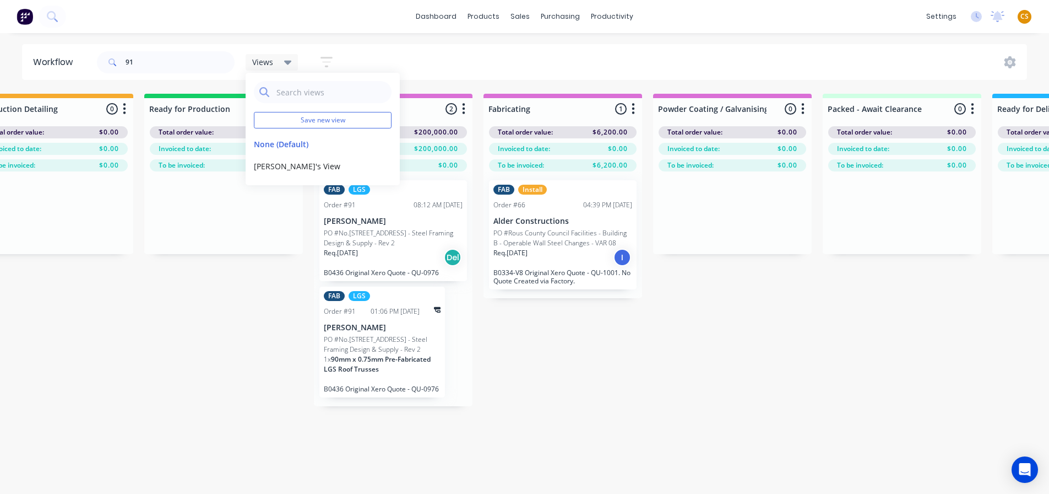
click at [594, 59] on div "91 Views Save new view None (Default) edit Marlon's View edit Show/Hide statuse…" at bounding box center [561, 62] width 933 height 33
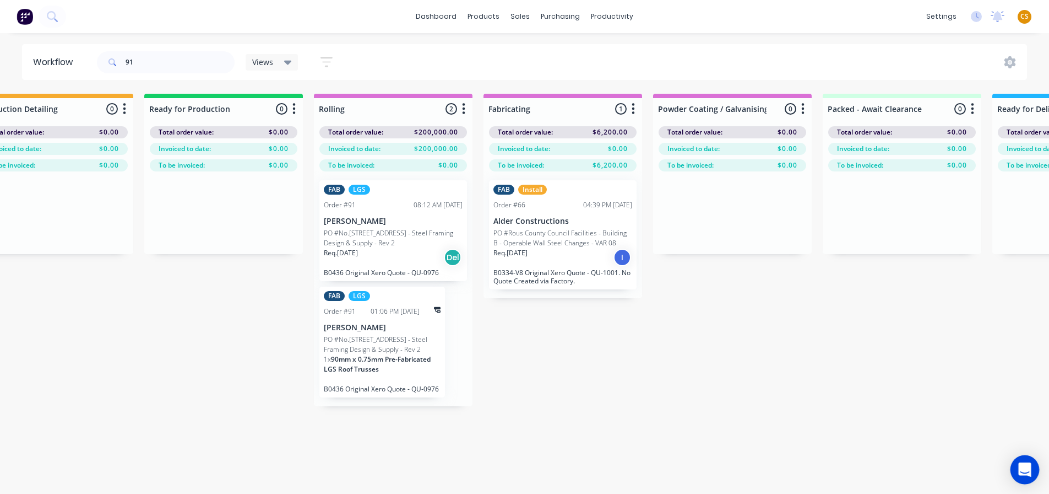
click at [1020, 472] on icon "Open Intercom Messenger" at bounding box center [1025, 469] width 14 height 14
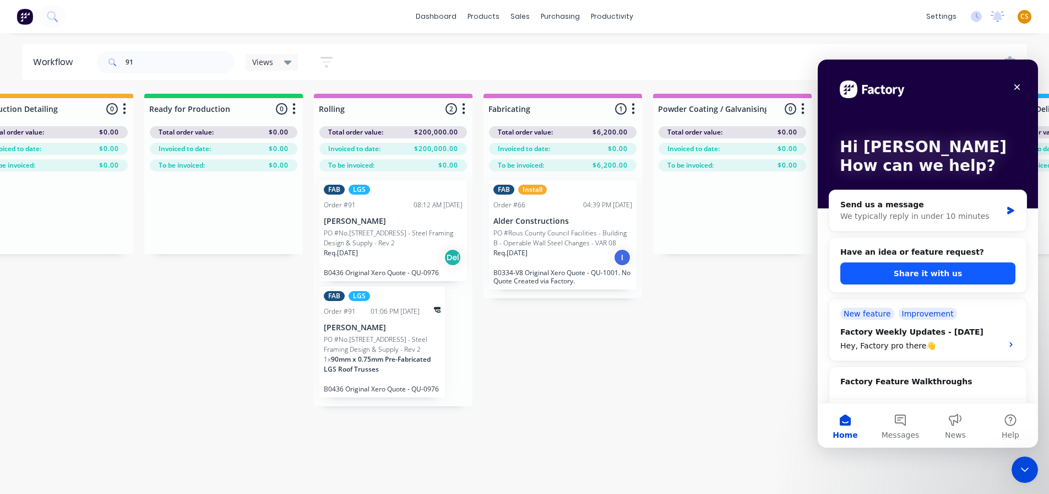
click at [886, 270] on button "Share it with us" at bounding box center [928, 273] width 175 height 22
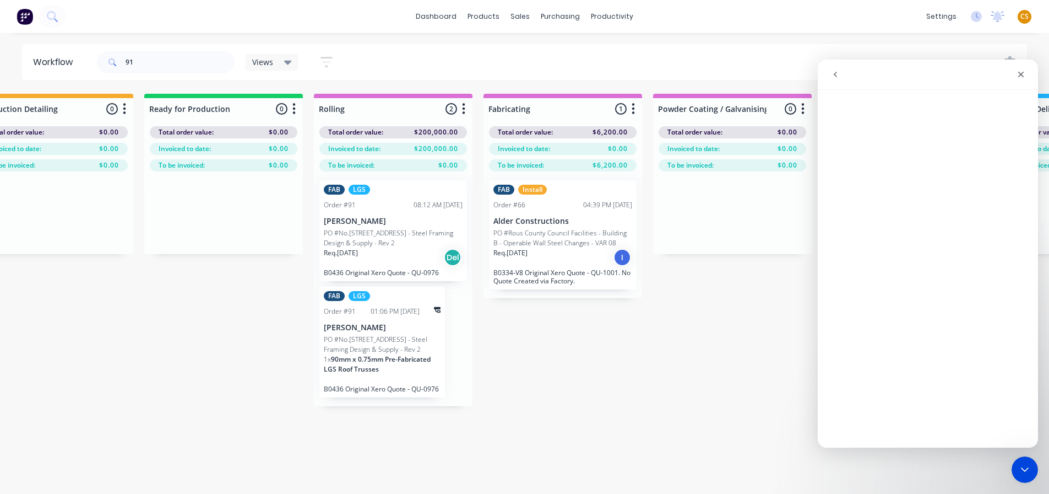
click at [837, 77] on icon "go back" at bounding box center [835, 74] width 9 height 9
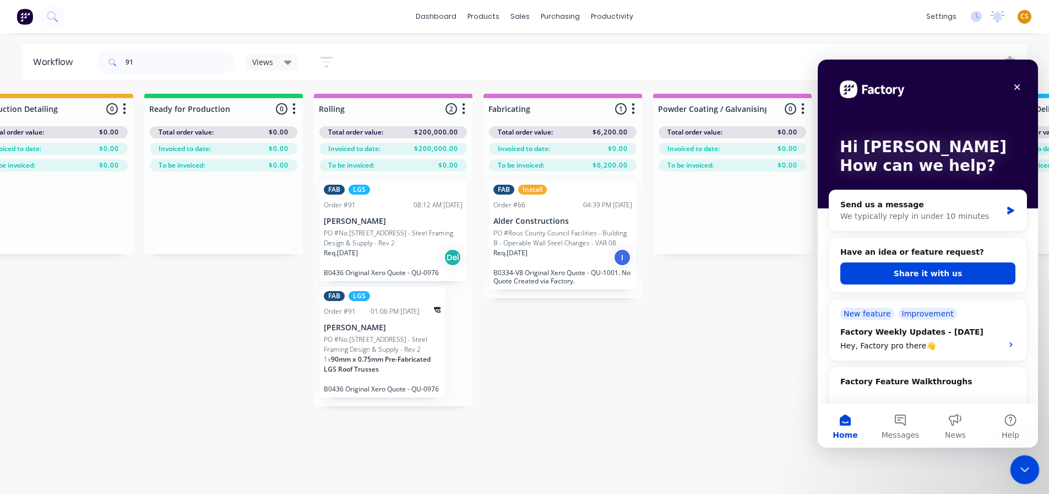
click at [1020, 467] on icon "Close Intercom Messenger" at bounding box center [1023, 467] width 13 height 13
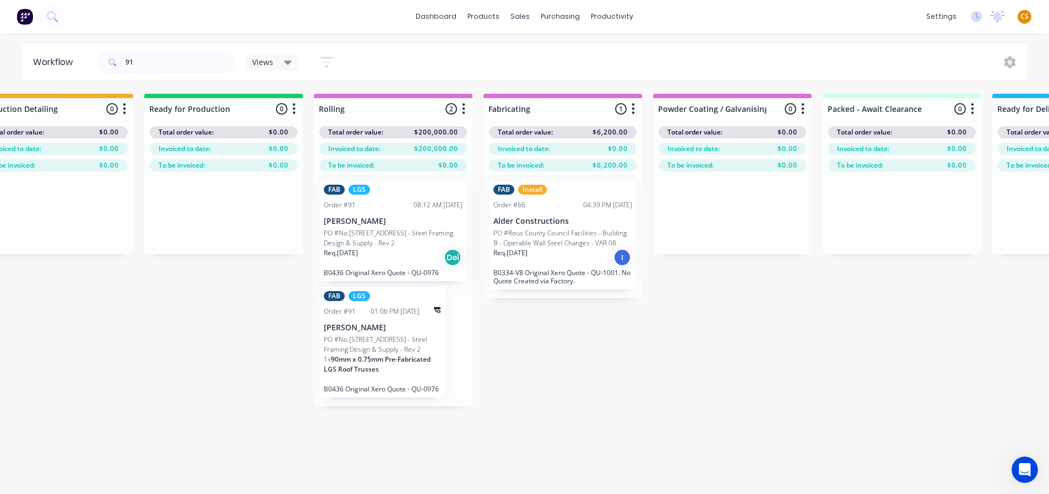
click at [47, 61] on div "Workflow" at bounding box center [55, 62] width 45 height 13
click at [400, 224] on p "Nathan Flack" at bounding box center [393, 220] width 139 height 9
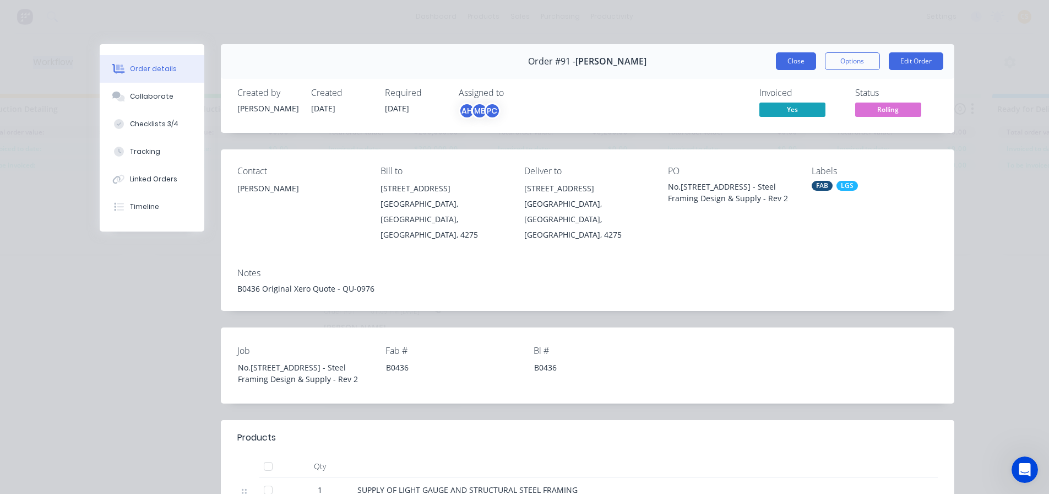
click at [786, 63] on button "Close" at bounding box center [796, 61] width 40 height 18
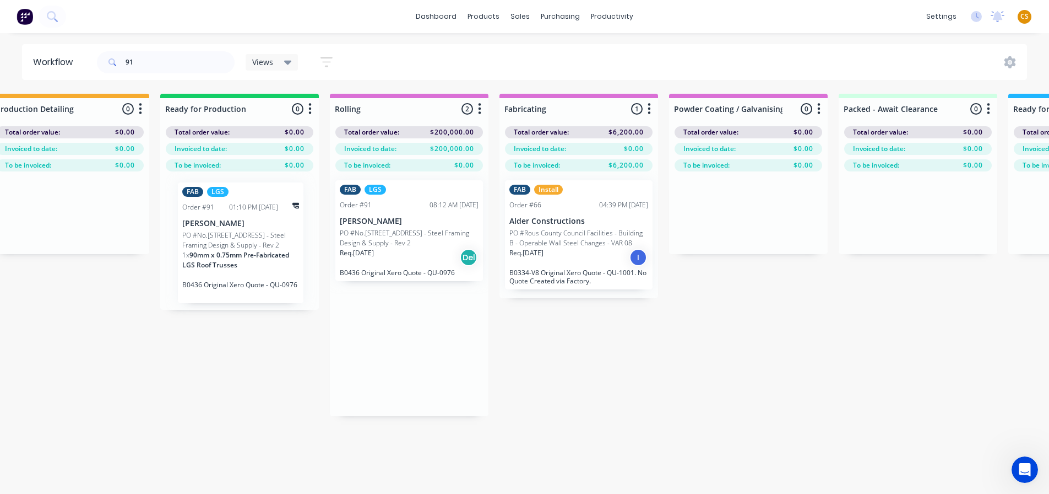
drag, startPoint x: 401, startPoint y: 338, endPoint x: 256, endPoint y: 233, distance: 178.7
click at [256, 233] on div "Submitted 1 Status colour #FF69B4 hex #FF69B4 Save Cancel Summaries Total order…" at bounding box center [438, 308] width 2316 height 428
click at [483, 111] on icon "button" at bounding box center [482, 109] width 3 height 14
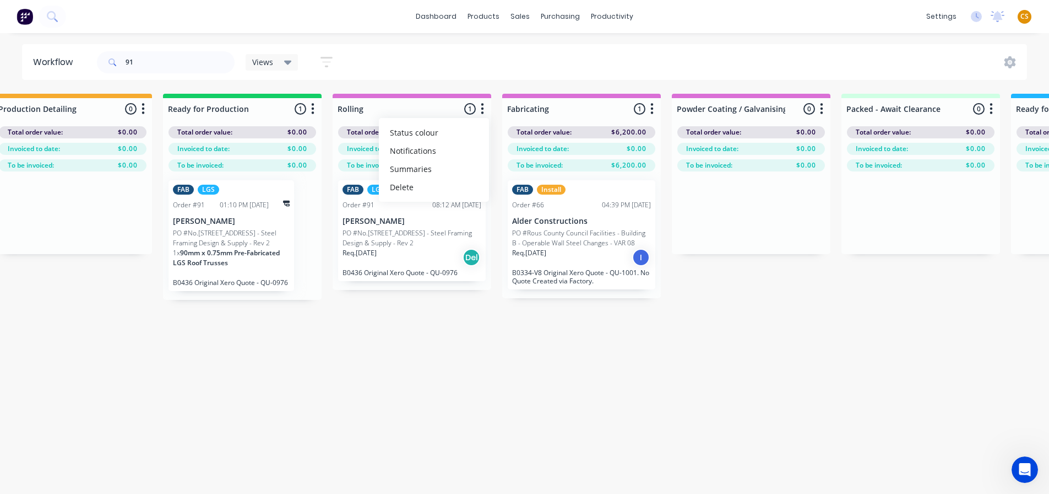
click at [327, 420] on div "Submitted 1 Status colour #FF69B4 hex #FF69B4 Save Cancel Summaries Total order…" at bounding box center [441, 308] width 2316 height 428
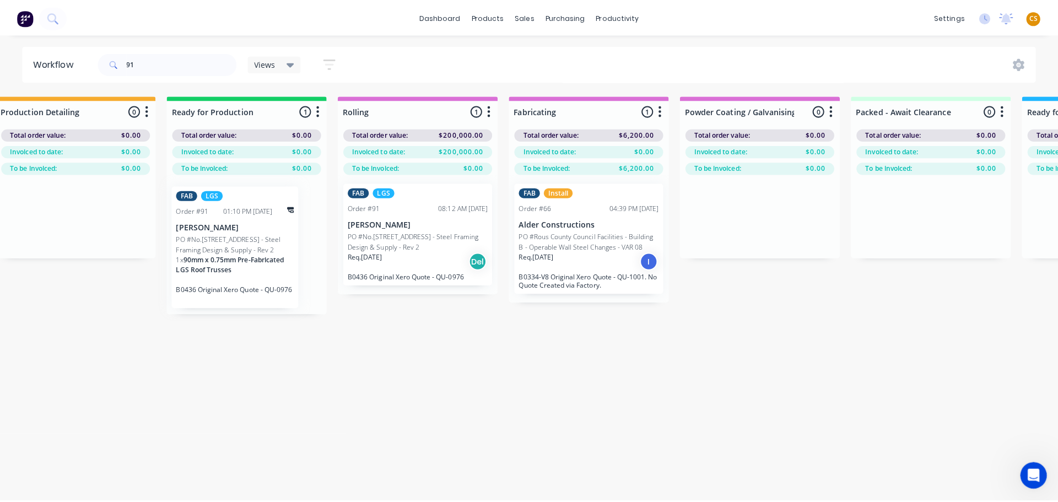
scroll to position [0, 704]
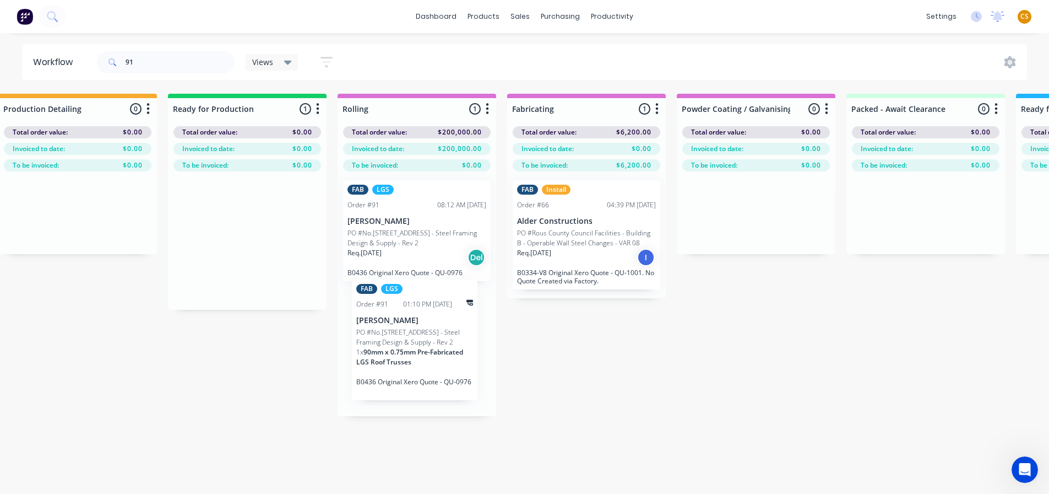
drag, startPoint x: 240, startPoint y: 224, endPoint x: 427, endPoint y: 326, distance: 213.2
click at [427, 326] on div "Submitted 1 Status colour #FF69B4 hex #FF69B4 Save Cancel Summaries Total order…" at bounding box center [446, 308] width 2316 height 428
click at [951, 69] on div "91 Views Save new view None (Default) edit Marlon's View edit Show/Hide statuse…" at bounding box center [561, 62] width 933 height 33
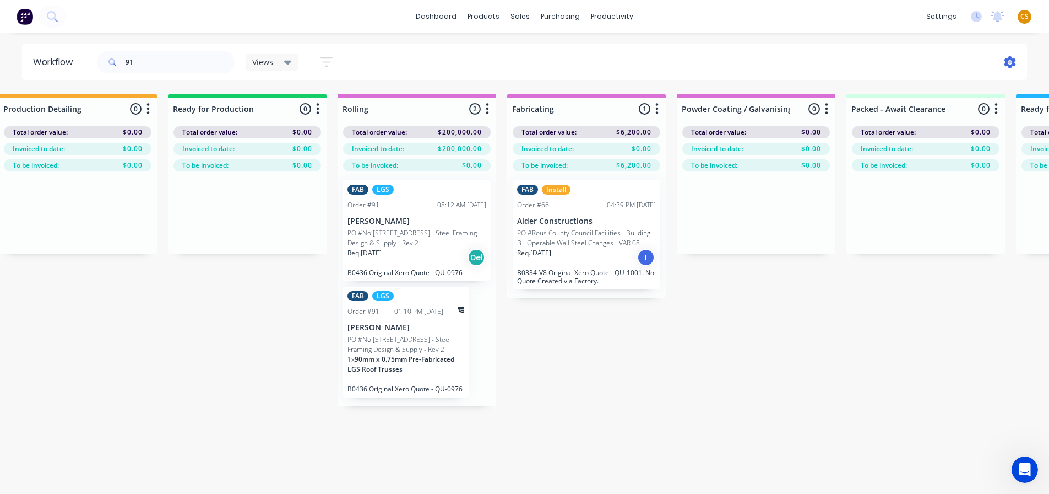
click at [1010, 62] on icon at bounding box center [1010, 62] width 3 height 3
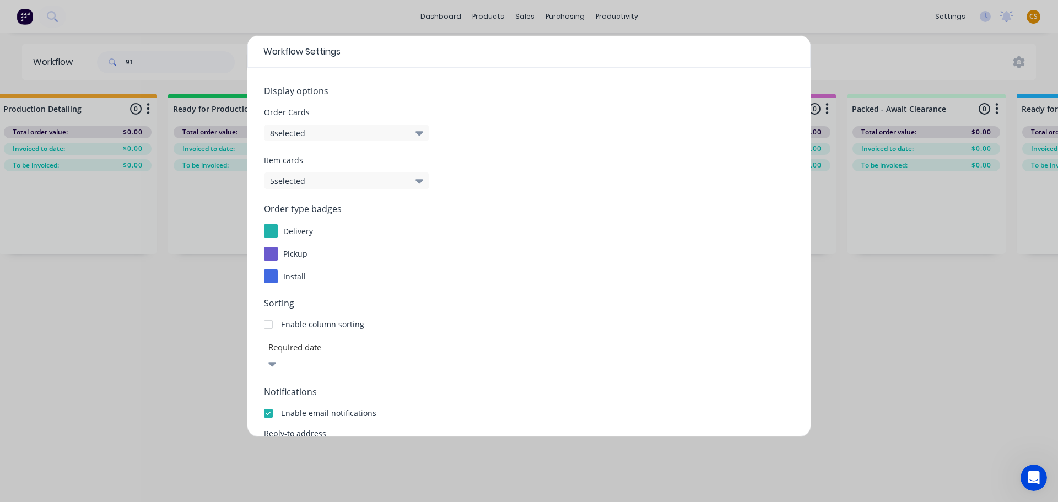
click at [313, 134] on button "8 selected" at bounding box center [346, 132] width 165 height 17
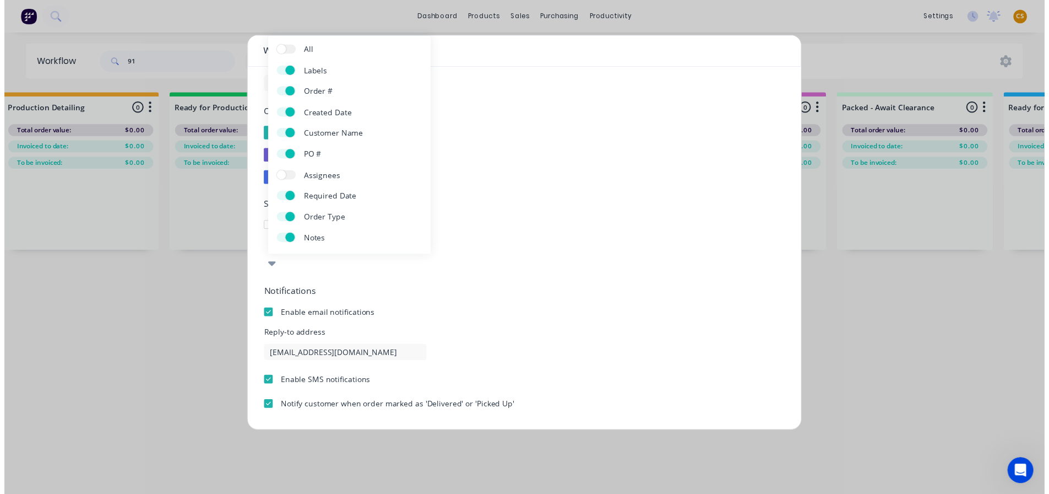
scroll to position [118, 0]
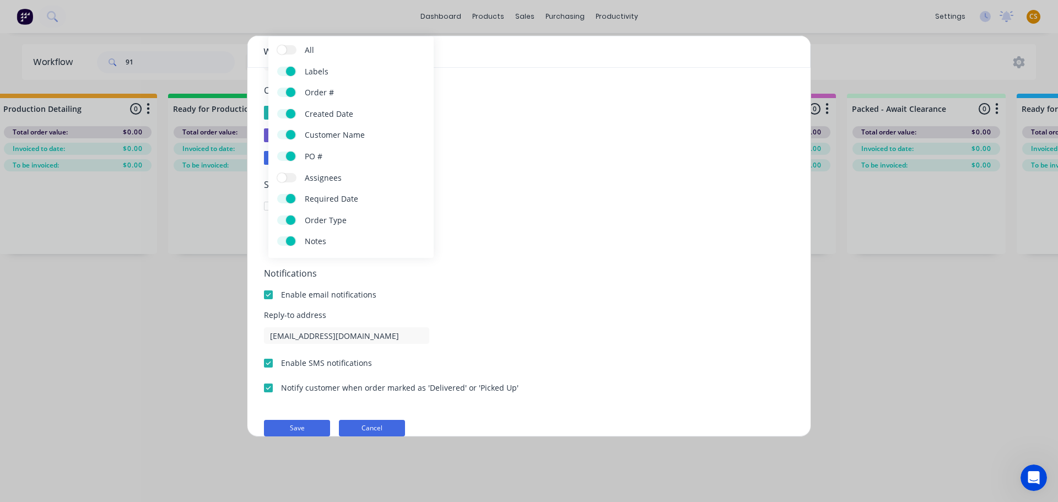
click at [371, 420] on button "Cancel" at bounding box center [372, 428] width 66 height 17
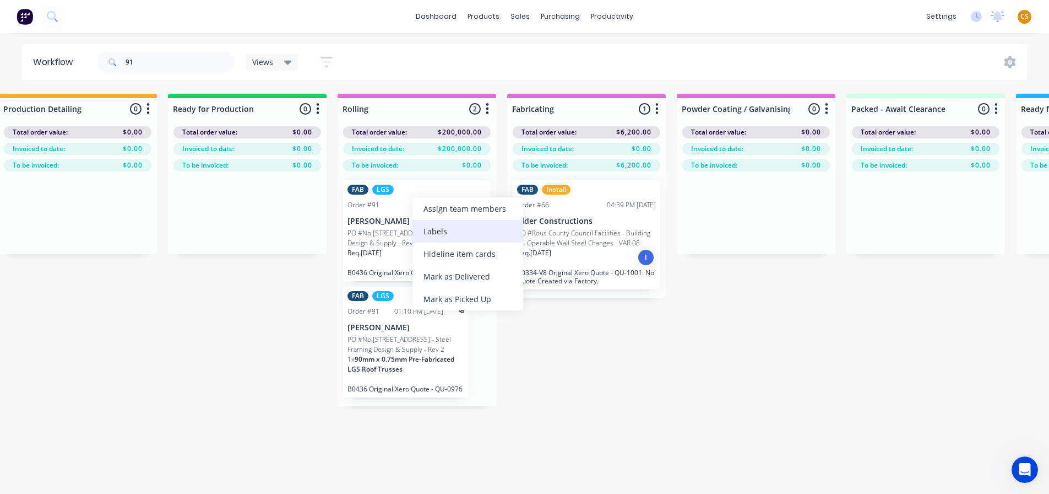
click at [436, 228] on div "Labels" at bounding box center [468, 231] width 111 height 23
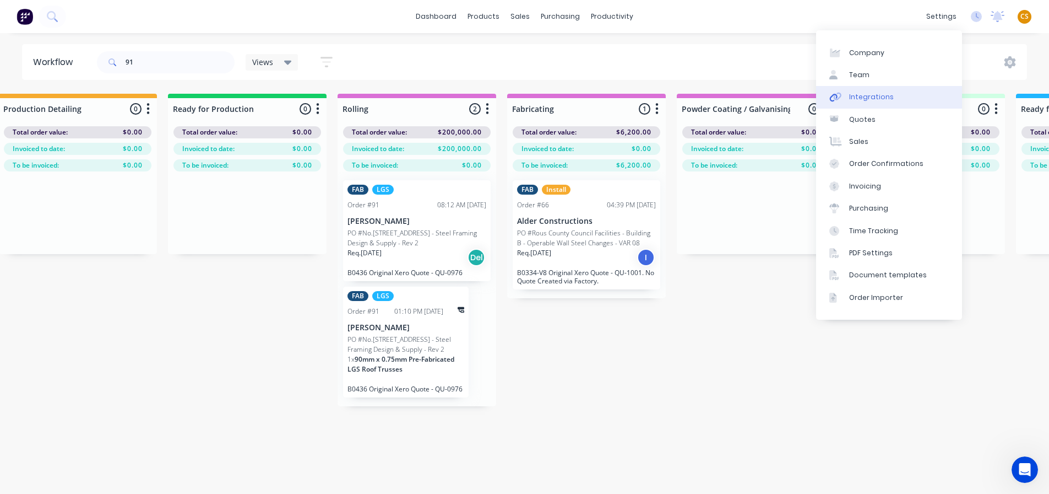
click at [874, 98] on div "Integrations" at bounding box center [871, 97] width 45 height 10
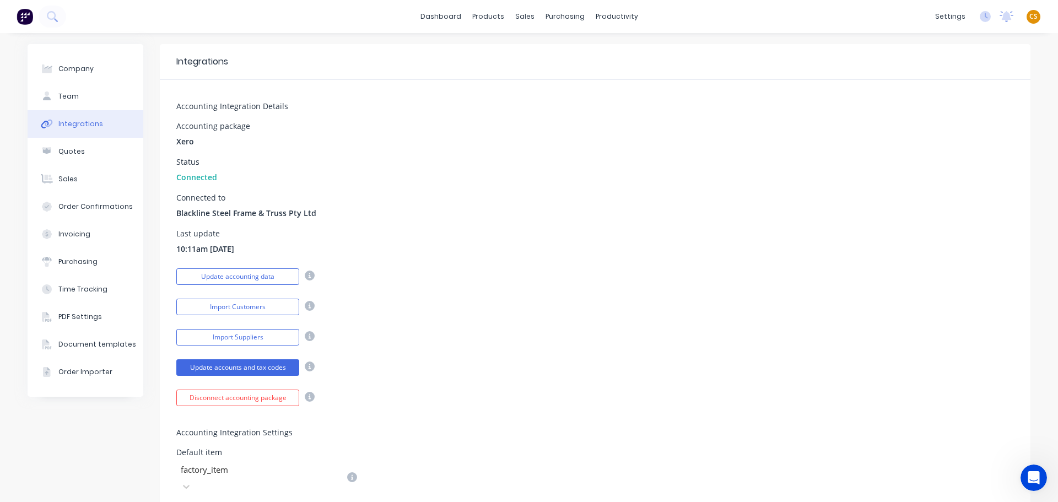
scroll to position [419, 0]
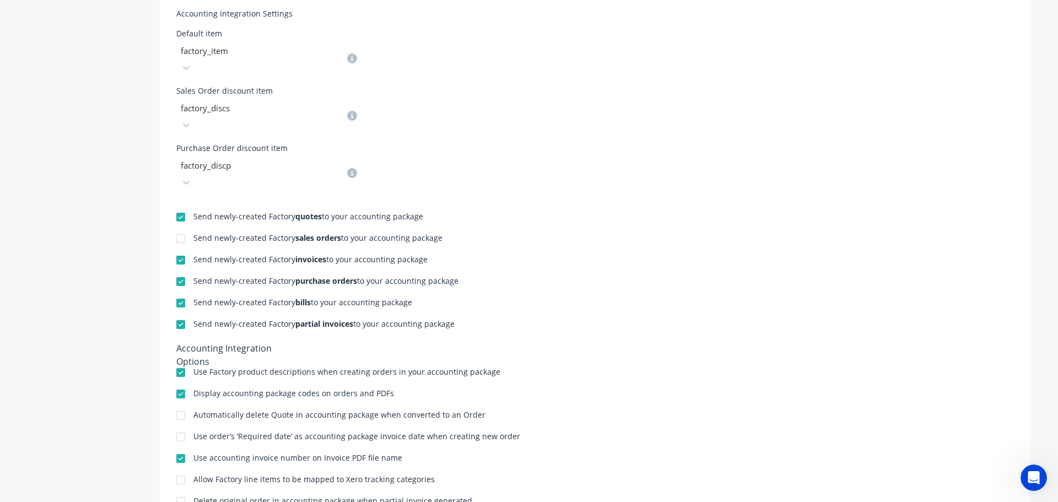
click at [201, 234] on div "Send newly-created Factory sales orders to your accounting package" at bounding box center [317, 238] width 249 height 8
drag, startPoint x: 201, startPoint y: 189, endPoint x: 430, endPoint y: 191, distance: 229.2
click at [430, 234] on div "Send newly-created Factory sales orders to your accounting package" at bounding box center [317, 238] width 249 height 8
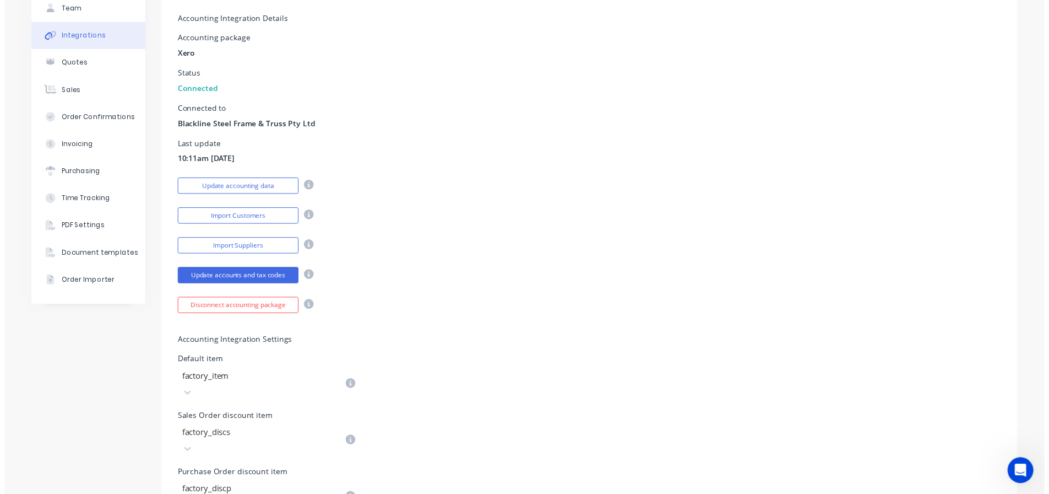
scroll to position [0, 0]
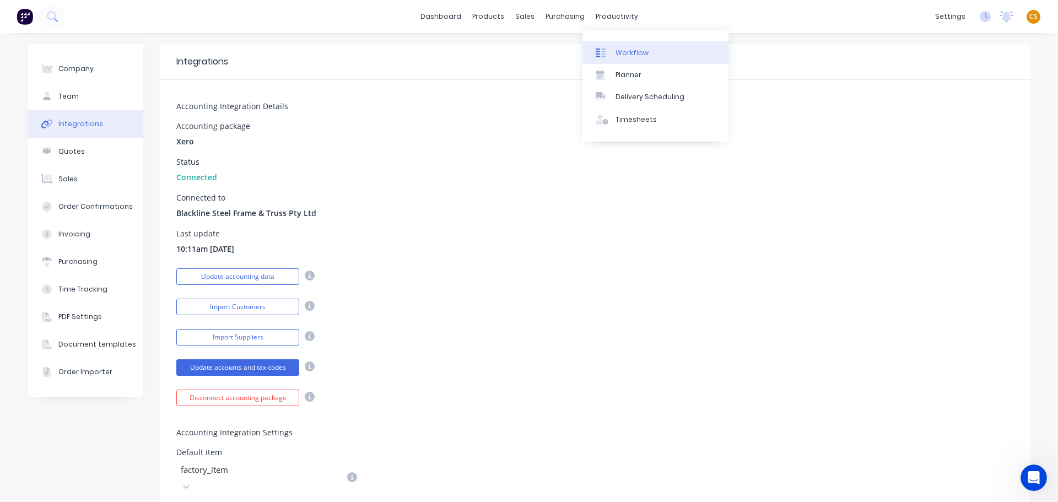
click at [630, 56] on div "Workflow" at bounding box center [631, 53] width 33 height 10
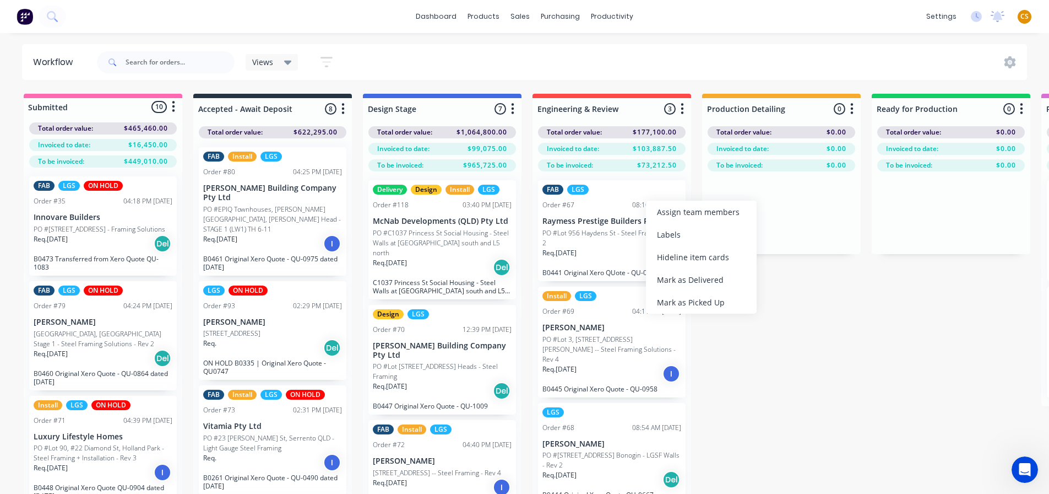
click at [644, 53] on div "Views Save new view None (Default) edit Marlon's View edit Show/Hide statuses S…" at bounding box center [561, 62] width 933 height 33
click at [323, 62] on icon "button" at bounding box center [326, 62] width 9 height 2
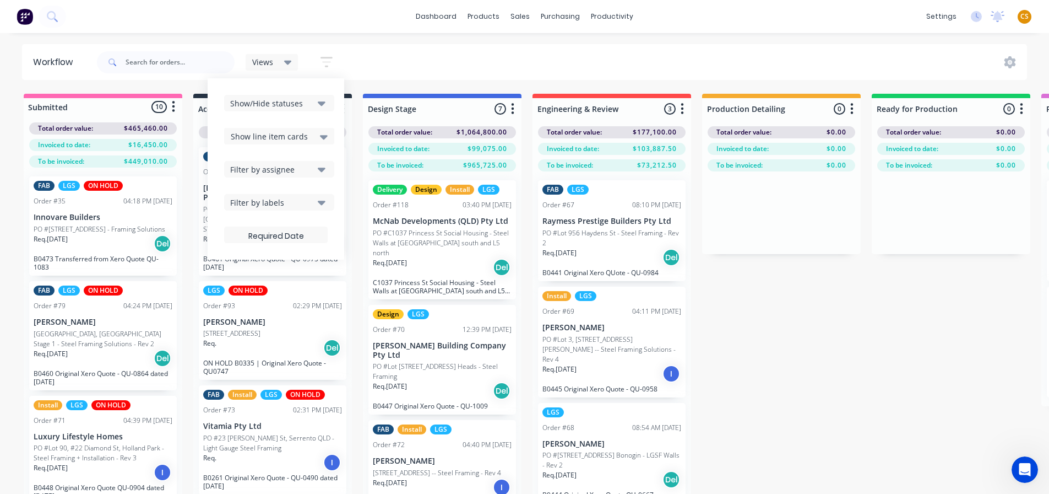
click at [777, 58] on div "Views Save new view None (Default) edit Marlon's View edit Show/Hide statuses S…" at bounding box center [561, 62] width 933 height 33
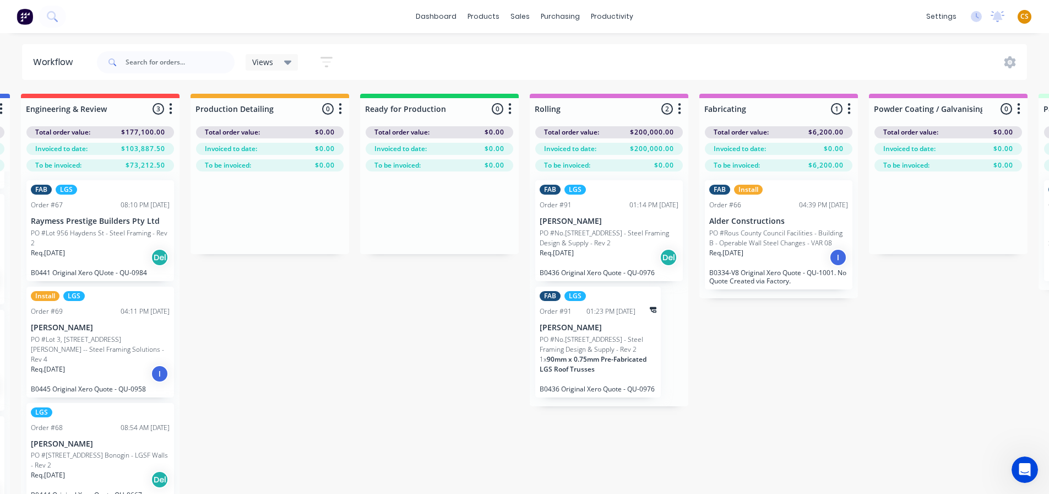
scroll to position [0, 549]
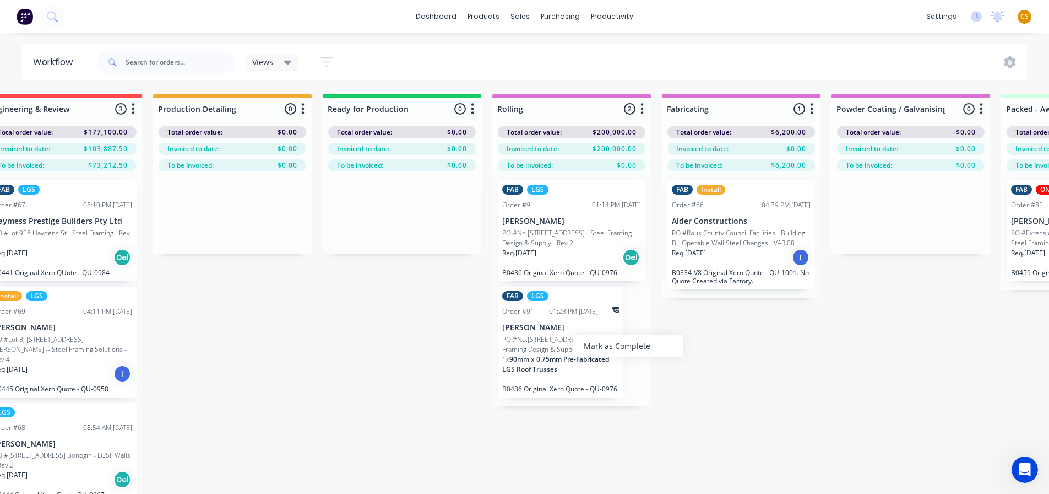
click at [800, 382] on div "Submitted 10 Status colour #FF69B4 hex #FF69B4 Save Cancel Summaries Total orde…" at bounding box center [601, 313] width 2316 height 439
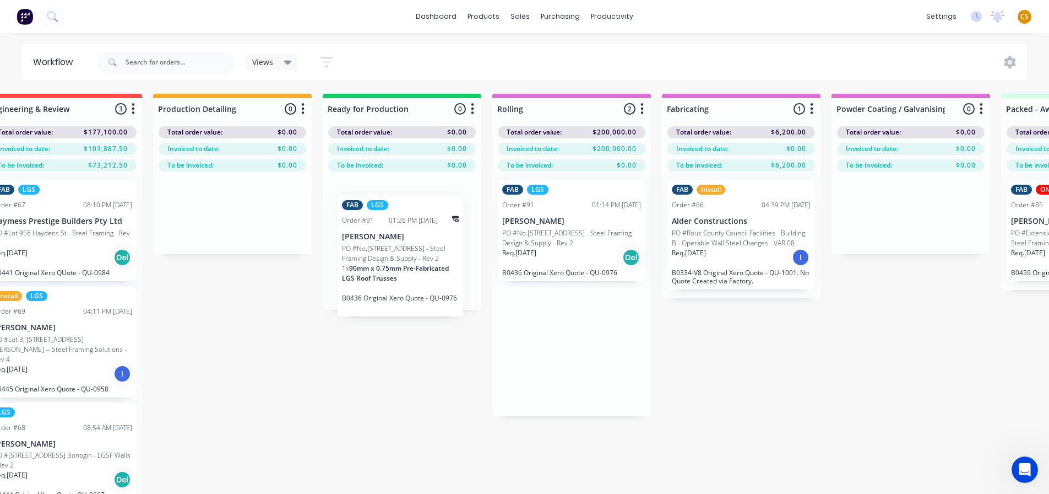
drag, startPoint x: 591, startPoint y: 328, endPoint x: 428, endPoint y: 238, distance: 186.4
click at [428, 238] on div "Submitted 10 Status colour #FF69B4 hex #FF69B4 Save Cancel Summaries Total orde…" at bounding box center [601, 313] width 2316 height 439
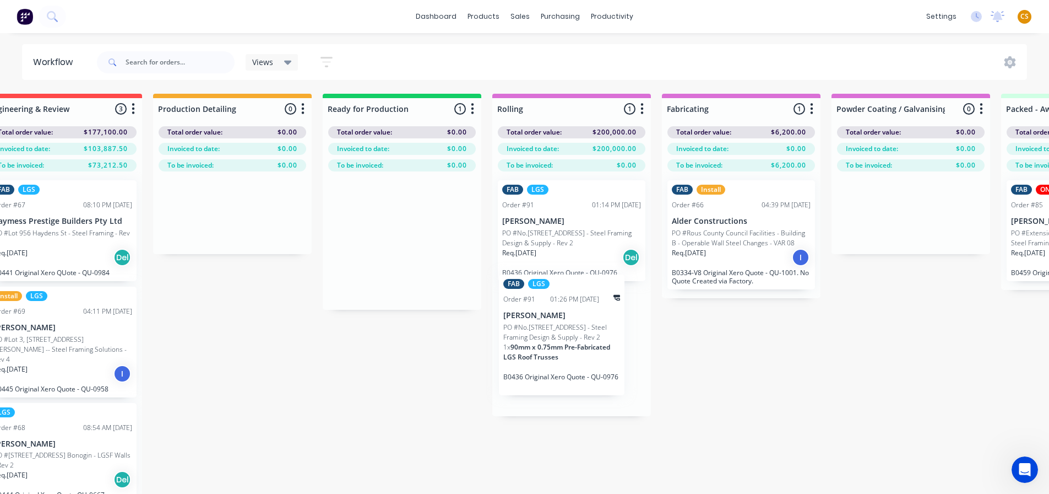
drag, startPoint x: 420, startPoint y: 221, endPoint x: 594, endPoint y: 318, distance: 198.5
click at [594, 318] on div "Submitted 10 Status colour #FF69B4 hex #FF69B4 Save Cancel Summaries Total orde…" at bounding box center [601, 313] width 2316 height 439
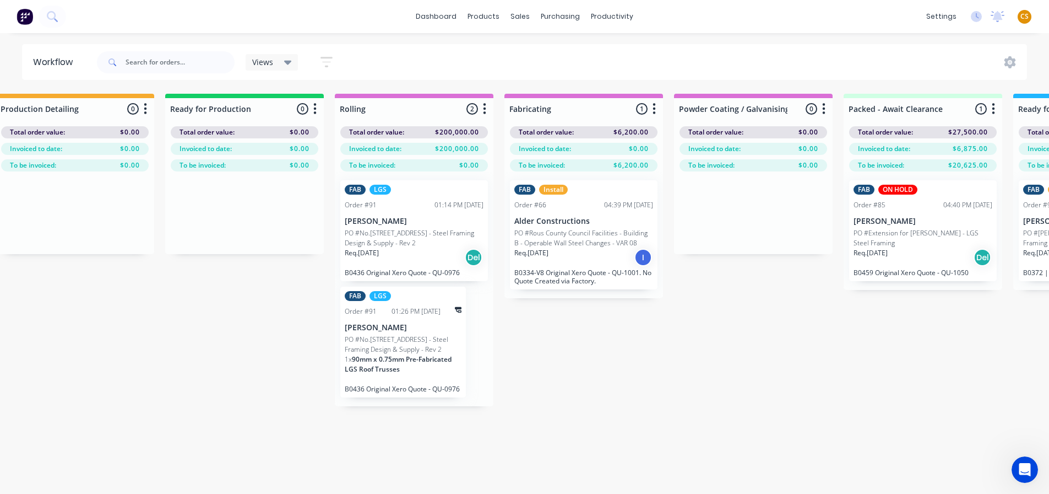
scroll to position [0, 693]
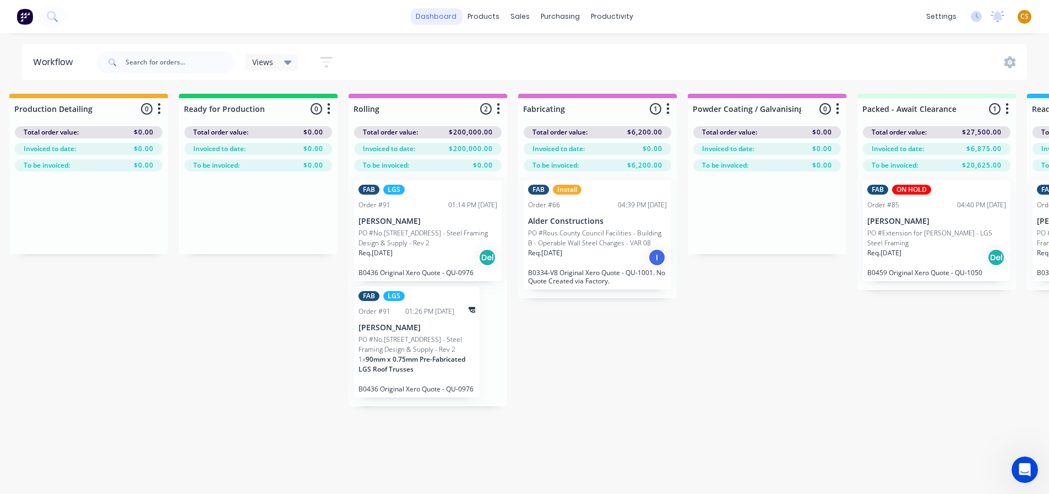
click at [436, 18] on link "dashboard" at bounding box center [436, 16] width 52 height 17
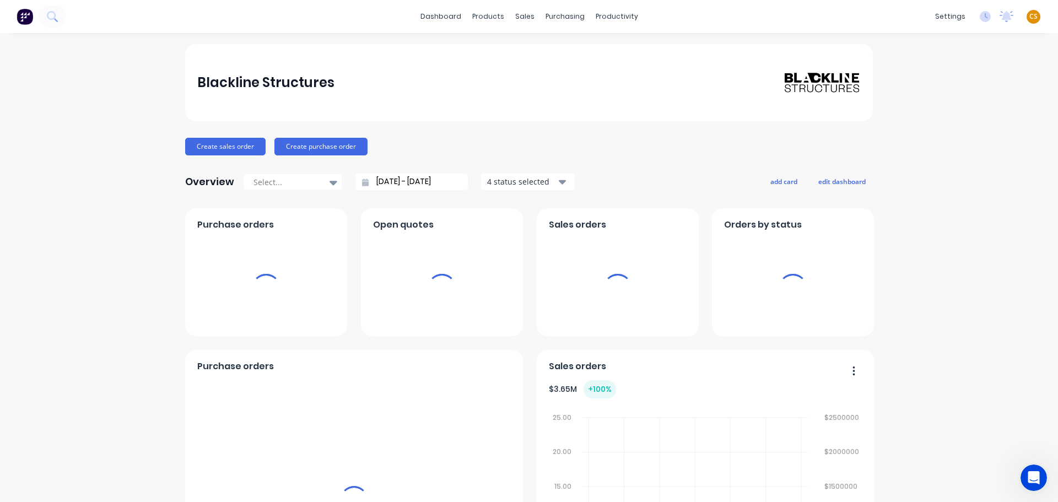
click at [1029, 16] on span "CS" at bounding box center [1033, 17] width 8 height 10
click at [1006, 136] on div "Sign out" at bounding box center [1015, 138] width 30 height 10
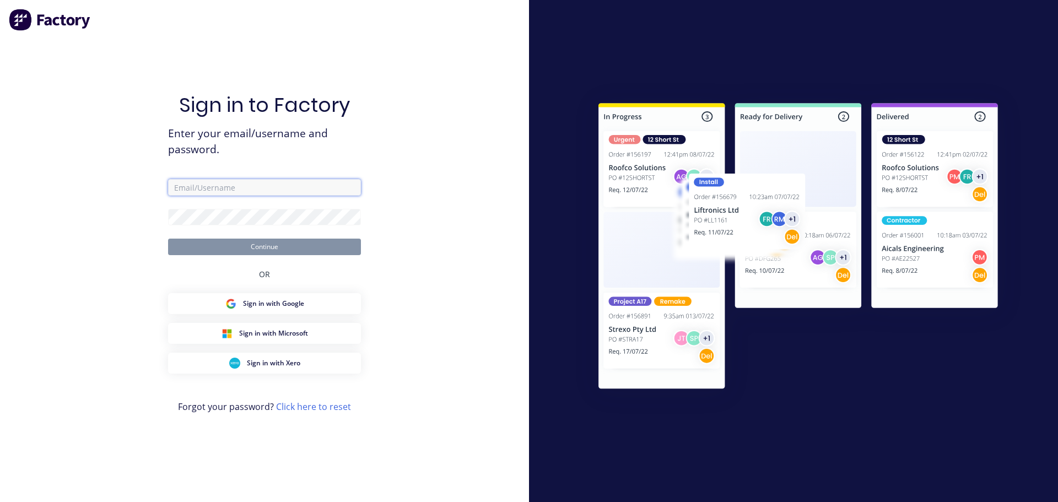
click at [226, 188] on input "text" at bounding box center [264, 187] width 193 height 17
type input "cathy@factory.app"
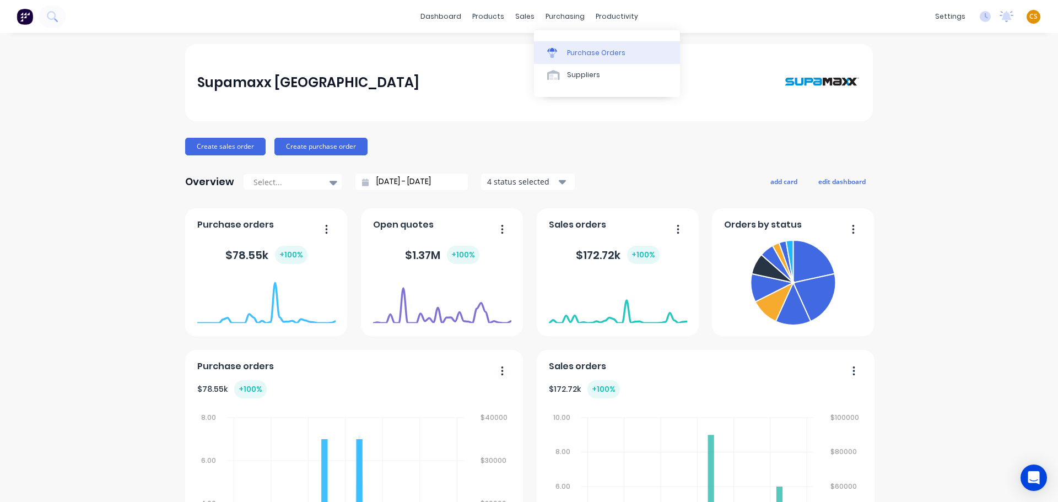
click at [578, 51] on div "Purchase Orders" at bounding box center [596, 53] width 58 height 10
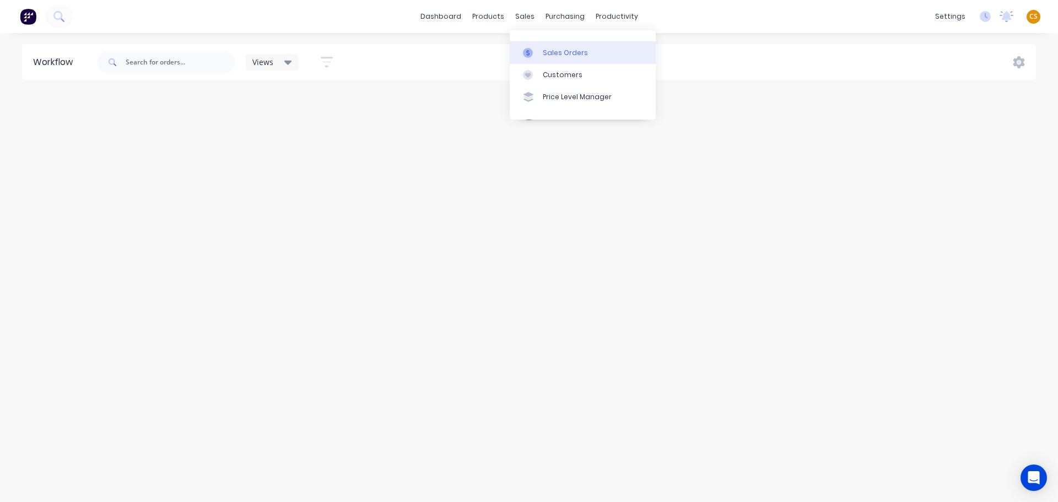
click at [556, 51] on div "Sales Orders" at bounding box center [565, 53] width 45 height 10
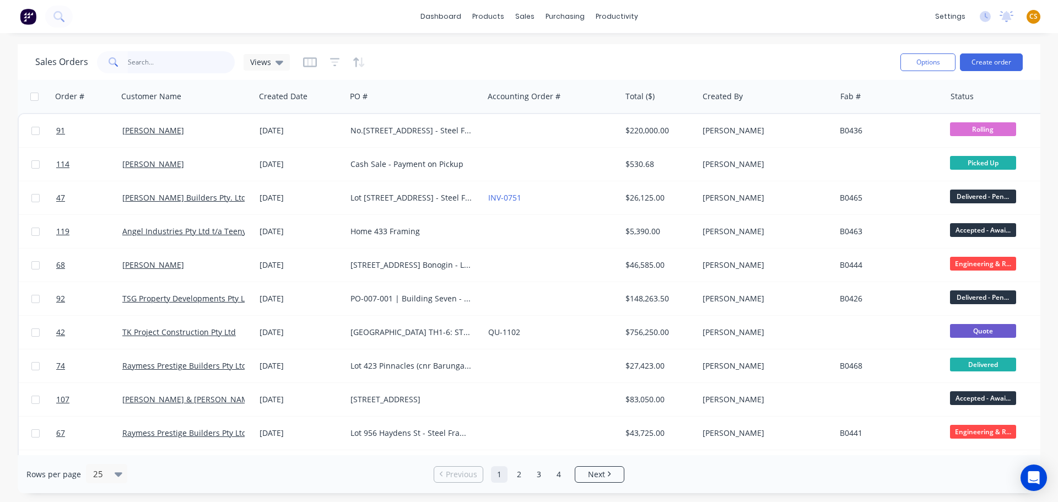
click at [143, 60] on input "text" at bounding box center [181, 62] width 107 height 22
type input "91"
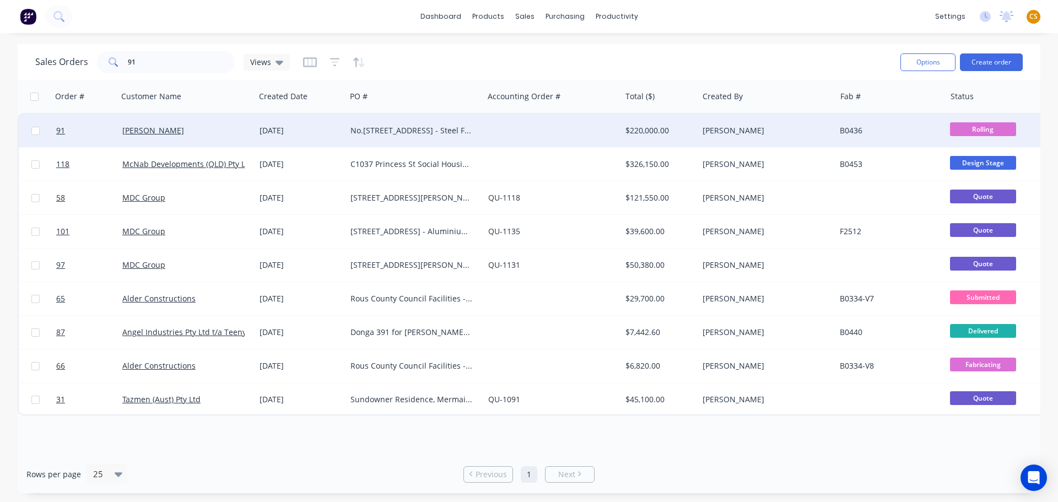
click at [187, 135] on div "[PERSON_NAME]" at bounding box center [183, 130] width 122 height 11
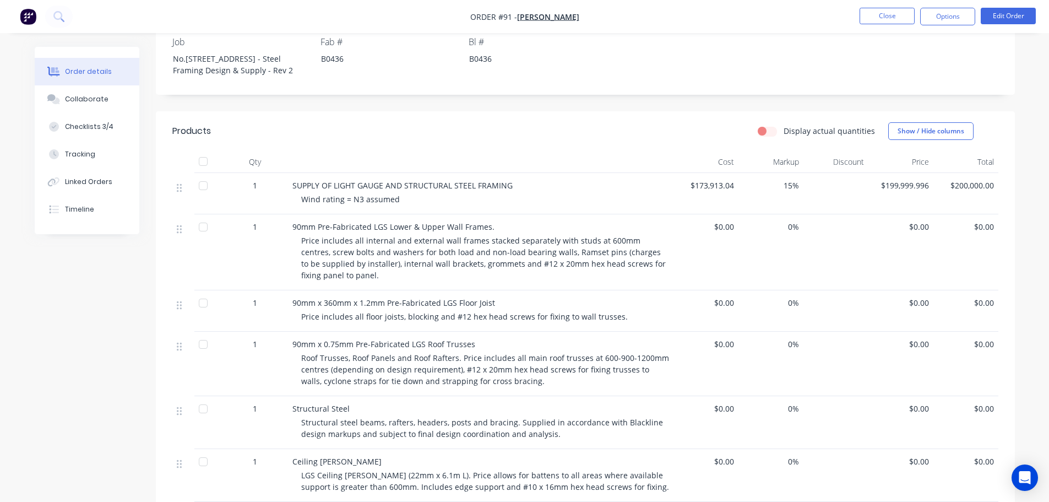
scroll to position [331, 0]
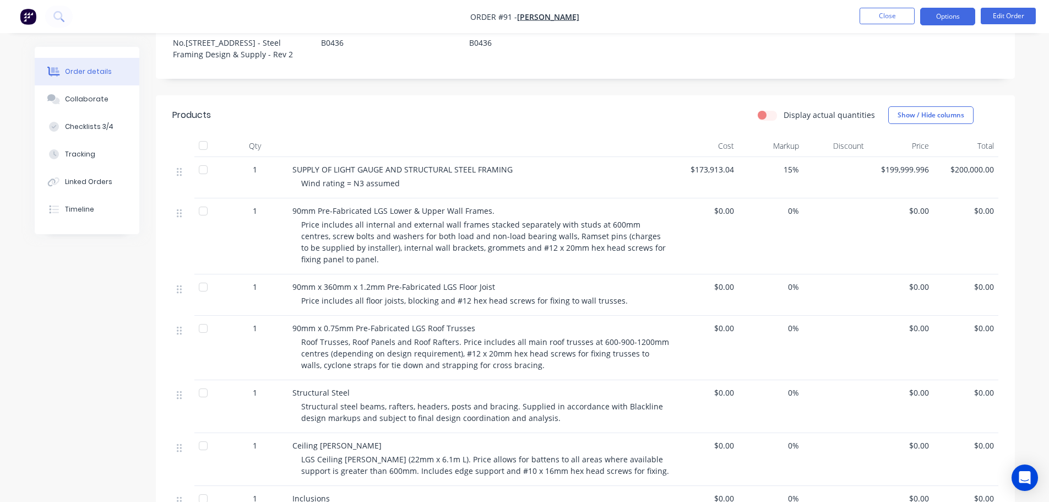
click at [949, 19] on button "Options" at bounding box center [948, 17] width 55 height 18
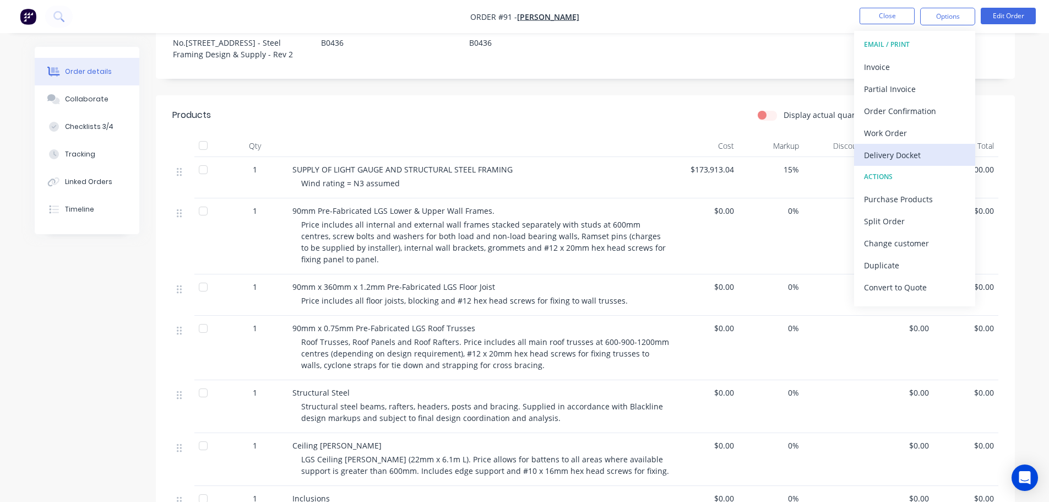
click at [893, 153] on div "Delivery Docket" at bounding box center [914, 155] width 101 height 16
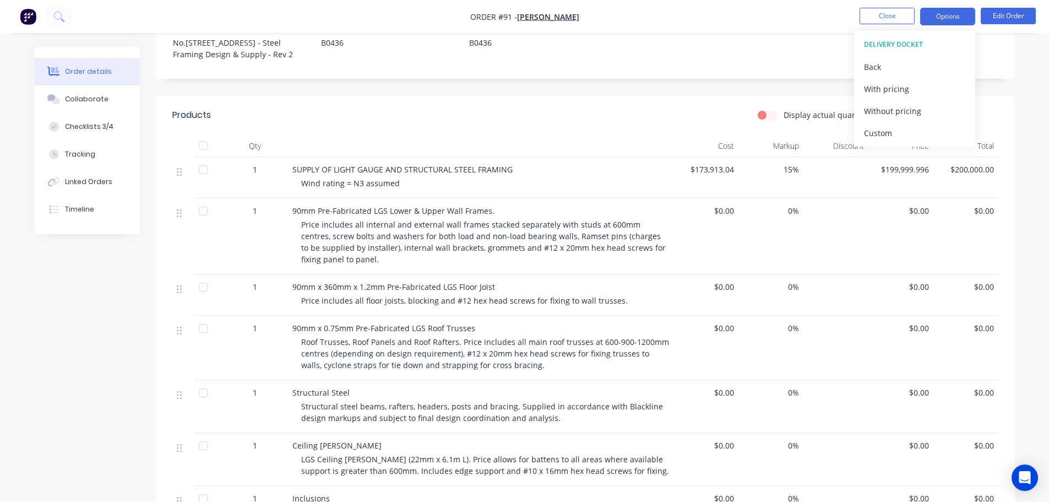
click at [937, 19] on button "Options" at bounding box center [948, 17] width 55 height 18
click at [870, 69] on div "Back" at bounding box center [914, 67] width 101 height 16
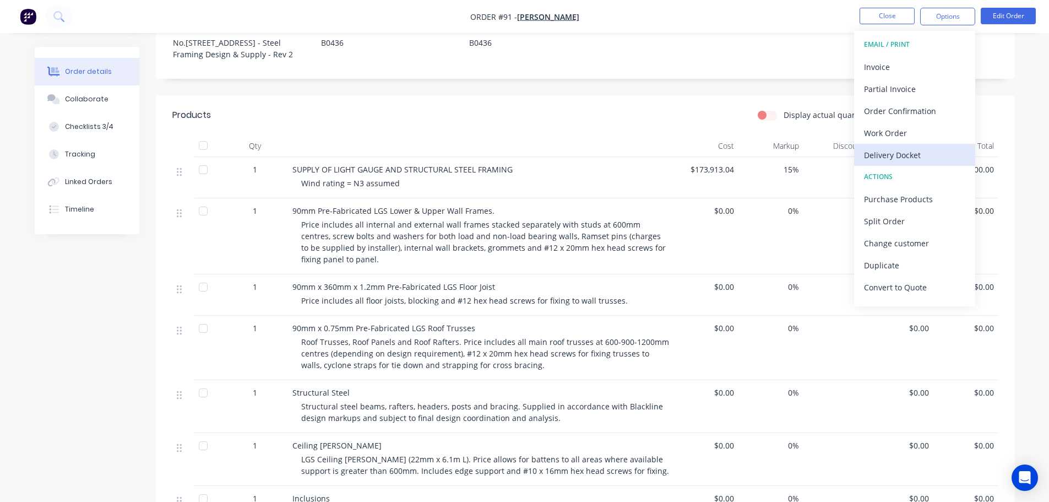
click at [891, 158] on div "Delivery Docket" at bounding box center [914, 155] width 101 height 16
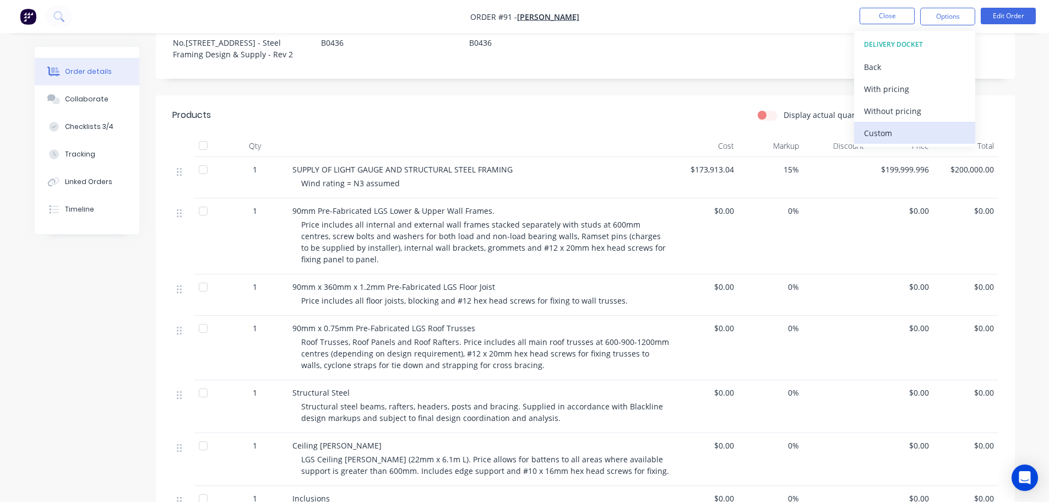
click at [880, 132] on div "Custom" at bounding box center [914, 133] width 101 height 16
click at [881, 108] on div "Without pricing" at bounding box center [914, 111] width 101 height 16
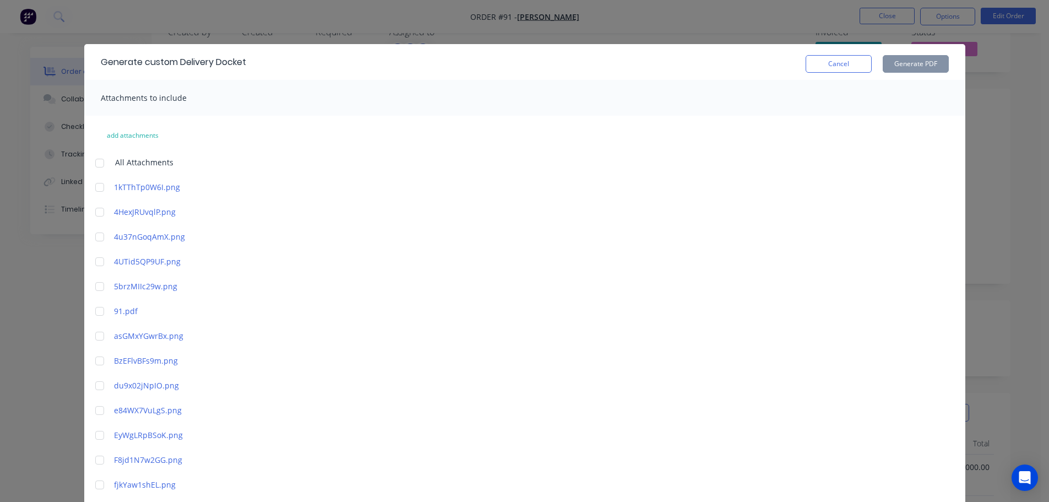
scroll to position [0, 0]
click at [814, 65] on button "Cancel" at bounding box center [839, 64] width 66 height 18
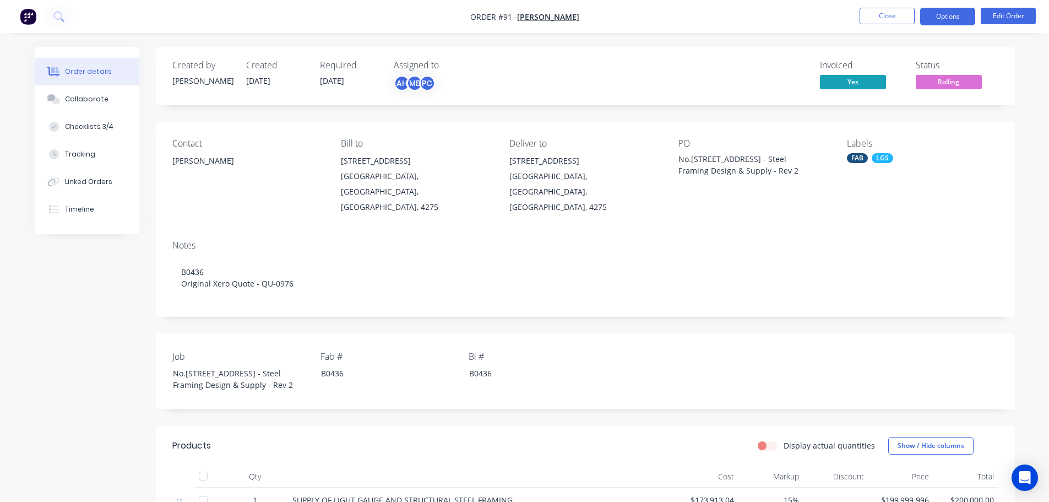
click at [944, 17] on button "Options" at bounding box center [948, 17] width 55 height 18
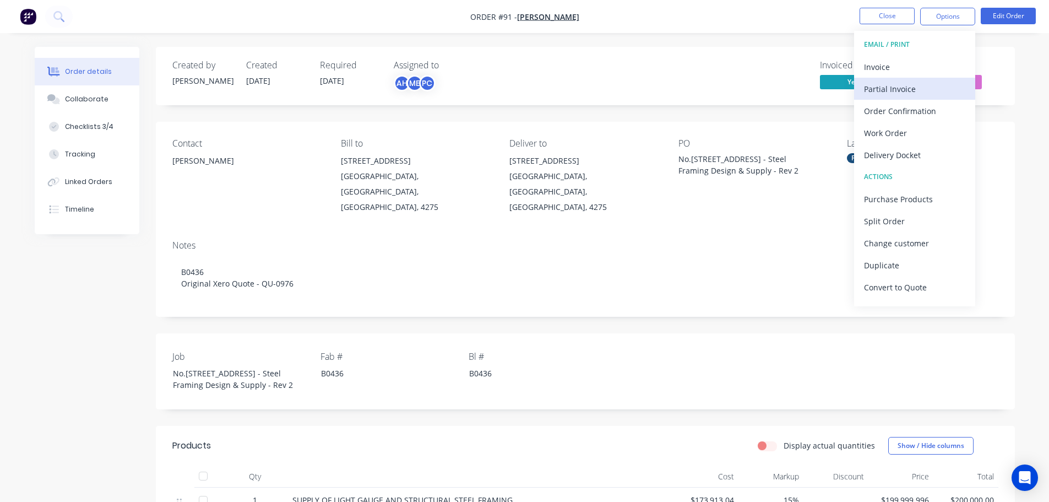
click at [918, 90] on div "Partial Invoice" at bounding box center [914, 89] width 101 height 16
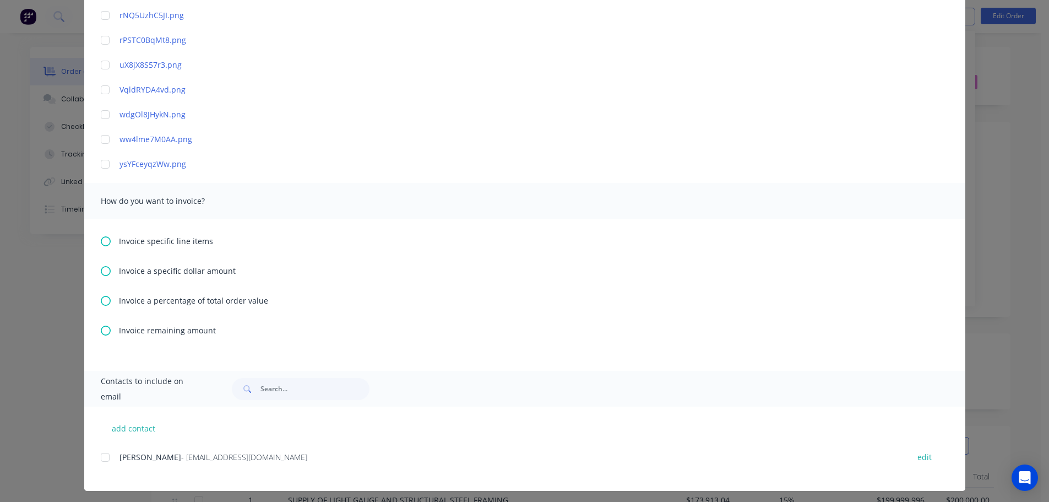
scroll to position [1263, 0]
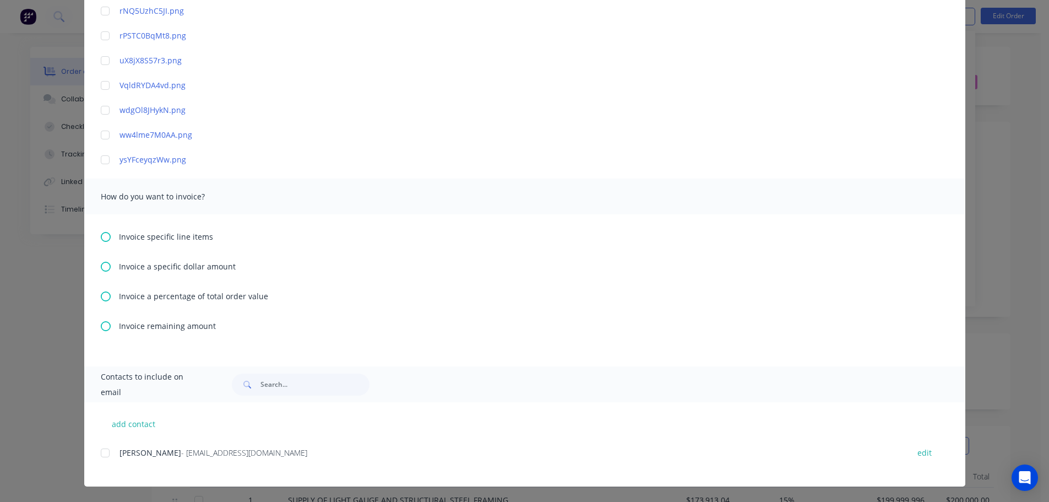
click at [105, 237] on icon at bounding box center [106, 237] width 10 height 10
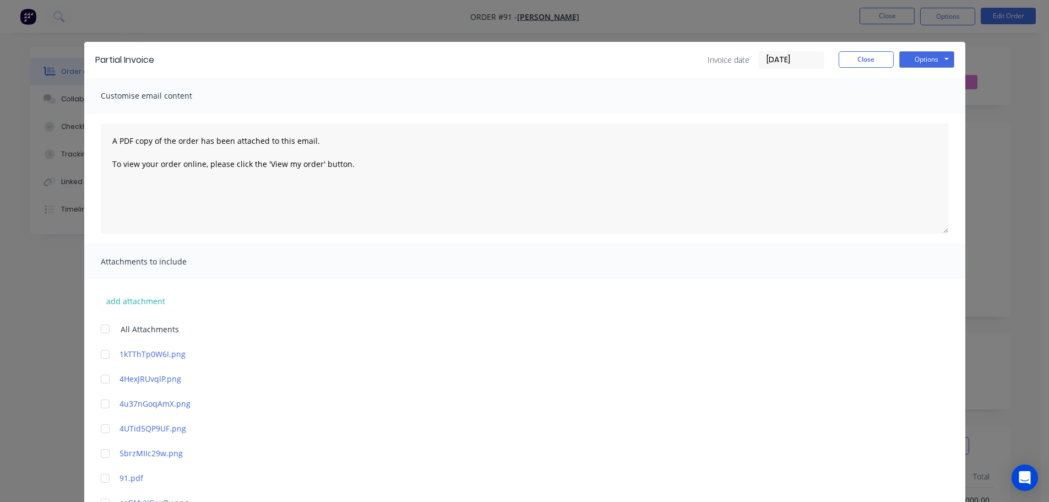
scroll to position [0, 0]
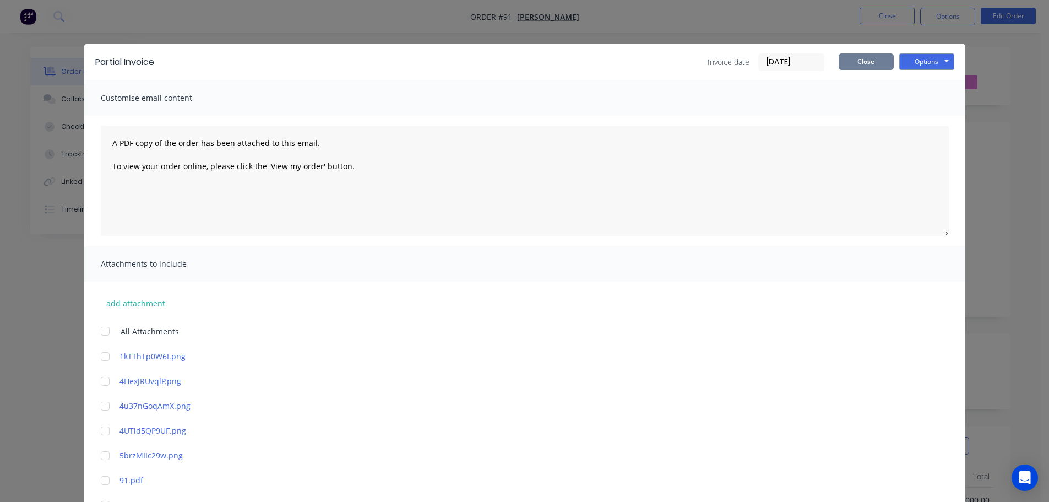
click at [861, 62] on button "Close" at bounding box center [866, 61] width 55 height 17
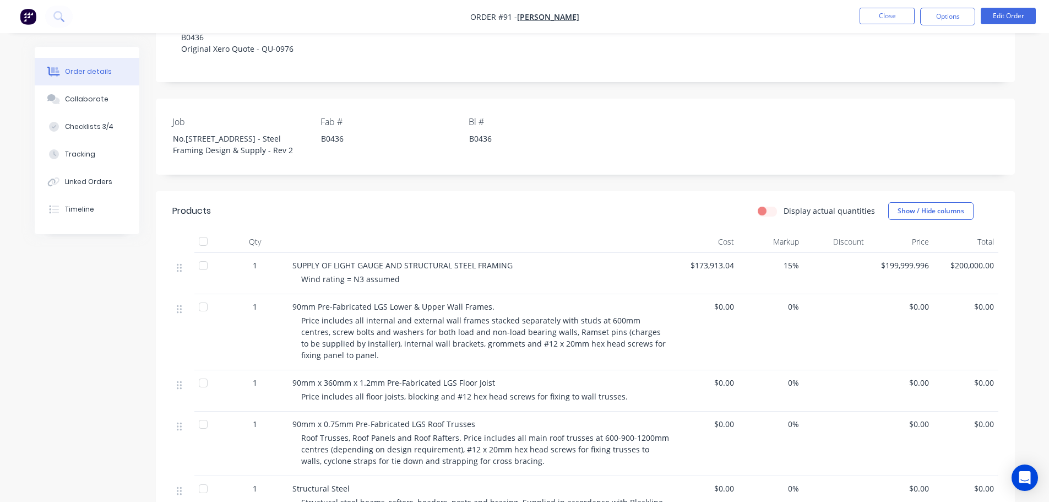
scroll to position [331, 0]
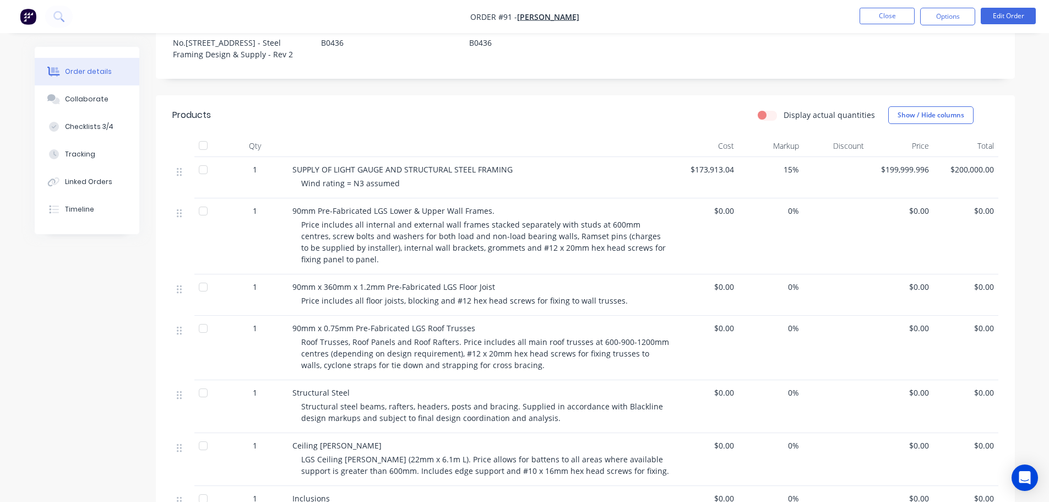
click at [203, 200] on div at bounding box center [203, 211] width 22 height 22
click at [1019, 479] on icon "Open Intercom Messenger" at bounding box center [1025, 477] width 14 height 14
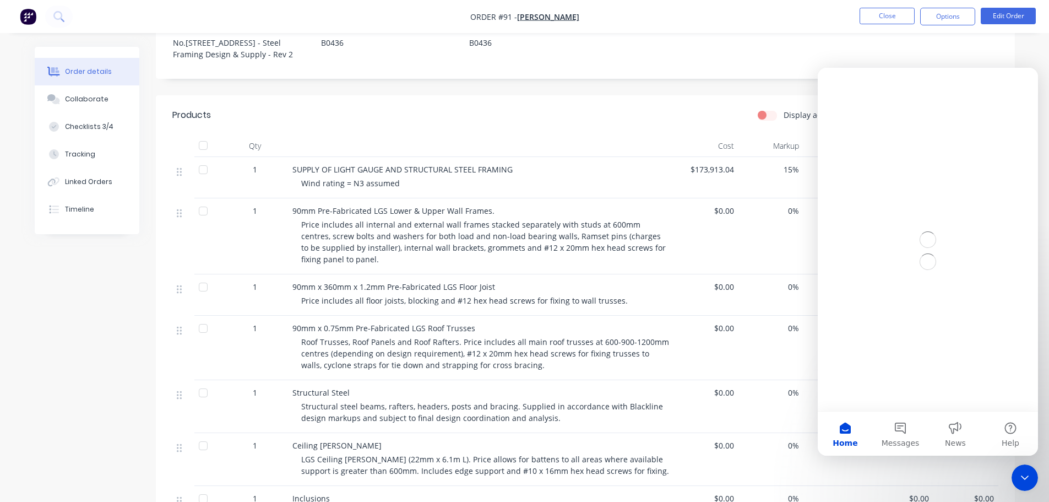
scroll to position [0, 0]
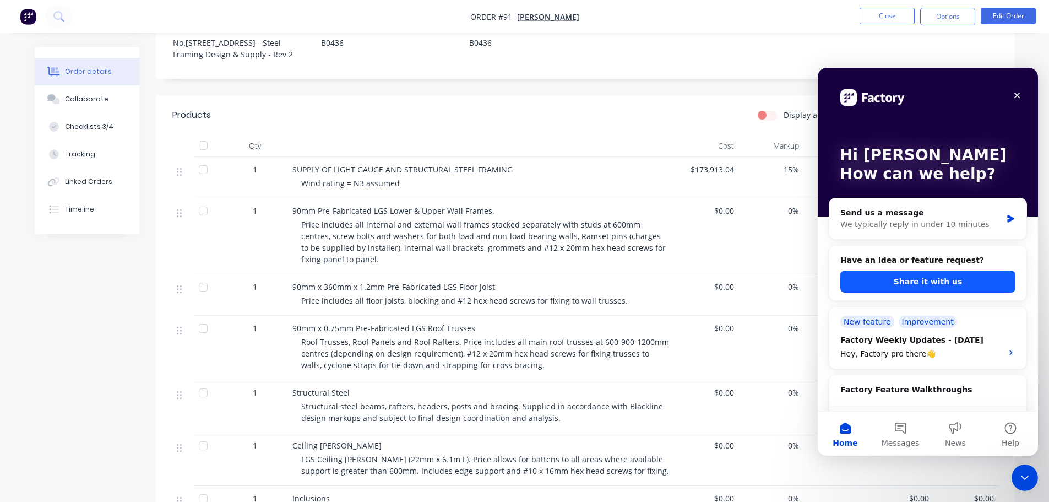
click at [881, 281] on button "Share it with us" at bounding box center [928, 281] width 175 height 22
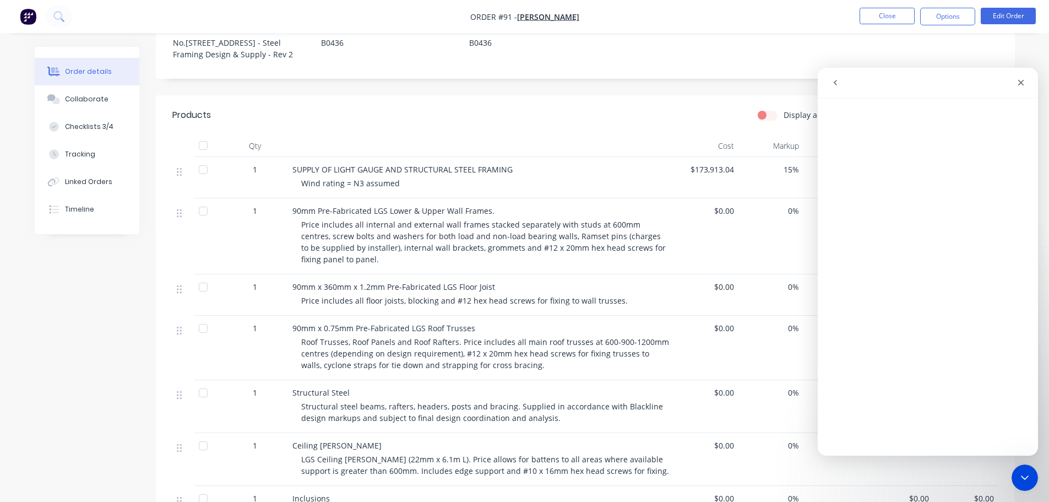
click at [832, 82] on icon "go back" at bounding box center [835, 82] width 9 height 9
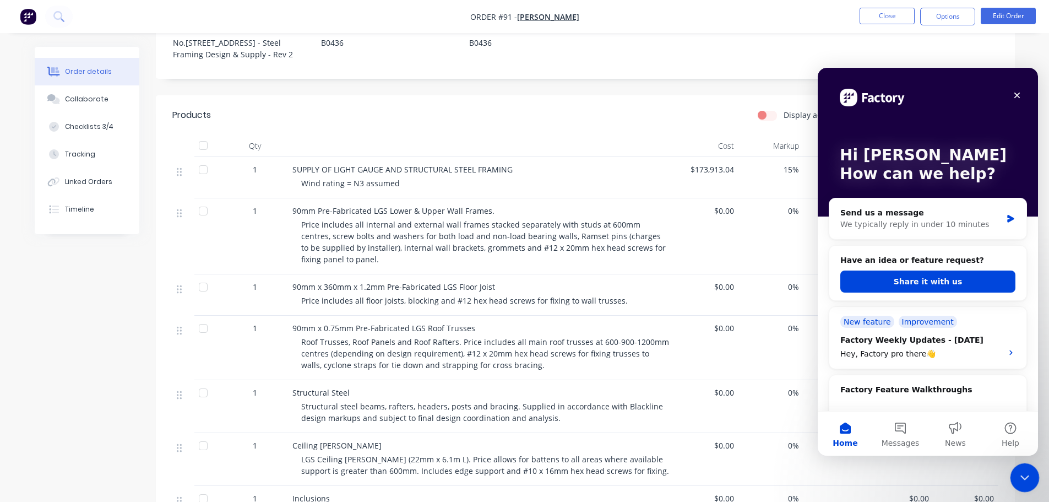
click at [1020, 477] on icon "Close Intercom Messenger" at bounding box center [1023, 475] width 13 height 13
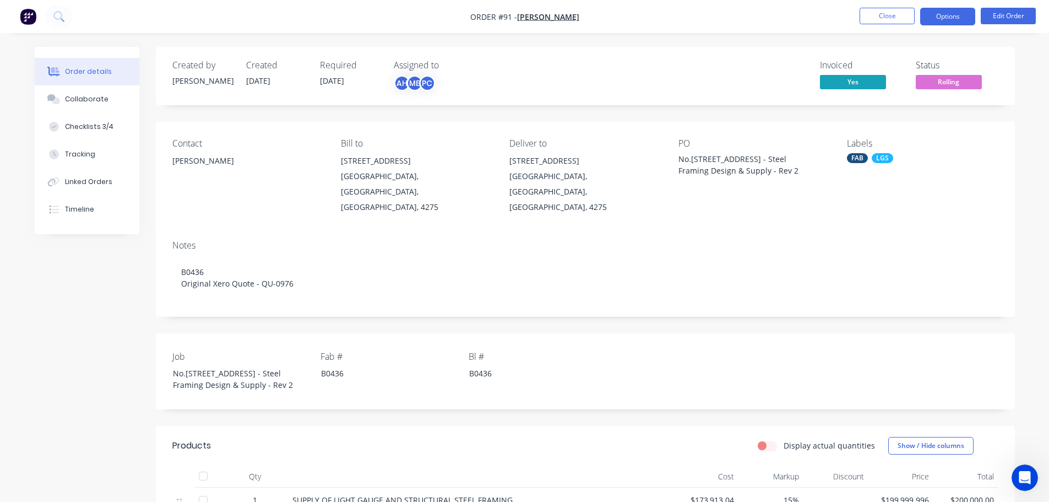
click at [932, 17] on button "Options" at bounding box center [948, 17] width 55 height 18
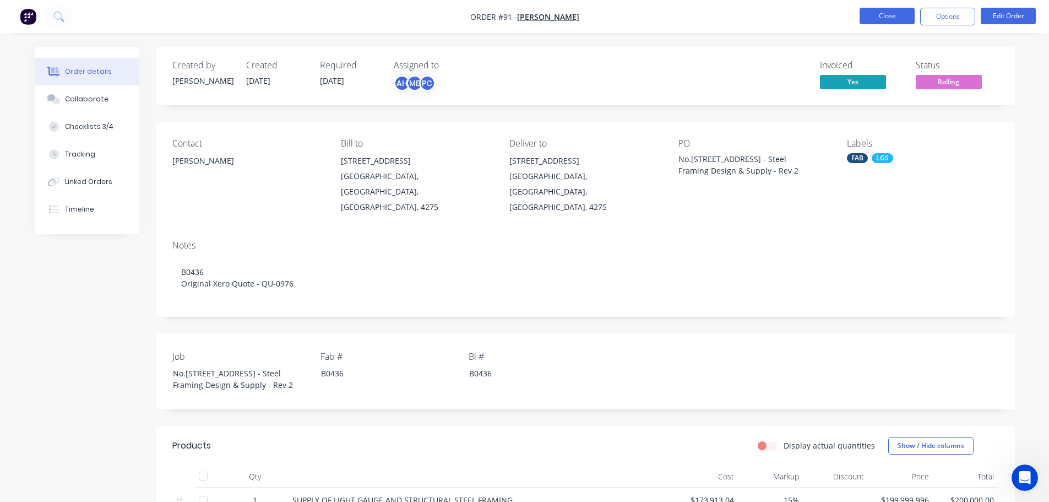
click at [886, 17] on button "Close" at bounding box center [887, 16] width 55 height 17
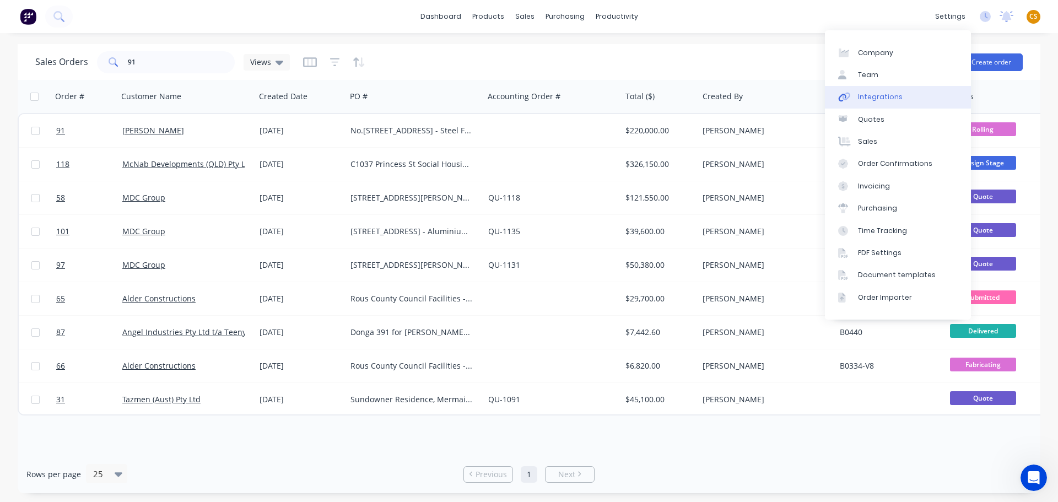
click at [887, 96] on div "Integrations" at bounding box center [880, 97] width 45 height 10
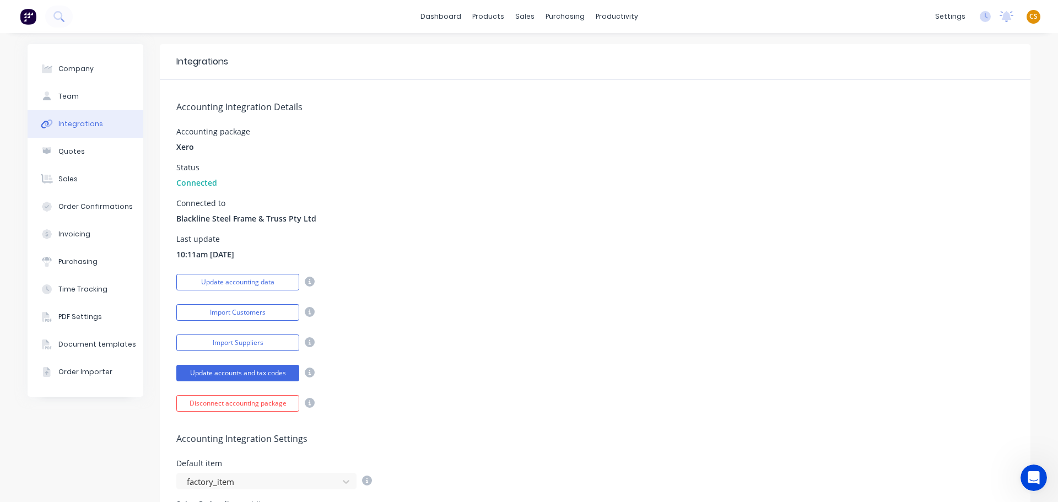
scroll to position [430, 0]
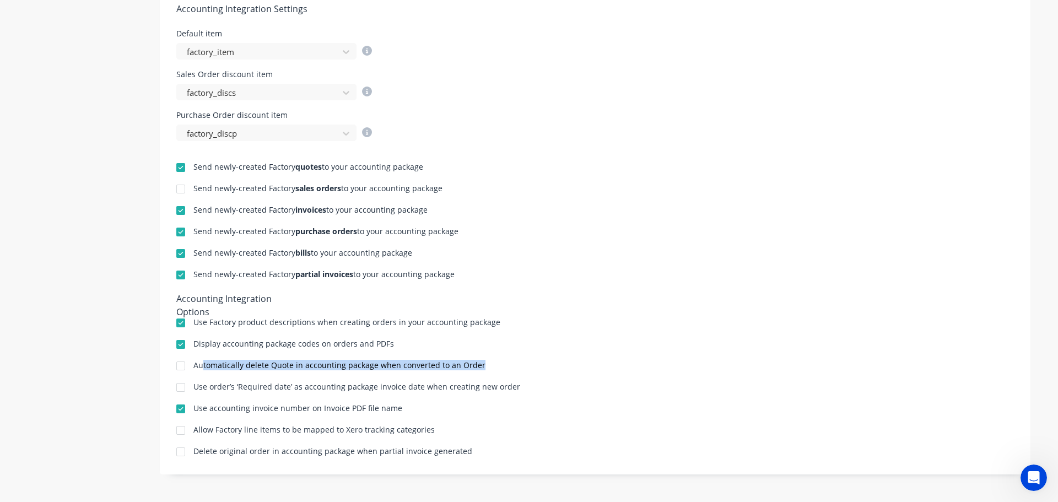
drag, startPoint x: 199, startPoint y: 363, endPoint x: 475, endPoint y: 373, distance: 276.2
click at [475, 373] on div "Send newly-created Factory quotes to your accounting package Send newly-created…" at bounding box center [595, 299] width 870 height 317
click at [195, 451] on div "Delete original order in accounting package when partial invoice generated" at bounding box center [332, 451] width 279 height 8
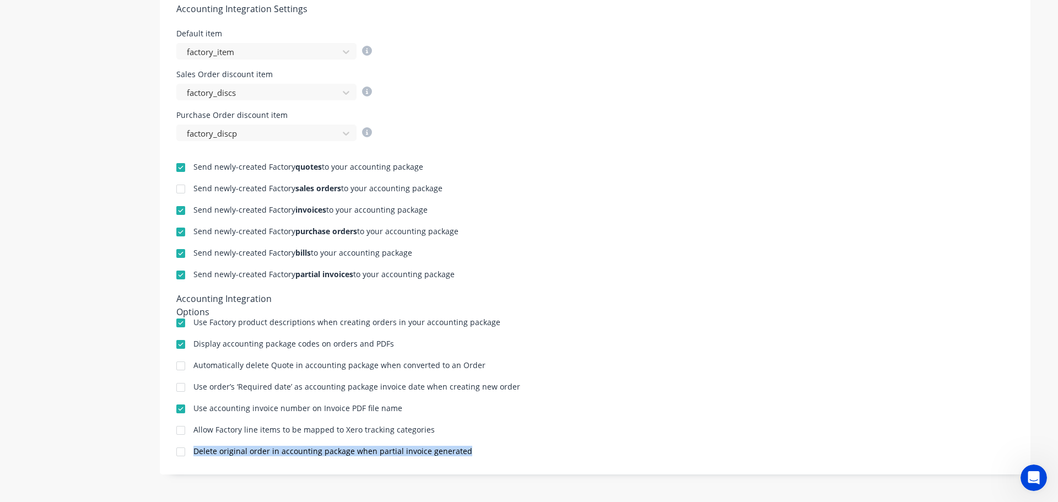
drag, startPoint x: 195, startPoint y: 451, endPoint x: 454, endPoint y: 448, distance: 259.5
click at [454, 448] on div "Delete original order in accounting package when partial invoice generated" at bounding box center [332, 451] width 279 height 8
click at [197, 451] on div "Delete original order in accounting package when partial invoice generated" at bounding box center [332, 451] width 279 height 8
drag, startPoint x: 197, startPoint y: 451, endPoint x: 448, endPoint y: 457, distance: 251.8
click at [448, 457] on div "Delete original order in accounting package when partial invoice generated" at bounding box center [332, 452] width 279 height 10
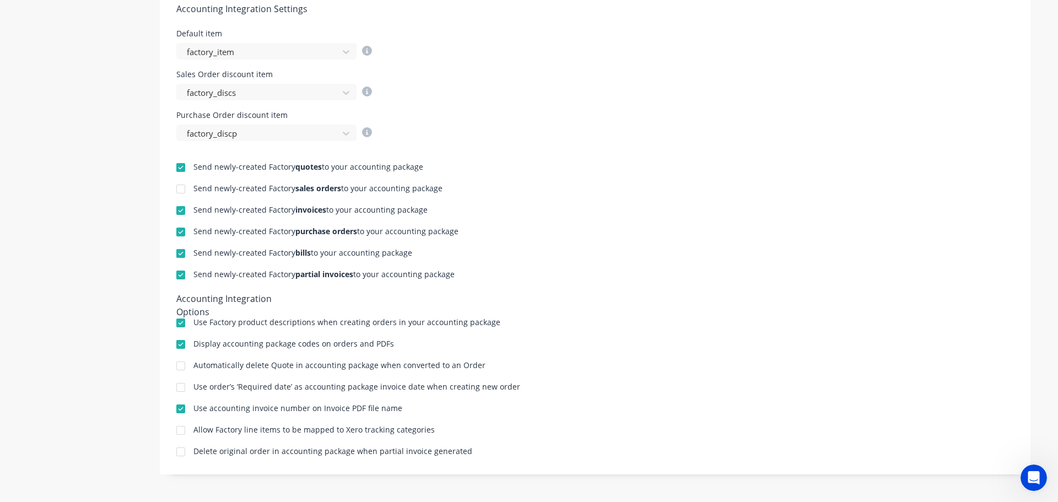
click at [177, 453] on div at bounding box center [181, 452] width 22 height 22
drag, startPoint x: 447, startPoint y: 187, endPoint x: 190, endPoint y: 187, distance: 257.3
click at [190, 187] on div "Send newly-created Factory sales orders to your accounting package" at bounding box center [594, 190] width 837 height 10
drag, startPoint x: 465, startPoint y: 451, endPoint x: 199, endPoint y: 453, distance: 266.1
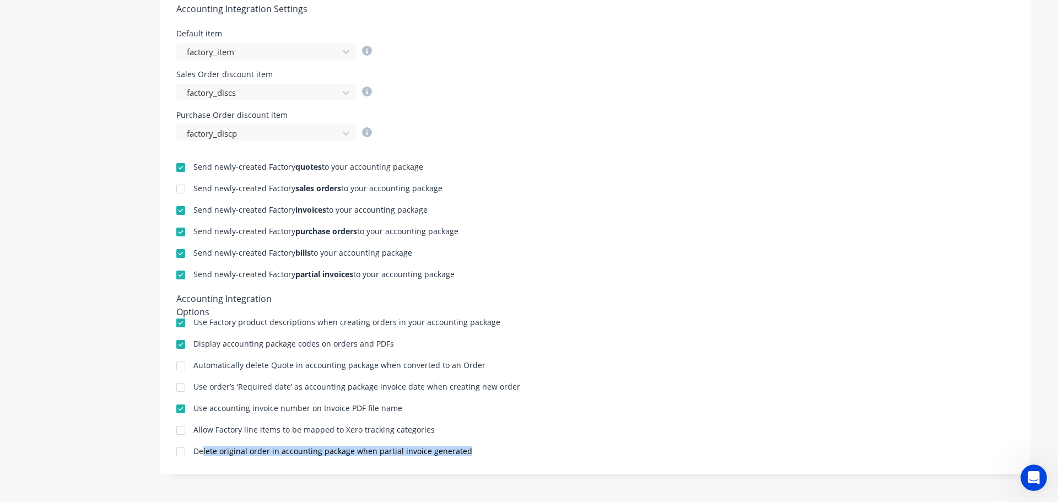
click at [199, 453] on div "Delete original order in accounting package when partial invoice generated" at bounding box center [594, 452] width 837 height 10
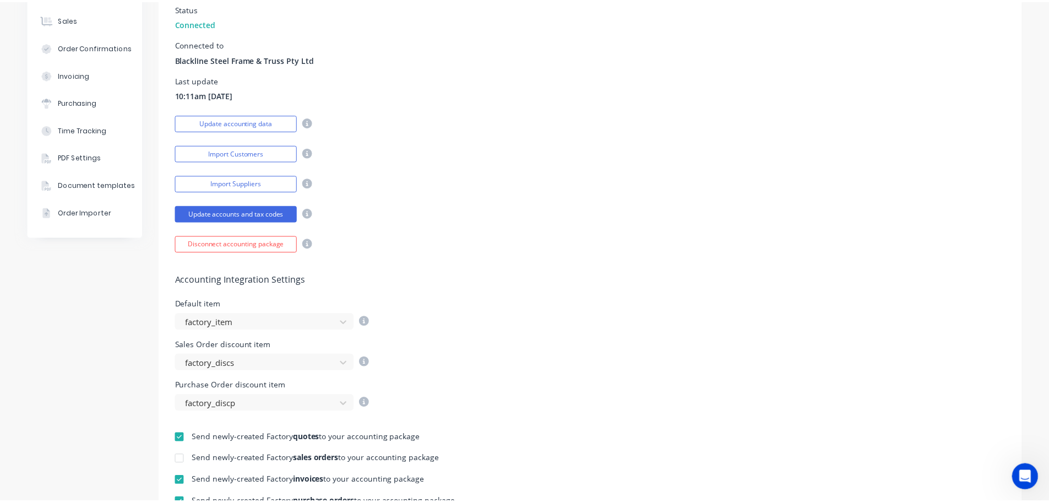
scroll to position [0, 0]
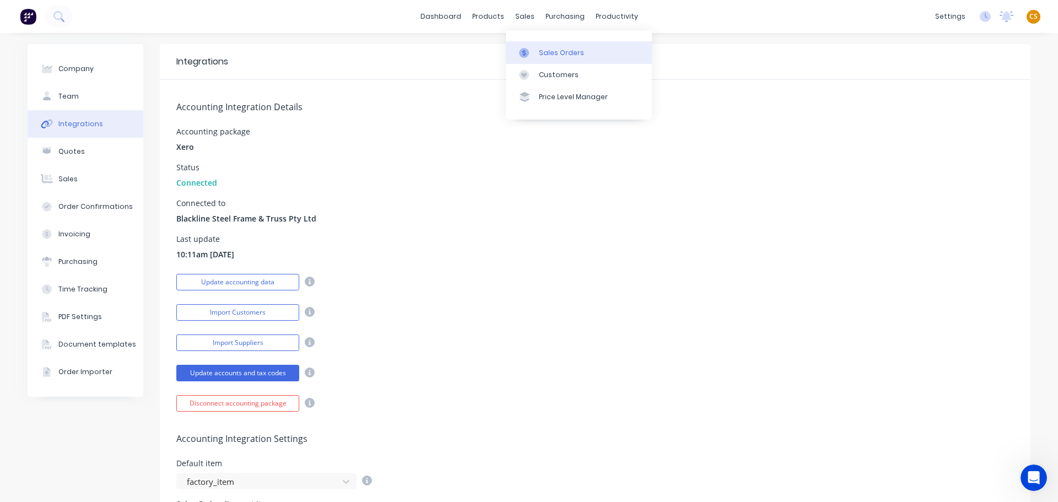
click at [559, 52] on div "Sales Orders" at bounding box center [561, 53] width 45 height 10
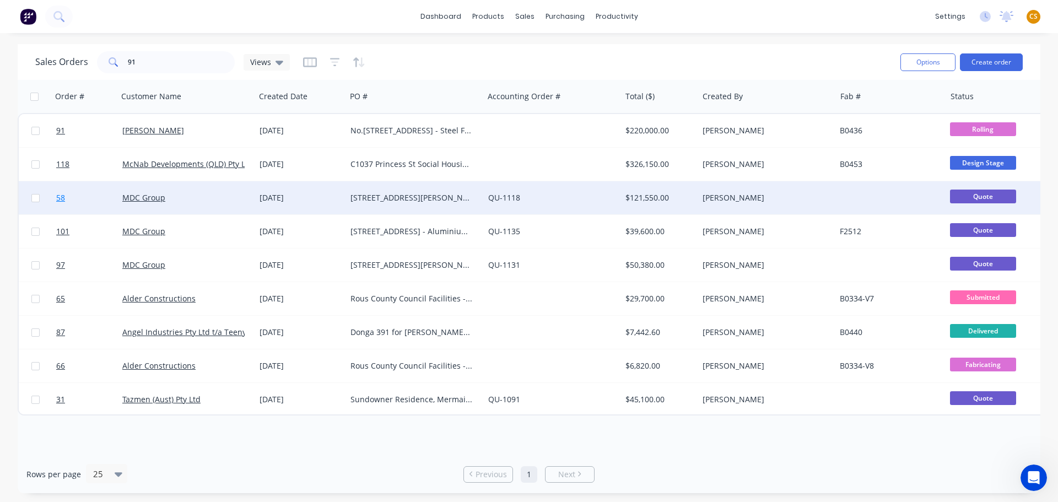
click at [85, 199] on link "58" at bounding box center [89, 197] width 66 height 33
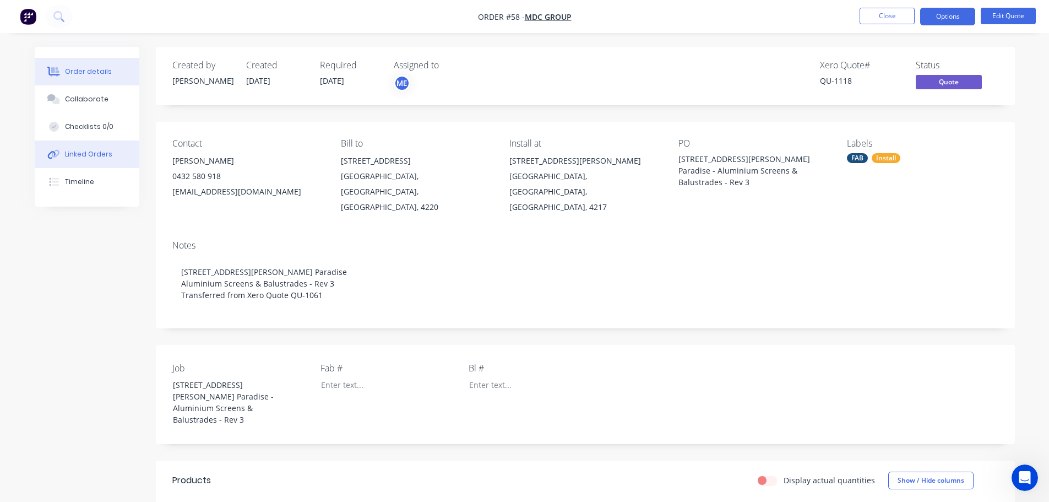
click at [74, 154] on div "Linked Orders" at bounding box center [88, 154] width 47 height 10
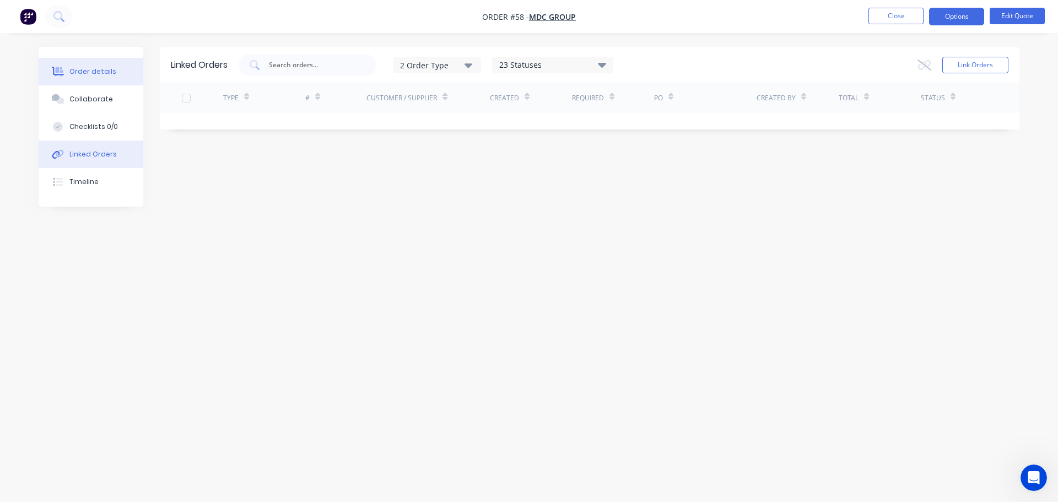
click at [114, 70] on button "Order details" at bounding box center [91, 72] width 105 height 28
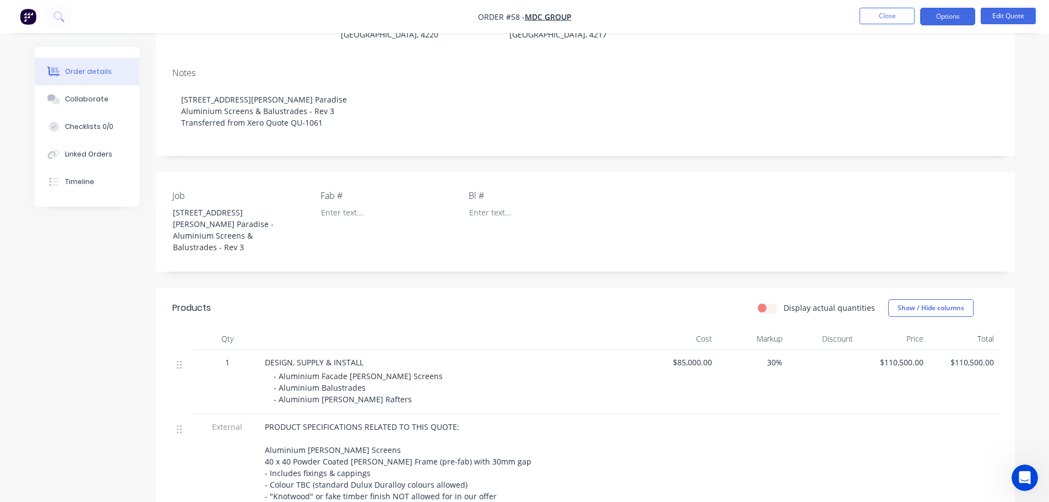
scroll to position [147, 0]
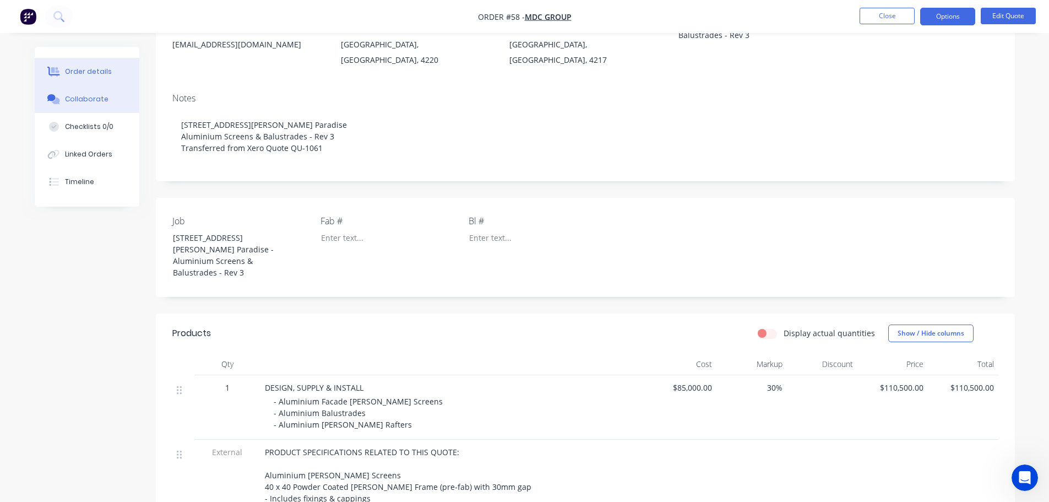
click at [99, 103] on div "Collaborate" at bounding box center [87, 99] width 44 height 10
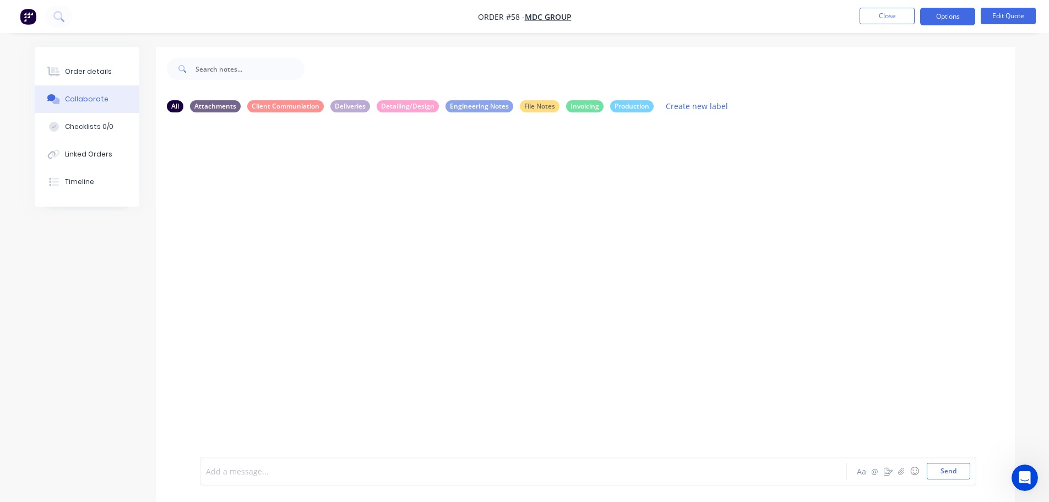
click at [230, 472] on div at bounding box center [493, 471] width 573 height 12
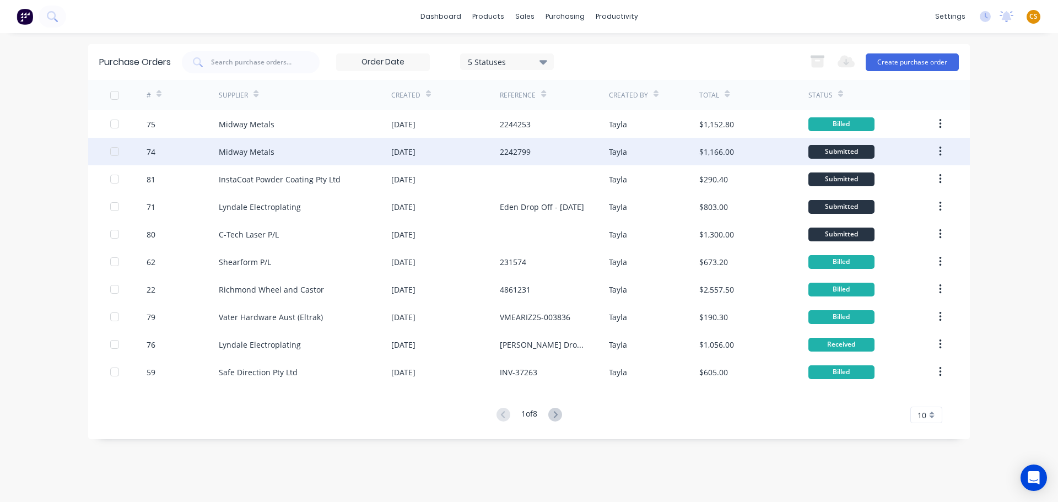
click at [168, 153] on div "74" at bounding box center [183, 152] width 73 height 28
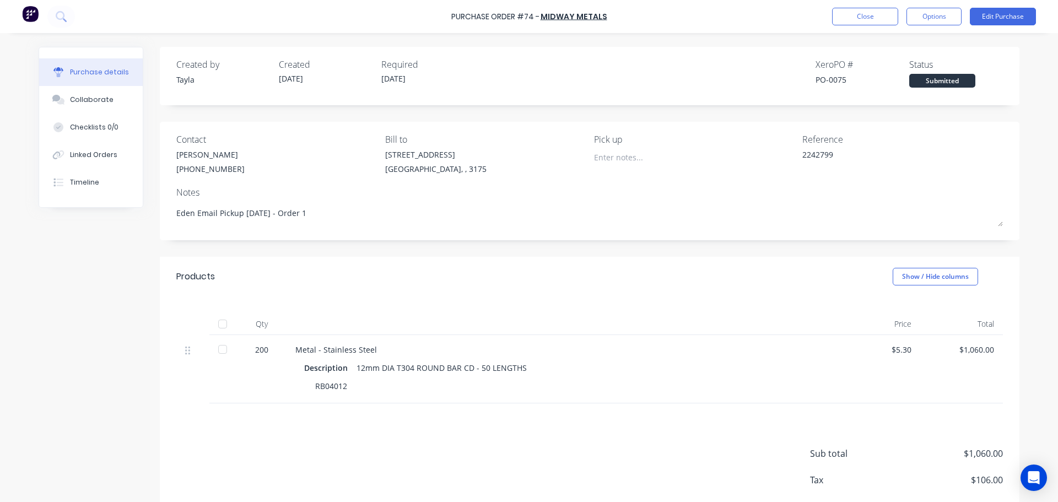
type textarea "x"
drag, startPoint x: 533, startPoint y: 14, endPoint x: 526, endPoint y: 15, distance: 7.3
click at [526, 15] on div "Purchase Order #74 -" at bounding box center [495, 17] width 88 height 12
copy div "74"
click at [868, 19] on button "Close" at bounding box center [865, 17] width 66 height 18
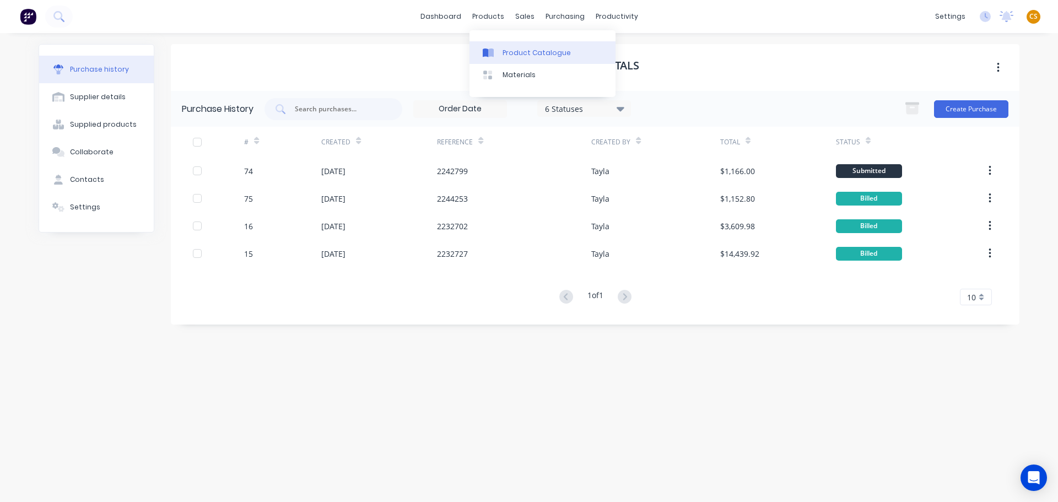
click at [521, 53] on div "Product Catalogue" at bounding box center [536, 53] width 68 height 10
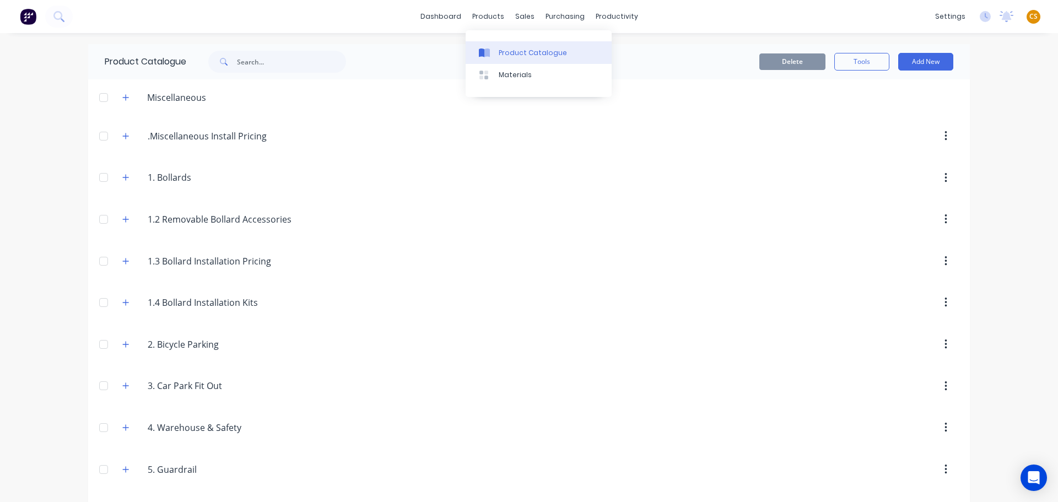
click at [528, 53] on div "Product Catalogue" at bounding box center [533, 53] width 68 height 10
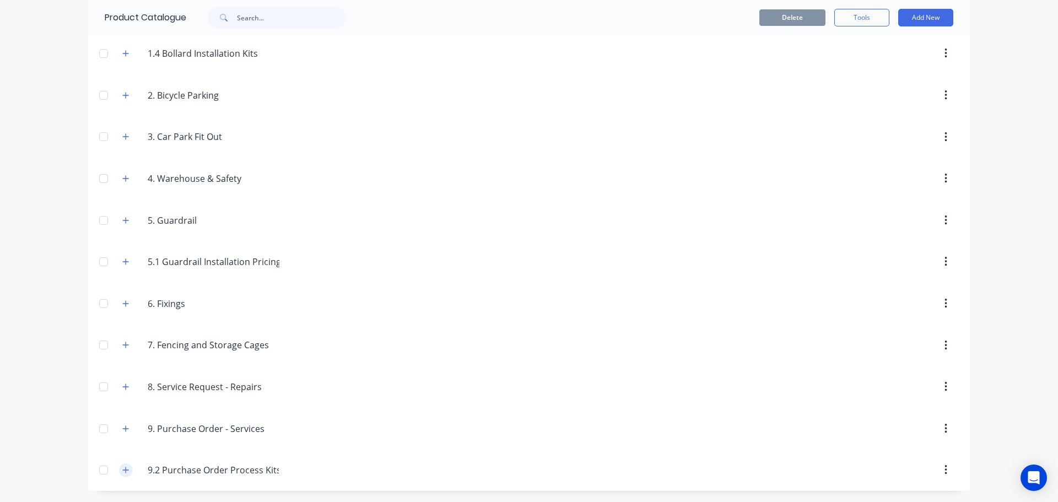
click at [122, 469] on icon "button" at bounding box center [125, 470] width 7 height 8
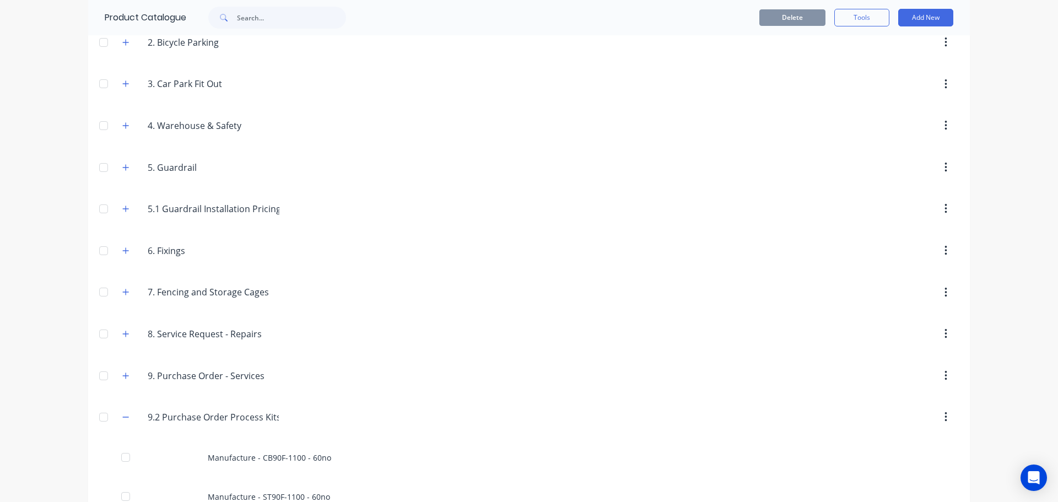
scroll to position [327, 0]
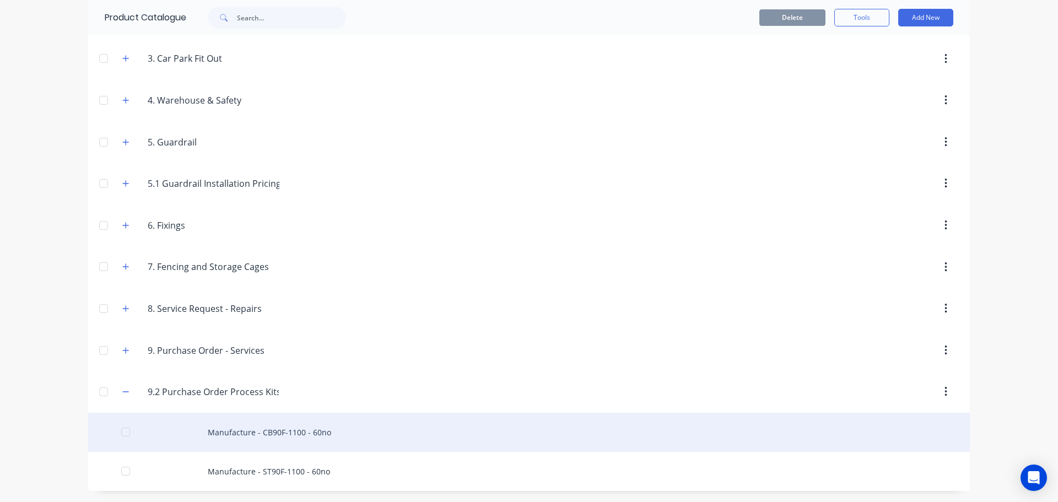
click at [273, 434] on div "Manufacture - CB90F-1100 - 60no" at bounding box center [528, 432] width 881 height 39
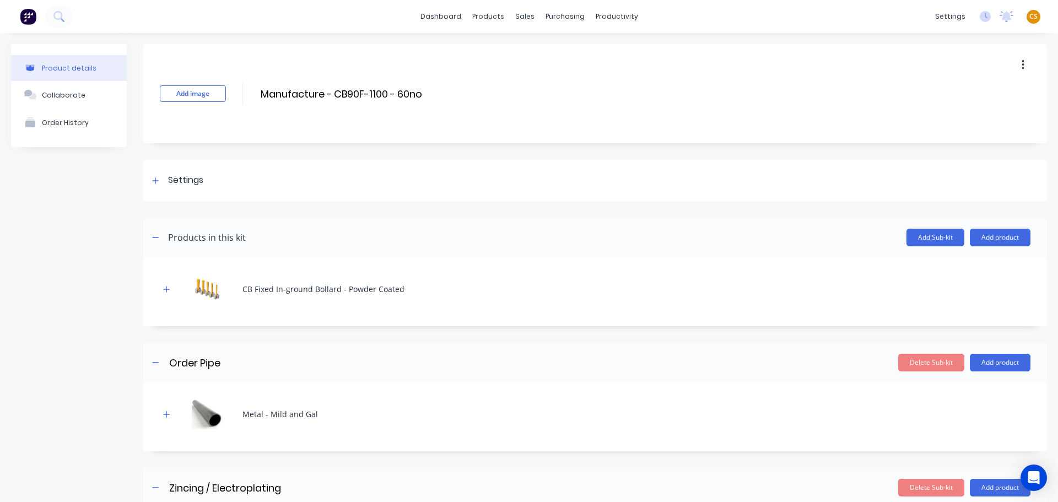
click at [1029, 17] on span "CS" at bounding box center [1033, 17] width 8 height 10
click at [924, 139] on div "Sign out" at bounding box center [939, 138] width 30 height 10
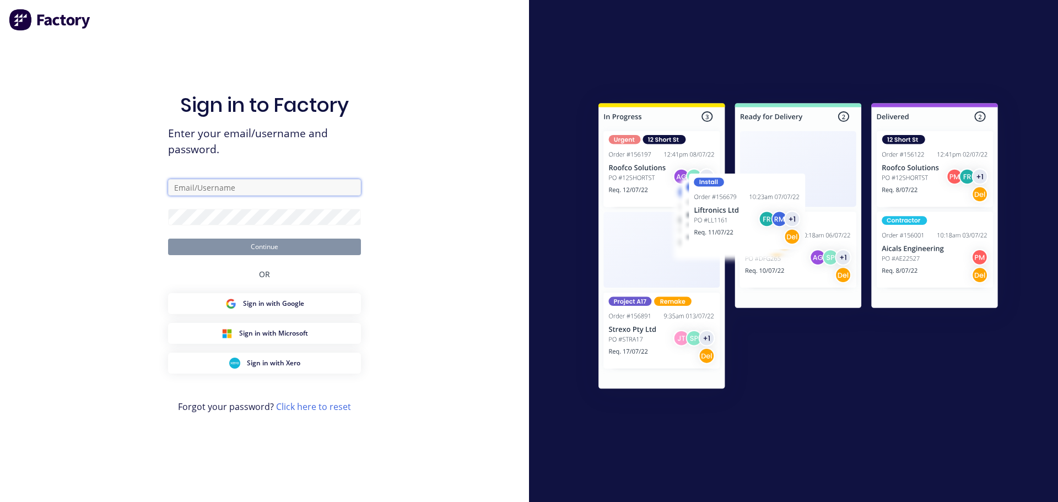
click at [244, 187] on input "text" at bounding box center [264, 187] width 193 height 17
type input "[PERSON_NAME][EMAIL_ADDRESS][DOMAIN_NAME]"
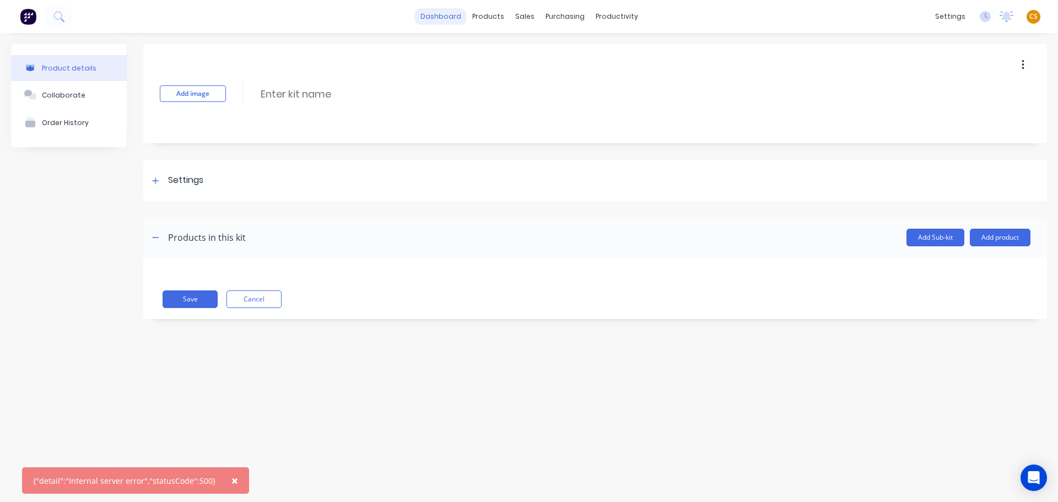
click at [452, 14] on link "dashboard" at bounding box center [441, 16] width 52 height 17
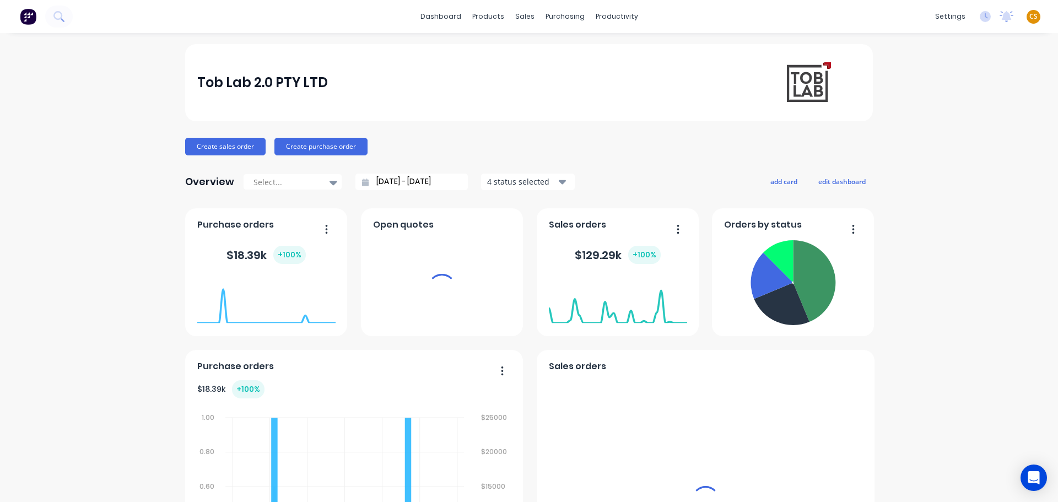
click at [1029, 15] on span "CS" at bounding box center [1033, 17] width 8 height 10
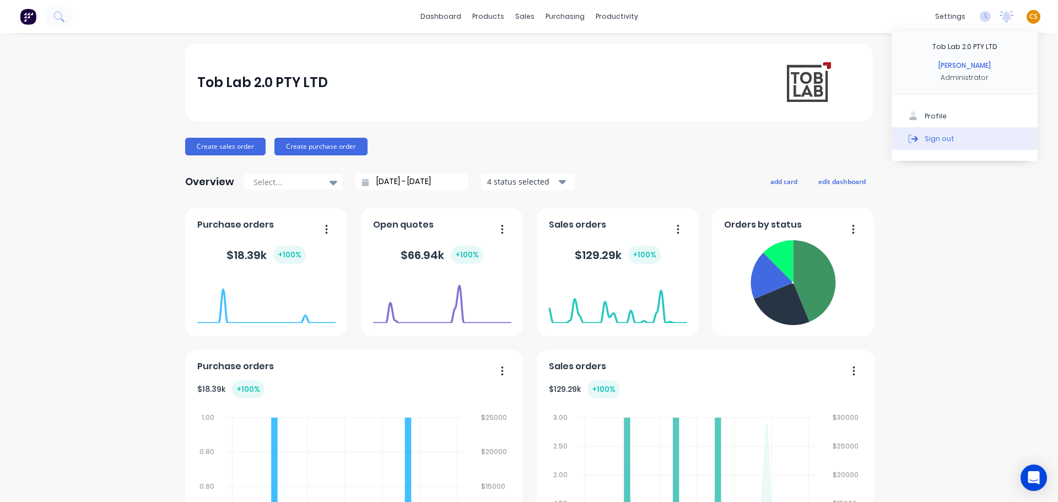
click at [998, 134] on button "Sign out" at bounding box center [964, 138] width 146 height 22
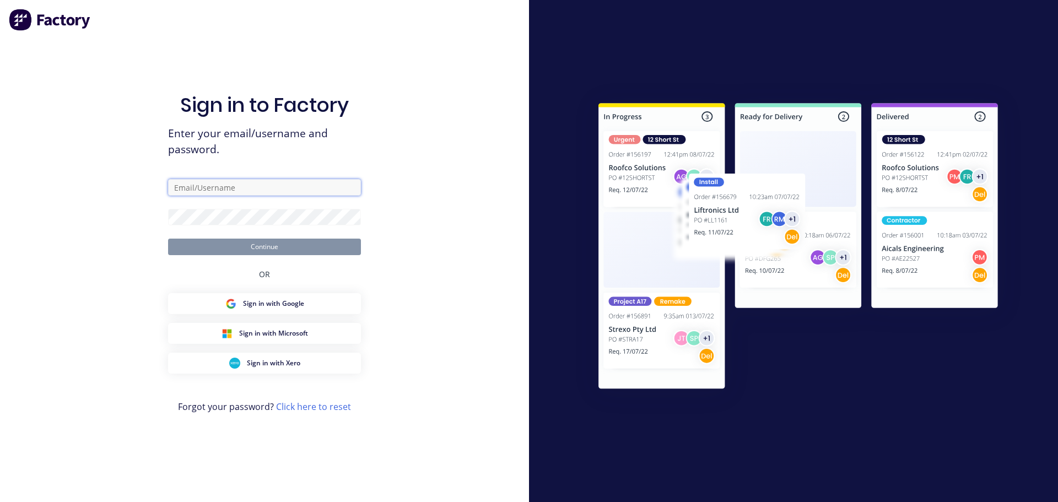
click at [289, 187] on input "text" at bounding box center [264, 187] width 193 height 17
type input "[PERSON_NAME][EMAIL_ADDRESS][DOMAIN_NAME]"
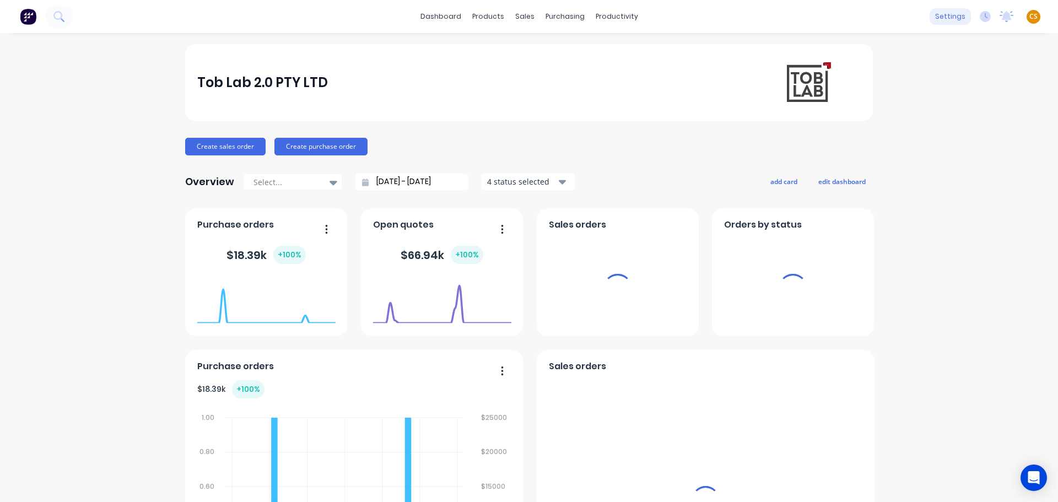
click at [945, 17] on div "settings" at bounding box center [949, 16] width 41 height 17
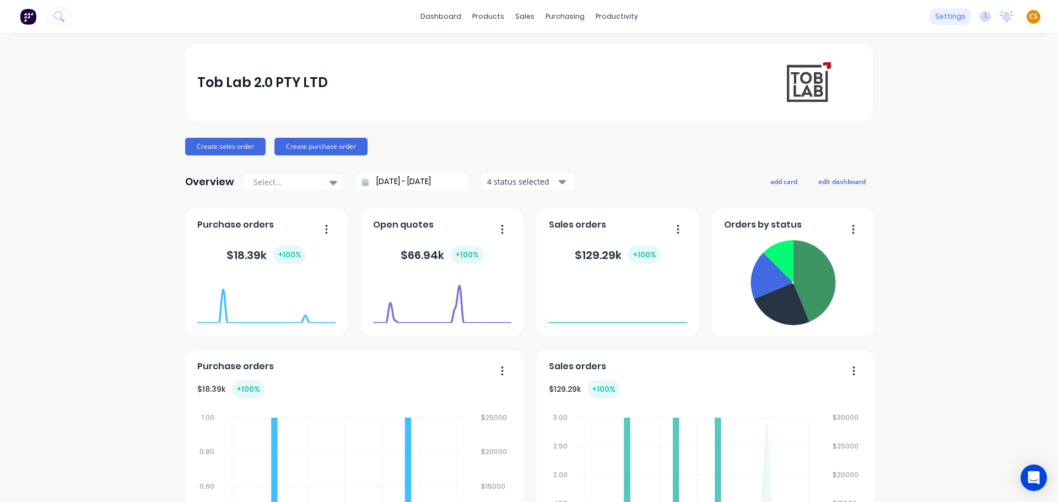
click at [940, 18] on div "settings" at bounding box center [949, 16] width 41 height 17
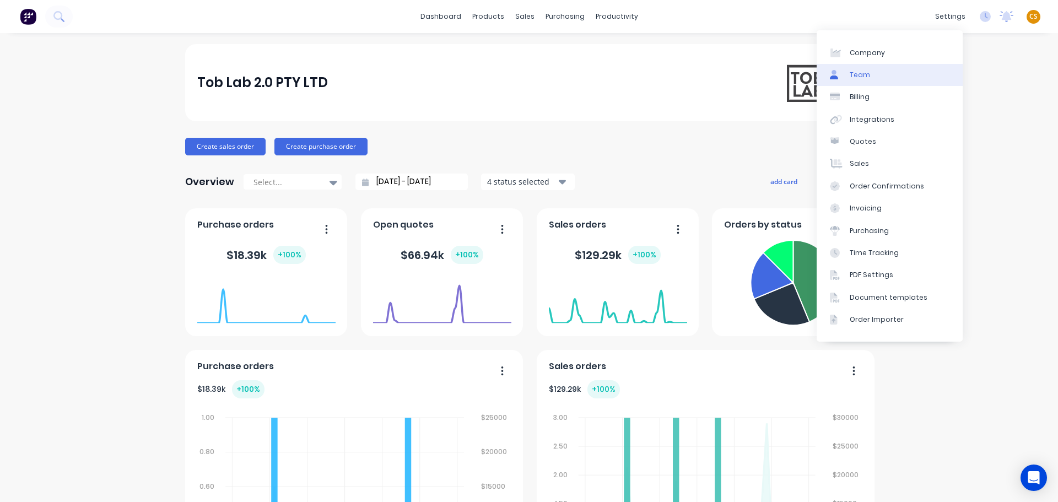
click at [894, 77] on link "Team" at bounding box center [889, 75] width 146 height 22
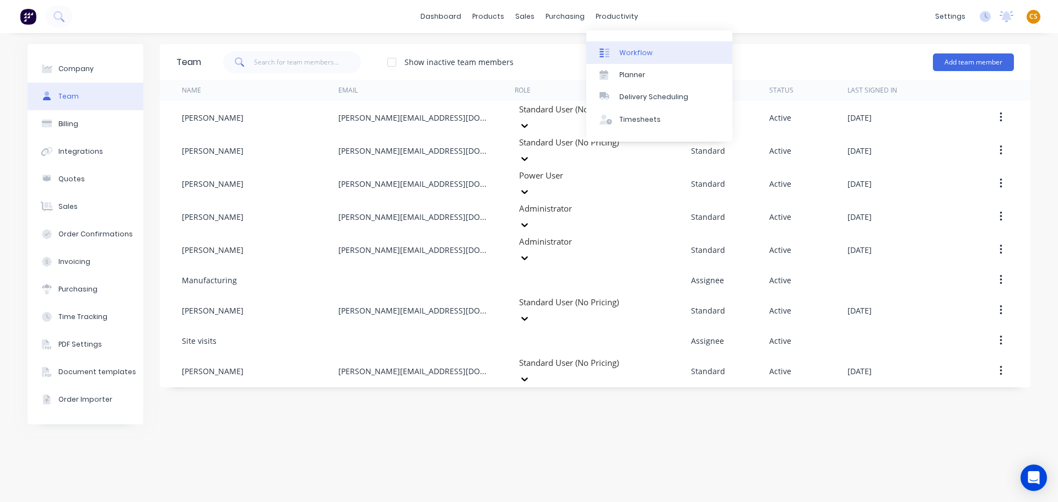
click at [628, 51] on div "Workflow" at bounding box center [635, 53] width 33 height 10
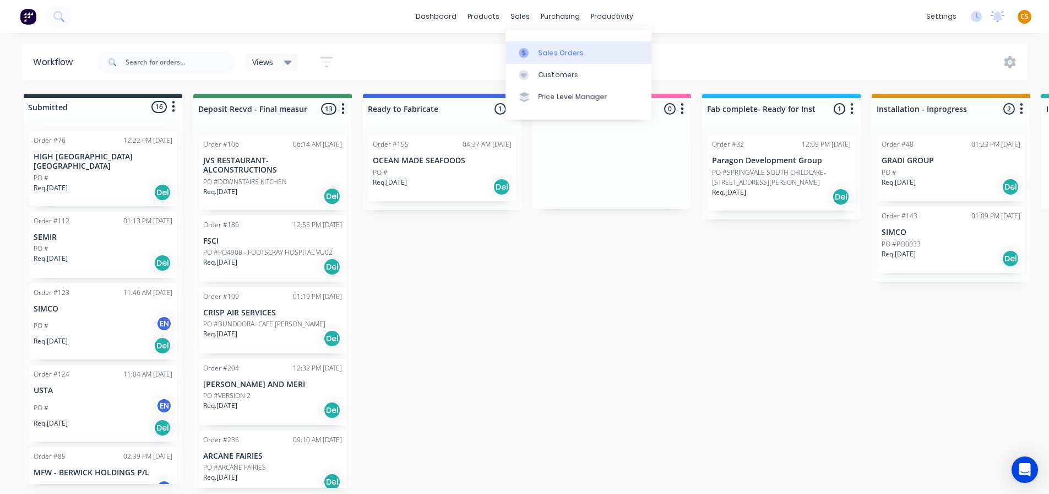
click at [556, 53] on div "Sales Orders" at bounding box center [561, 53] width 45 height 10
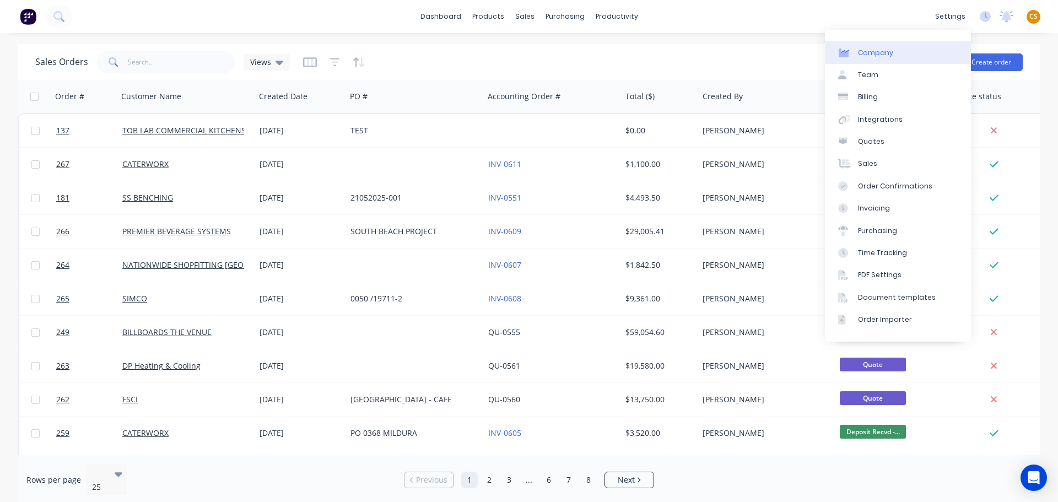
click at [881, 52] on div "Company" at bounding box center [875, 53] width 35 height 10
select select "AU"
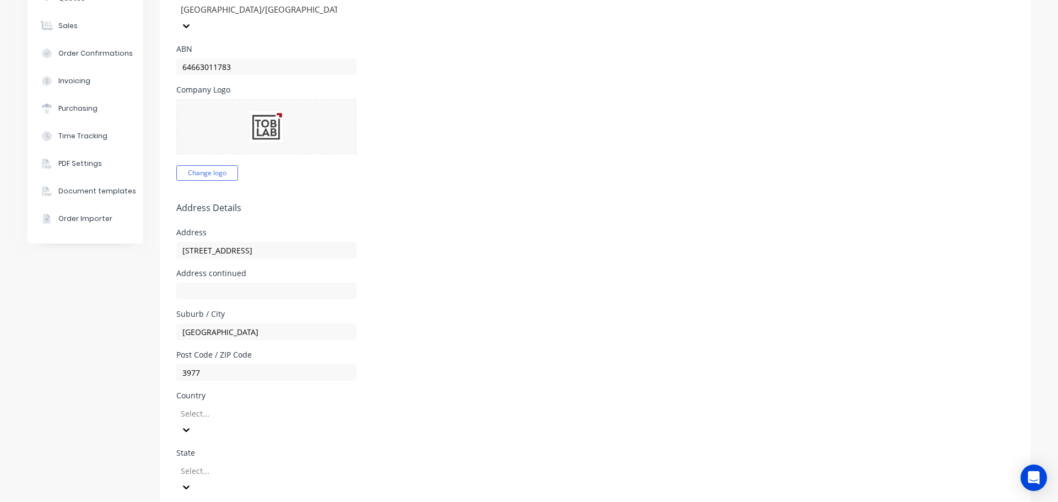
scroll to position [452, 0]
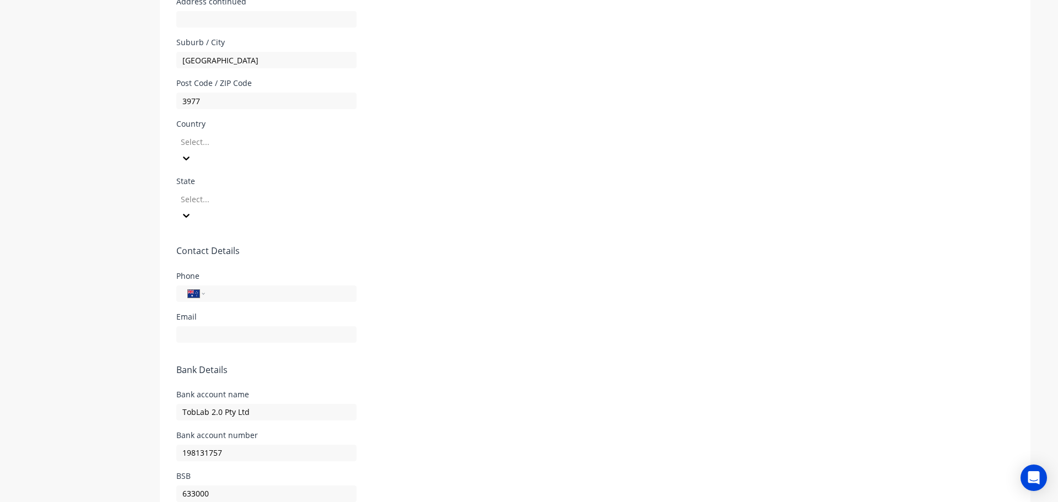
click at [234, 135] on div at bounding box center [259, 142] width 159 height 14
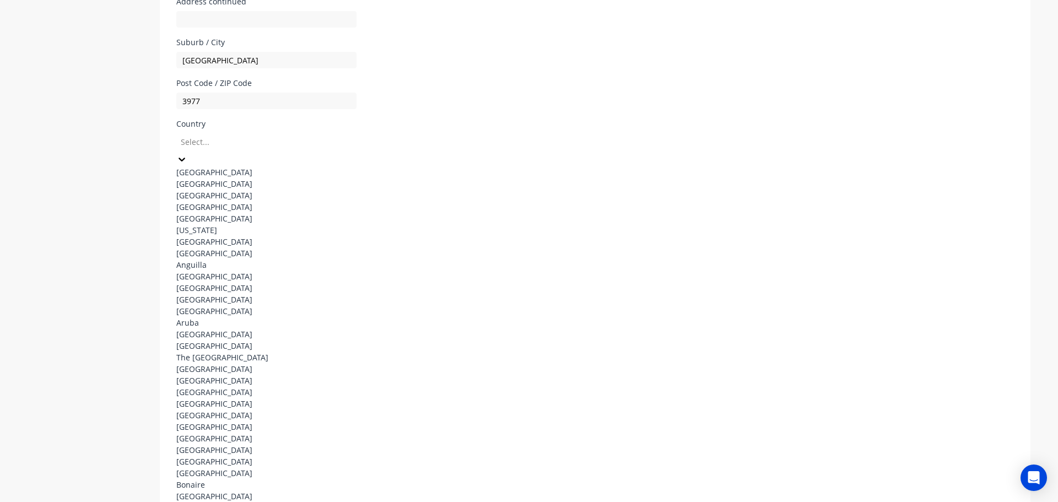
click at [230, 166] on div "[GEOGRAPHIC_DATA]" at bounding box center [258, 172] width 165 height 12
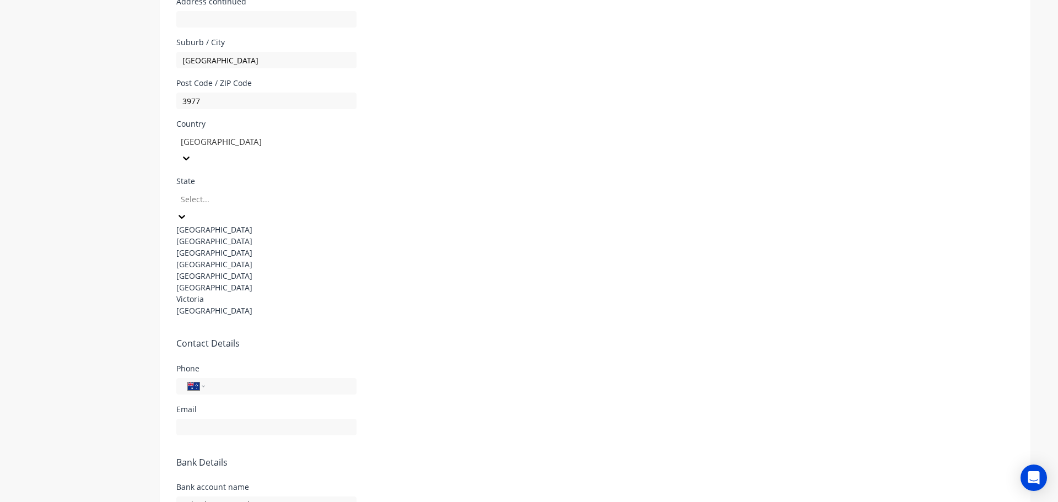
click at [213, 192] on div at bounding box center [259, 199] width 159 height 14
drag, startPoint x: 230, startPoint y: 311, endPoint x: 306, endPoint y: 305, distance: 76.3
click at [230, 305] on div "Victoria" at bounding box center [258, 299] width 165 height 12
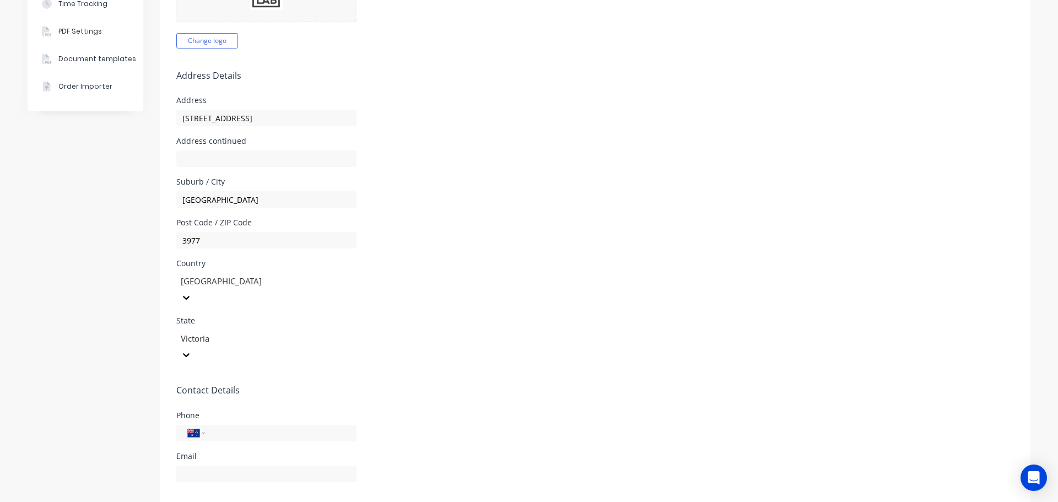
scroll to position [287, 0]
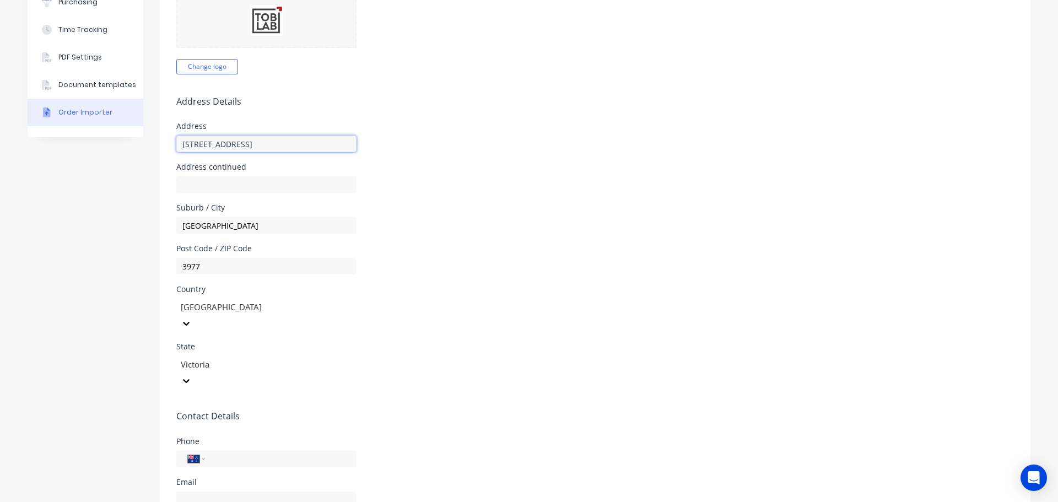
drag, startPoint x: 263, startPoint y: 125, endPoint x: 98, endPoint y: 124, distance: 165.3
click at [98, 124] on div "Company Team Billing Integrations Quotes Sales Order Confirmations Invoicing Pu…" at bounding box center [529, 231] width 1003 height 949
drag, startPoint x: 251, startPoint y: 208, endPoint x: 160, endPoint y: 207, distance: 90.9
click at [160, 207] on form "Company Details Company Name Tob Lab 2.0 PTY LTD Timezone [GEOGRAPHIC_DATA]/[GE…" at bounding box center [595, 249] width 870 height 913
click at [521, 300] on form "Company Details Company Name Tob Lab 2.0 PTY LTD Timezone [GEOGRAPHIC_DATA]/[GE…" at bounding box center [595, 249] width 870 height 913
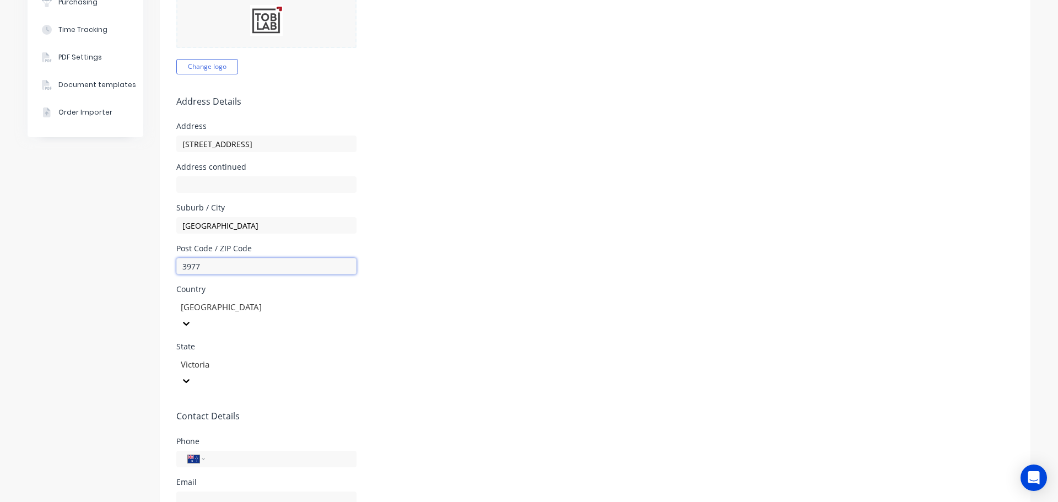
drag, startPoint x: 213, startPoint y: 248, endPoint x: 142, endPoint y: 247, distance: 71.1
click at [142, 247] on div "Company Team Billing Integrations Quotes Sales Order Confirmations Invoicing Pu…" at bounding box center [529, 231] width 1003 height 949
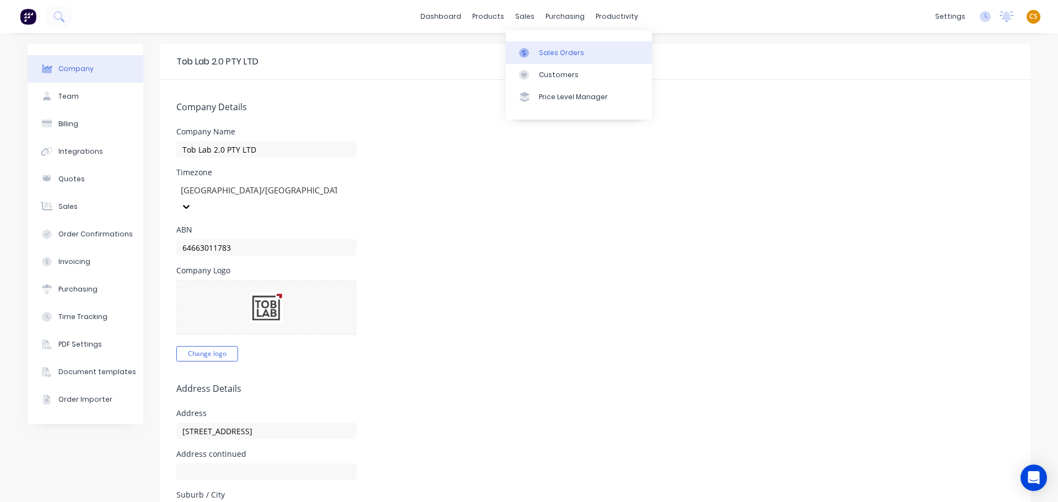
click at [549, 48] on div "Sales Orders" at bounding box center [561, 53] width 45 height 10
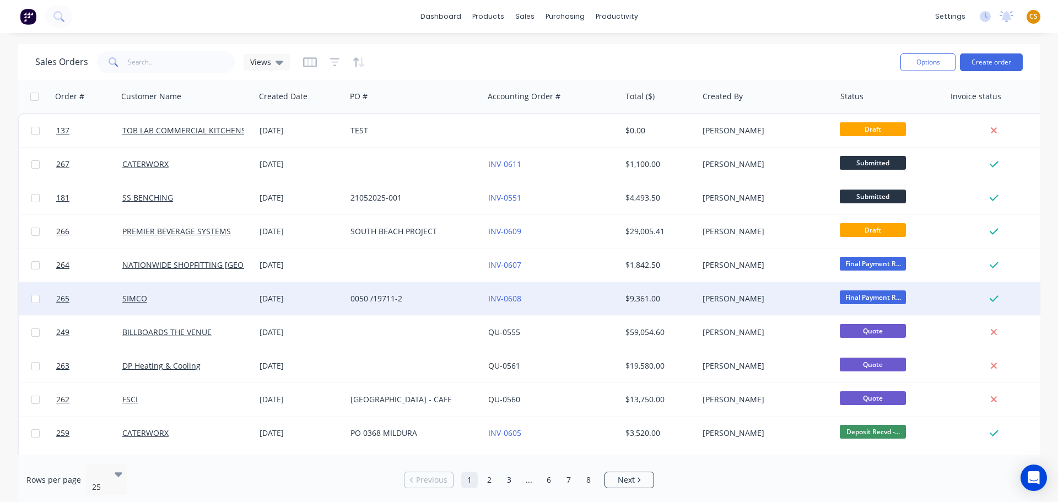
click at [429, 302] on div "0050 /19711-2" at bounding box center [411, 298] width 122 height 11
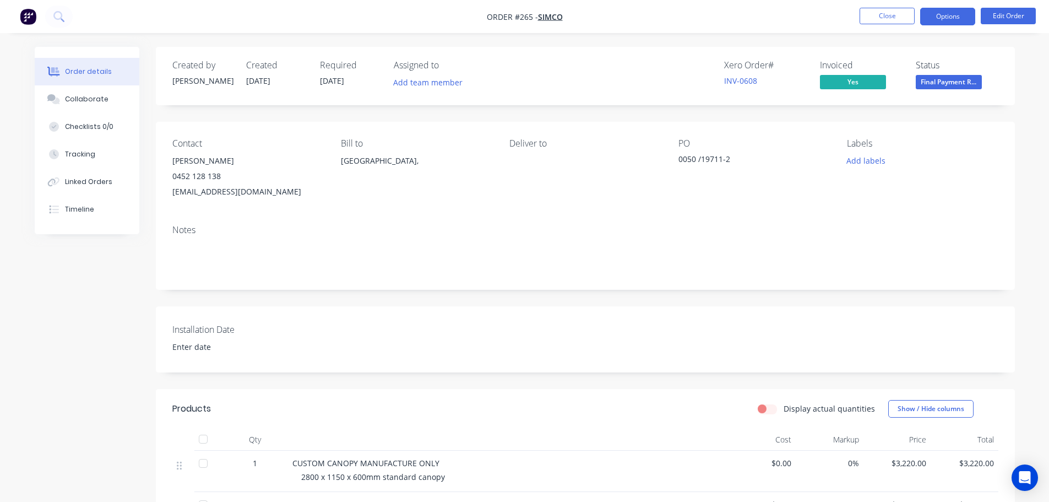
click at [950, 17] on button "Options" at bounding box center [948, 17] width 55 height 18
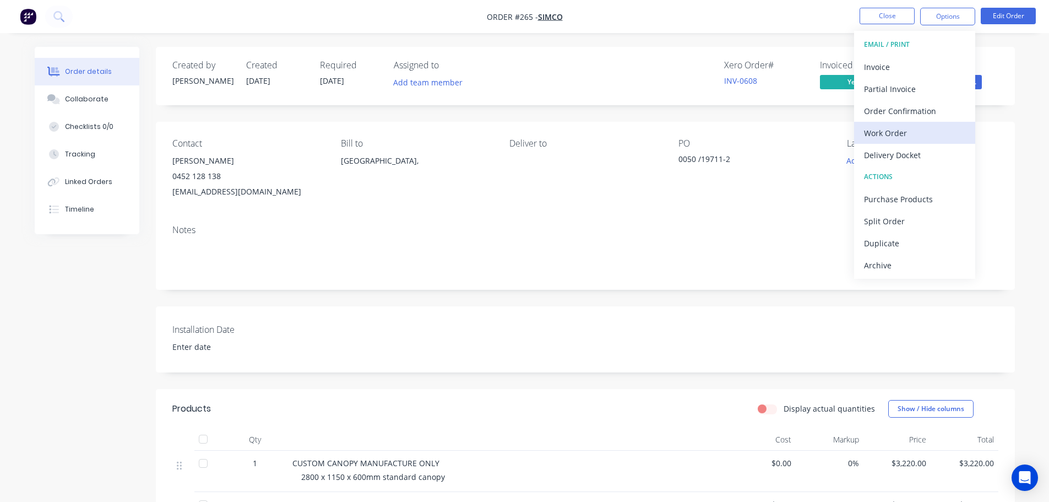
click at [897, 136] on div "Work Order" at bounding box center [914, 133] width 101 height 16
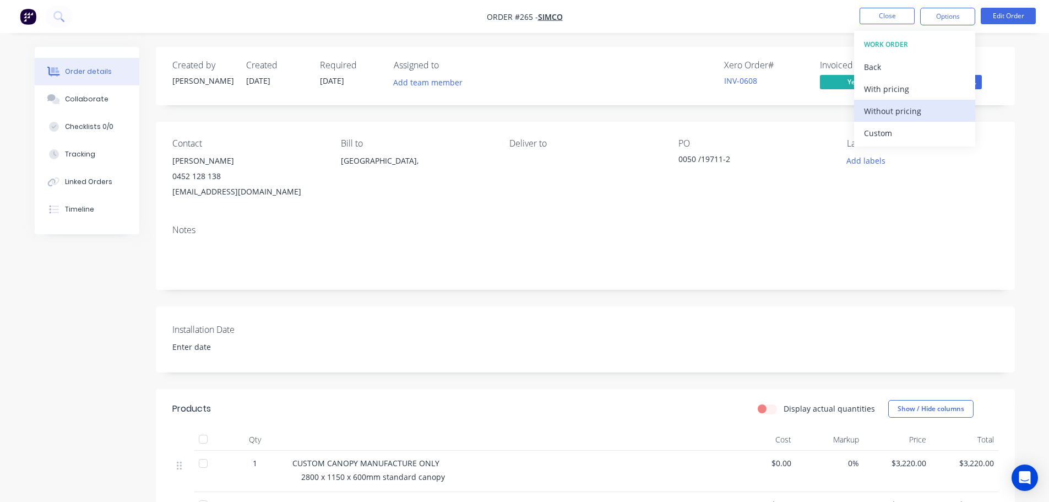
click at [911, 115] on div "Without pricing" at bounding box center [914, 111] width 101 height 16
click at [777, 12] on nav "Order #265 - SIMCO Close Options EMAIL / PRINT Invoice Partial Invoice Order Co…" at bounding box center [524, 16] width 1049 height 33
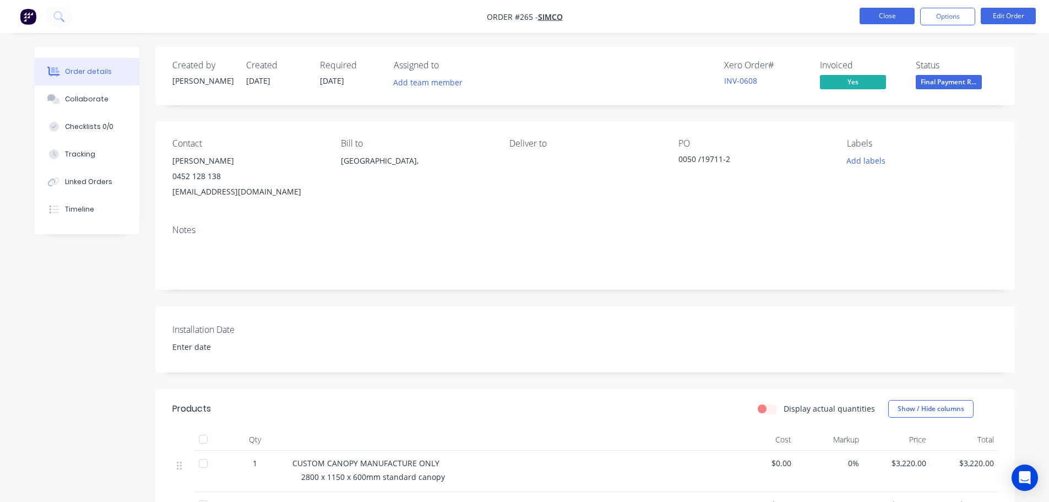
click at [889, 13] on button "Close" at bounding box center [887, 16] width 55 height 17
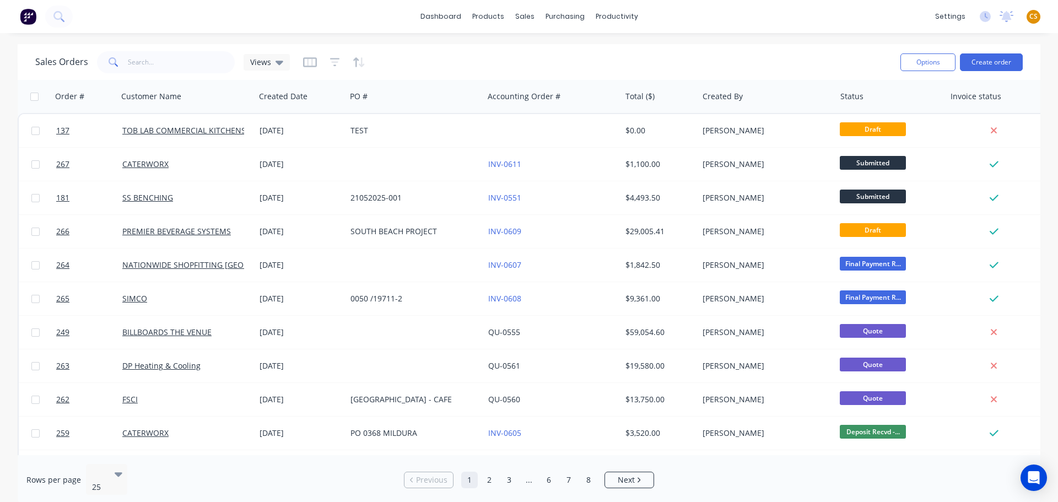
click at [820, 18] on div "dashboard products sales purchasing productivity dashboard products Product Cat…" at bounding box center [529, 16] width 1058 height 33
click at [443, 14] on link "dashboard" at bounding box center [441, 16] width 52 height 17
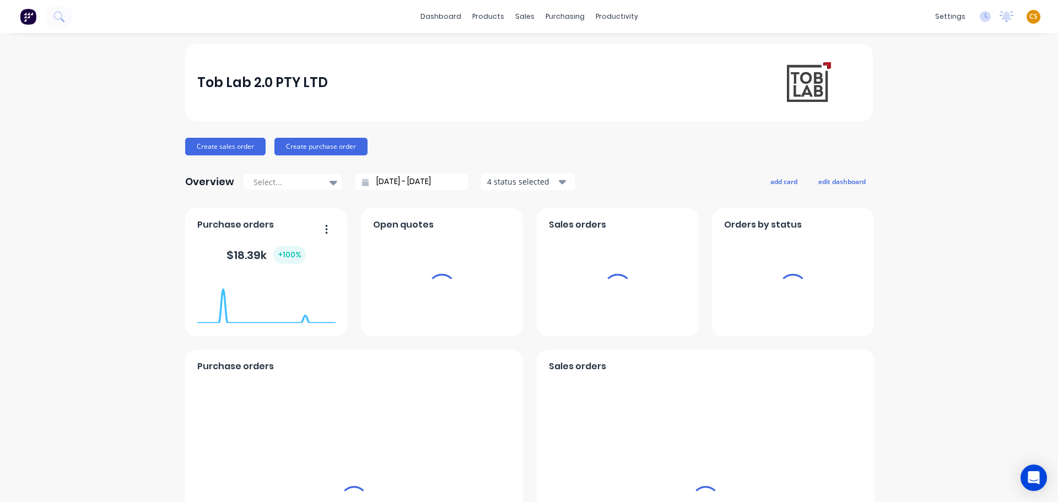
click at [1029, 15] on span "CS" at bounding box center [1033, 17] width 8 height 10
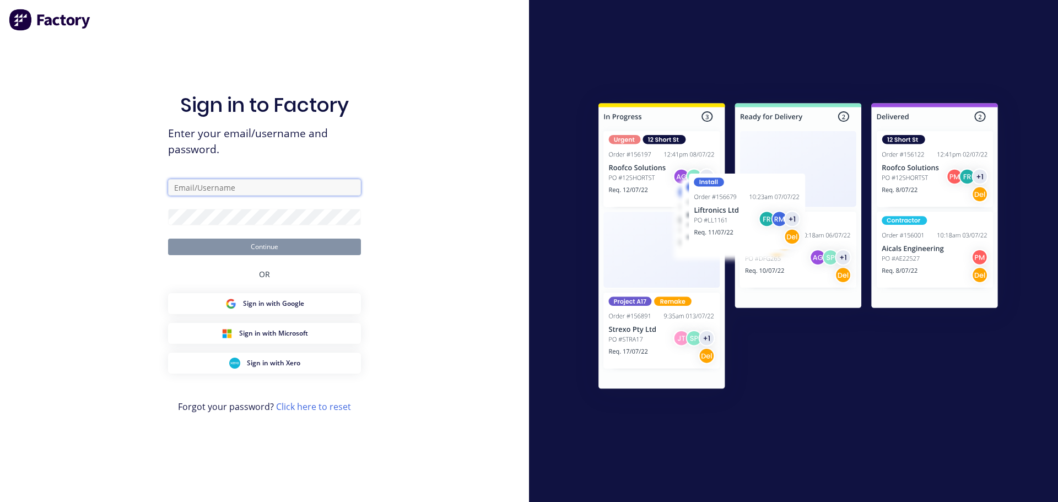
click at [234, 185] on input "text" at bounding box center [264, 187] width 193 height 17
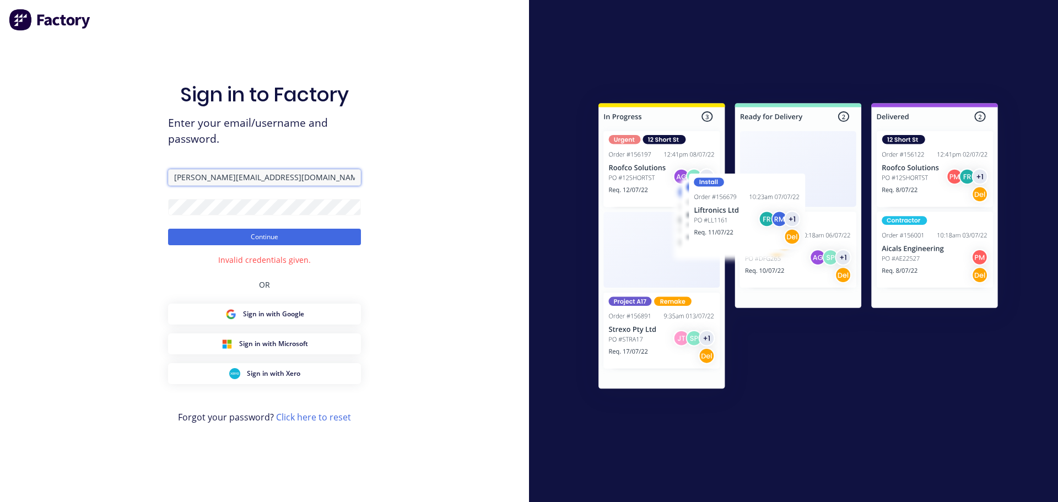
drag, startPoint x: 253, startPoint y: 172, endPoint x: 128, endPoint y: 178, distance: 125.7
click at [128, 178] on div "Sign in to Factory Enter your email/username and password. [PERSON_NAME][EMAIL_…" at bounding box center [264, 251] width 529 height 502
paste input "[PERSON_NAME][EMAIL_ADDRESS][DOMAIN_NAME]"
type input "[PERSON_NAME][EMAIL_ADDRESS][DOMAIN_NAME]"
click at [182, 237] on button "Continue" at bounding box center [264, 237] width 193 height 17
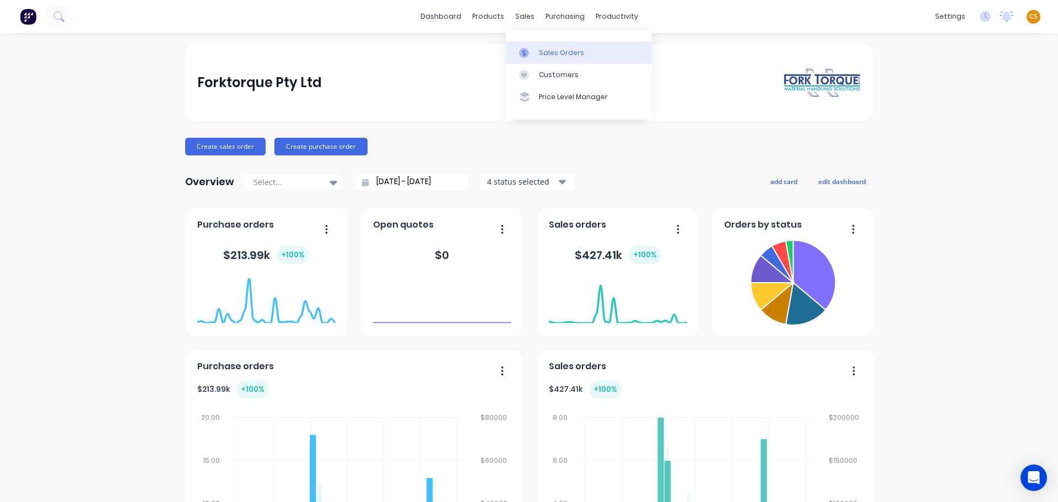
click at [550, 48] on div "Sales Orders" at bounding box center [561, 53] width 45 height 10
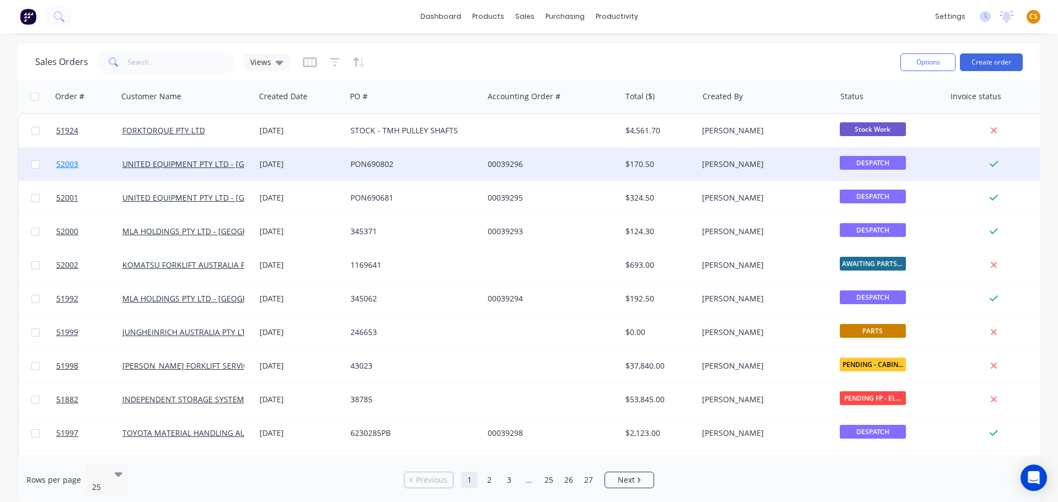
click at [93, 163] on link "52003" at bounding box center [89, 164] width 66 height 33
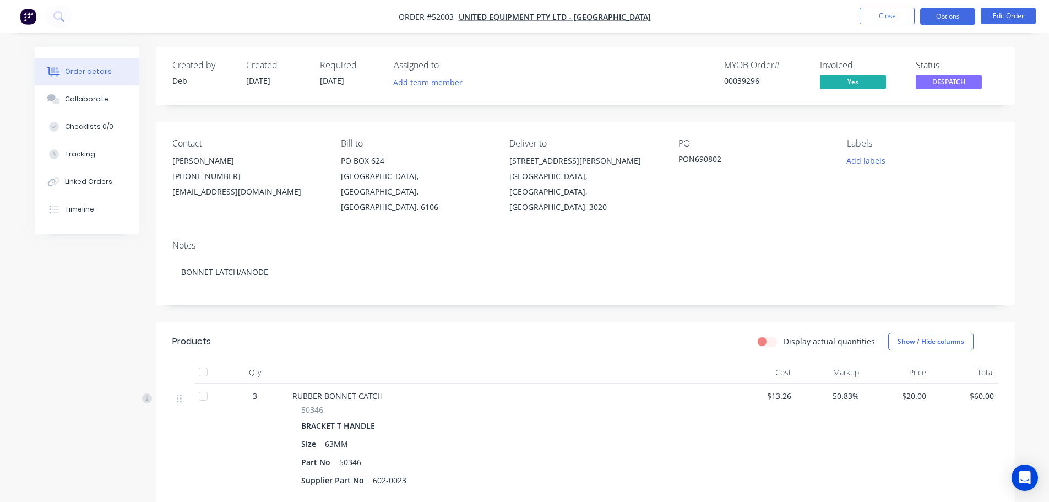
click at [933, 16] on button "Options" at bounding box center [948, 17] width 55 height 18
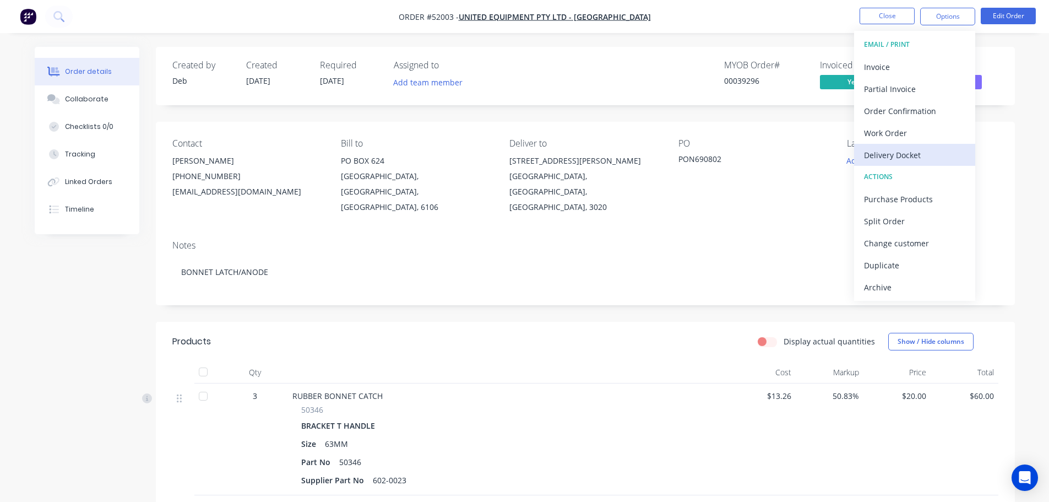
click at [890, 155] on div "Delivery Docket" at bounding box center [914, 155] width 101 height 16
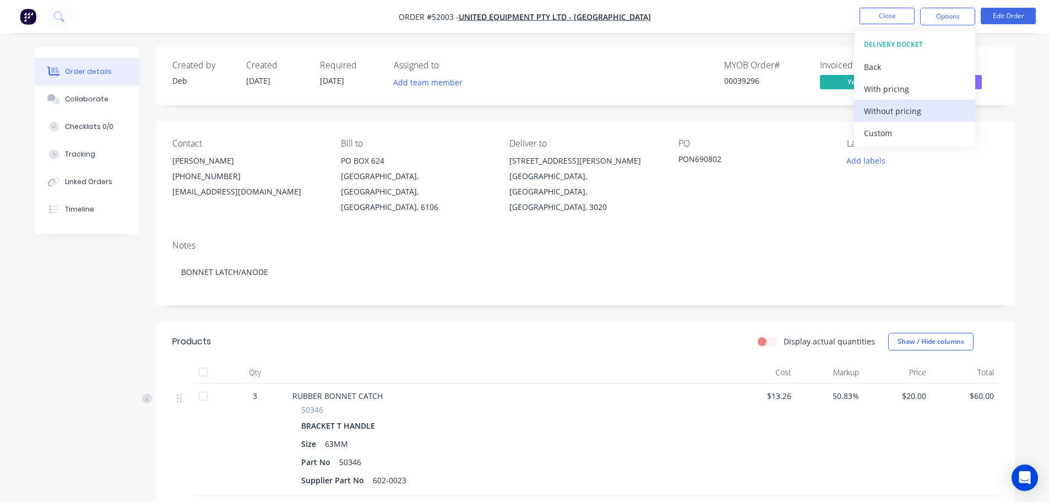
click at [901, 110] on div "Without pricing" at bounding box center [914, 111] width 101 height 16
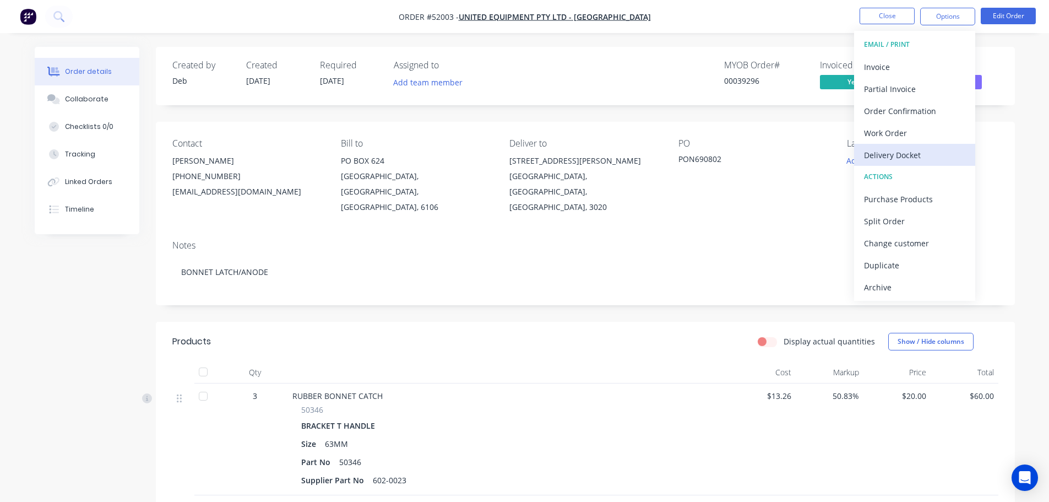
click at [914, 155] on div "Delivery Docket" at bounding box center [914, 155] width 101 height 16
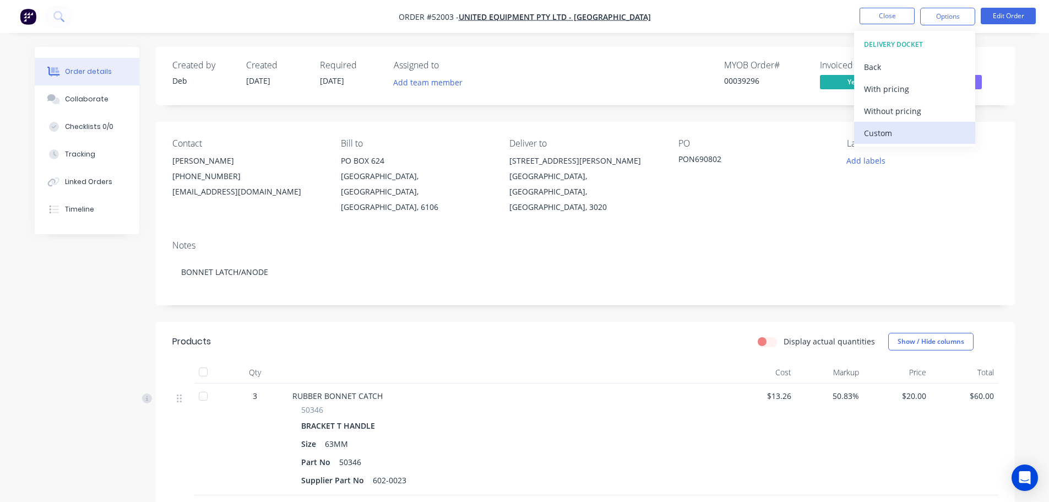
click at [903, 136] on div "Custom" at bounding box center [914, 133] width 101 height 16
click at [912, 110] on div "Without pricing" at bounding box center [914, 111] width 101 height 16
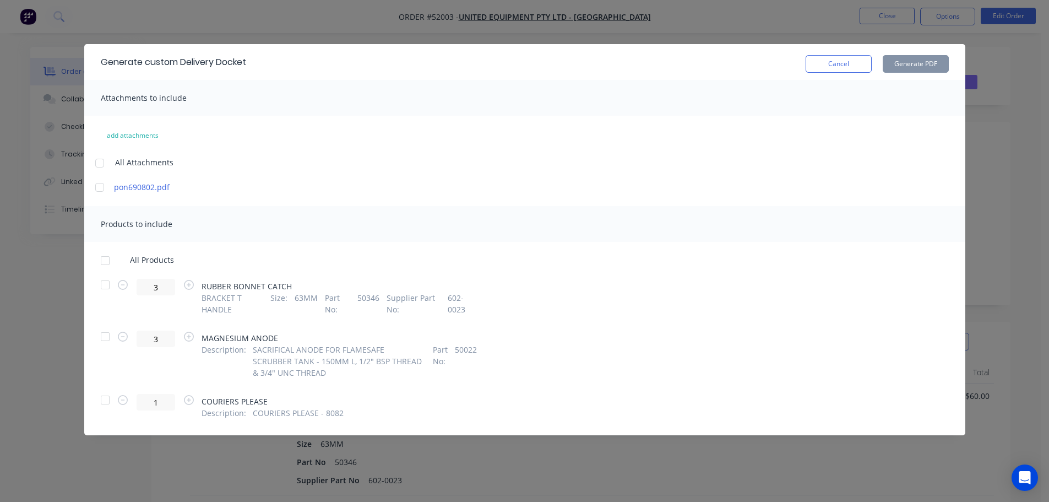
click at [105, 261] on div at bounding box center [105, 261] width 22 height 22
click at [911, 63] on button "Generate PDF" at bounding box center [916, 64] width 66 height 18
click at [822, 64] on button "Cancel" at bounding box center [839, 64] width 66 height 18
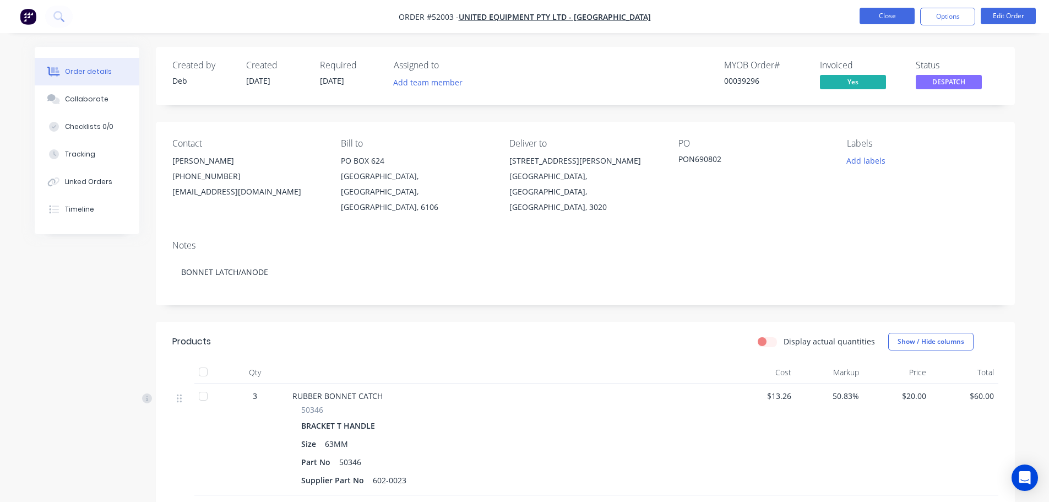
click at [884, 15] on button "Close" at bounding box center [887, 16] width 55 height 17
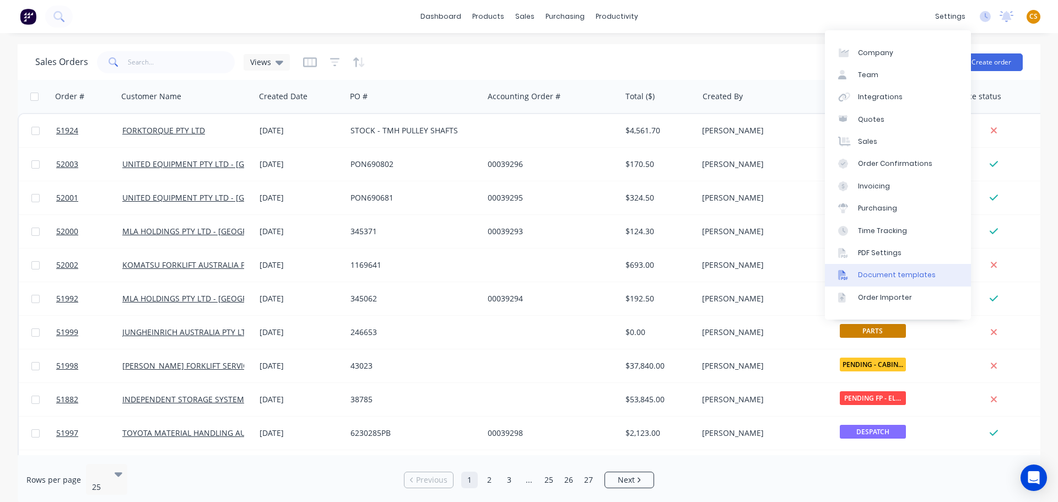
click at [897, 275] on div "Document templates" at bounding box center [897, 275] width 78 height 10
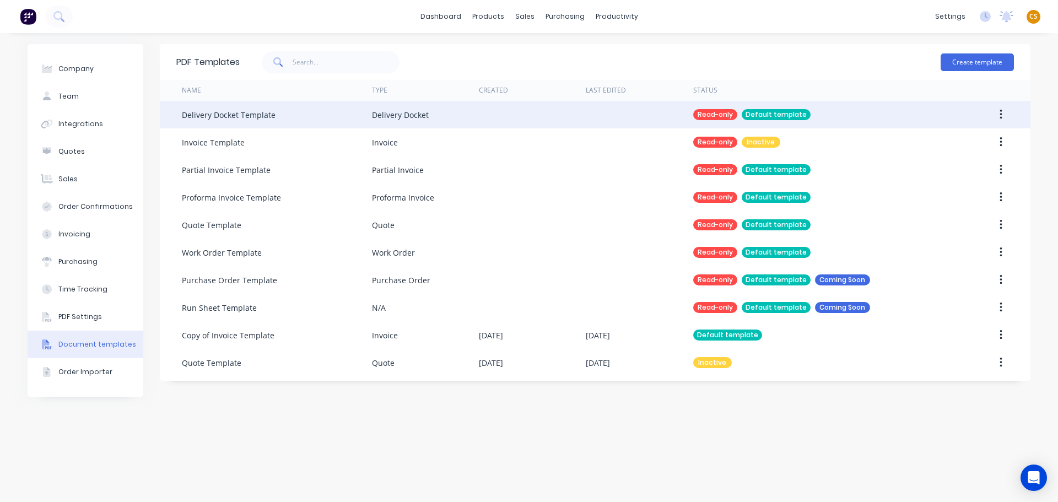
click at [998, 113] on button "button" at bounding box center [1001, 115] width 26 height 20
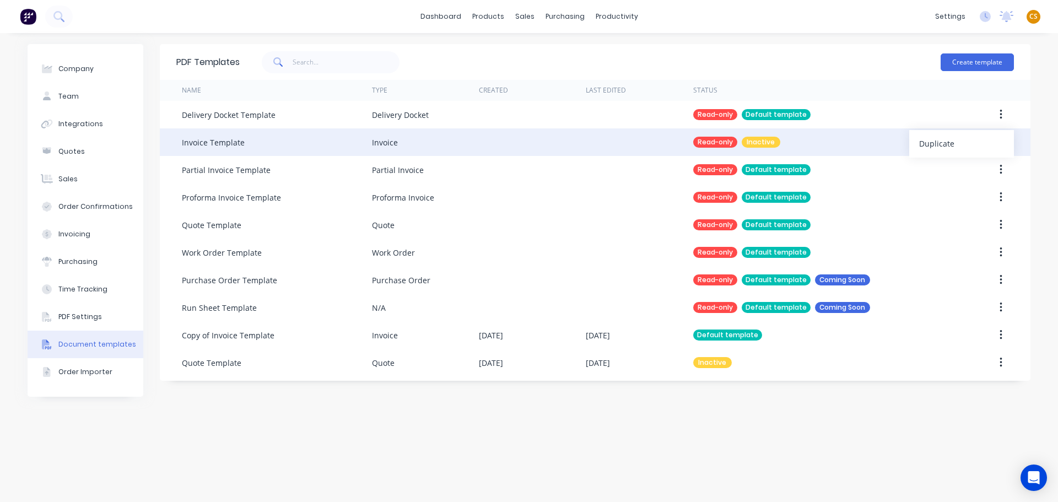
click at [939, 145] on div "Duplicate" at bounding box center [961, 144] width 85 height 16
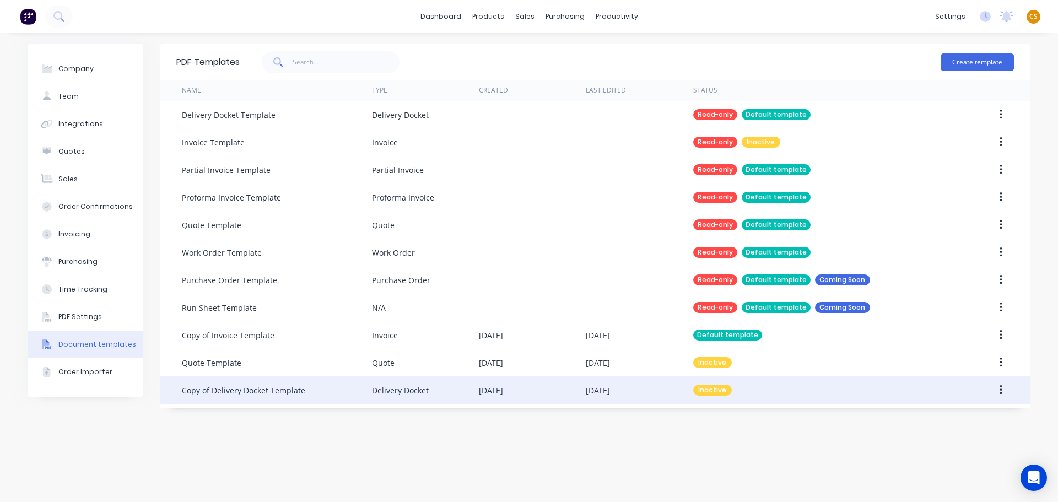
click at [329, 389] on div "Copy of Delivery Docket Template" at bounding box center [277, 390] width 190 height 28
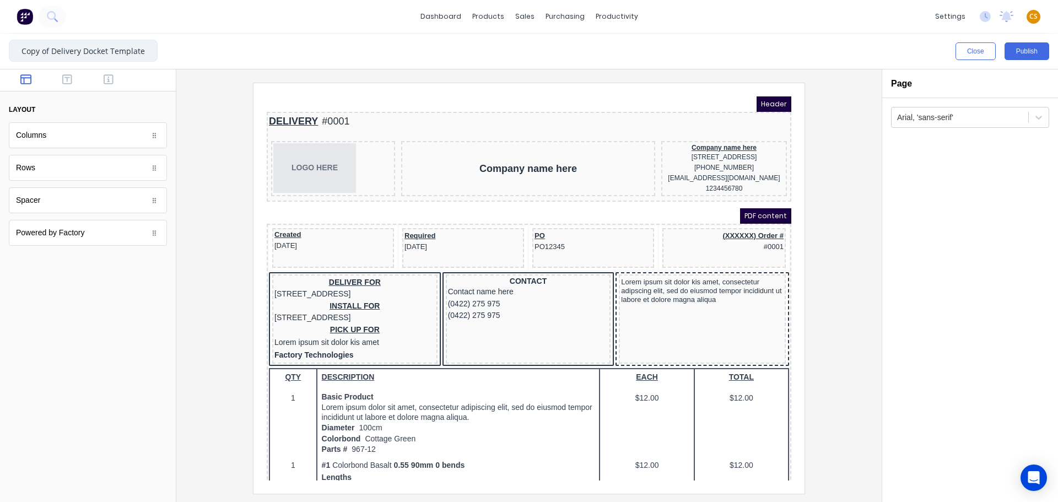
drag, startPoint x: 54, startPoint y: 48, endPoint x: 10, endPoint y: 45, distance: 43.7
click at [0, 44] on div "Copy of Delivery Docket Template Close Publish Components layout Columns Column…" at bounding box center [529, 268] width 1058 height 468
type input "Delivery Docket Template"
click at [841, 137] on div at bounding box center [528, 288] width 687 height 410
click at [105, 78] on icon "button" at bounding box center [109, 79] width 10 height 11
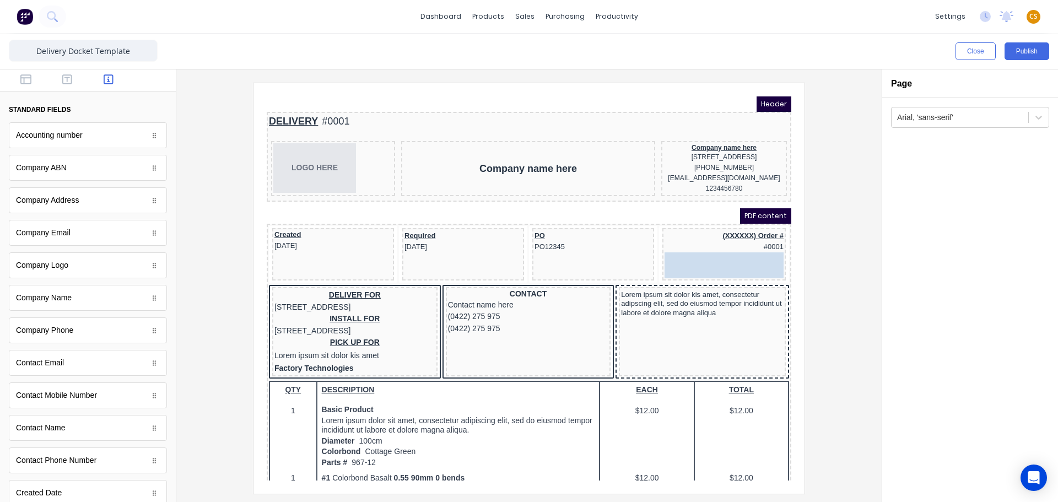
drag, startPoint x: 96, startPoint y: 138, endPoint x: 458, endPoint y: 171, distance: 362.8
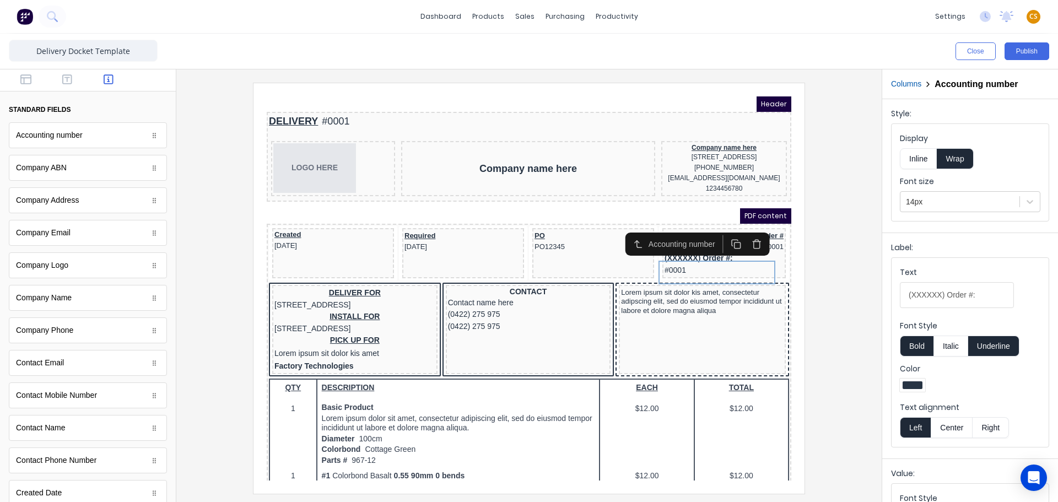
click at [846, 247] on div at bounding box center [528, 288] width 687 height 410
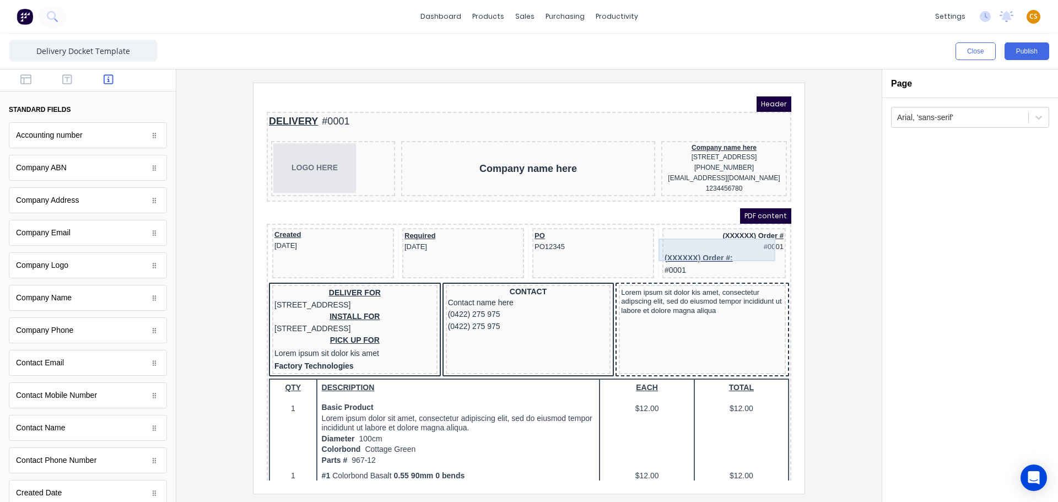
click at [679, 235] on div "(XXXXXX) Order # #0001" at bounding box center [710, 228] width 119 height 23
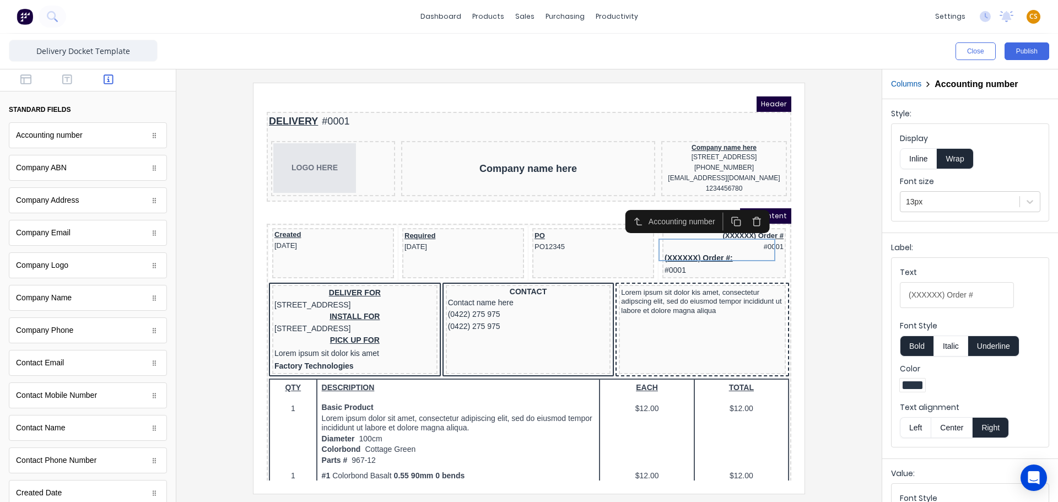
click at [743, 208] on icon "button" at bounding box center [744, 208] width 10 height 10
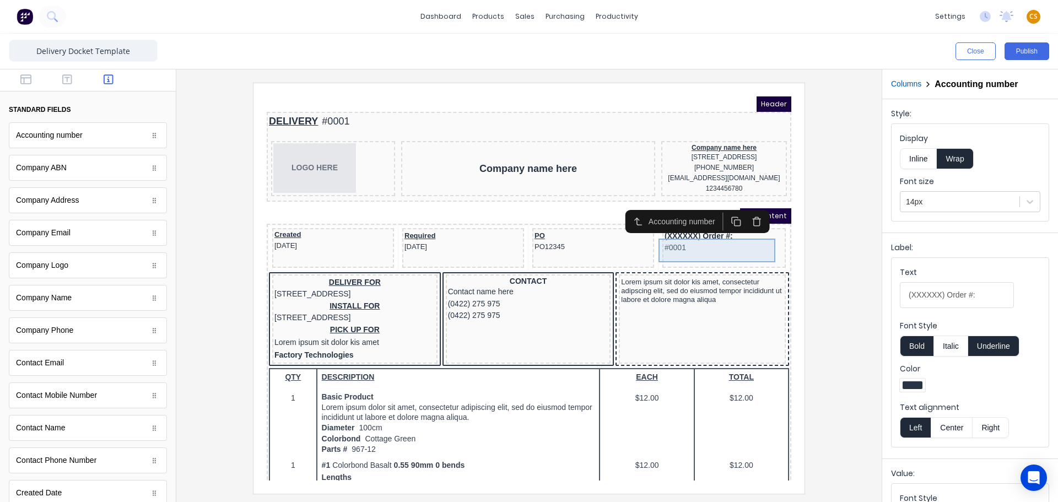
click at [735, 240] on div "(XXXXXX) Order #: #0001" at bounding box center [710, 229] width 119 height 24
click at [943, 198] on div at bounding box center [960, 202] width 108 height 14
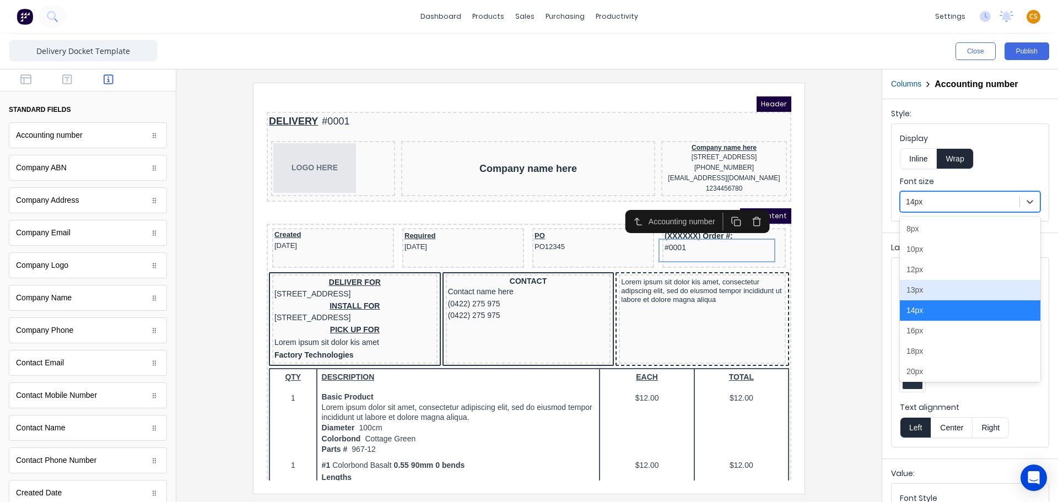
click at [913, 291] on div "13px" at bounding box center [970, 290] width 140 height 20
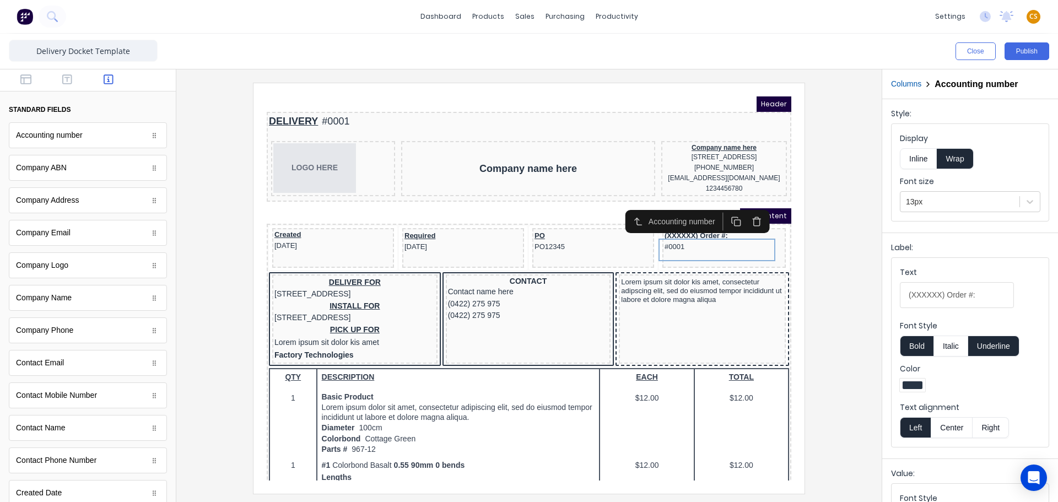
click at [989, 425] on button "Right" at bounding box center [990, 427] width 36 height 21
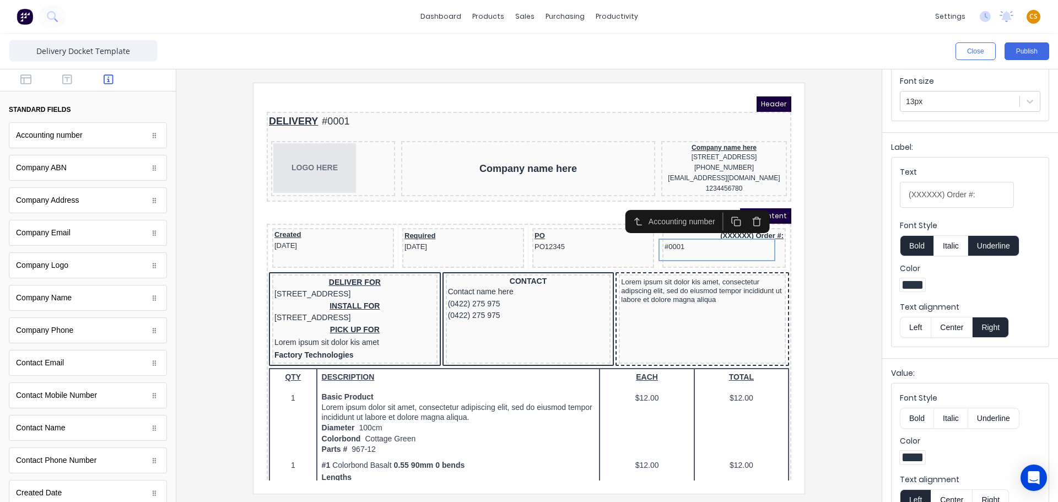
scroll to position [126, 0]
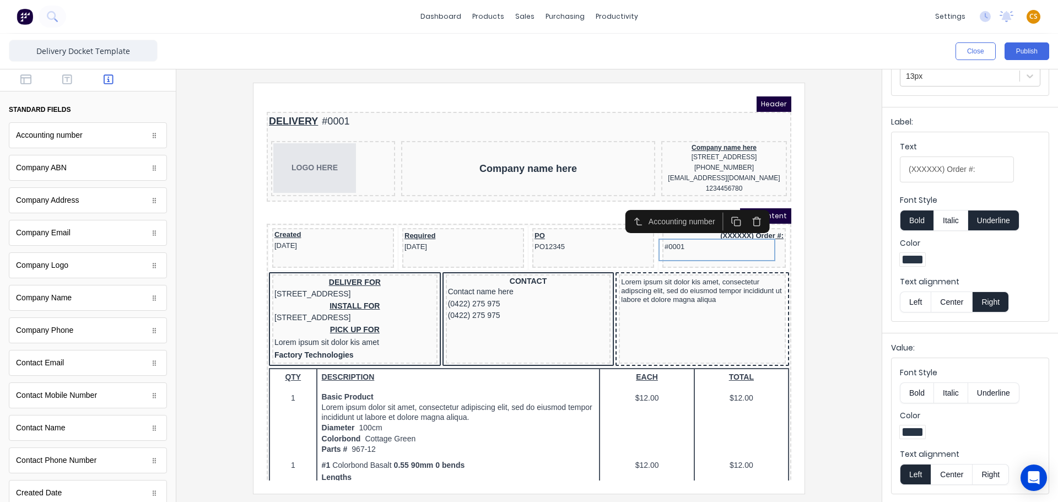
click at [999, 474] on button "Right" at bounding box center [990, 474] width 36 height 21
click at [1020, 53] on button "Publish" at bounding box center [1026, 51] width 45 height 18
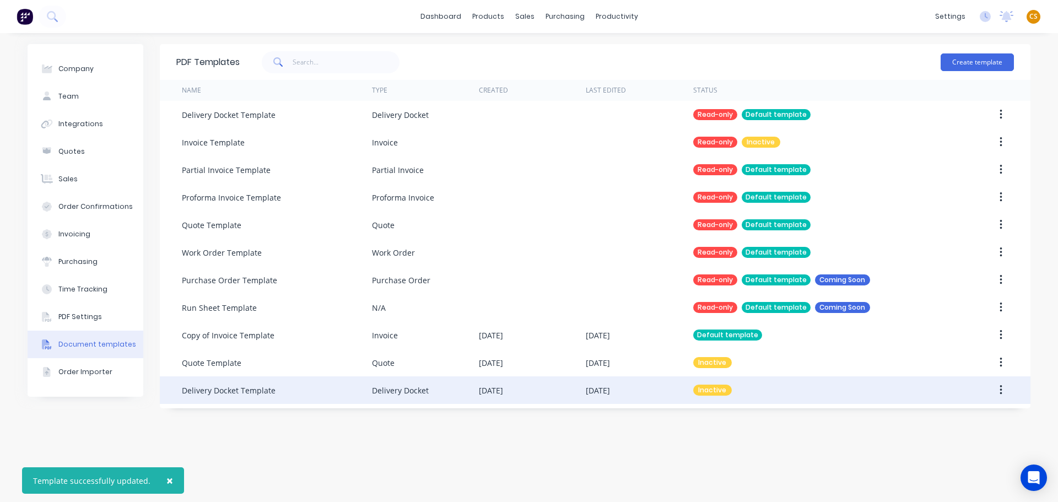
click at [998, 392] on button "button" at bounding box center [1001, 390] width 26 height 20
click at [951, 445] on div "Make default" at bounding box center [961, 441] width 85 height 16
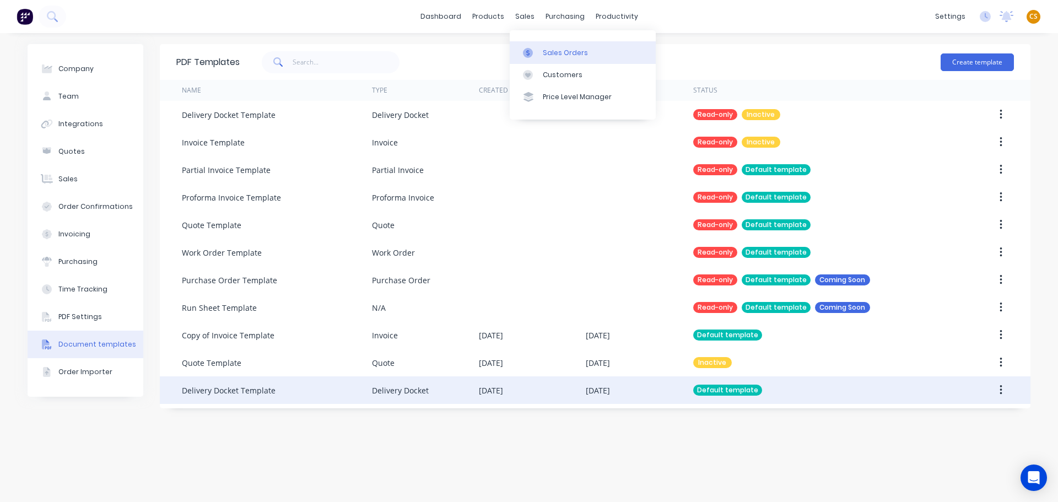
click at [555, 48] on div "Sales Orders" at bounding box center [565, 53] width 45 height 10
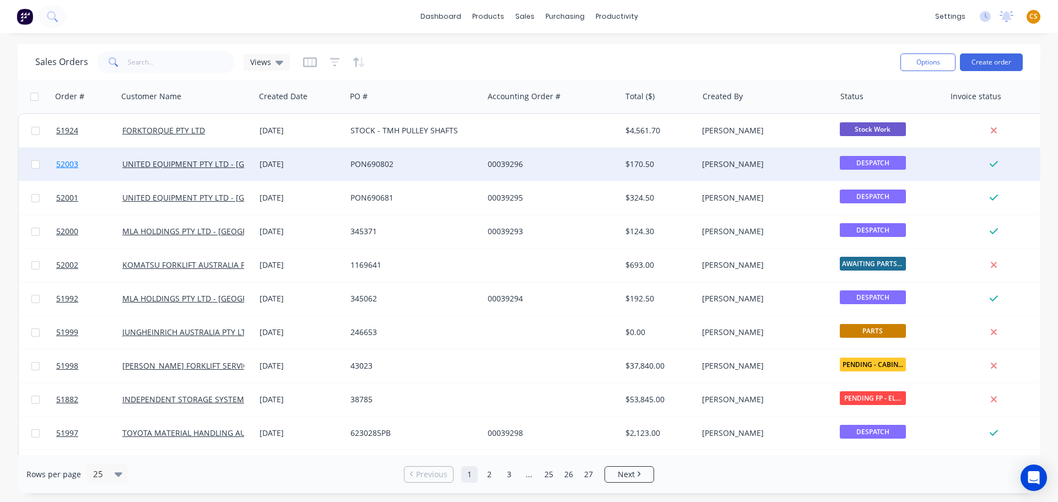
click at [86, 166] on link "52003" at bounding box center [89, 164] width 66 height 33
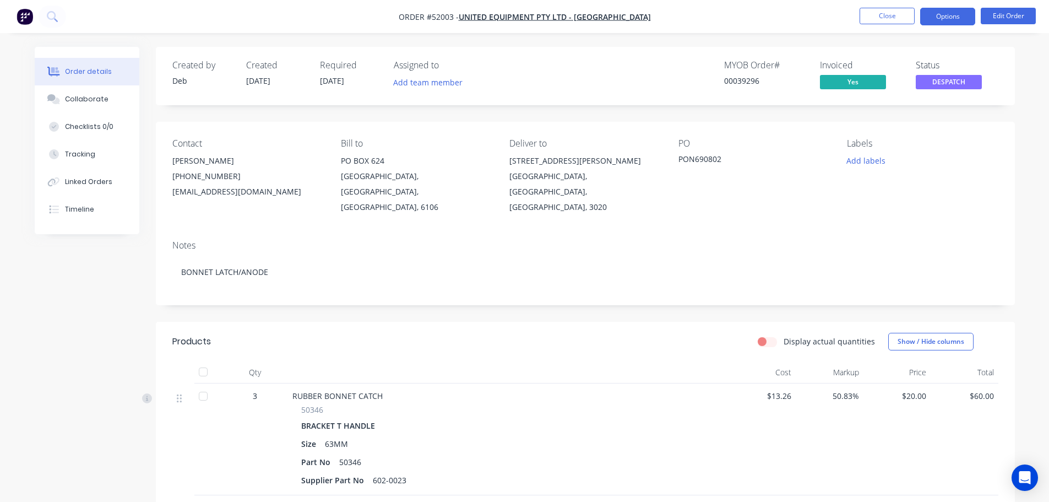
click at [932, 17] on button "Options" at bounding box center [948, 17] width 55 height 18
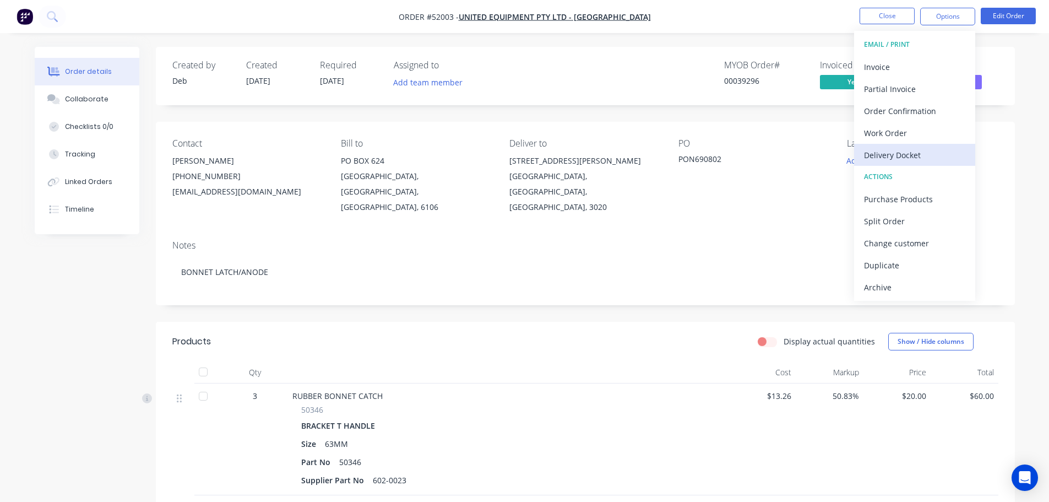
click at [907, 159] on div "Delivery Docket" at bounding box center [914, 155] width 101 height 16
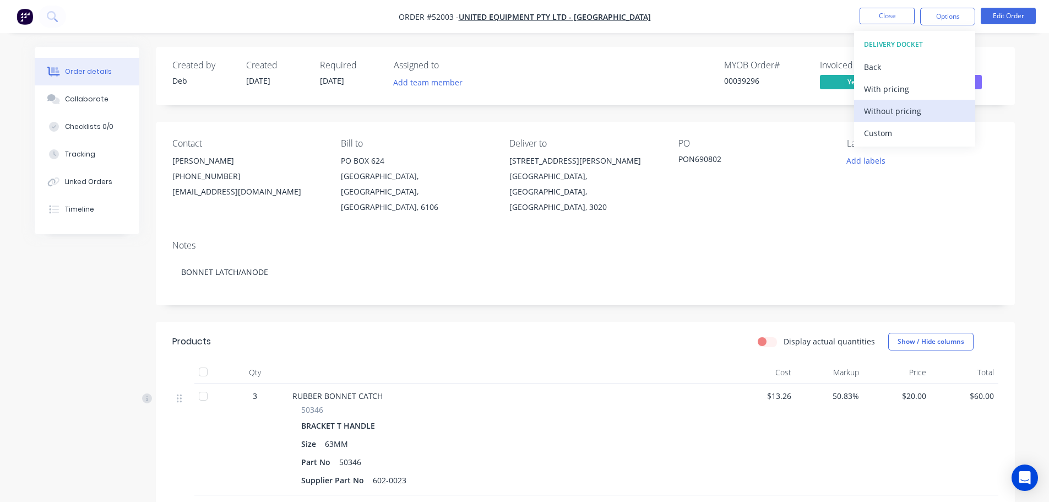
click at [909, 113] on div "Without pricing" at bounding box center [914, 111] width 101 height 16
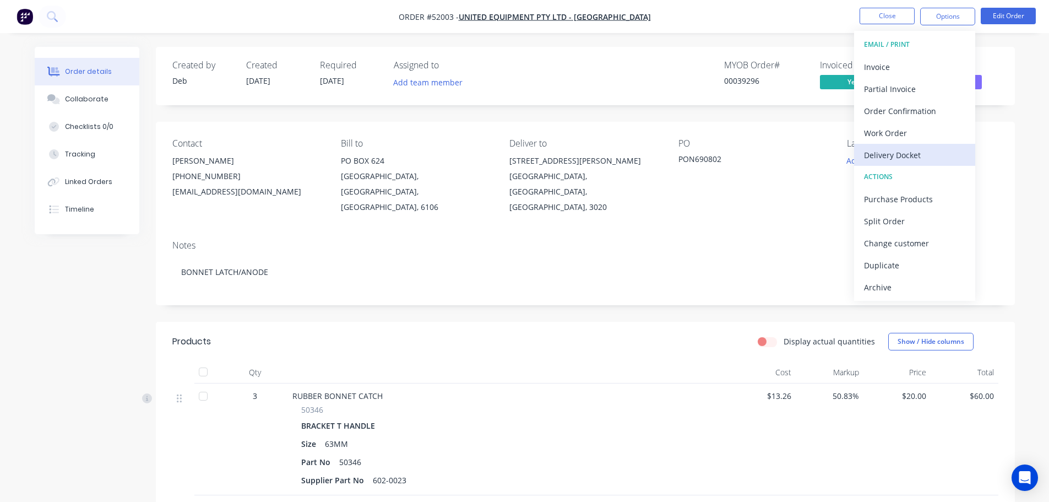
click at [903, 156] on div "Delivery Docket" at bounding box center [914, 155] width 101 height 16
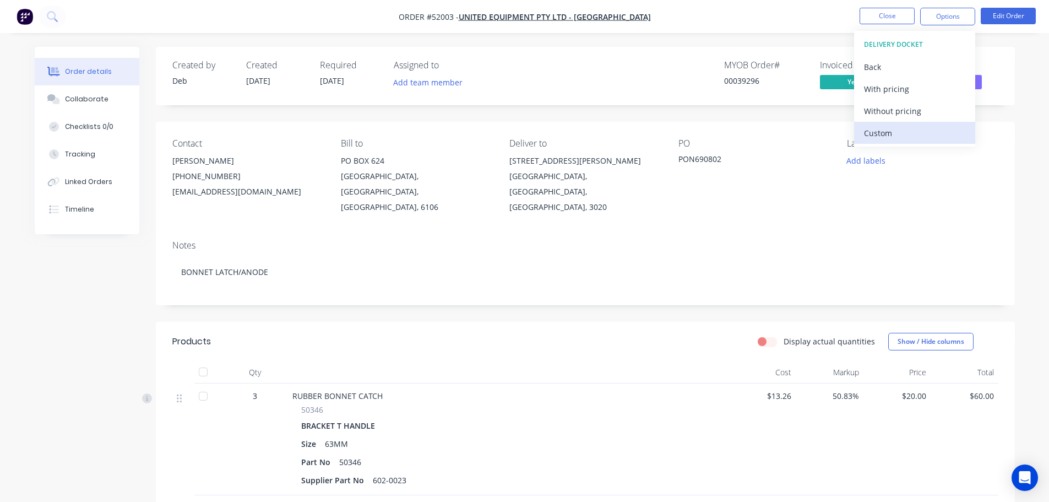
click at [880, 135] on div "Custom" at bounding box center [914, 133] width 101 height 16
click at [895, 115] on div "Without pricing" at bounding box center [914, 111] width 101 height 16
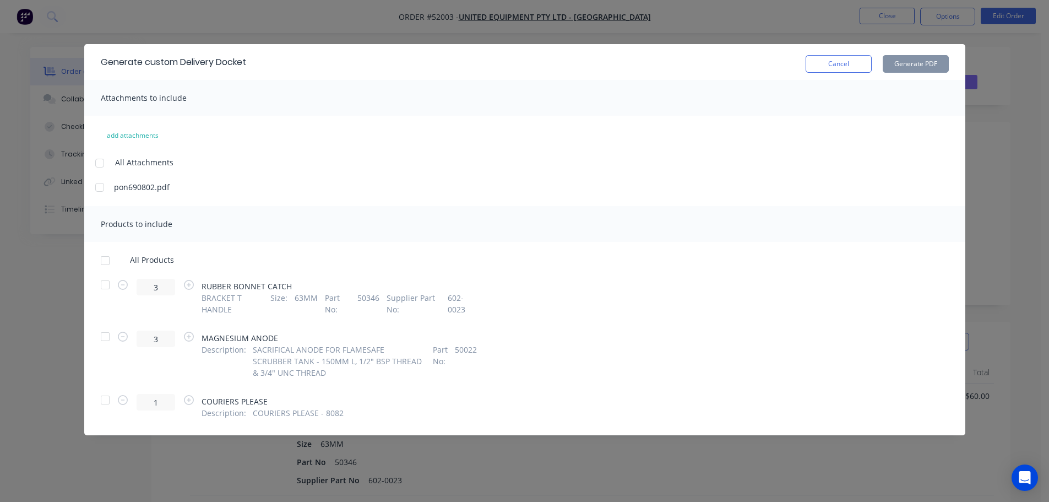
click at [105, 262] on div at bounding box center [105, 261] width 22 height 22
click at [903, 63] on button "Generate PDF" at bounding box center [916, 64] width 66 height 18
click at [842, 68] on button "Cancel" at bounding box center [839, 64] width 66 height 18
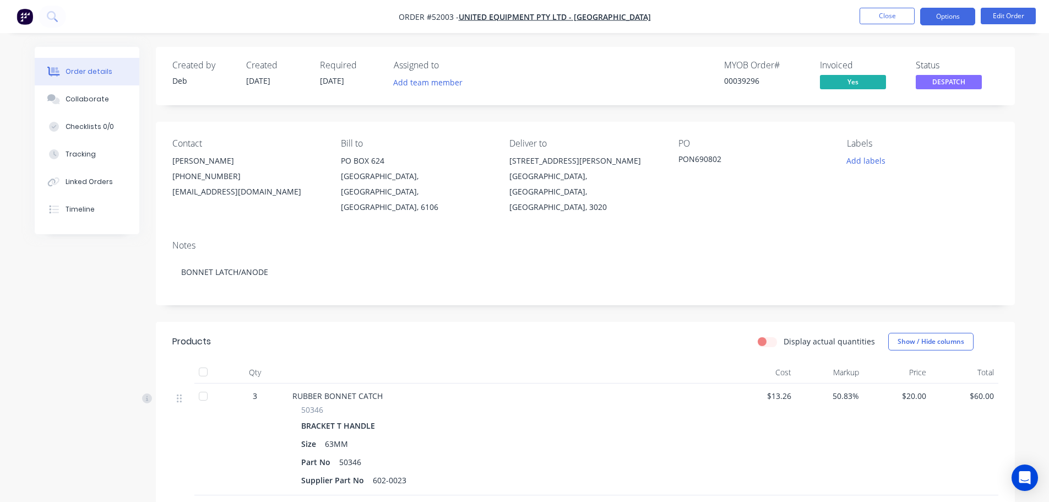
click at [950, 19] on button "Options" at bounding box center [948, 17] width 55 height 18
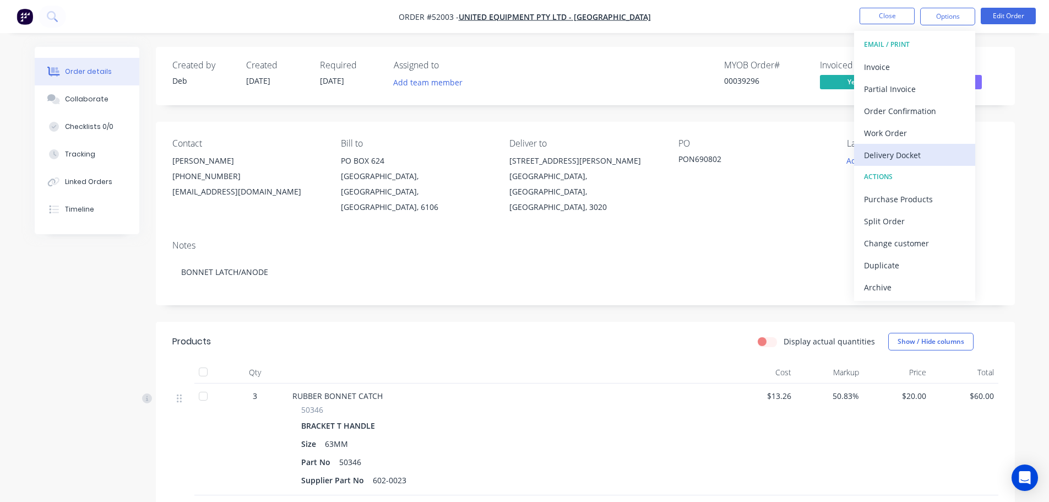
click at [920, 153] on div "Delivery Docket" at bounding box center [914, 155] width 101 height 16
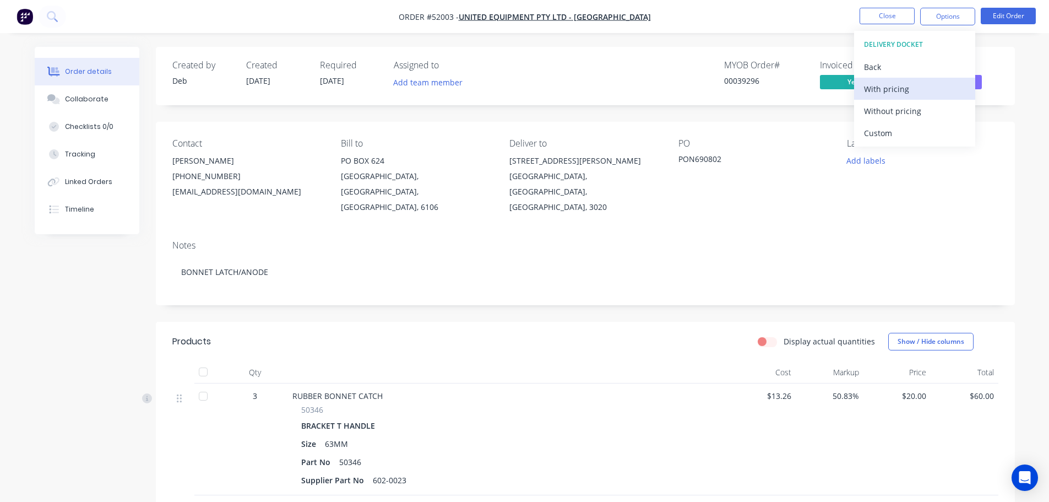
click at [927, 92] on div "With pricing" at bounding box center [914, 89] width 101 height 16
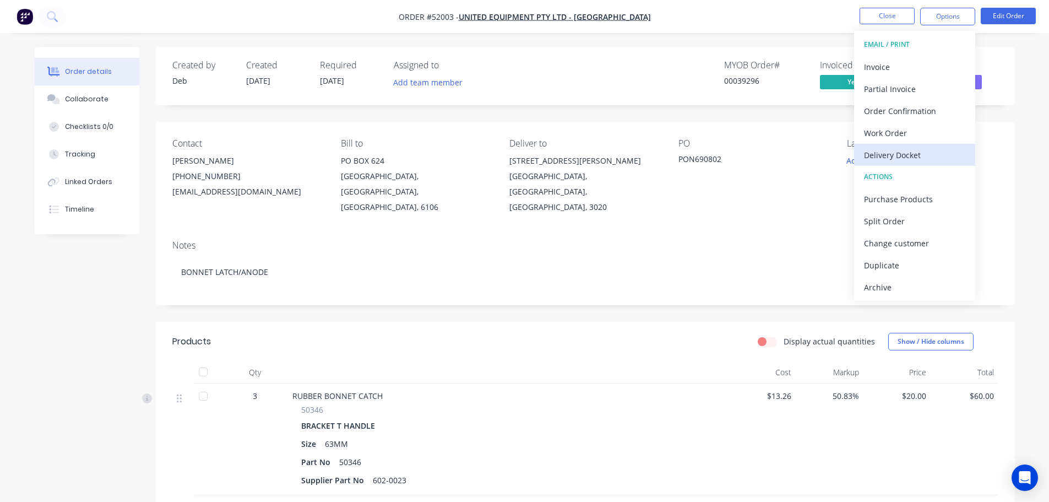
click at [924, 154] on div "Delivery Docket" at bounding box center [914, 155] width 101 height 16
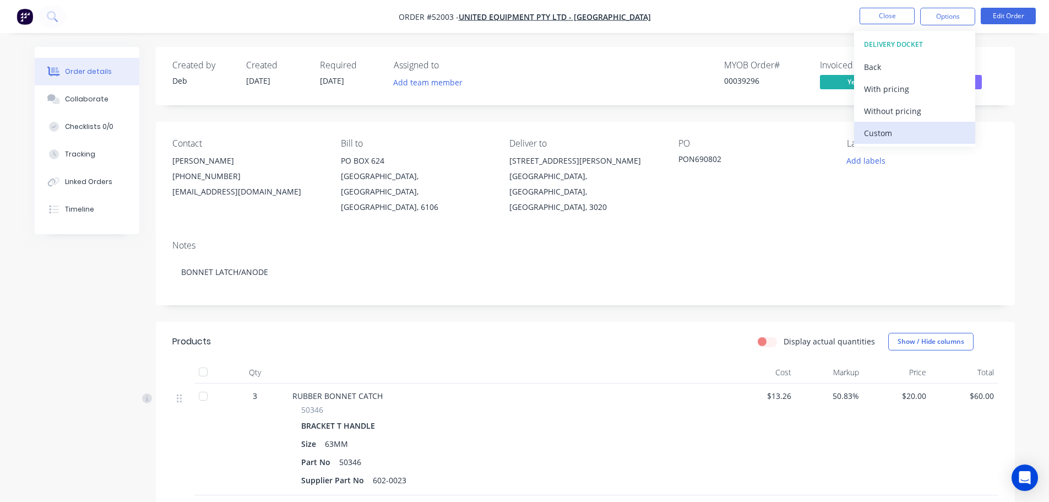
click at [894, 137] on div "Custom" at bounding box center [914, 133] width 101 height 16
click at [904, 85] on div "With pricing" at bounding box center [914, 89] width 101 height 16
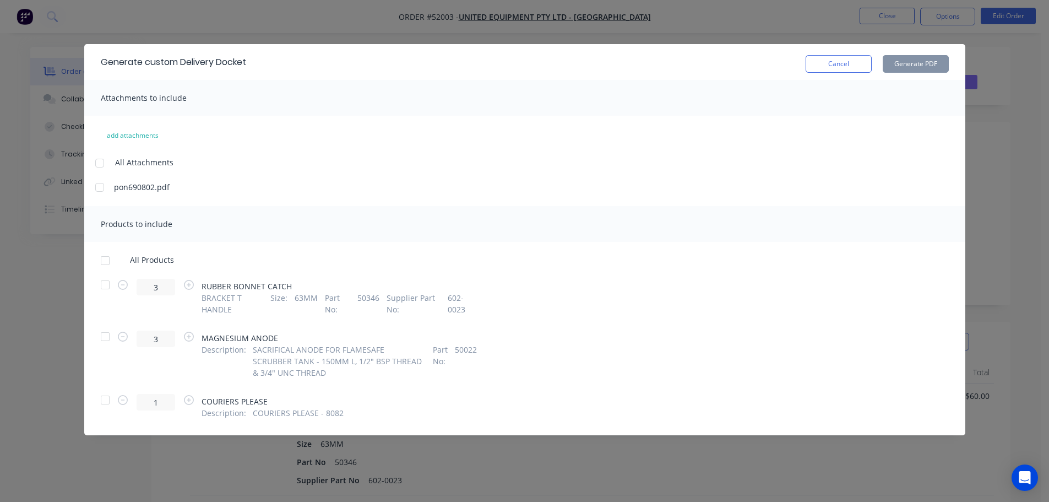
click at [105, 262] on div at bounding box center [105, 261] width 22 height 22
click at [899, 66] on button "Generate PDF" at bounding box center [916, 64] width 66 height 18
click at [821, 62] on button "Cancel" at bounding box center [839, 64] width 66 height 18
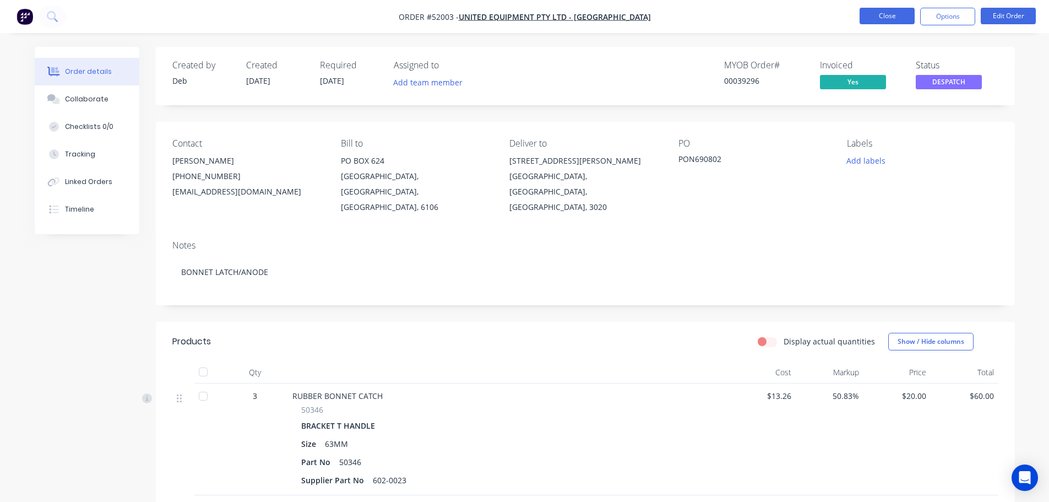
click at [884, 13] on button "Close" at bounding box center [887, 16] width 55 height 17
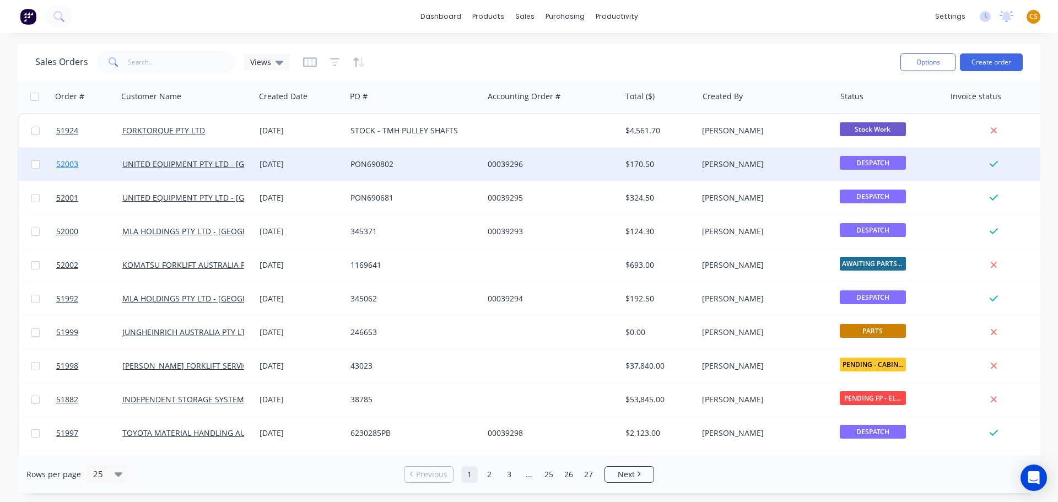
click at [91, 166] on link "52003" at bounding box center [89, 164] width 66 height 33
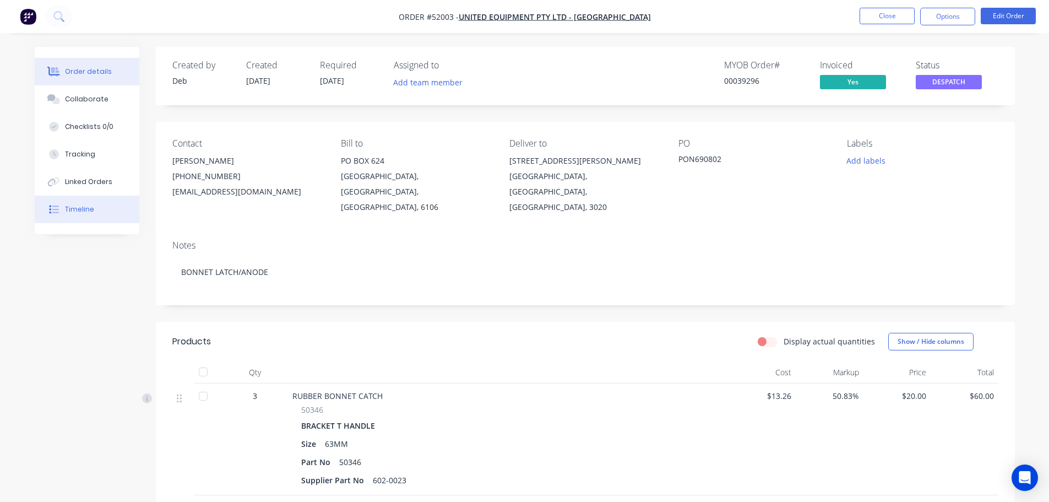
click at [82, 214] on button "Timeline" at bounding box center [87, 210] width 105 height 28
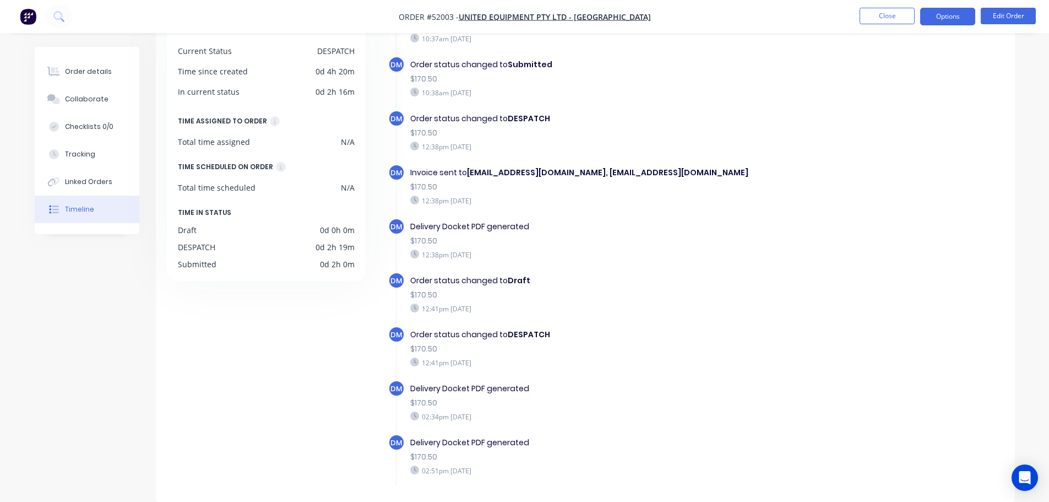
click at [940, 19] on button "Options" at bounding box center [948, 17] width 55 height 18
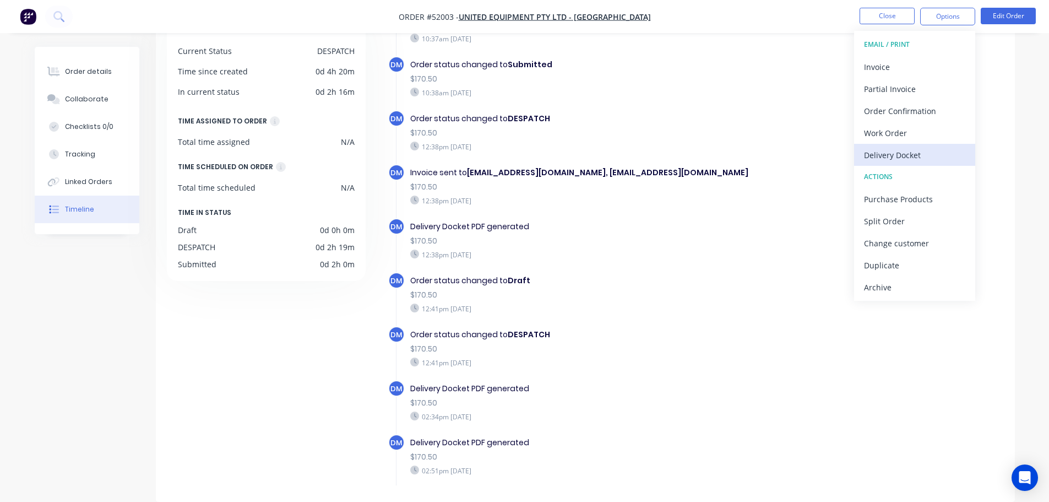
click at [889, 153] on div "Delivery Docket" at bounding box center [914, 155] width 101 height 16
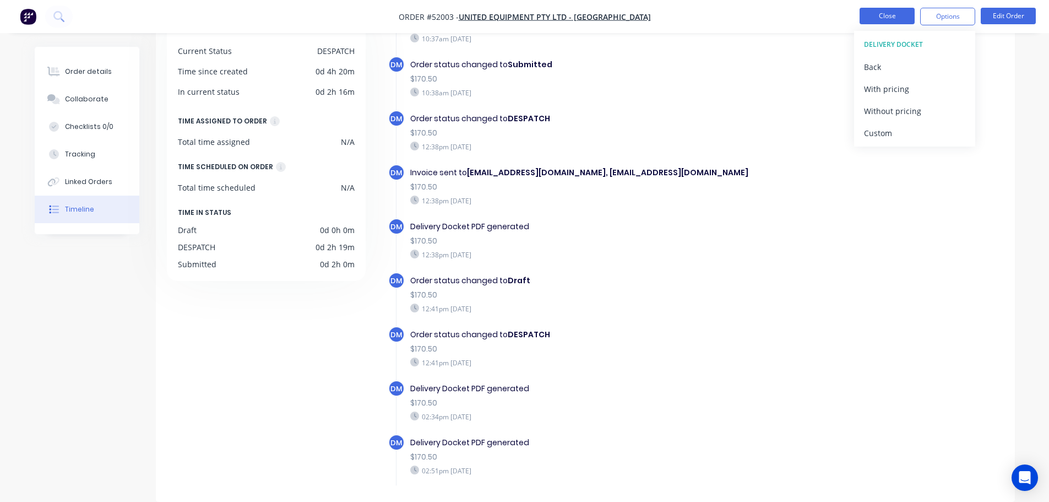
click at [878, 13] on button "Close" at bounding box center [887, 16] width 55 height 17
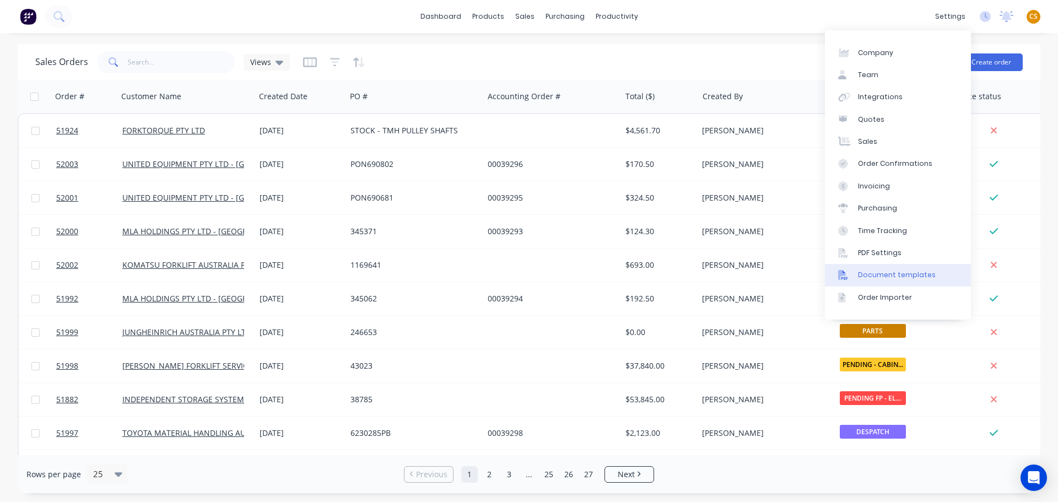
click at [908, 274] on div "Document templates" at bounding box center [897, 275] width 78 height 10
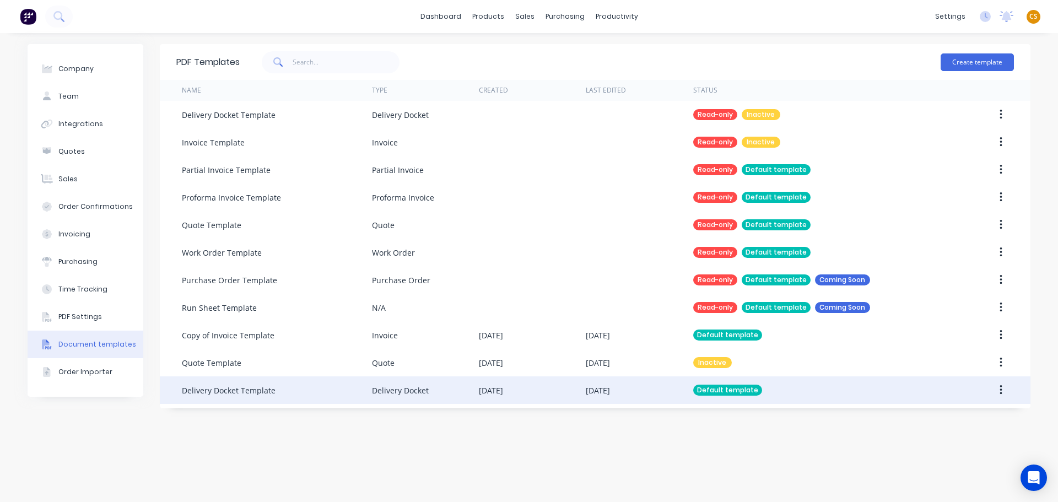
click at [440, 388] on div "Delivery Docket" at bounding box center [425, 390] width 107 height 28
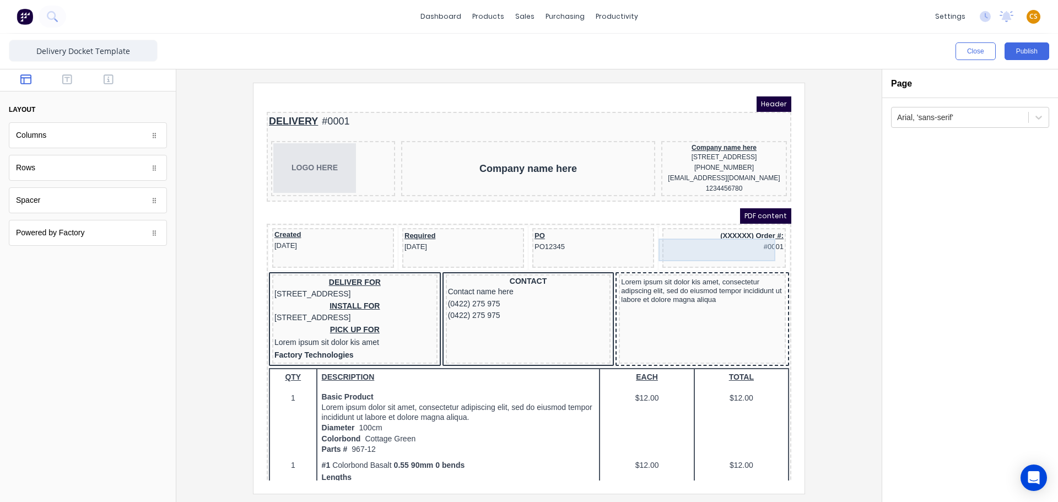
click at [677, 240] on div "(XXXXXX) Order #: #0001" at bounding box center [710, 228] width 119 height 23
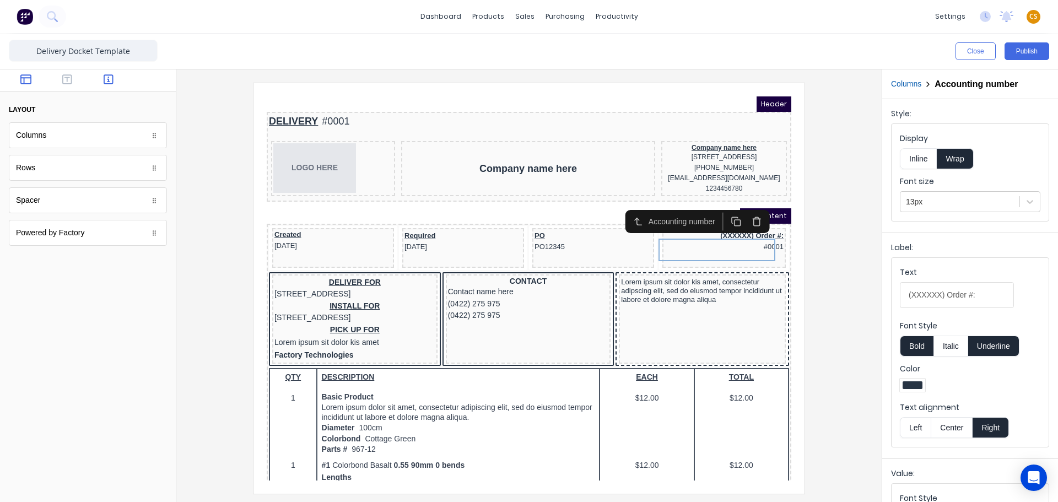
click at [107, 78] on icon "button" at bounding box center [109, 79] width 10 height 11
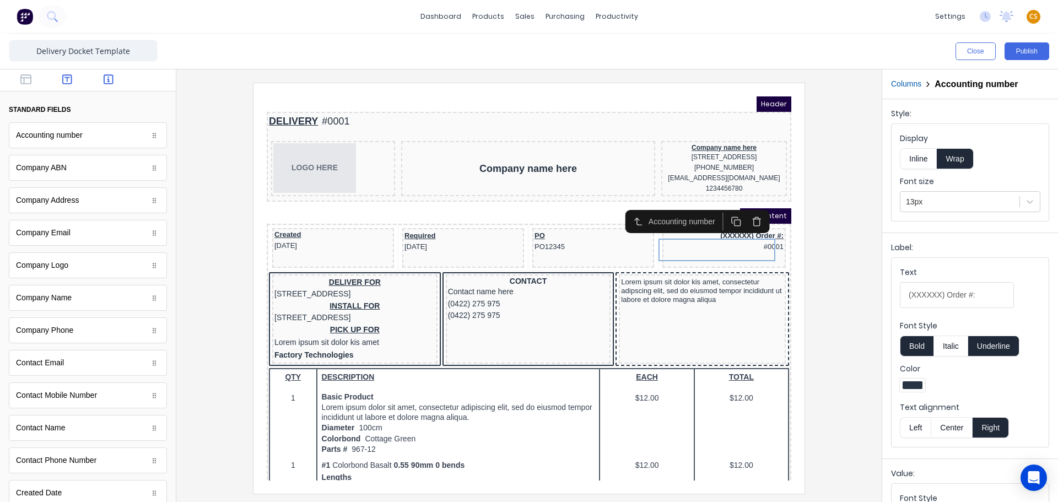
click at [67, 79] on icon "button" at bounding box center [67, 79] width 10 height 11
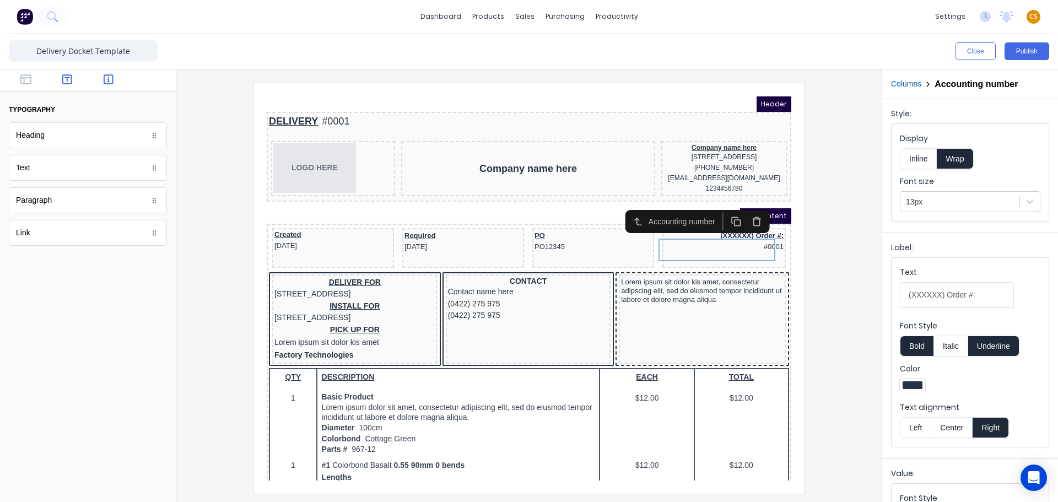
click at [104, 76] on icon "button" at bounding box center [109, 79] width 10 height 11
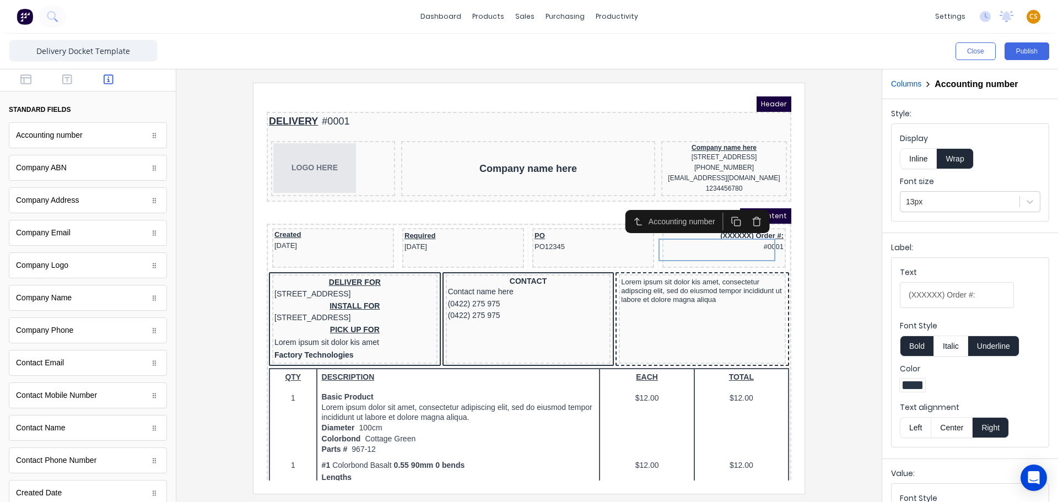
click at [832, 248] on div at bounding box center [528, 288] width 687 height 410
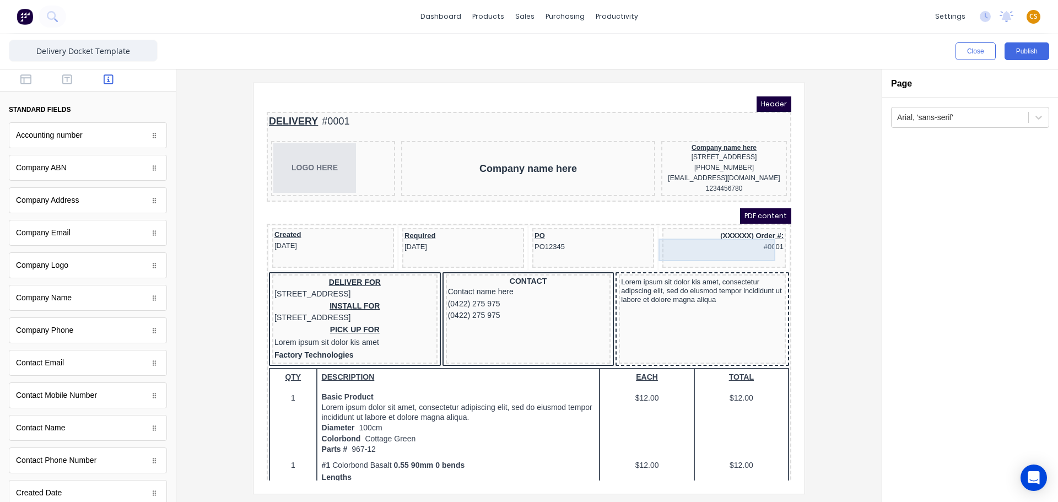
click at [669, 238] on div "(XXXXXX) Order #: #0001" at bounding box center [710, 228] width 119 height 23
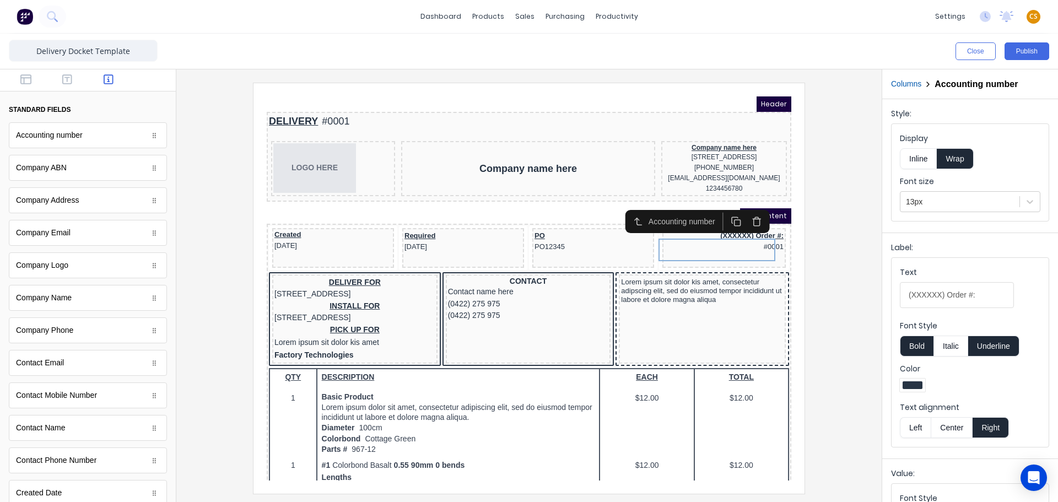
click at [743, 208] on icon "button" at bounding box center [744, 208] width 10 height 10
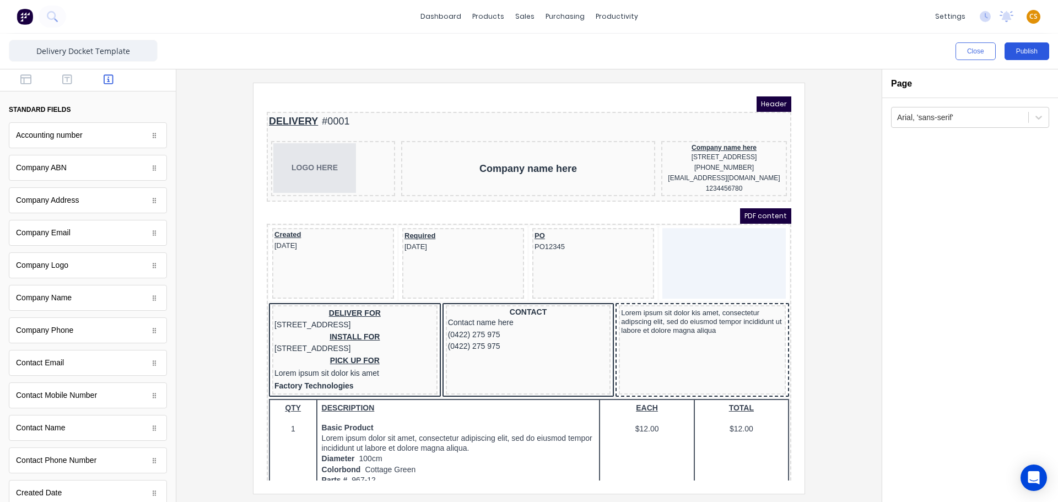
click at [1030, 52] on button "Publish" at bounding box center [1026, 51] width 45 height 18
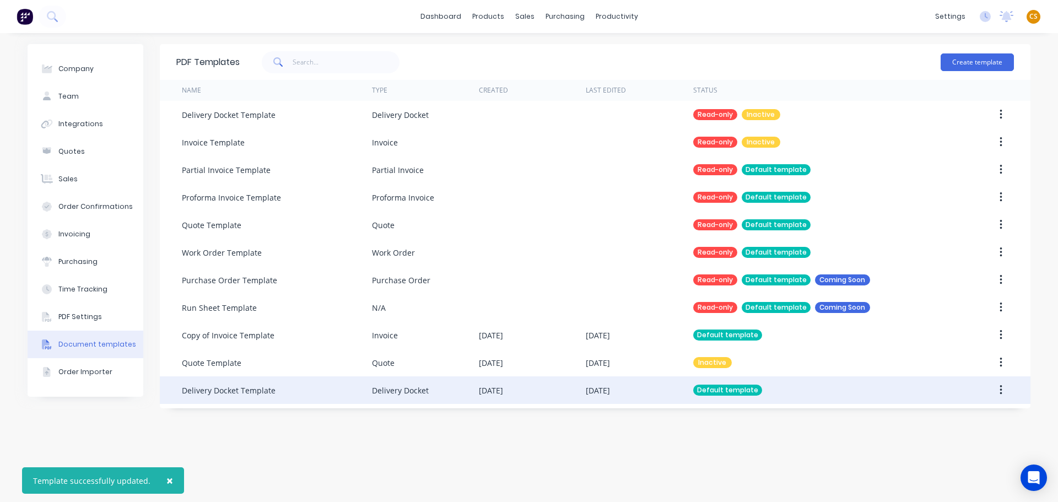
click at [999, 391] on icon "button" at bounding box center [1000, 390] width 3 height 12
click at [943, 420] on div "Edit" at bounding box center [961, 419] width 85 height 16
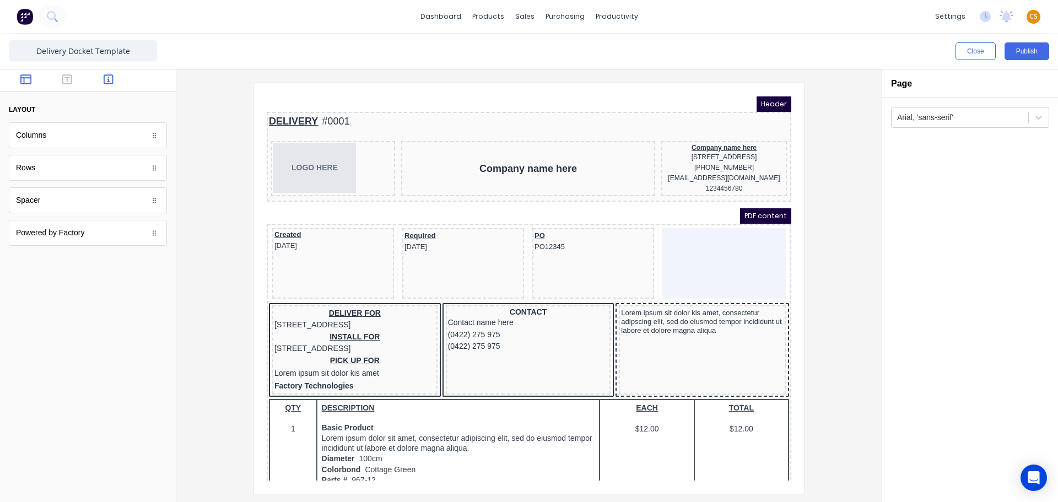
click at [103, 78] on button "button" at bounding box center [108, 80] width 35 height 13
click at [106, 80] on icon "button" at bounding box center [109, 79] width 10 height 11
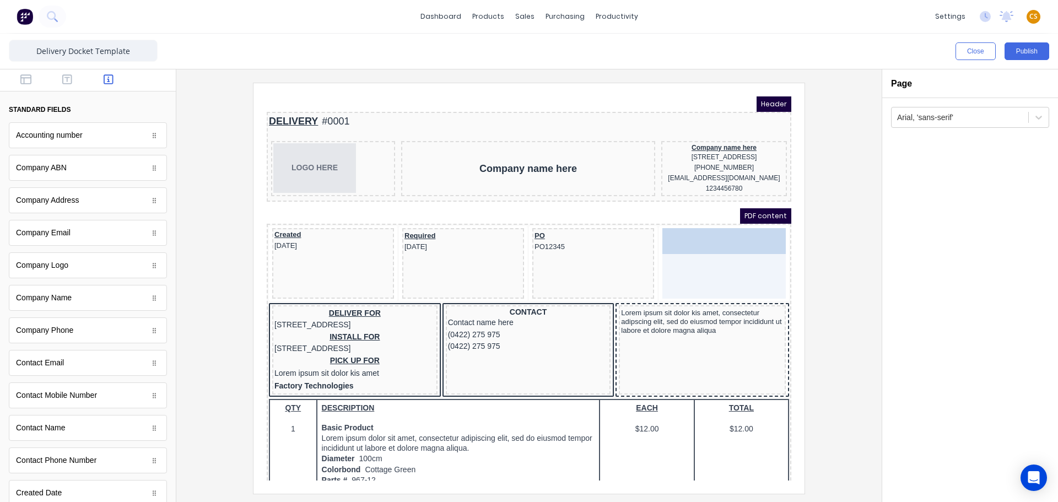
drag, startPoint x: 121, startPoint y: 137, endPoint x: 749, endPoint y: 269, distance: 642.2
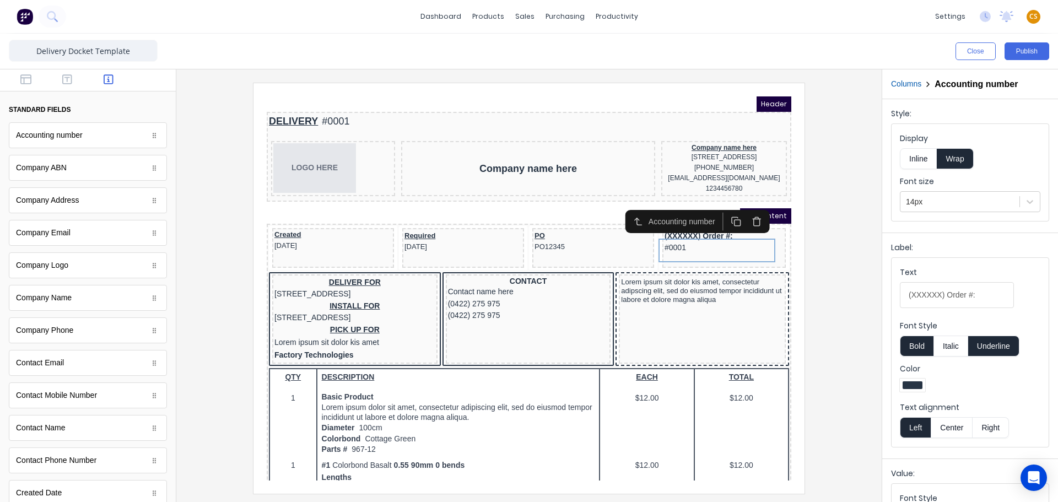
click at [987, 428] on button "Right" at bounding box center [990, 427] width 36 height 21
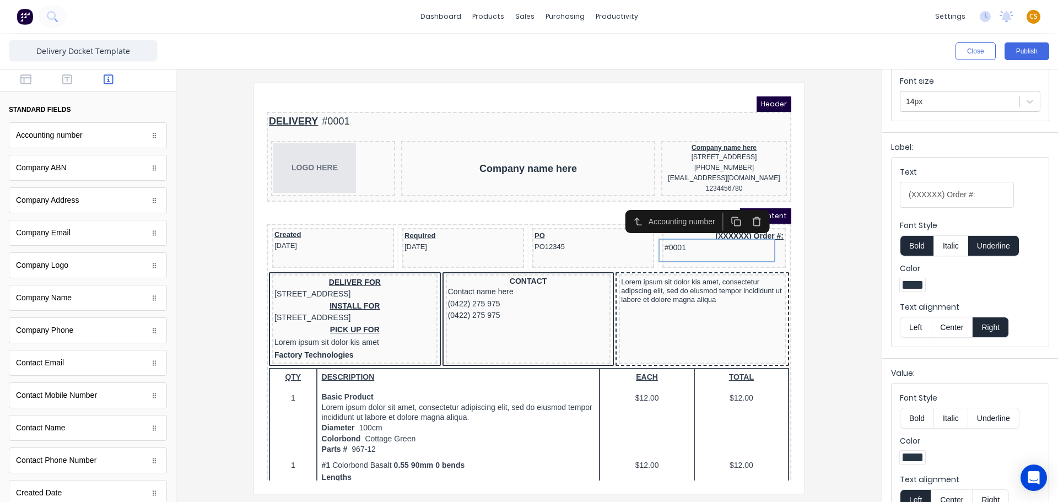
scroll to position [126, 0]
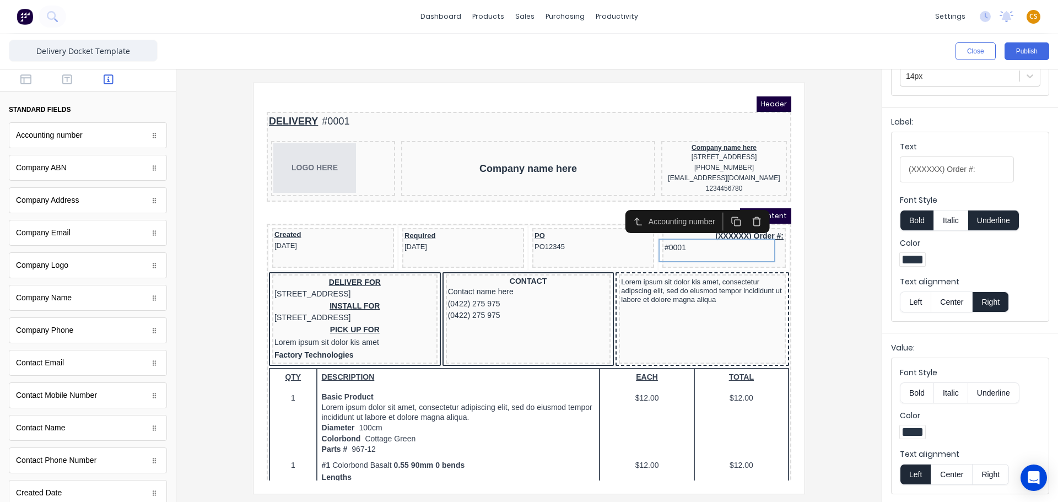
click at [983, 471] on button "Right" at bounding box center [990, 474] width 36 height 21
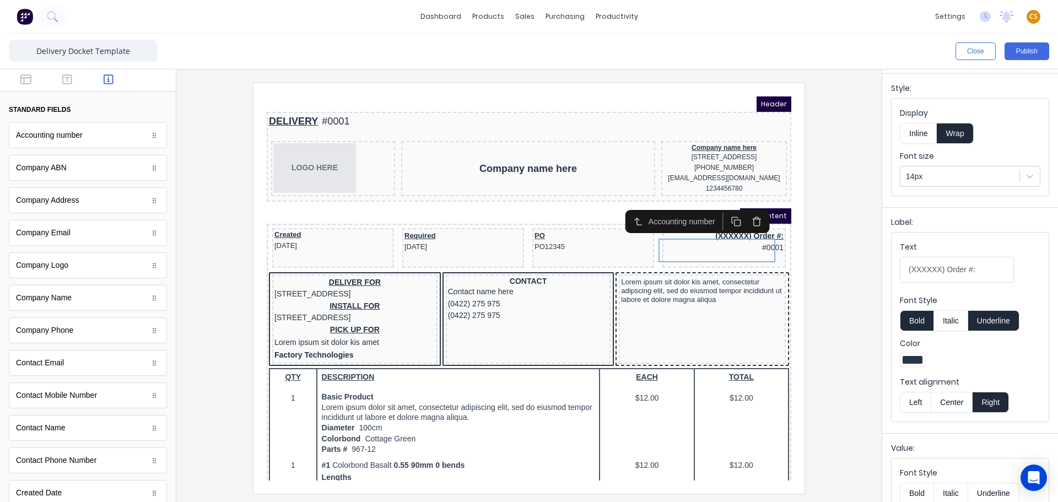
scroll to position [0, 0]
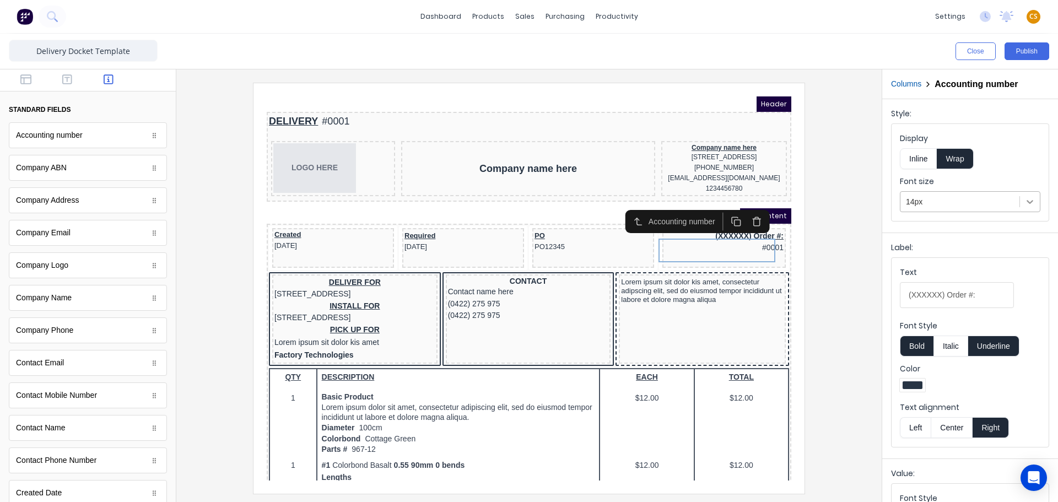
click at [1025, 202] on icon at bounding box center [1029, 201] width 11 height 11
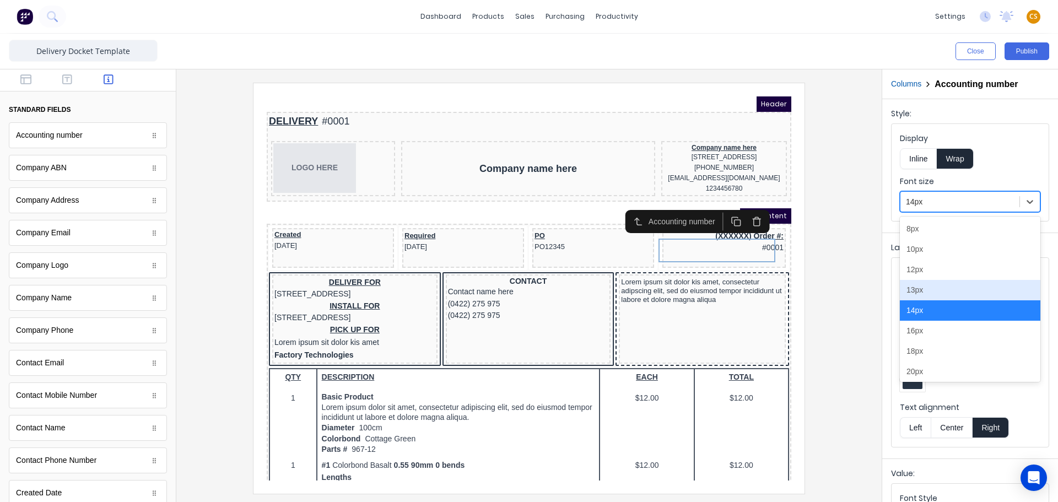
click at [924, 291] on div "13px" at bounding box center [970, 290] width 140 height 20
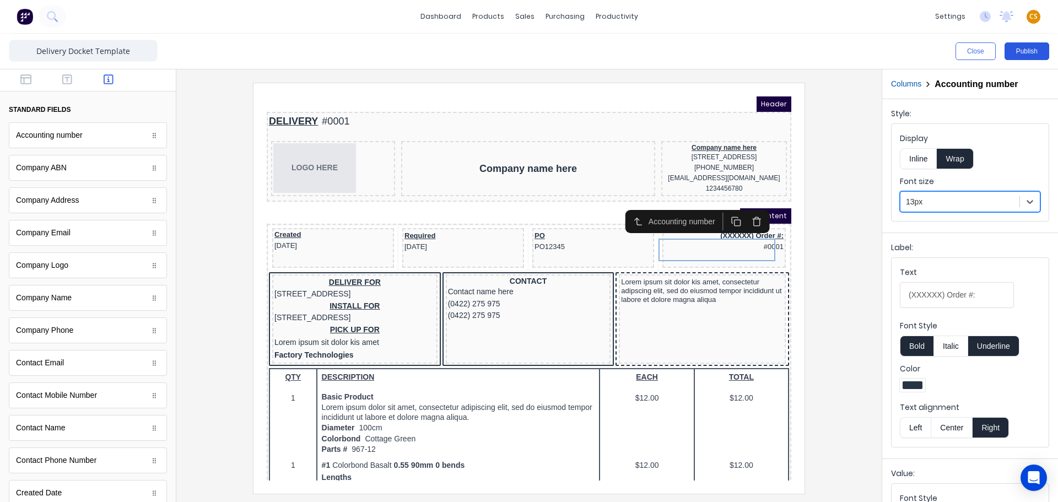
click at [1028, 53] on button "Publish" at bounding box center [1026, 51] width 45 height 18
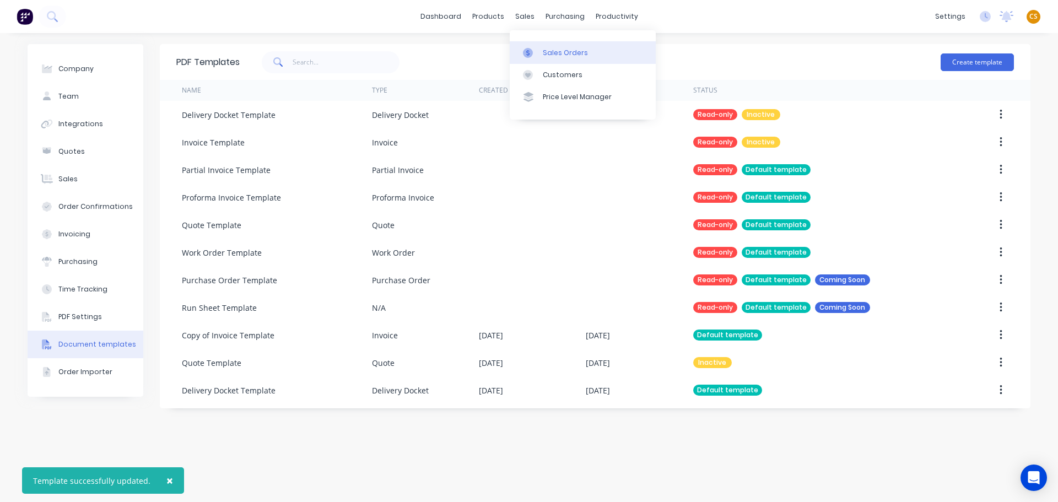
click at [554, 49] on div "Sales Orders" at bounding box center [565, 53] width 45 height 10
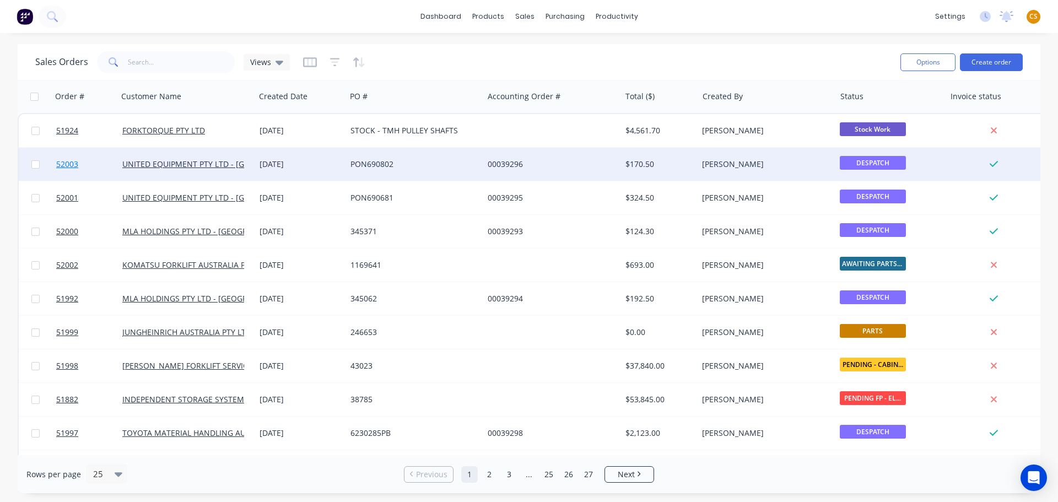
click at [87, 164] on link "52003" at bounding box center [89, 164] width 66 height 33
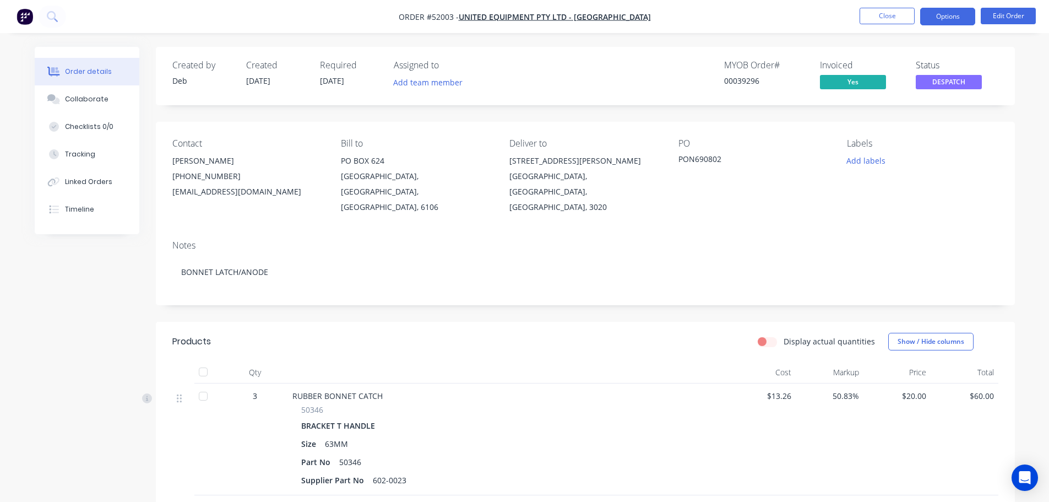
click at [937, 14] on button "Options" at bounding box center [948, 17] width 55 height 18
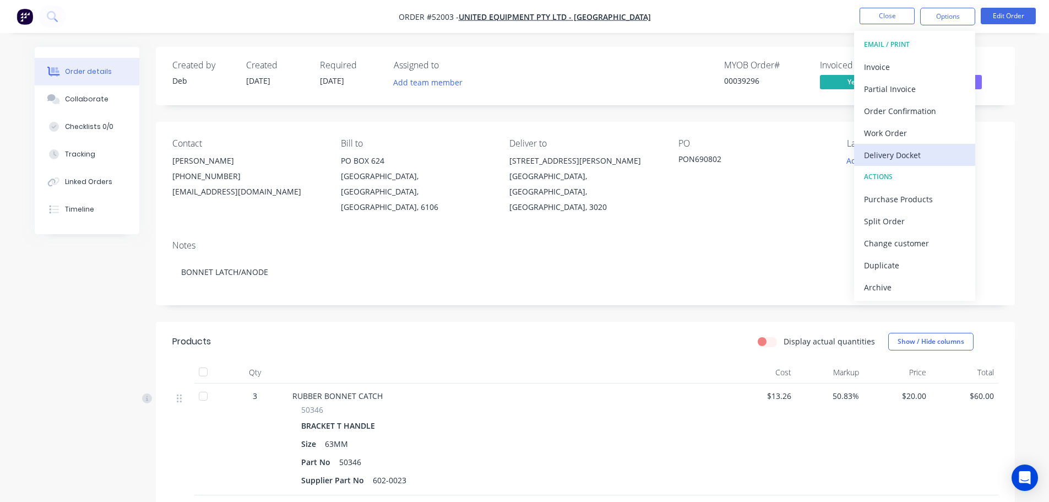
click at [890, 158] on div "Delivery Docket" at bounding box center [914, 155] width 101 height 16
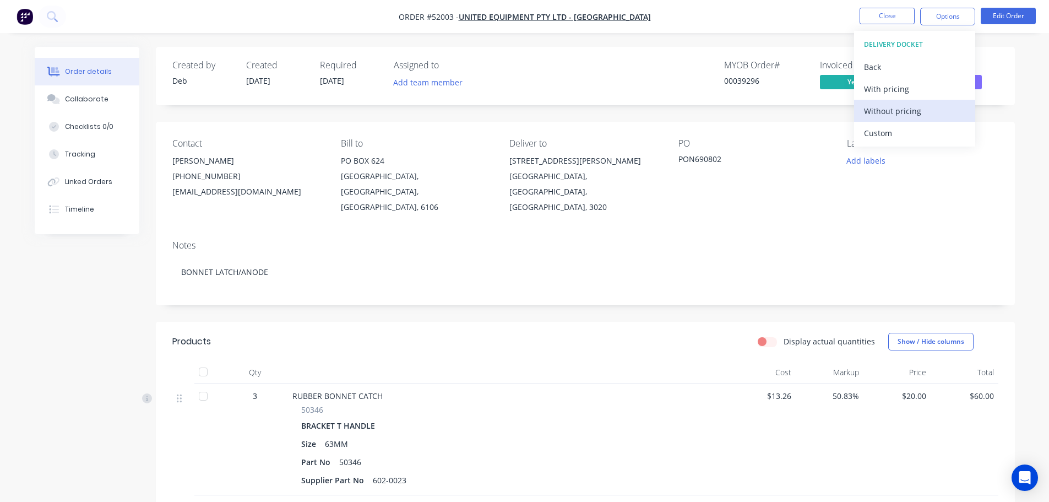
click at [890, 114] on div "Without pricing" at bounding box center [914, 111] width 101 height 16
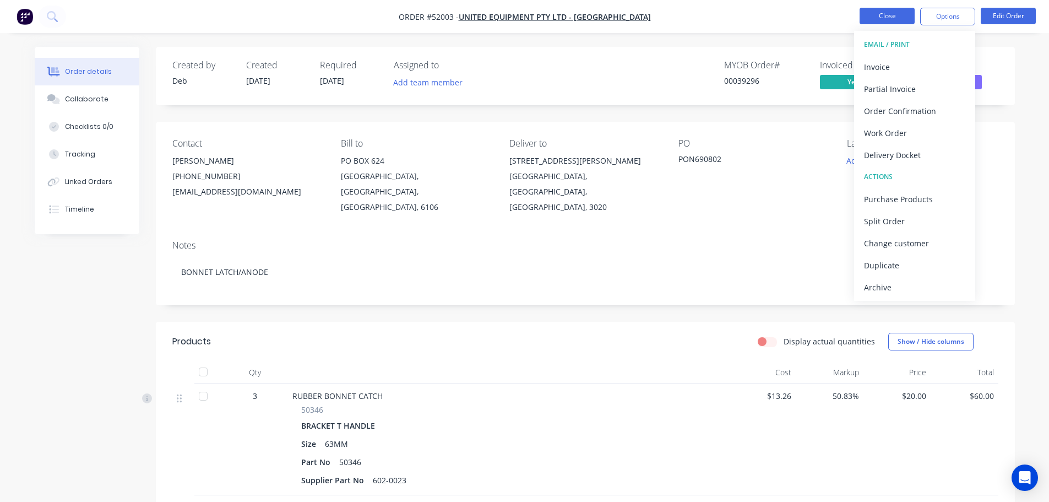
drag, startPoint x: 792, startPoint y: 3, endPoint x: 884, endPoint y: 17, distance: 93.6
click at [884, 17] on button "Close" at bounding box center [887, 16] width 55 height 17
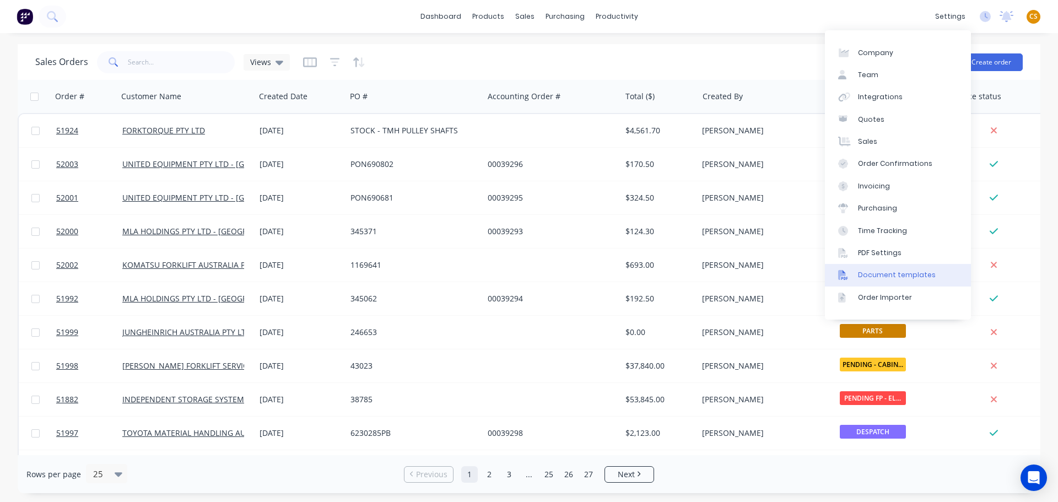
click at [909, 277] on div "Document templates" at bounding box center [897, 275] width 78 height 10
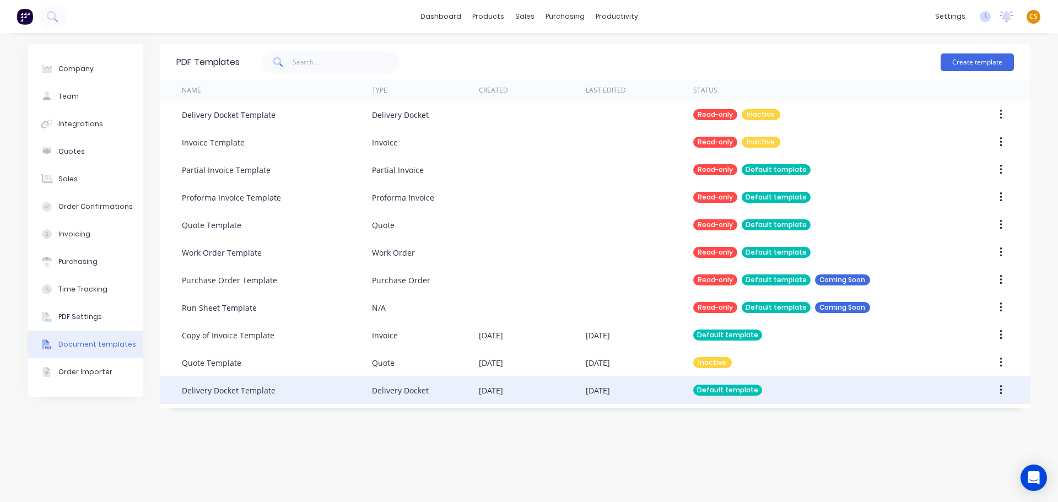
click at [446, 394] on div "Delivery Docket" at bounding box center [425, 390] width 107 height 28
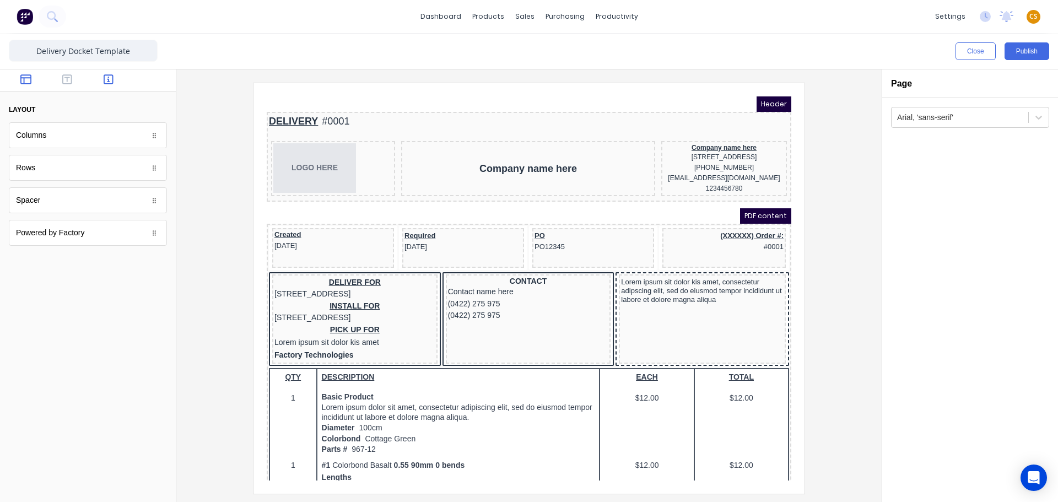
click at [106, 82] on icon "button" at bounding box center [109, 79] width 10 height 11
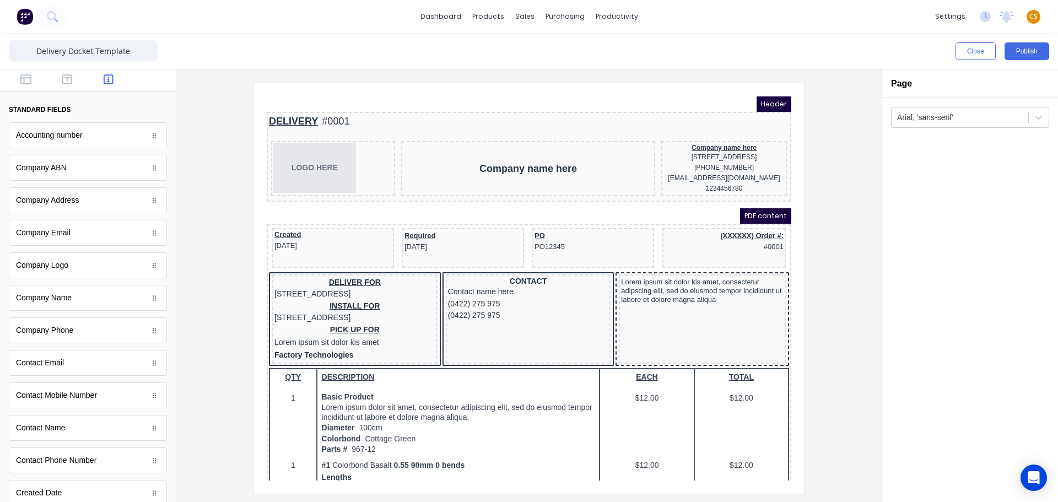
click at [827, 174] on div at bounding box center [528, 288] width 687 height 410
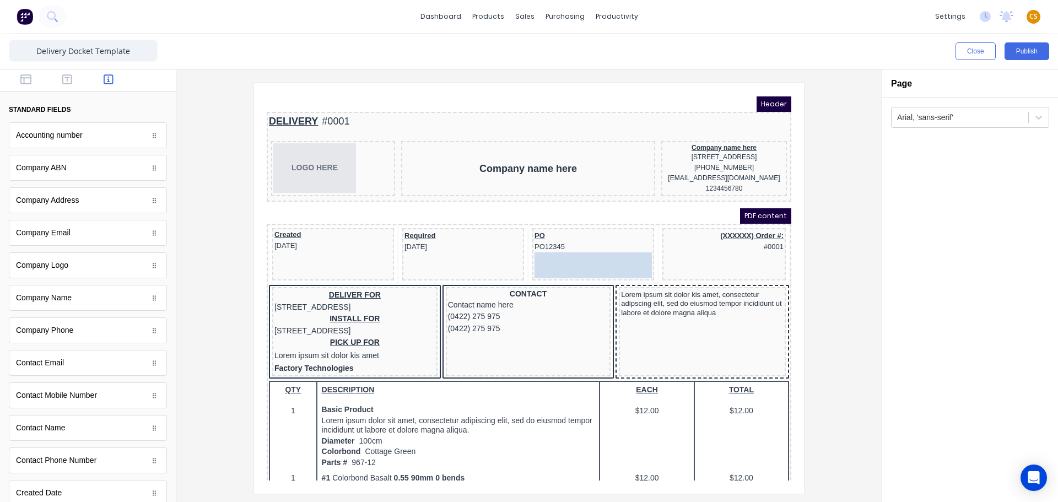
drag, startPoint x: 155, startPoint y: 143, endPoint x: 301, endPoint y: 164, distance: 147.6
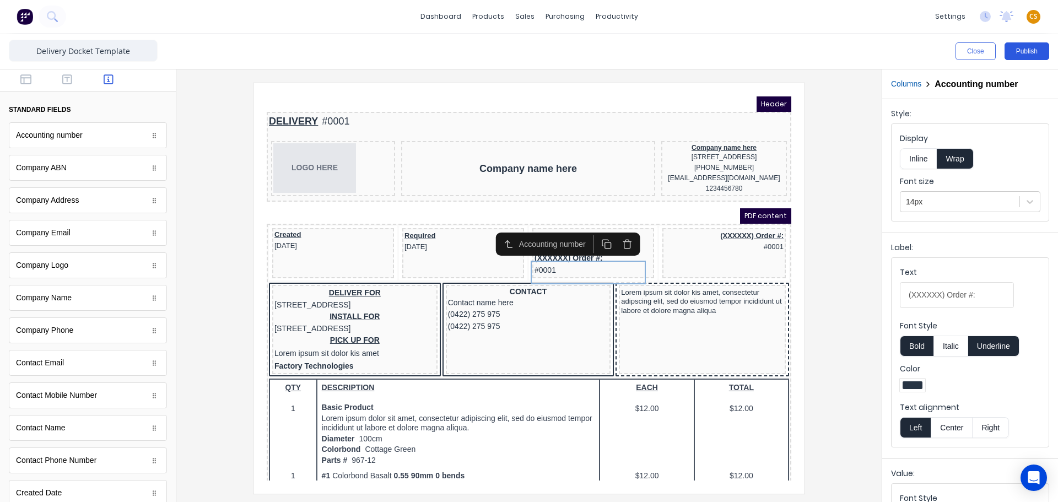
click at [1024, 48] on button "Publish" at bounding box center [1026, 51] width 45 height 18
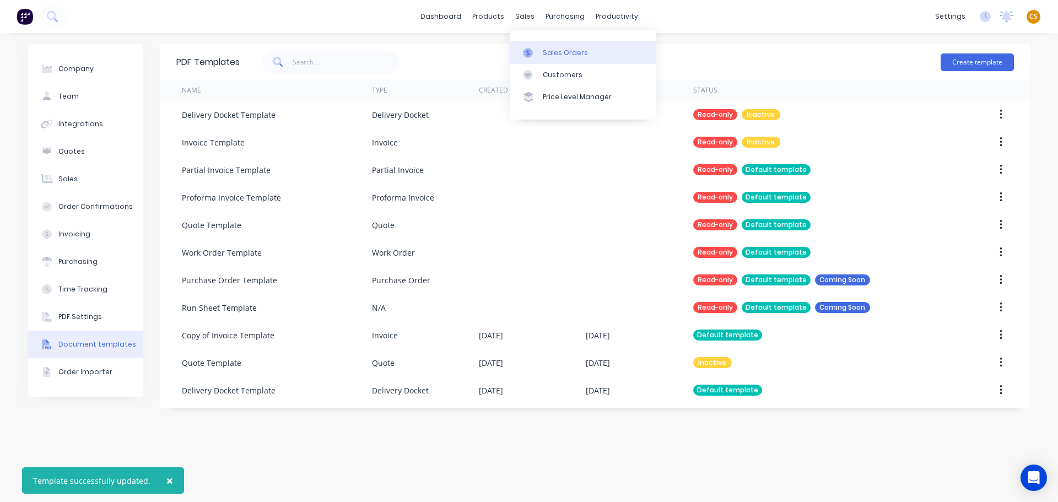
click at [560, 51] on div "Sales Orders" at bounding box center [565, 53] width 45 height 10
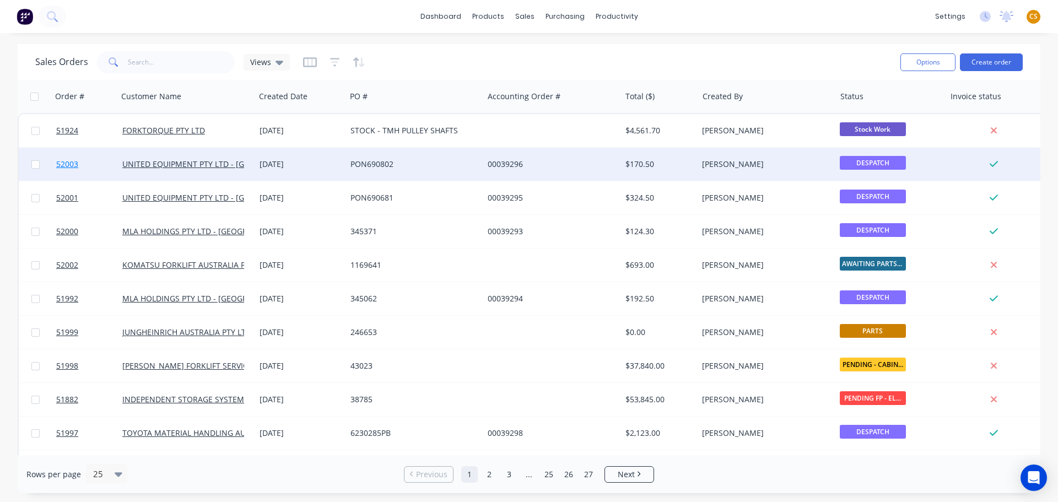
click at [85, 165] on link "52003" at bounding box center [89, 164] width 66 height 33
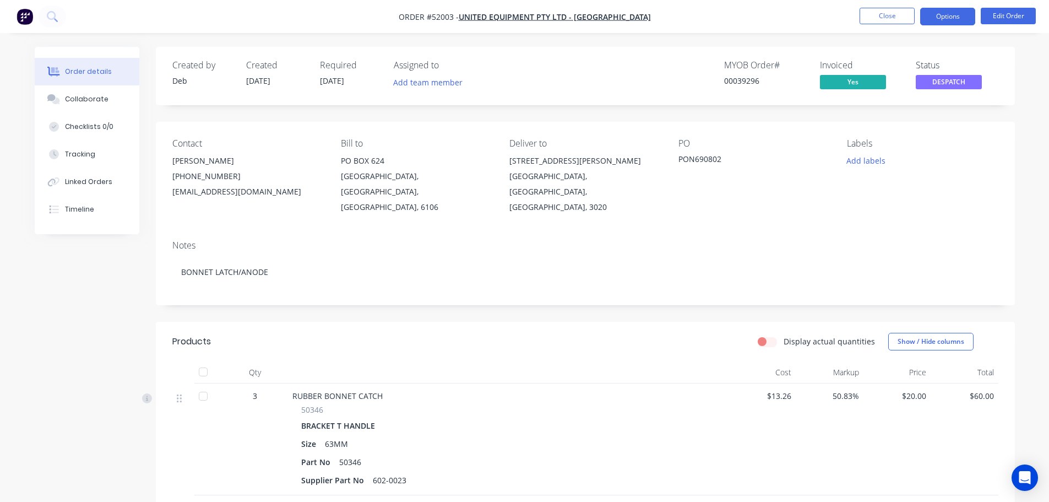
click at [936, 17] on button "Options" at bounding box center [948, 17] width 55 height 18
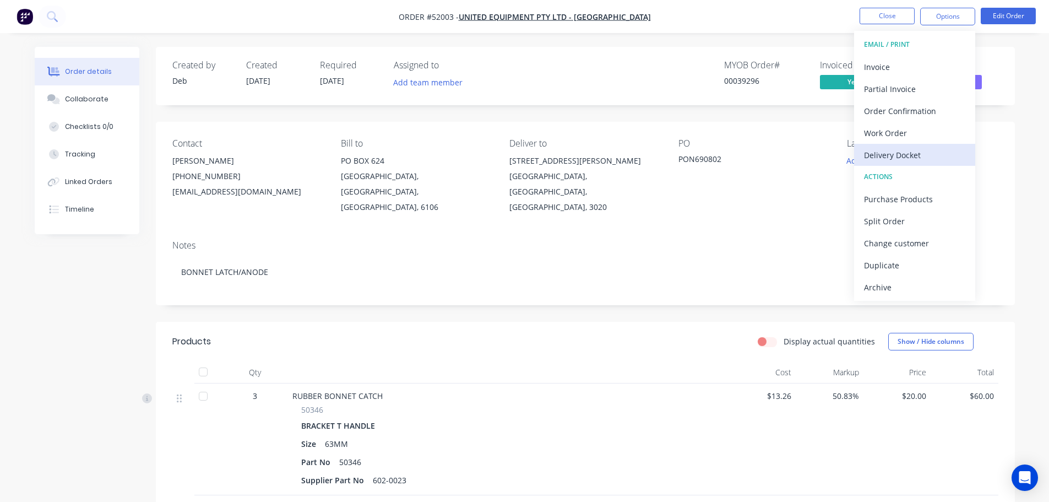
click at [904, 158] on div "Delivery Docket" at bounding box center [914, 155] width 101 height 16
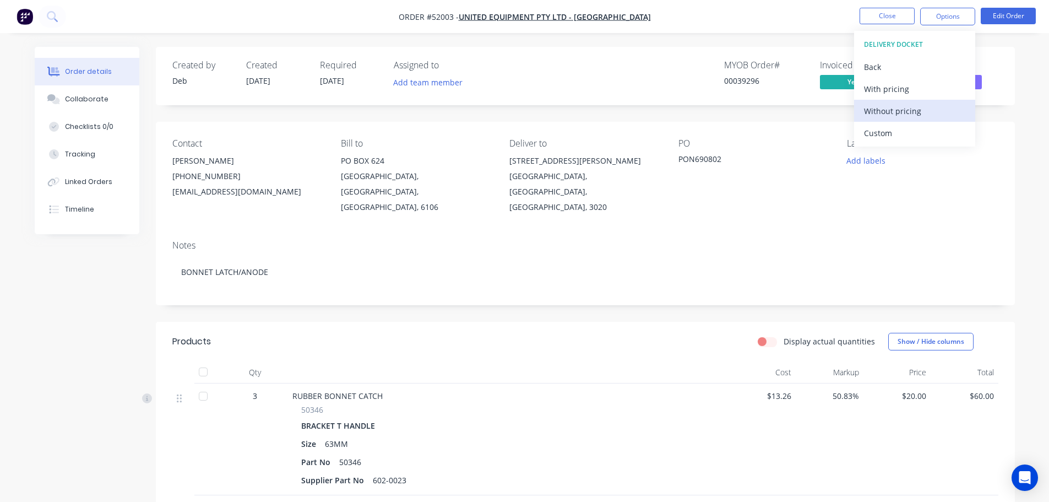
click at [901, 113] on div "Without pricing" at bounding box center [914, 111] width 101 height 16
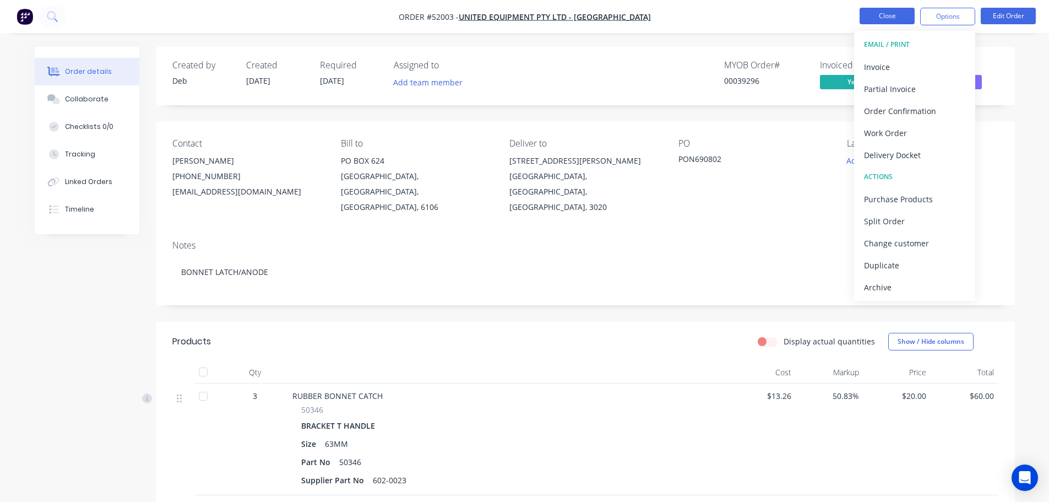
click at [874, 19] on button "Close" at bounding box center [887, 16] width 55 height 17
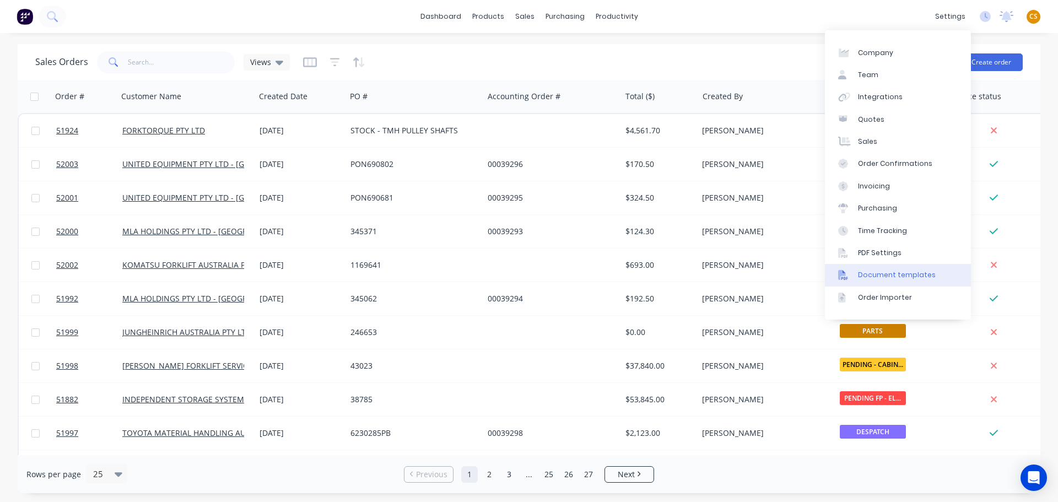
click at [907, 272] on div "Document templates" at bounding box center [897, 275] width 78 height 10
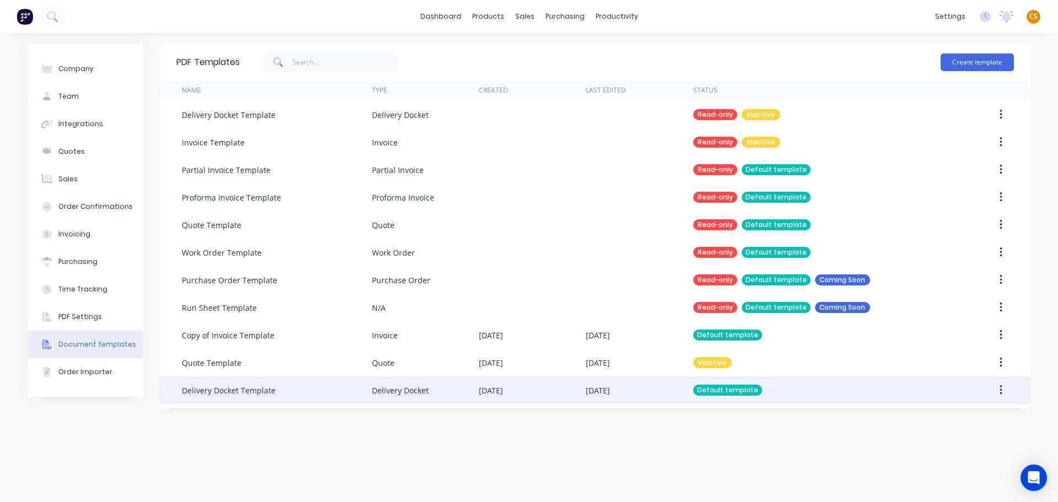
click at [451, 391] on div "Delivery Docket" at bounding box center [425, 390] width 107 height 28
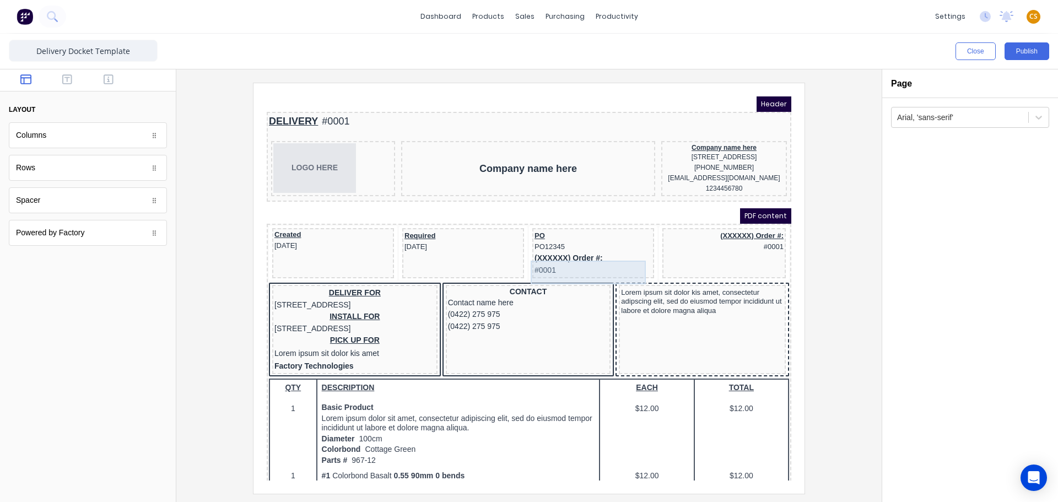
click at [575, 262] on div "(XXXXXX) Order #: #0001" at bounding box center [579, 251] width 117 height 24
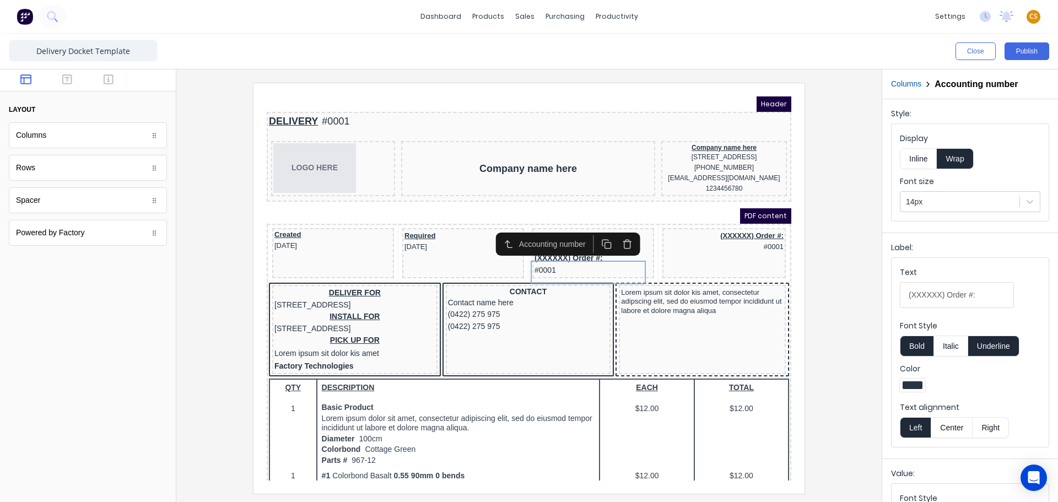
click at [614, 229] on icon "button" at bounding box center [614, 230] width 10 height 10
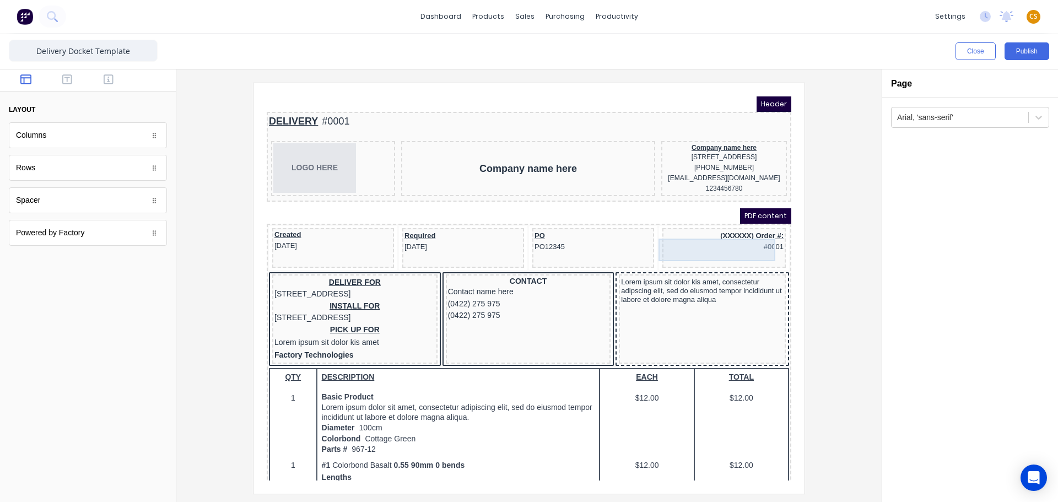
click at [708, 240] on div "(XXXXXX) Order #: #0001" at bounding box center [710, 228] width 119 height 23
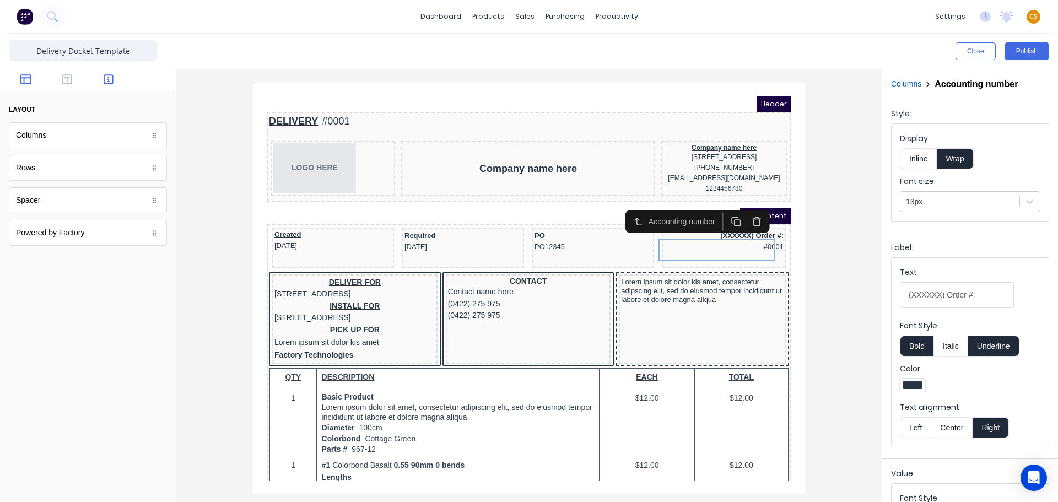
click at [112, 79] on icon "button" at bounding box center [109, 79] width 10 height 10
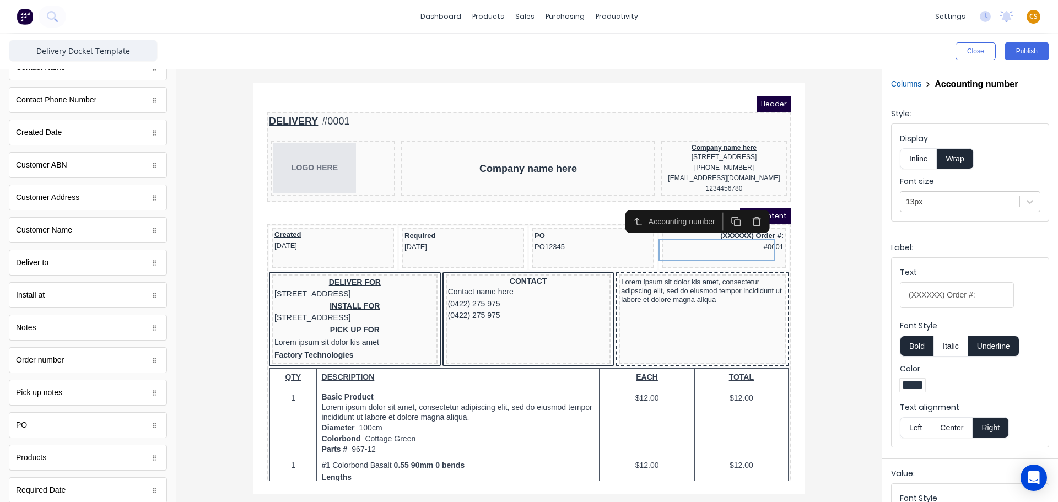
scroll to position [394, 0]
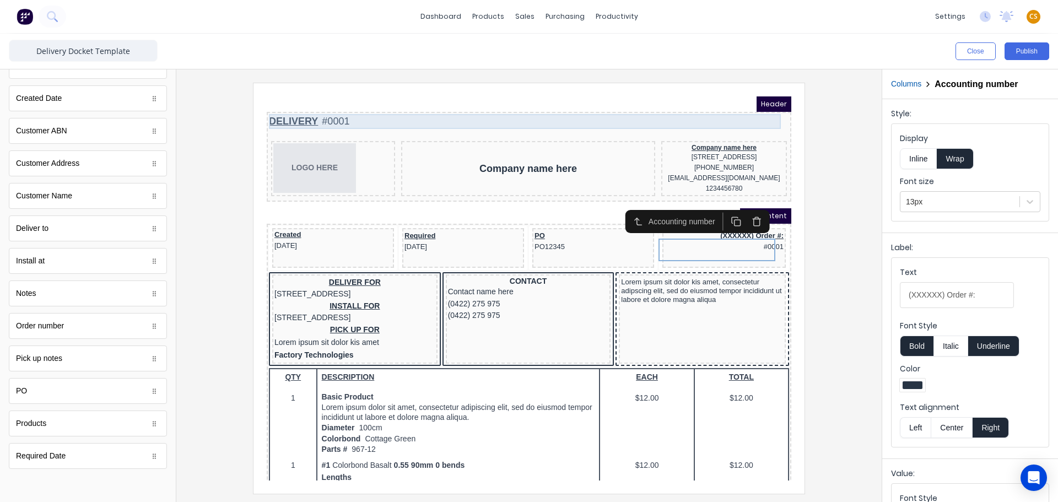
click at [324, 101] on div "DELIVERY #0001" at bounding box center [516, 108] width 520 height 15
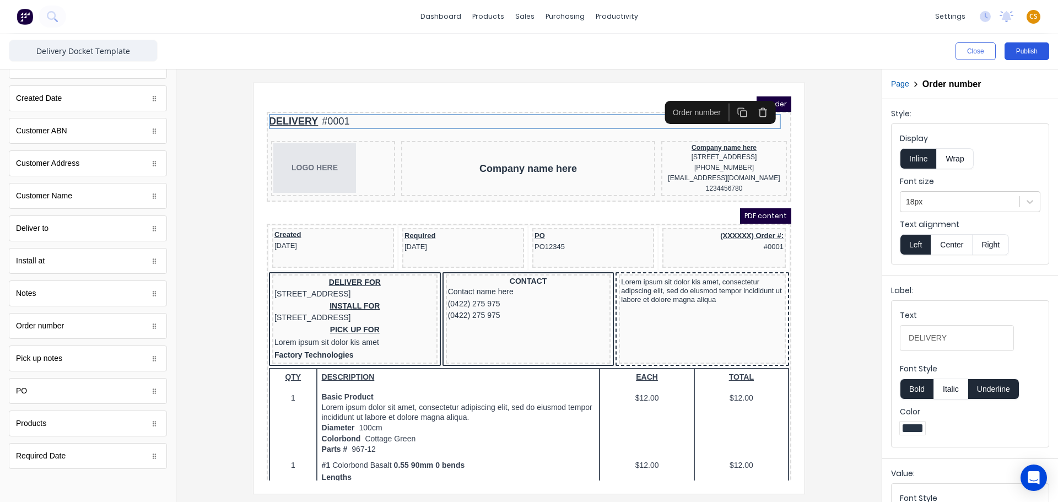
click at [1031, 51] on button "Publish" at bounding box center [1026, 51] width 45 height 18
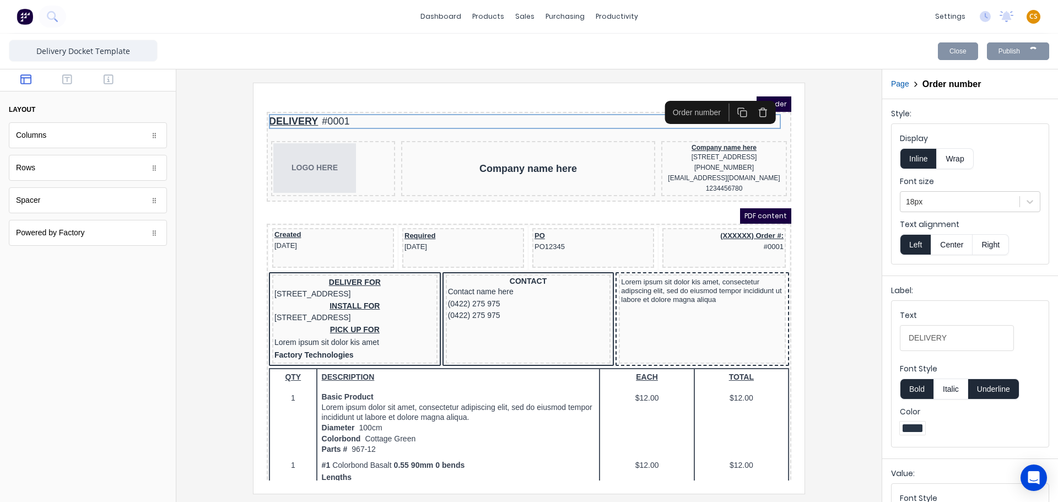
scroll to position [0, 0]
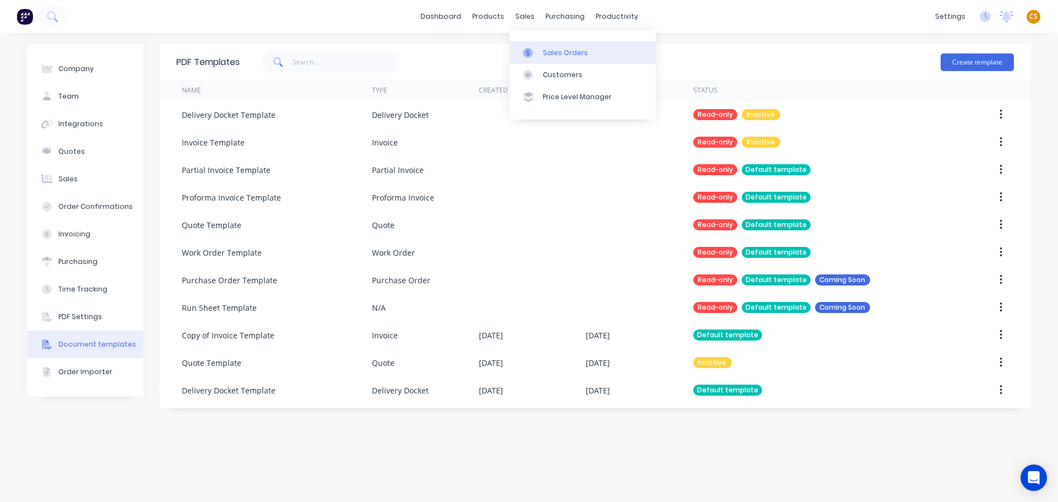
click at [555, 52] on div "Sales Orders" at bounding box center [565, 53] width 45 height 10
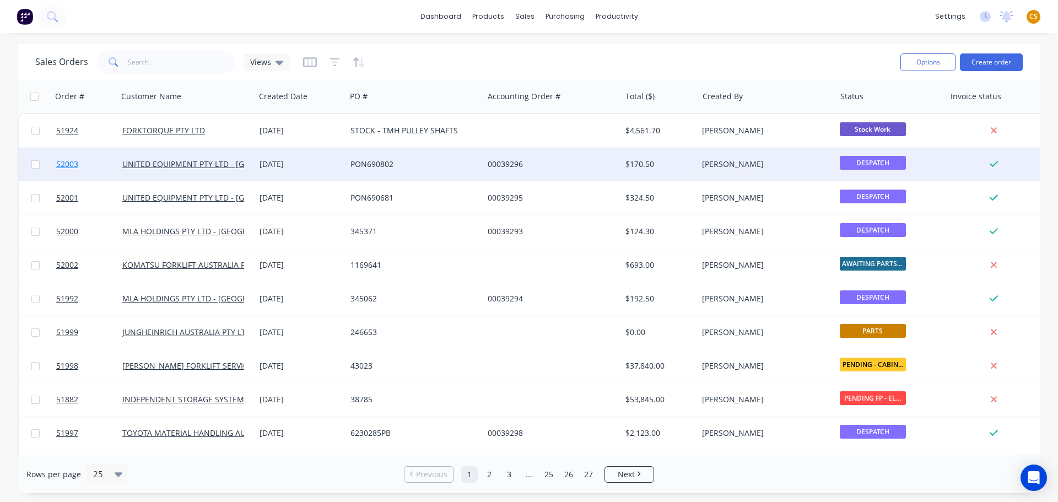
click at [97, 169] on link "52003" at bounding box center [89, 164] width 66 height 33
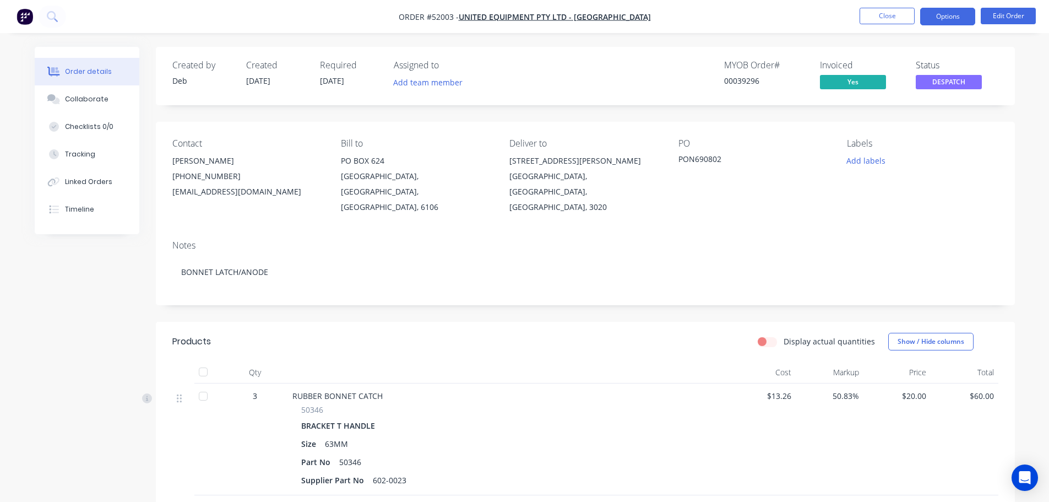
click at [954, 18] on button "Options" at bounding box center [948, 17] width 55 height 18
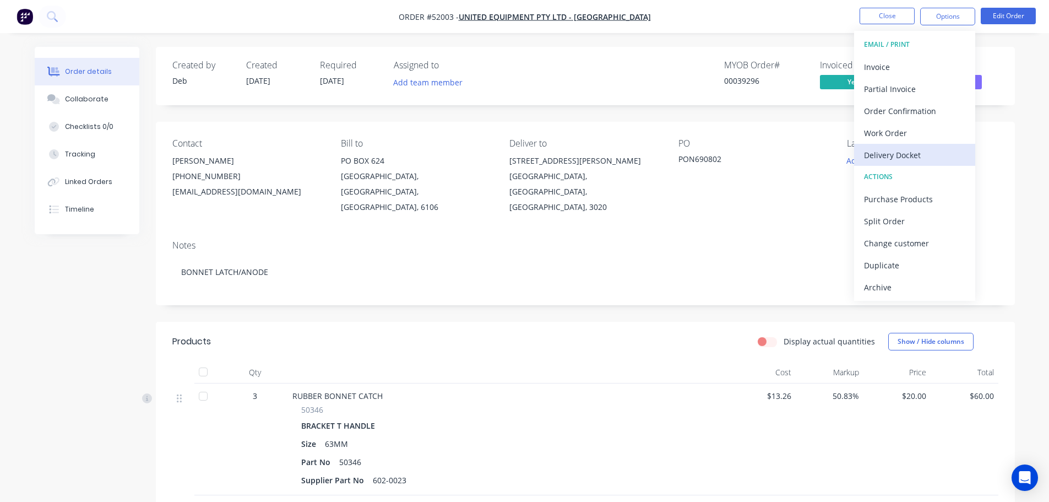
click at [895, 159] on div "Delivery Docket" at bounding box center [914, 155] width 101 height 16
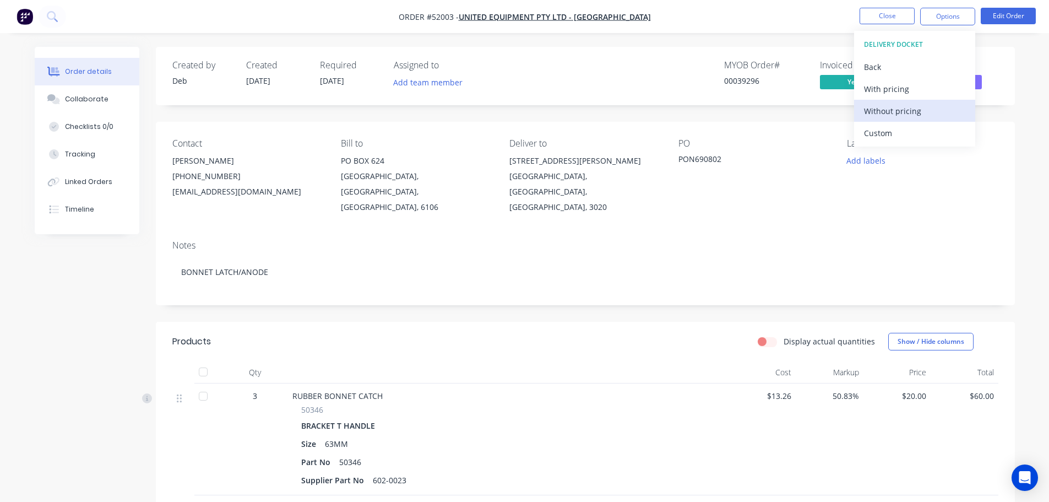
click at [897, 111] on div "Without pricing" at bounding box center [914, 111] width 101 height 16
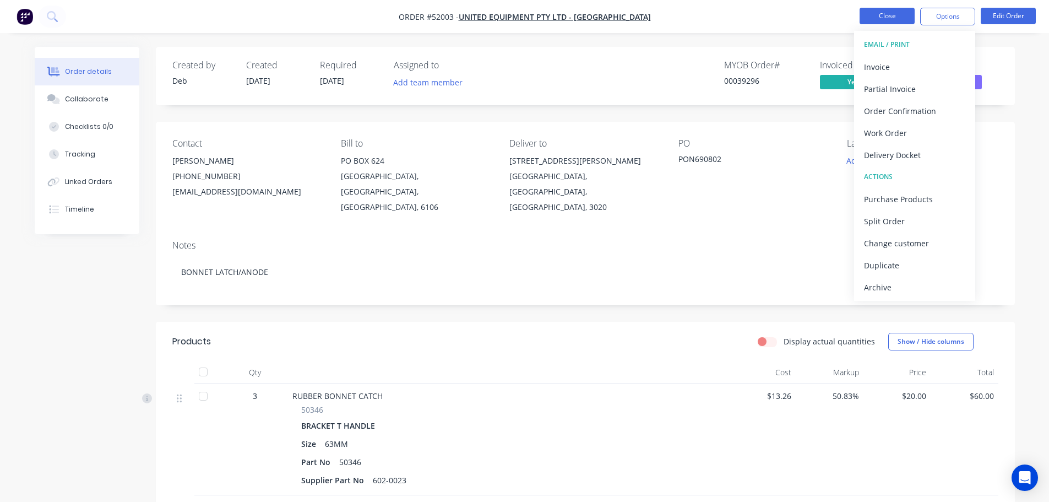
click at [880, 18] on button "Close" at bounding box center [887, 16] width 55 height 17
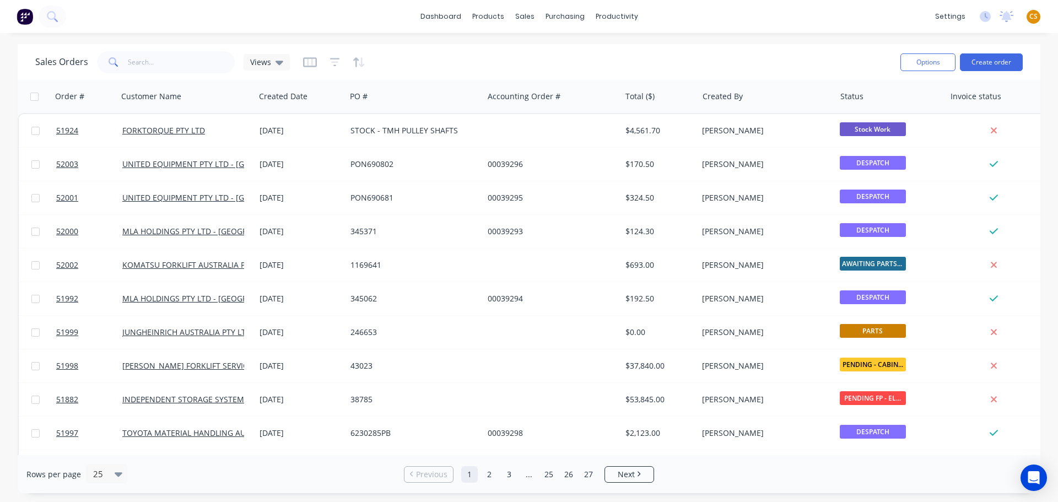
click at [1033, 17] on span "CS" at bounding box center [1033, 17] width 8 height 10
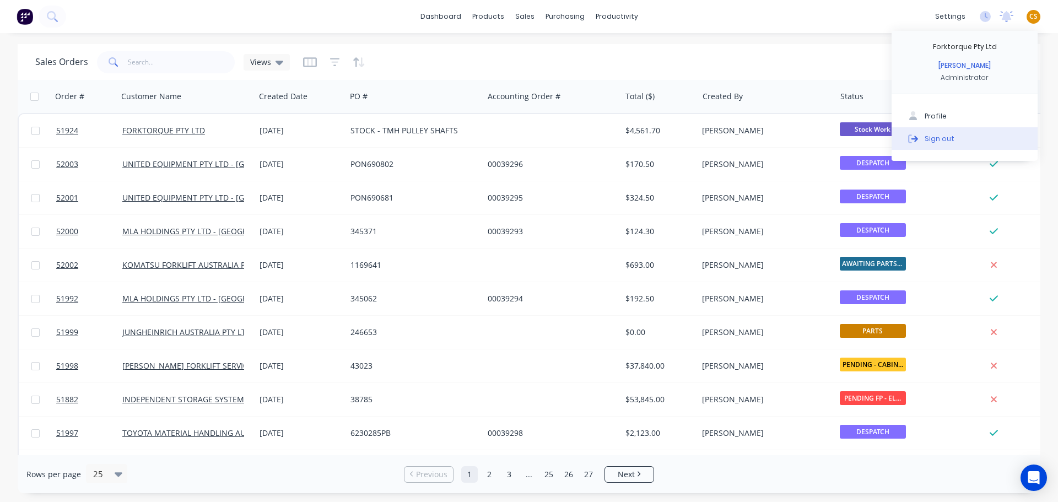
click at [946, 138] on div "Sign out" at bounding box center [939, 138] width 30 height 10
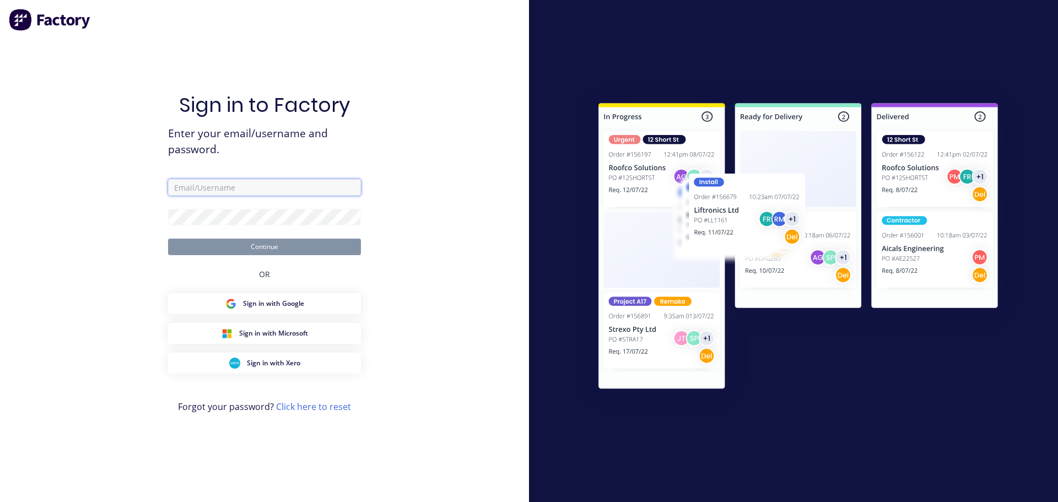
click at [199, 187] on input "text" at bounding box center [264, 187] width 193 height 17
type input "[PERSON_NAME][EMAIL_ADDRESS][DOMAIN_NAME]"
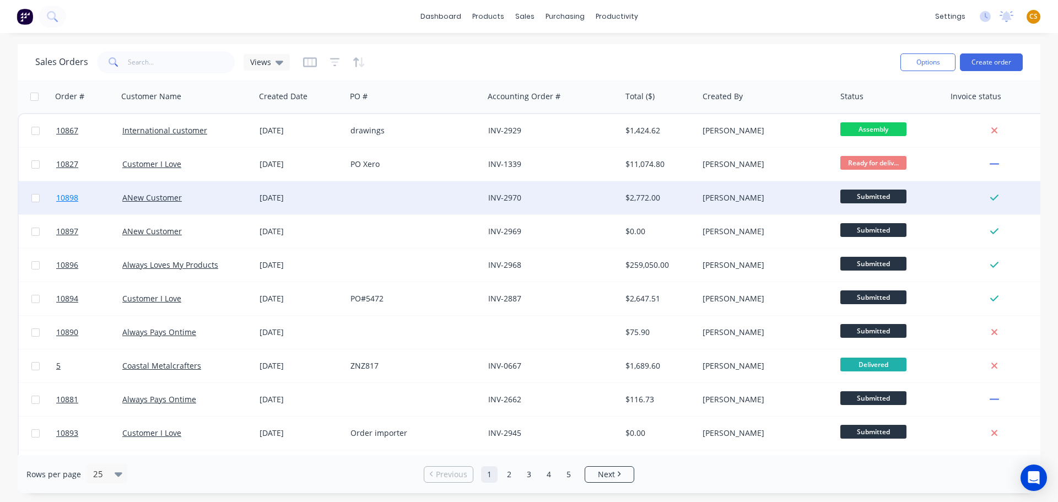
click at [96, 200] on link "10898" at bounding box center [89, 197] width 66 height 33
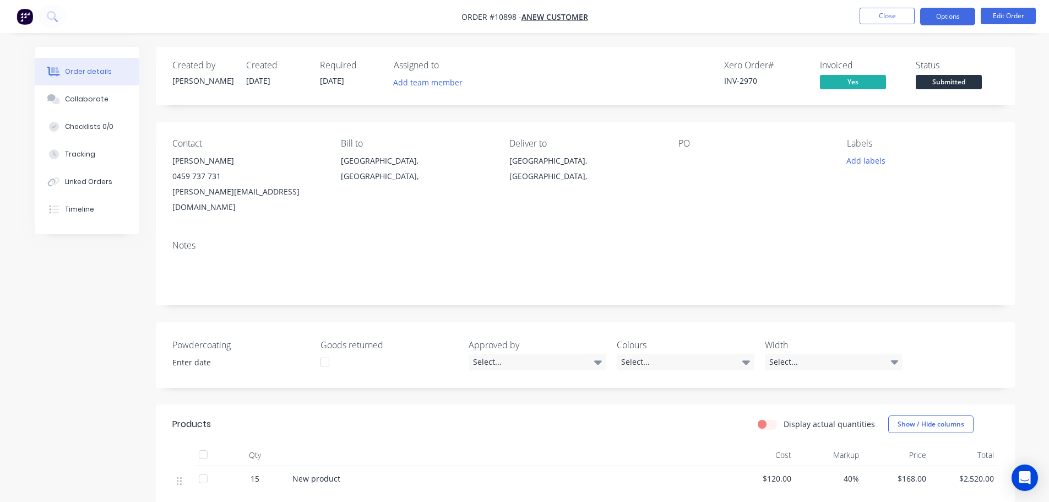
click at [956, 15] on button "Options" at bounding box center [948, 17] width 55 height 18
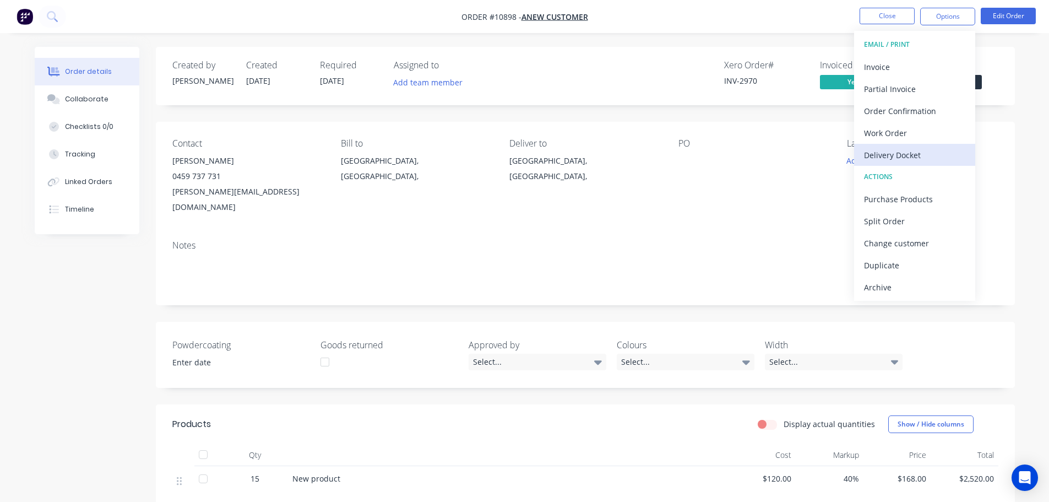
click at [917, 154] on div "Delivery Docket" at bounding box center [914, 155] width 101 height 16
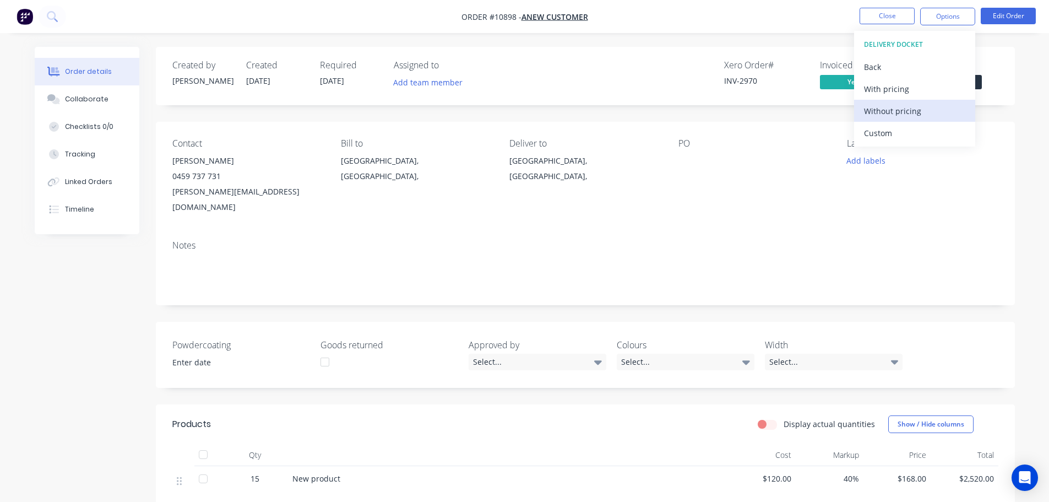
click at [898, 113] on div "Without pricing" at bounding box center [914, 111] width 101 height 16
click at [1032, 64] on div "Order details Collaborate Checklists 0/0 Tracking Linked Orders Timeline Order …" at bounding box center [524, 354] width 1049 height 708
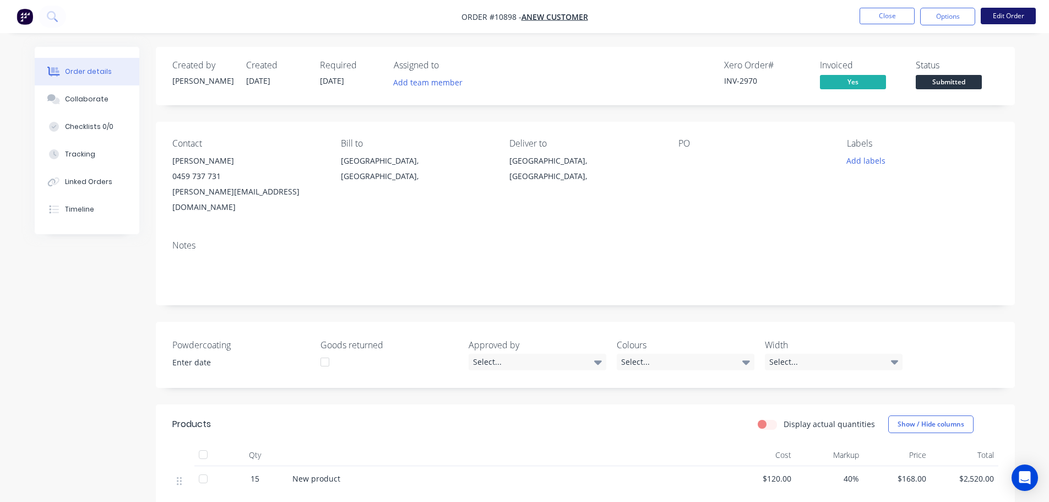
click at [1008, 18] on button "Edit Order" at bounding box center [1008, 16] width 55 height 17
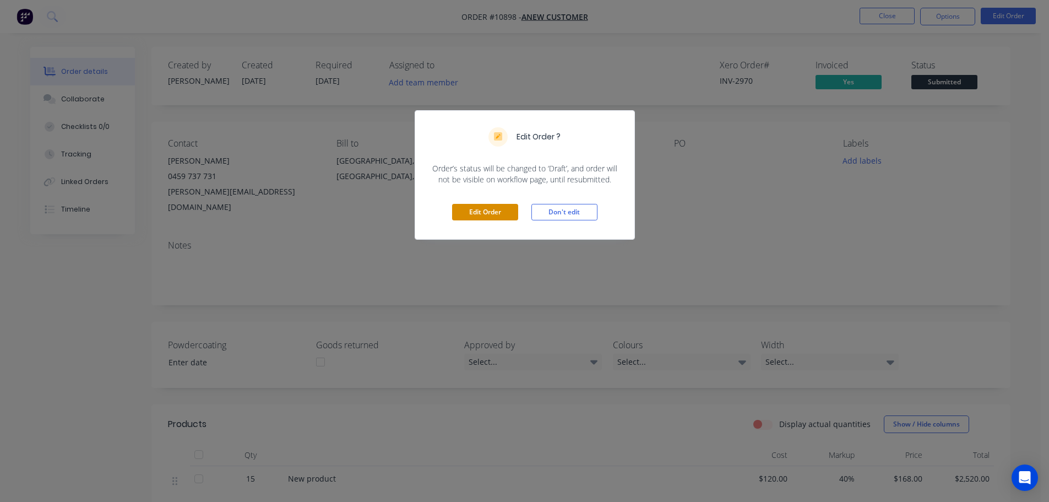
click at [486, 211] on button "Edit Order" at bounding box center [485, 212] width 66 height 17
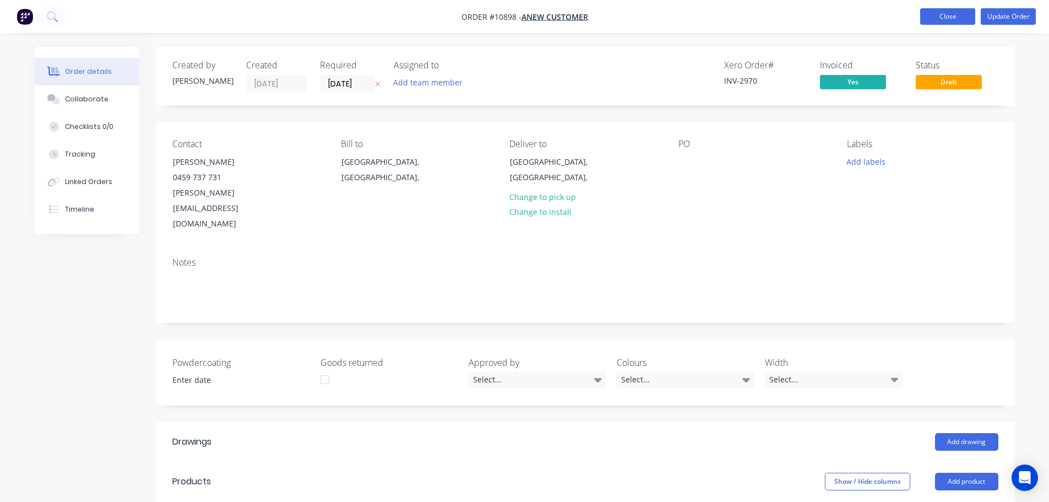
click at [948, 15] on button "Close" at bounding box center [948, 16] width 55 height 17
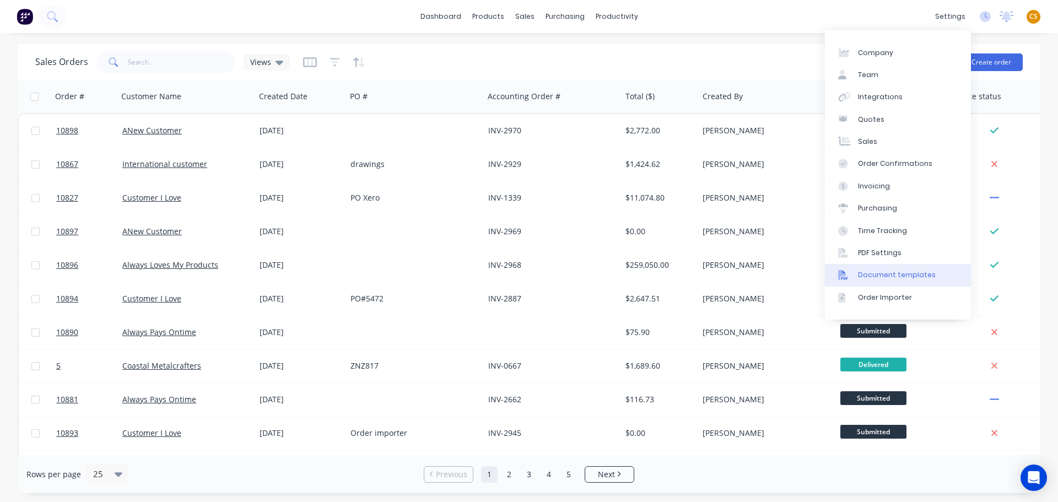
click at [916, 274] on div "Document templates" at bounding box center [897, 275] width 78 height 10
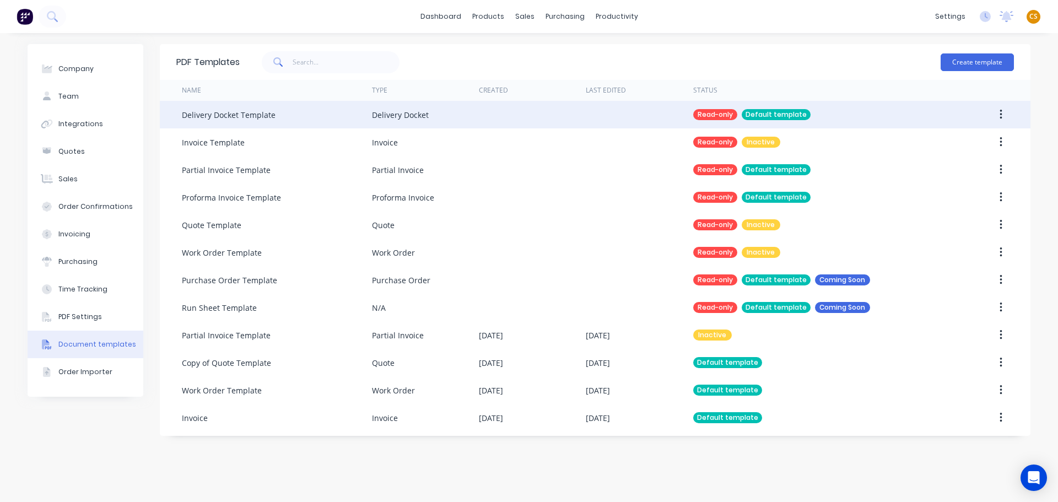
click at [484, 119] on div at bounding box center [532, 115] width 107 height 28
click at [999, 110] on icon "button" at bounding box center [1000, 115] width 3 height 12
click at [950, 149] on div "Duplicate" at bounding box center [961, 144] width 85 height 16
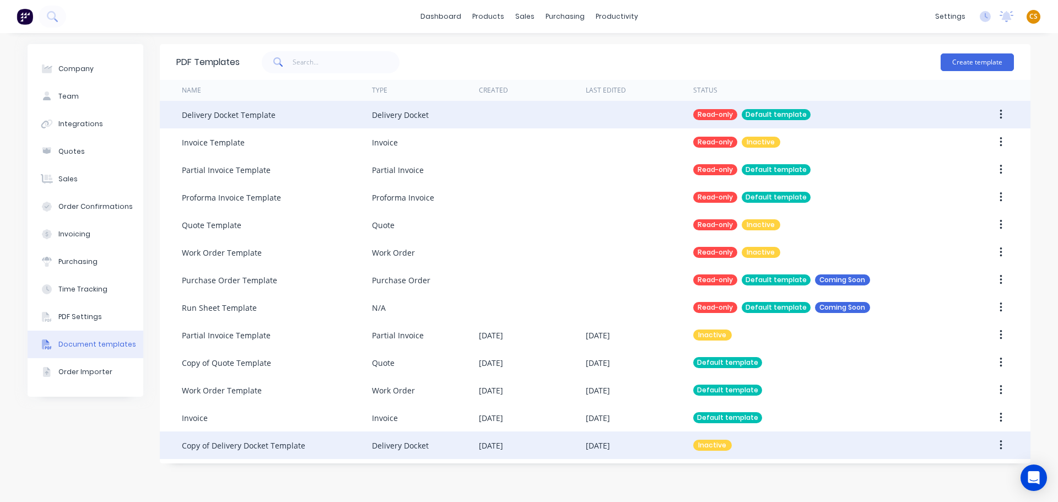
click at [347, 454] on div "Copy of Delivery Docket Template" at bounding box center [277, 445] width 190 height 28
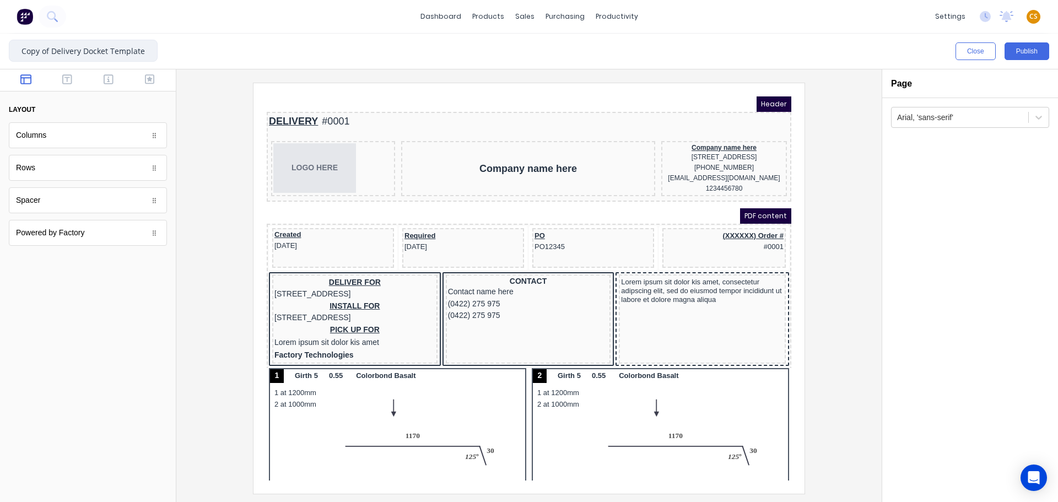
drag, startPoint x: 52, startPoint y: 51, endPoint x: 0, endPoint y: 48, distance: 51.8
click at [0, 48] on div "Copy of Delivery Docket Template Close Publish Components layout Columns Column…" at bounding box center [529, 268] width 1058 height 468
type input "Delivery Docket Template"
click at [840, 85] on div at bounding box center [528, 288] width 687 height 410
click at [739, 286] on div "Lorem ipsum sit dolor kis amet, consectetur adipscing elit, sed do eiusmod temp…" at bounding box center [689, 277] width 163 height 29
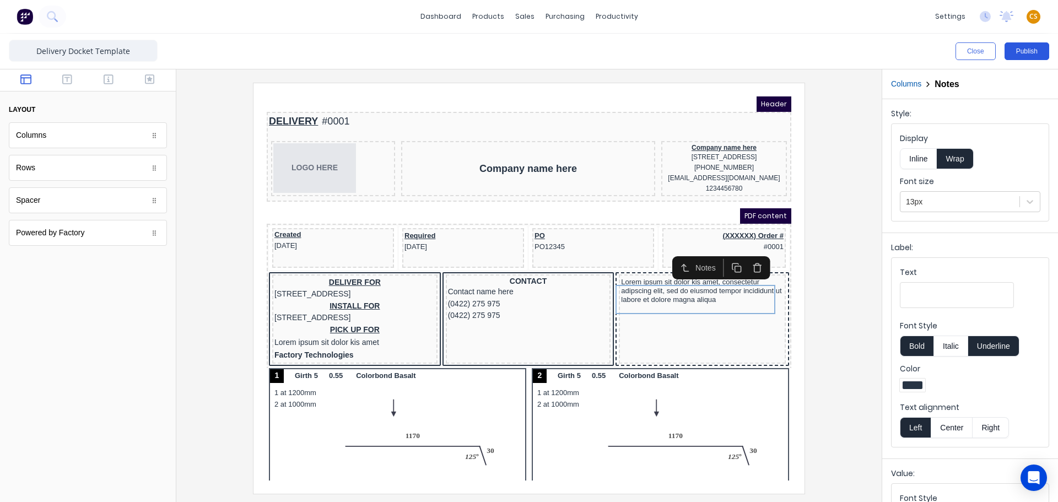
click at [1019, 51] on button "Publish" at bounding box center [1026, 51] width 45 height 18
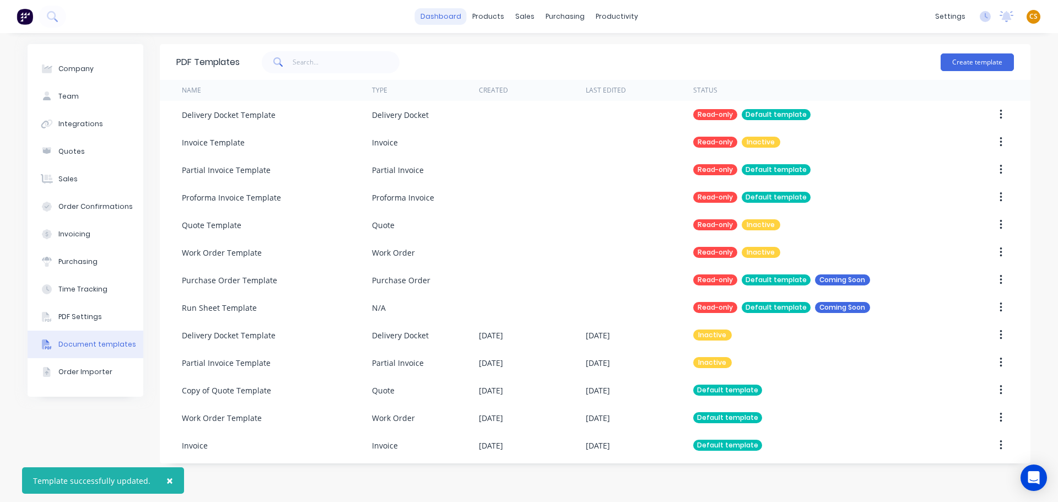
click at [443, 18] on link "dashboard" at bounding box center [441, 16] width 52 height 17
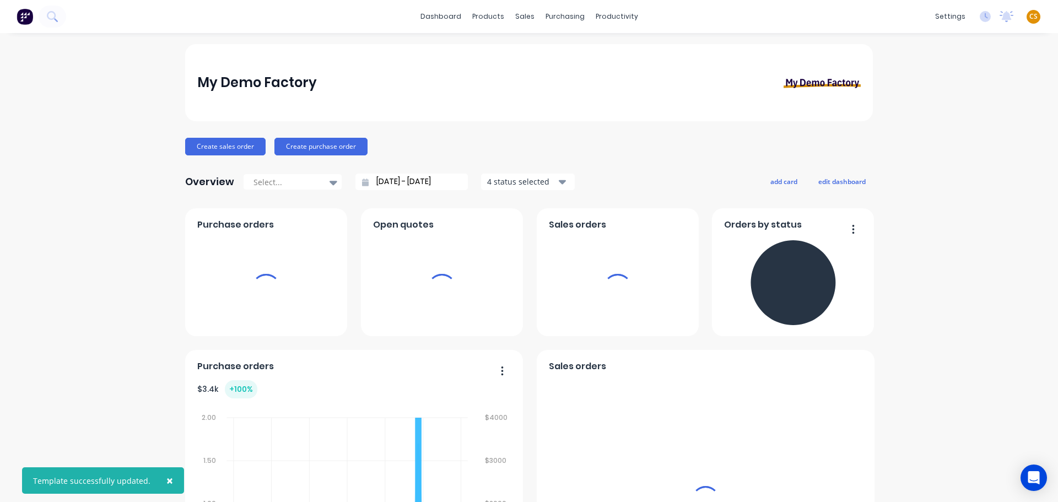
click at [1029, 17] on span "CS" at bounding box center [1033, 17] width 8 height 10
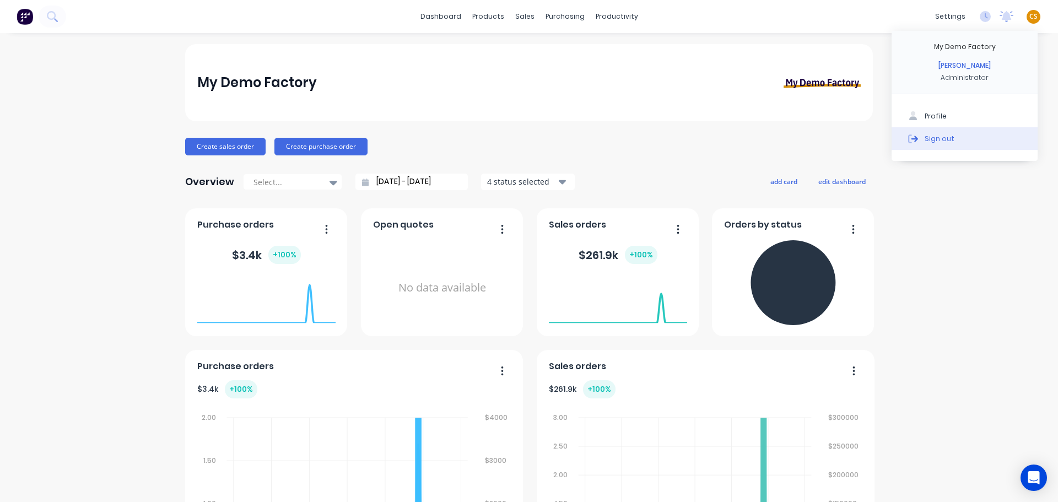
click at [943, 140] on button "Sign out" at bounding box center [964, 138] width 146 height 22
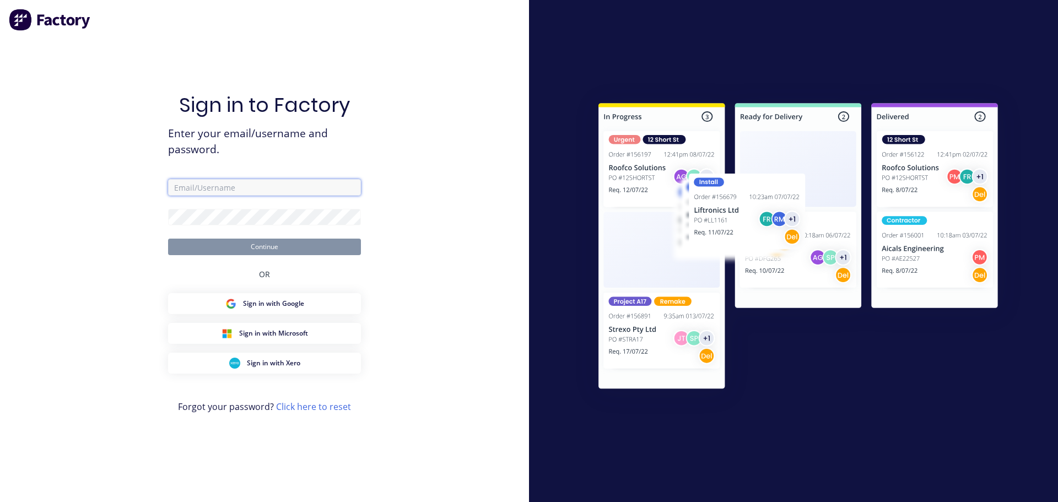
click at [263, 185] on input "text" at bounding box center [264, 187] width 193 height 17
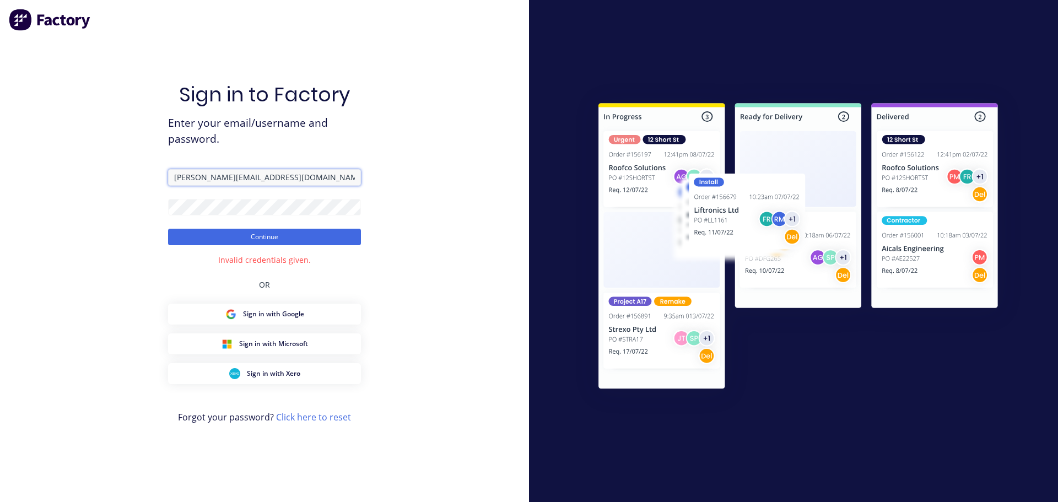
drag, startPoint x: 245, startPoint y: 178, endPoint x: 108, endPoint y: 178, distance: 137.2
click at [108, 178] on div "Sign in to Factory Enter your email/username and password. [PERSON_NAME][EMAIL_…" at bounding box center [264, 251] width 529 height 502
paste input "[PERSON_NAME][EMAIL_ADDRESS][DOMAIN_NAME]"
type input "[PERSON_NAME][EMAIL_ADDRESS][DOMAIN_NAME]"
click at [210, 236] on button "Continue" at bounding box center [264, 237] width 193 height 17
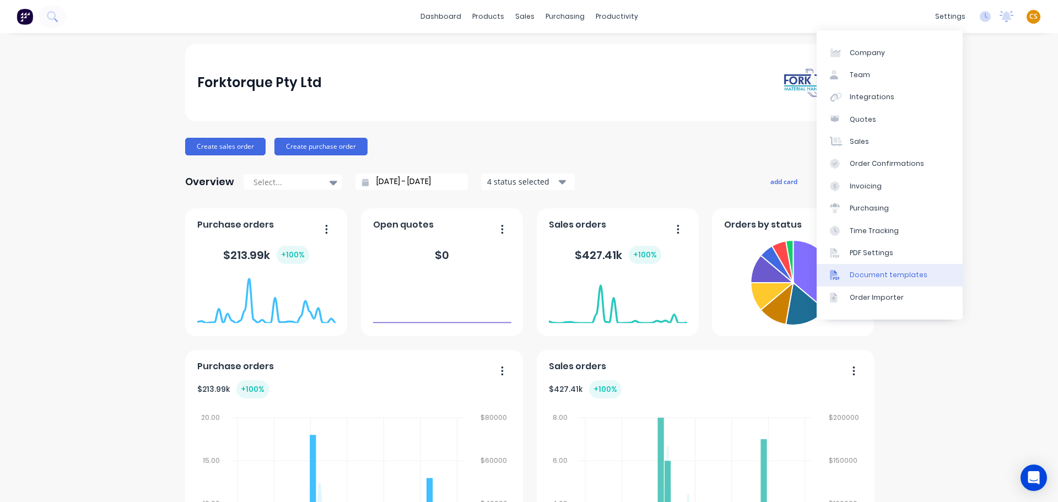
click at [907, 275] on div "Document templates" at bounding box center [888, 275] width 78 height 10
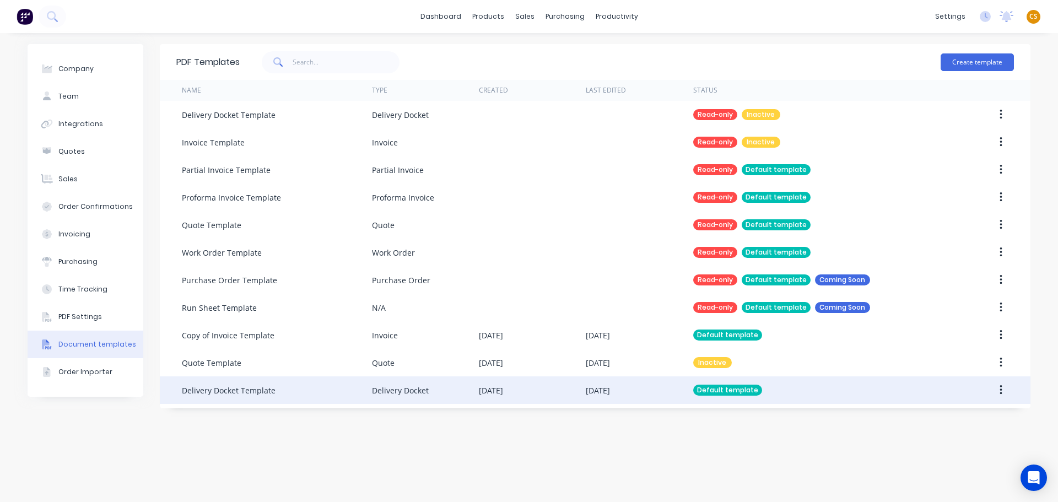
click at [306, 391] on div "Delivery Docket Template" at bounding box center [277, 390] width 190 height 28
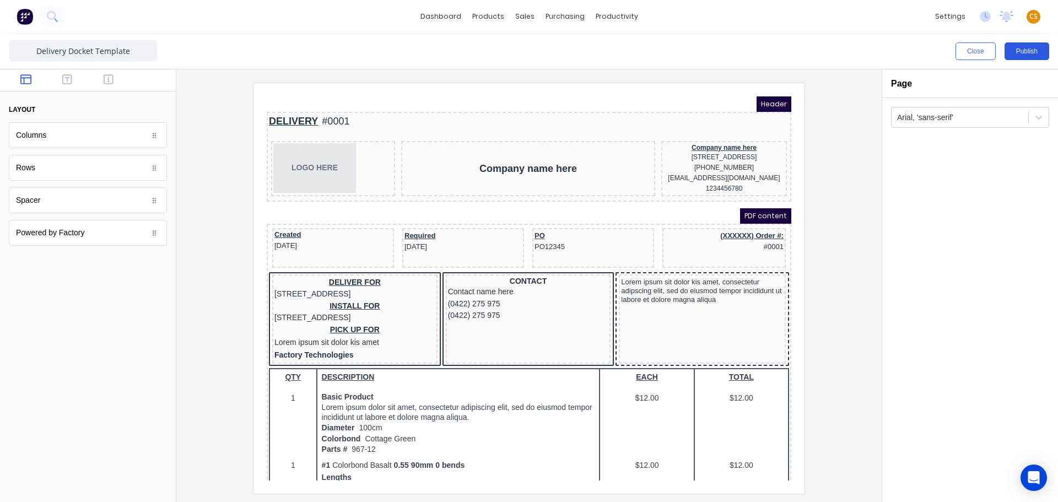
click at [1021, 56] on button "Publish" at bounding box center [1026, 51] width 45 height 18
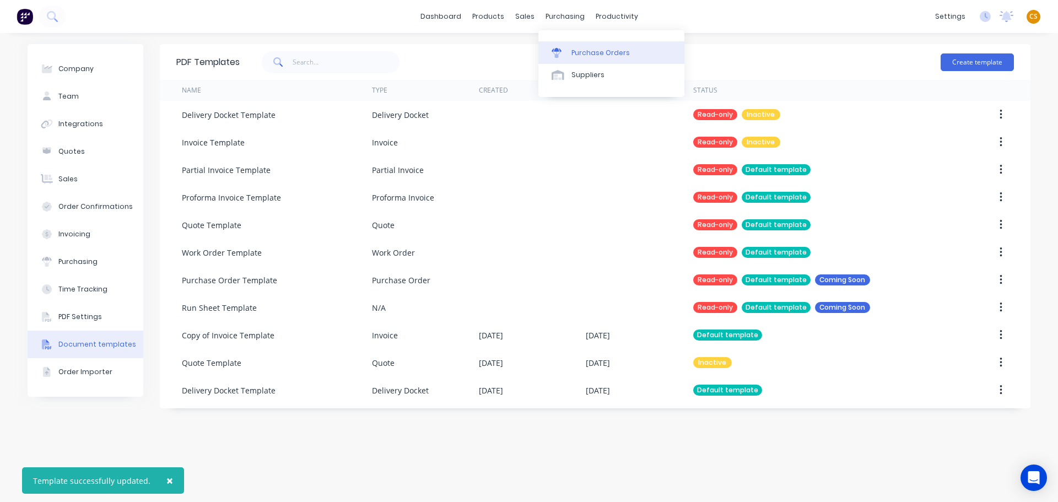
click at [588, 48] on div "Purchase Orders" at bounding box center [600, 53] width 58 height 10
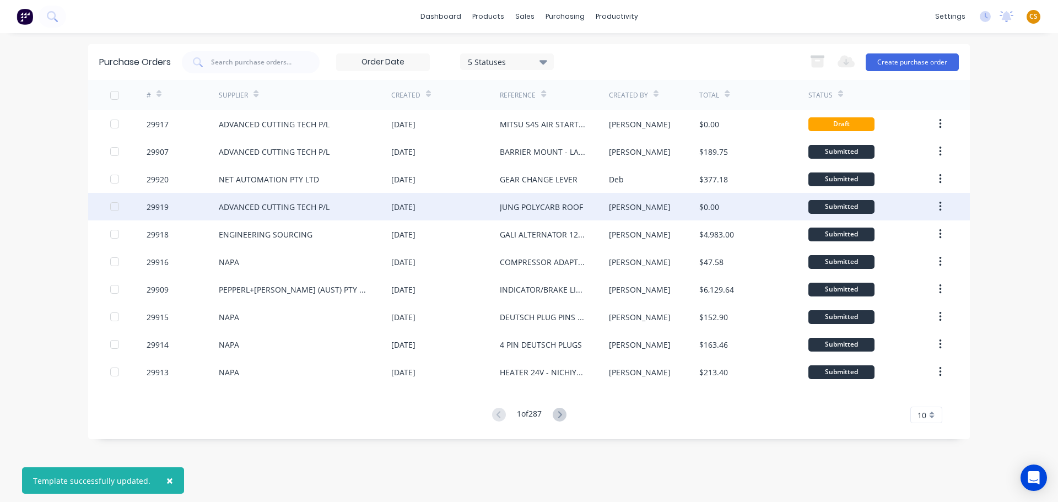
click at [313, 209] on div "ADVANCED CUTTING TECH P/L" at bounding box center [274, 207] width 111 height 12
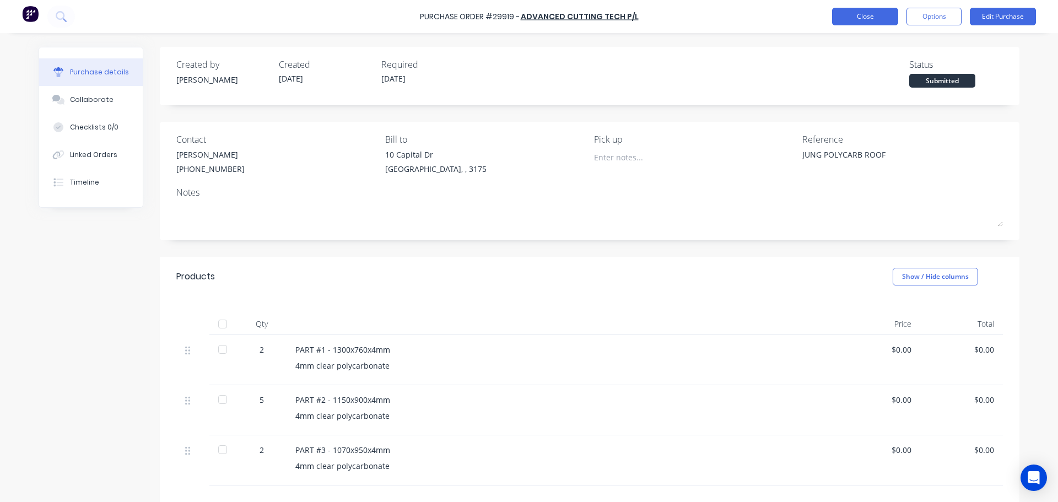
type textarea "x"
click at [845, 19] on button "Close" at bounding box center [865, 17] width 66 height 18
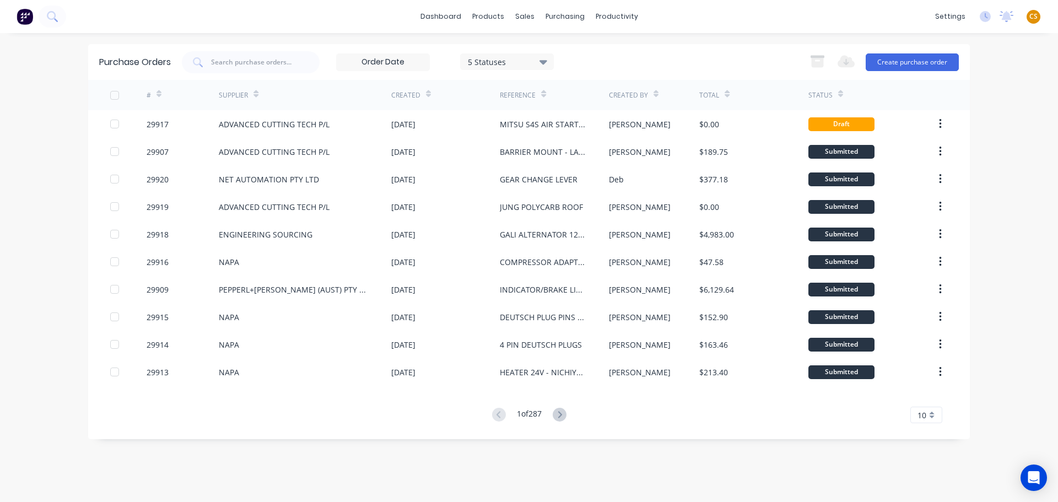
drag, startPoint x: 1019, startPoint y: 139, endPoint x: 1022, endPoint y: 152, distance: 13.6
click at [1019, 139] on div "dashboard products sales purchasing productivity dashboard products Product Cat…" at bounding box center [529, 251] width 1058 height 502
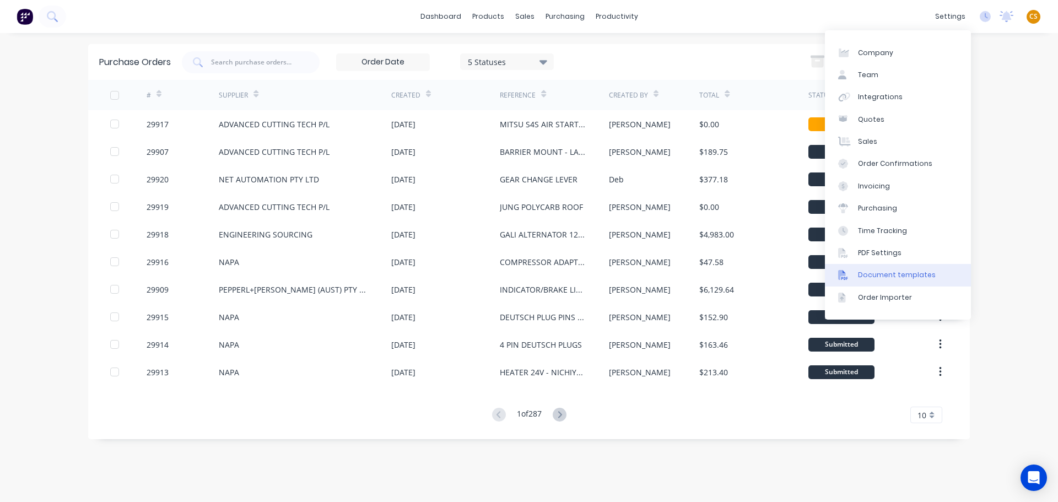
click at [906, 275] on div "Document templates" at bounding box center [897, 275] width 78 height 10
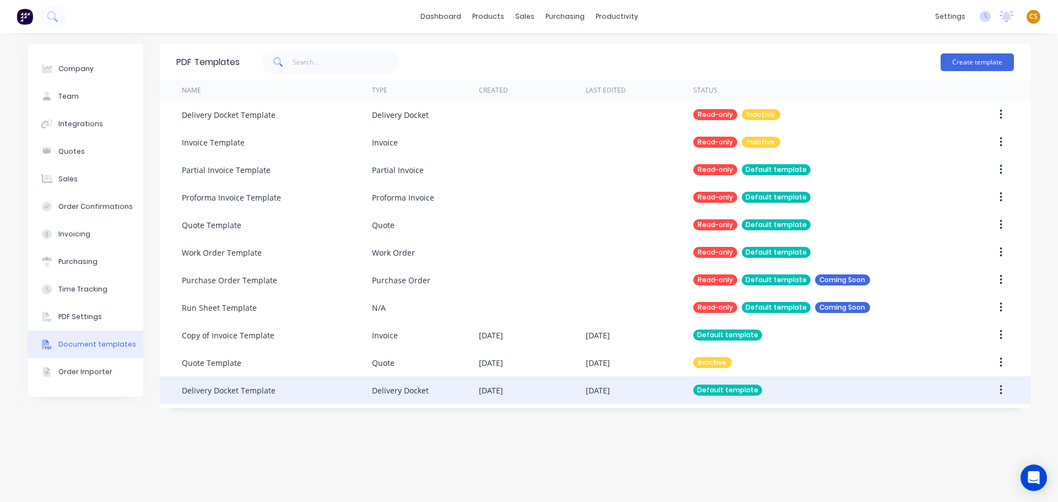
click at [344, 395] on div "Delivery Docket Template" at bounding box center [277, 390] width 190 height 28
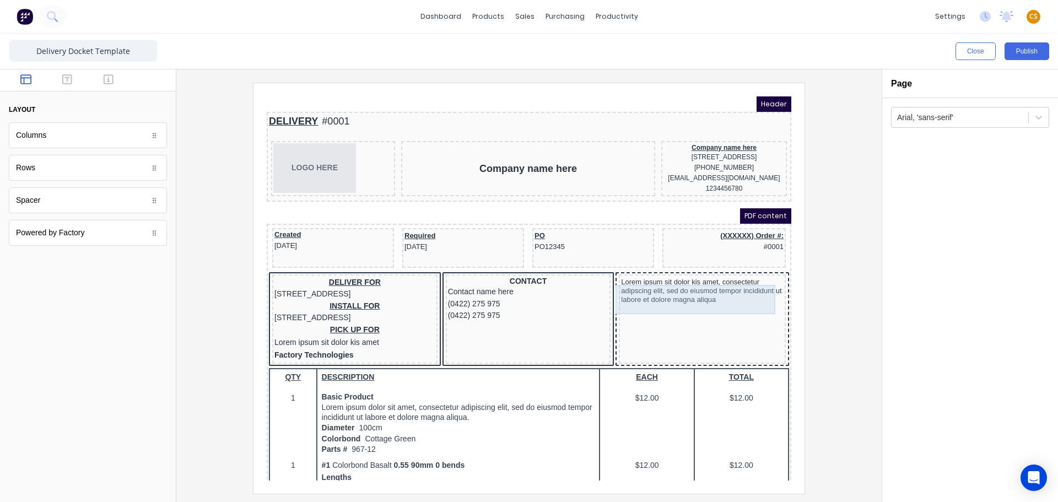
click at [688, 288] on div "Lorem ipsum sit dolor kis amet, consectetur adipscing elit, sed do eiusmod temp…" at bounding box center [689, 277] width 163 height 29
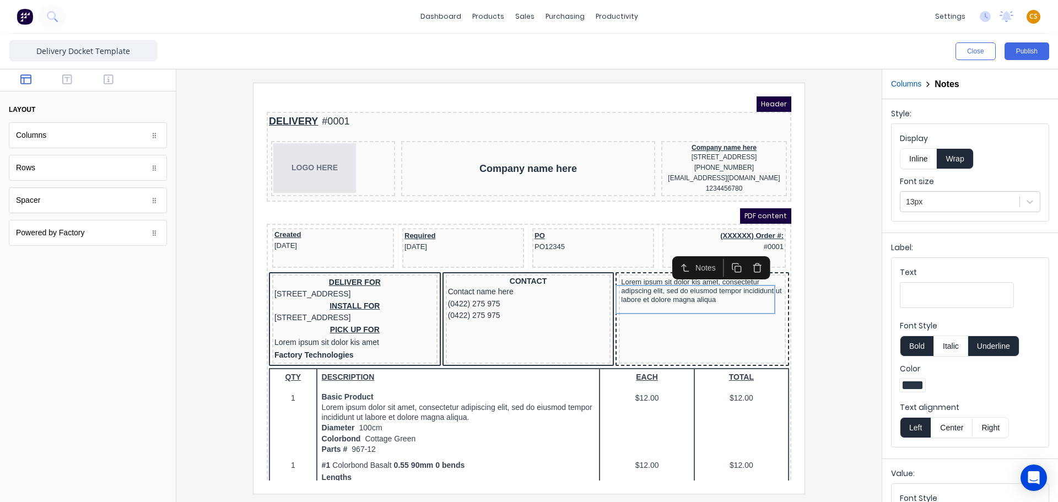
click at [740, 254] on icon "button" at bounding box center [744, 255] width 10 height 10
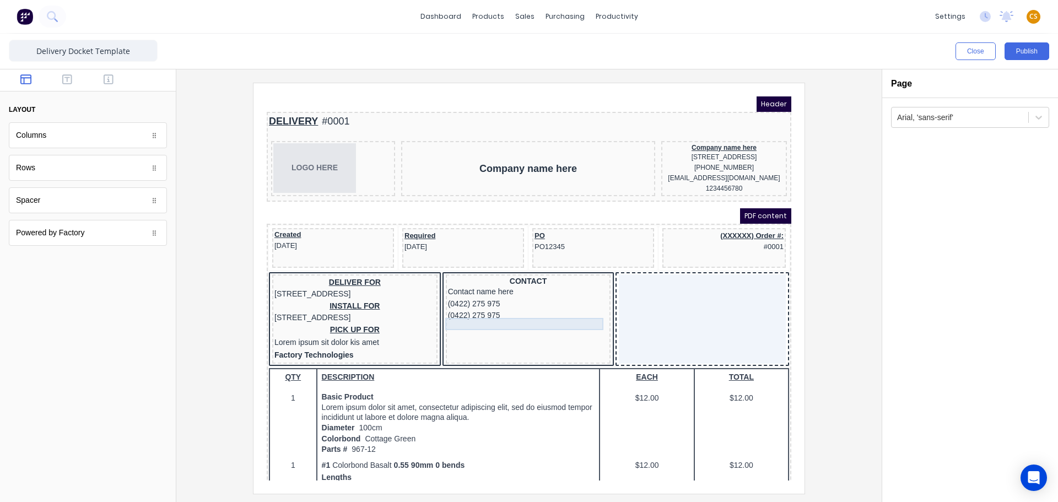
click at [521, 308] on div "(0422) 275 975" at bounding box center [515, 302] width 161 height 12
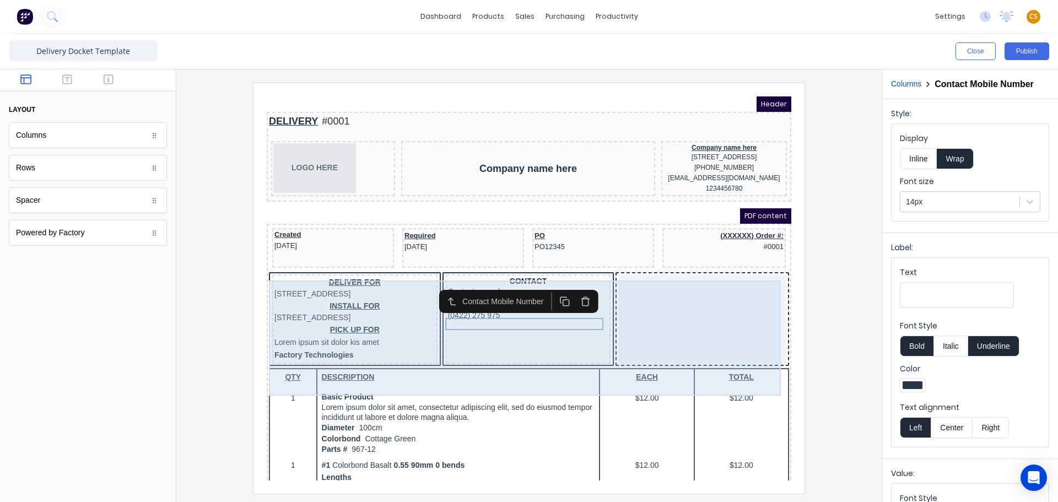
click at [652, 280] on div at bounding box center [688, 305] width 167 height 89
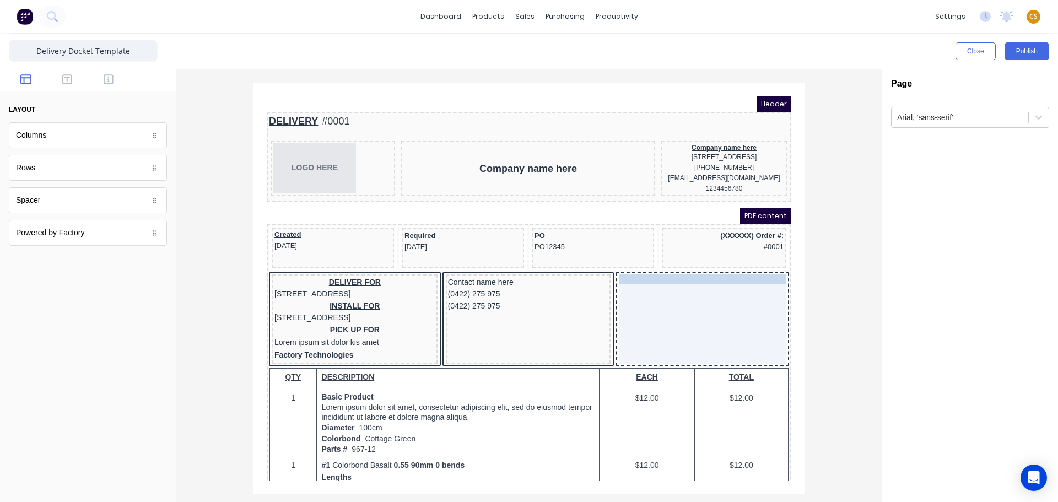
drag, startPoint x: 539, startPoint y: 276, endPoint x: 701, endPoint y: 280, distance: 161.5
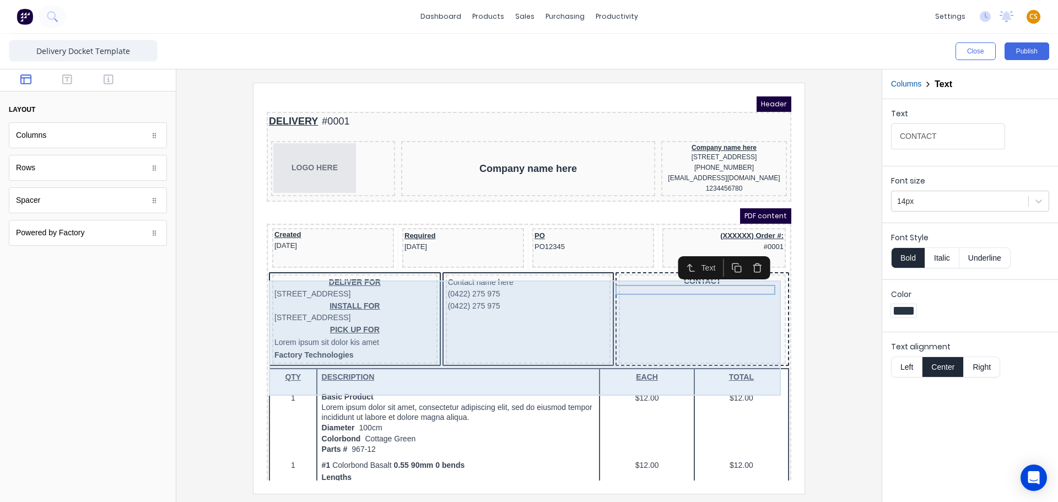
click at [701, 312] on div "CONTACT" at bounding box center [688, 305] width 167 height 89
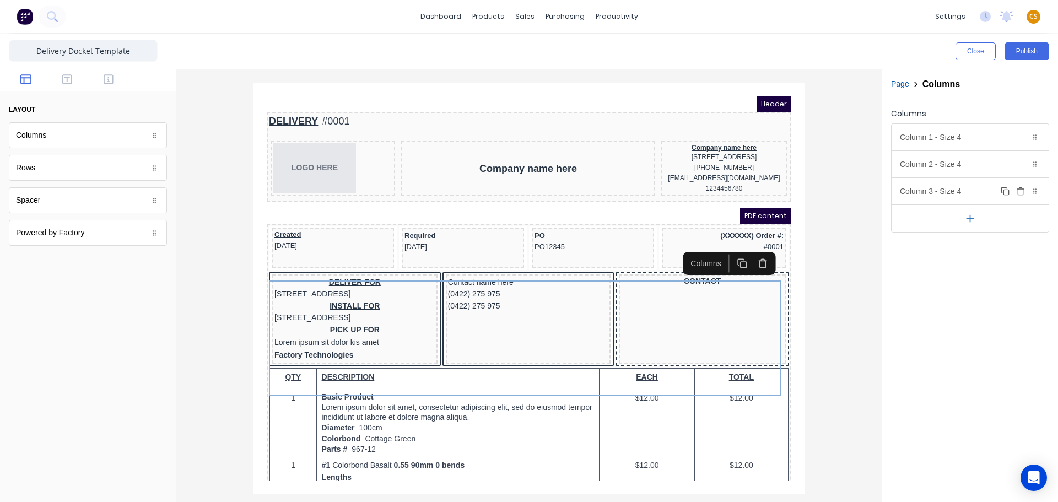
click at [936, 192] on div "Column 3 - Size 4 Duplicate Delete" at bounding box center [969, 191] width 157 height 26
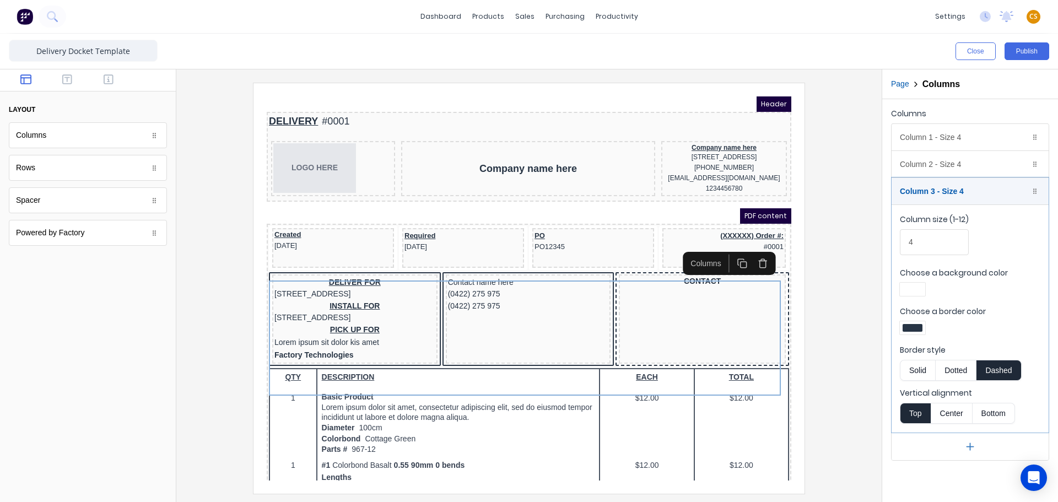
click at [912, 369] on button "Solid" at bounding box center [917, 370] width 35 height 21
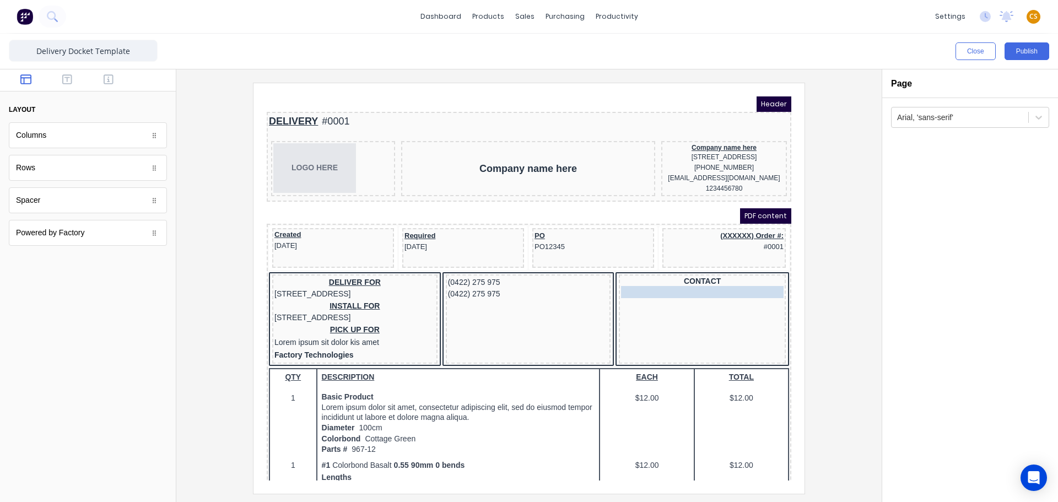
drag, startPoint x: 496, startPoint y: 277, endPoint x: 674, endPoint y: 295, distance: 179.4
drag, startPoint x: 487, startPoint y: 278, endPoint x: 662, endPoint y: 301, distance: 176.7
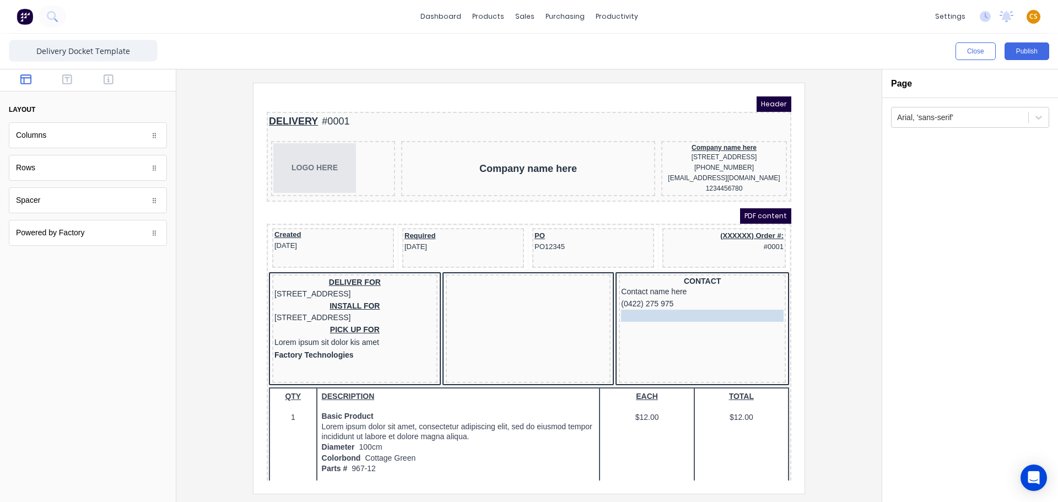
drag, startPoint x: 522, startPoint y: 289, endPoint x: 672, endPoint y: 311, distance: 151.5
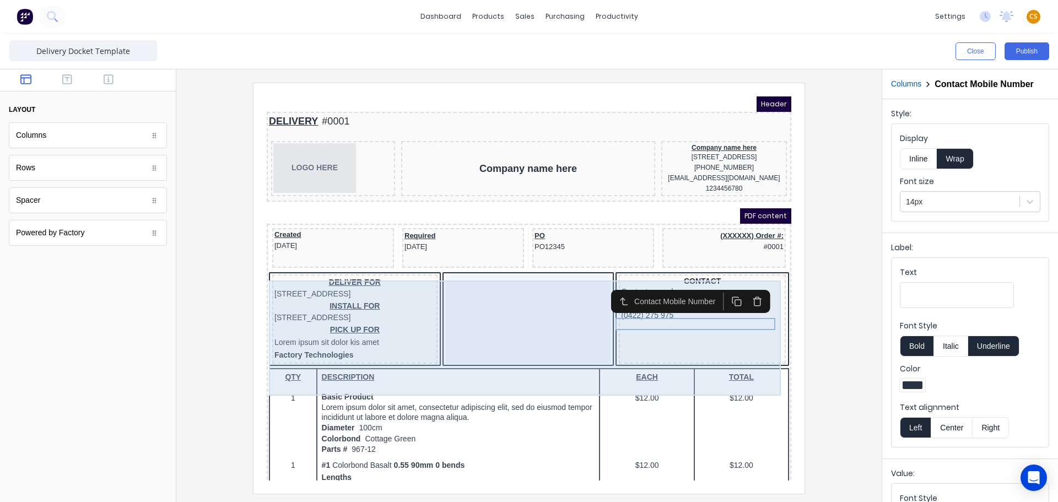
click at [505, 292] on div at bounding box center [514, 305] width 165 height 89
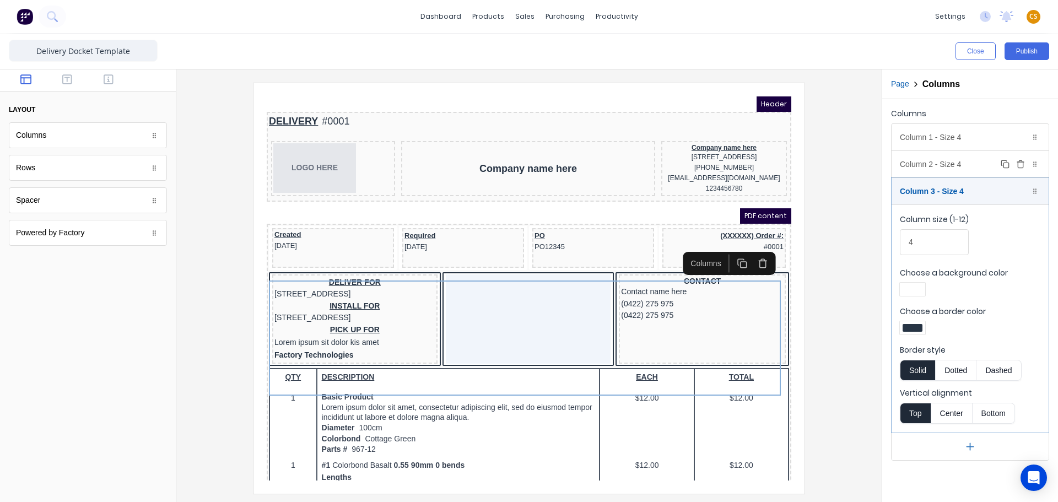
click at [955, 165] on div "Column 2 - Size 4 Duplicate Delete" at bounding box center [969, 164] width 157 height 26
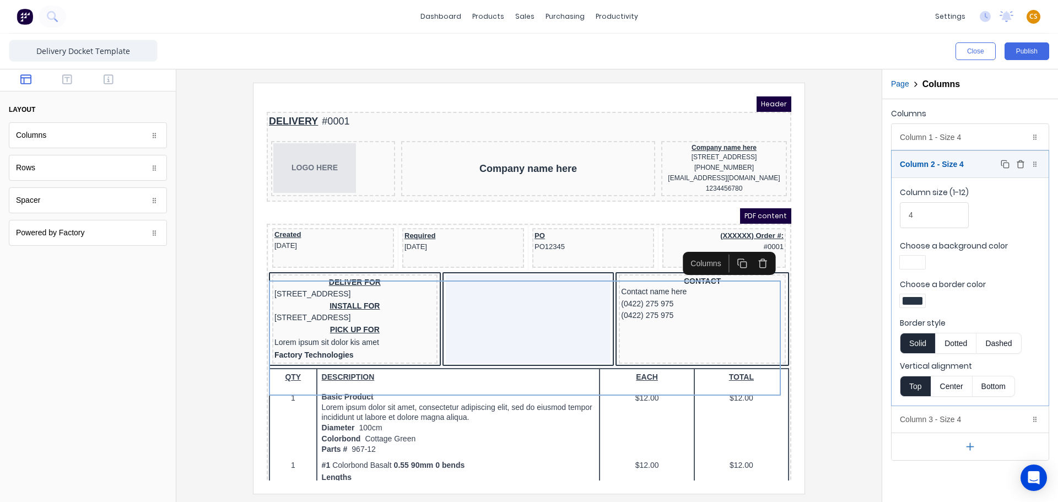
click at [1021, 163] on icon "button" at bounding box center [1020, 164] width 9 height 9
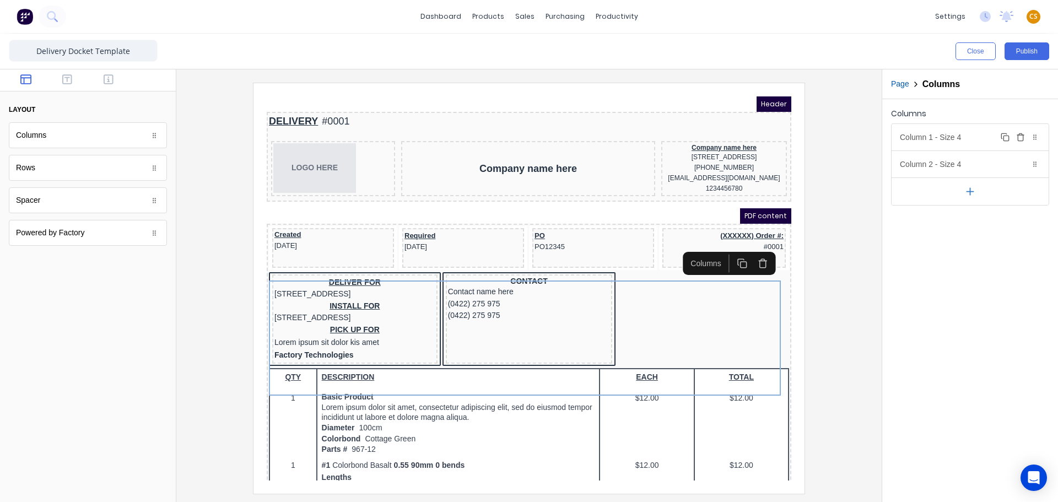
click at [949, 136] on div "Column 1 - Size 4 Duplicate Delete" at bounding box center [969, 137] width 157 height 26
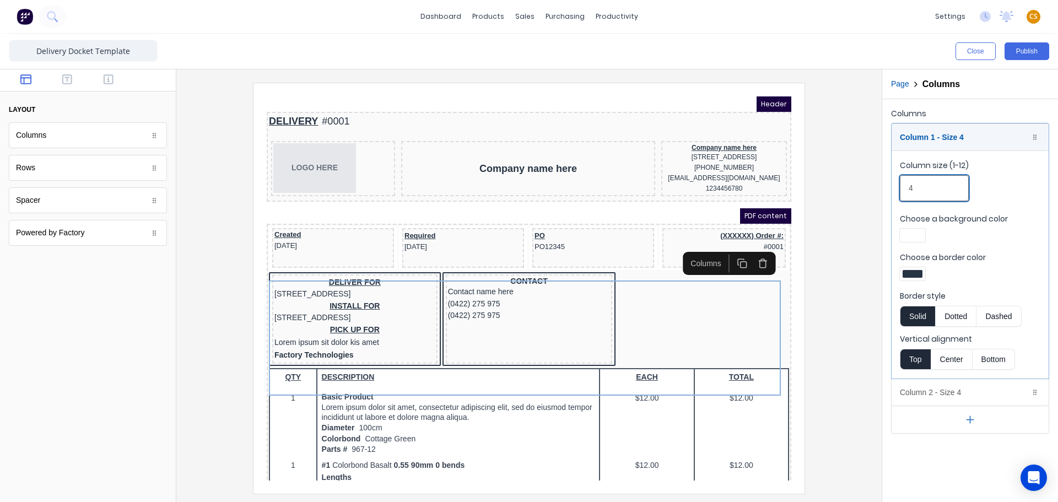
drag, startPoint x: 913, startPoint y: 185, endPoint x: 878, endPoint y: 186, distance: 35.8
click at [878, 186] on div "Close Publish Components layout Columns Columns Rows Rows Spacer Spacer Powered…" at bounding box center [529, 268] width 1058 height 468
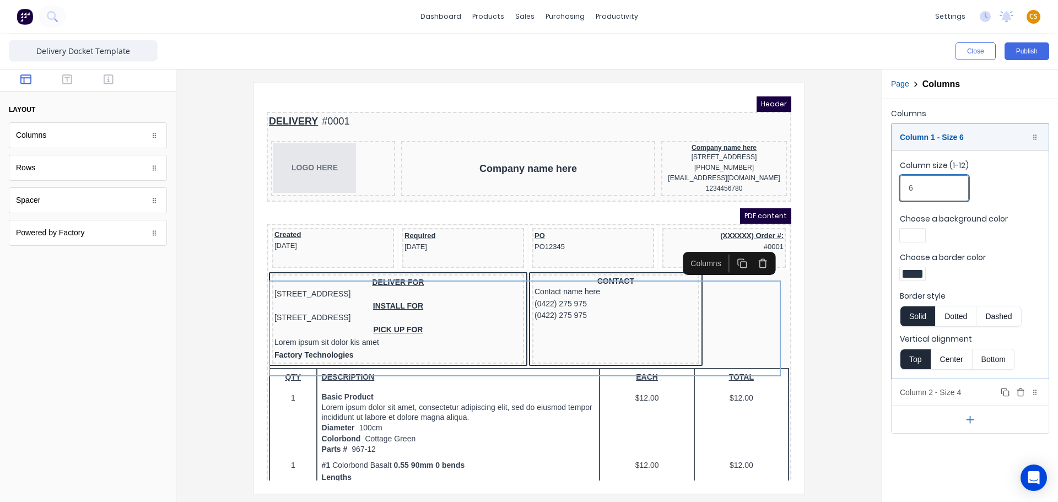
type input "6"
click at [926, 393] on div "Column 2 - Size 4 Duplicate Delete" at bounding box center [969, 392] width 157 height 26
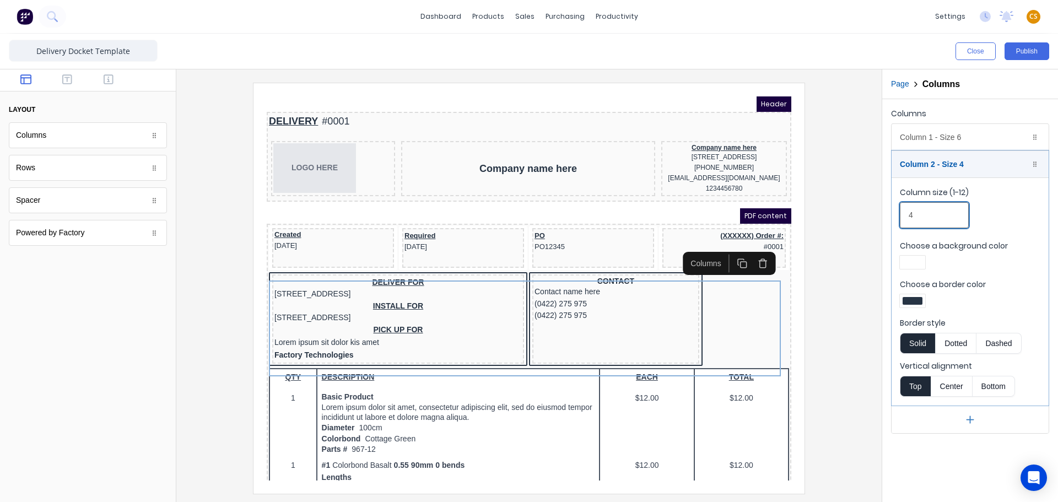
drag, startPoint x: 916, startPoint y: 213, endPoint x: 886, endPoint y: 213, distance: 30.3
click at [886, 213] on div "Columns Column 1 - Size 6 Duplicate Delete Column size (1-12) 6 Choose a backgr…" at bounding box center [970, 269] width 176 height 341
type input "6"
click at [840, 318] on div at bounding box center [528, 288] width 687 height 410
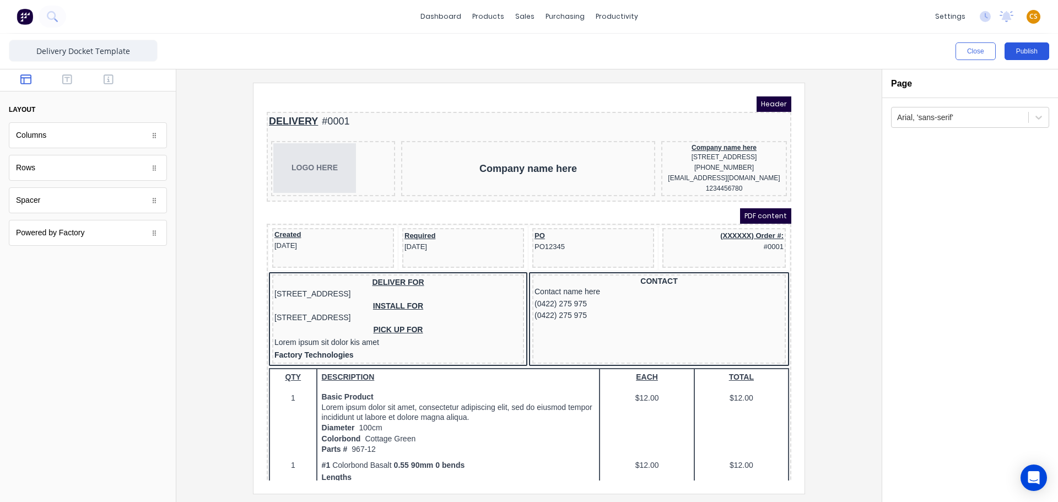
click at [1021, 52] on button "Publish" at bounding box center [1026, 51] width 45 height 18
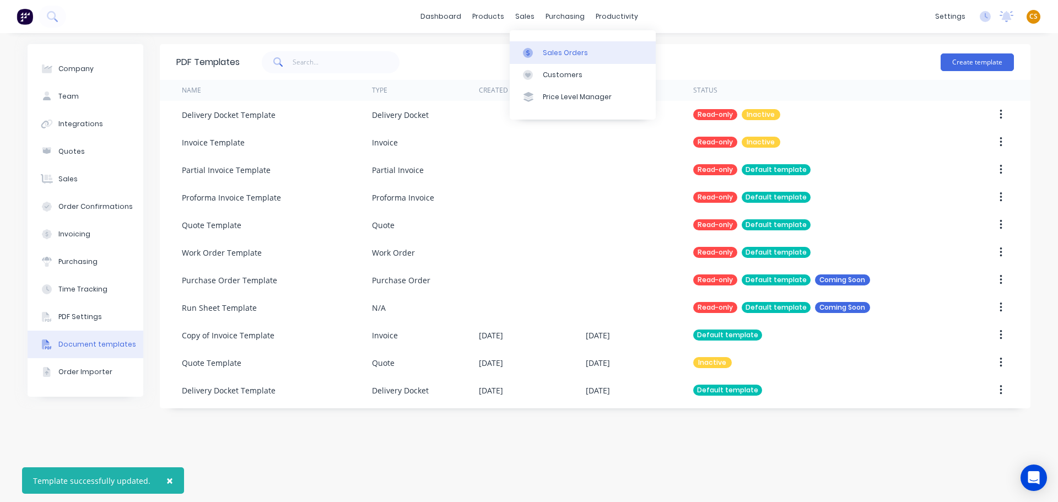
click at [550, 52] on div "Sales Orders" at bounding box center [565, 53] width 45 height 10
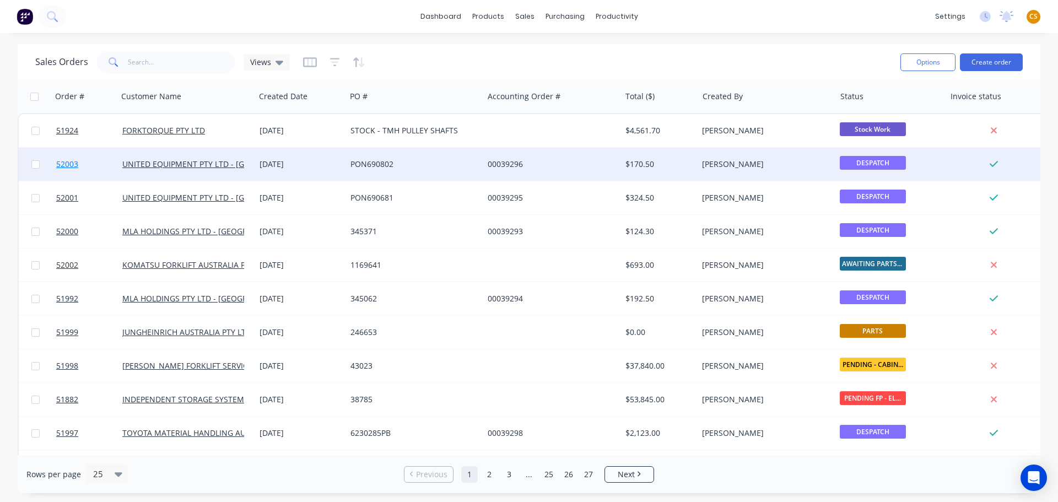
click at [84, 166] on link "52003" at bounding box center [89, 164] width 66 height 33
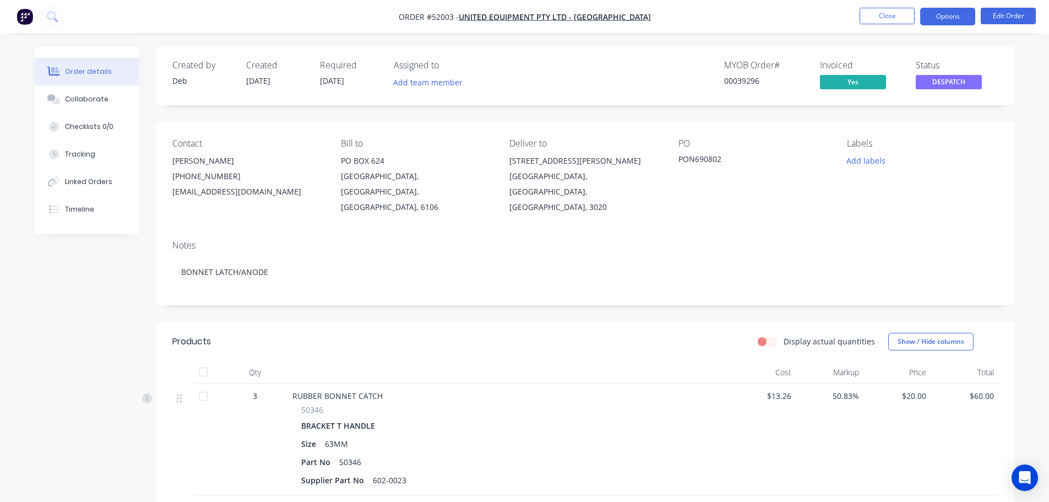
click at [944, 17] on button "Options" at bounding box center [948, 17] width 55 height 18
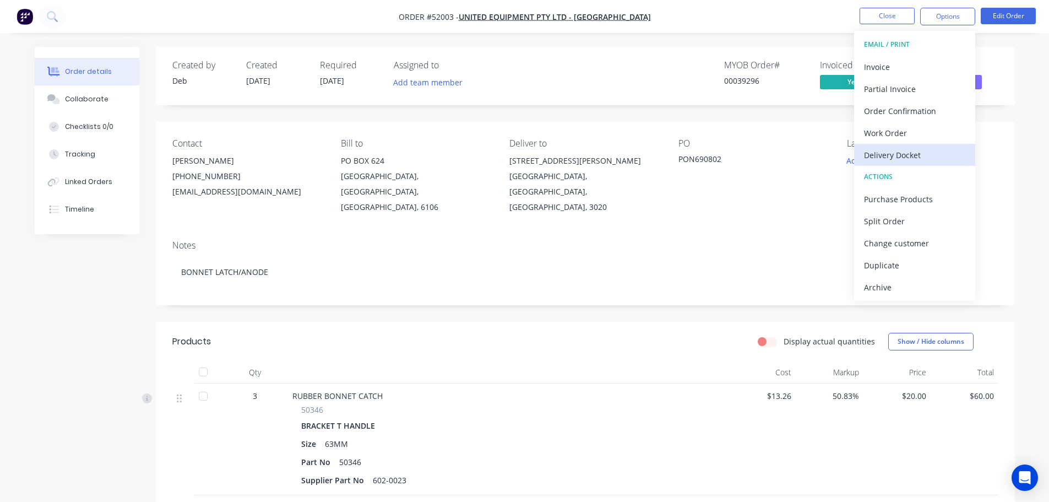
click at [904, 155] on div "Delivery Docket" at bounding box center [914, 155] width 101 height 16
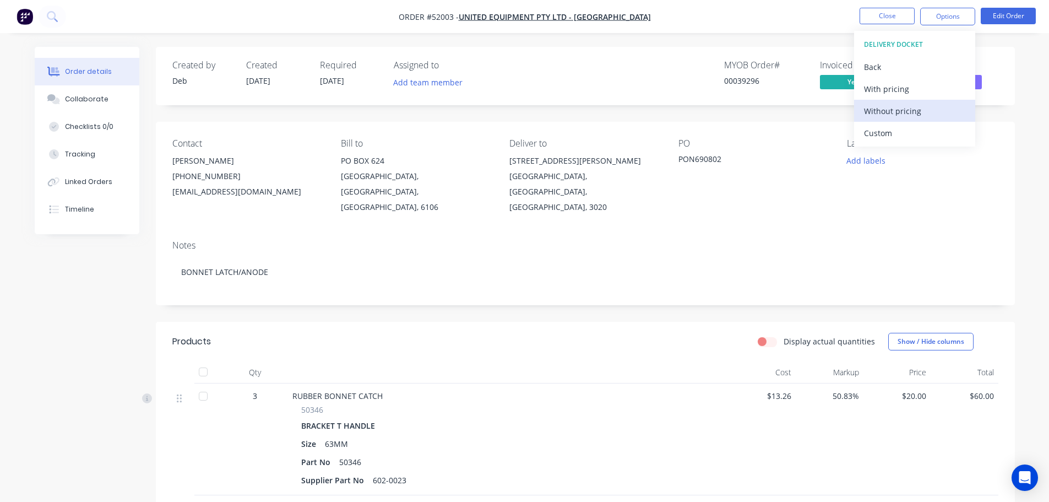
click at [902, 108] on div "Without pricing" at bounding box center [914, 111] width 101 height 16
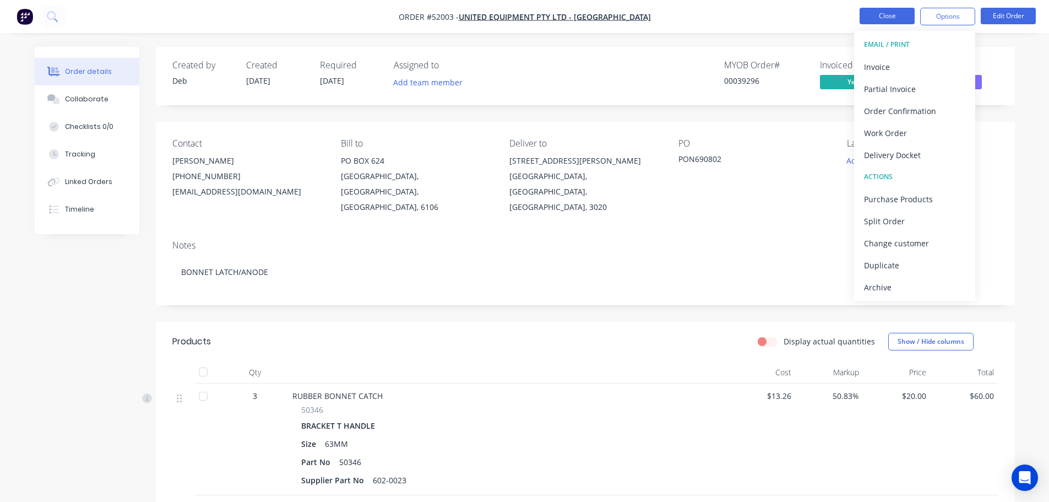
click at [874, 17] on button "Close" at bounding box center [887, 16] width 55 height 17
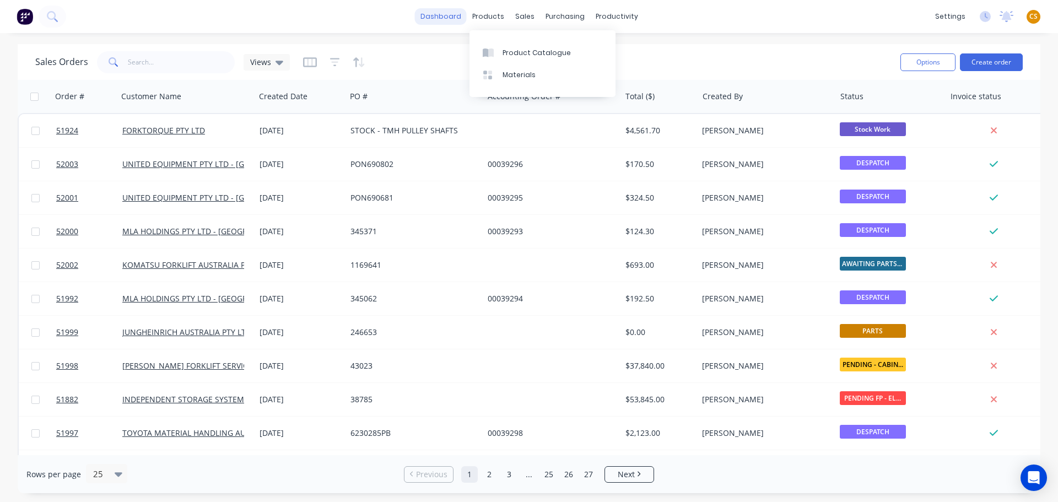
click at [443, 18] on link "dashboard" at bounding box center [441, 16] width 52 height 17
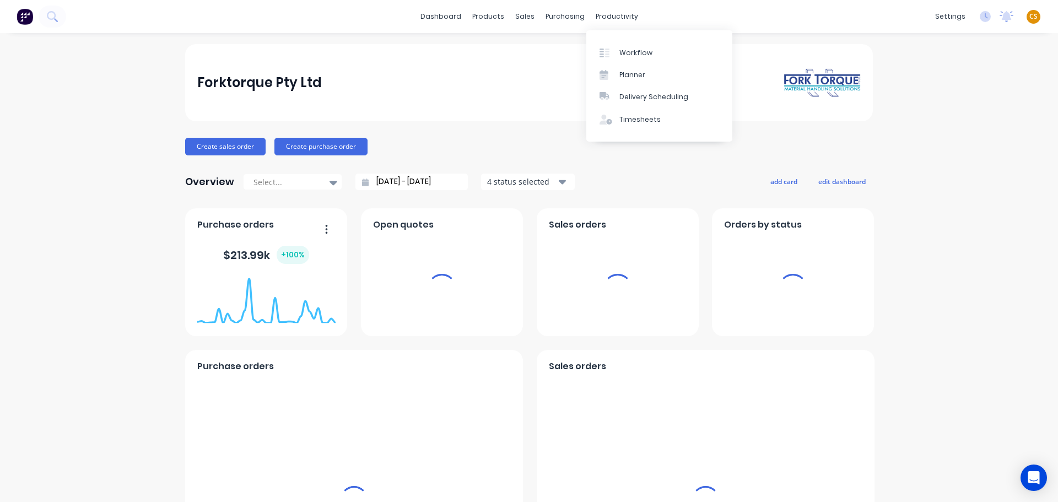
click at [1029, 17] on span "CS" at bounding box center [1033, 17] width 8 height 10
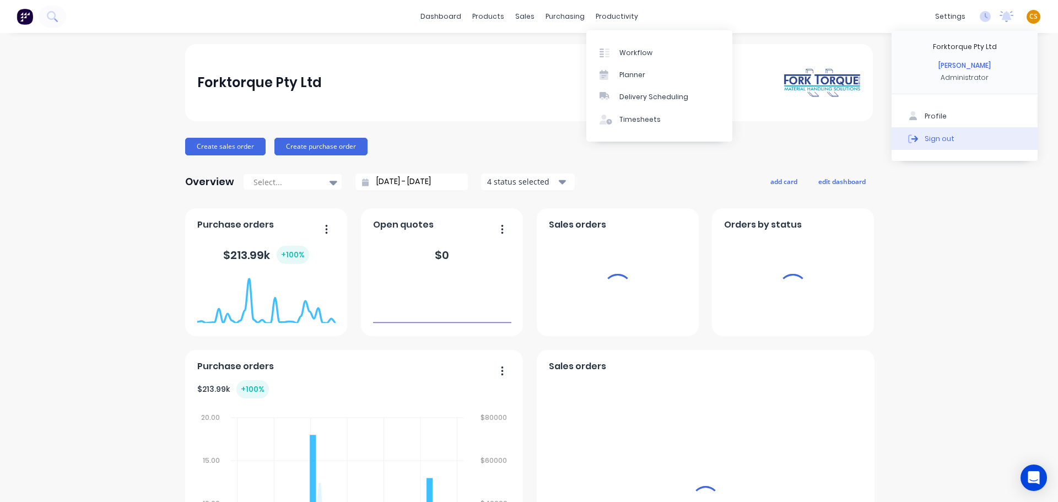
click at [999, 139] on button "Sign out" at bounding box center [964, 138] width 146 height 22
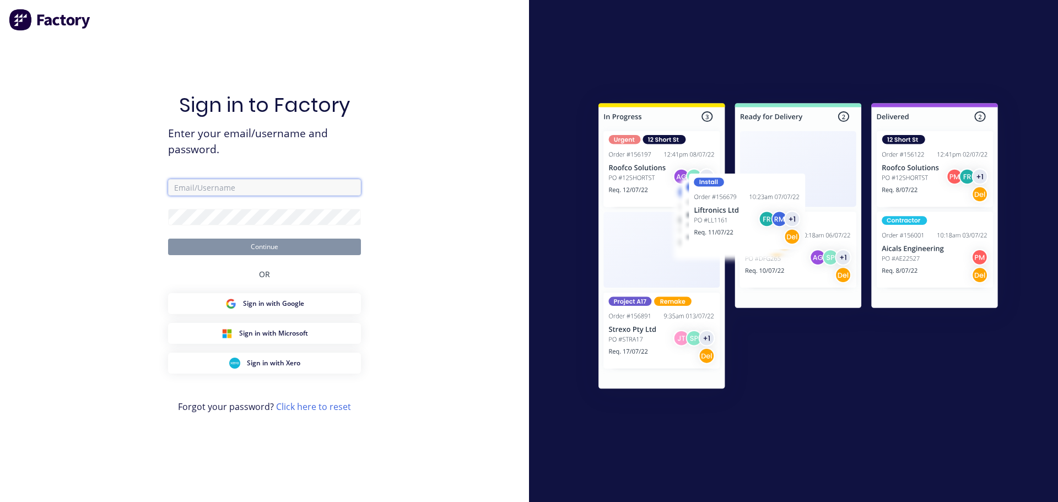
click at [207, 188] on input "text" at bounding box center [264, 187] width 193 height 17
click at [196, 182] on input "text" at bounding box center [264, 187] width 193 height 17
type input "[PERSON_NAME][EMAIL_ADDRESS][DOMAIN_NAME]"
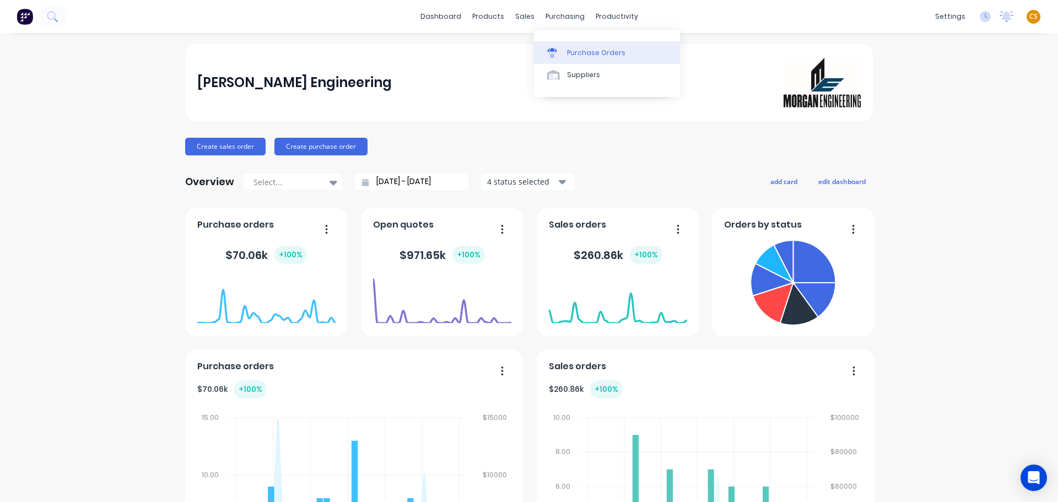
click at [593, 53] on div "Purchase Orders" at bounding box center [596, 53] width 58 height 10
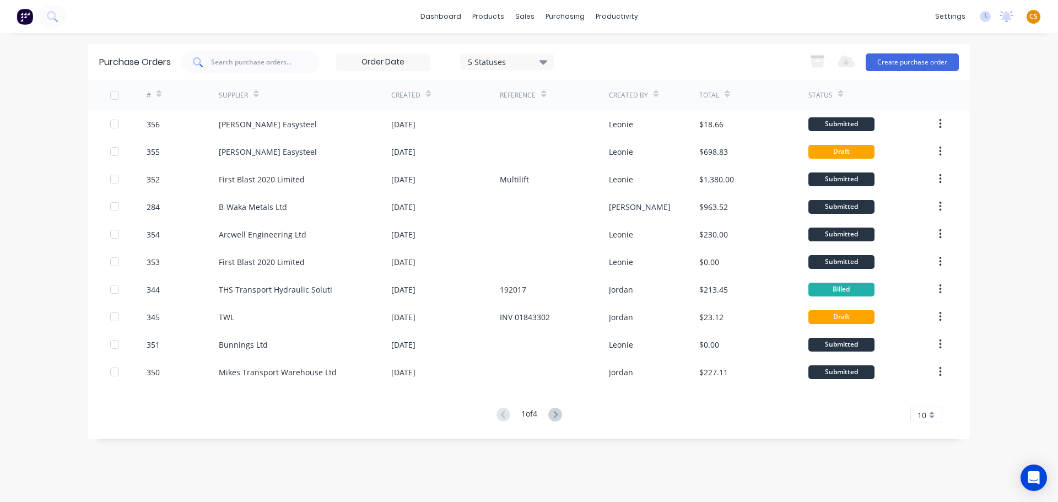
click at [261, 59] on input "text" at bounding box center [255, 62] width 89 height 10
type input "345"
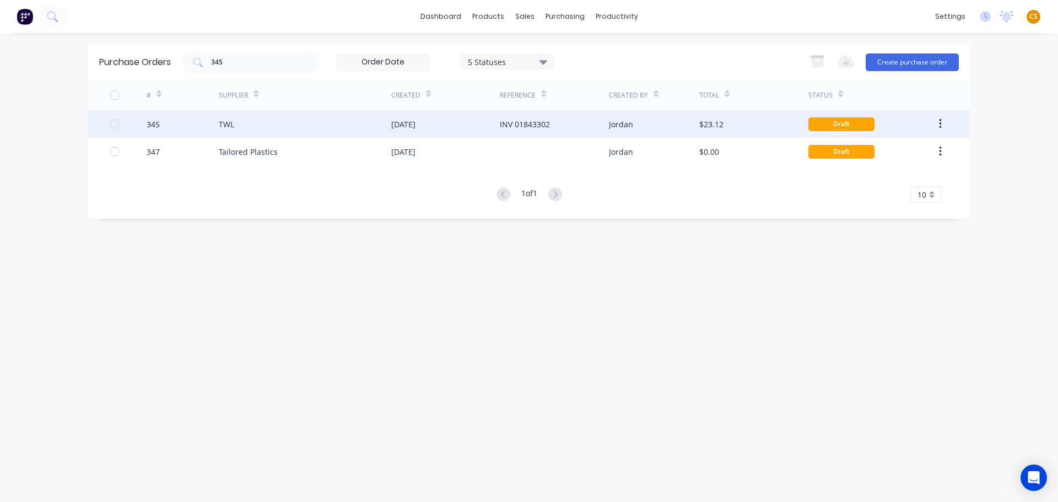
click at [176, 123] on div "345" at bounding box center [183, 124] width 73 height 28
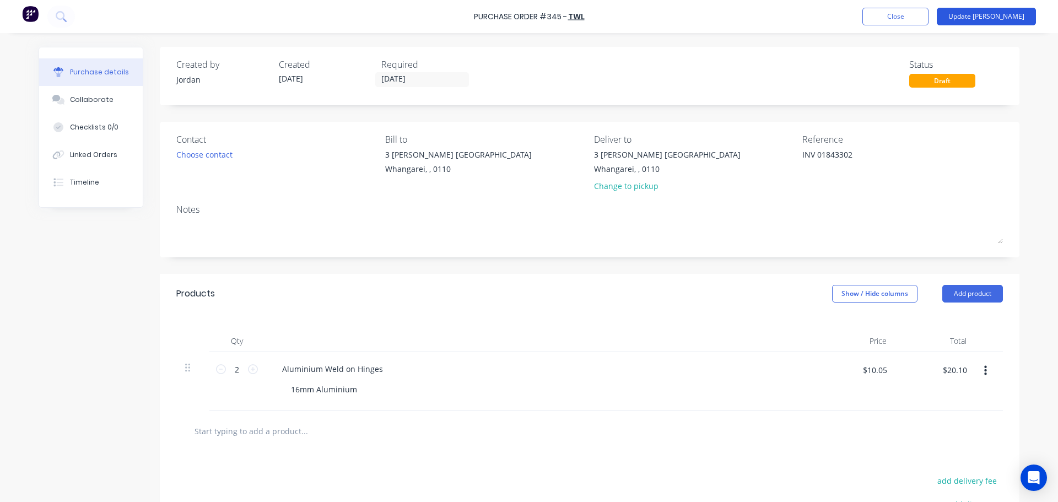
click at [1000, 12] on button "Update Bill" at bounding box center [985, 17] width 99 height 18
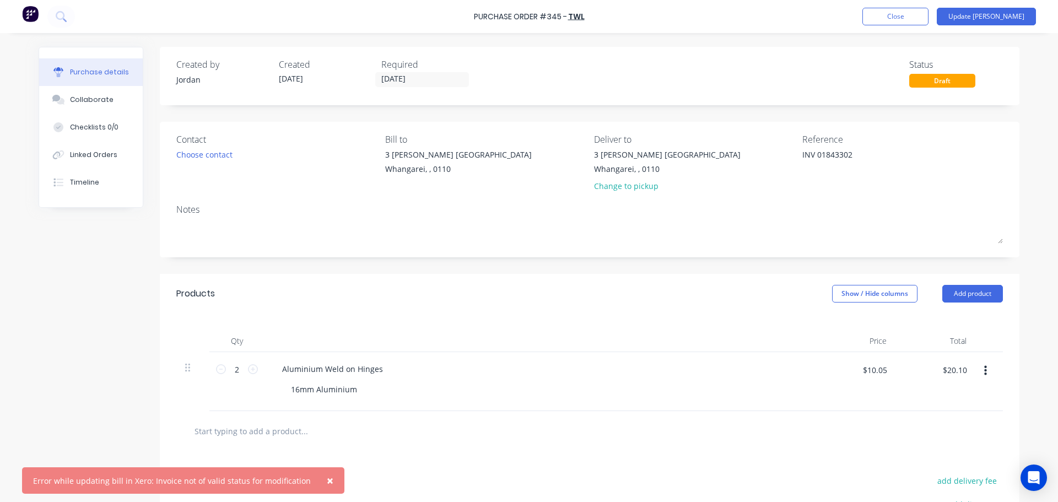
click at [327, 480] on span "×" at bounding box center [330, 480] width 7 height 15
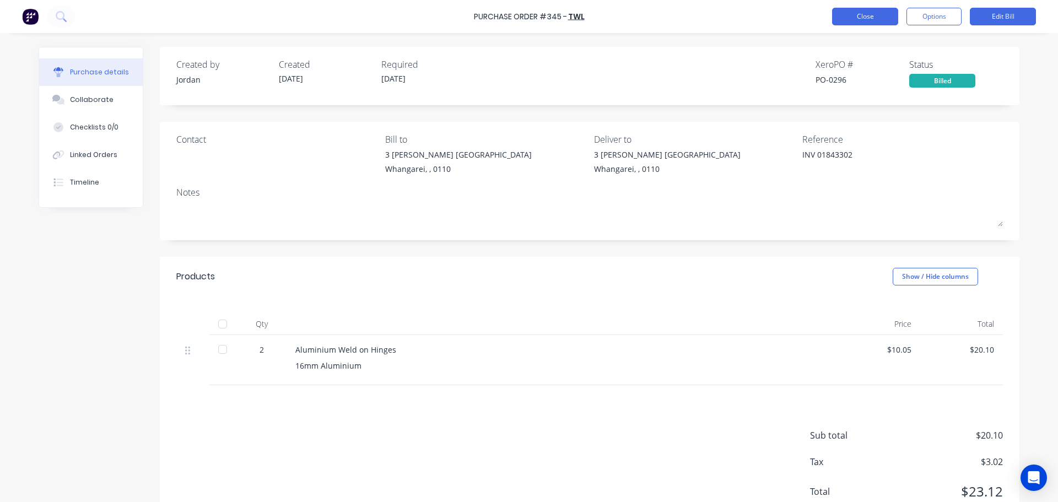
click at [854, 17] on button "Close" at bounding box center [865, 17] width 66 height 18
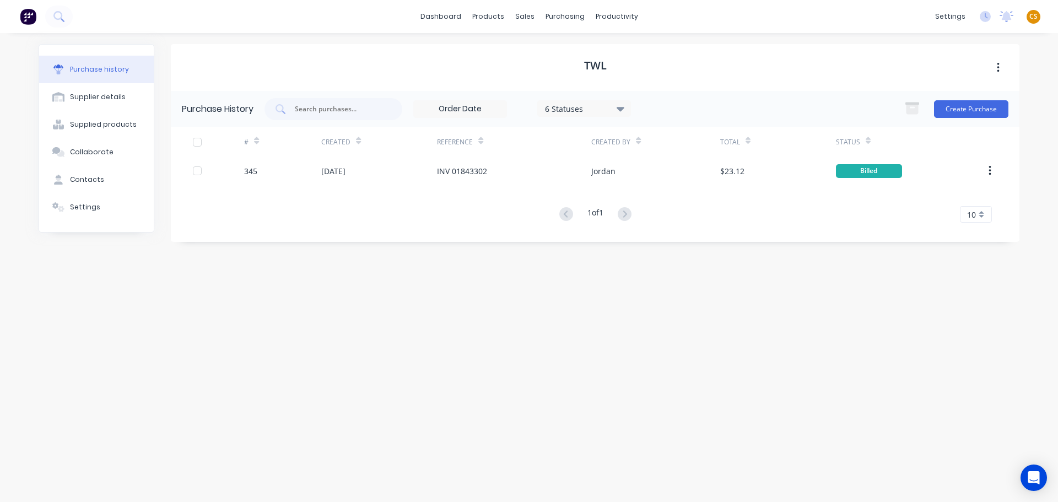
click at [1035, 17] on span "CS" at bounding box center [1033, 17] width 8 height 10
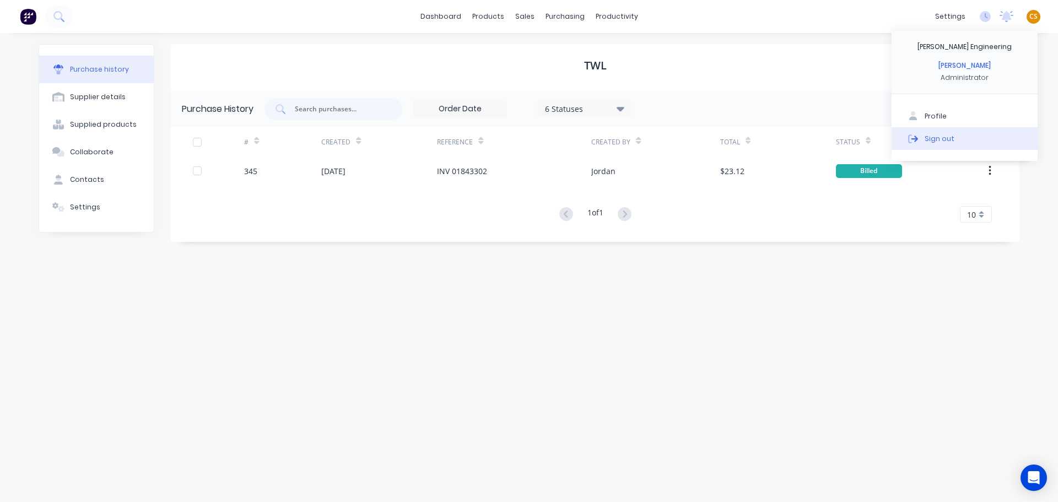
click at [948, 137] on div "Sign out" at bounding box center [939, 138] width 30 height 10
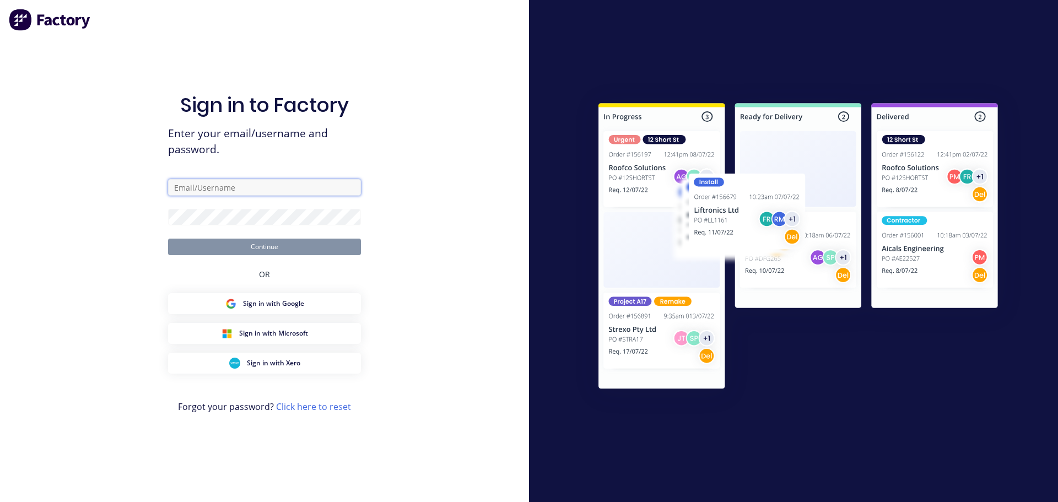
click at [242, 188] on input "text" at bounding box center [264, 187] width 193 height 17
type input "[PERSON_NAME][EMAIL_ADDRESS][DOMAIN_NAME]"
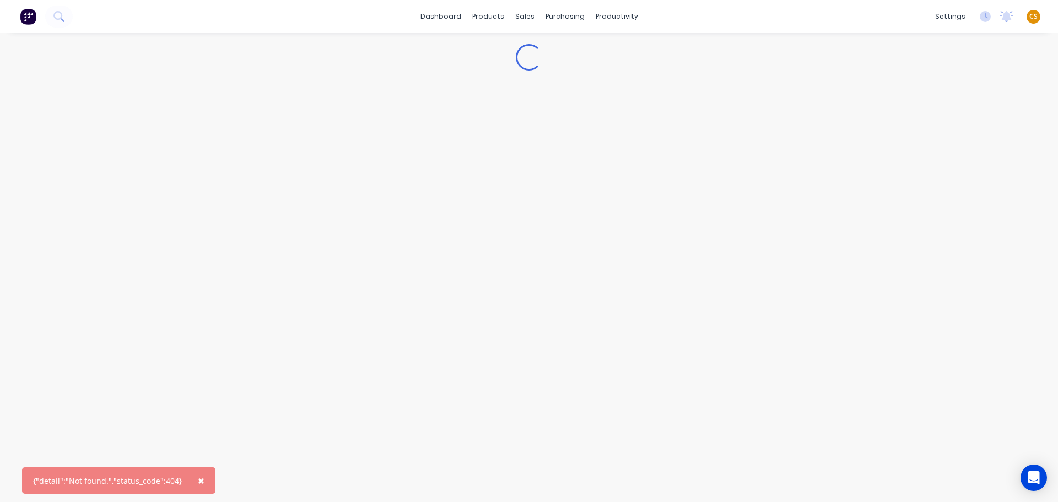
click at [1031, 19] on span "CS" at bounding box center [1033, 17] width 8 height 10
click at [930, 139] on div "Sign out" at bounding box center [939, 138] width 30 height 10
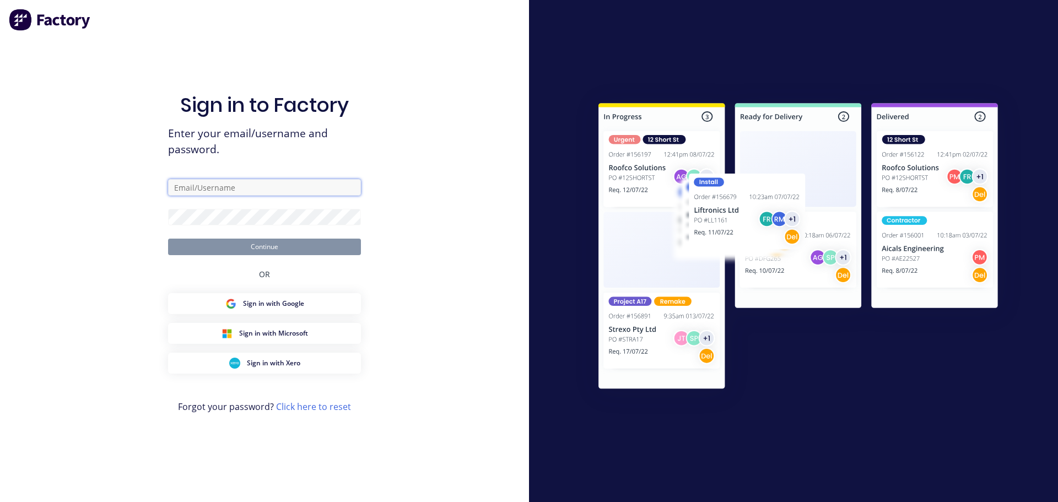
click at [259, 190] on input "text" at bounding box center [264, 187] width 193 height 17
type input "[PERSON_NAME][EMAIL_ADDRESS][DOMAIN_NAME]"
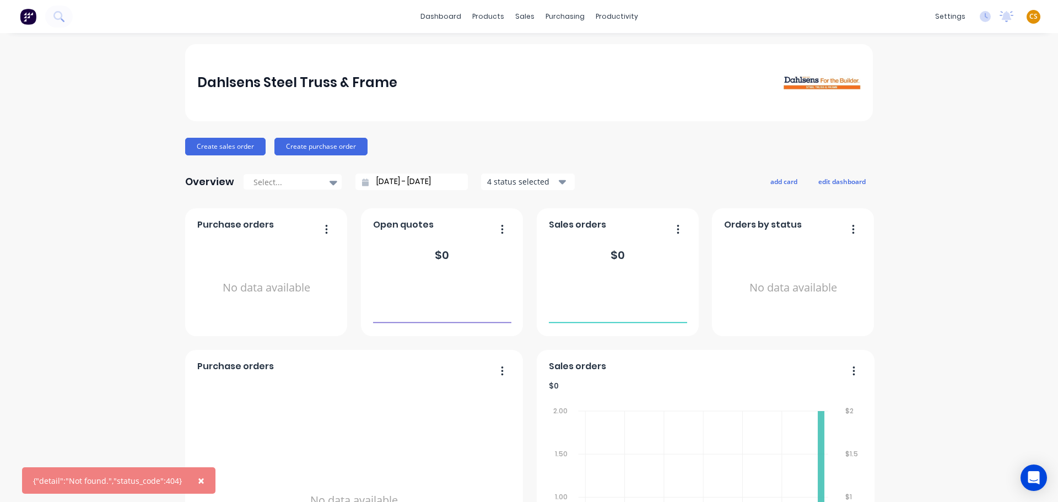
click at [198, 480] on span "×" at bounding box center [201, 480] width 7 height 15
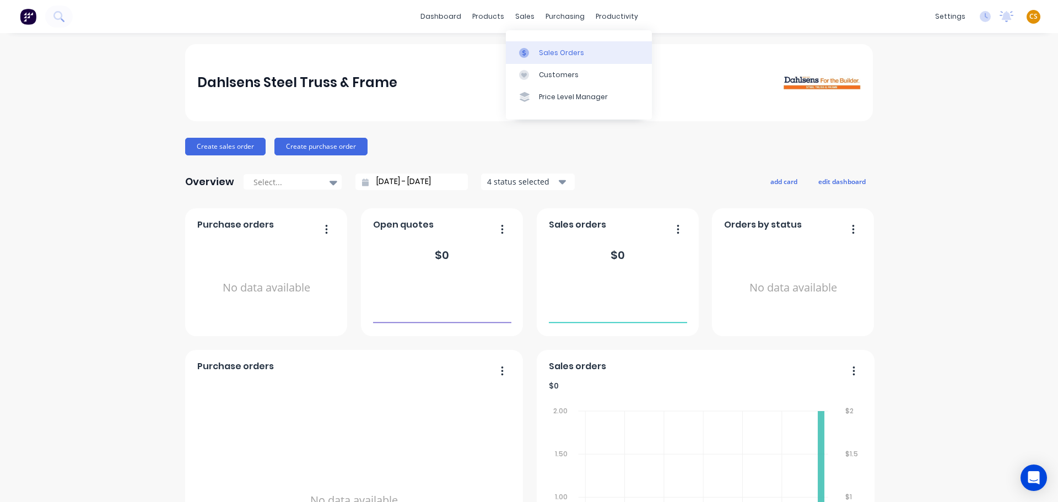
click at [540, 53] on div "Sales Orders" at bounding box center [561, 53] width 45 height 10
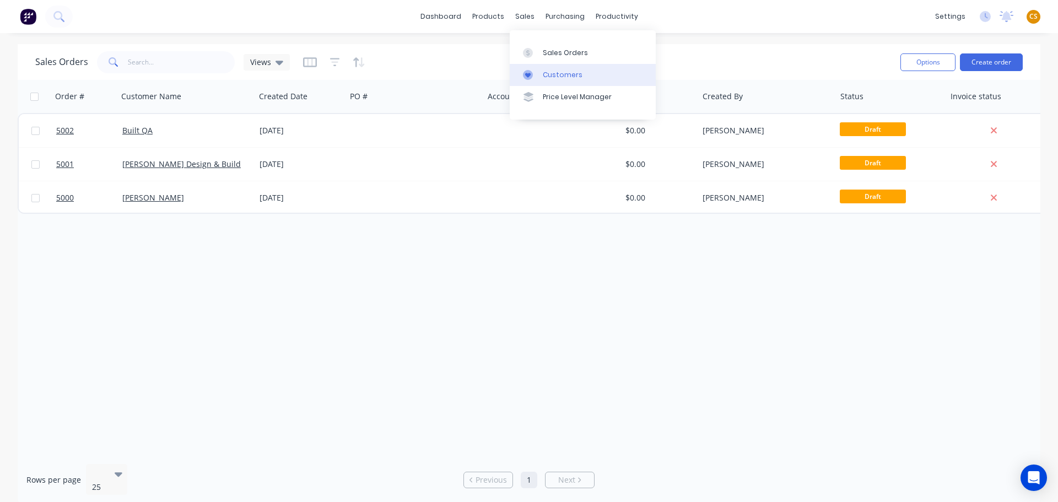
click at [550, 78] on div "Customers" at bounding box center [563, 75] width 40 height 10
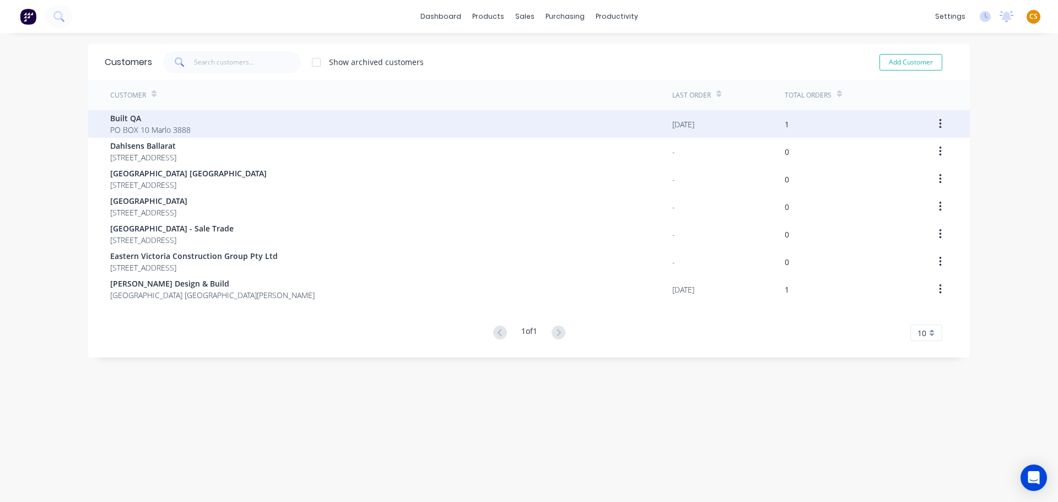
click at [164, 124] on span "PO BOX 10 Marlo 3888" at bounding box center [150, 130] width 80 height 12
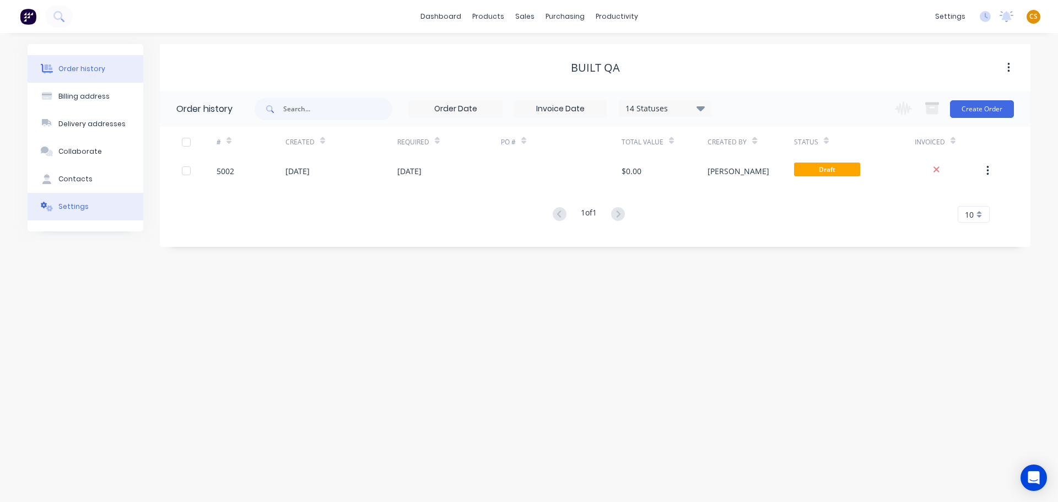
click at [70, 211] on div "Settings" at bounding box center [73, 207] width 30 height 10
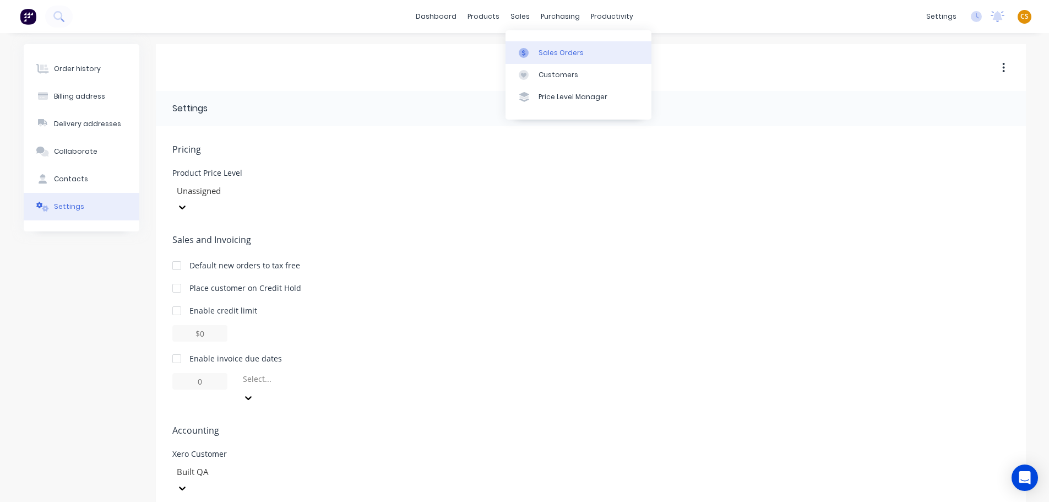
click at [550, 53] on div "Sales Orders" at bounding box center [561, 53] width 45 height 10
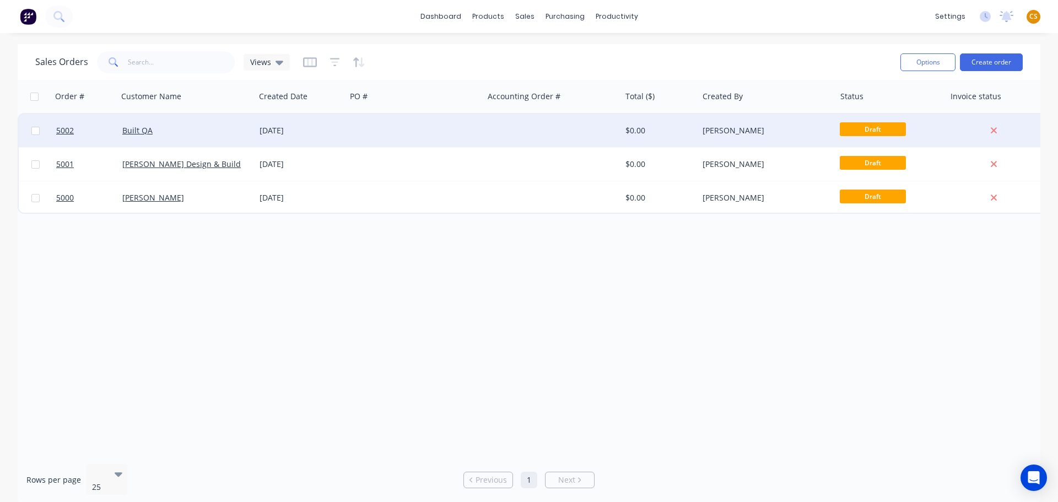
click at [163, 128] on div "Built QA" at bounding box center [183, 130] width 122 height 11
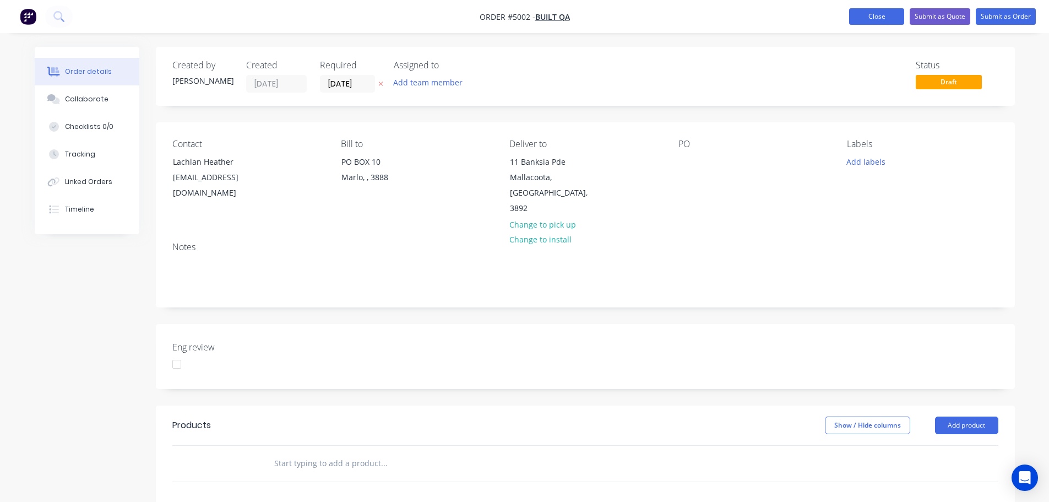
click at [880, 19] on button "Close" at bounding box center [876, 16] width 55 height 17
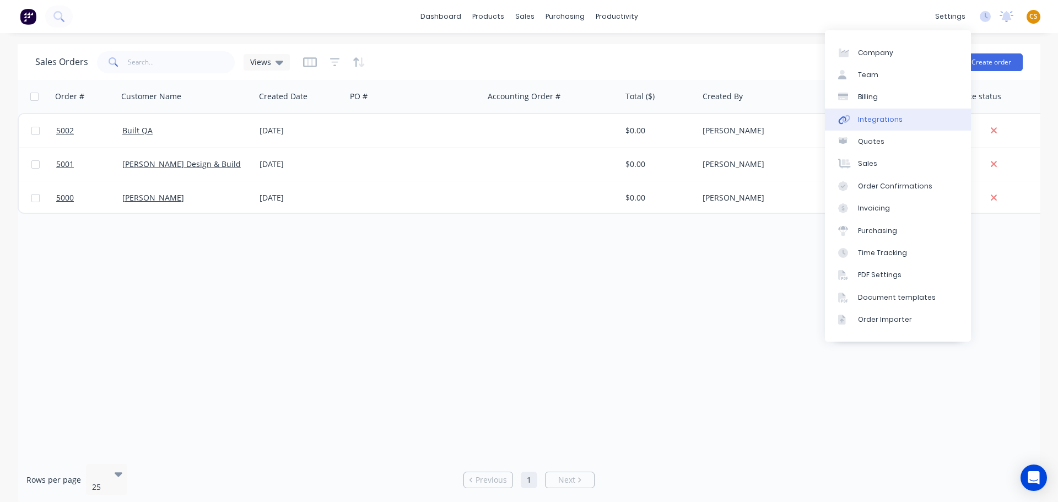
drag, startPoint x: 873, startPoint y: 119, endPoint x: 867, endPoint y: 121, distance: 5.8
click at [873, 119] on div "Integrations" at bounding box center [880, 120] width 45 height 10
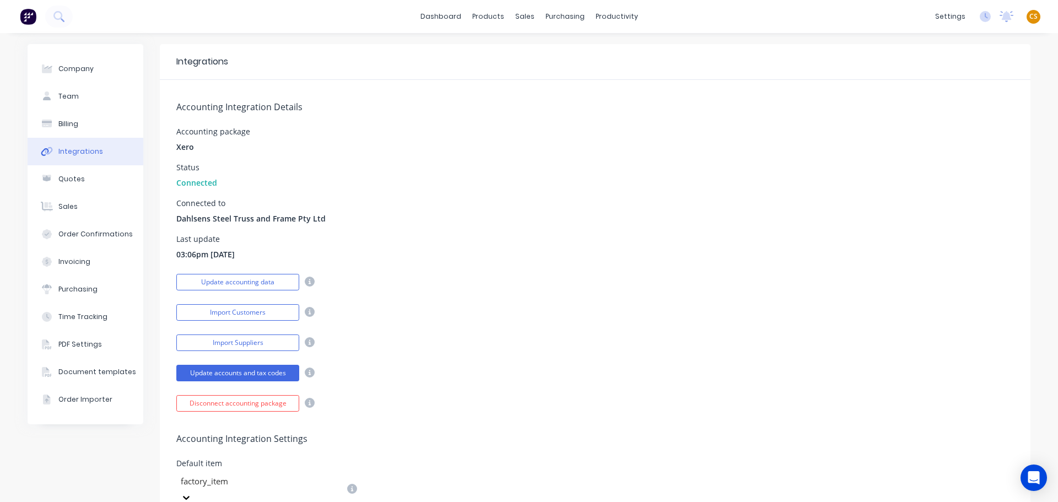
scroll to position [331, 0]
click at [218, 283] on button "Update accounting data" at bounding box center [237, 282] width 123 height 17
click at [231, 372] on button "Update accounts and tax codes" at bounding box center [237, 373] width 123 height 17
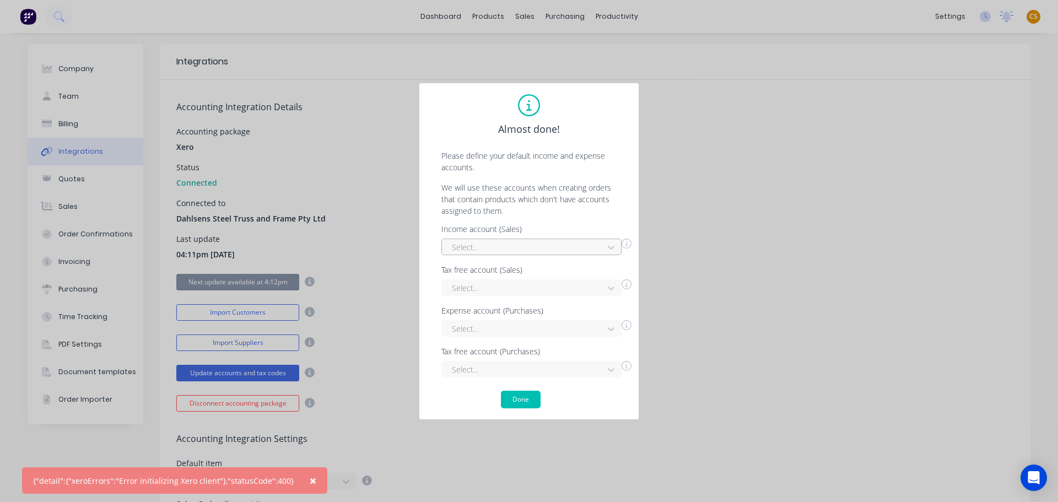
click at [520, 247] on div at bounding box center [524, 247] width 147 height 14
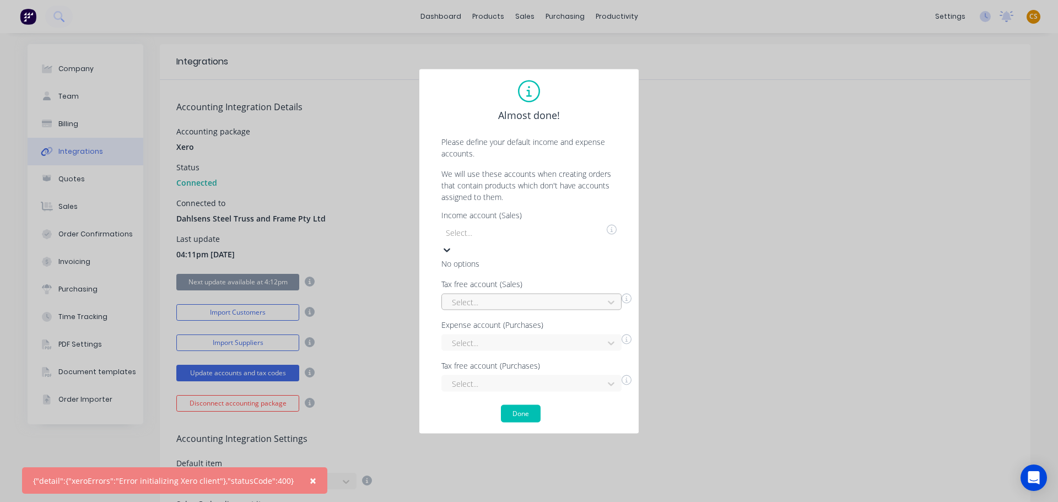
click at [482, 295] on div at bounding box center [524, 302] width 147 height 14
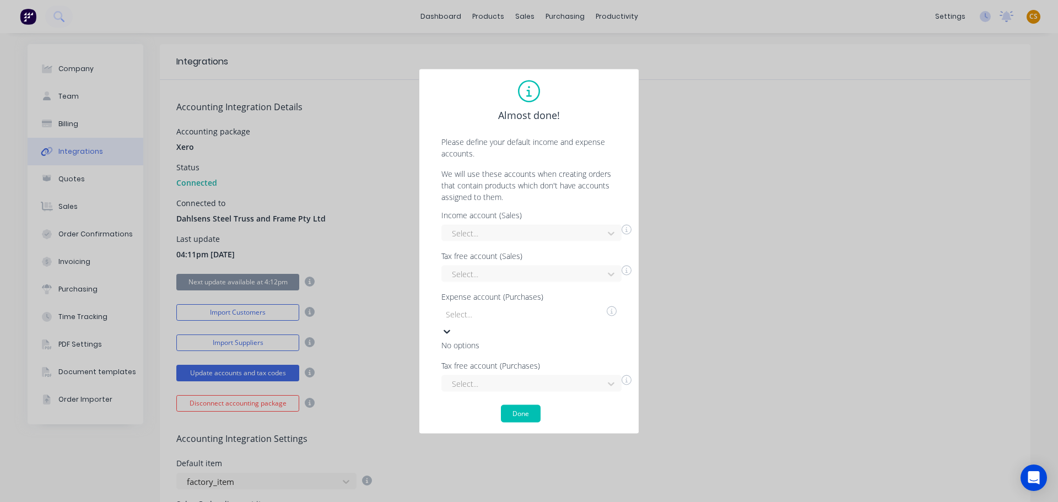
click at [485, 321] on div at bounding box center [524, 314] width 159 height 14
click at [485, 362] on div at bounding box center [524, 355] width 159 height 14
click at [770, 324] on div "Almost done! Please define your default income and expense accounts. We will us…" at bounding box center [529, 251] width 1058 height 502
click at [535, 240] on div at bounding box center [524, 233] width 159 height 14
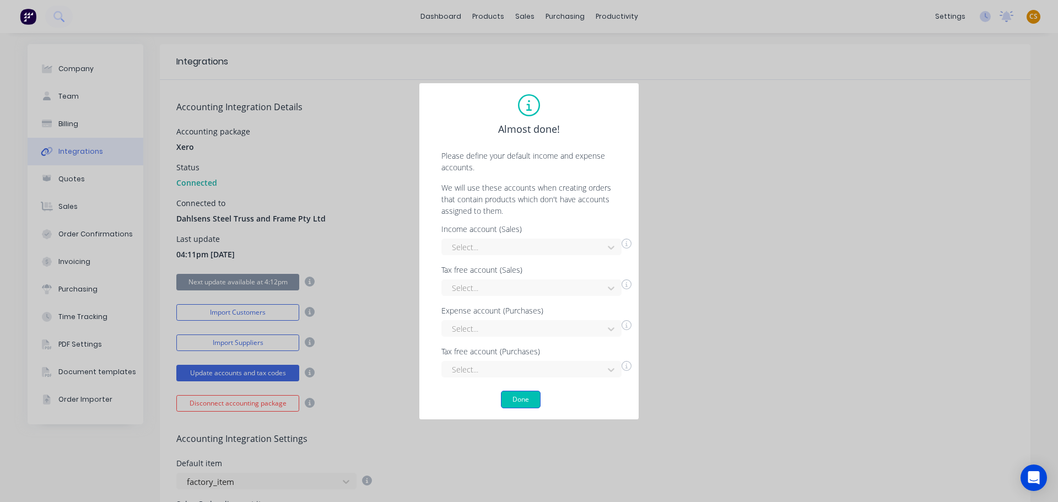
click at [530, 401] on button "Done" at bounding box center [521, 400] width 40 height 18
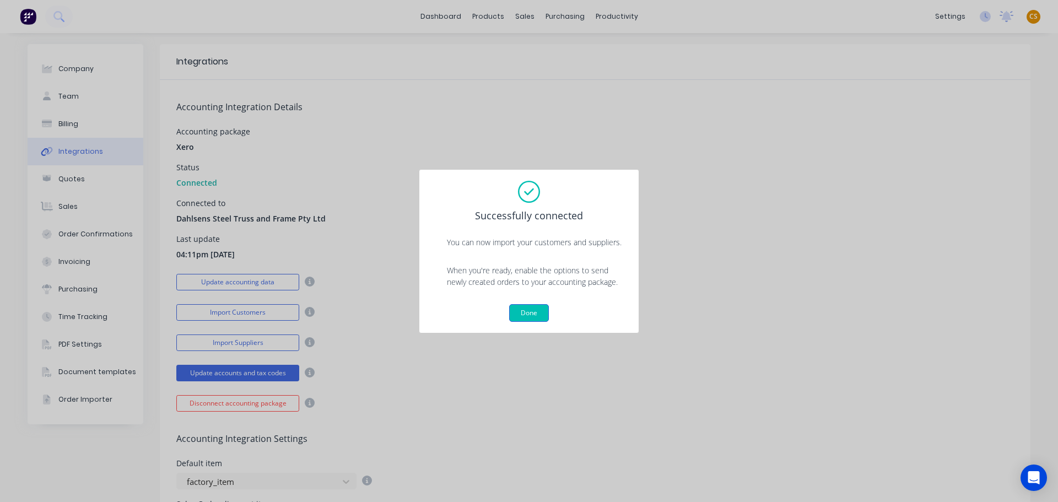
click at [542, 312] on button "Done" at bounding box center [529, 313] width 40 height 18
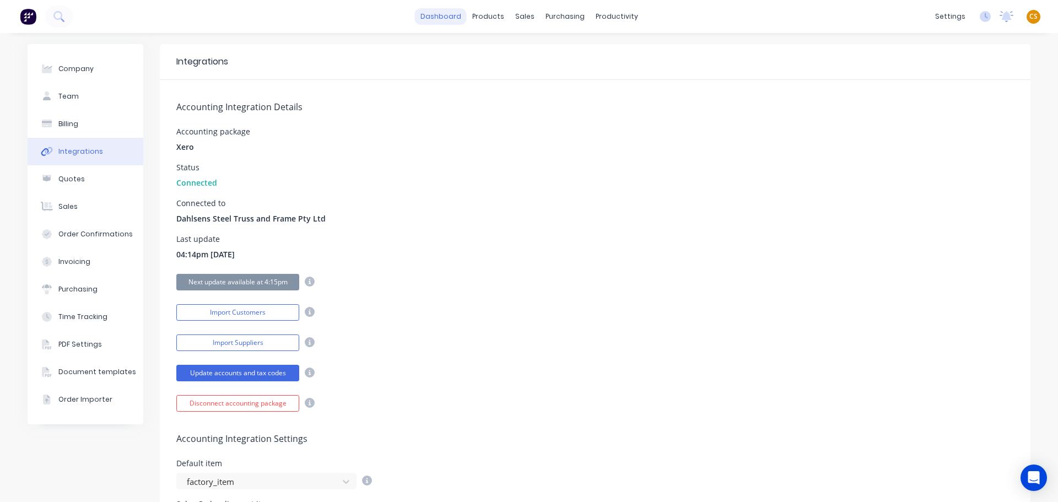
click at [438, 14] on link "dashboard" at bounding box center [441, 16] width 52 height 17
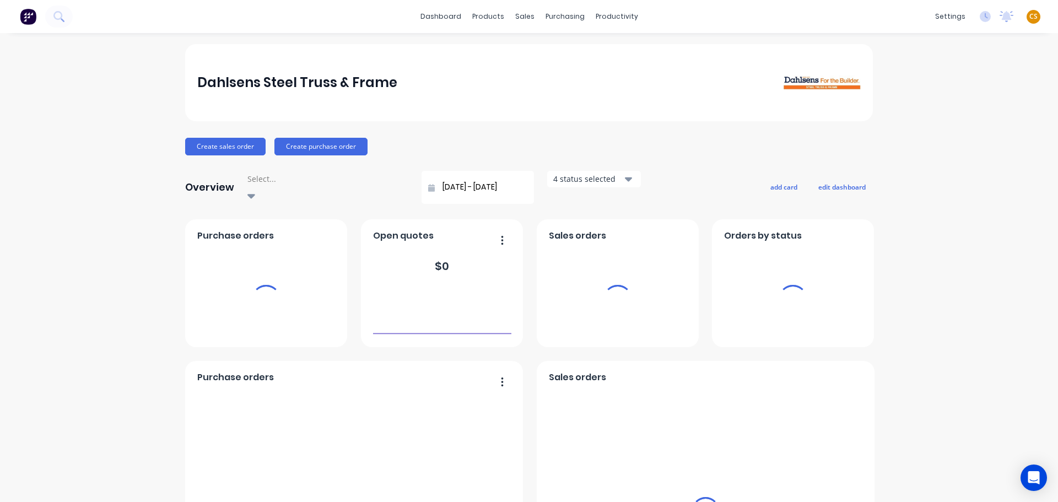
click at [1029, 18] on span "CS" at bounding box center [1033, 17] width 8 height 10
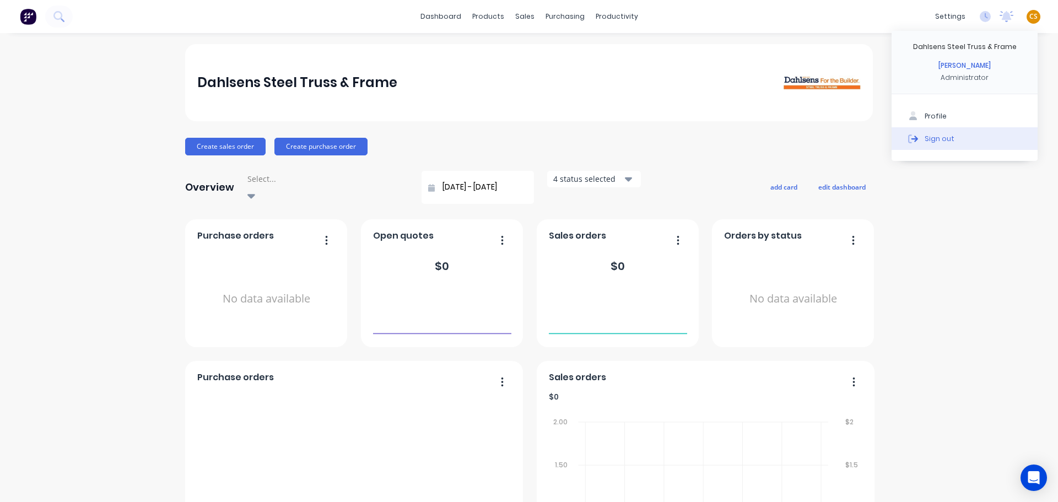
click at [930, 137] on div "Sign out" at bounding box center [939, 138] width 30 height 10
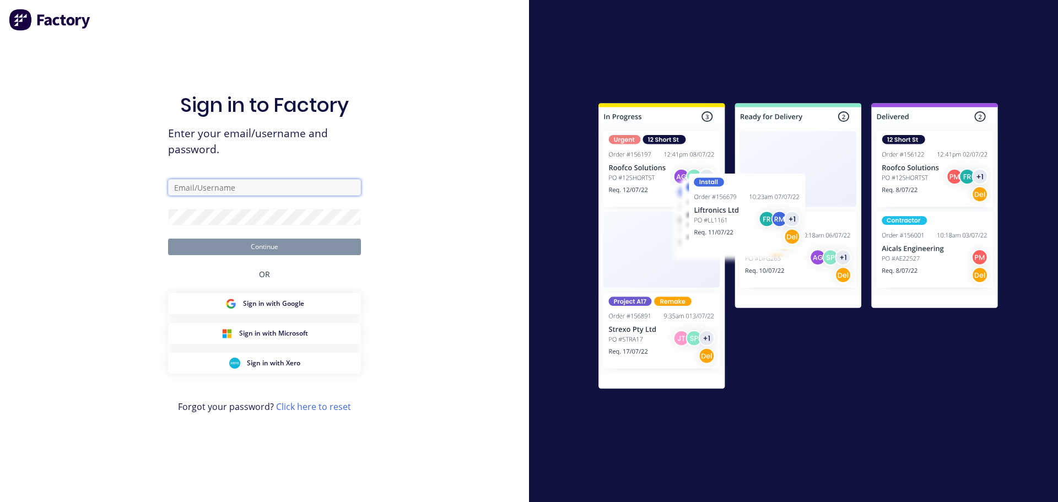
click at [256, 185] on input "text" at bounding box center [264, 187] width 193 height 17
type input "[PERSON_NAME][EMAIL_ADDRESS][DOMAIN_NAME]"
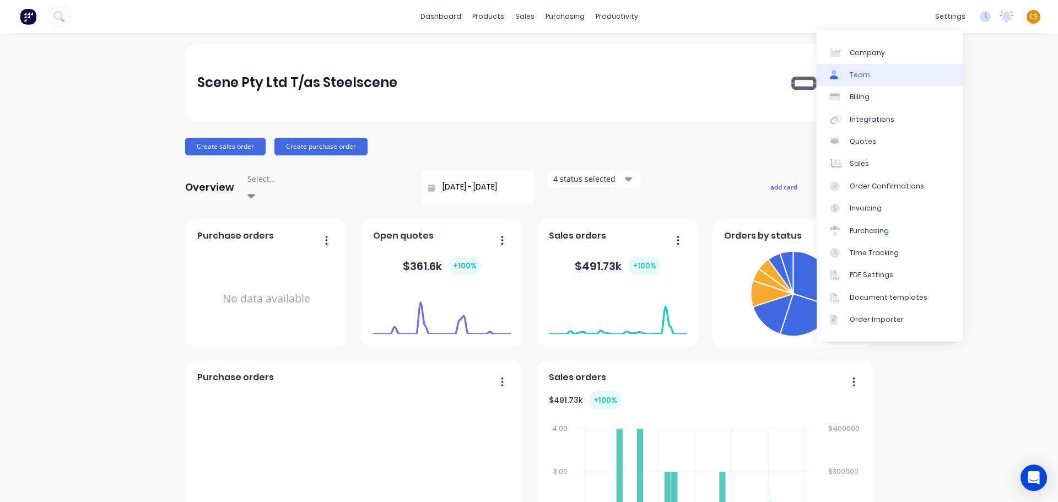
click at [870, 78] on link "Team" at bounding box center [889, 75] width 146 height 22
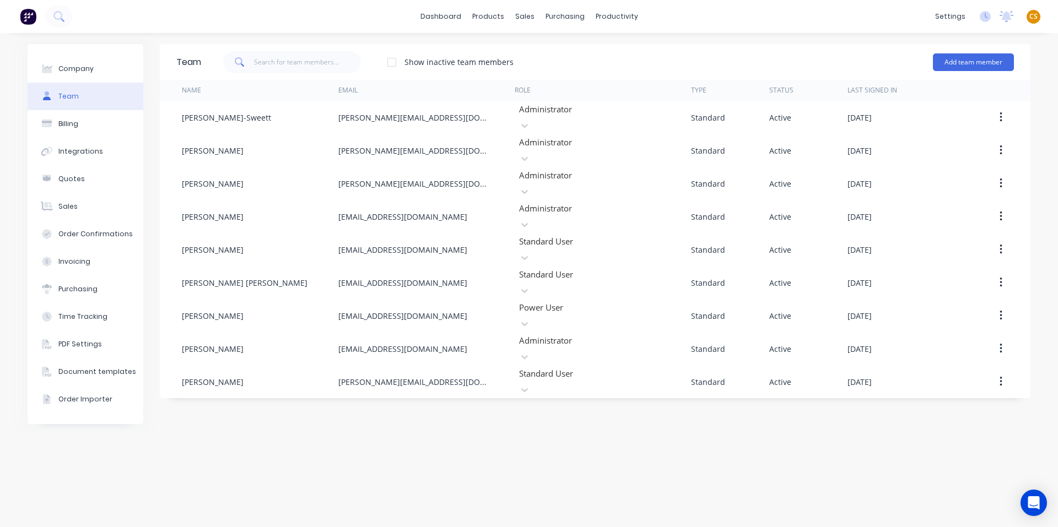
click at [848, 444] on div "Team Show inactive team members Add team member Name Email Role Type Status Las…" at bounding box center [595, 280] width 870 height 472
